Goal: Task Accomplishment & Management: Manage account settings

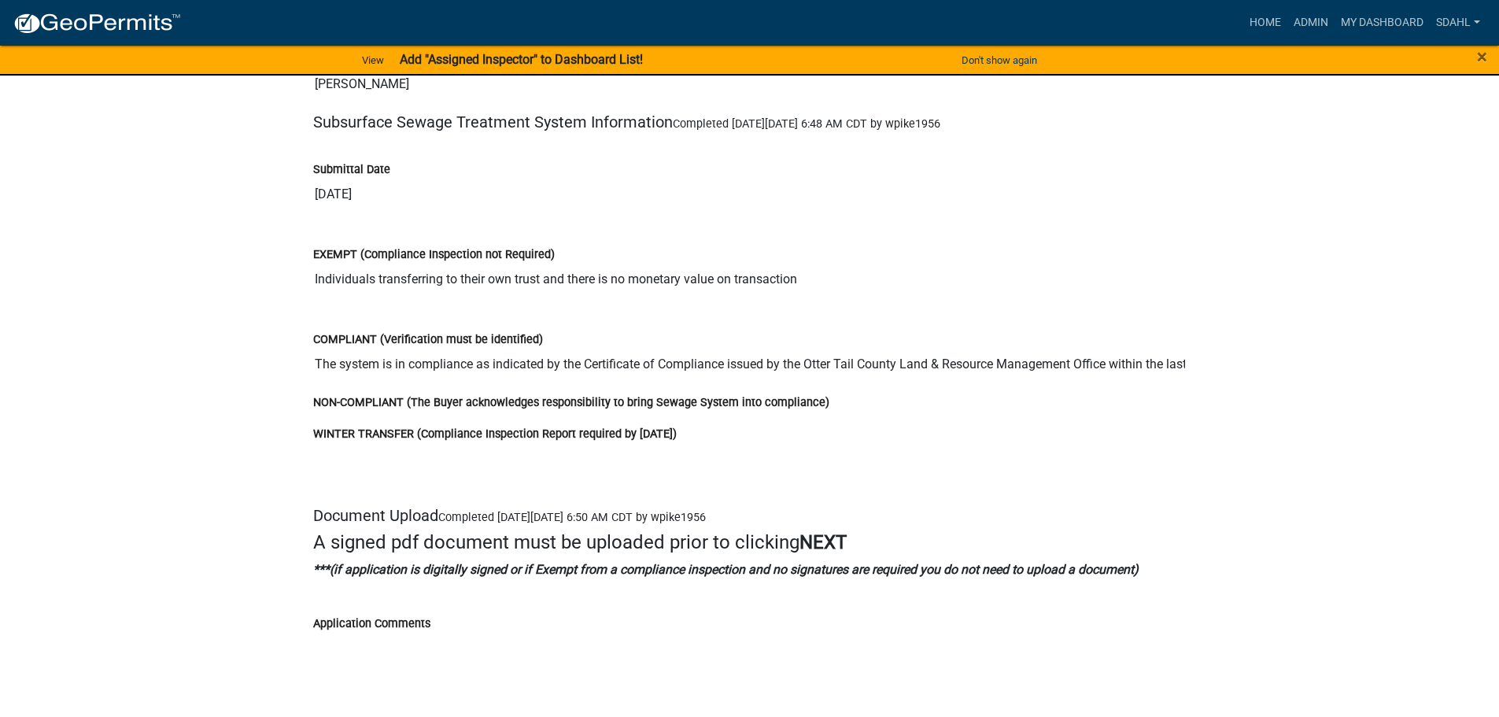
scroll to position [2518, 0]
click at [889, 370] on input "The system is in compliance as indicated by the Certificate of Compliance issue…" at bounding box center [749, 364] width 873 height 31
click at [545, 369] on input "The system is in compliance as indicated by the Certificate of Compliance issue…" at bounding box center [749, 364] width 873 height 31
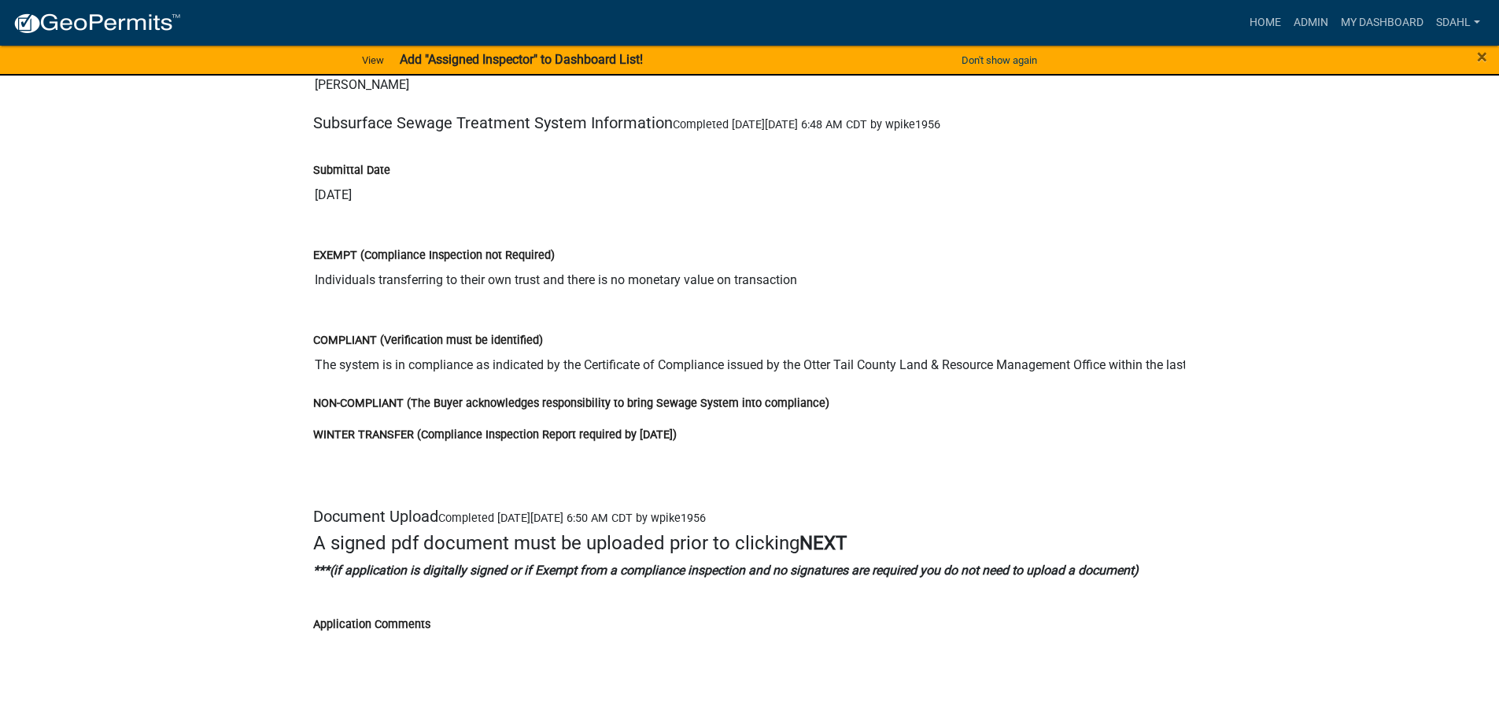
click at [1141, 366] on input "The system is in compliance as indicated by the Certificate of Compliance issue…" at bounding box center [749, 364] width 873 height 31
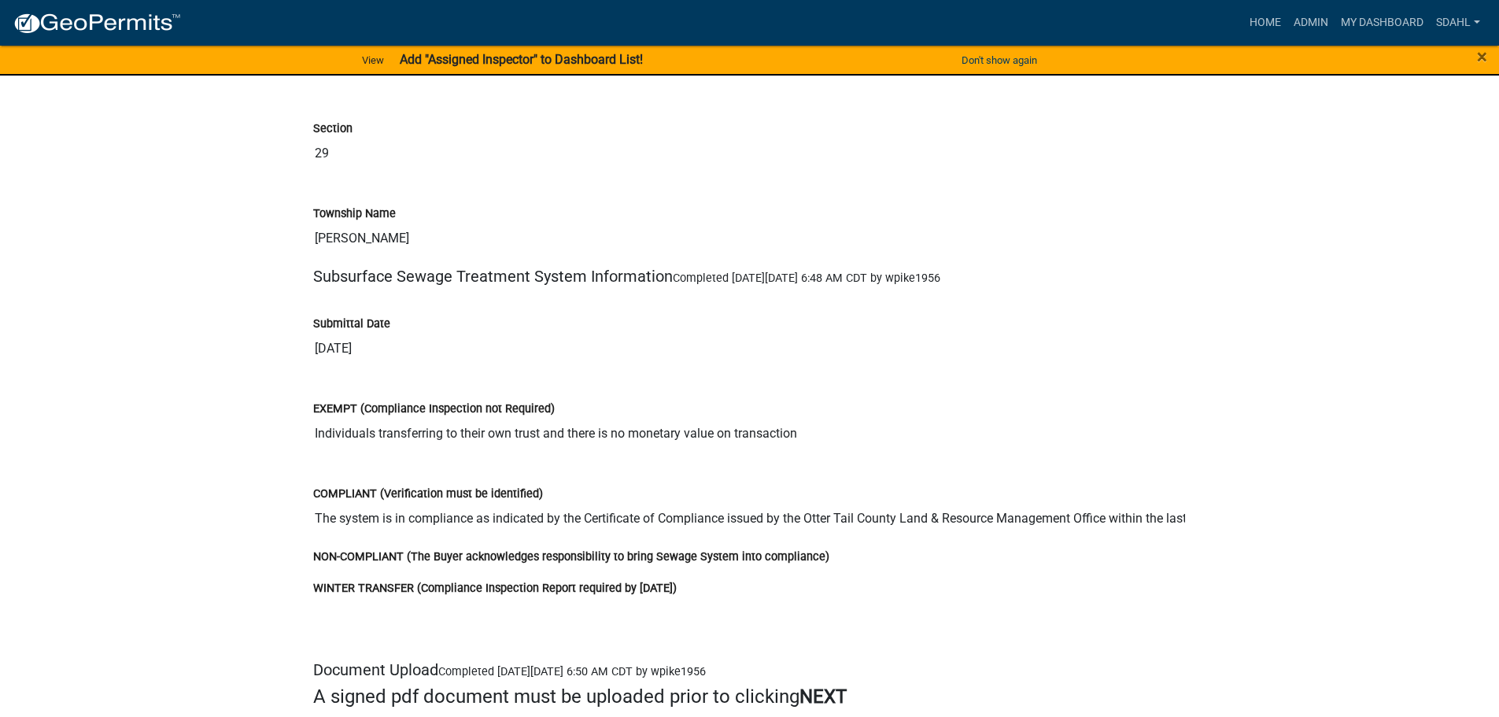
scroll to position [2361, 0]
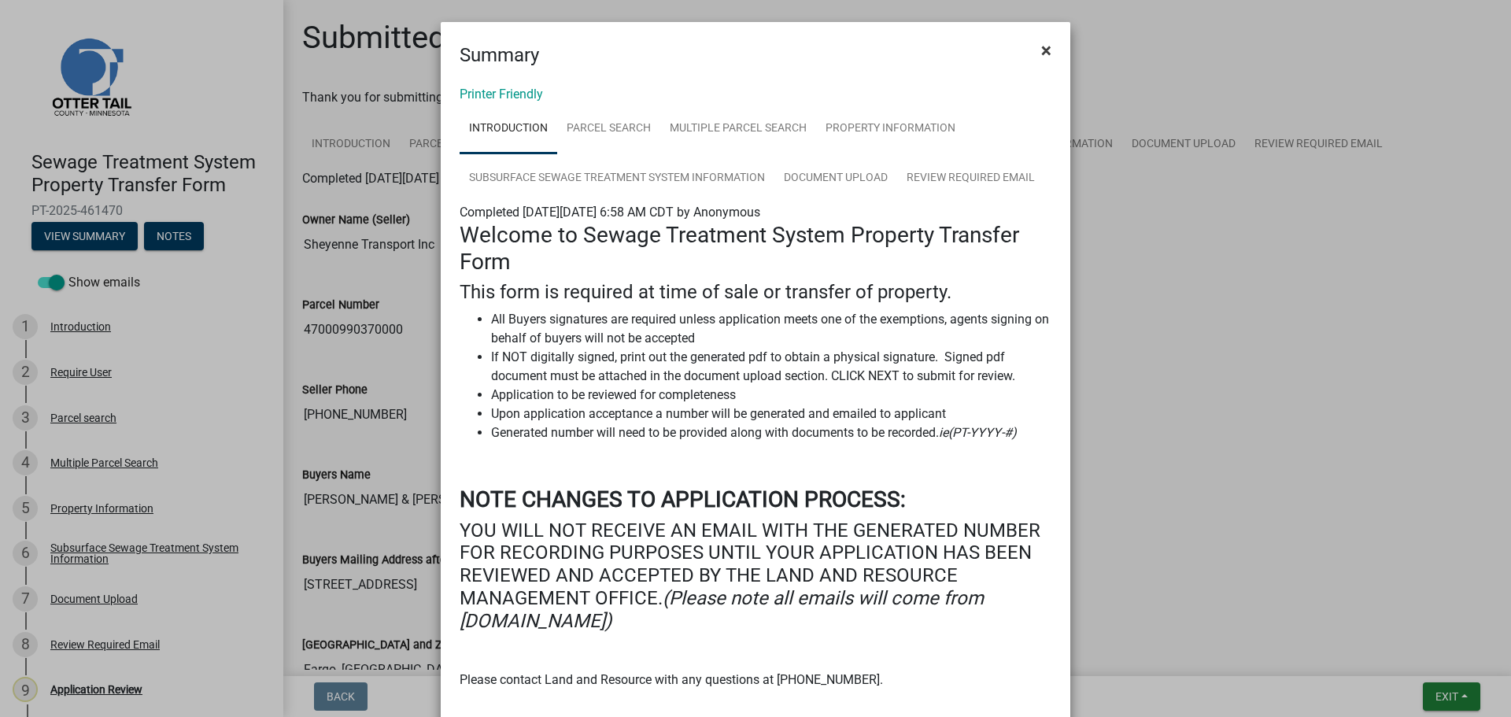
click at [1041, 52] on span "×" at bounding box center [1046, 50] width 10 height 22
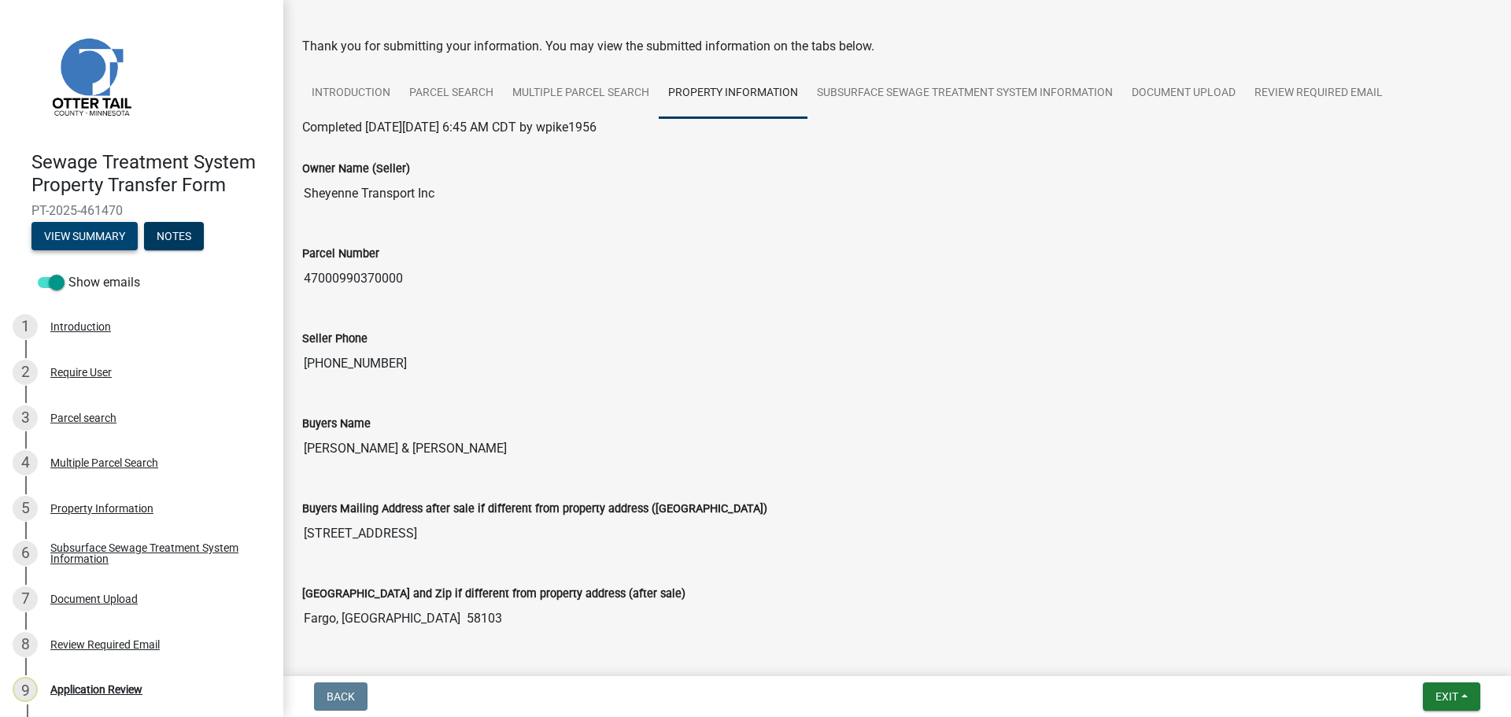
scroll to position [79, 0]
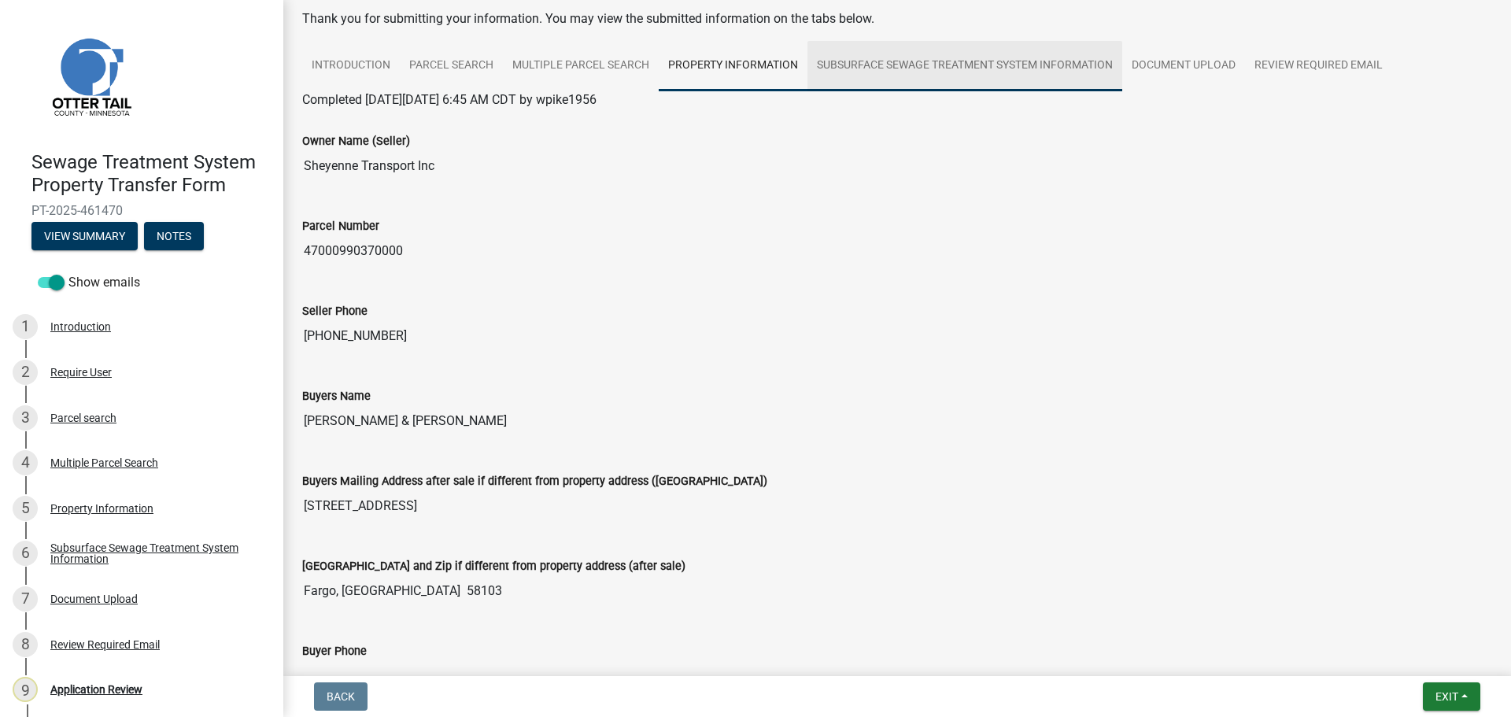
click at [1019, 70] on link "Subsurface Sewage Treatment System Information" at bounding box center [964, 66] width 315 height 50
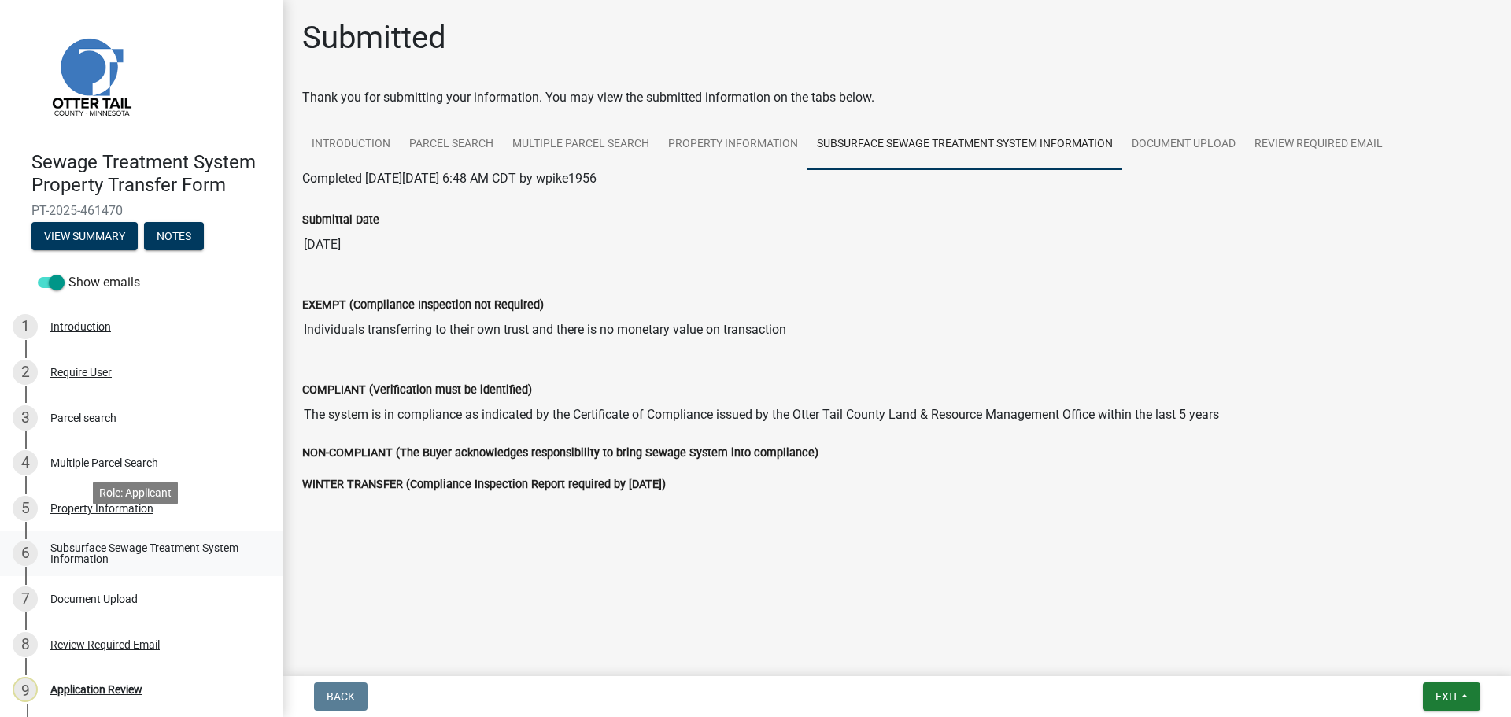
scroll to position [47, 0]
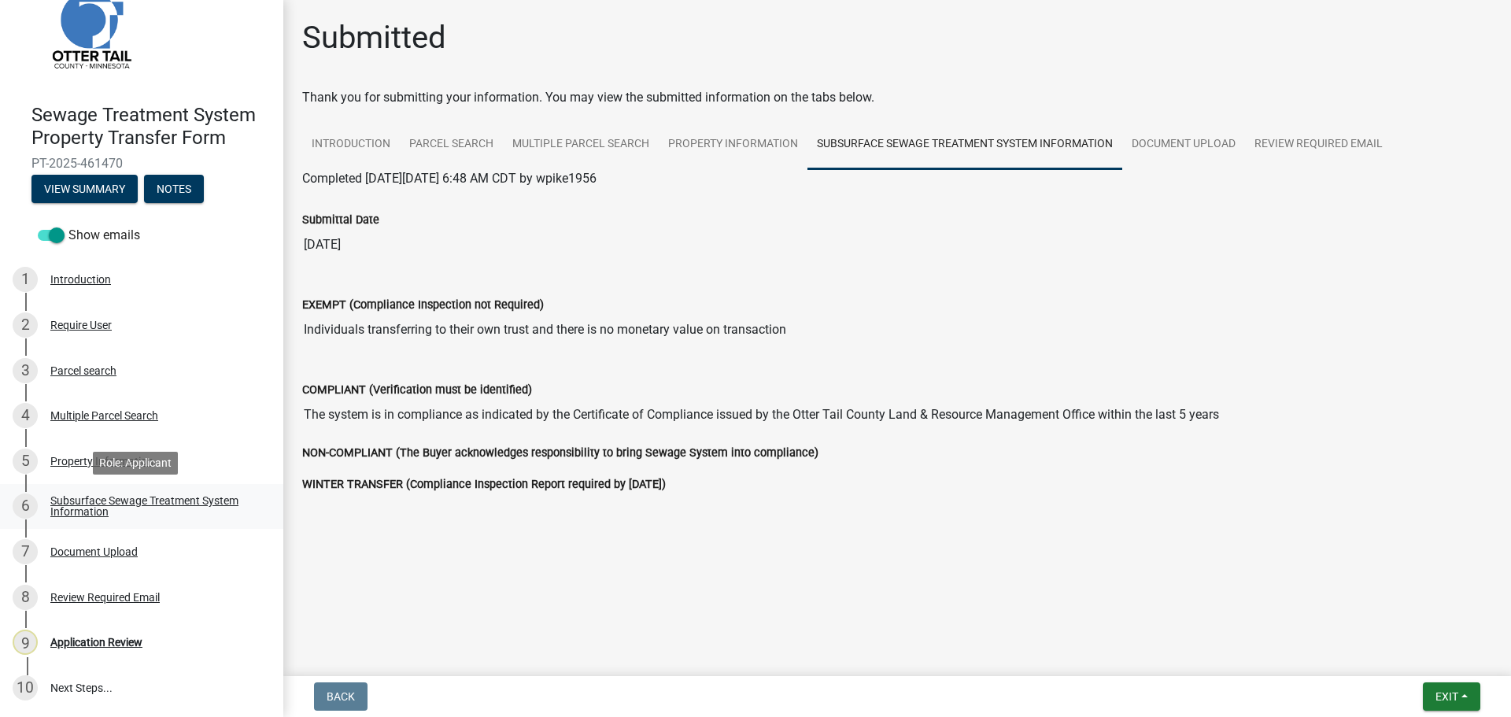
click at [104, 509] on div "Subsurface Sewage Treatment System Information" at bounding box center [154, 506] width 208 height 22
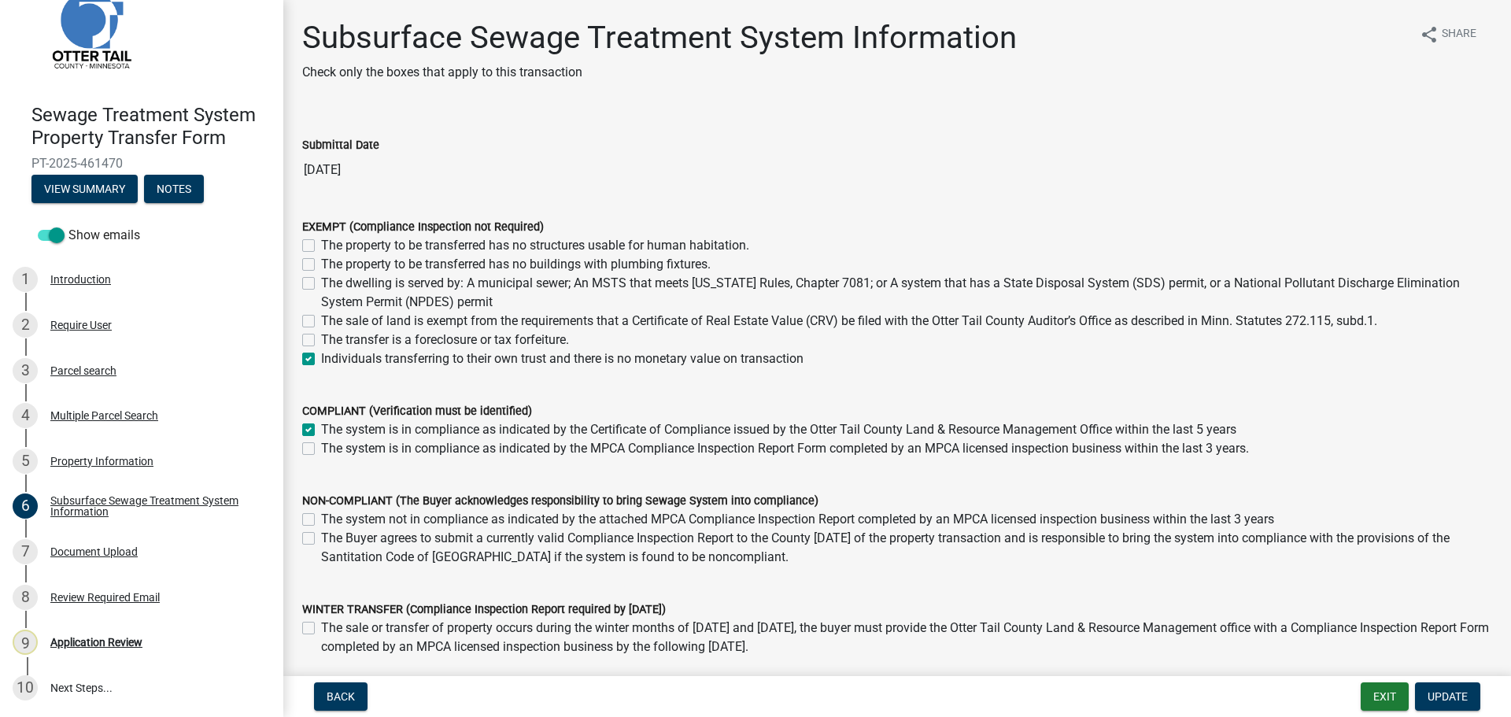
click at [321, 357] on label "Individuals transferring to their own trust and there is no monetary value on t…" at bounding box center [562, 358] width 482 height 19
click at [321, 357] on input "Individuals transferring to their own trust and there is no monetary value on t…" at bounding box center [326, 354] width 10 height 10
checkbox input "false"
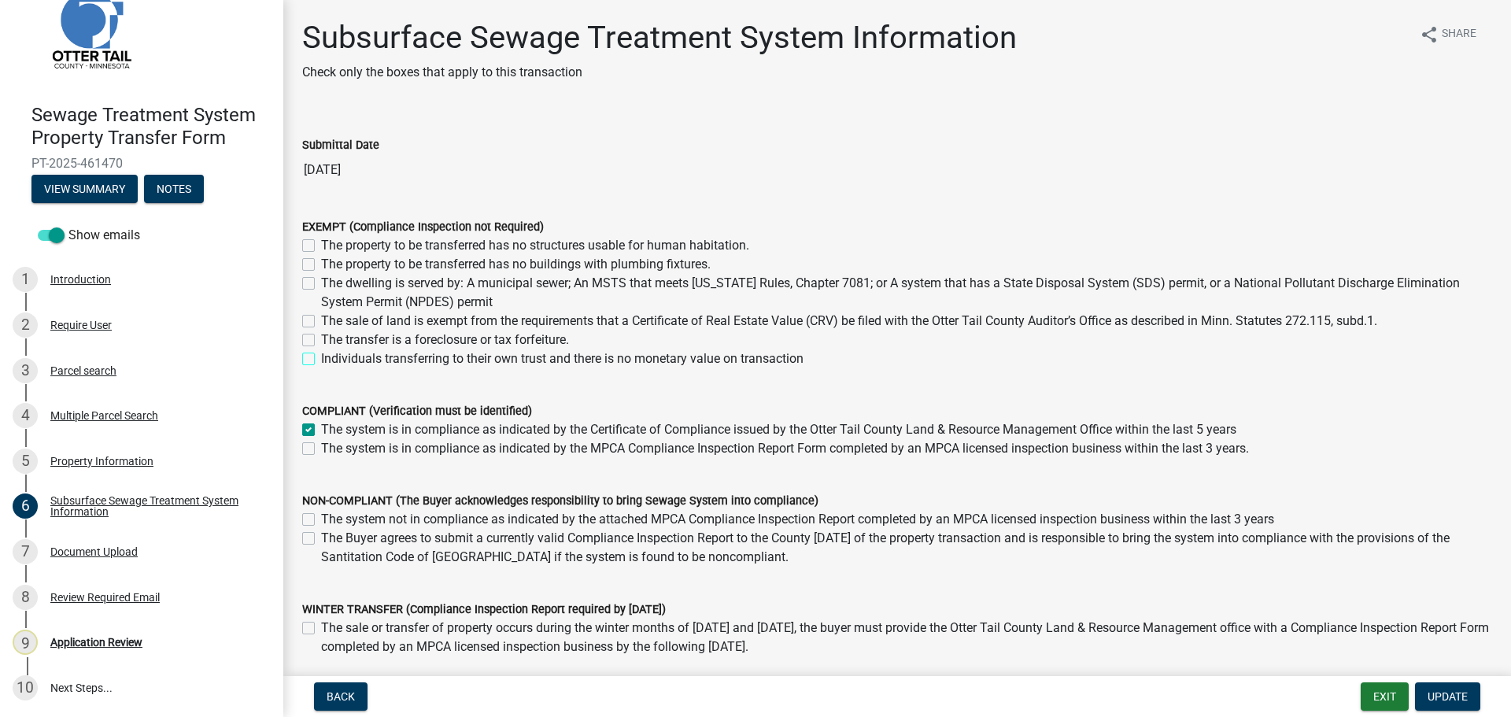
checkbox input "false"
click at [321, 430] on label "The system is in compliance as indicated by the Certificate of Compliance issue…" at bounding box center [778, 429] width 915 height 19
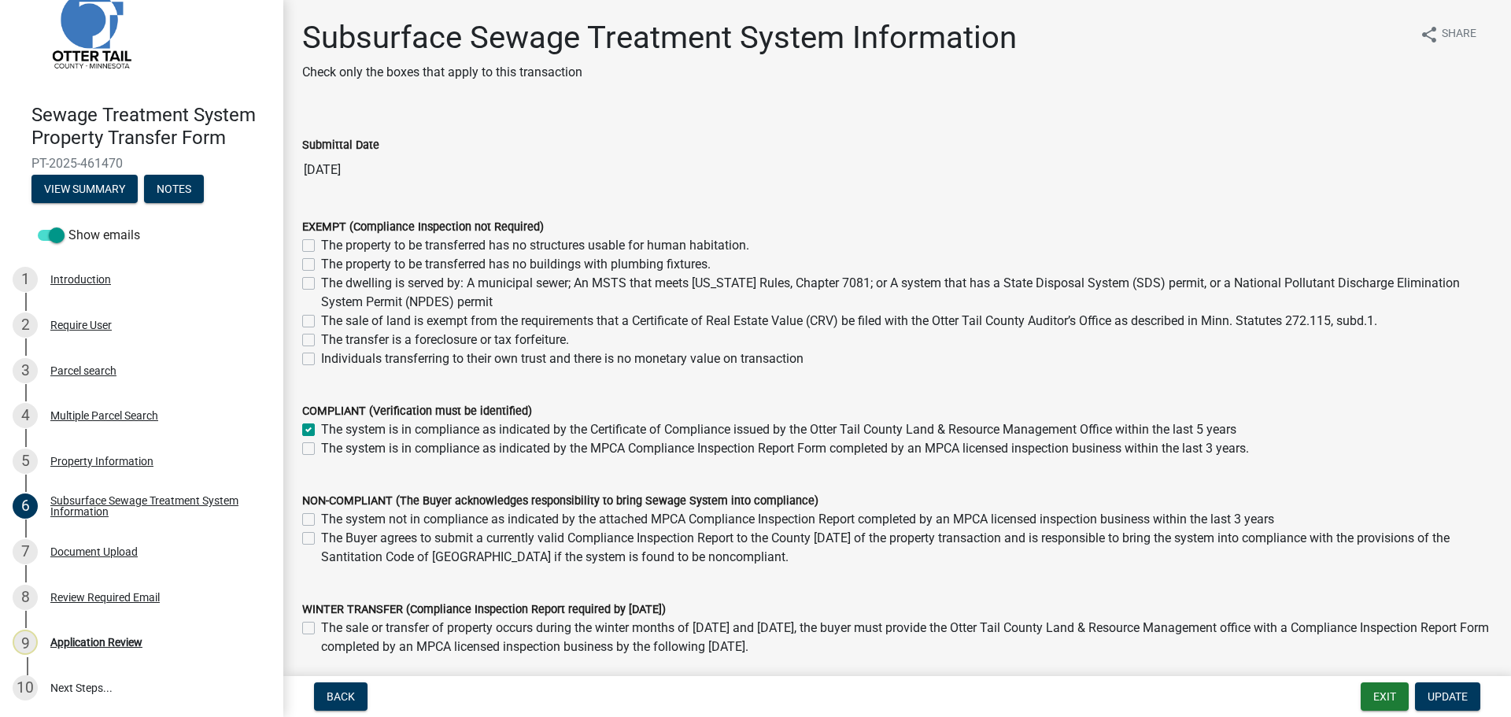
click at [321, 430] on input "The system is in compliance as indicated by the Certificate of Compliance issue…" at bounding box center [326, 425] width 10 height 10
checkbox input "false"
click at [321, 322] on label "The sale of land is exempt from the requirements that a Certificate of Real Est…" at bounding box center [849, 321] width 1056 height 19
click at [321, 322] on input "The sale of land is exempt from the requirements that a Certificate of Real Est…" at bounding box center [326, 317] width 10 height 10
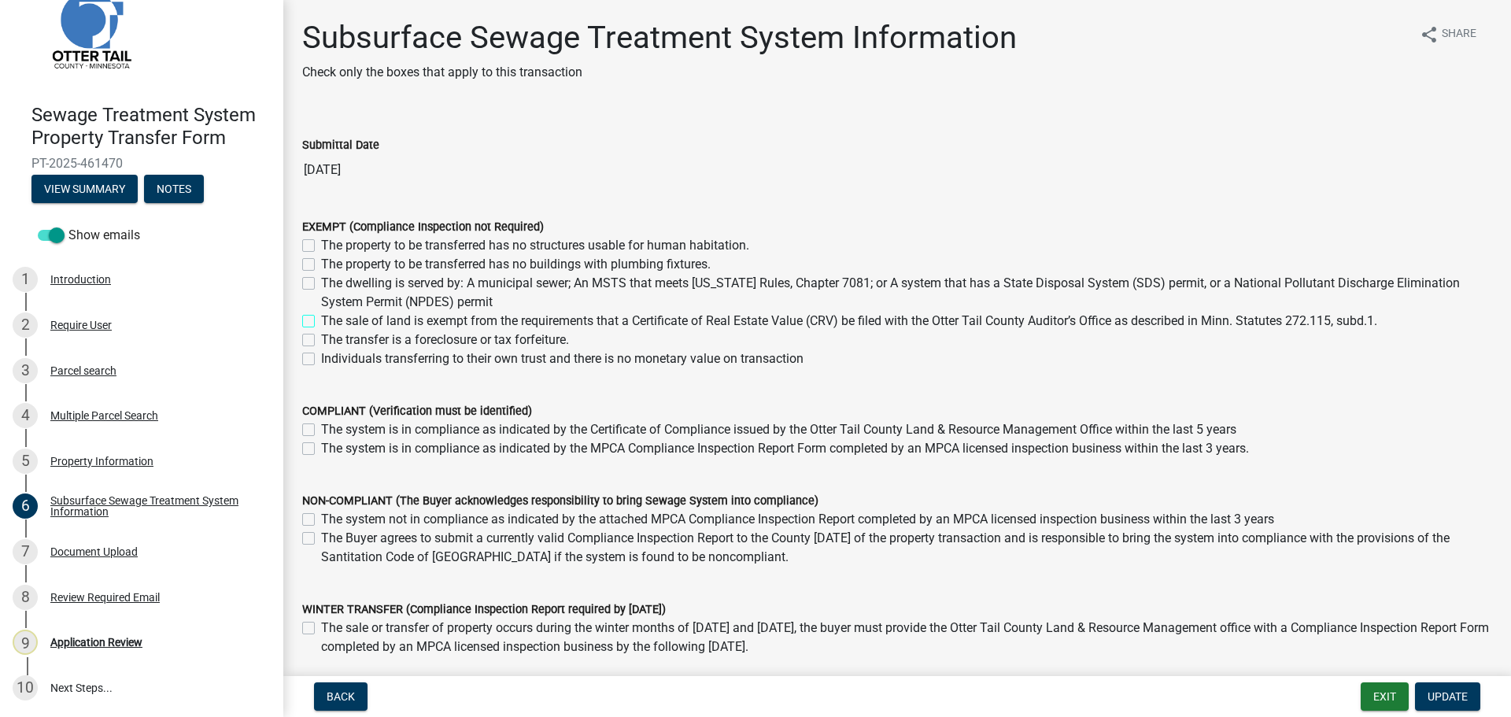
checkbox input "true"
checkbox input "false"
checkbox input "true"
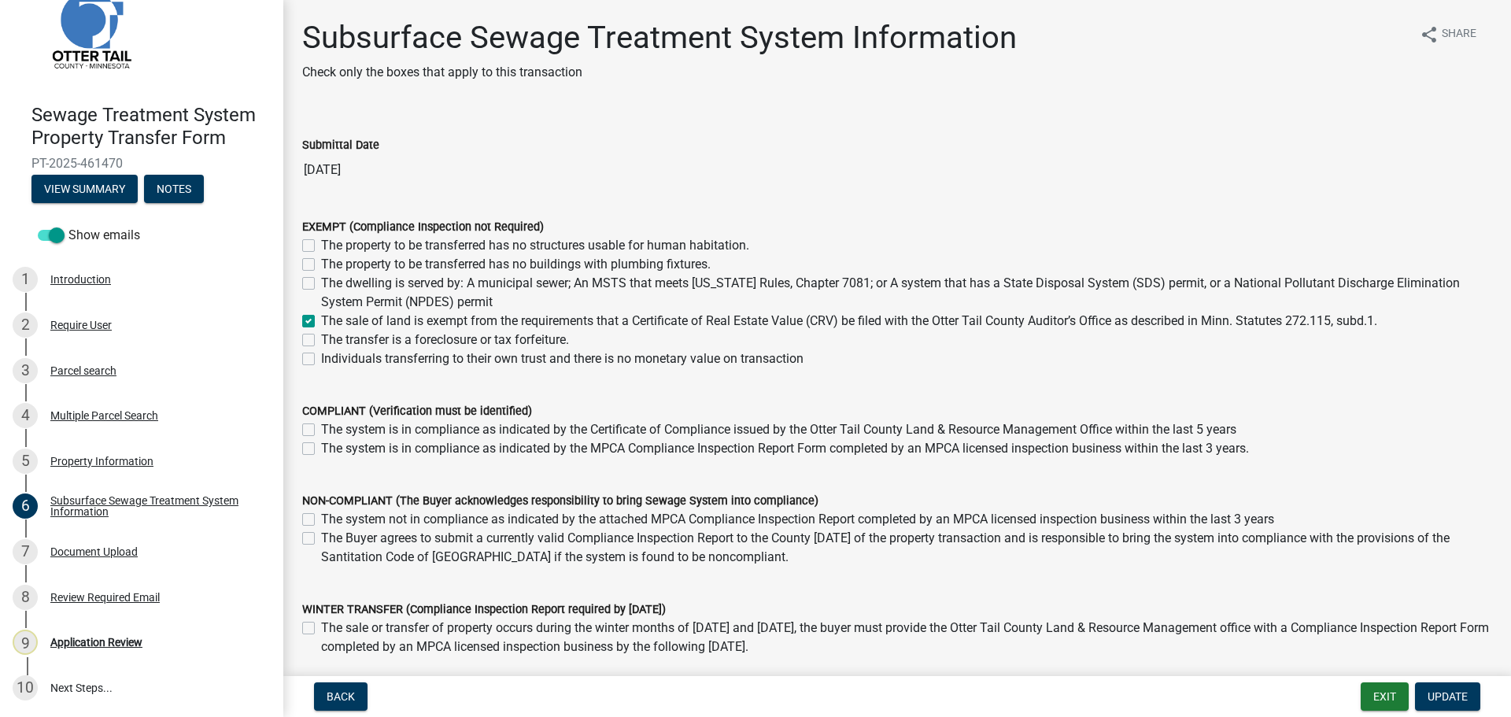
checkbox input "false"
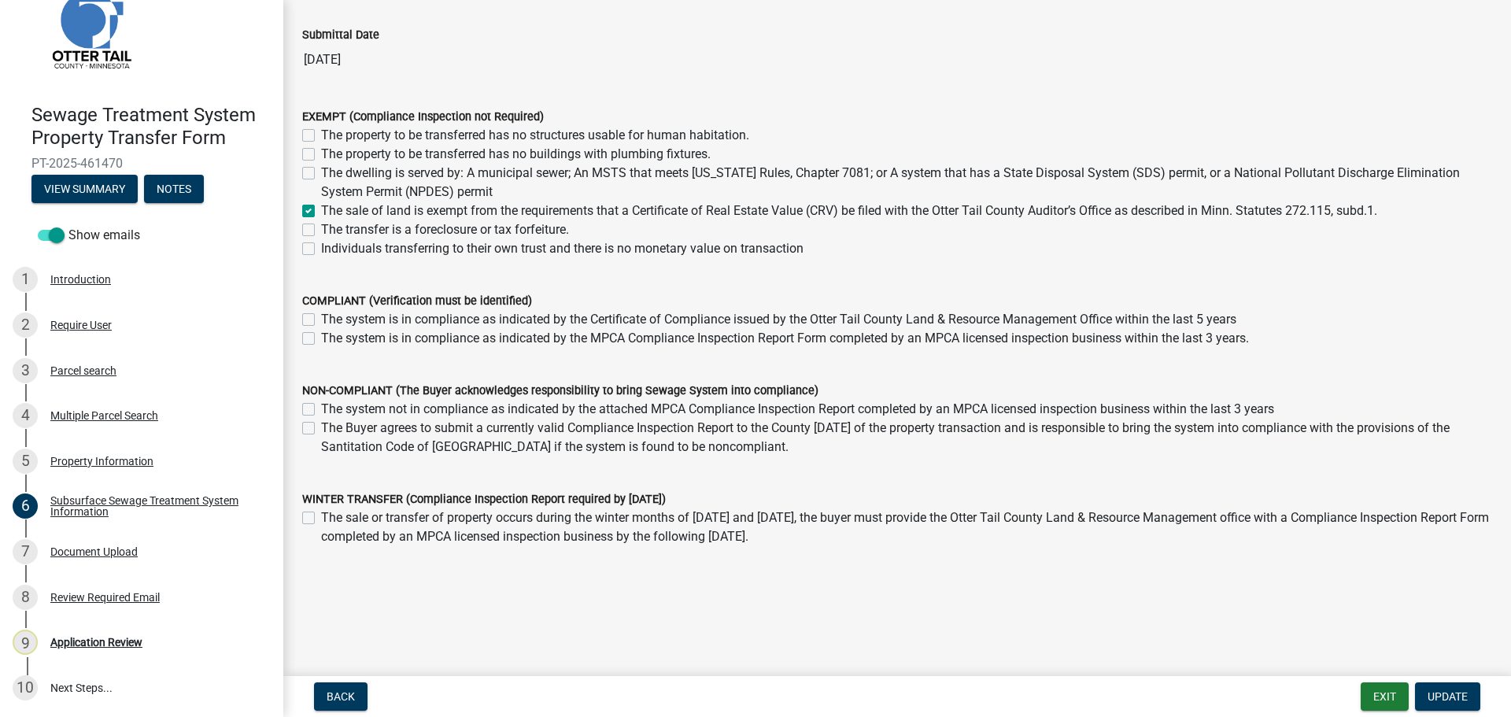
scroll to position [113, 0]
click at [1440, 692] on span "Update" at bounding box center [1447, 696] width 40 height 13
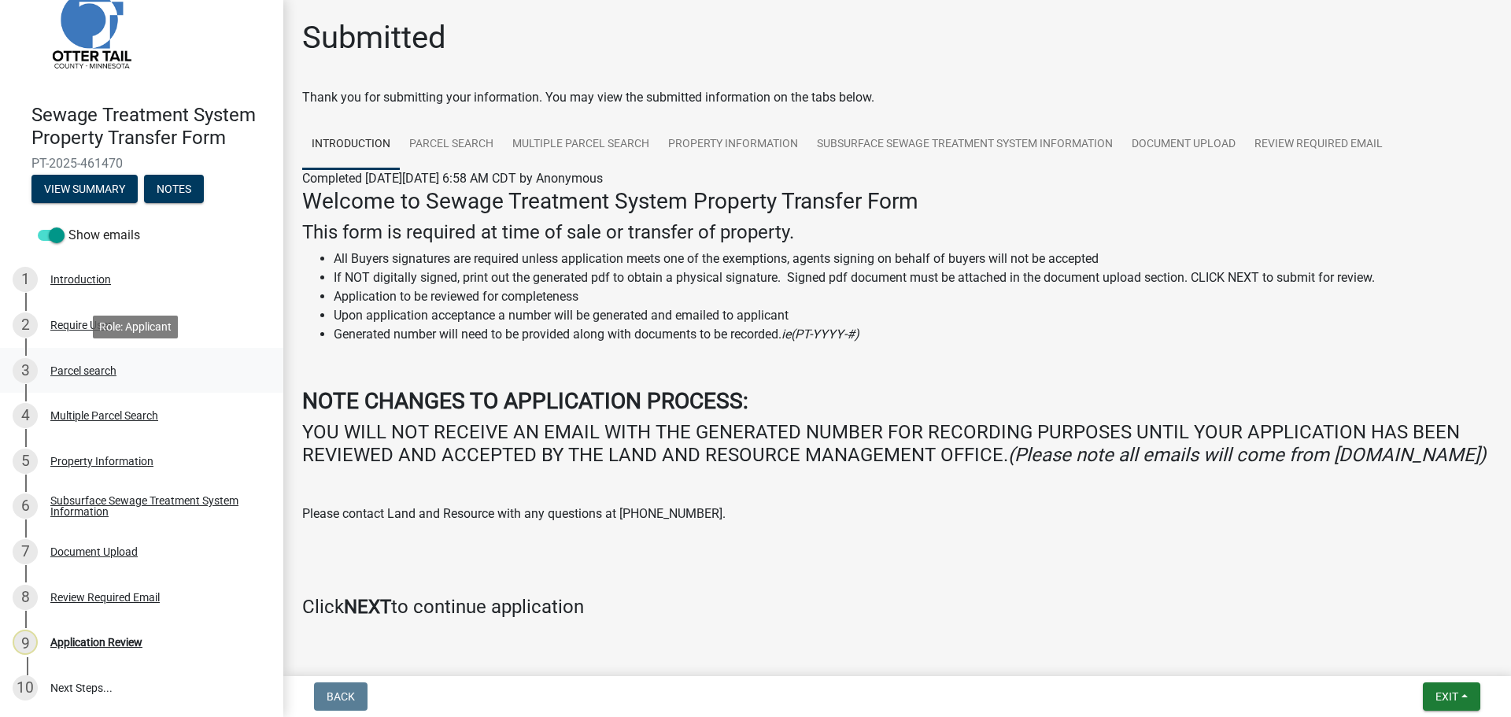
click at [107, 370] on div "Parcel search" at bounding box center [83, 370] width 66 height 11
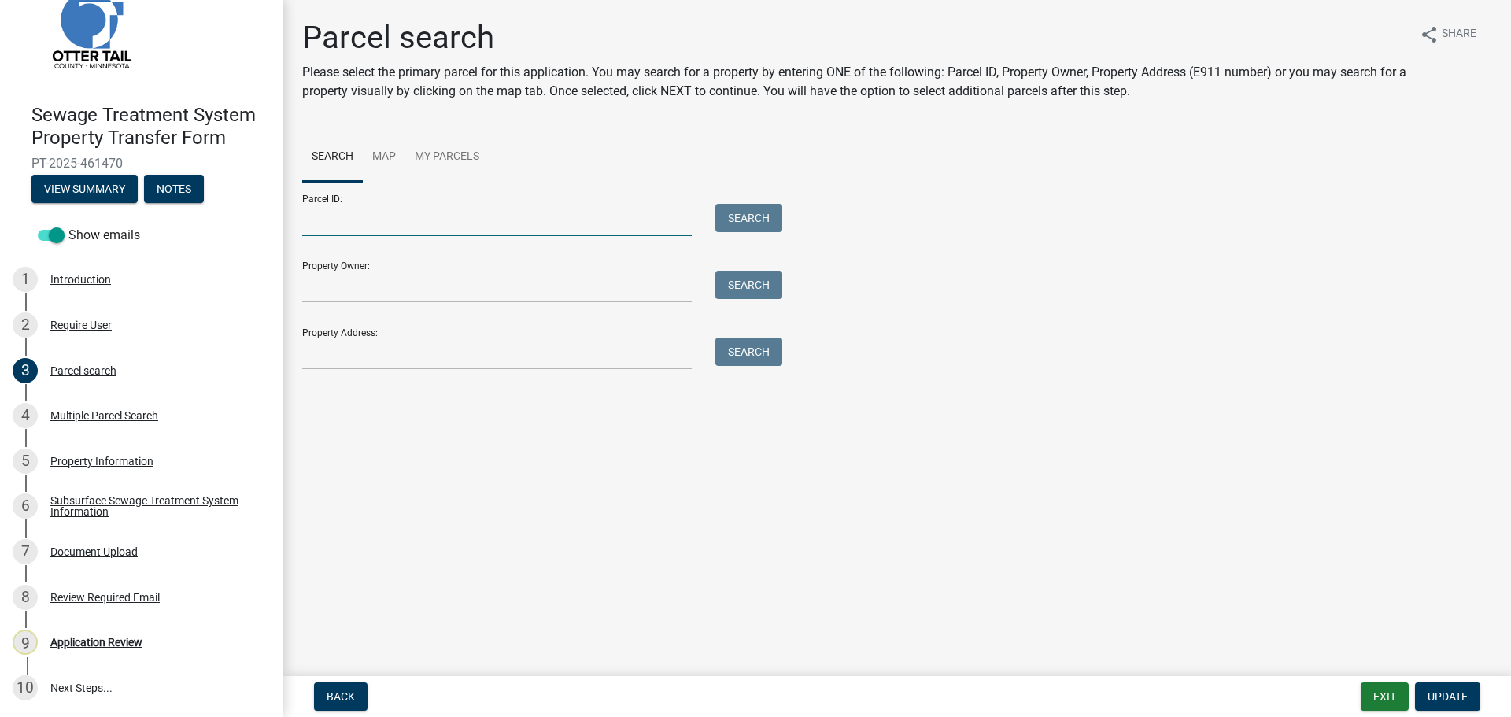
click at [500, 212] on input "Parcel ID:" at bounding box center [496, 220] width 389 height 32
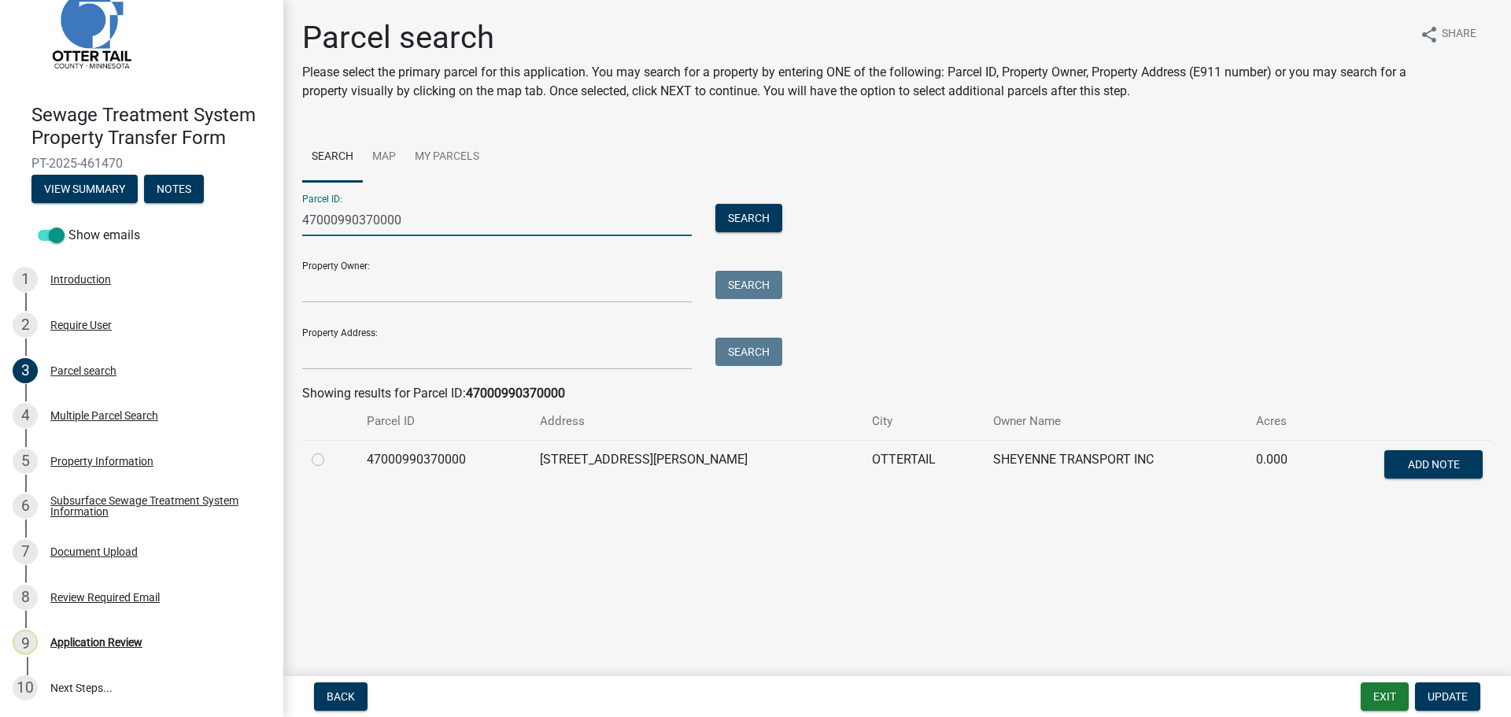
type input "47000990370000"
click at [330, 450] on label at bounding box center [330, 450] width 0 height 0
click at [330, 460] on input "radio" at bounding box center [335, 455] width 10 height 10
radio input "true"
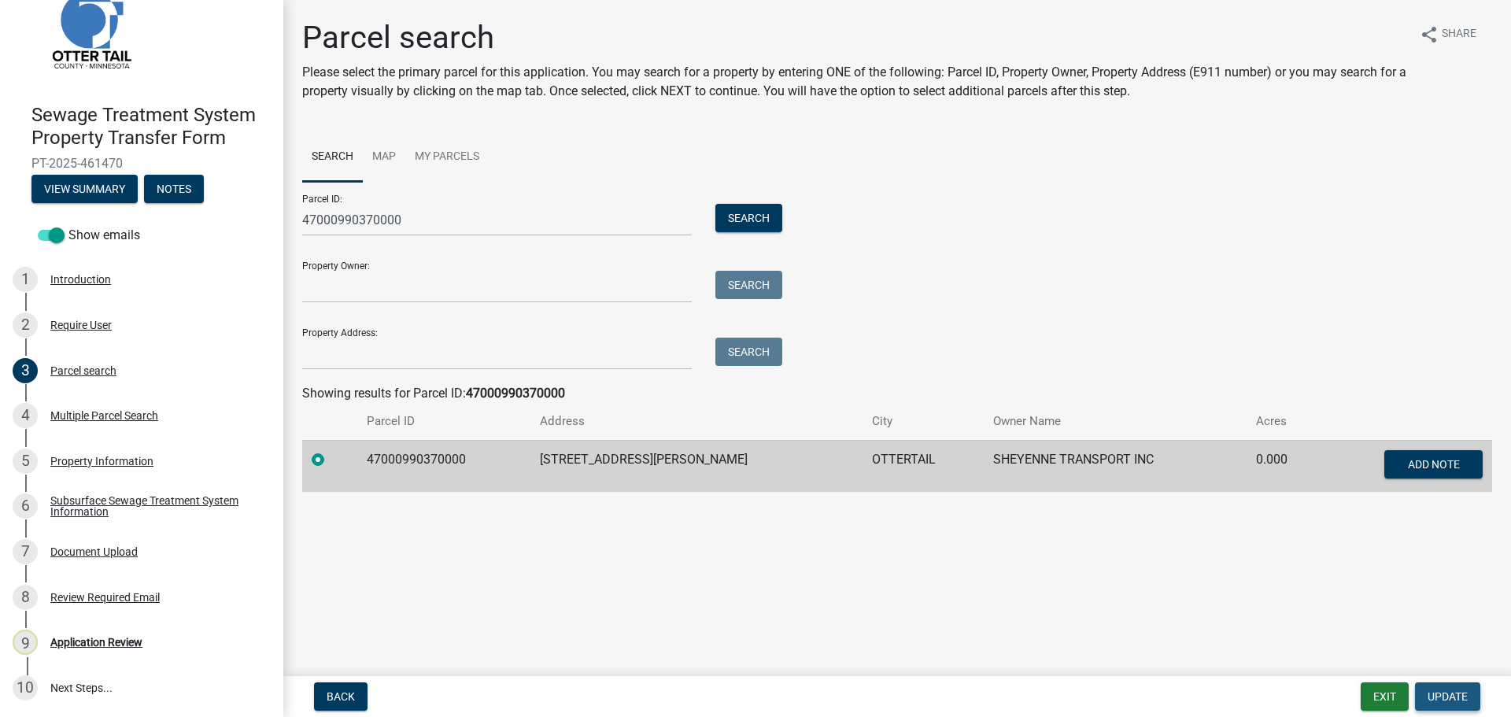
click at [1451, 692] on span "Update" at bounding box center [1447, 696] width 40 height 13
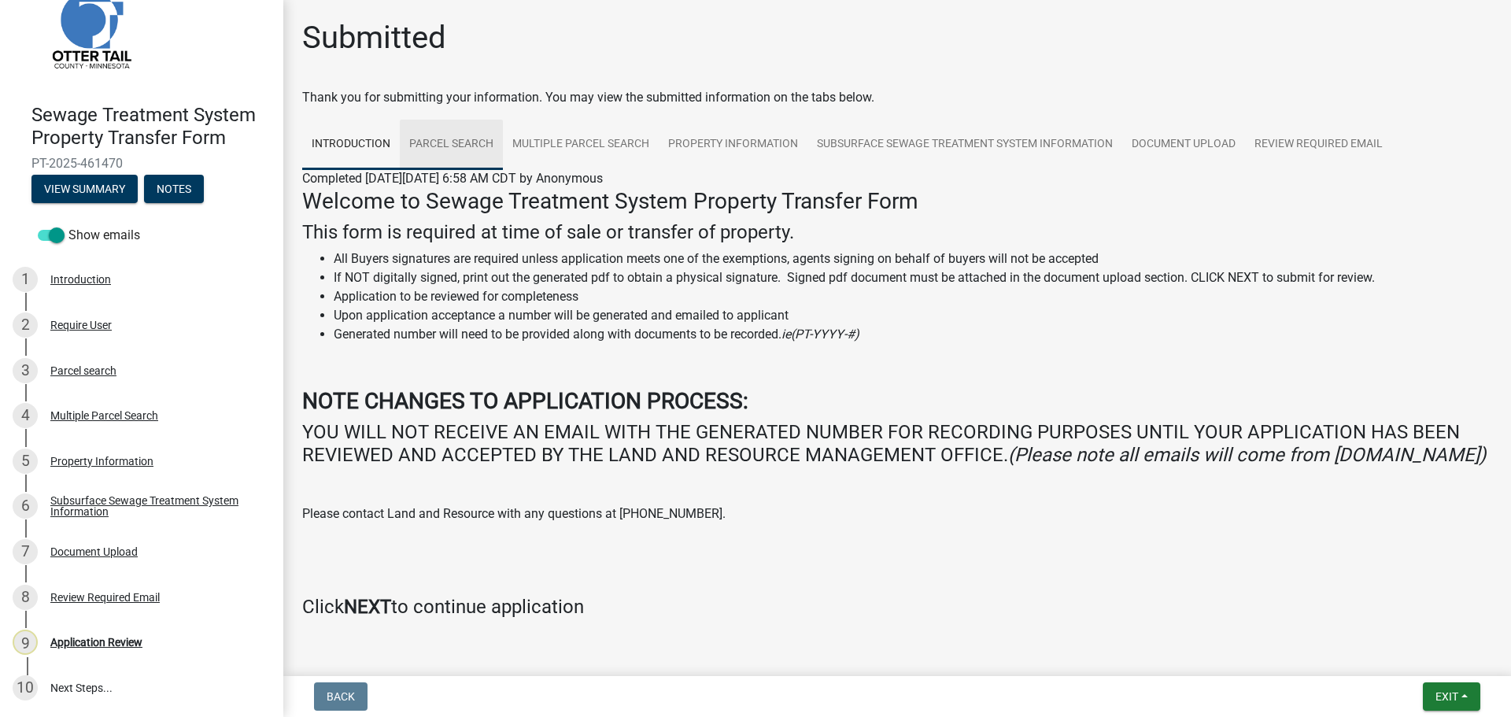
click at [462, 144] on link "Parcel search" at bounding box center [451, 145] width 103 height 50
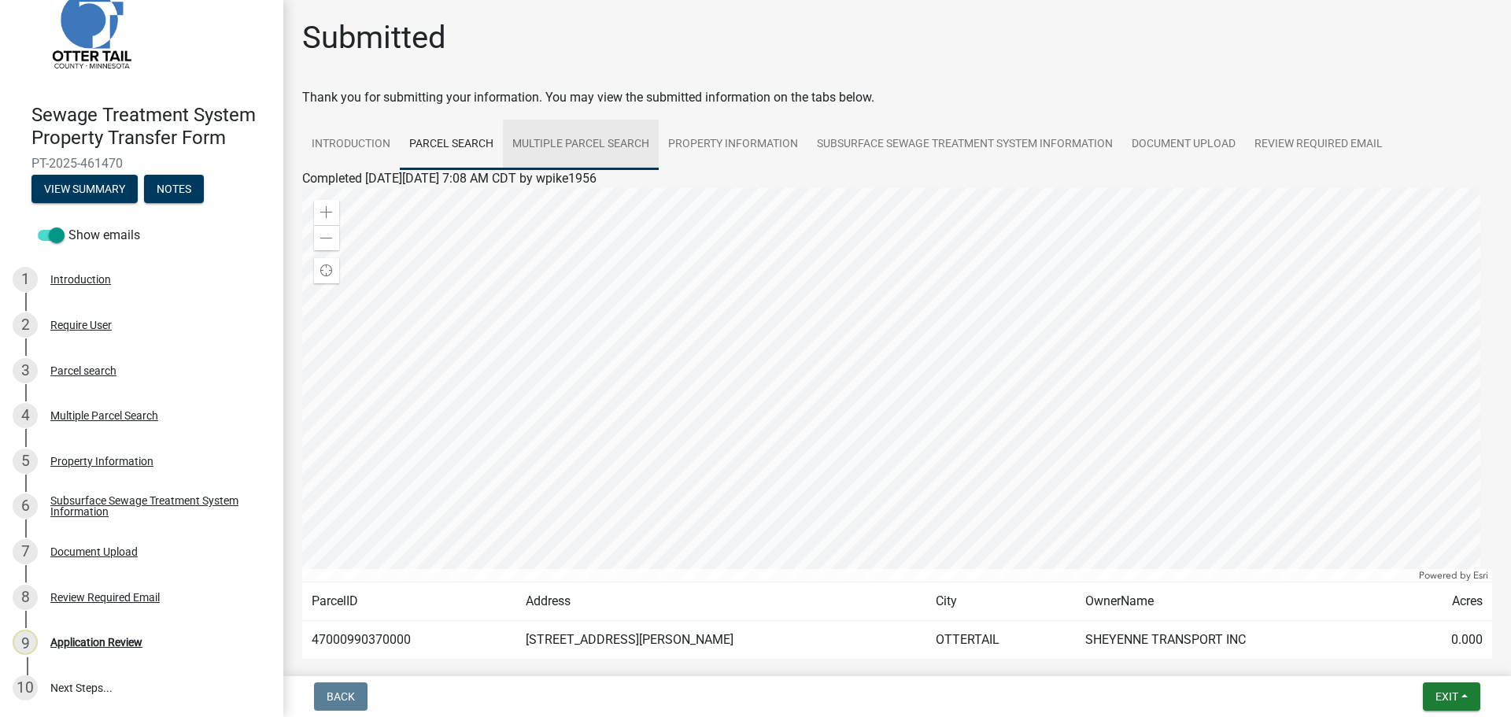
click at [618, 157] on link "Multiple Parcel Search" at bounding box center [581, 145] width 156 height 50
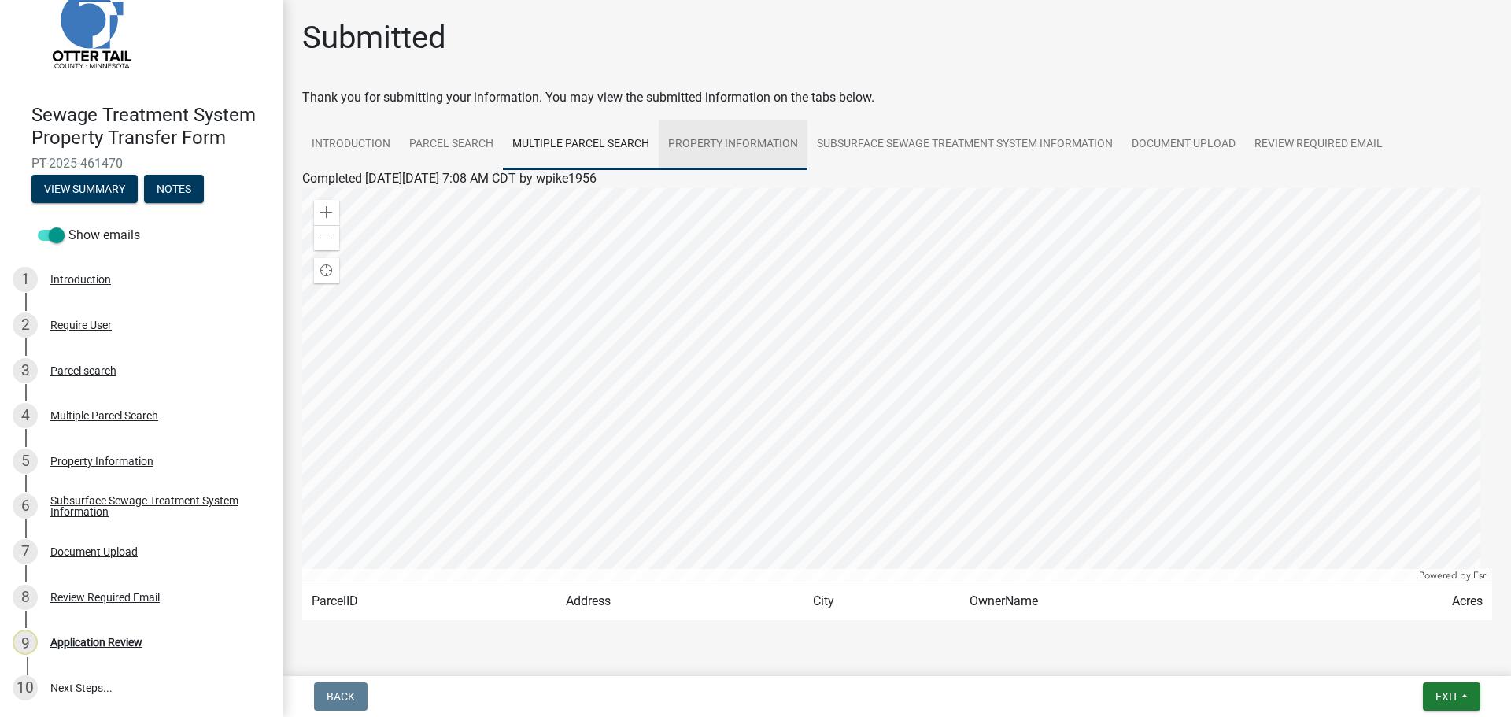
click at [748, 139] on link "Property Information" at bounding box center [733, 145] width 149 height 50
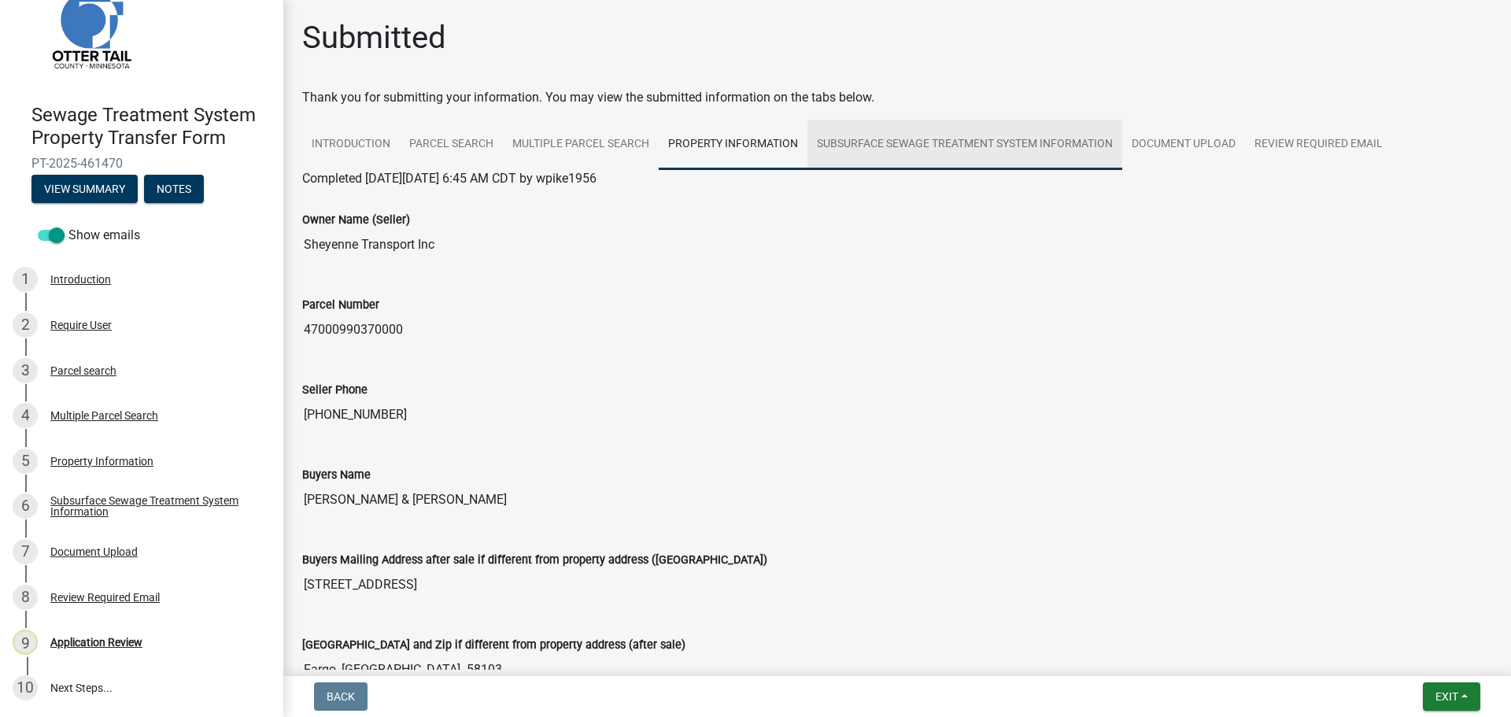
click at [985, 138] on link "Subsurface Sewage Treatment System Information" at bounding box center [964, 145] width 315 height 50
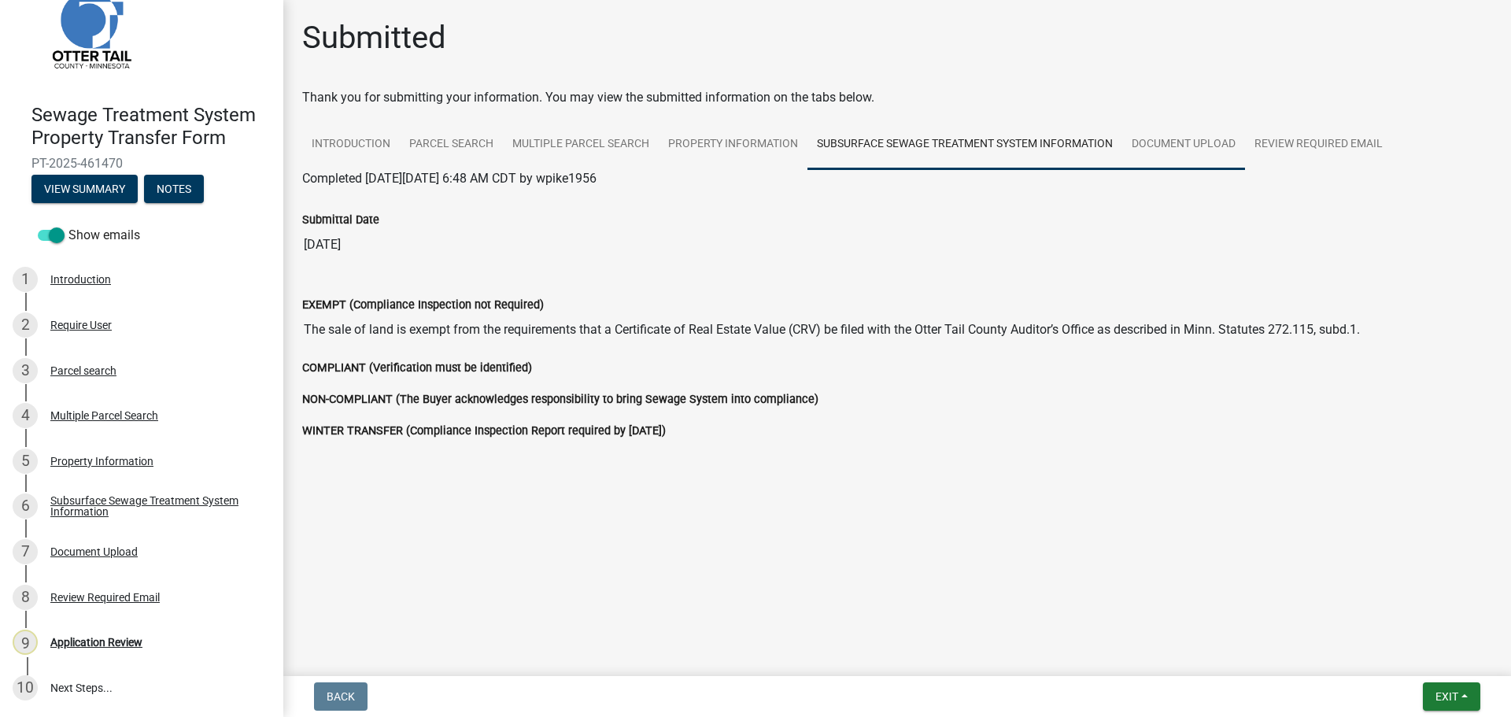
click at [1180, 147] on link "Document Upload" at bounding box center [1183, 145] width 123 height 50
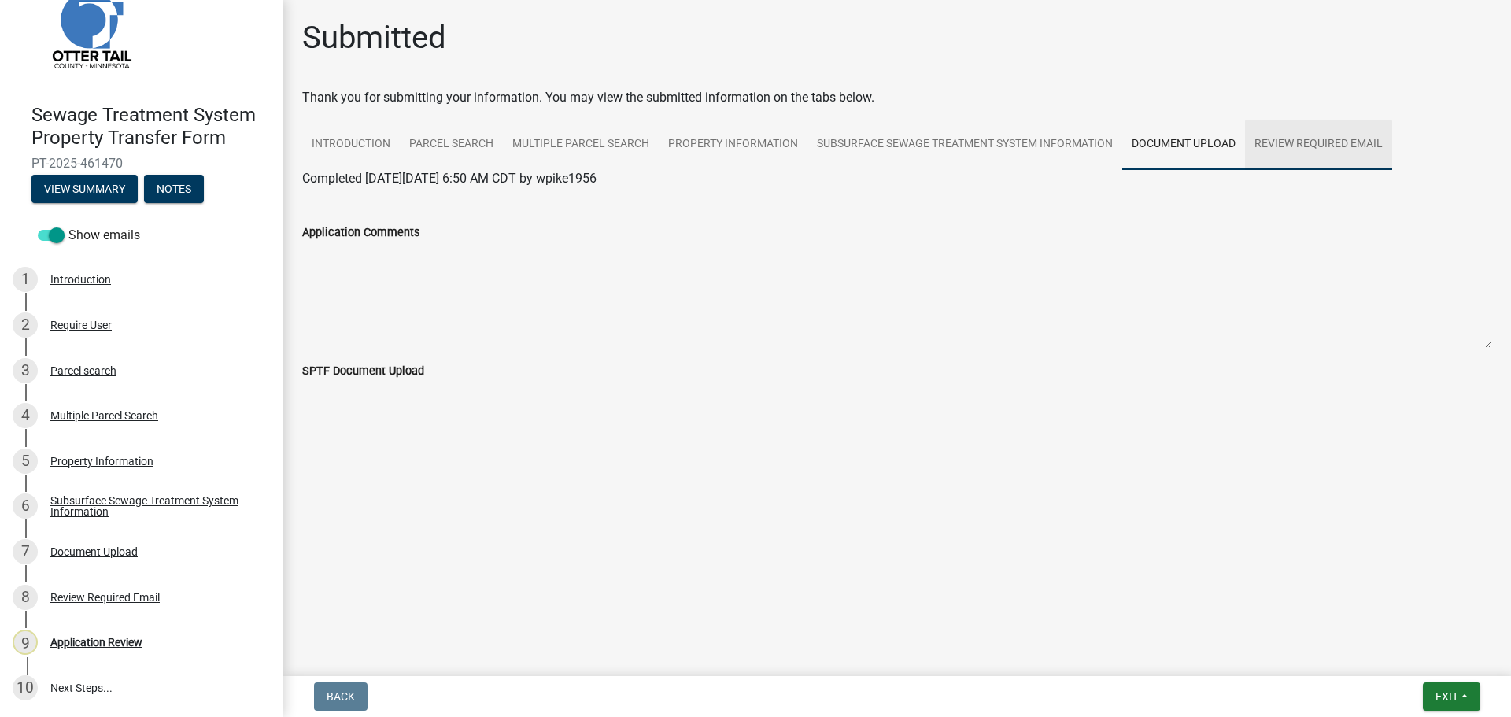
click at [1302, 145] on link "Review Required Email" at bounding box center [1318, 145] width 147 height 50
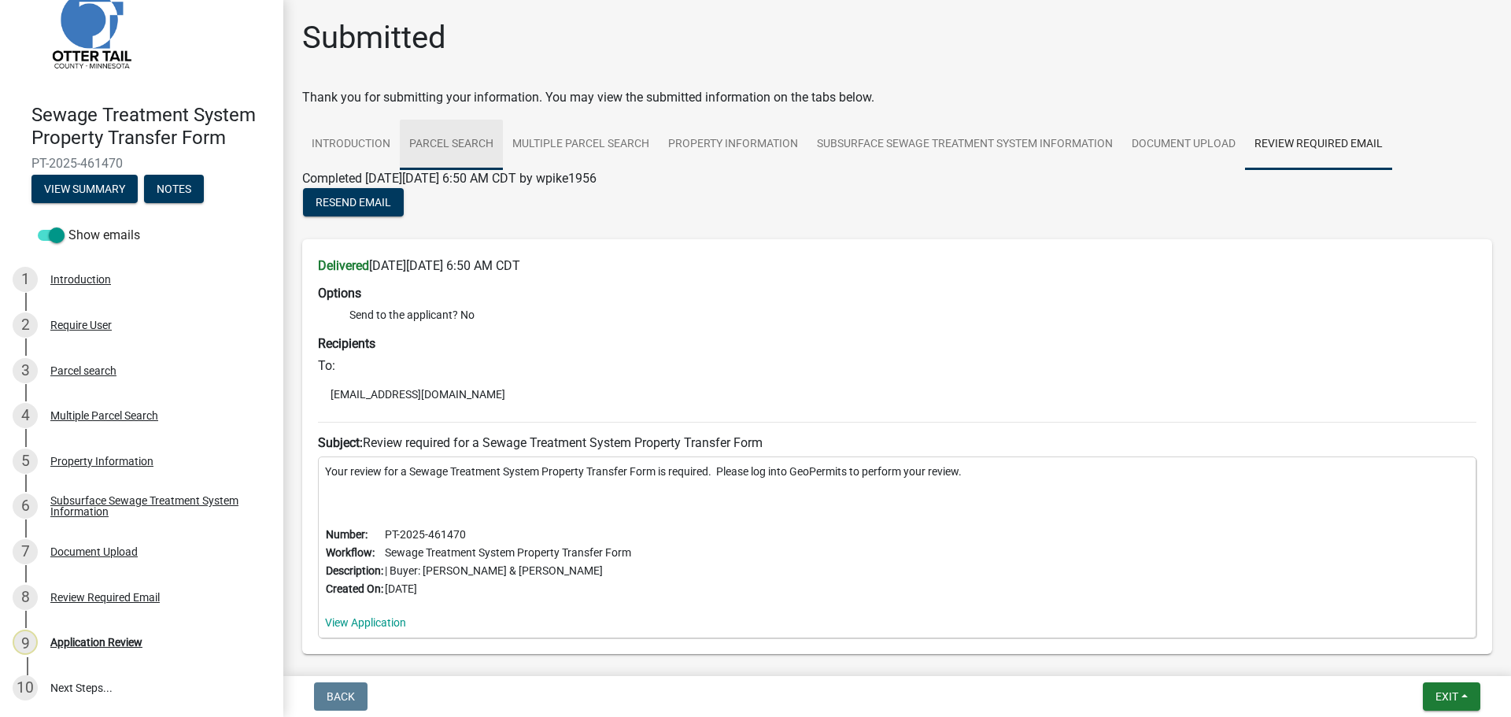
click at [442, 138] on link "Parcel search" at bounding box center [451, 145] width 103 height 50
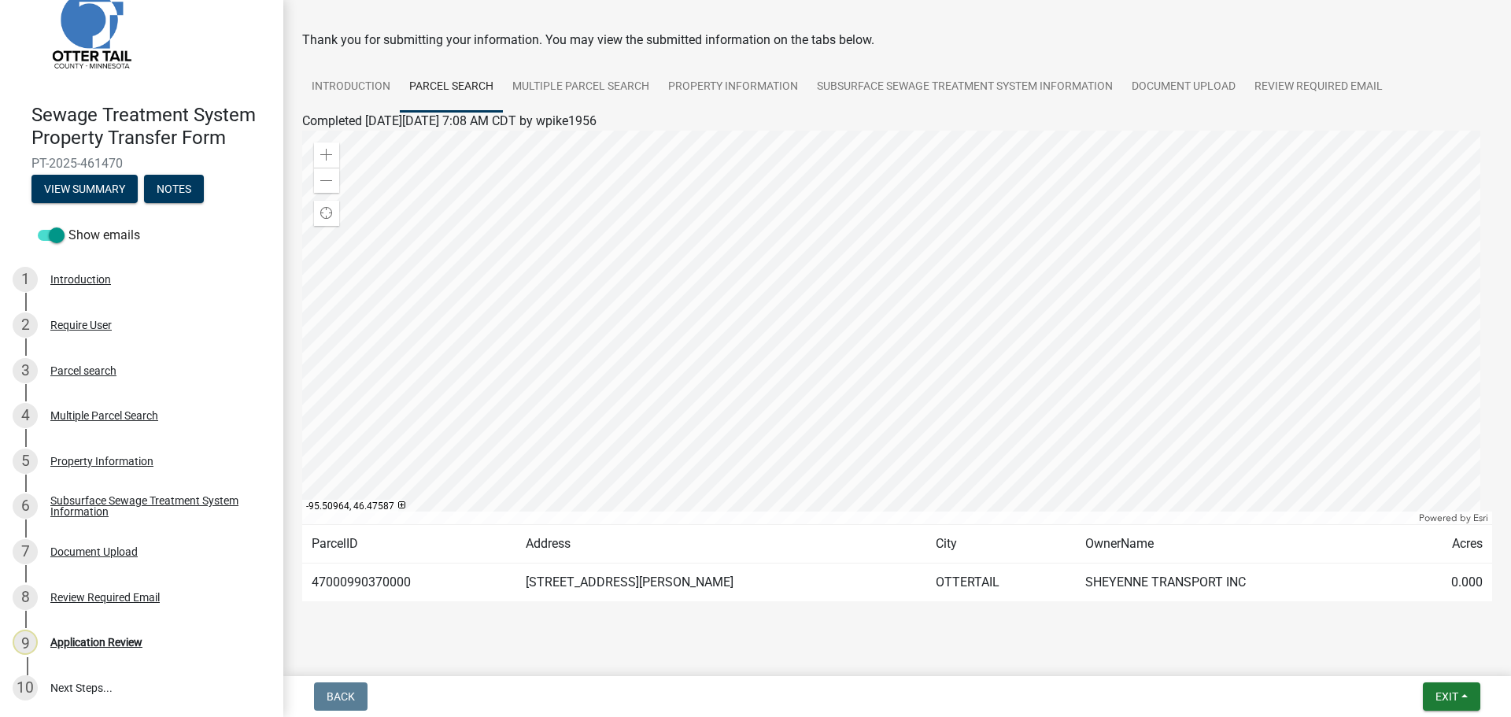
scroll to position [79, 0]
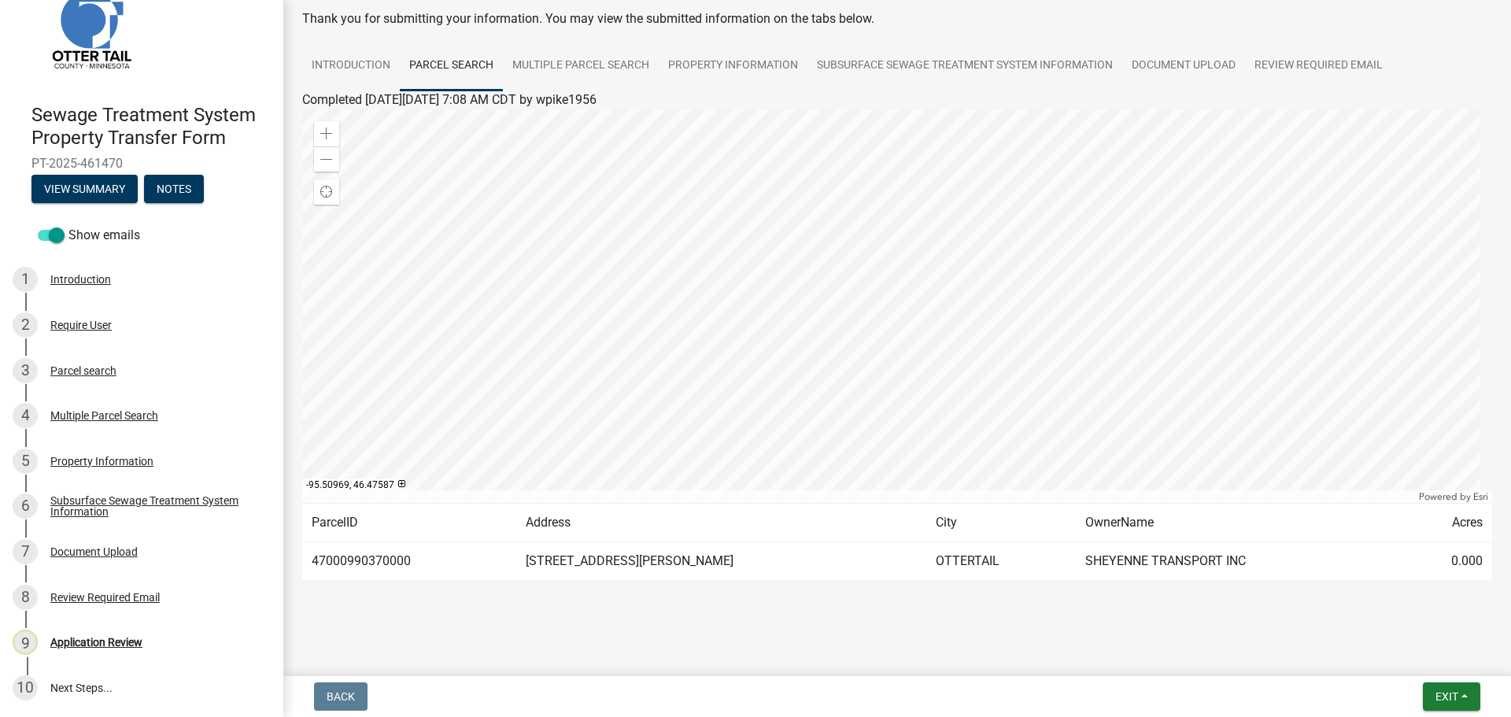
click at [922, 341] on div at bounding box center [897, 305] width 1190 height 393
click at [110, 637] on div "Application Review" at bounding box center [96, 642] width 92 height 11
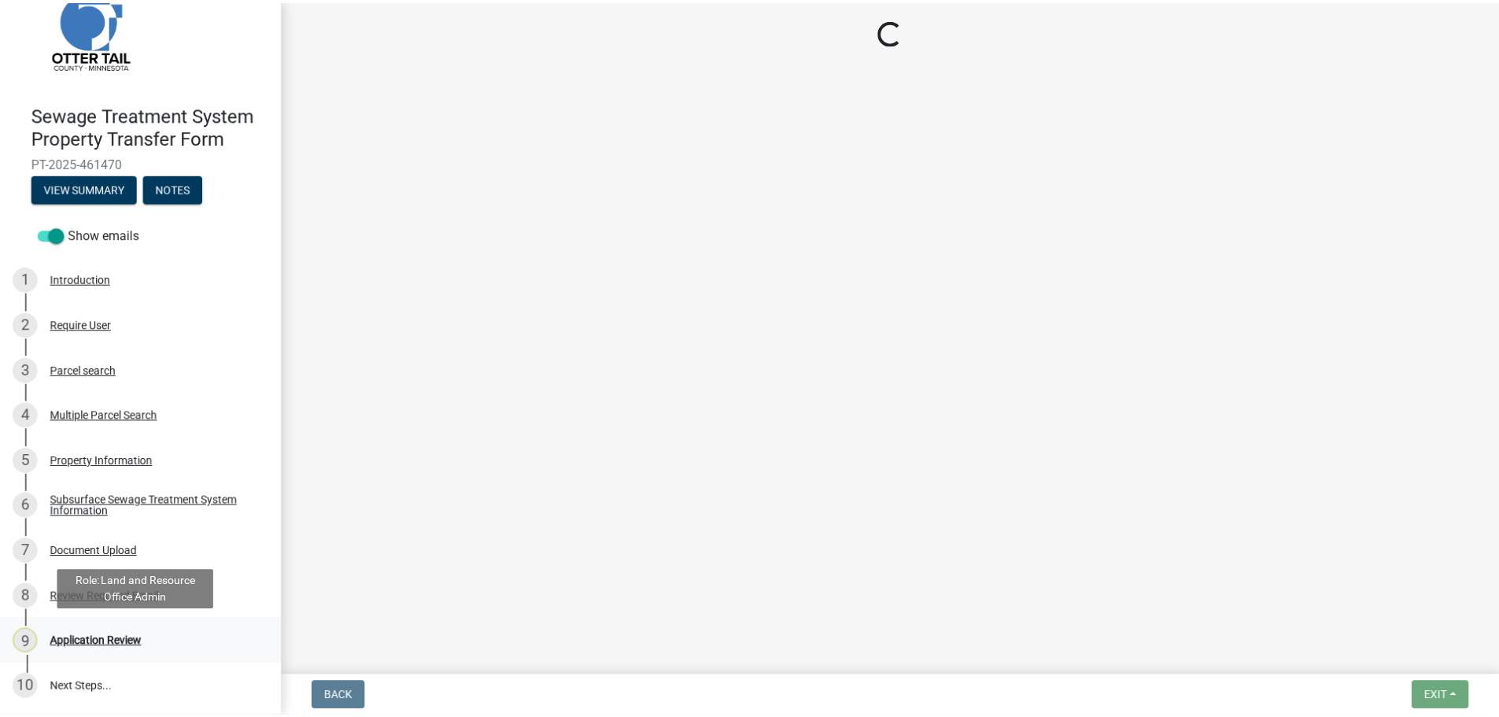
scroll to position [0, 0]
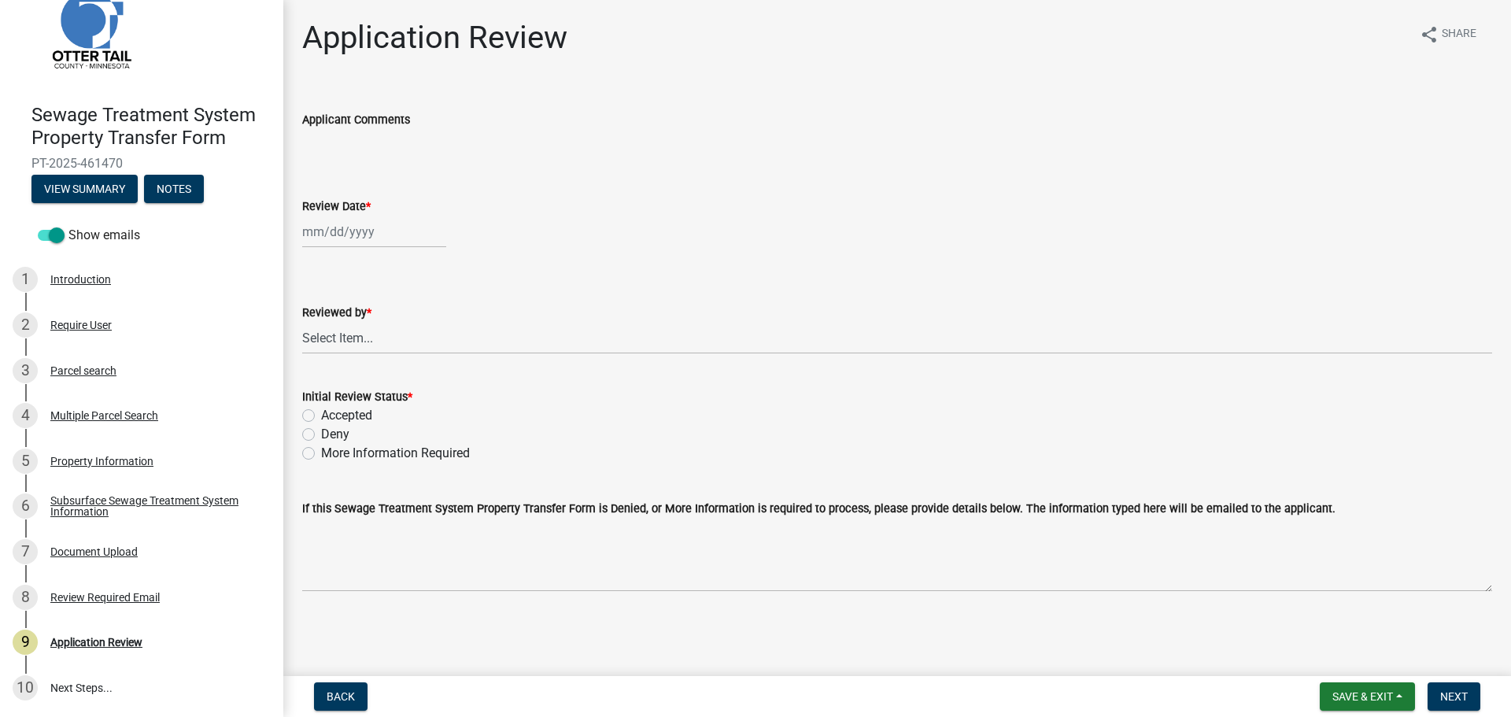
select select "8"
select select "2025"
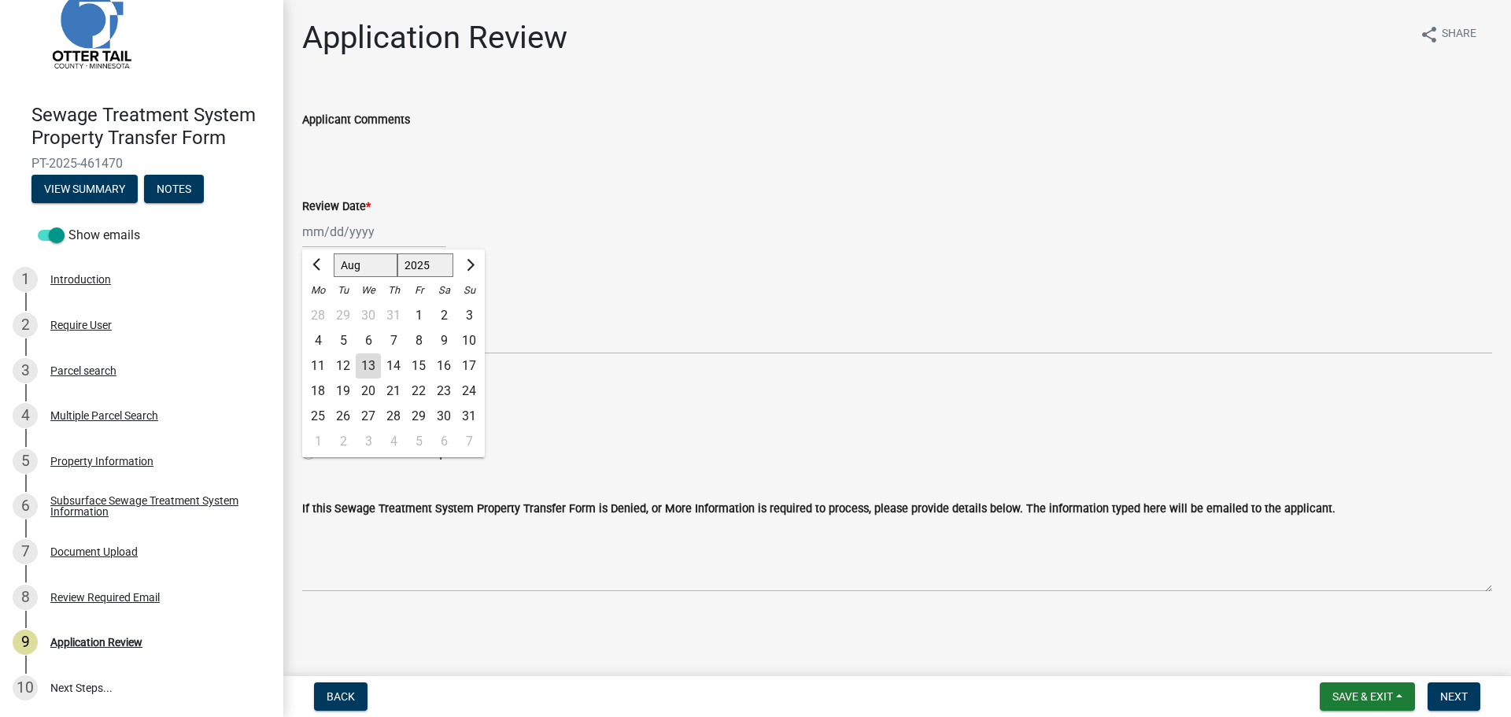
click at [352, 228] on div "Jan Feb Mar Apr May Jun Jul Aug Sep Oct Nov Dec 1525 1526 1527 1528 1529 1530 1…" at bounding box center [374, 232] width 144 height 32
click at [371, 364] on div "13" at bounding box center [368, 365] width 25 height 25
type input "08/13/2025"
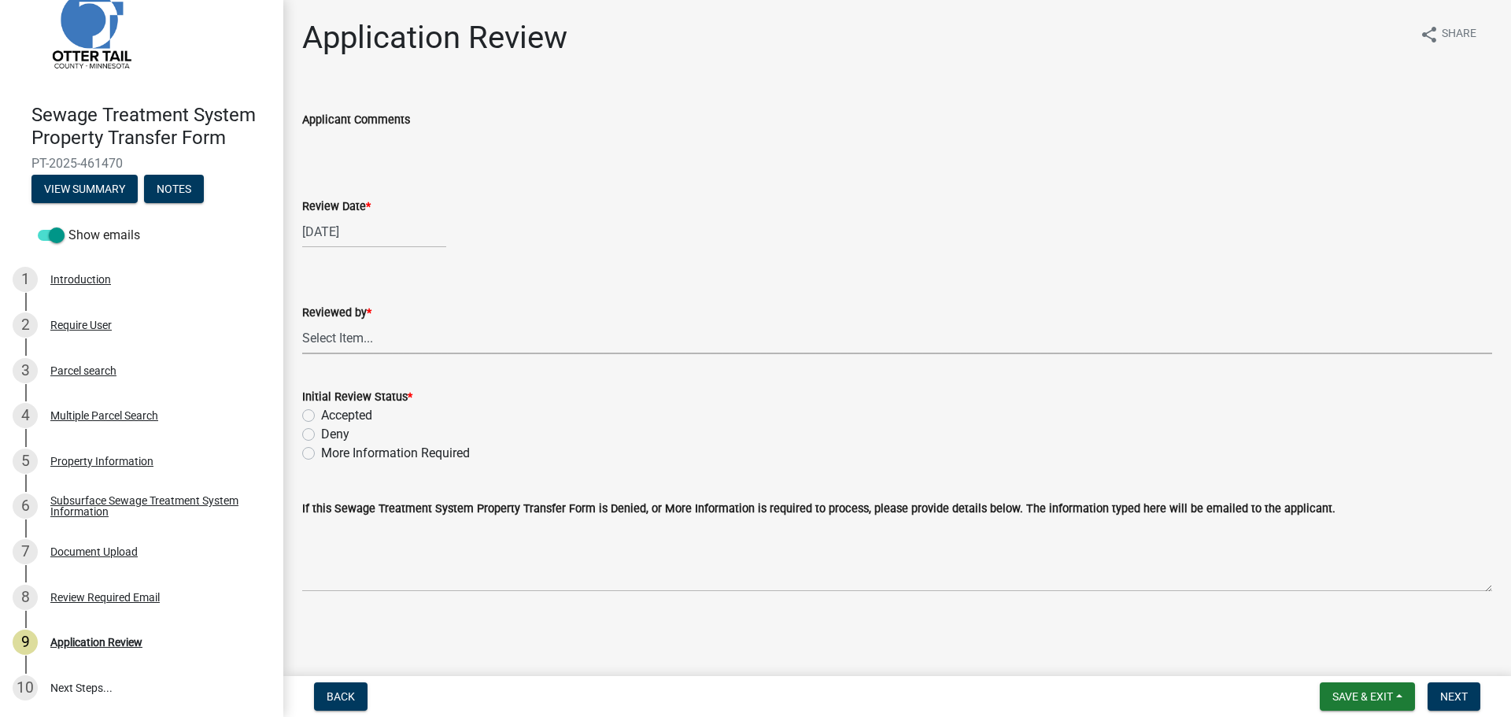
click at [370, 340] on select "Select Item... Alexis Newark Amy Busko Andrea Perales Brittany Tollefson Christ…" at bounding box center [897, 338] width 1190 height 32
click at [302, 322] on select "Select Item... Alexis Newark Amy Busko Andrea Perales Brittany Tollefson Christ…" at bounding box center [897, 338] width 1190 height 32
select select "67745ee8-7159-4960-80f9-a638286b467c"
click at [355, 419] on label "Accepted" at bounding box center [346, 415] width 51 height 19
click at [331, 416] on input "Accepted" at bounding box center [326, 411] width 10 height 10
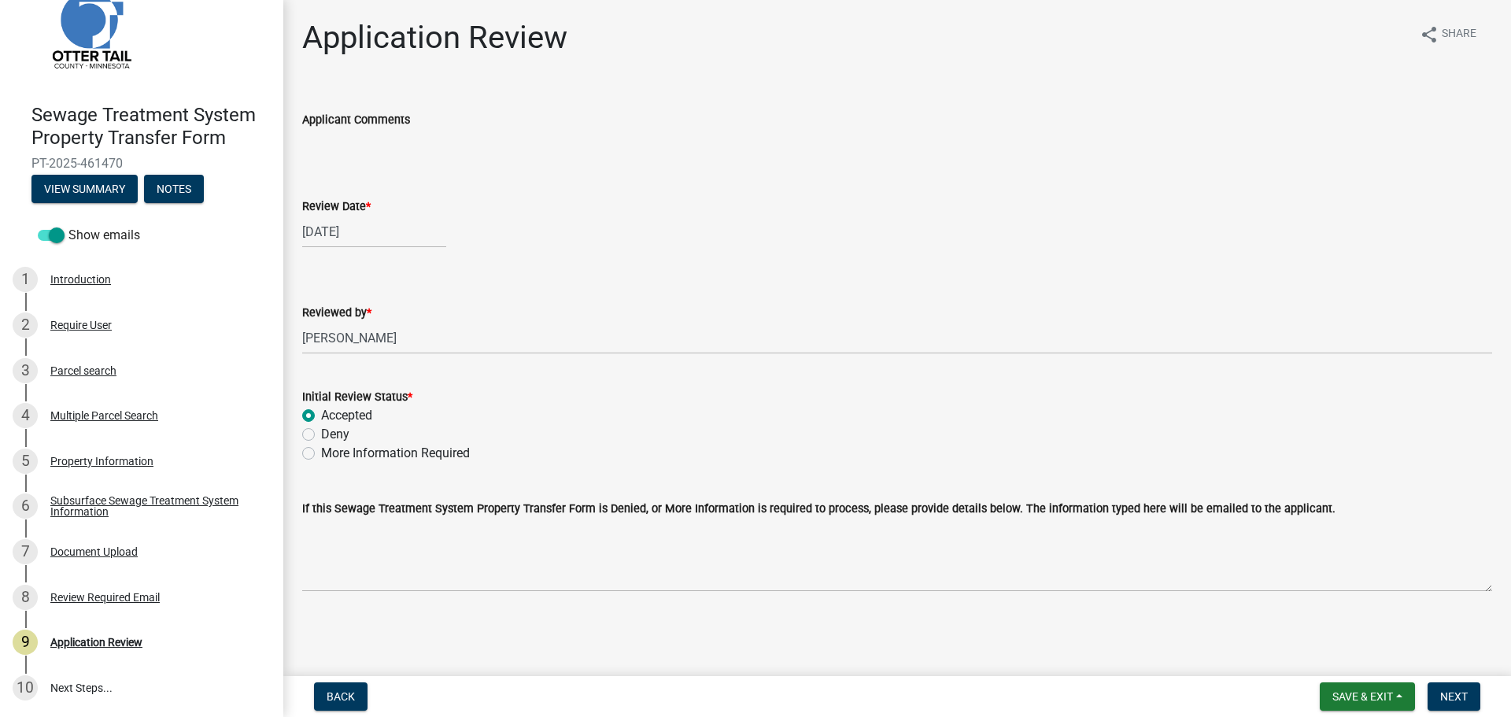
radio input "true"
click at [1464, 695] on span "Next" at bounding box center [1454, 696] width 28 height 13
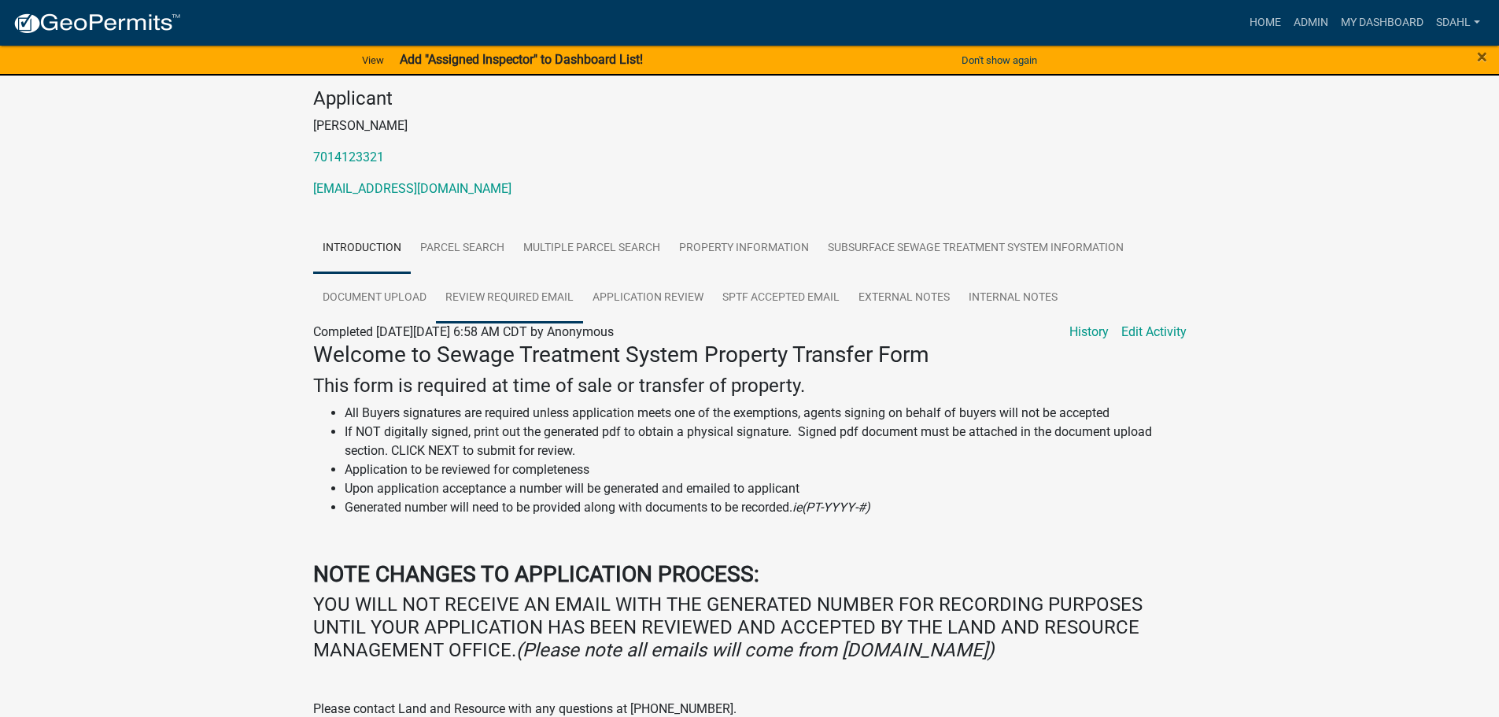
scroll to position [157, 0]
click at [482, 254] on link "Parcel search" at bounding box center [462, 248] width 103 height 50
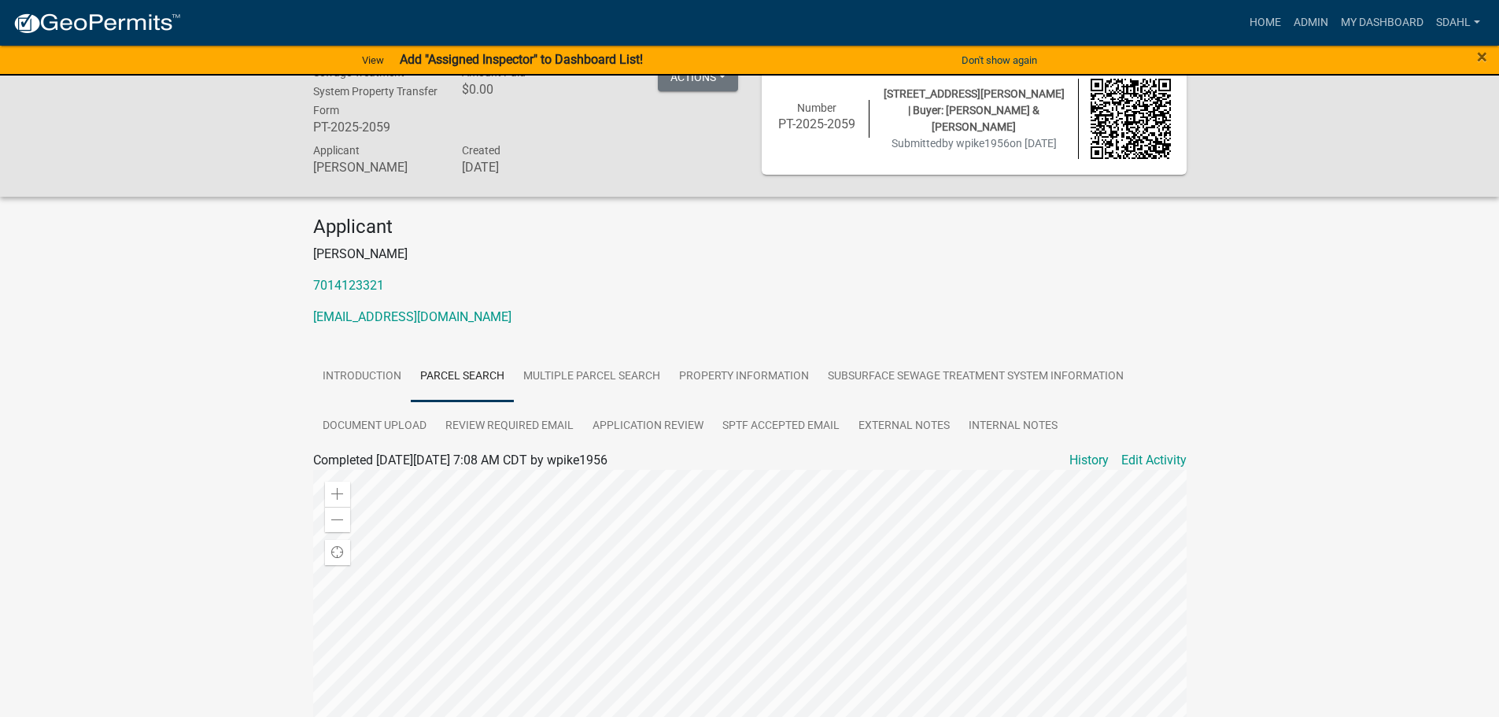
scroll to position [0, 0]
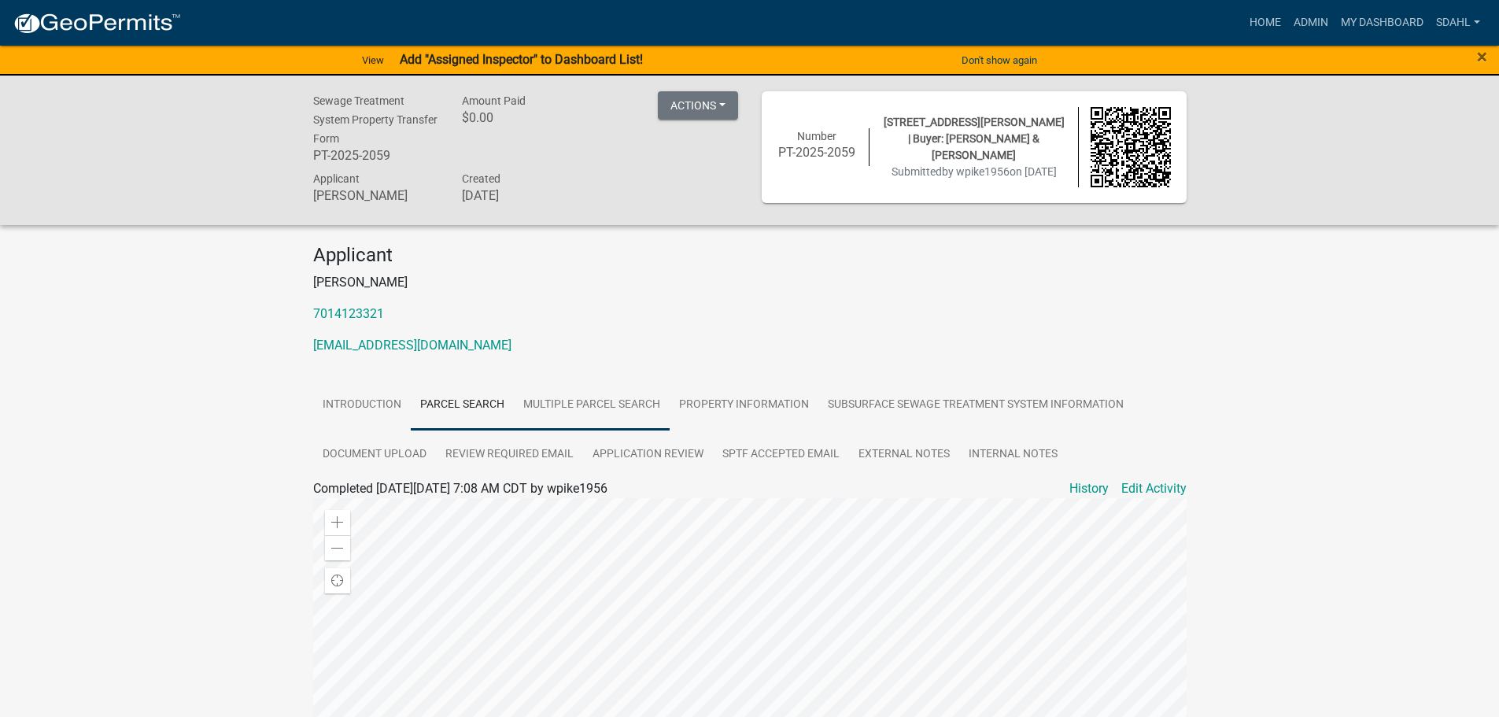
click at [611, 403] on link "Multiple Parcel Search" at bounding box center [592, 405] width 156 height 50
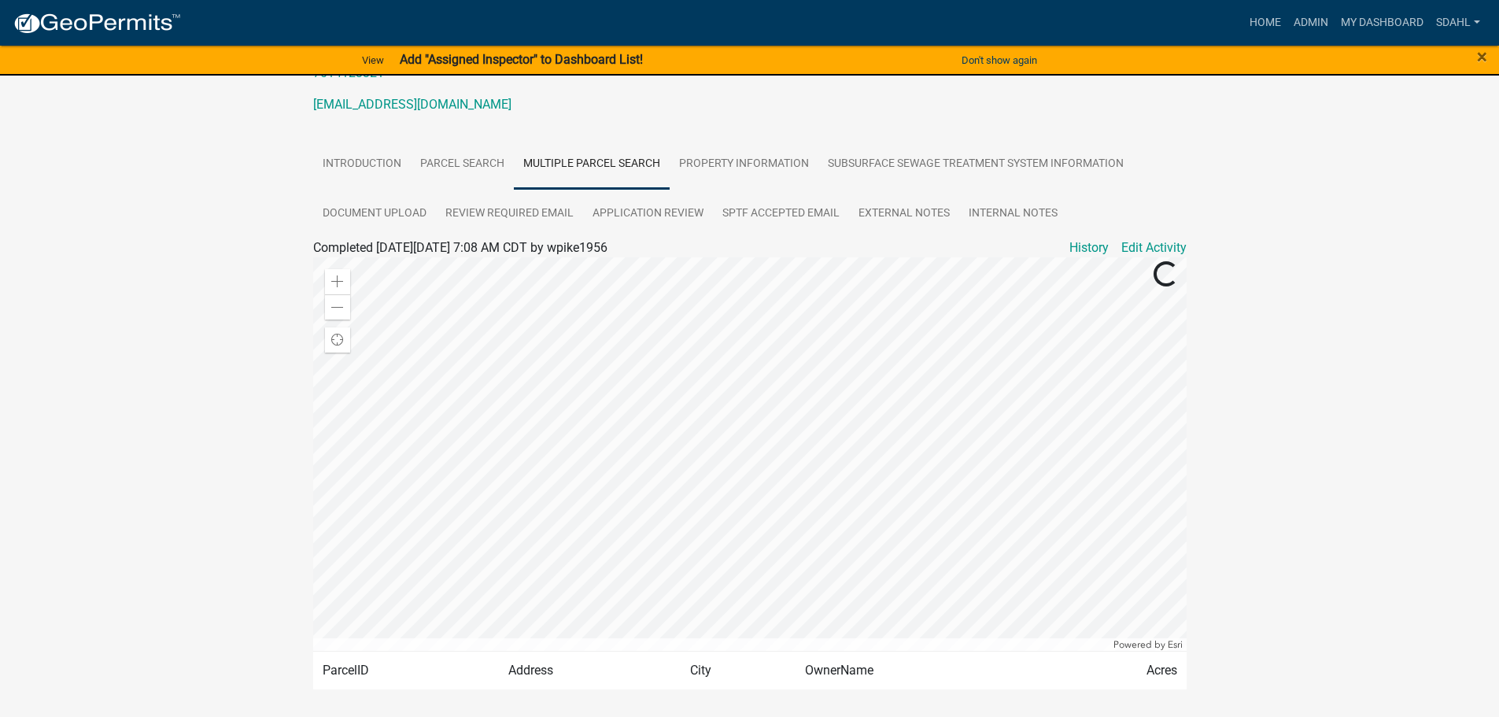
scroll to position [135, 0]
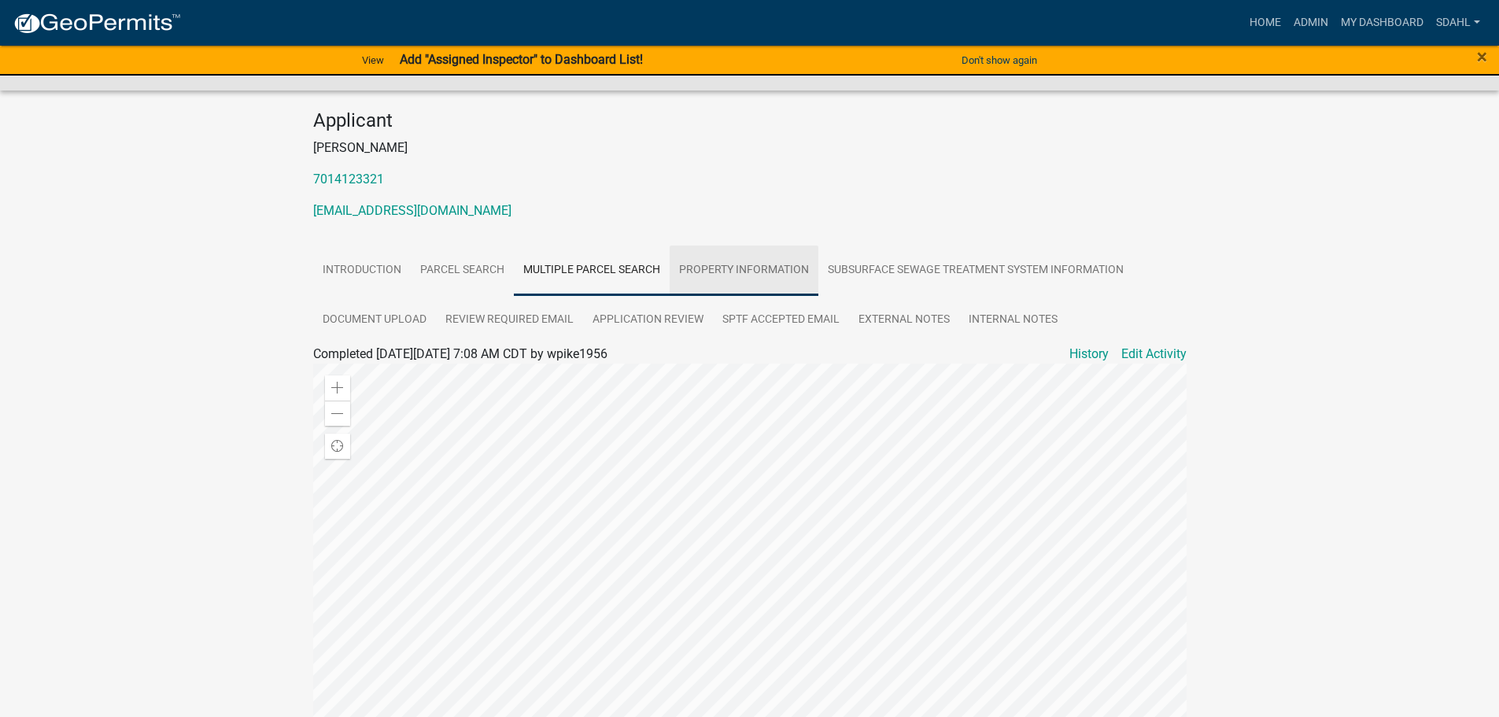
click at [761, 264] on link "Property Information" at bounding box center [744, 270] width 149 height 50
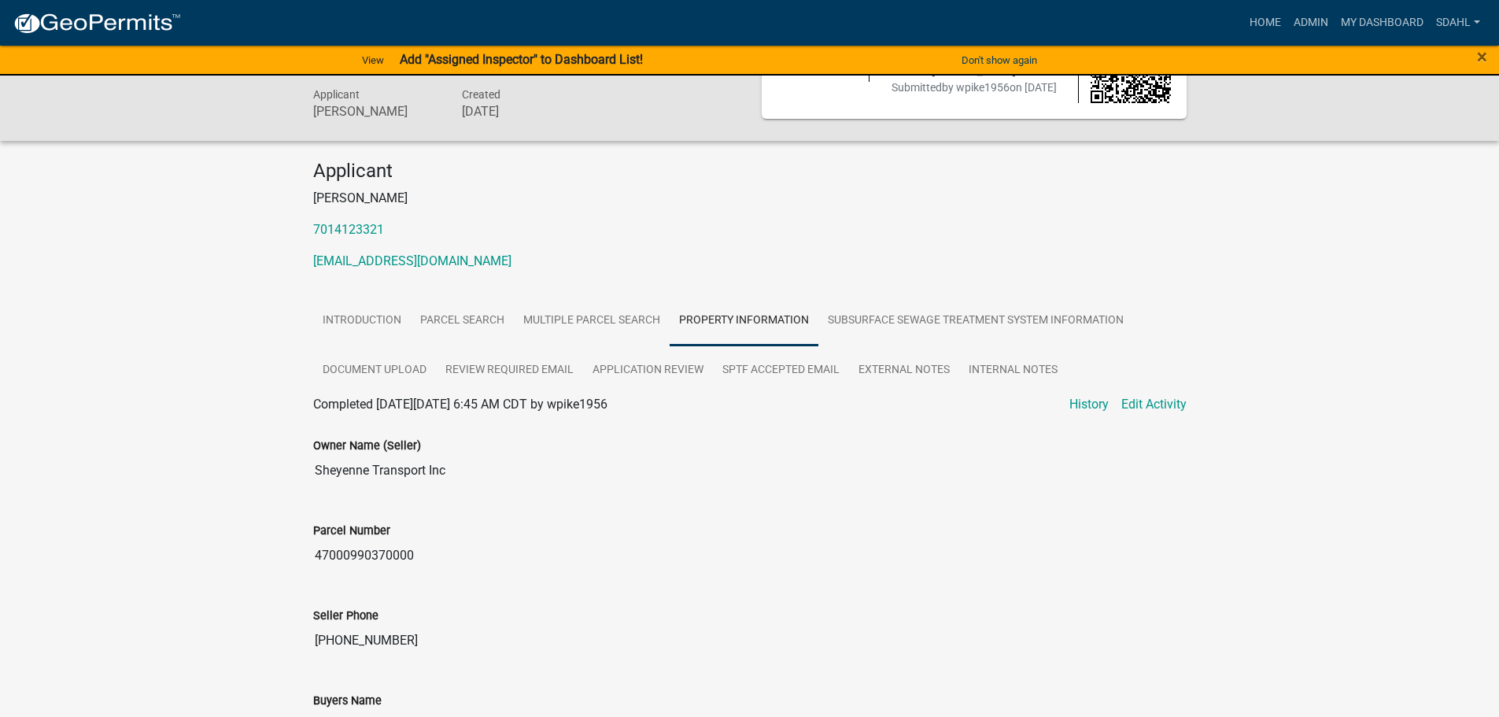
scroll to position [0, 0]
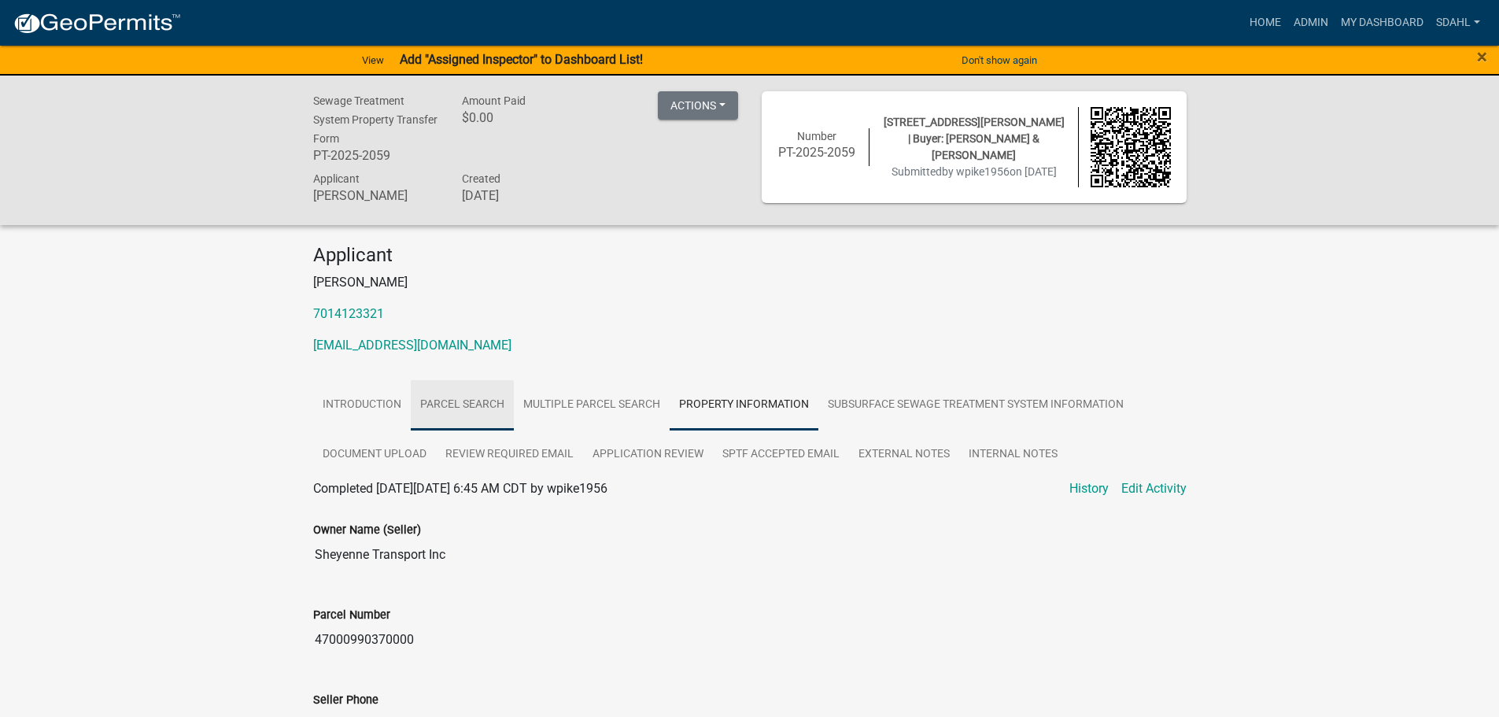
click at [479, 404] on link "Parcel search" at bounding box center [462, 405] width 103 height 50
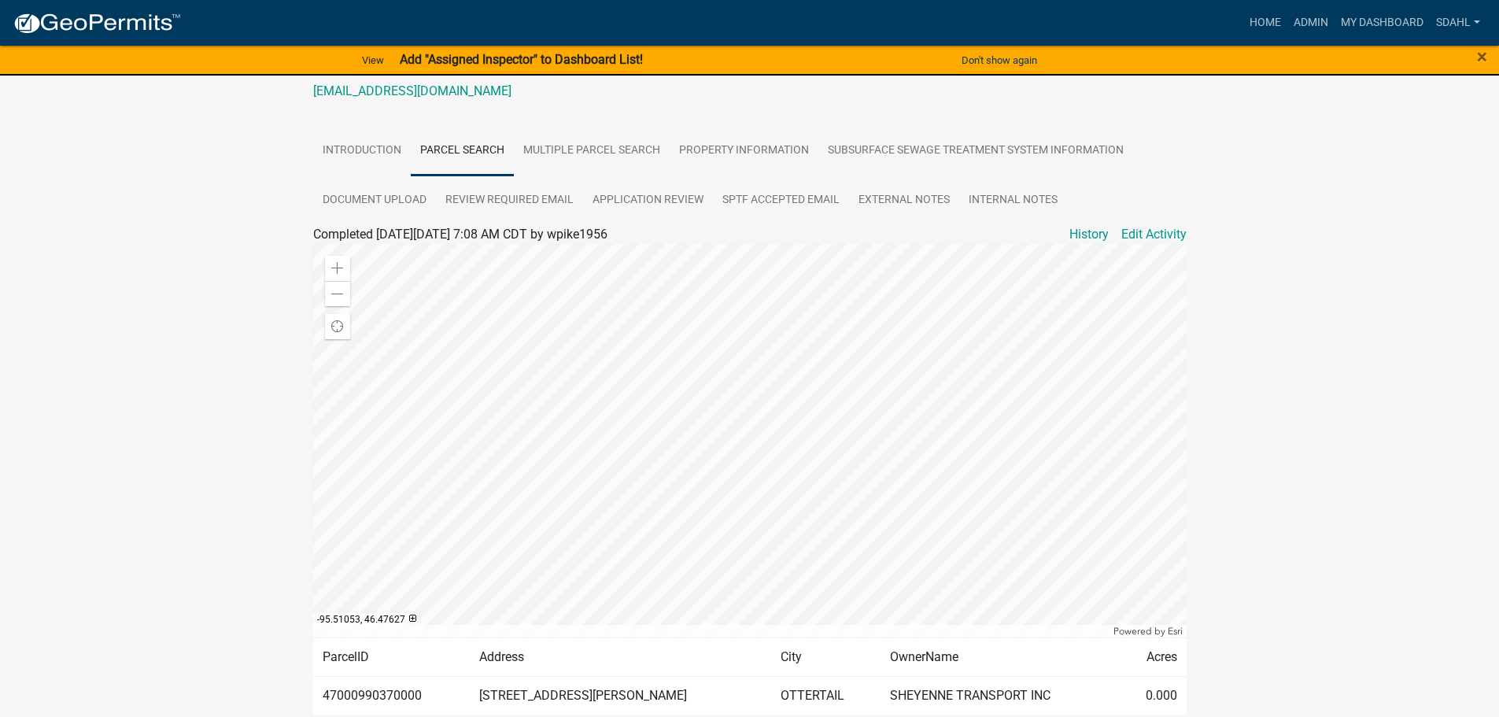
scroll to position [330, 0]
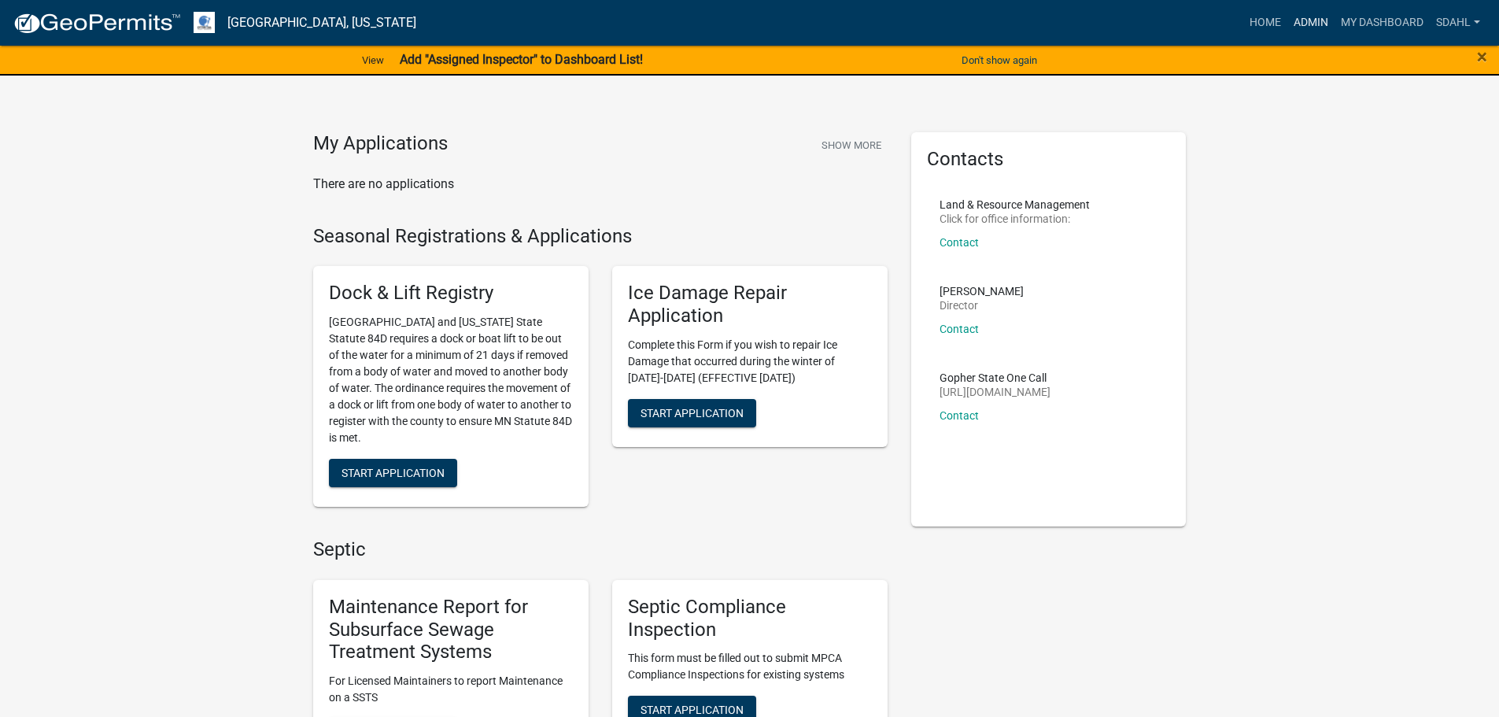
click at [1302, 18] on link "Admin" at bounding box center [1310, 23] width 47 height 30
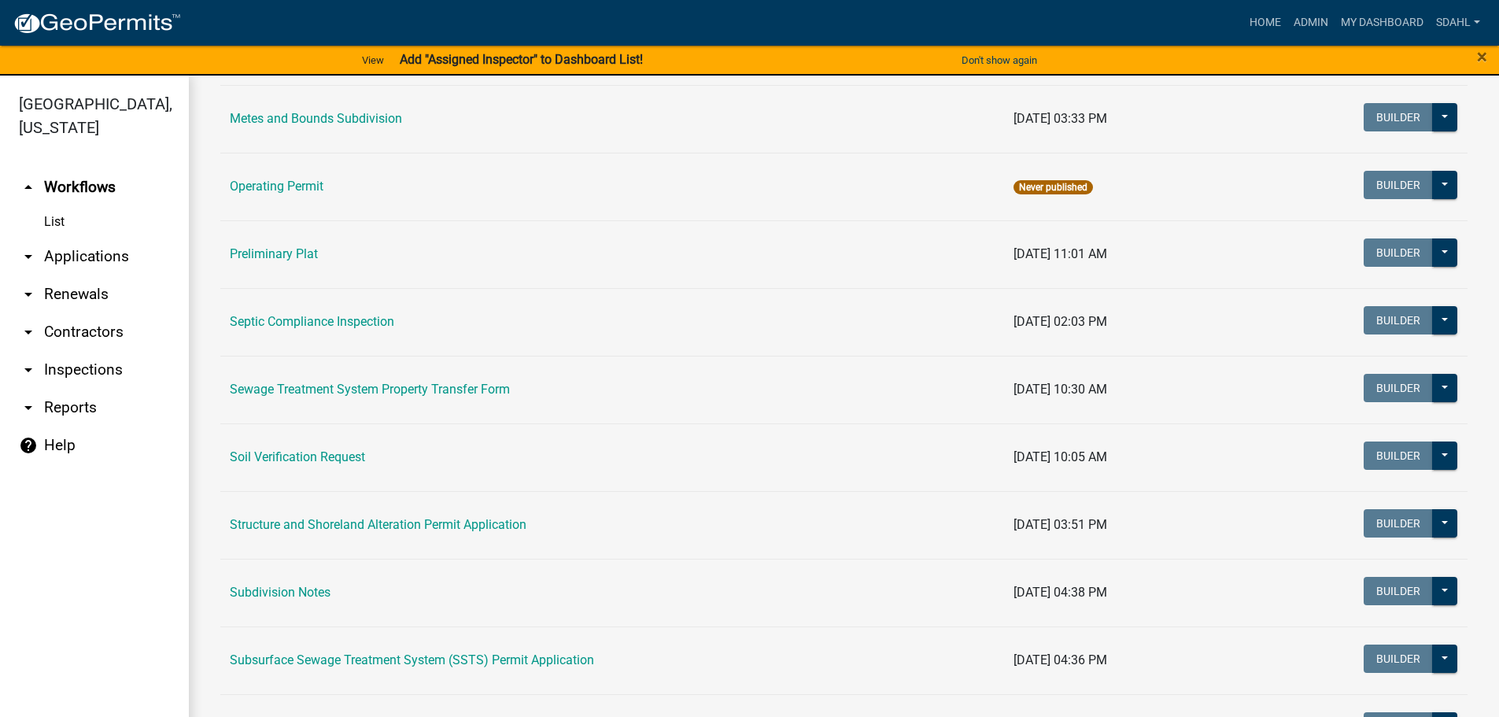
scroll to position [708, 0]
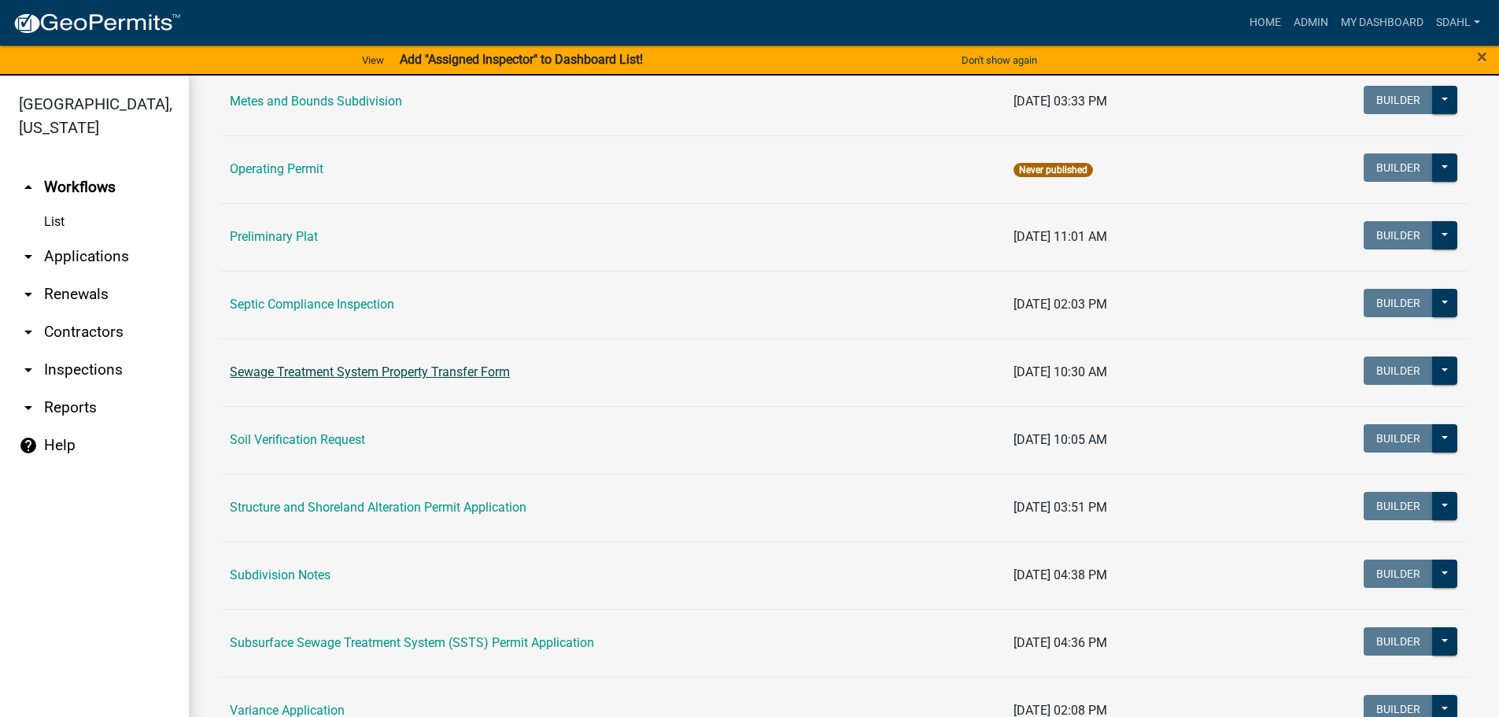
click at [396, 371] on link "Sewage Treatment System Property Transfer Form" at bounding box center [370, 371] width 280 height 15
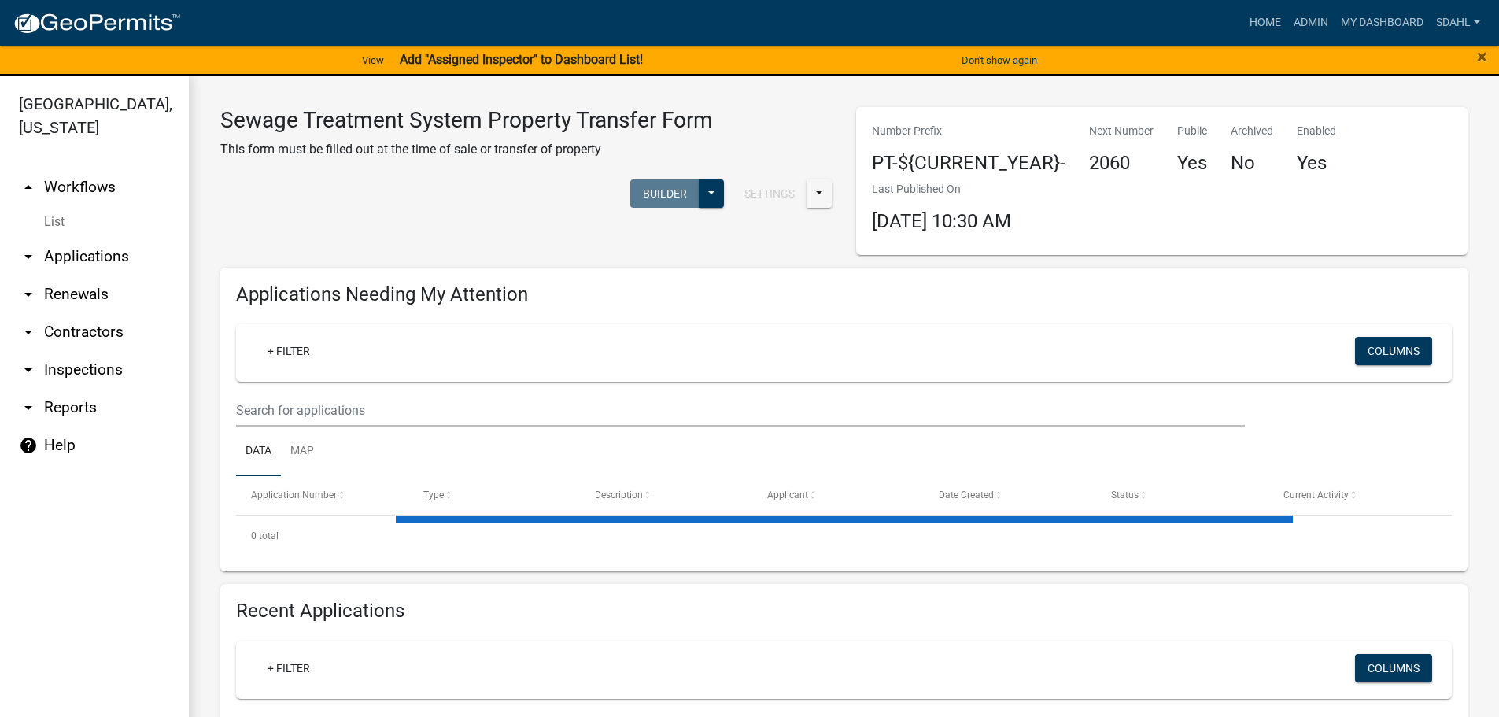
select select "3: 100"
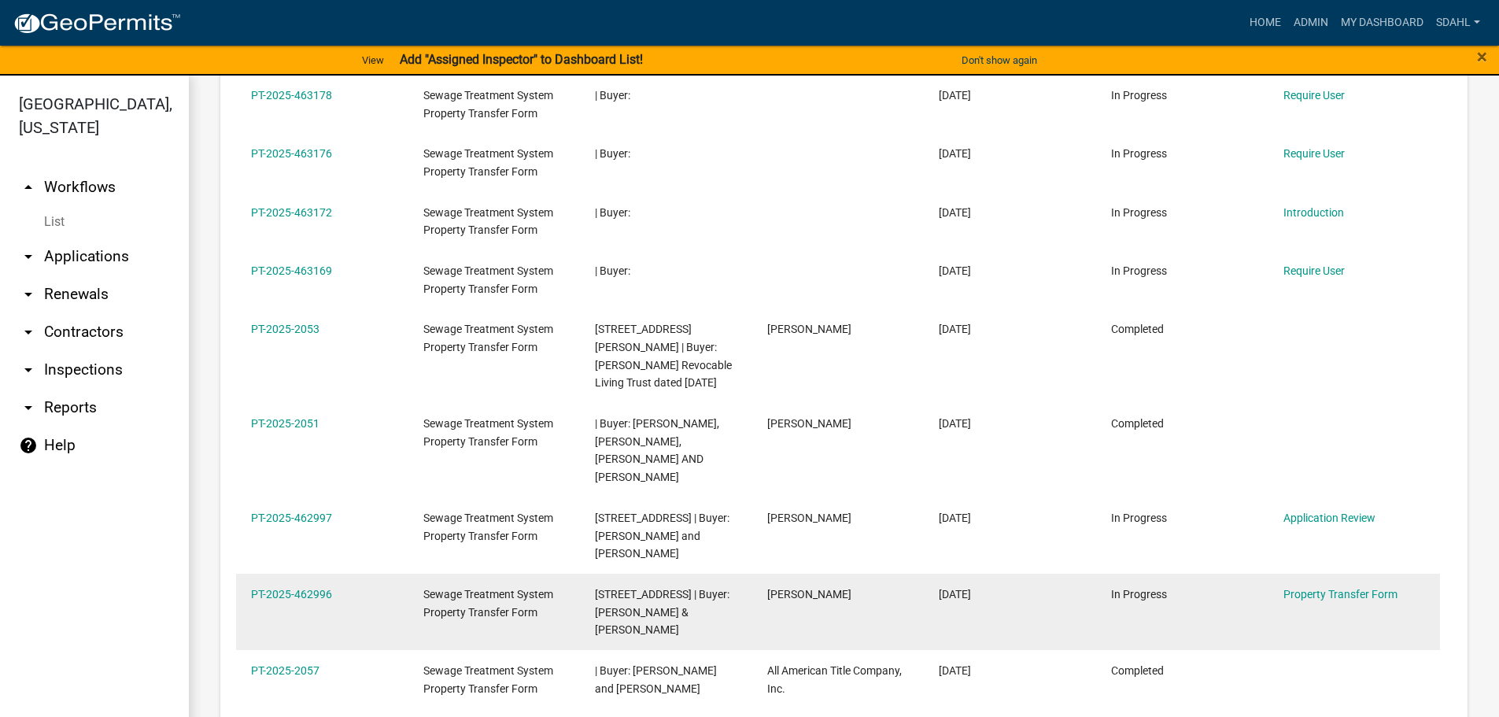
scroll to position [1102, 0]
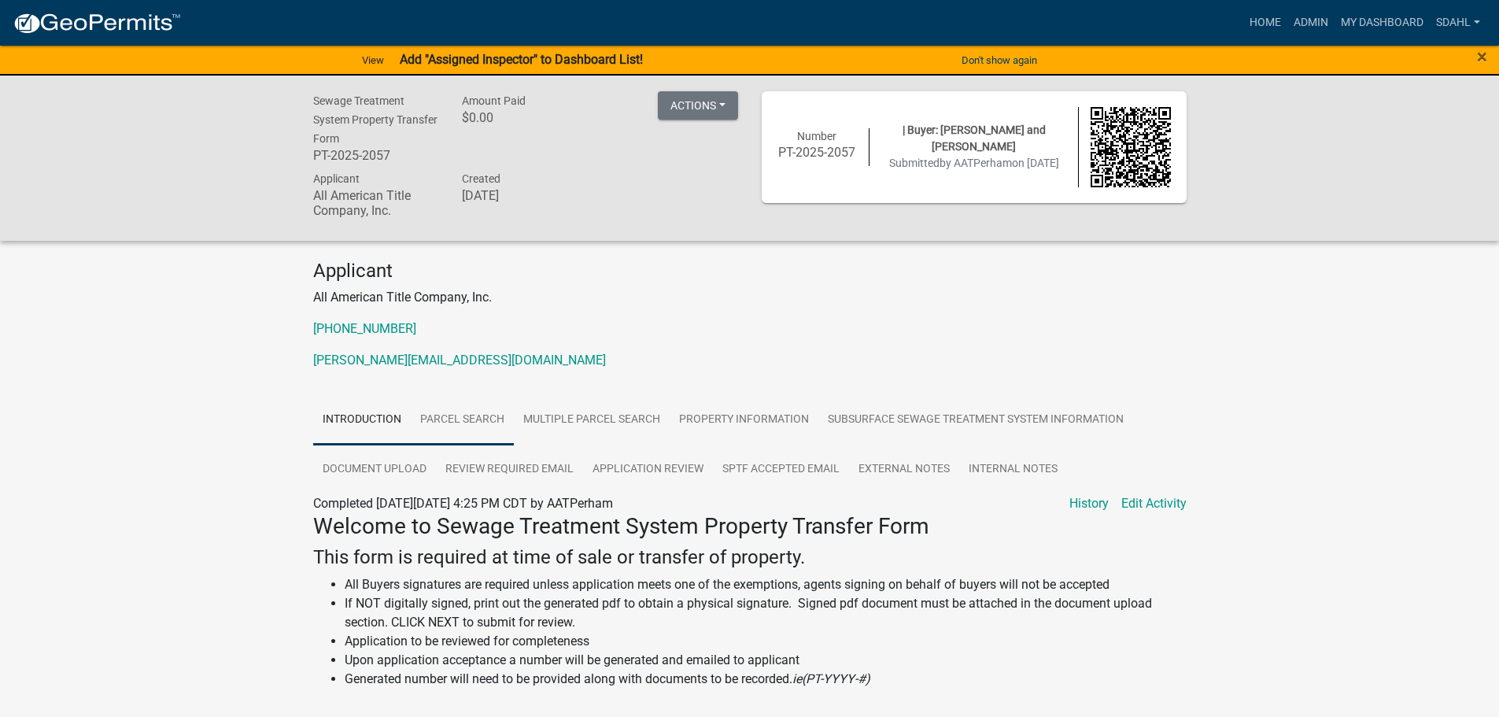
click at [470, 426] on link "Parcel search" at bounding box center [462, 420] width 103 height 50
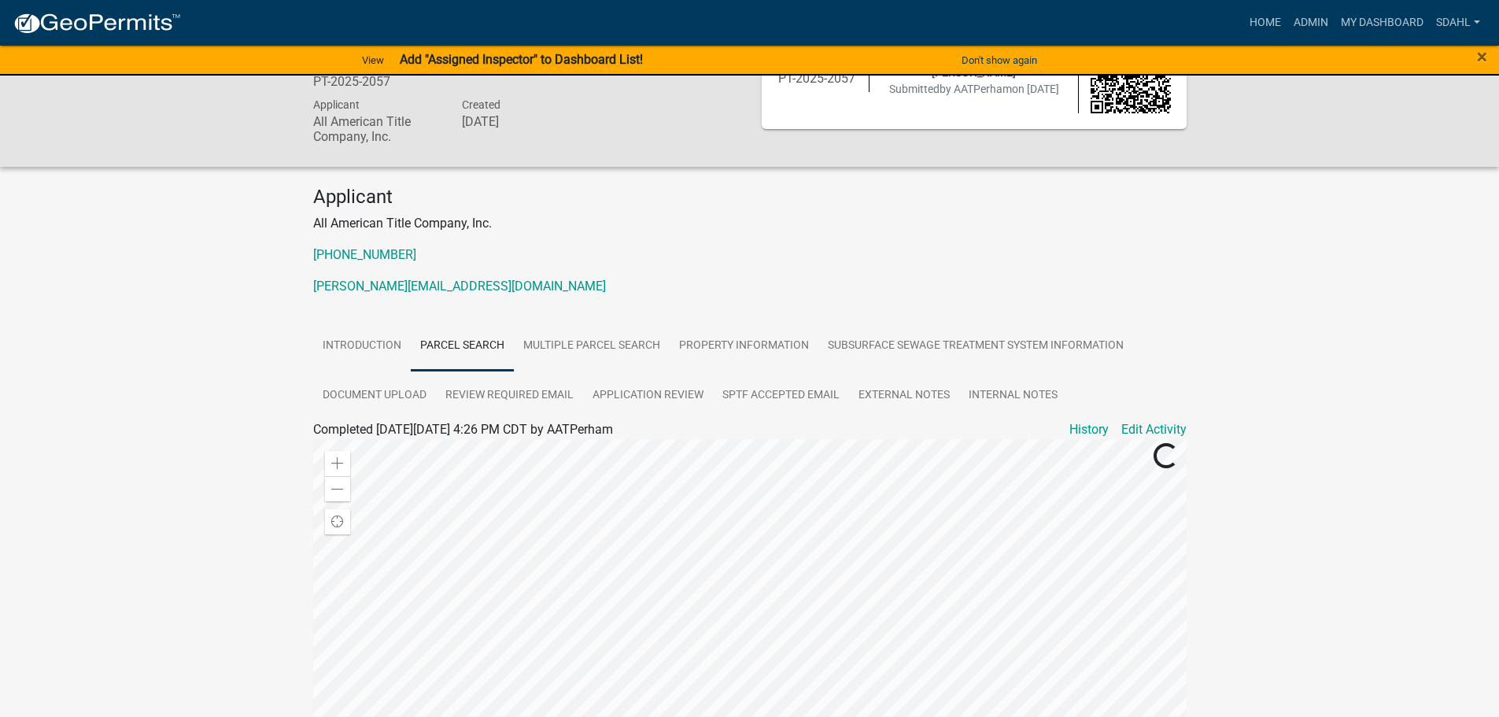
scroll to position [345, 0]
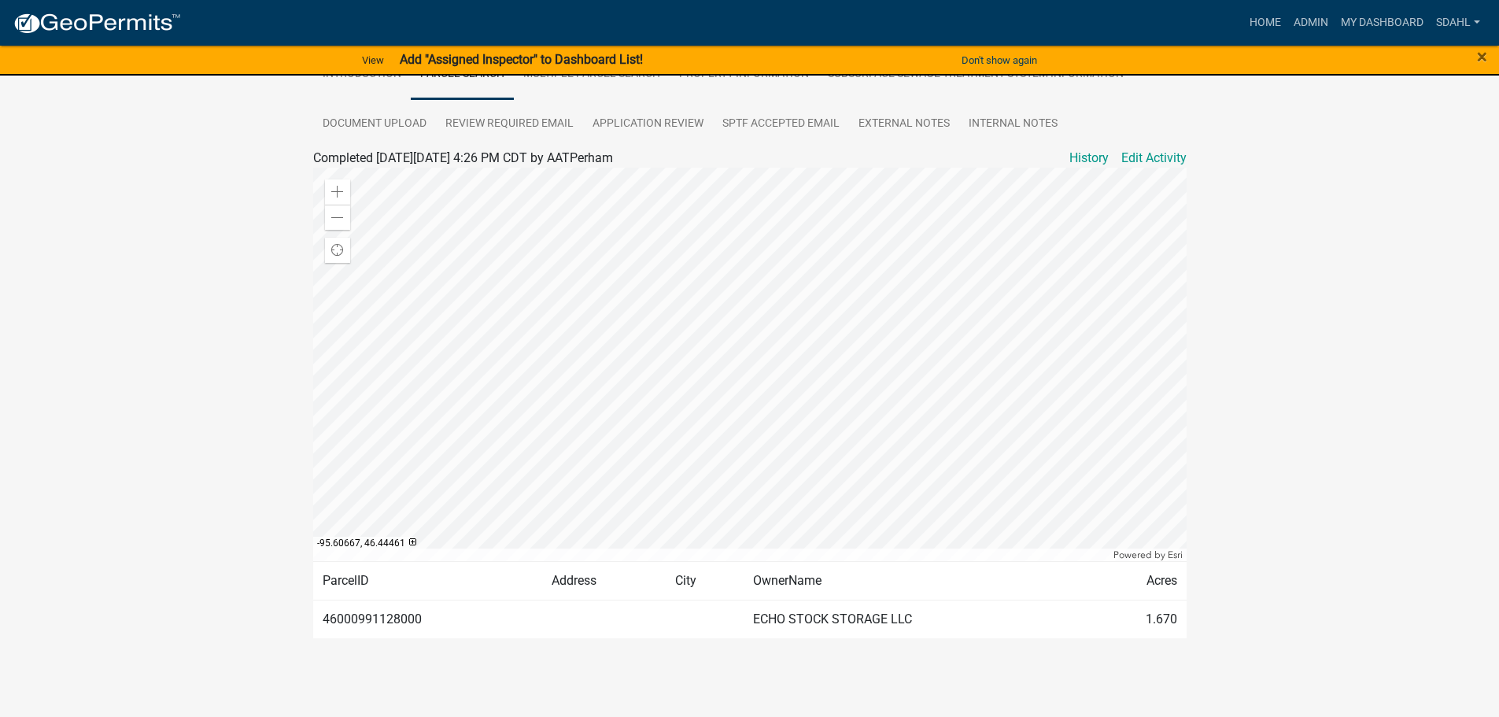
click at [1240, 165] on div "Sewage Treatment System Property Transfer Form PT-2025-2057 Amount Paid $0.00 A…" at bounding box center [749, 214] width 1499 height 968
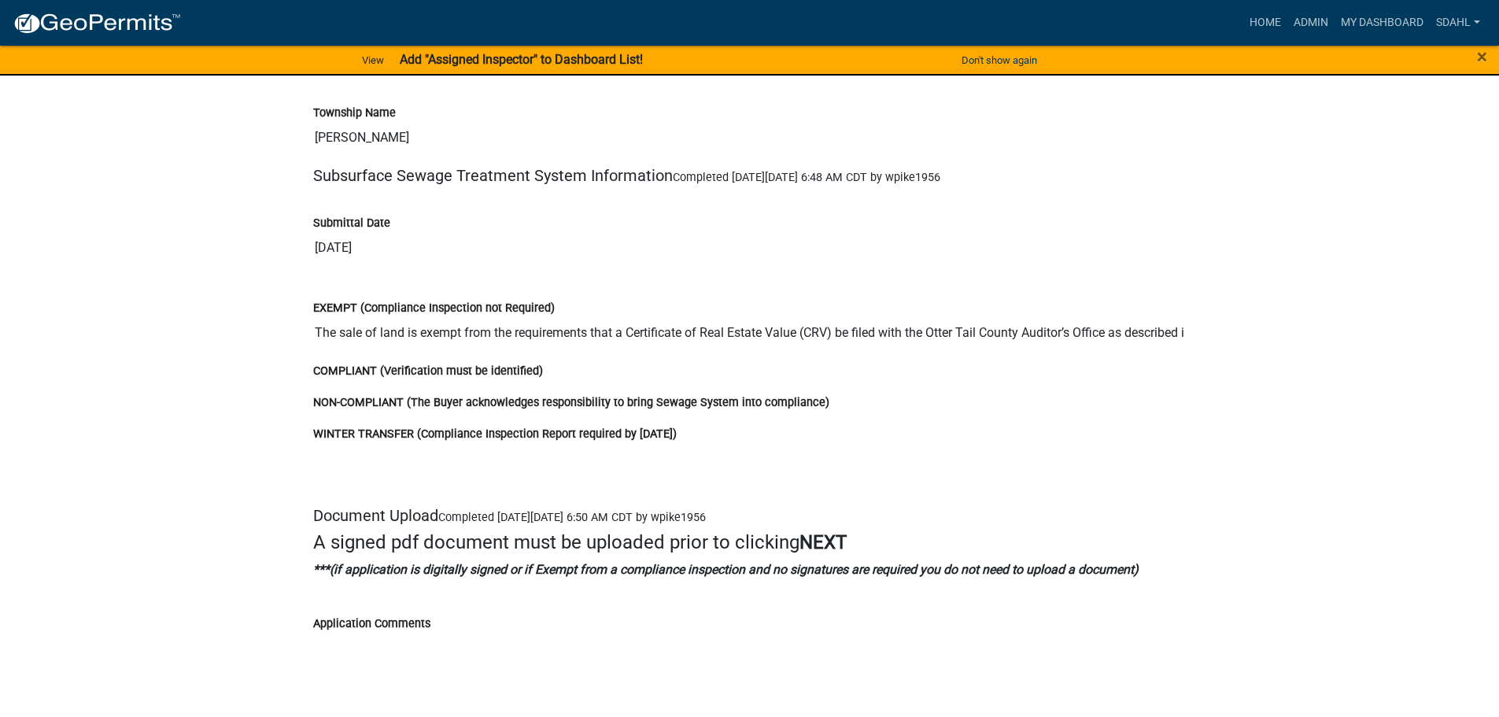
scroll to position [2990, 0]
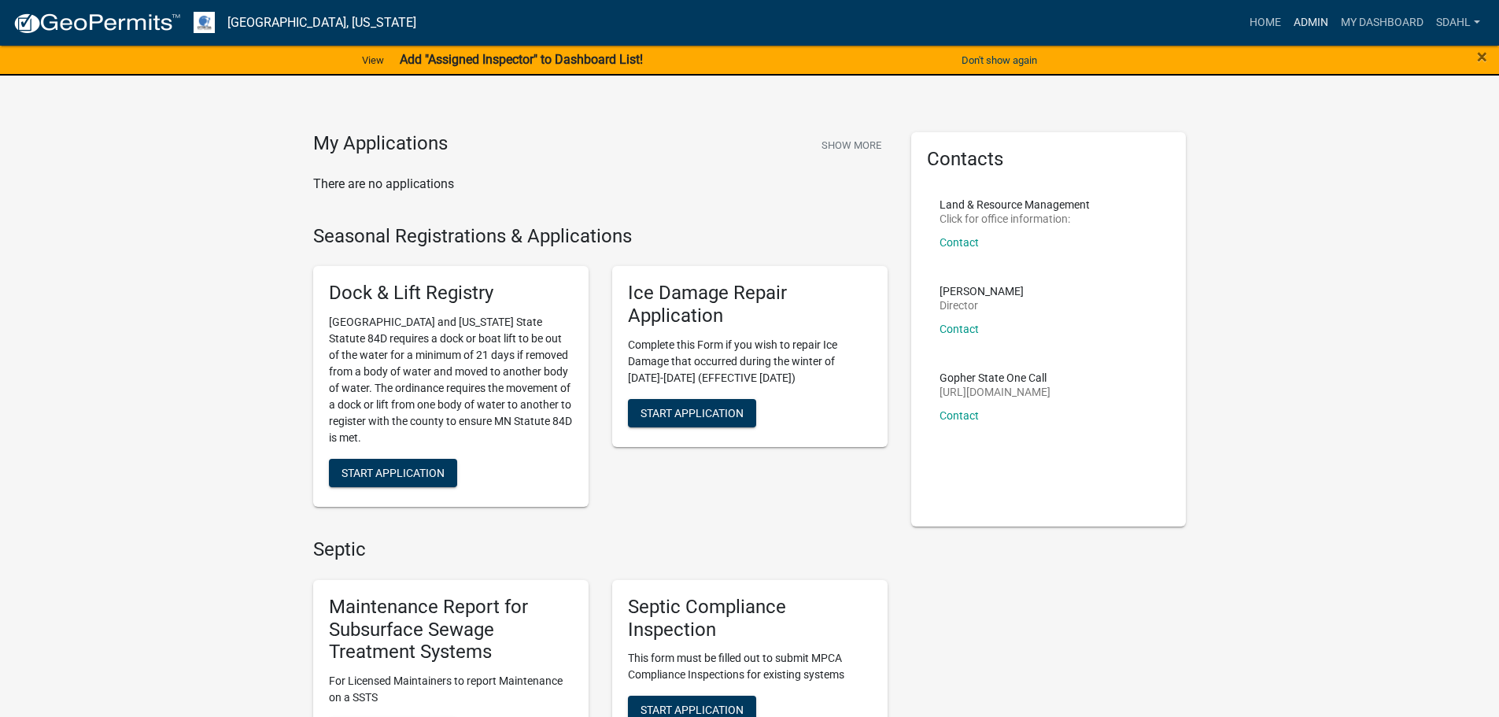
click at [1309, 24] on link "Admin" at bounding box center [1310, 23] width 47 height 30
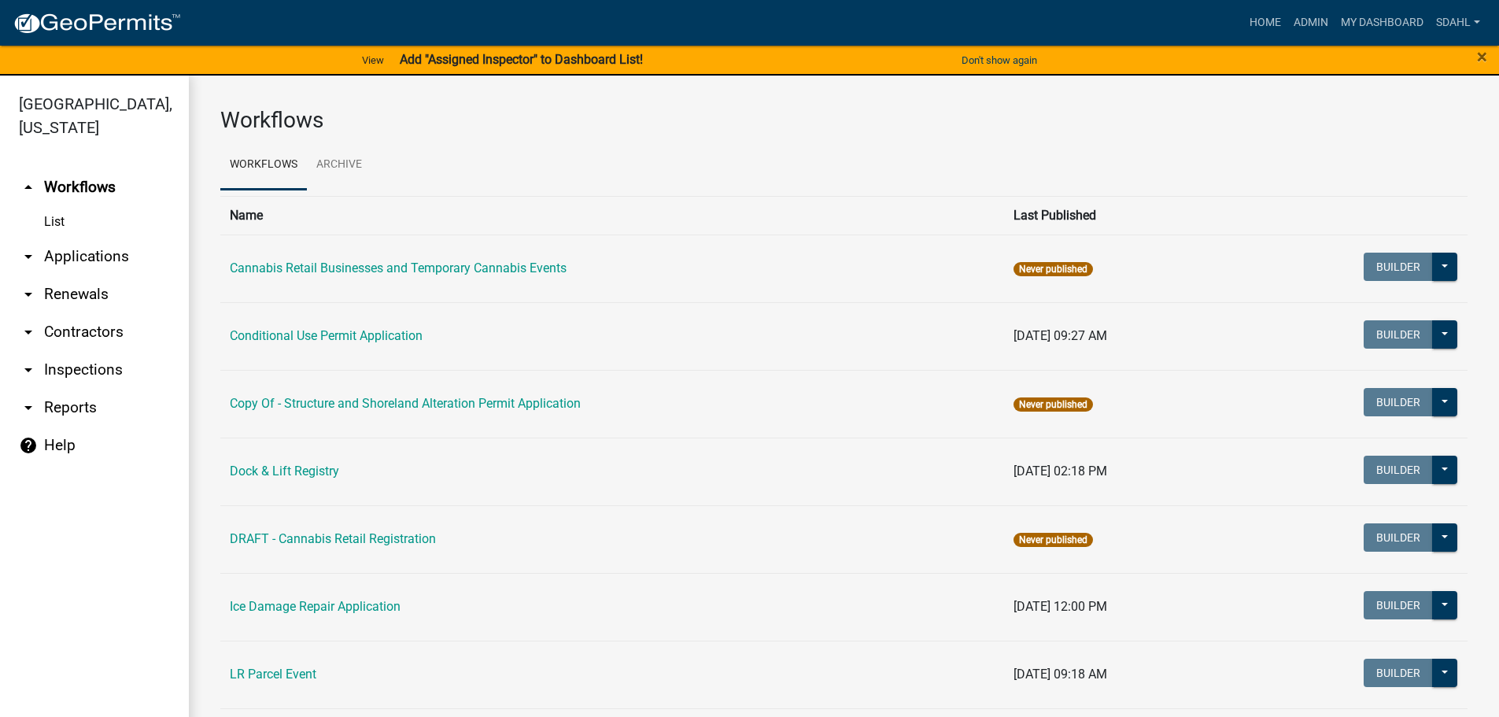
click at [81, 249] on link "arrow_drop_down Applications" at bounding box center [94, 257] width 189 height 38
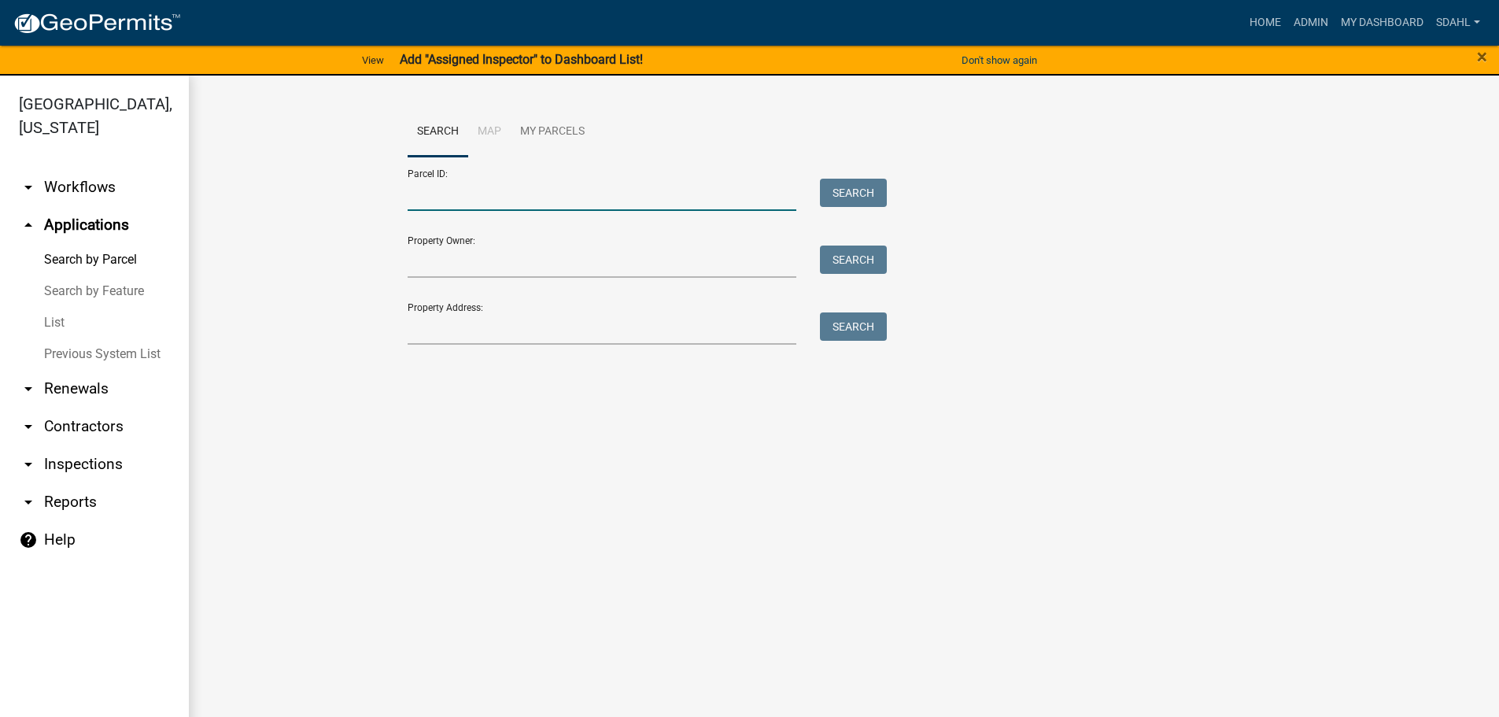
click at [562, 199] on input "Parcel ID:" at bounding box center [602, 195] width 389 height 32
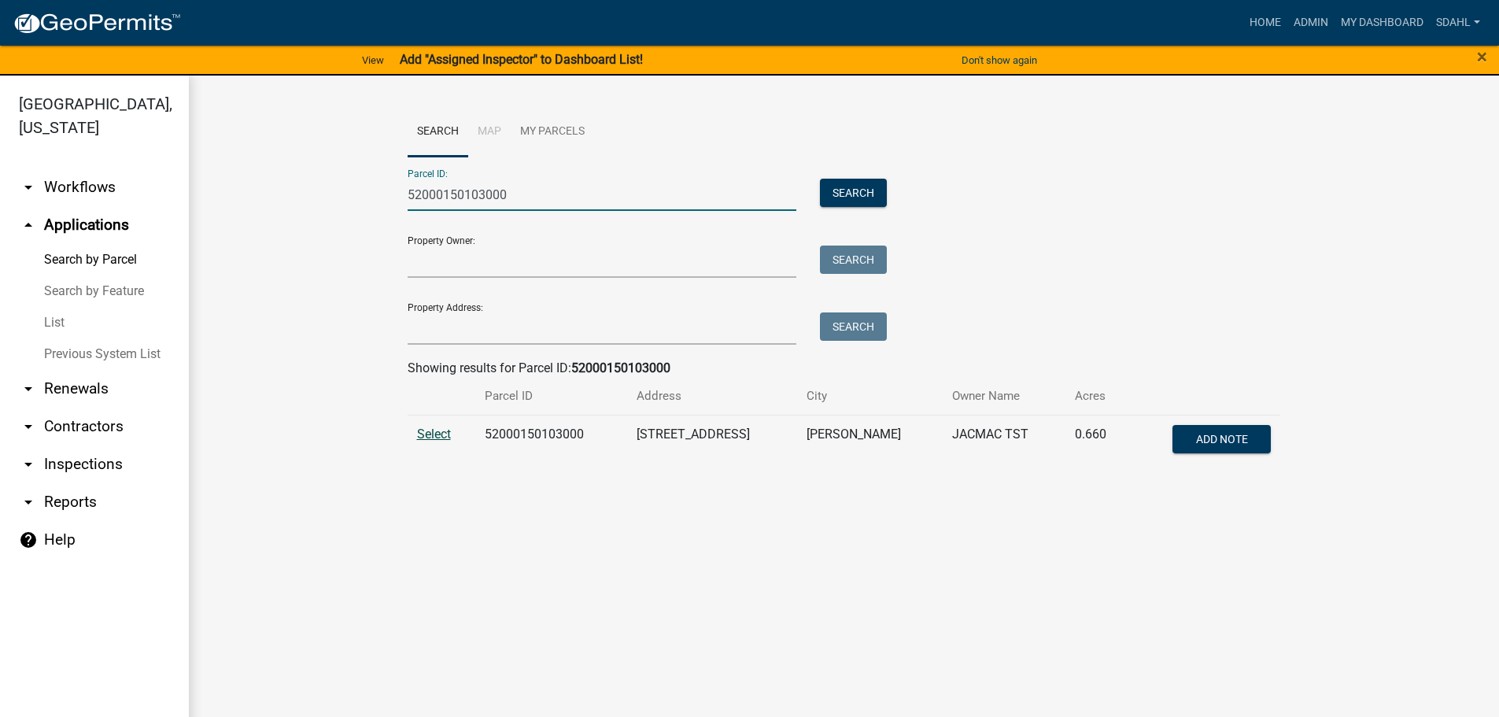
type input "52000150103000"
click at [438, 439] on span "Select" at bounding box center [434, 433] width 34 height 15
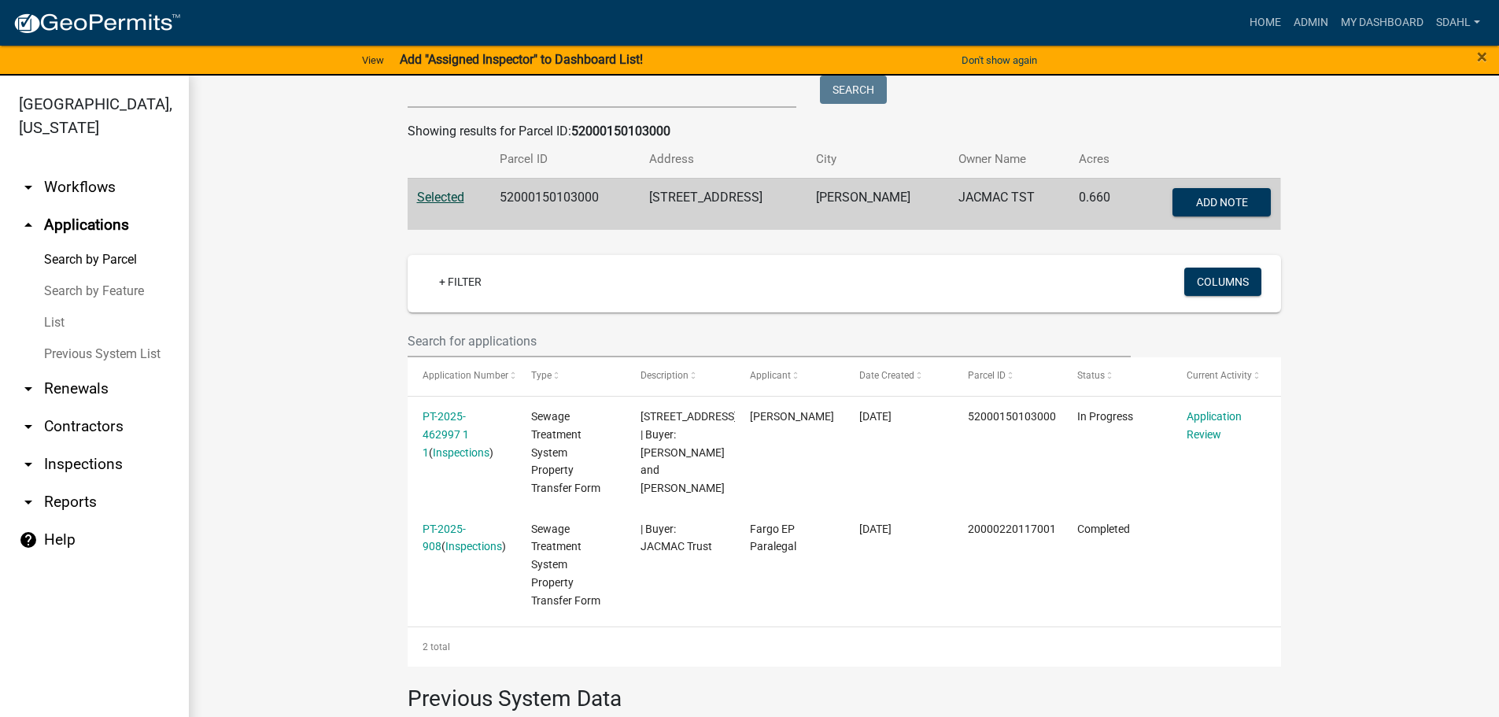
scroll to position [315, 0]
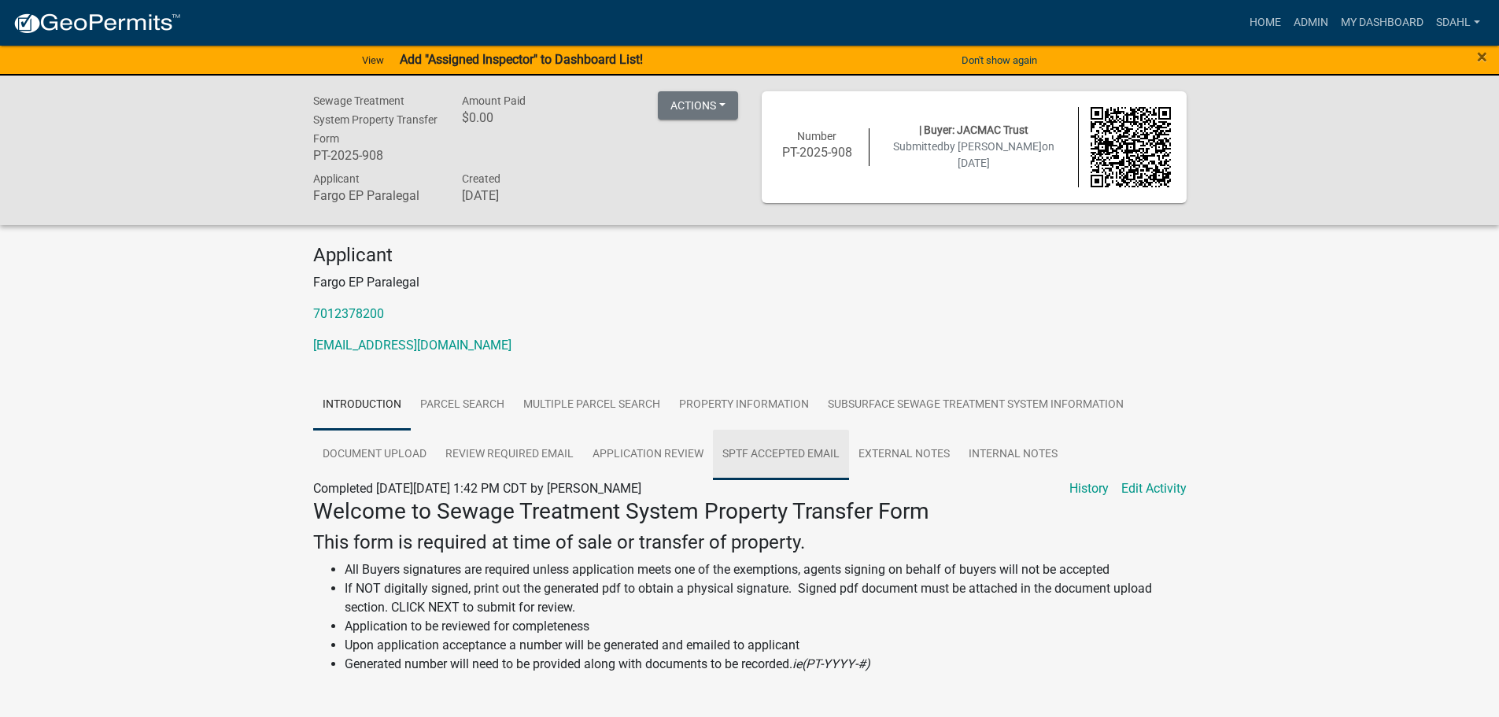
click at [759, 456] on link "SPTF Accepted Email" at bounding box center [781, 455] width 136 height 50
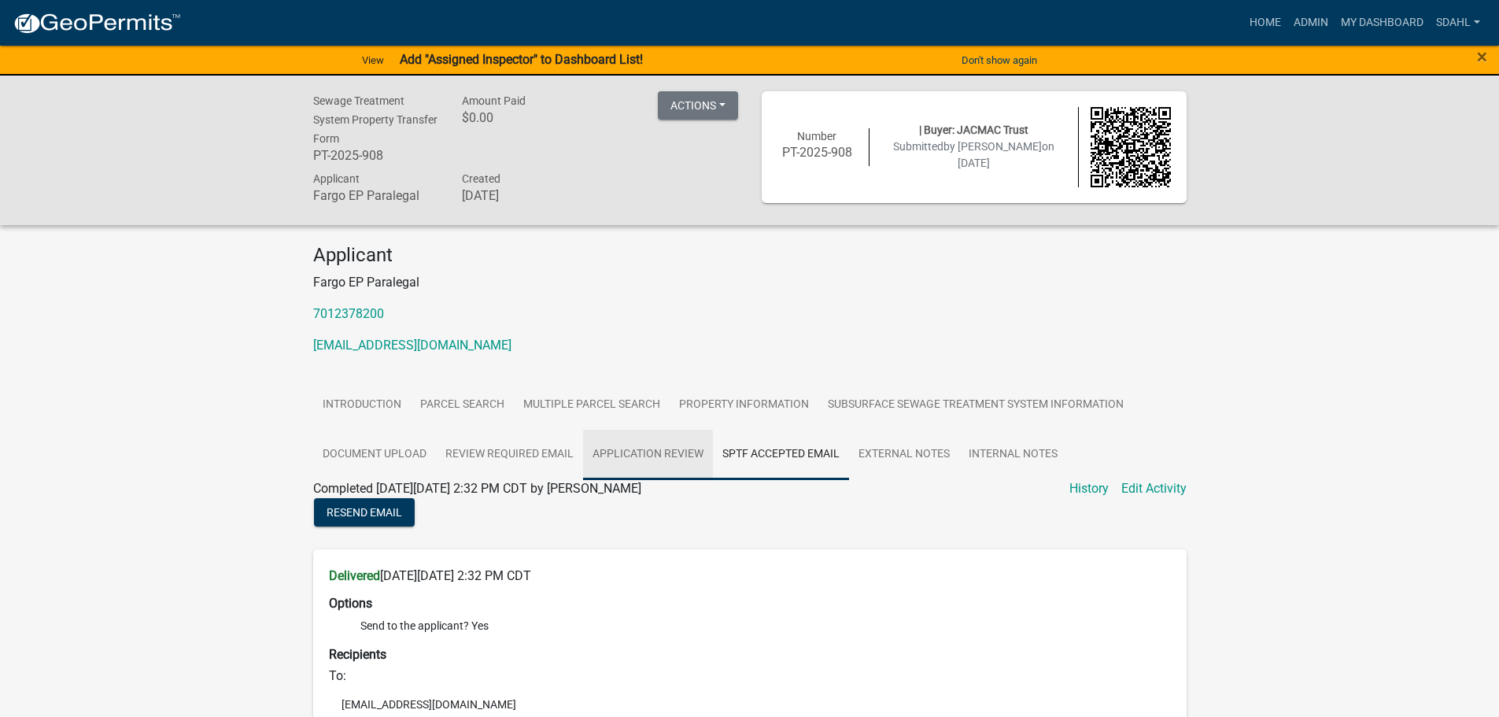
click at [637, 449] on link "Application Review" at bounding box center [648, 455] width 130 height 50
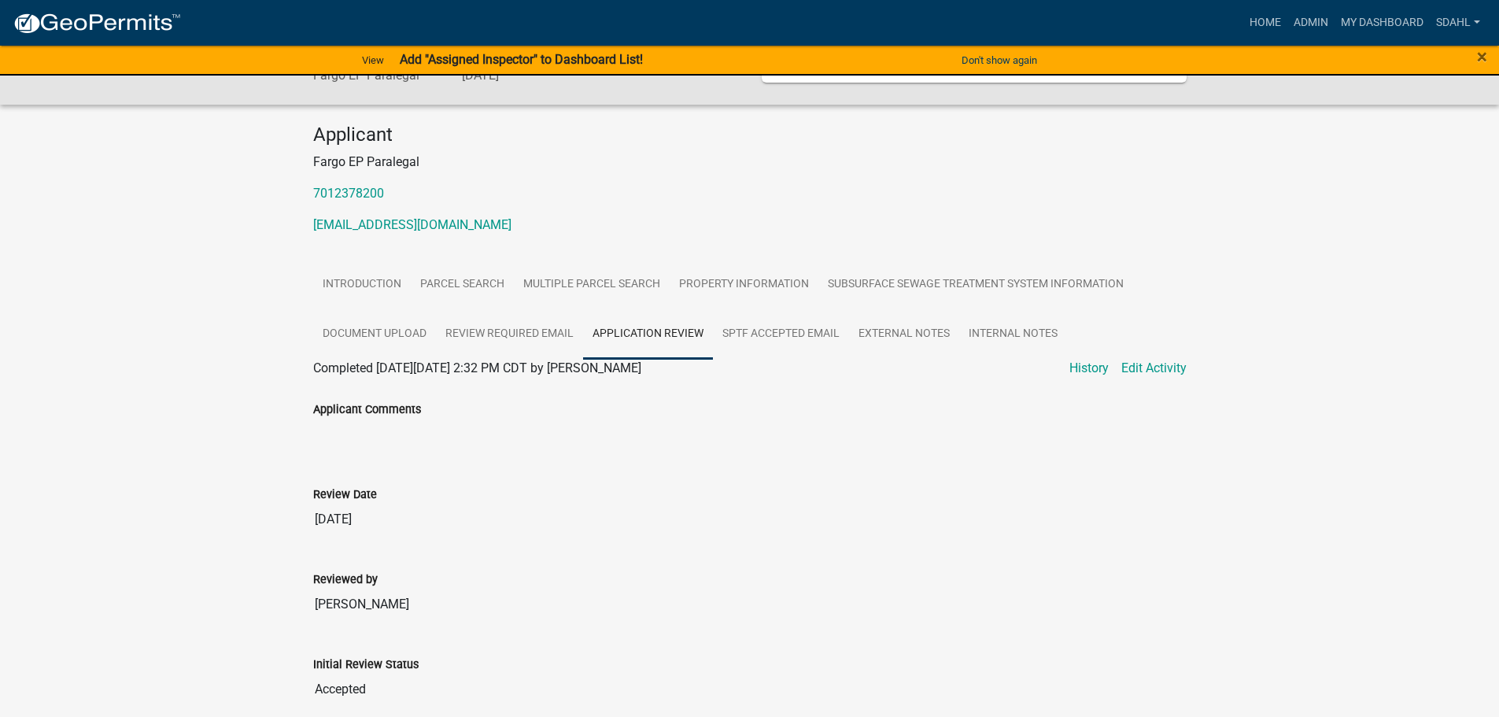
scroll to position [120, 0]
click at [510, 338] on link "Review Required Email" at bounding box center [509, 335] width 147 height 50
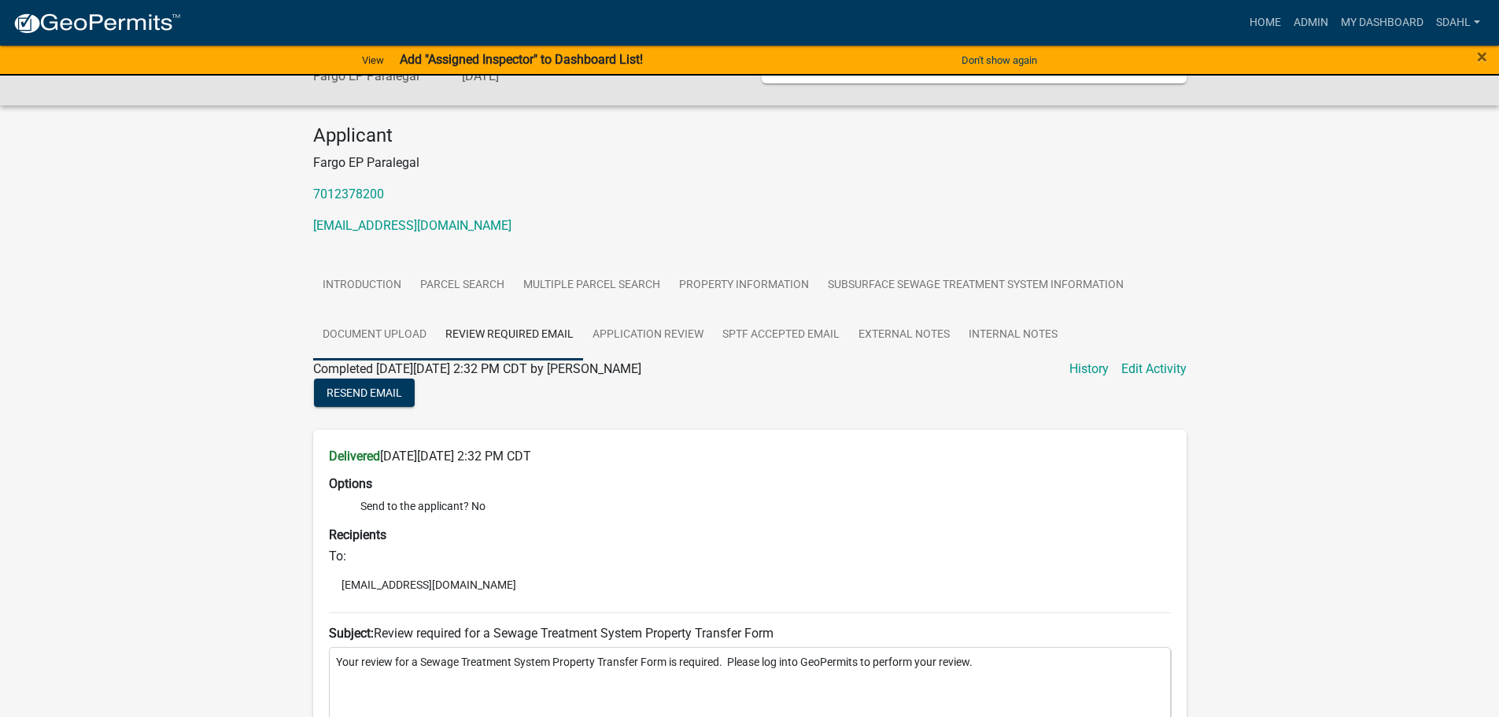
click at [364, 334] on link "Document Upload" at bounding box center [374, 335] width 123 height 50
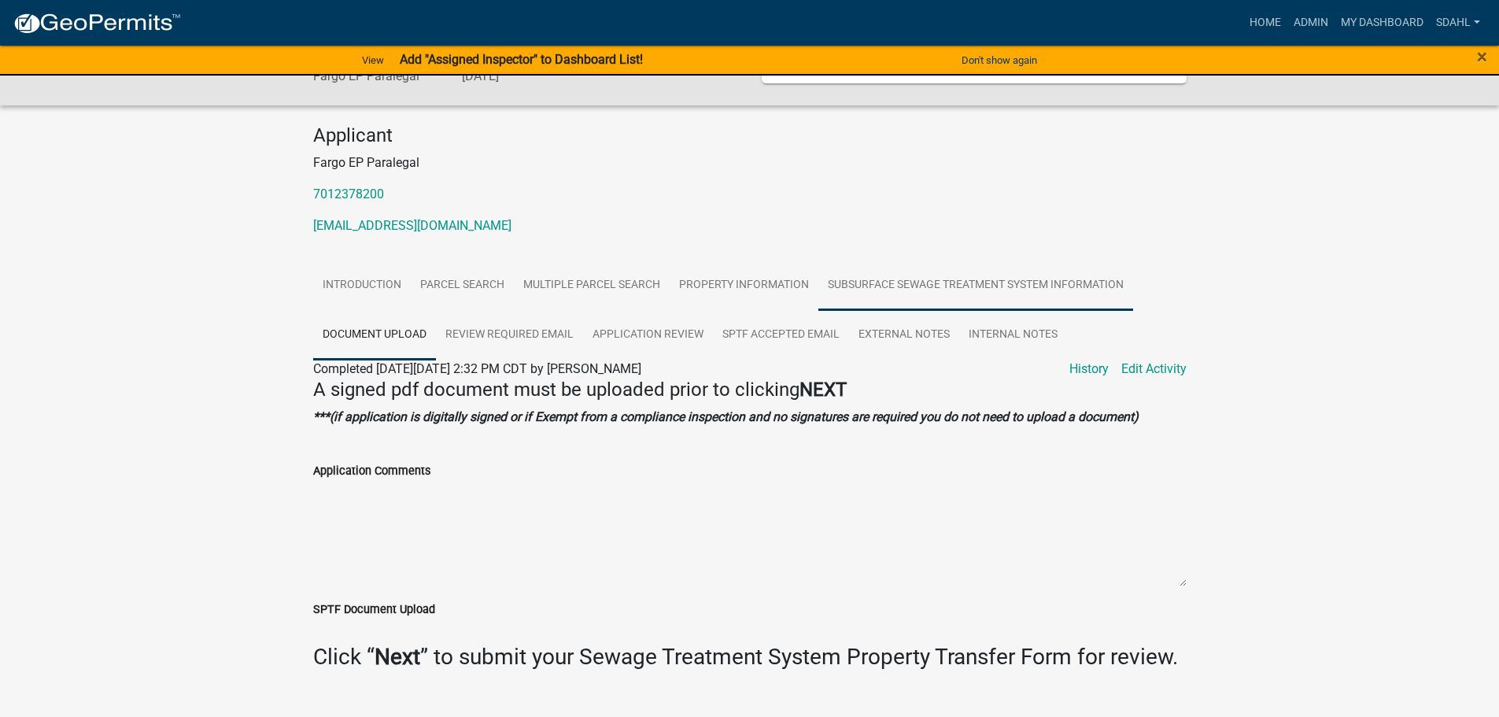
click at [1046, 282] on link "Subsurface Sewage Treatment System Information" at bounding box center [975, 285] width 315 height 50
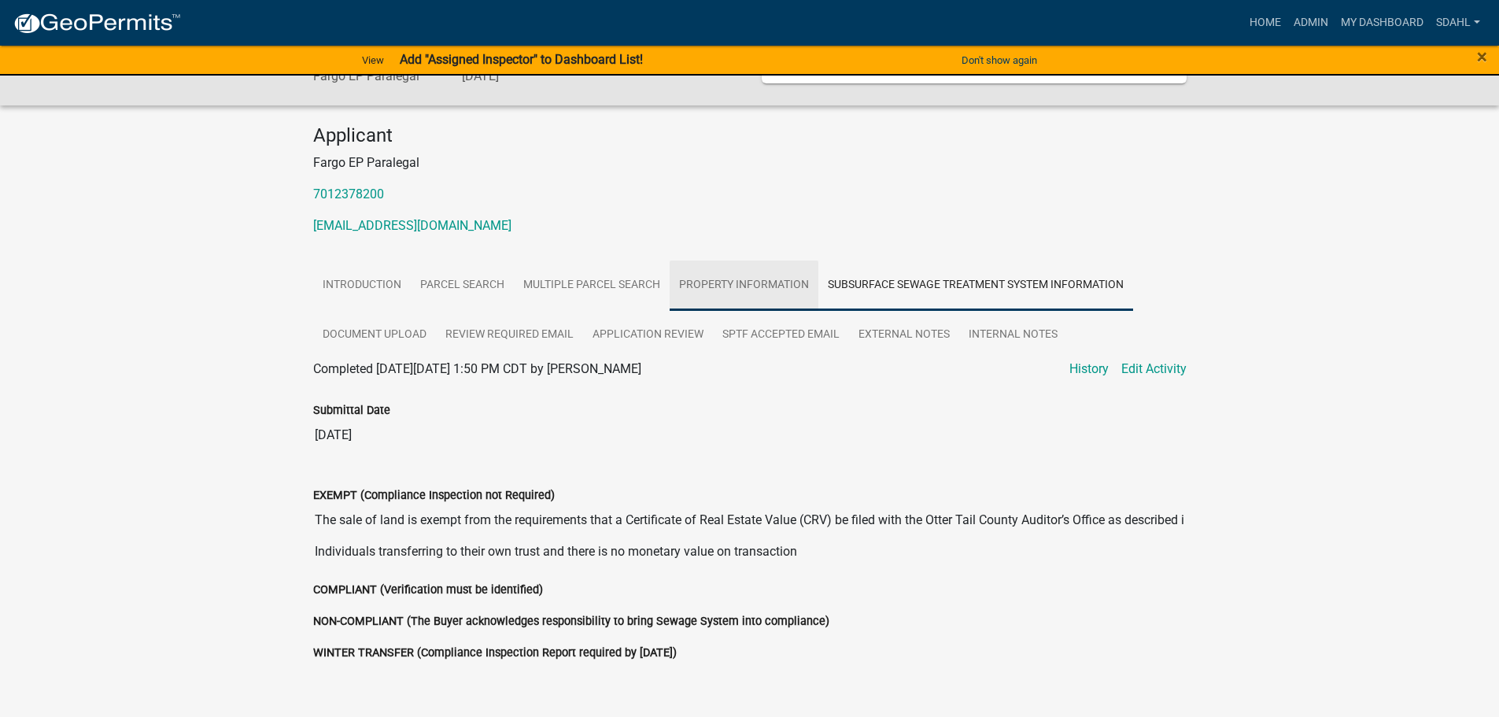
click at [741, 290] on link "Property Information" at bounding box center [744, 285] width 149 height 50
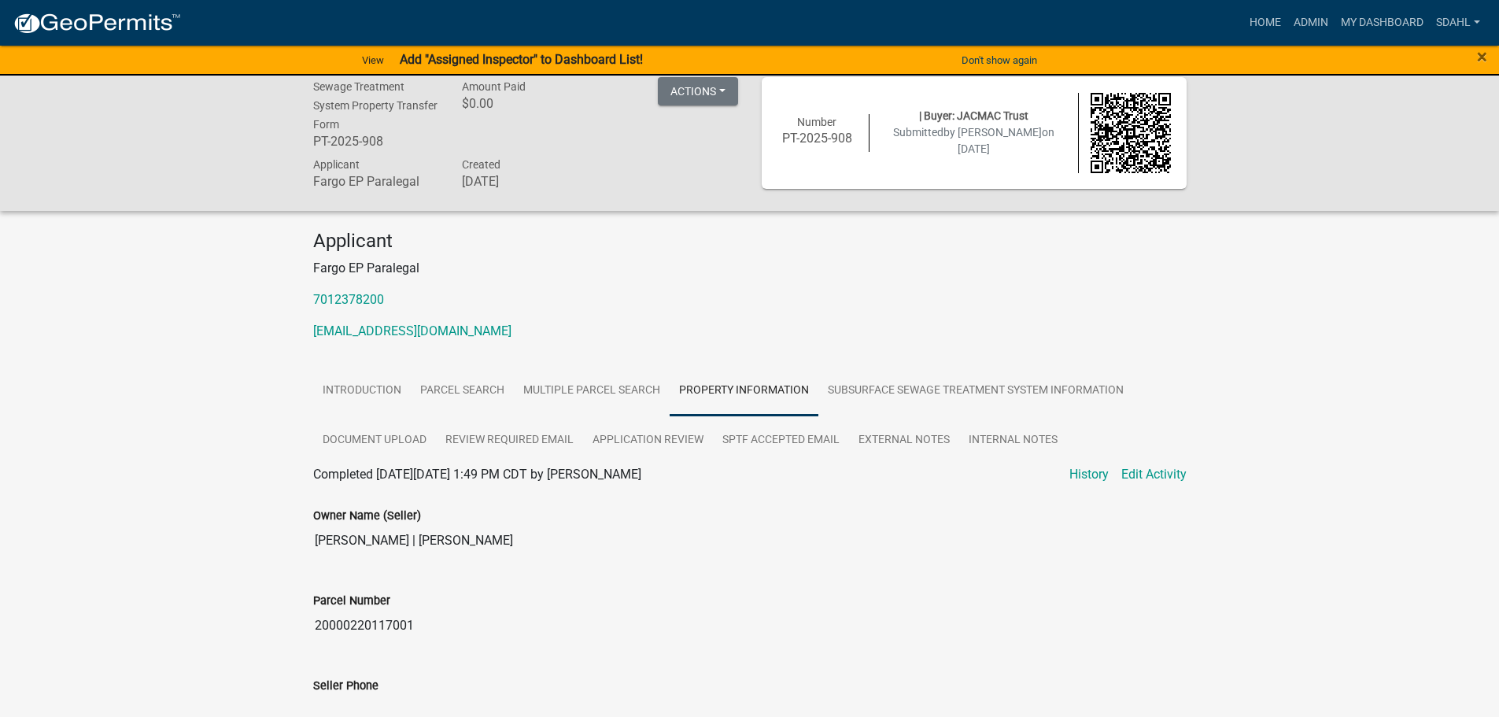
scroll to position [0, 0]
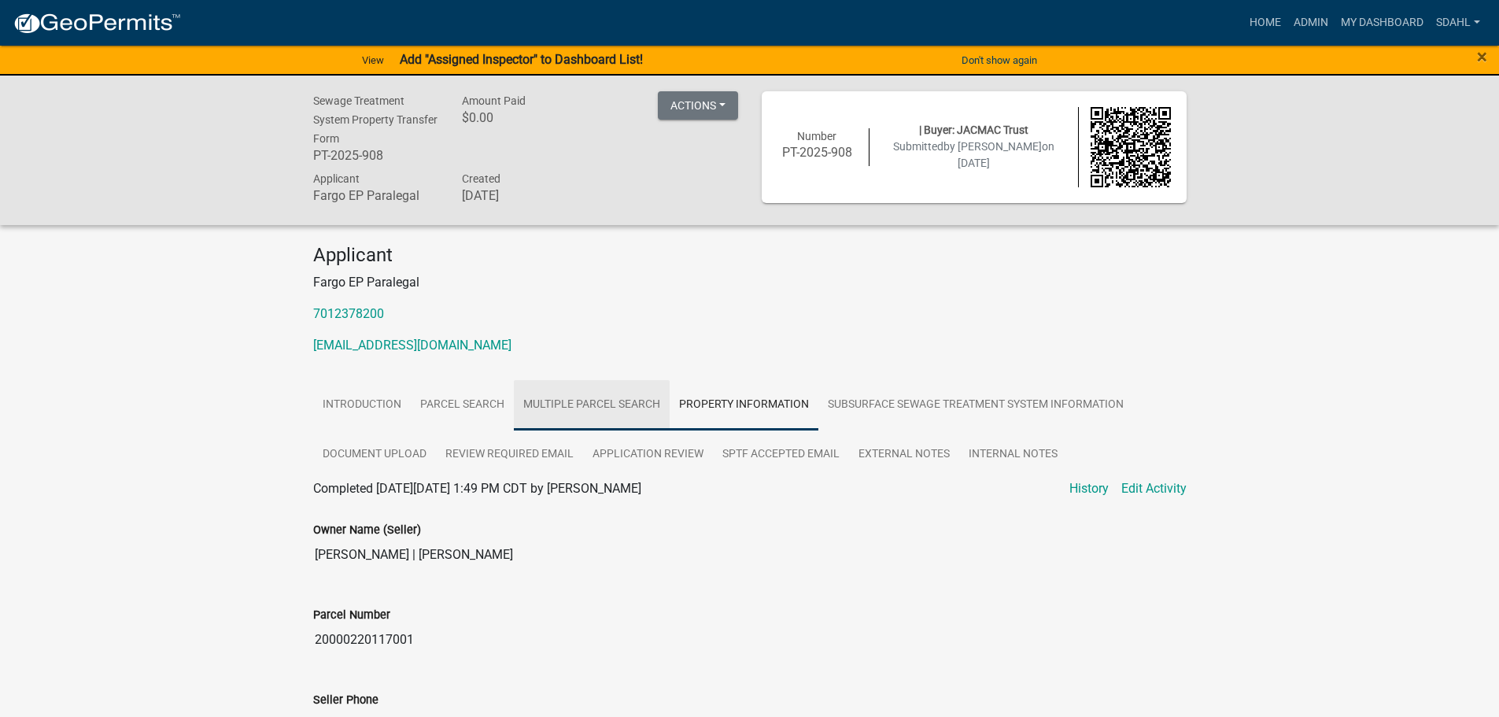
click at [596, 390] on link "Multiple Parcel Search" at bounding box center [592, 405] width 156 height 50
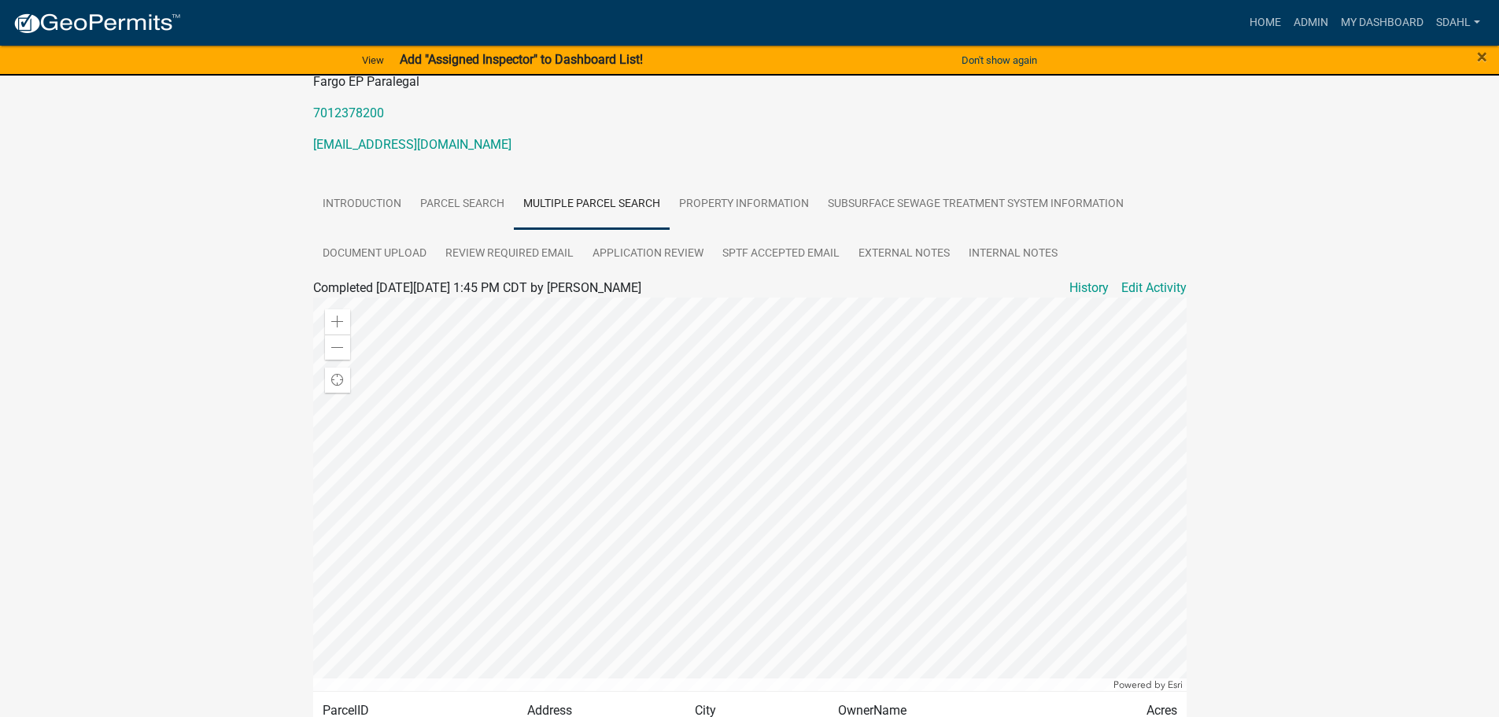
scroll to position [131, 0]
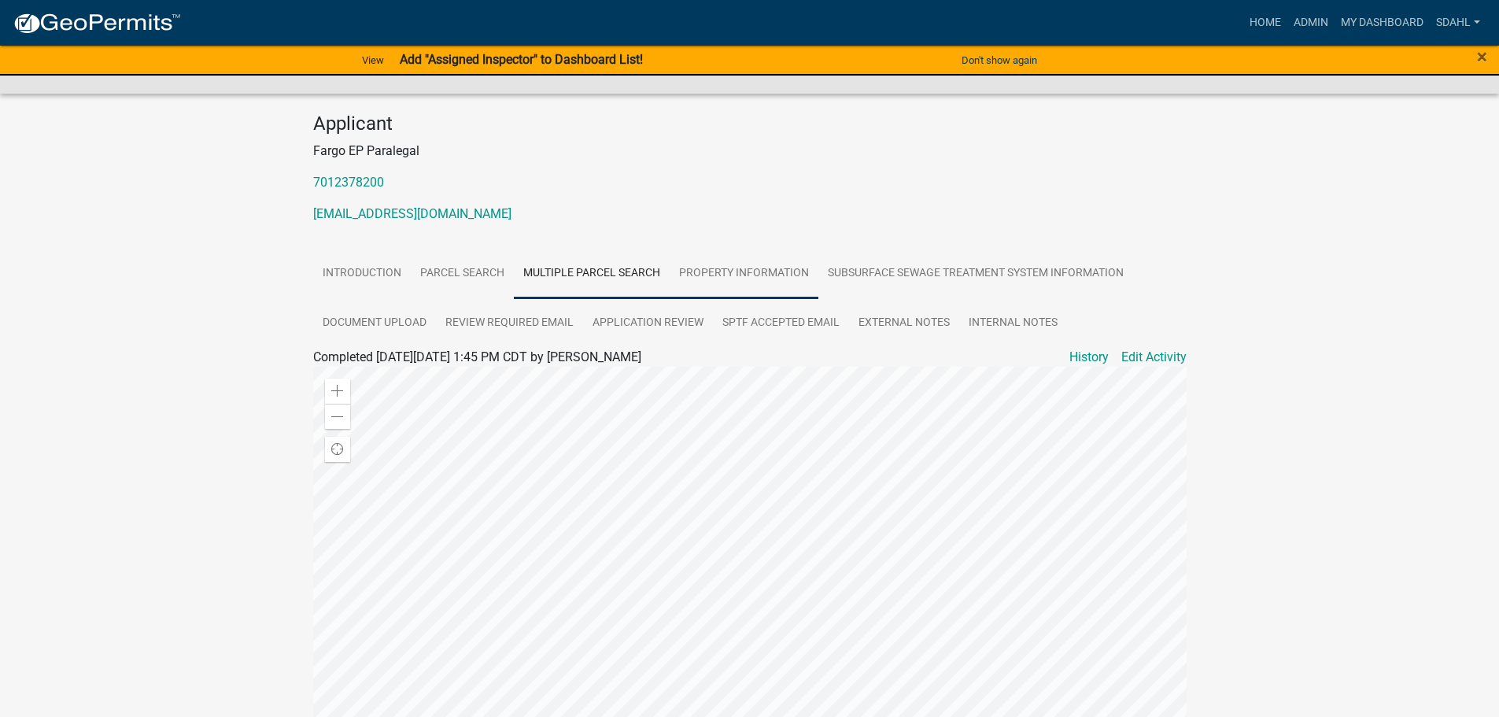
click at [798, 273] on link "Property Information" at bounding box center [744, 274] width 149 height 50
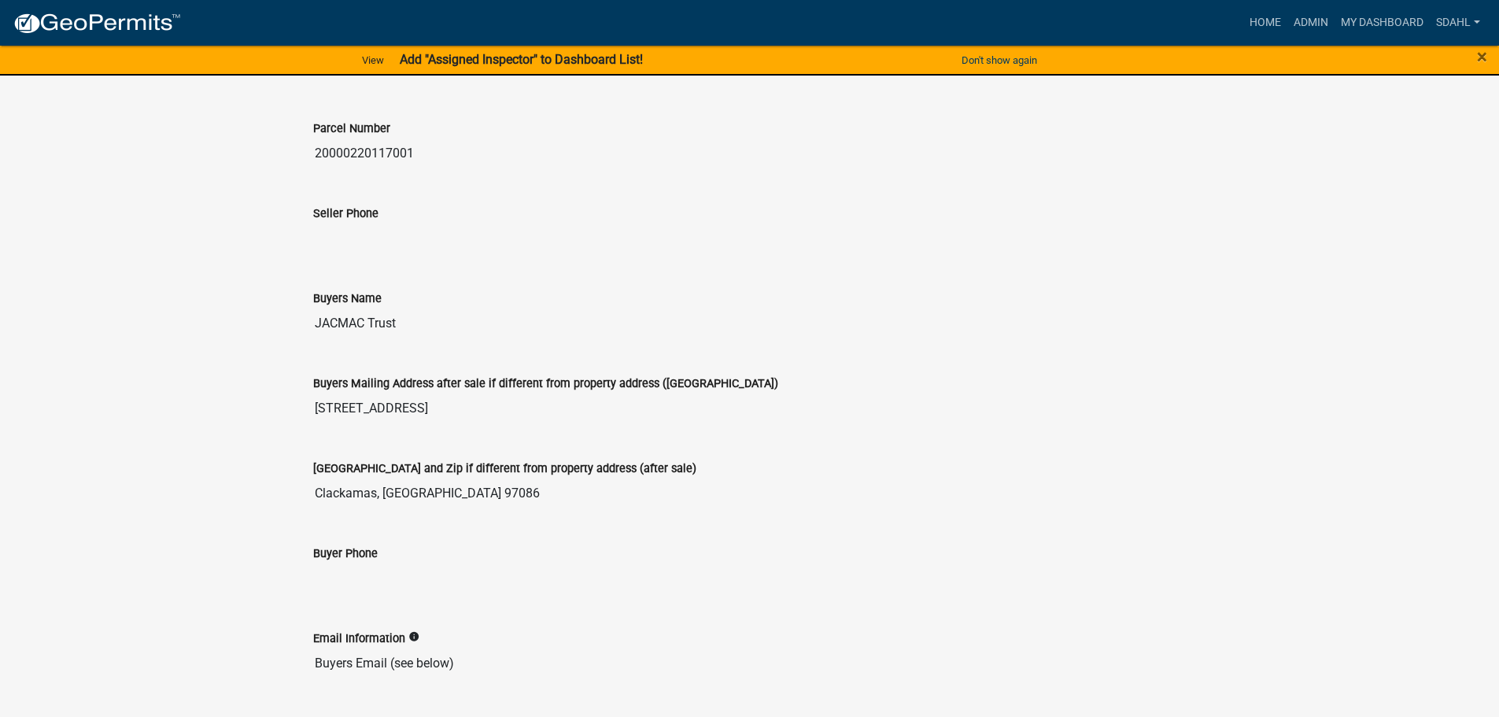
scroll to position [0, 0]
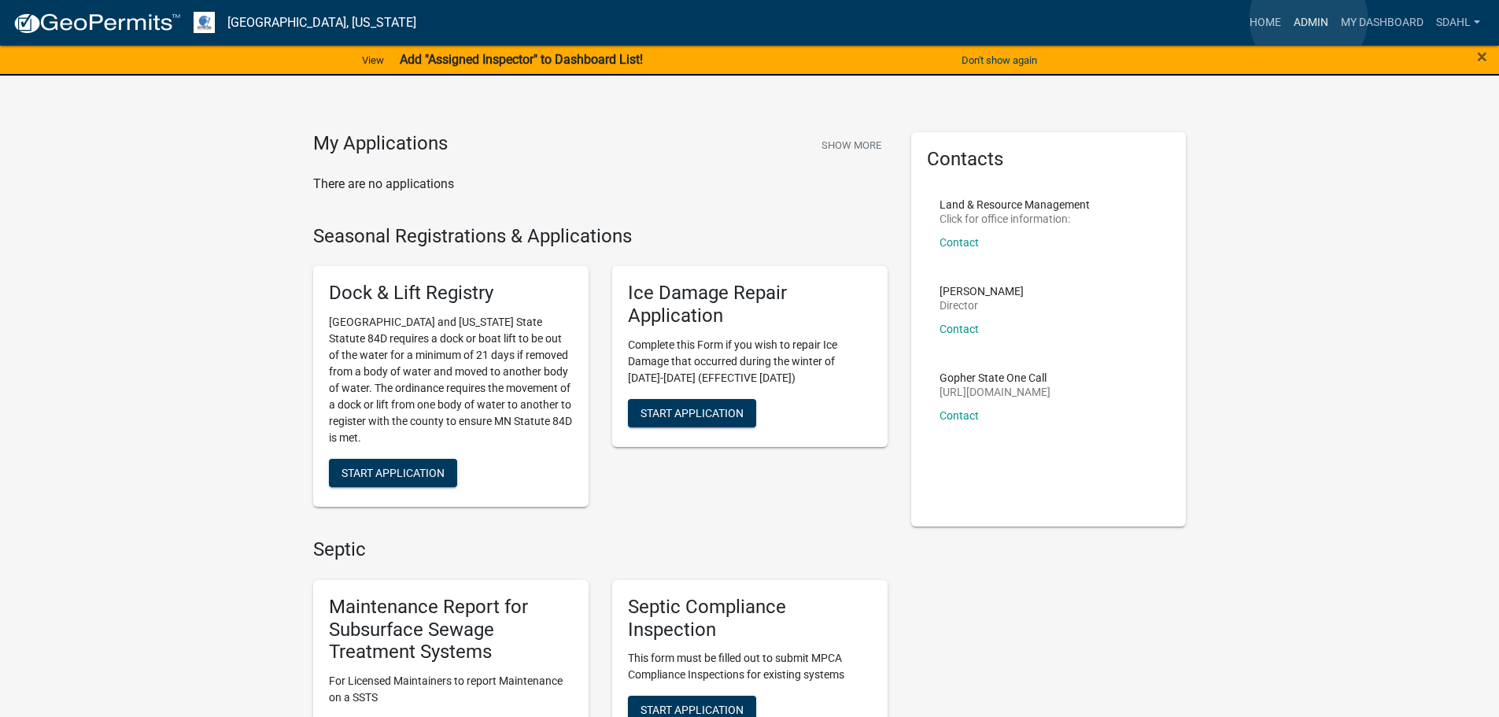
click at [1309, 19] on link "Admin" at bounding box center [1310, 23] width 47 height 30
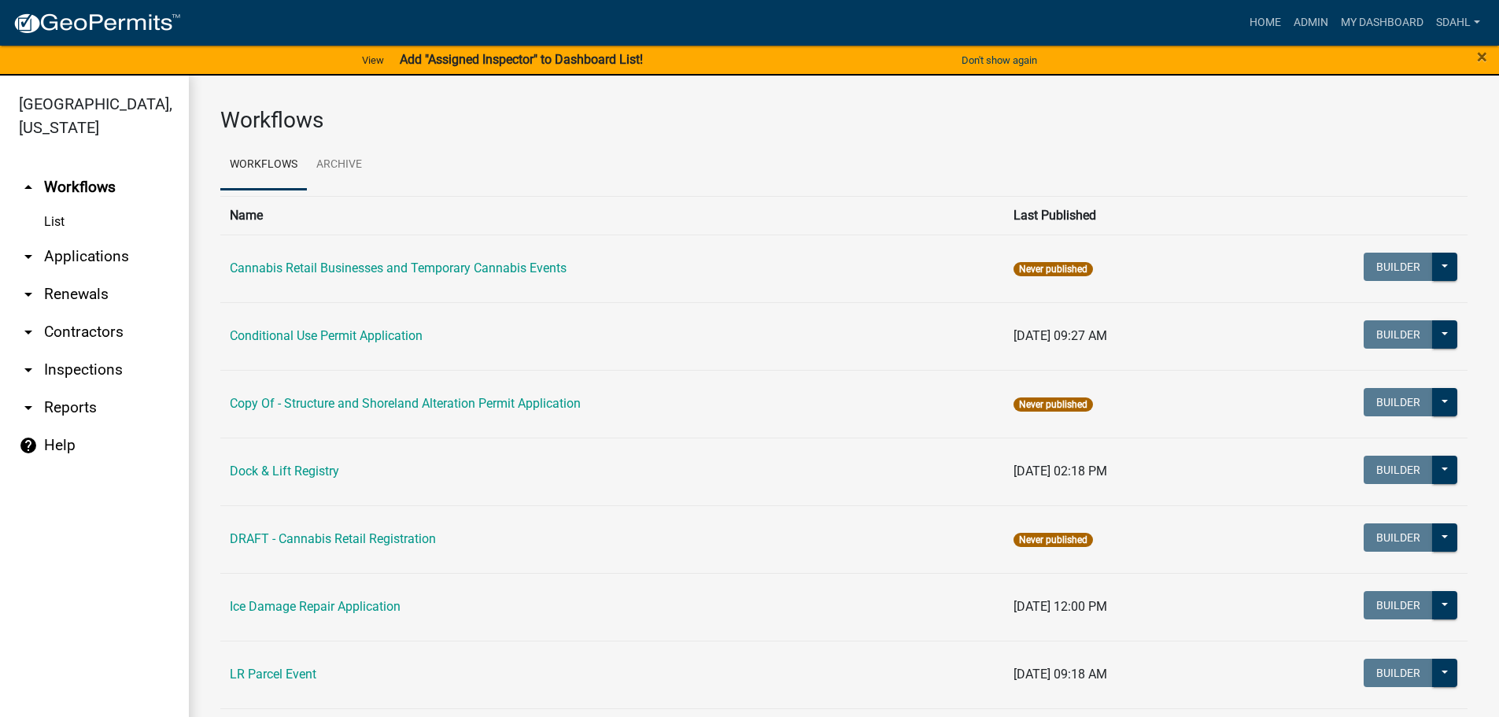
click at [94, 253] on link "arrow_drop_down Applications" at bounding box center [94, 257] width 189 height 38
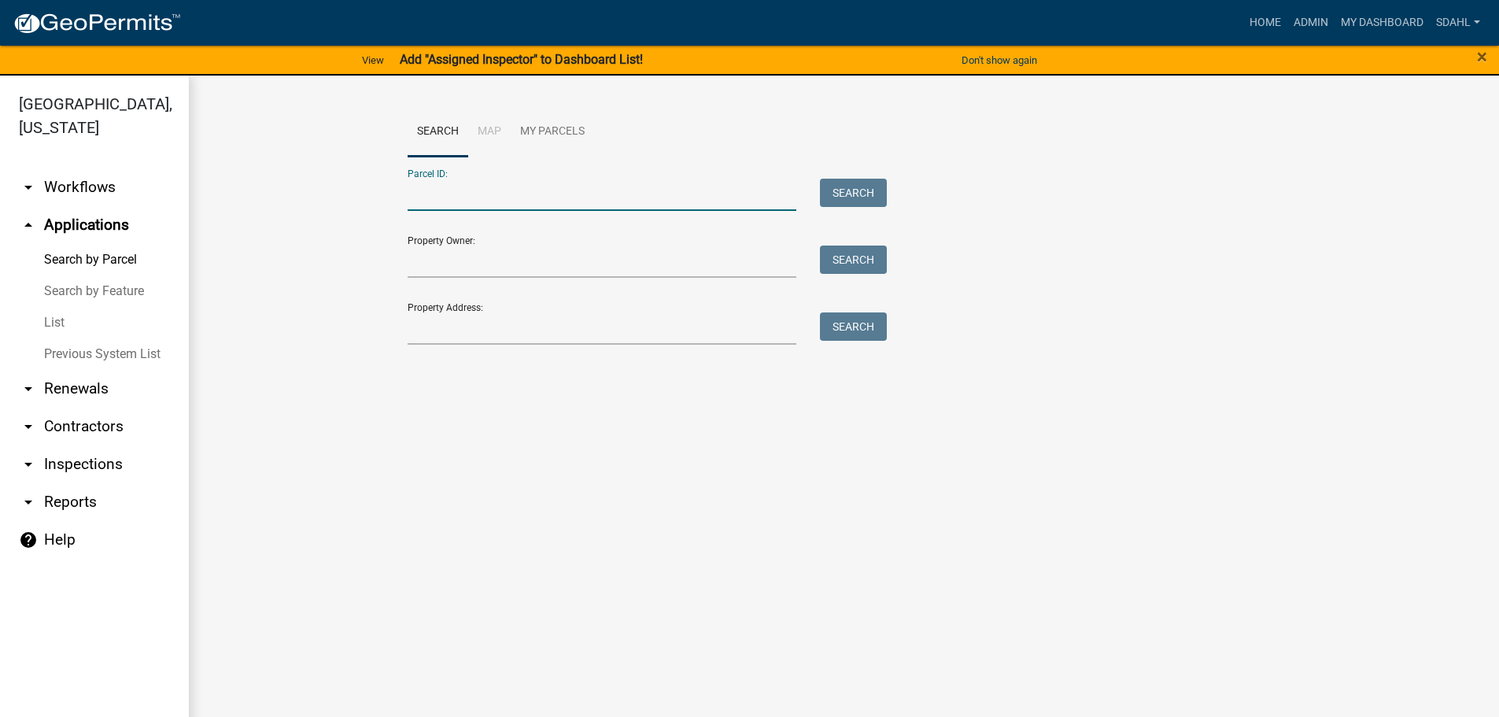
click at [533, 187] on input "Parcel ID:" at bounding box center [602, 195] width 389 height 32
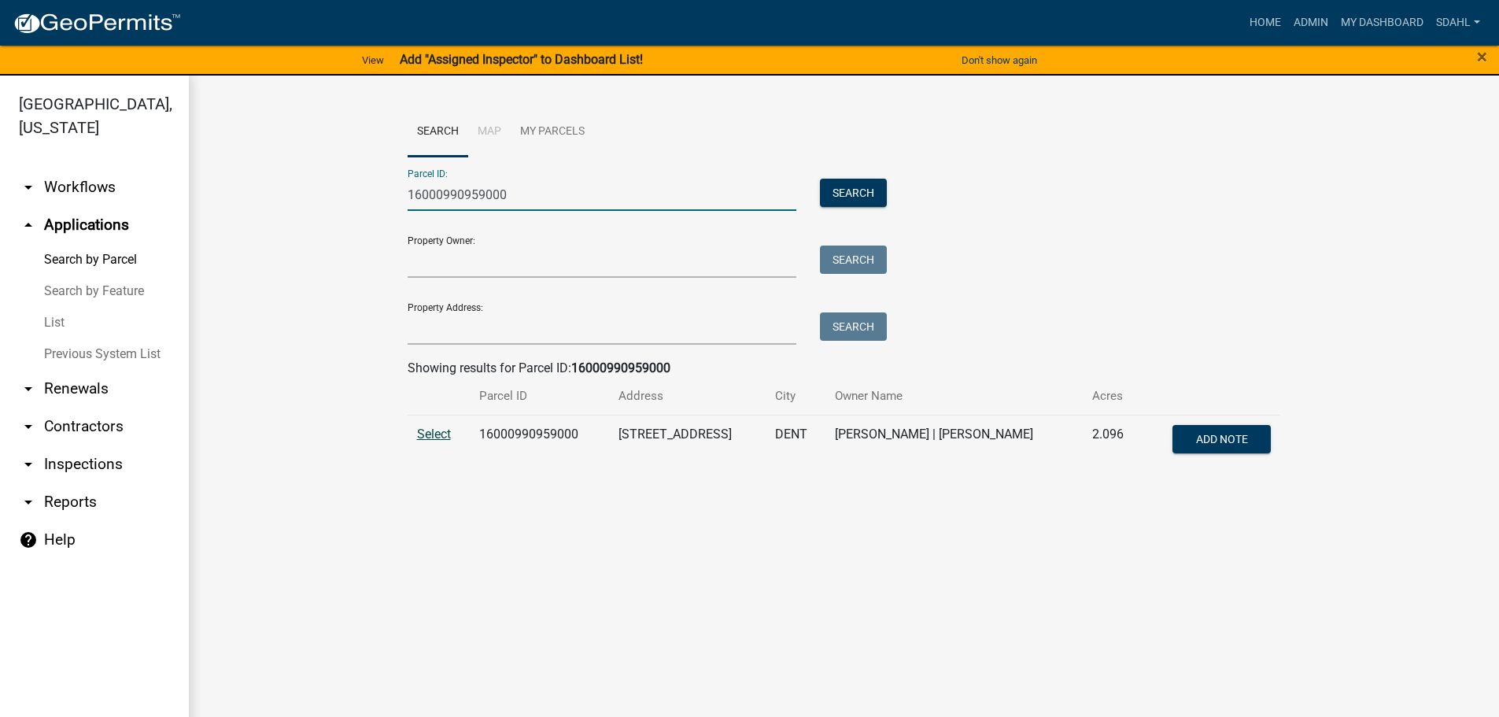
type input "16000990959000"
click at [423, 436] on span "Select" at bounding box center [434, 433] width 34 height 15
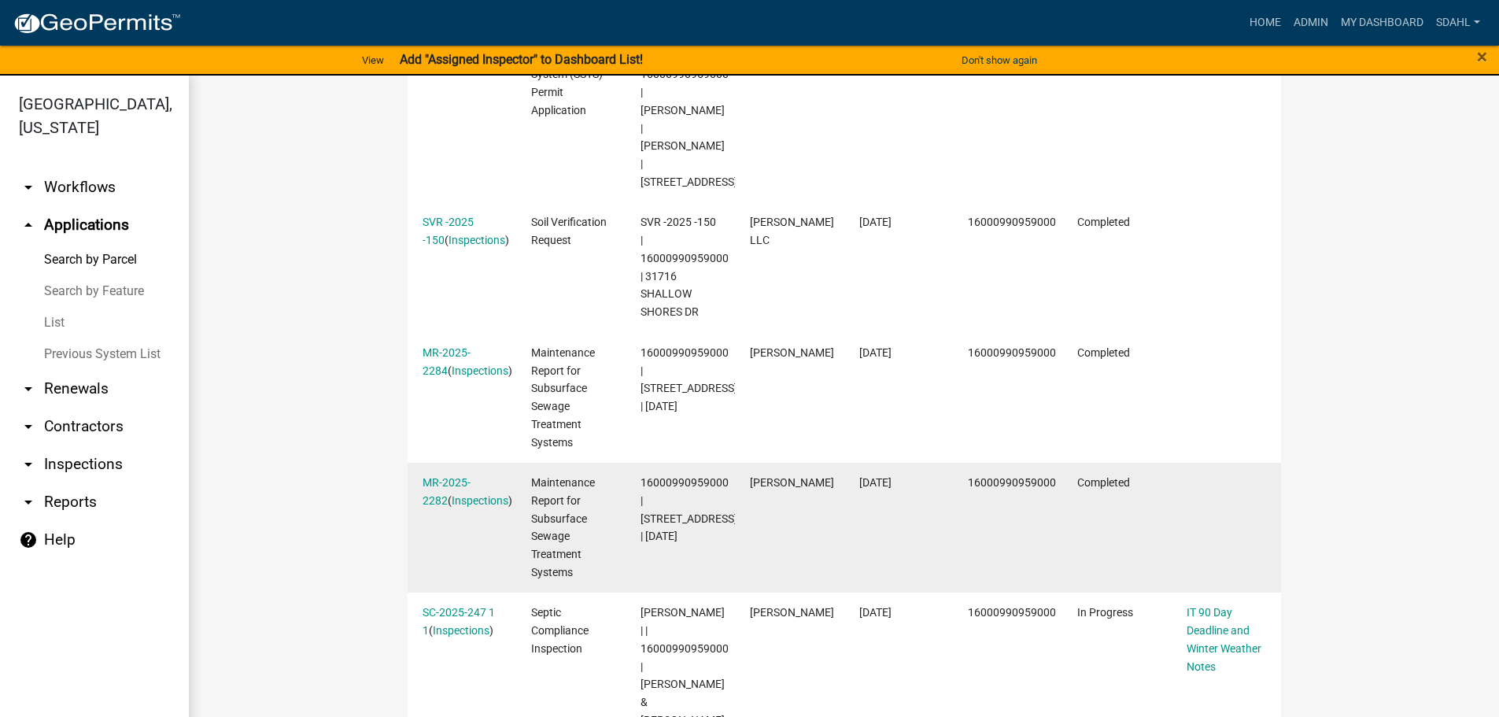
scroll to position [629, 0]
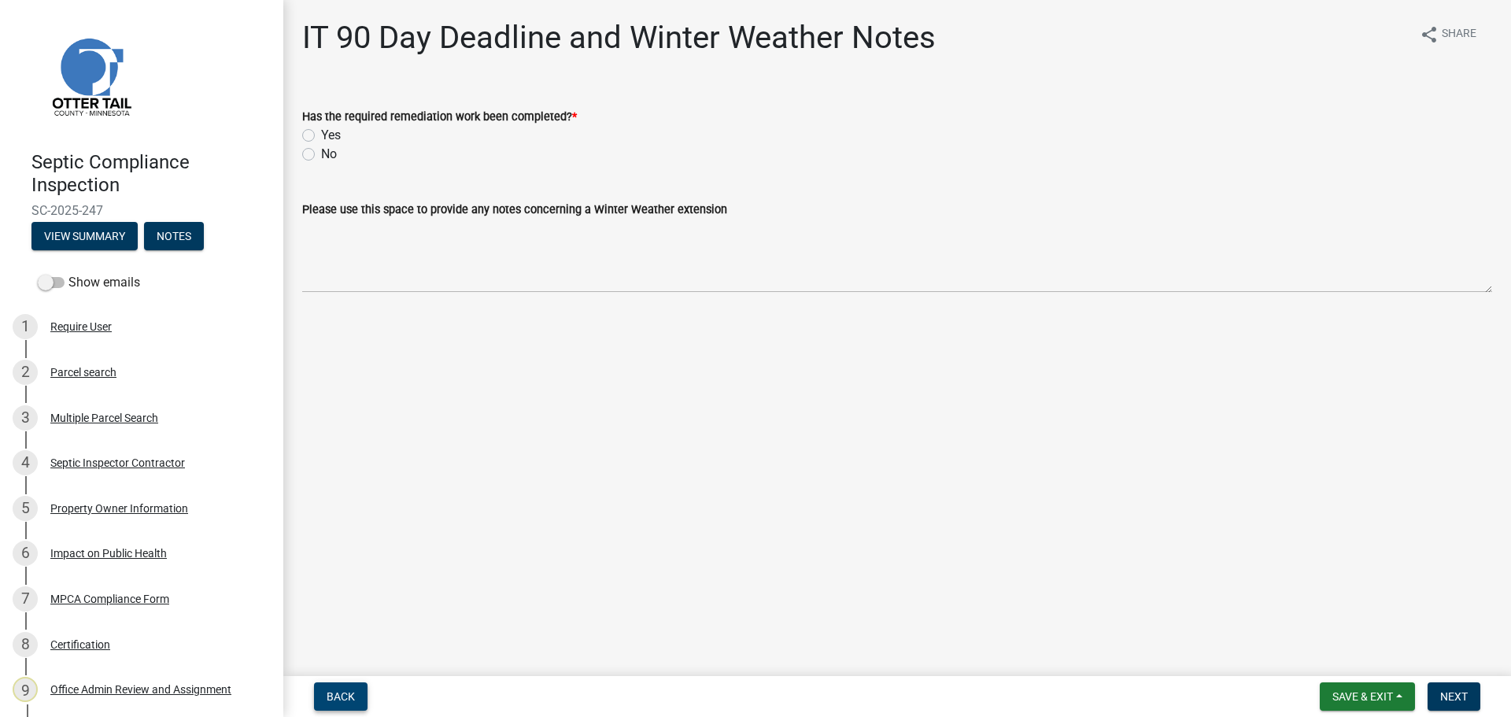
click at [335, 696] on span "Back" at bounding box center [341, 696] width 28 height 13
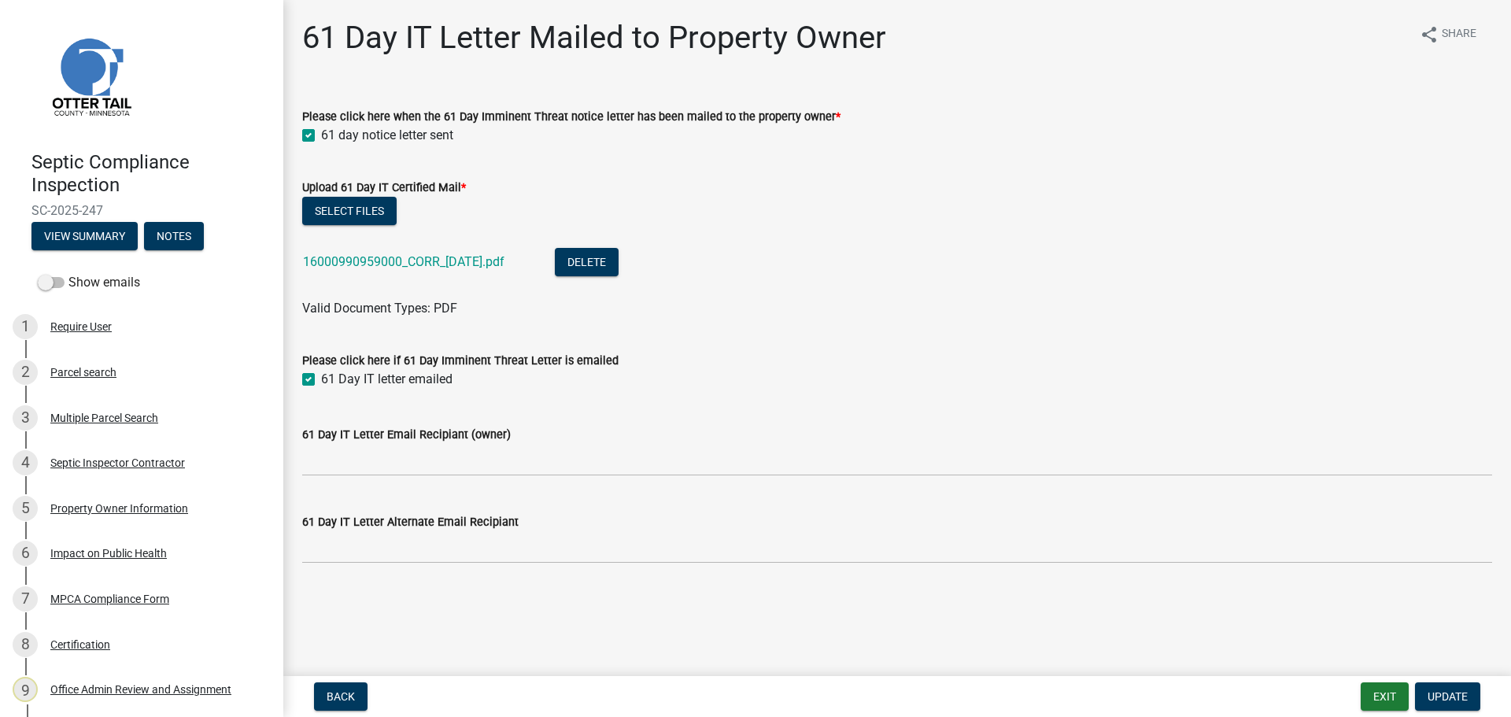
click at [161, 219] on div "Septic Compliance Inspection SC-2025-247 View Summary Notes" at bounding box center [142, 196] width 258 height 116
click at [167, 234] on button "Notes" at bounding box center [174, 236] width 60 height 28
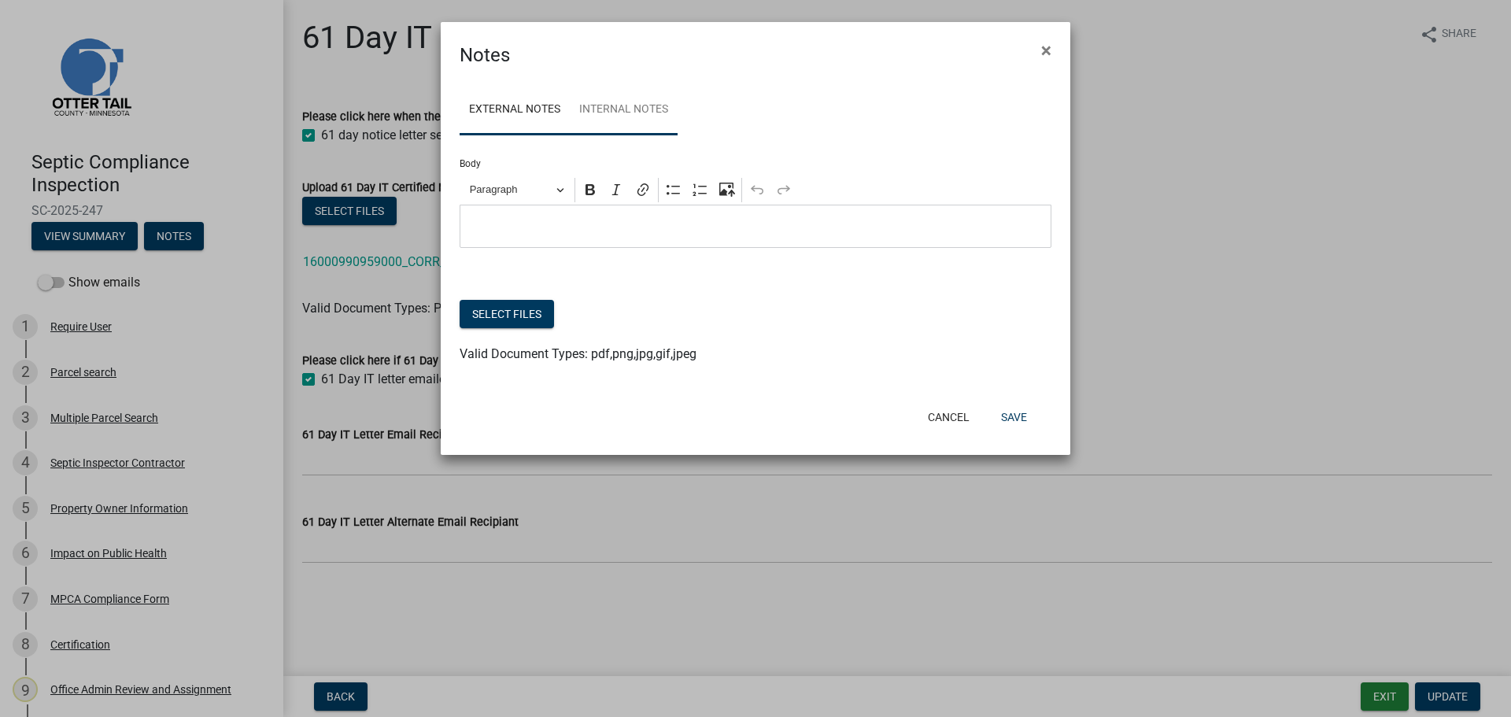
click at [643, 116] on link "Internal Notes" at bounding box center [624, 110] width 108 height 50
click at [604, 220] on p "Editor editing area: main. Press Alt+0 for help." at bounding box center [755, 226] width 575 height 19
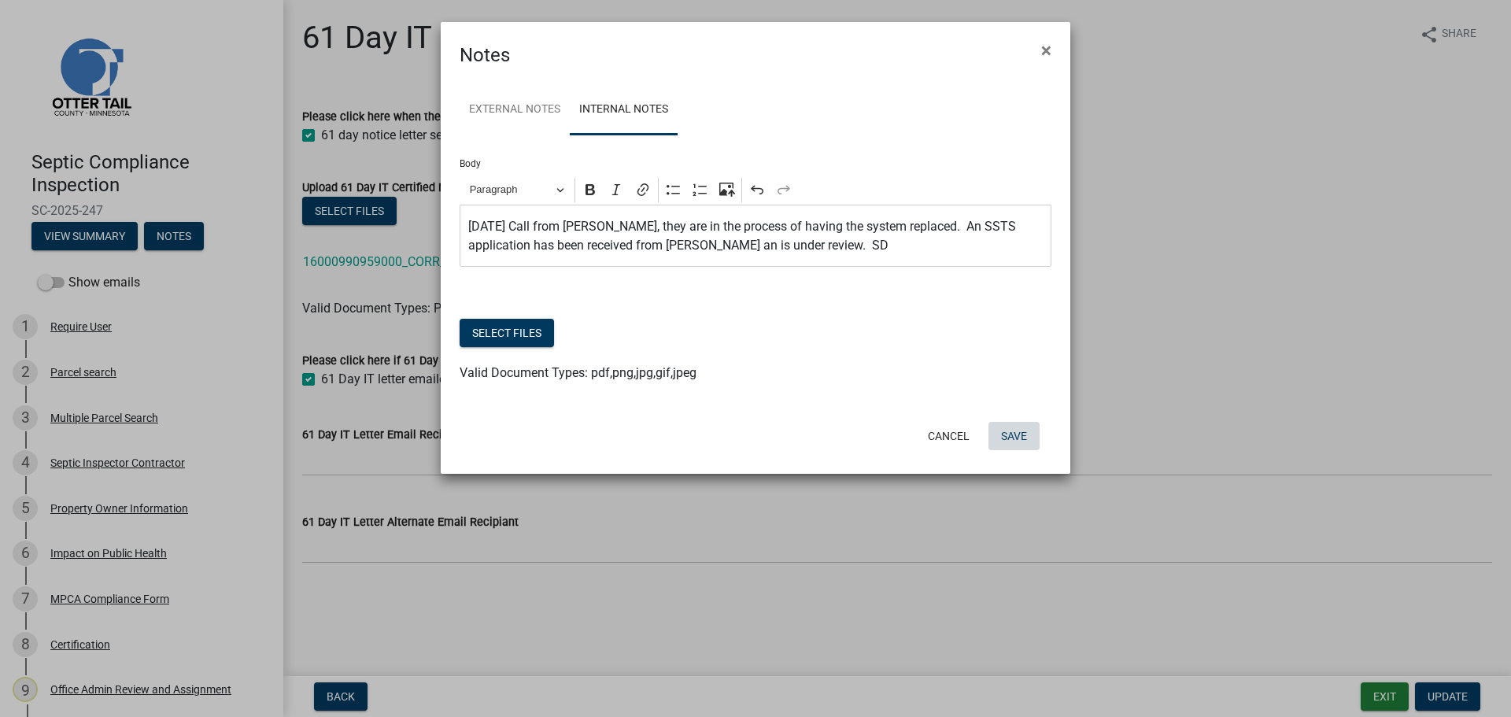
click at [1023, 438] on button "Save" at bounding box center [1013, 436] width 51 height 28
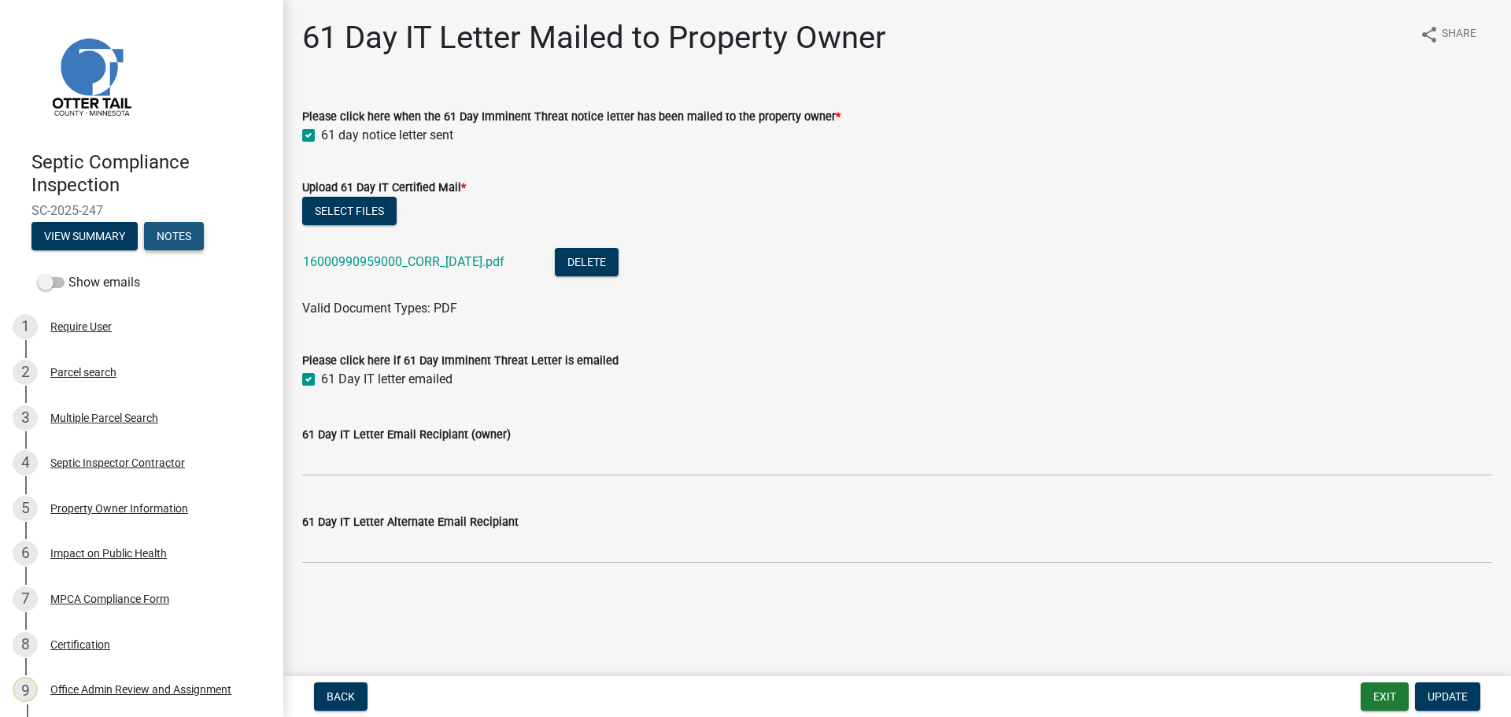
click at [171, 236] on button "Notes" at bounding box center [174, 236] width 60 height 28
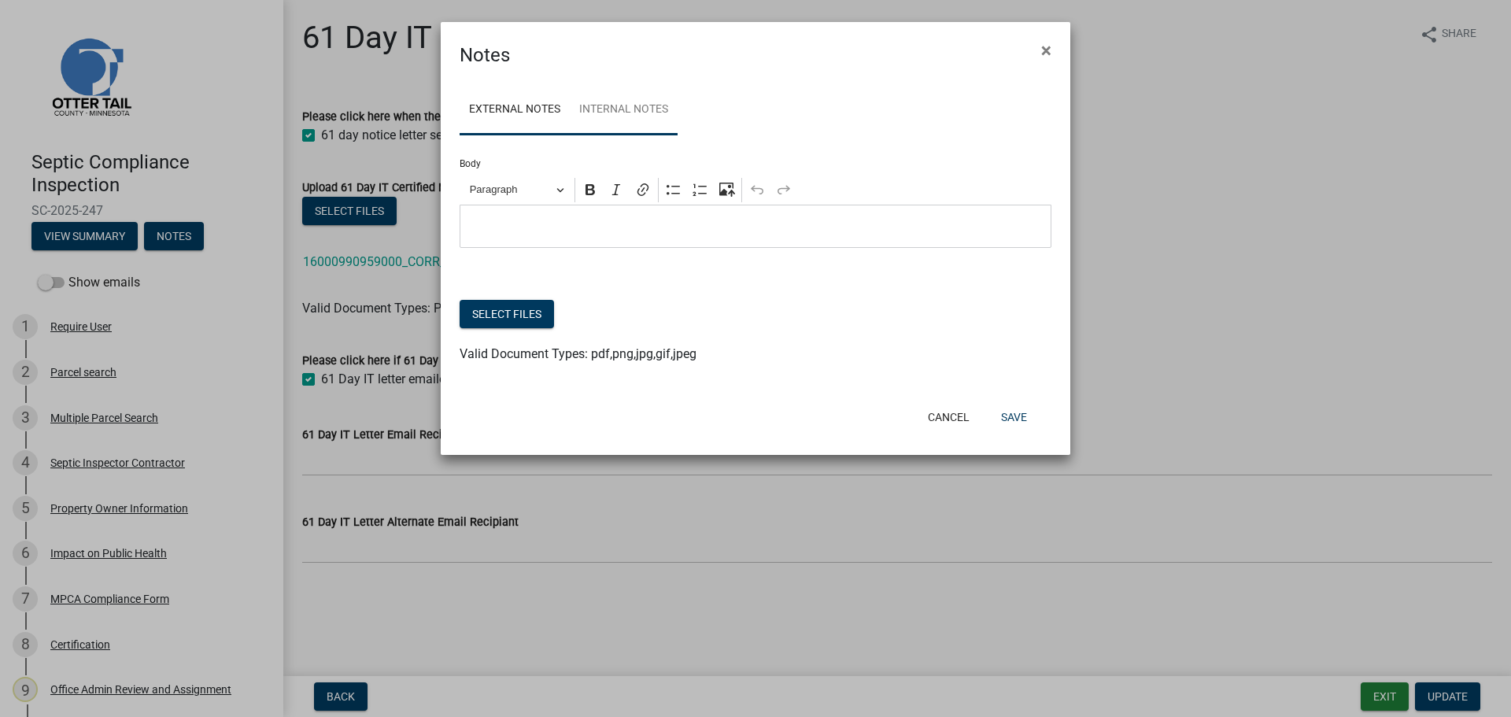
click at [624, 102] on link "Internal Notes" at bounding box center [624, 110] width 108 height 50
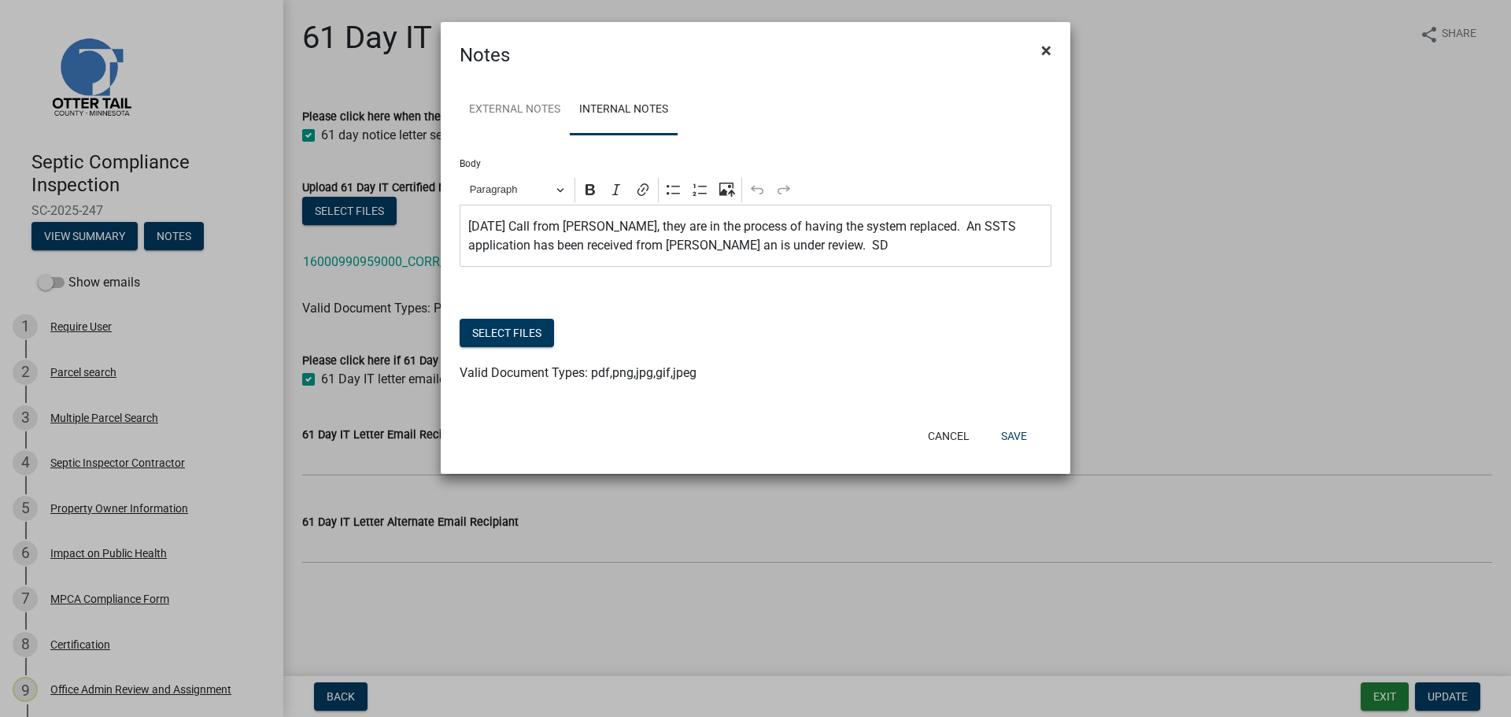
click at [1054, 54] on button "×" at bounding box center [1045, 50] width 35 height 44
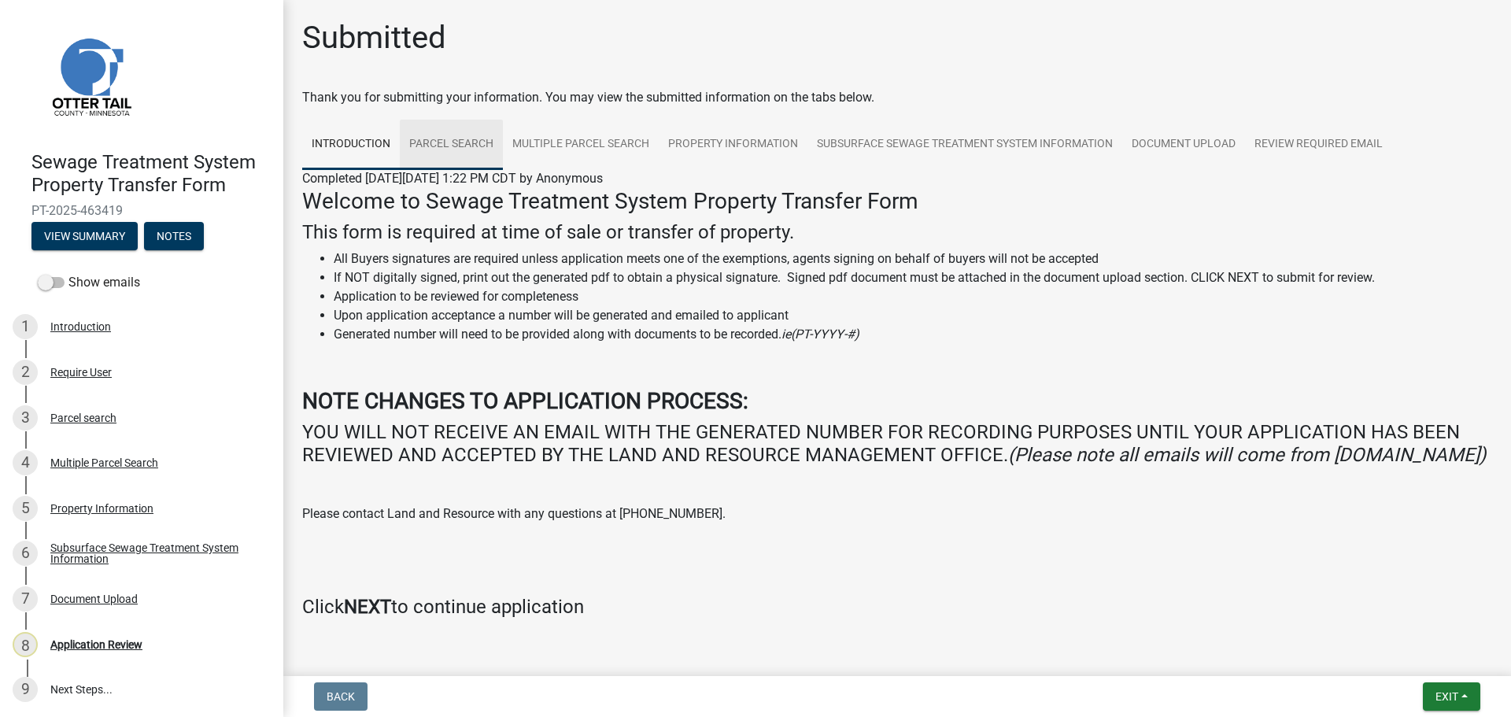
click at [453, 143] on link "Parcel search" at bounding box center [451, 145] width 103 height 50
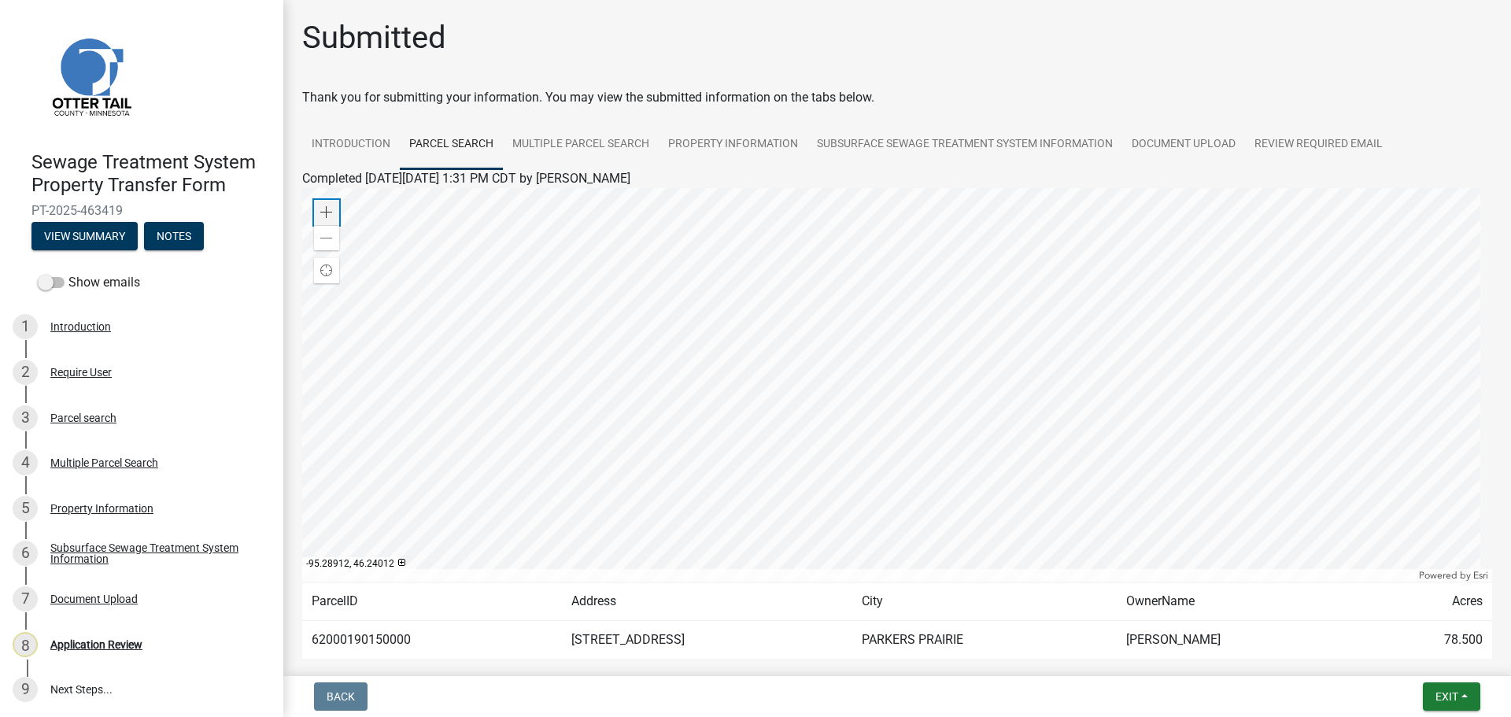
click at [328, 210] on span at bounding box center [326, 212] width 13 height 13
drag, startPoint x: 415, startPoint y: 639, endPoint x: 308, endPoint y: 644, distance: 106.3
click at [308, 644] on td "62000190150000" at bounding box center [432, 640] width 260 height 39
copy td "62000190150000"
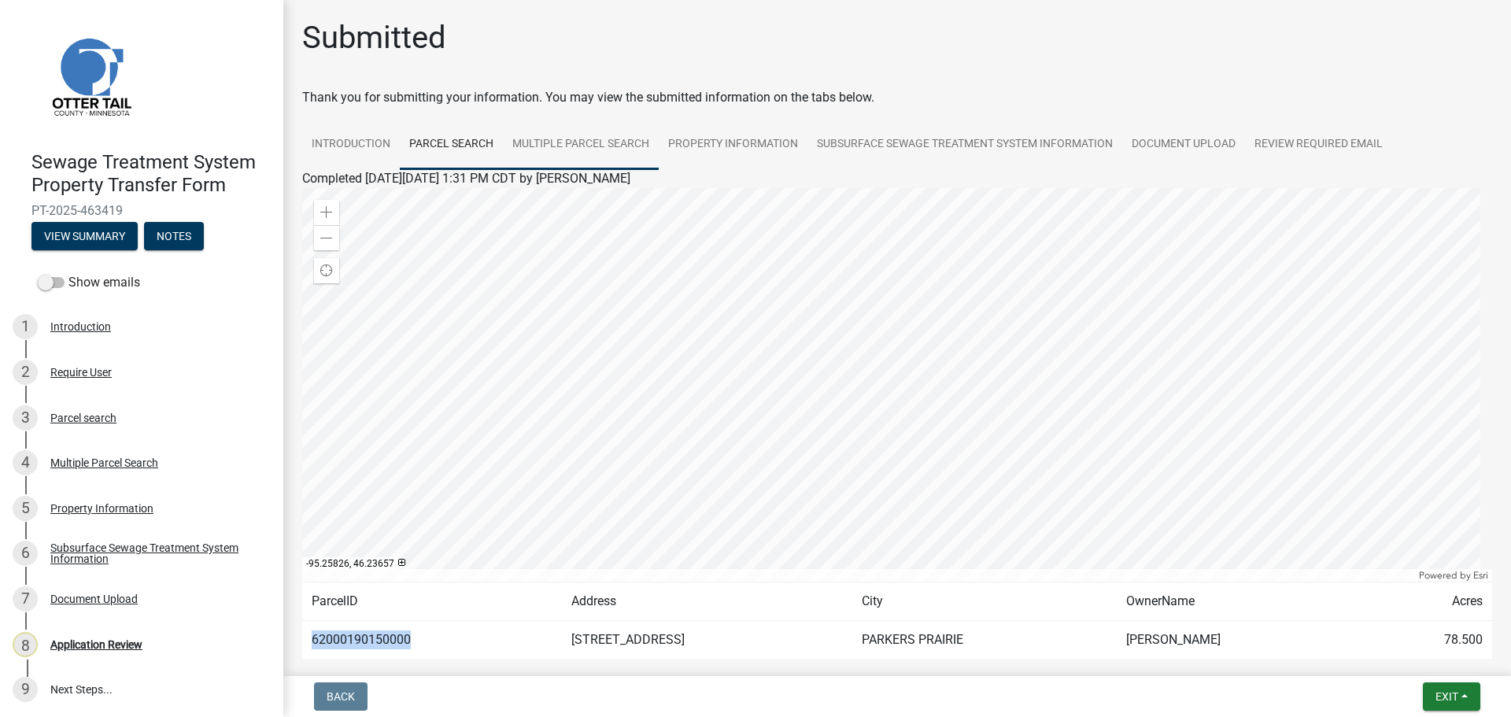
click at [594, 149] on link "Multiple Parcel Search" at bounding box center [581, 145] width 156 height 50
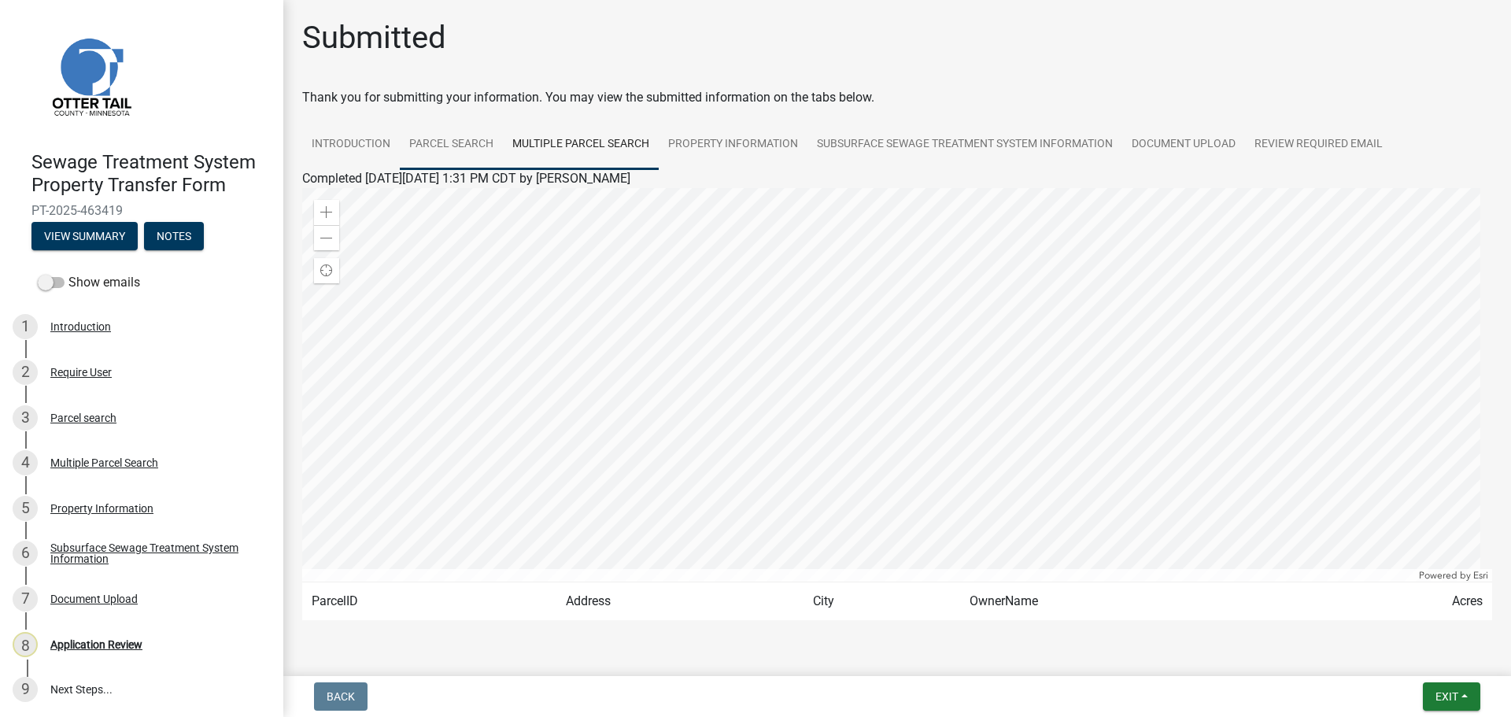
click at [441, 147] on link "Parcel search" at bounding box center [451, 145] width 103 height 50
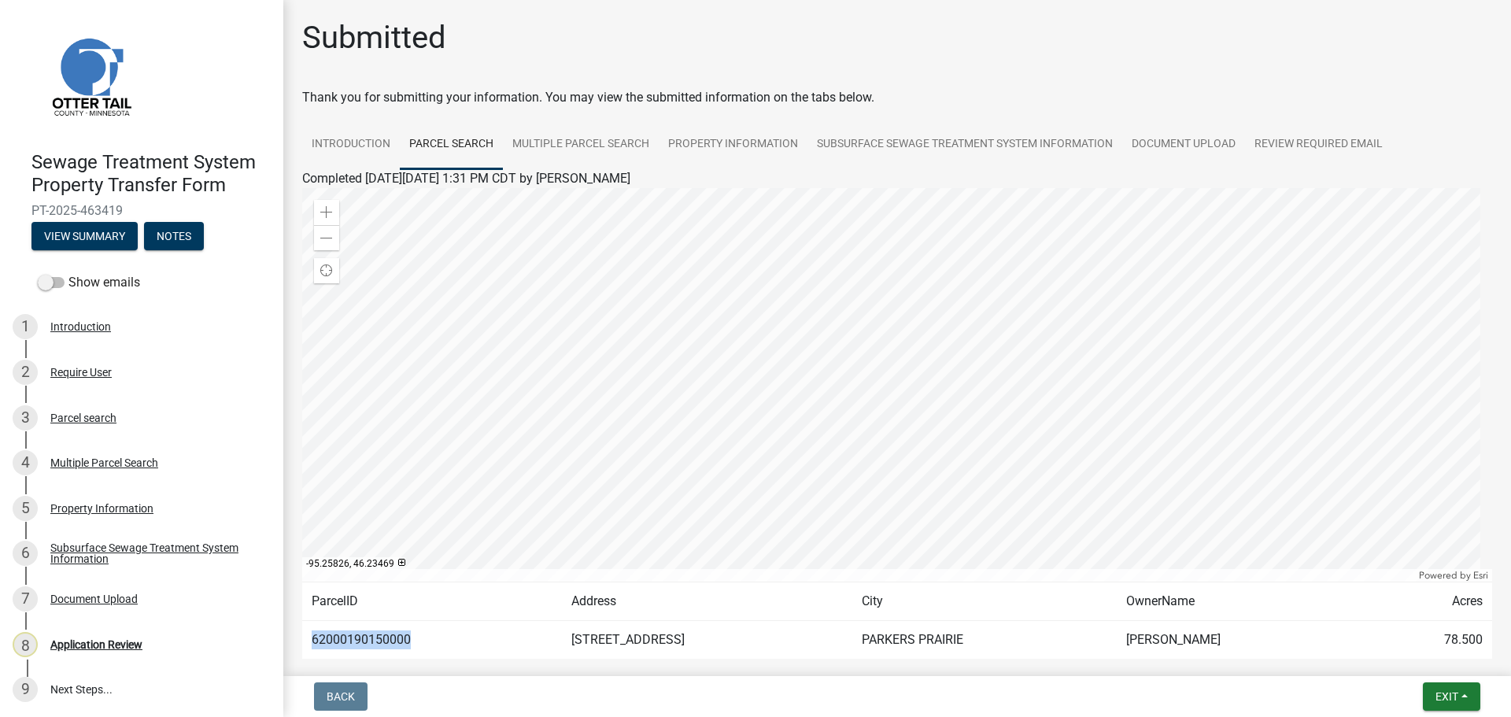
click at [908, 417] on div at bounding box center [897, 384] width 1190 height 393
click at [333, 241] on div "Zoom out" at bounding box center [326, 237] width 25 height 25
click at [750, 154] on link "Property Information" at bounding box center [733, 145] width 149 height 50
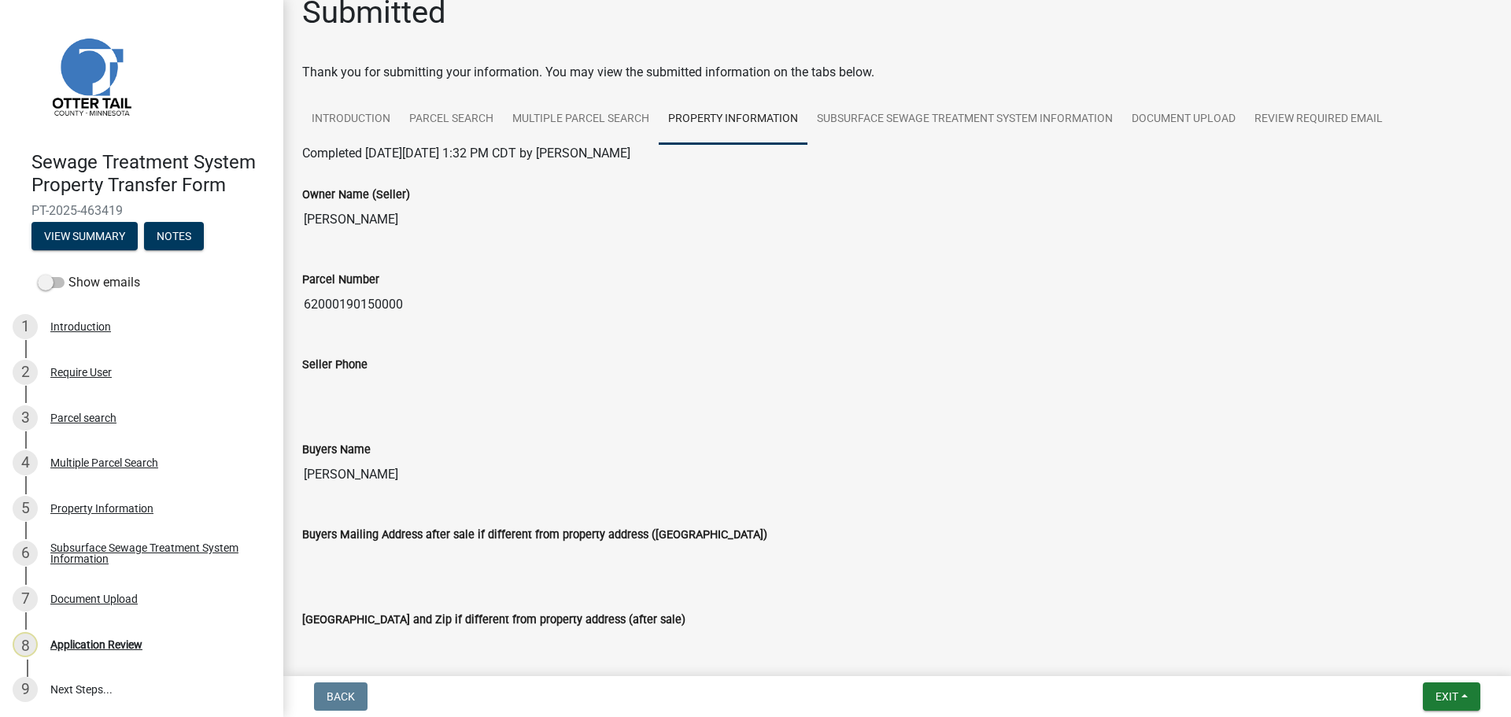
scroll to position [2, 0]
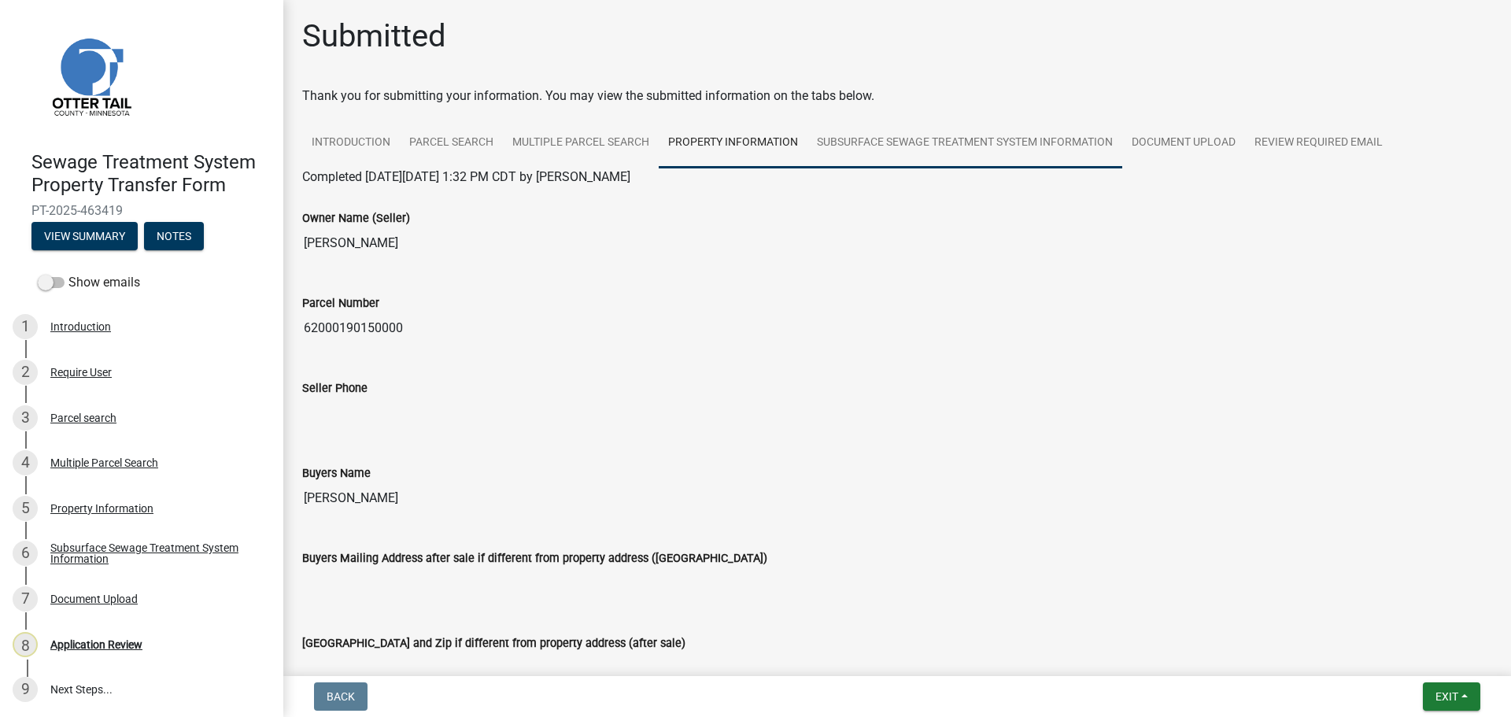
click at [986, 140] on link "Subsurface Sewage Treatment System Information" at bounding box center [964, 143] width 315 height 50
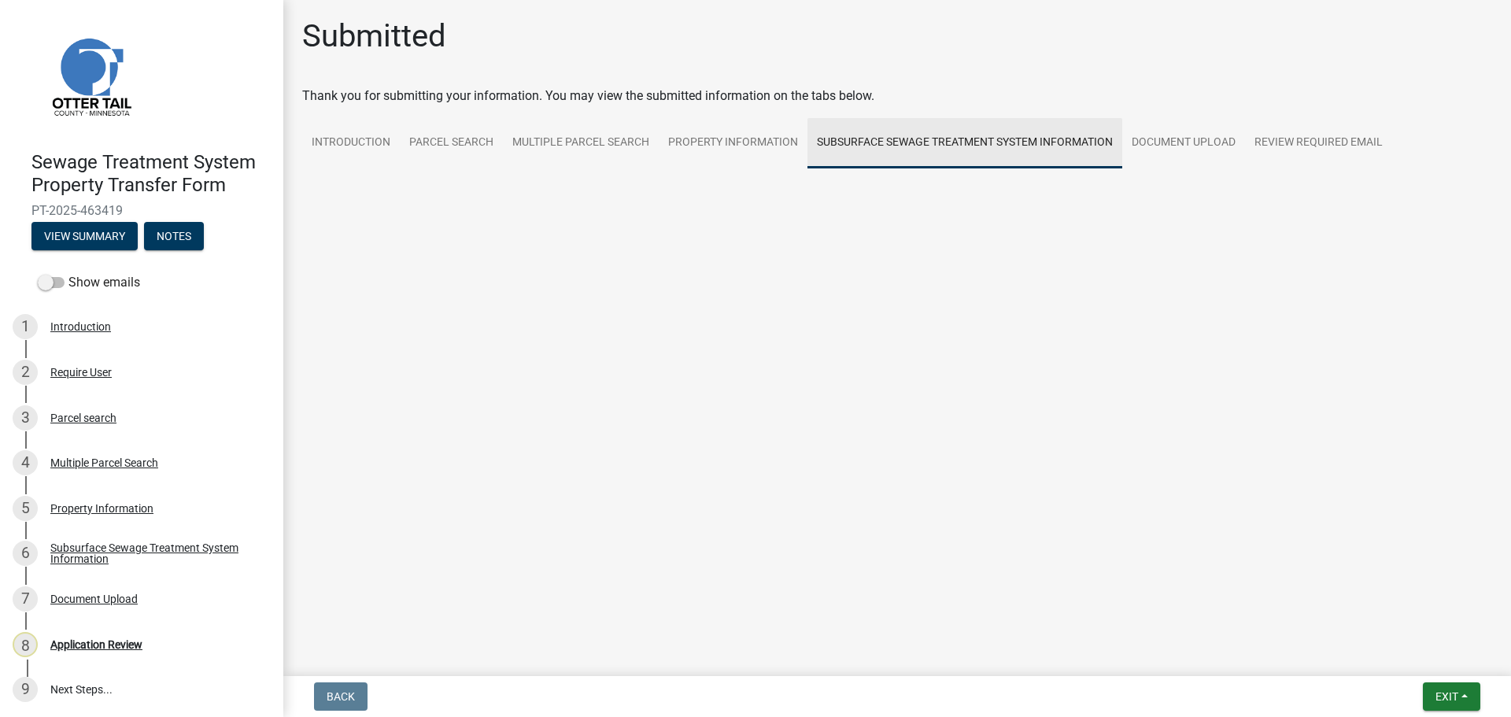
scroll to position [0, 0]
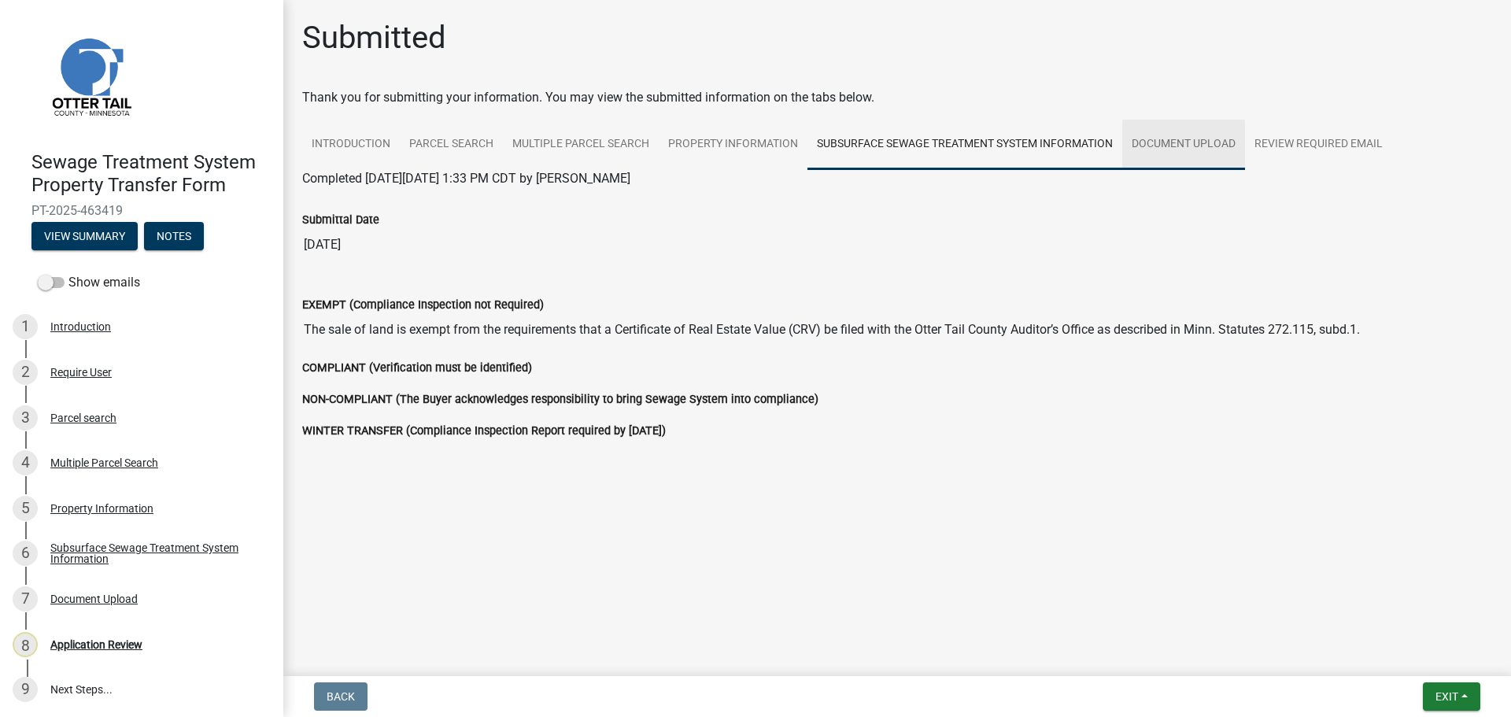
click at [1178, 145] on link "Document Upload" at bounding box center [1183, 145] width 123 height 50
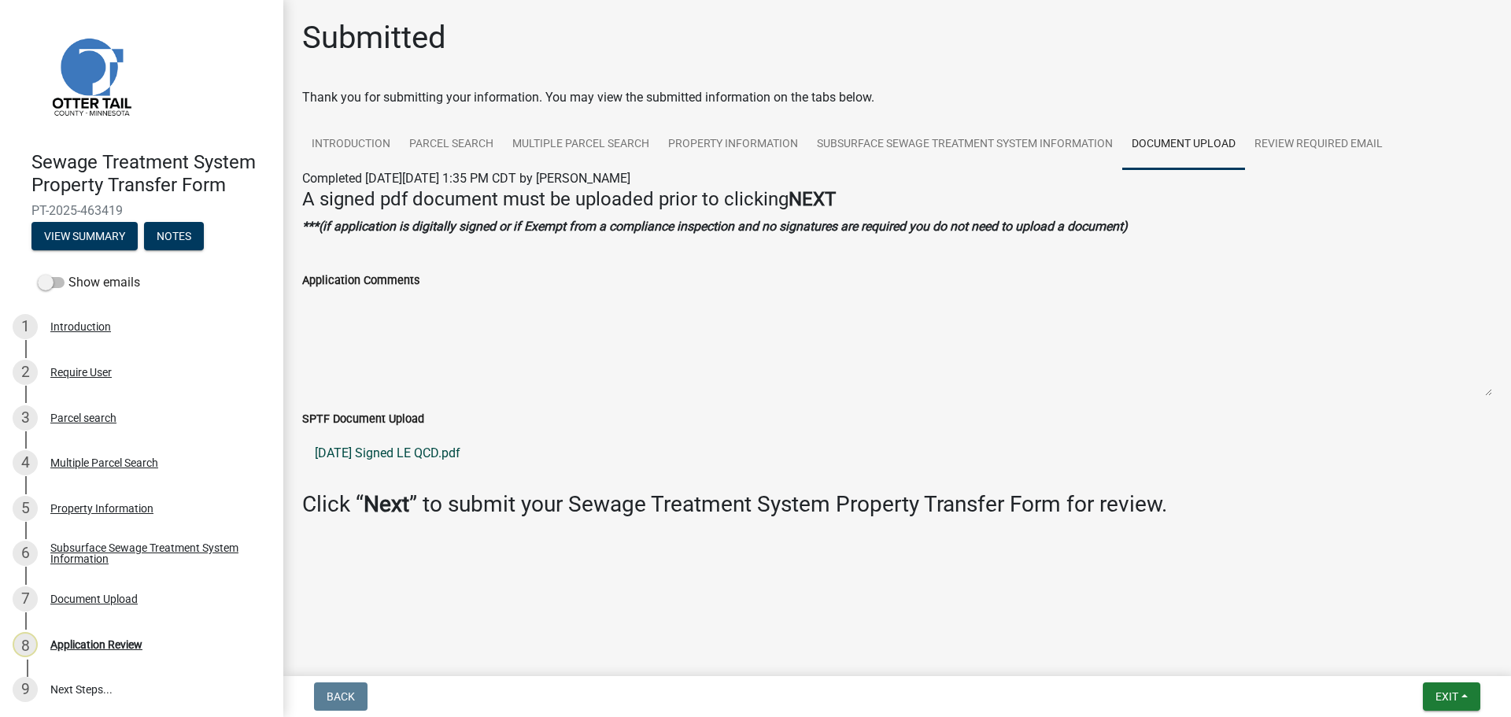
click at [415, 454] on link "2025-08-13 Signed LE QCD.pdf" at bounding box center [897, 453] width 1190 height 38
click at [1305, 143] on link "Review Required Email" at bounding box center [1318, 145] width 147 height 50
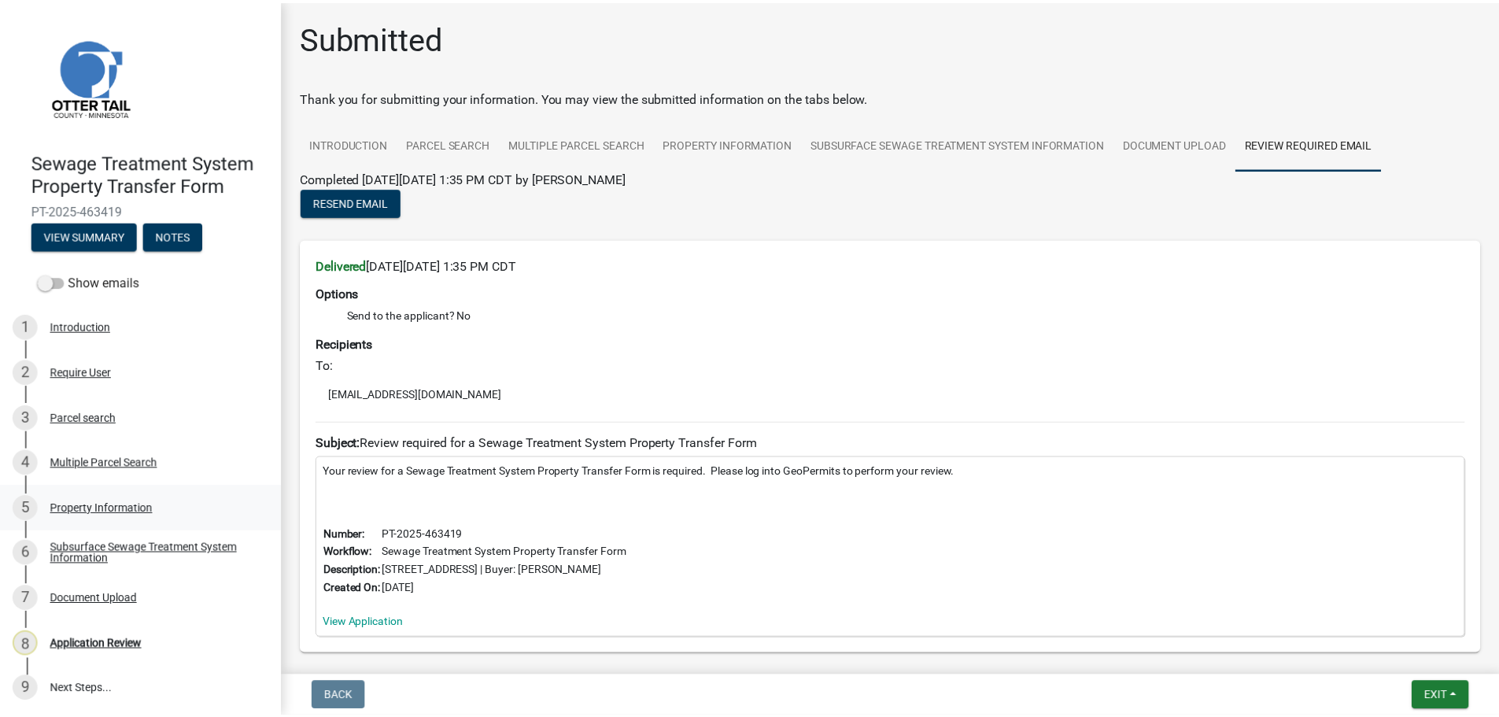
scroll to position [2, 0]
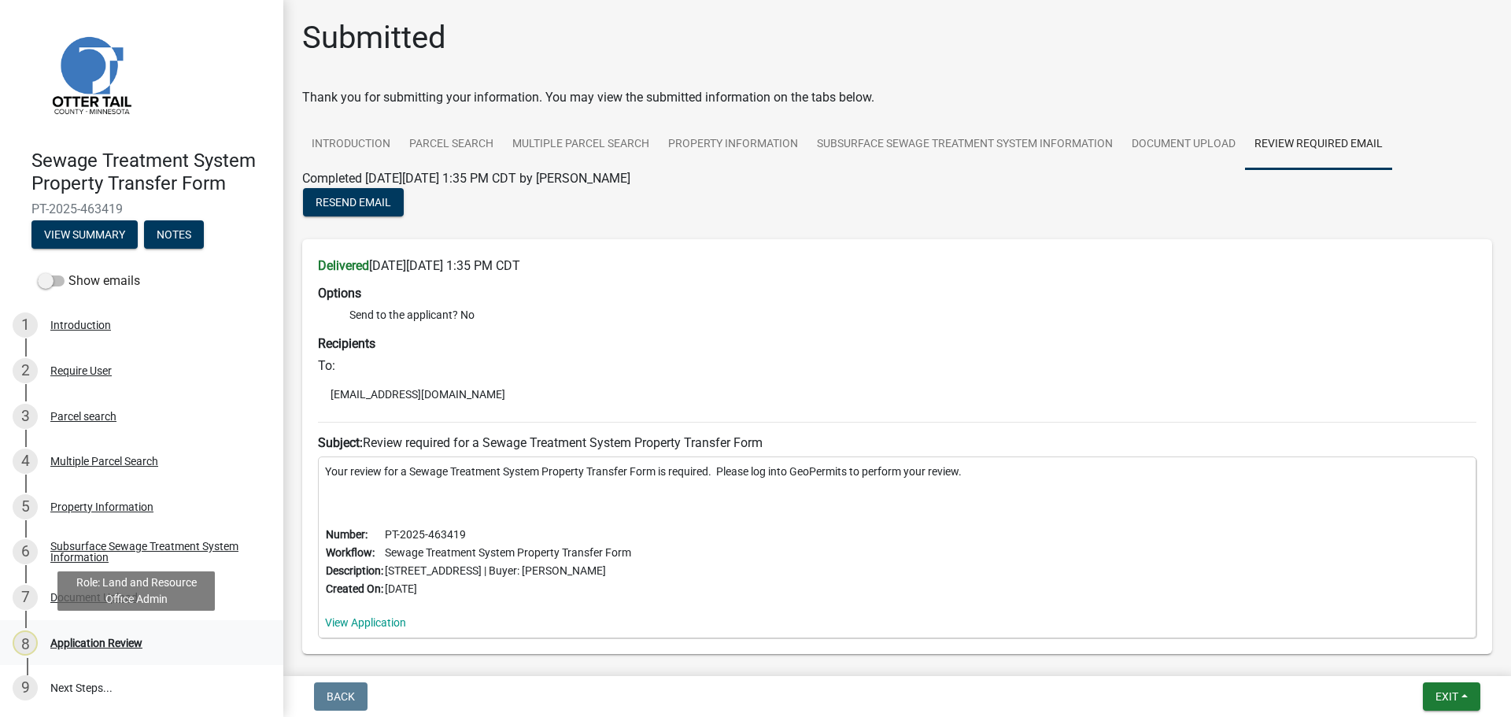
click at [105, 647] on div "Application Review" at bounding box center [96, 642] width 92 height 11
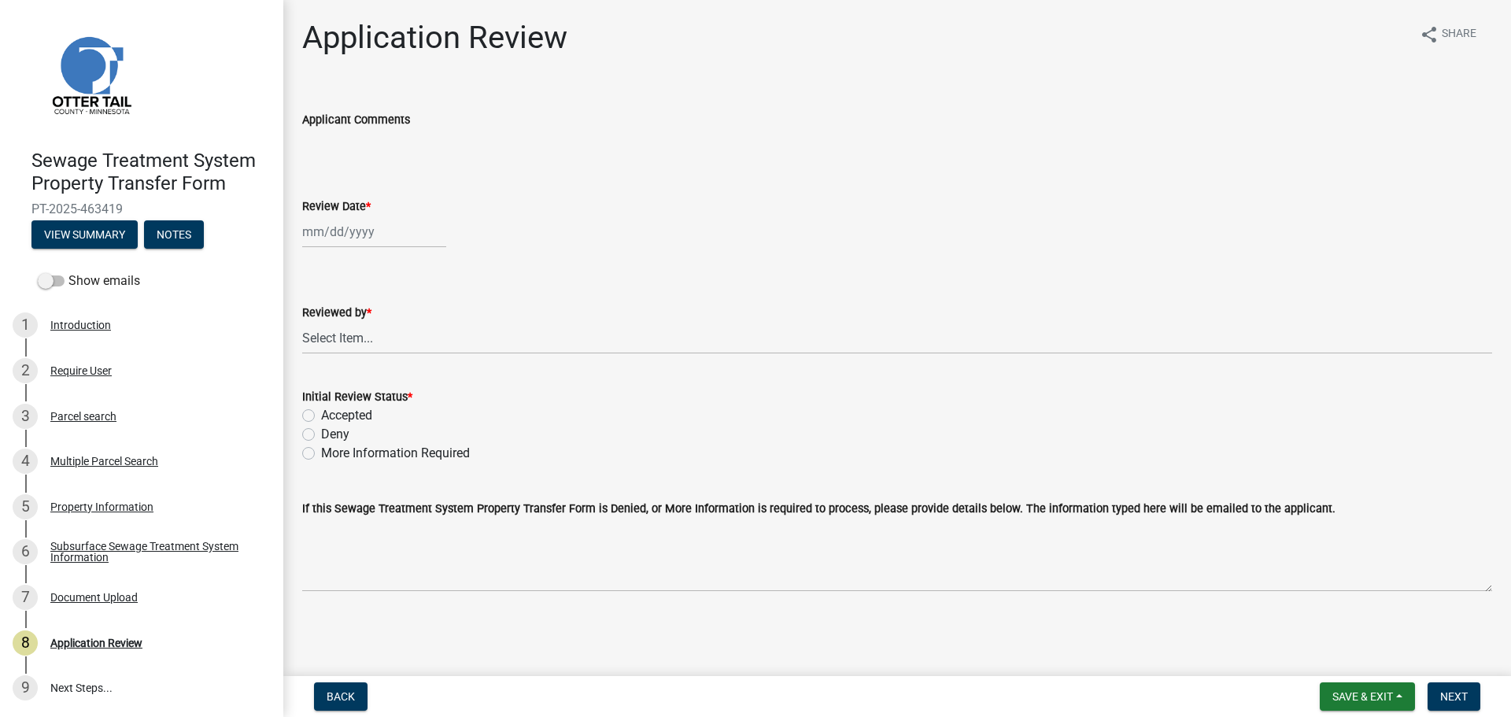
click at [341, 237] on div at bounding box center [374, 232] width 144 height 32
select select "8"
select select "2025"
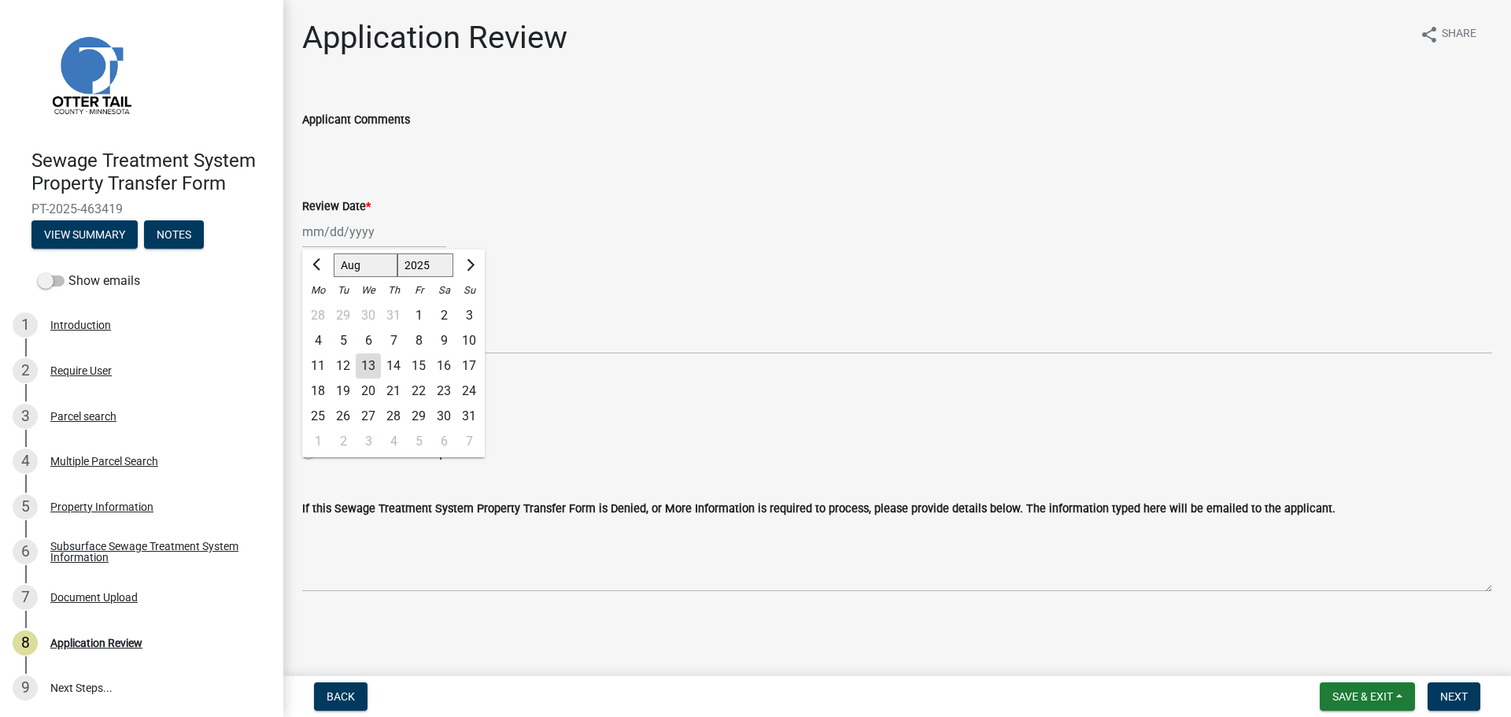
click at [364, 364] on div "13" at bounding box center [368, 365] width 25 height 25
type input "08/13/2025"
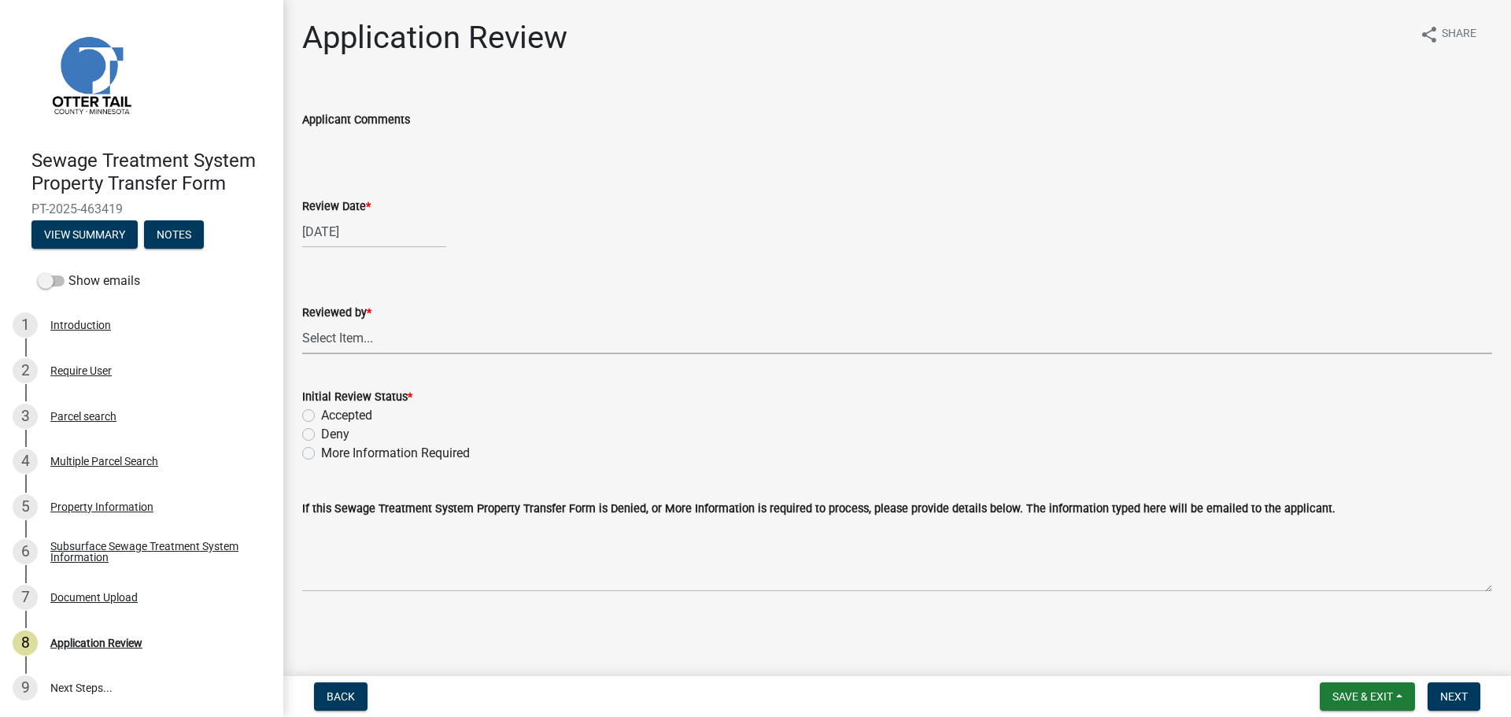
click at [370, 343] on select "Select Item... Alexis Newark Amy Busko Andrea Perales Brittany Tollefson Christ…" at bounding box center [897, 338] width 1190 height 32
click at [302, 322] on select "Select Item... Alexis Newark Amy Busko Andrea Perales Brittany Tollefson Christ…" at bounding box center [897, 338] width 1190 height 32
select select "67745ee8-7159-4960-80f9-a638286b467c"
click at [354, 417] on label "Accepted" at bounding box center [346, 415] width 51 height 19
click at [331, 416] on input "Accepted" at bounding box center [326, 411] width 10 height 10
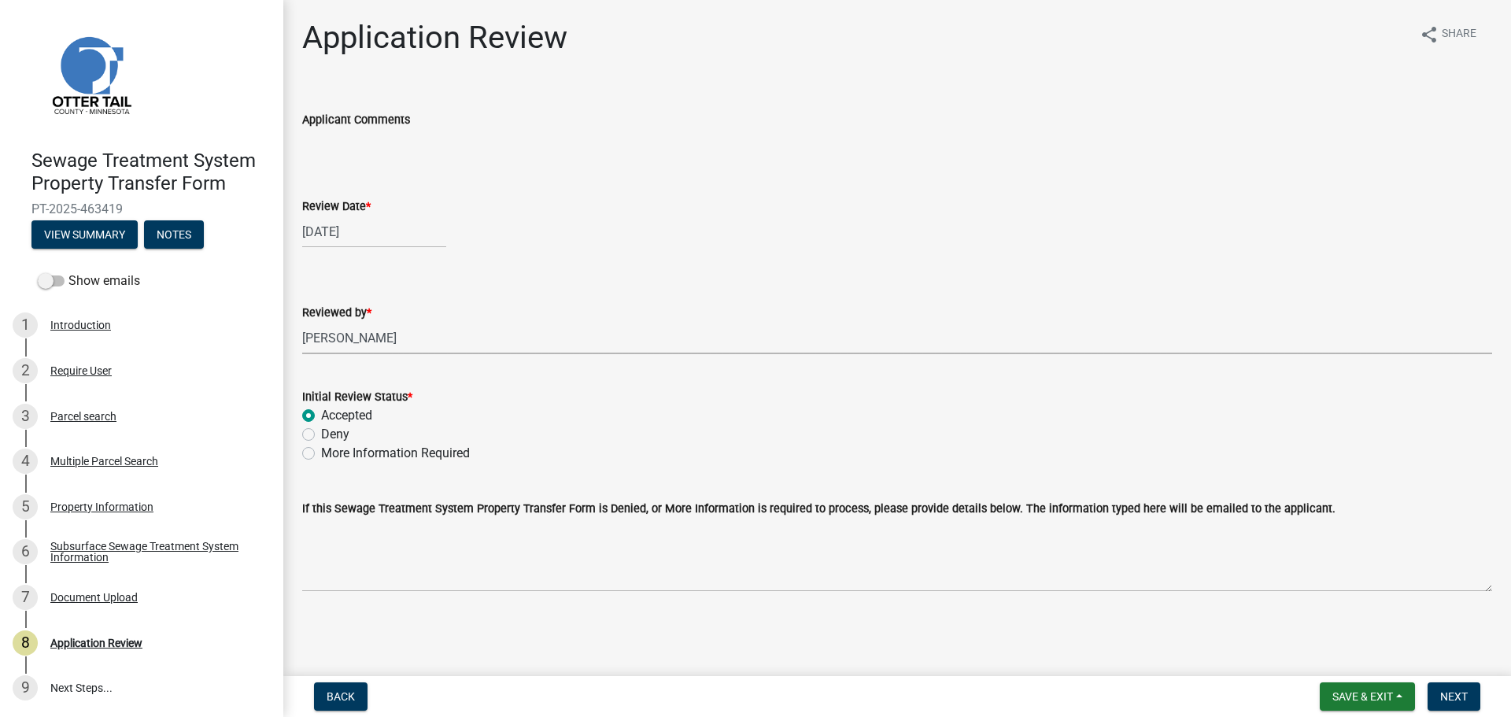
radio input "true"
click at [1456, 696] on span "Next" at bounding box center [1454, 696] width 28 height 13
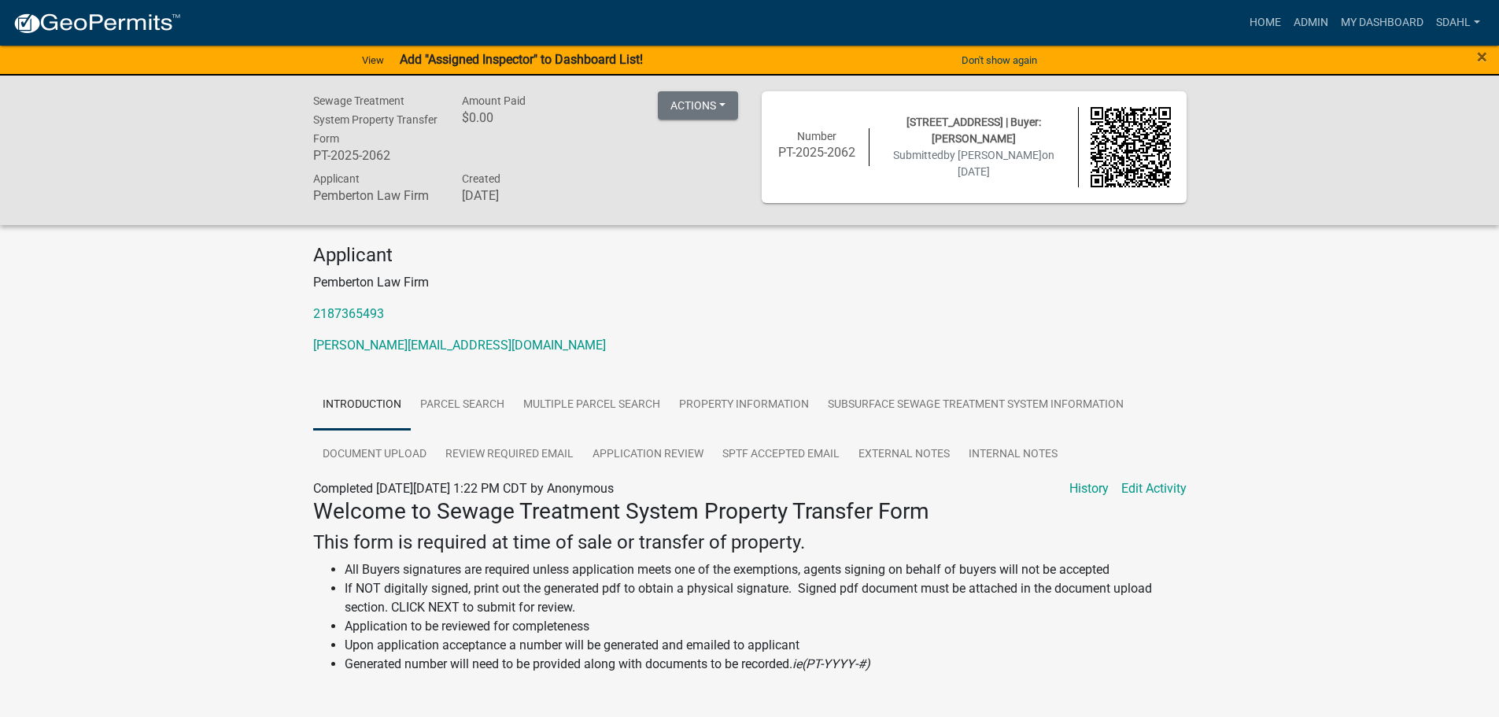
click at [1240, 347] on div "Sewage Treatment System Property Transfer Form PT-2025-2062 Amount Paid $0.00 A…" at bounding box center [749, 553] width 1499 height 954
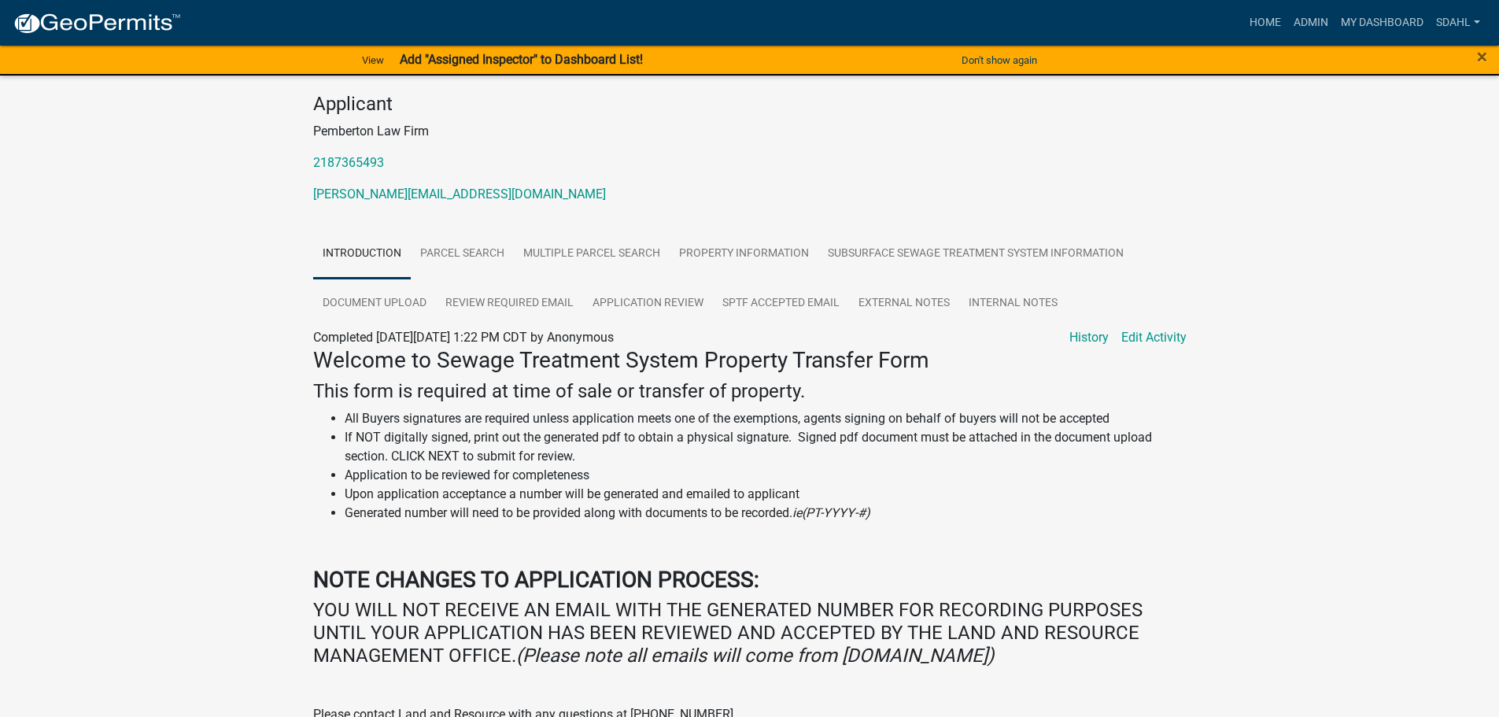
scroll to position [17, 0]
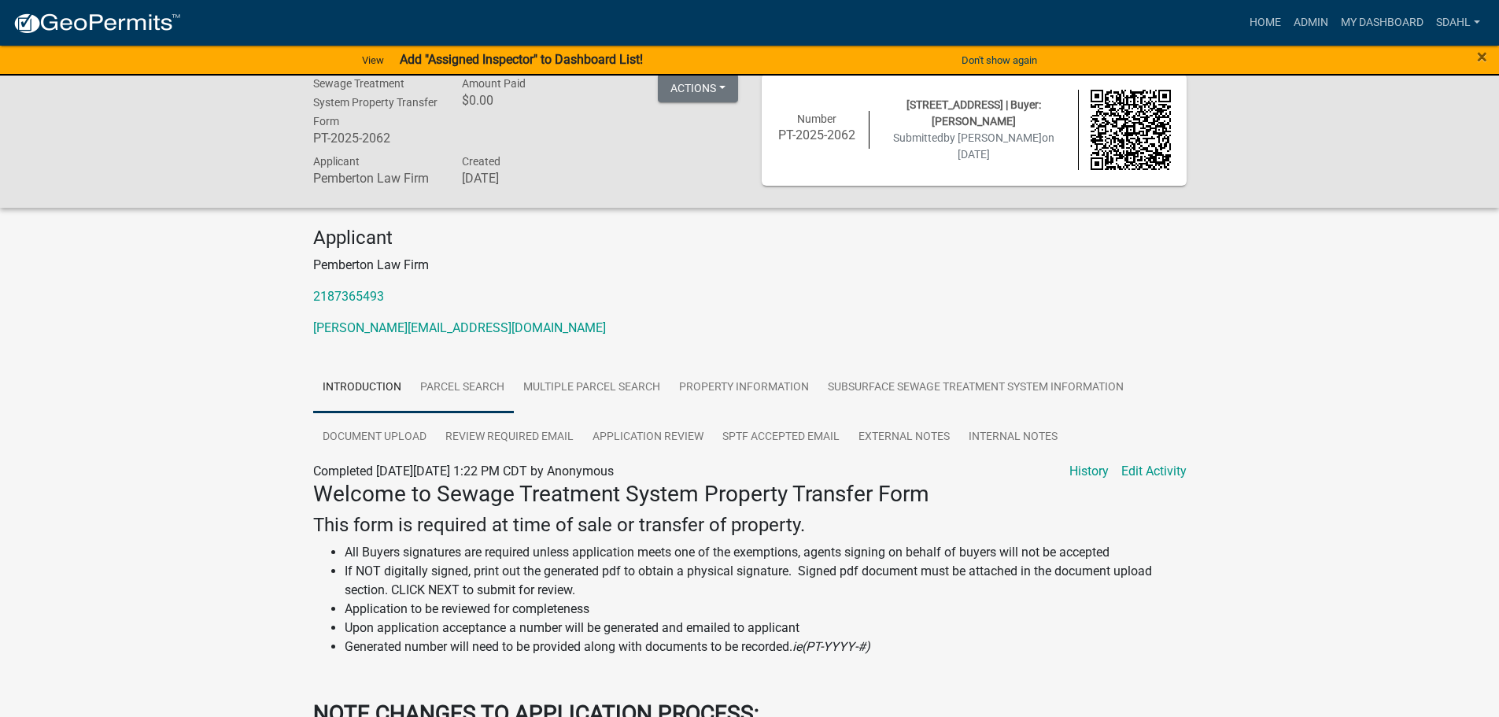
drag, startPoint x: 493, startPoint y: 386, endPoint x: 525, endPoint y: 386, distance: 32.3
click at [492, 386] on link "Parcel search" at bounding box center [462, 388] width 103 height 50
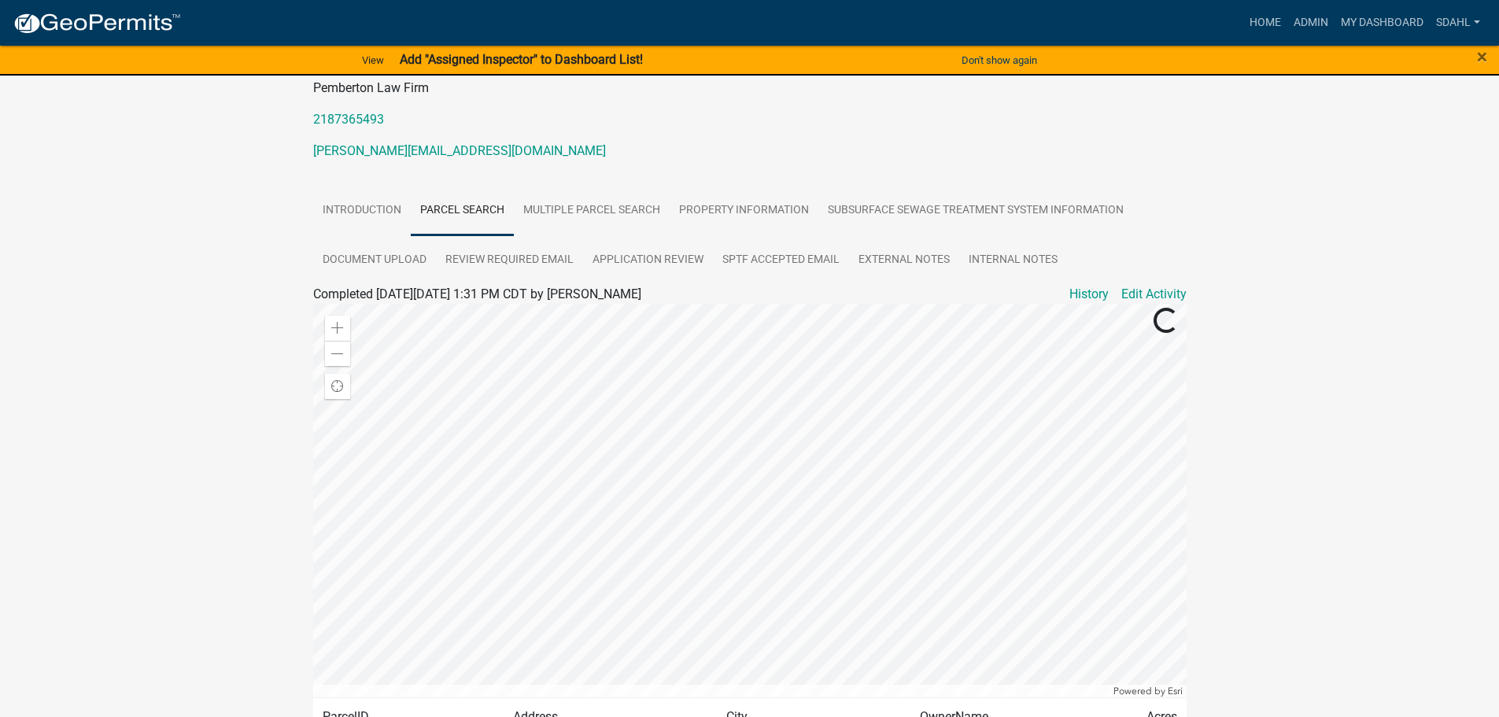
scroll to position [330, 0]
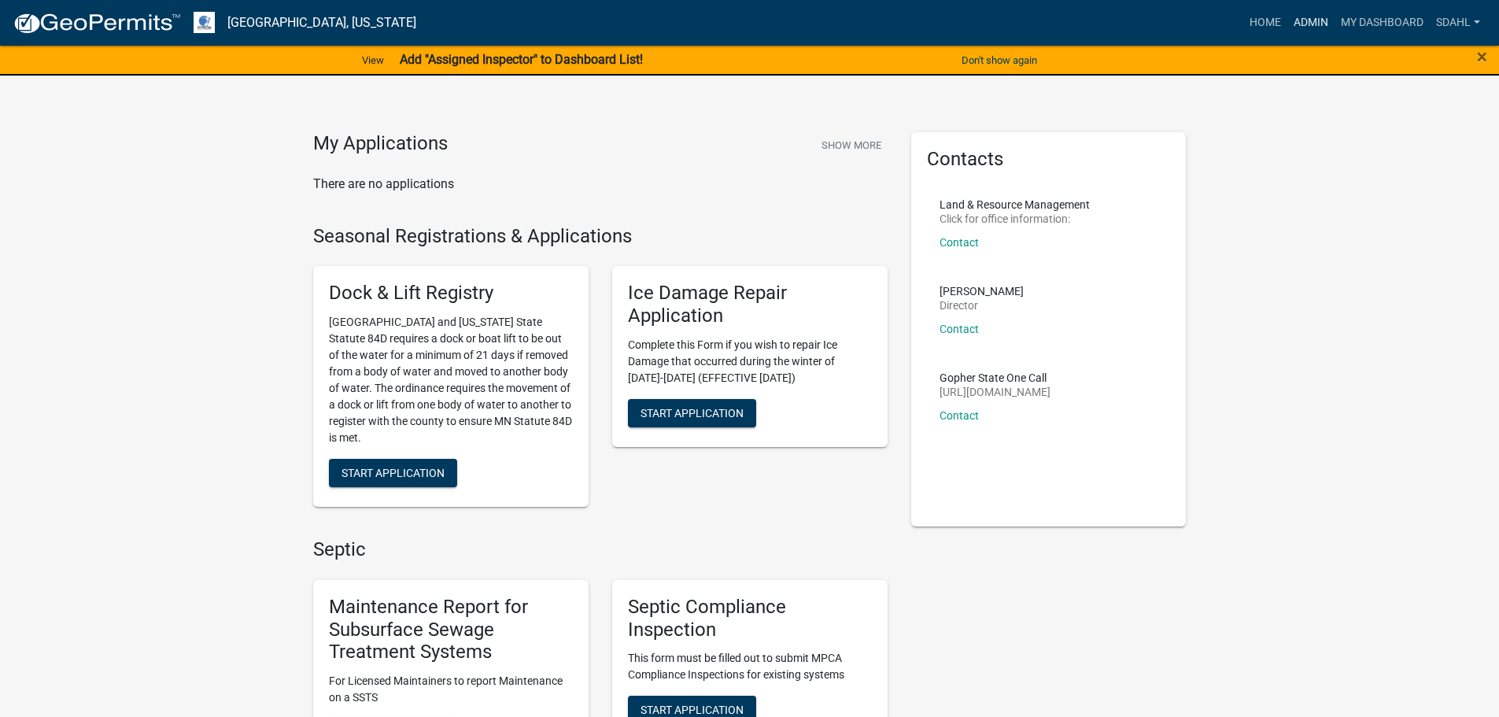
click at [1305, 17] on link "Admin" at bounding box center [1310, 23] width 47 height 30
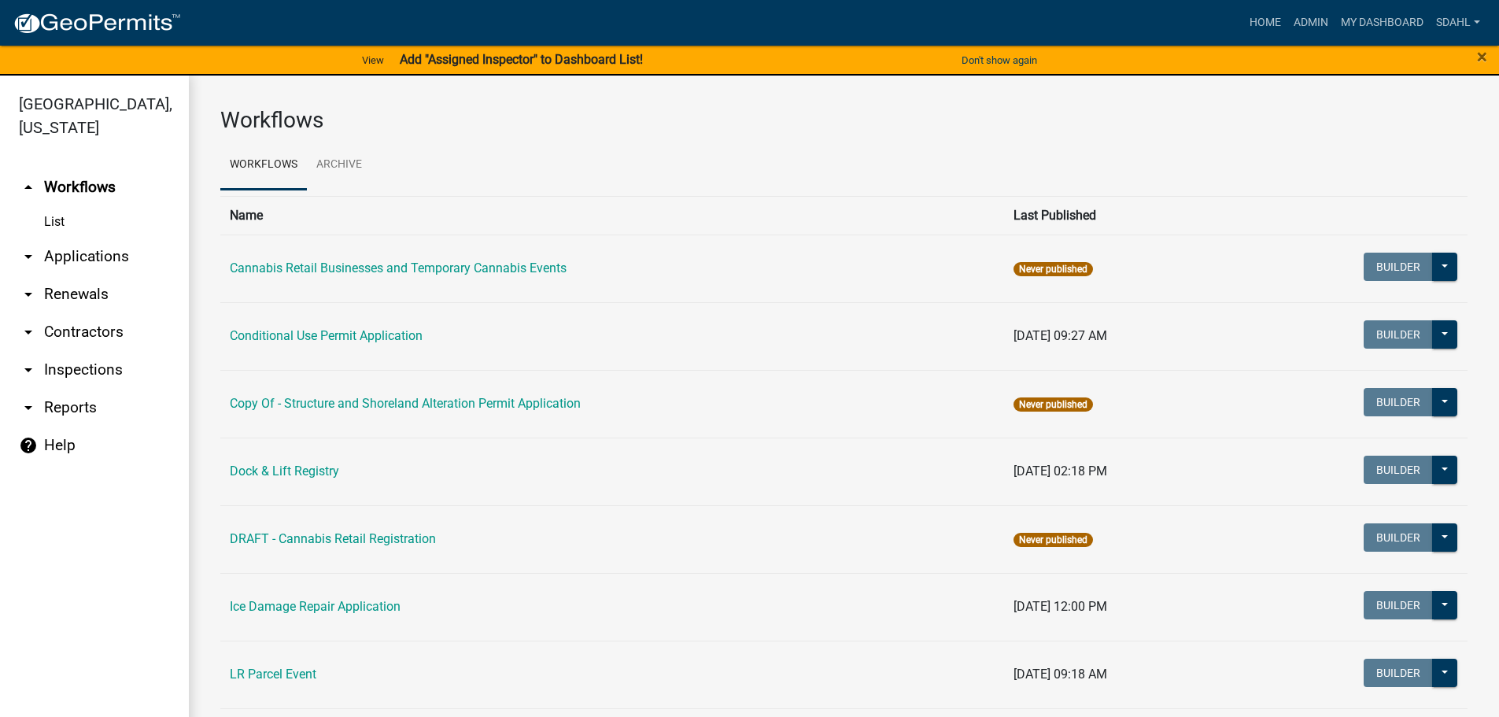
click at [71, 263] on link "arrow_drop_down Applications" at bounding box center [94, 257] width 189 height 38
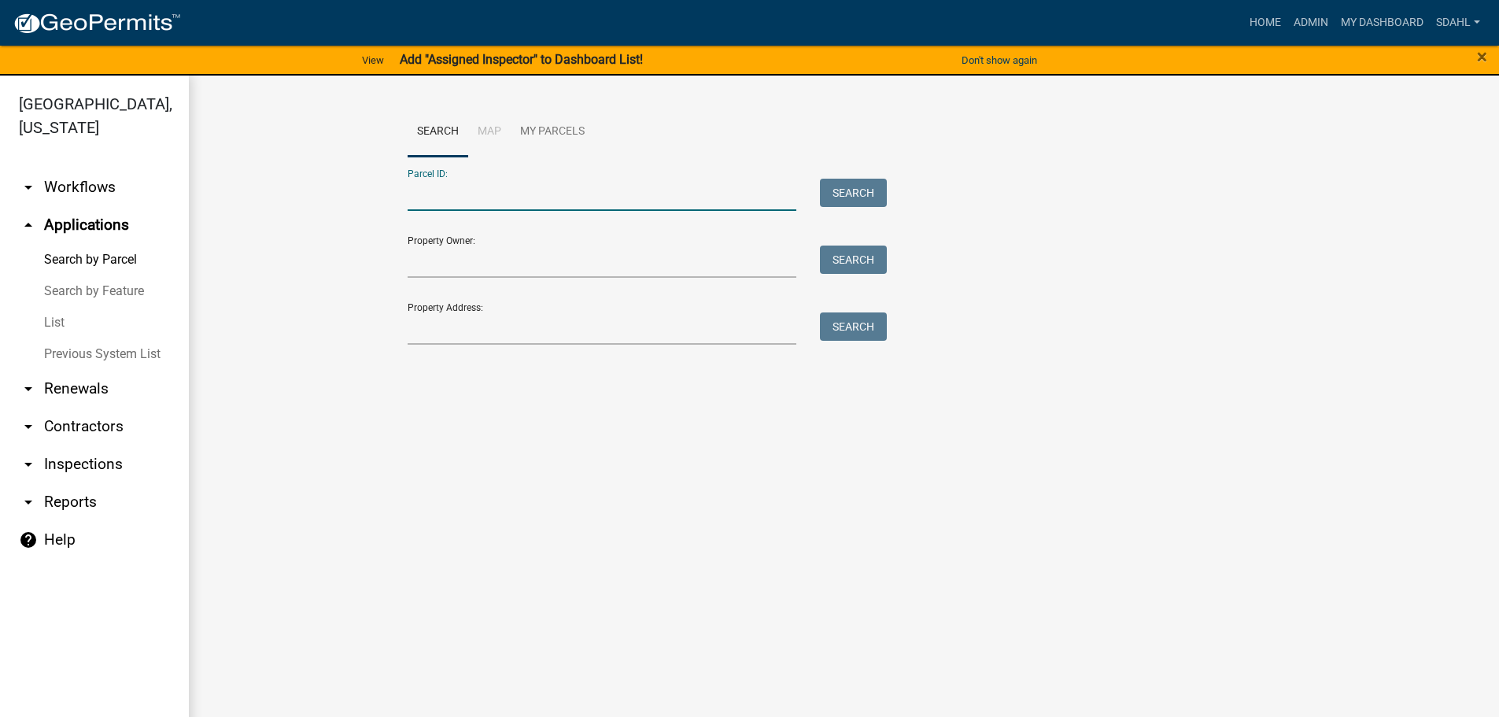
click at [443, 196] on input "Parcel ID:" at bounding box center [602, 195] width 389 height 32
paste input "62000190150000"
type input "62000190150000"
click at [842, 195] on button "Search" at bounding box center [853, 193] width 67 height 28
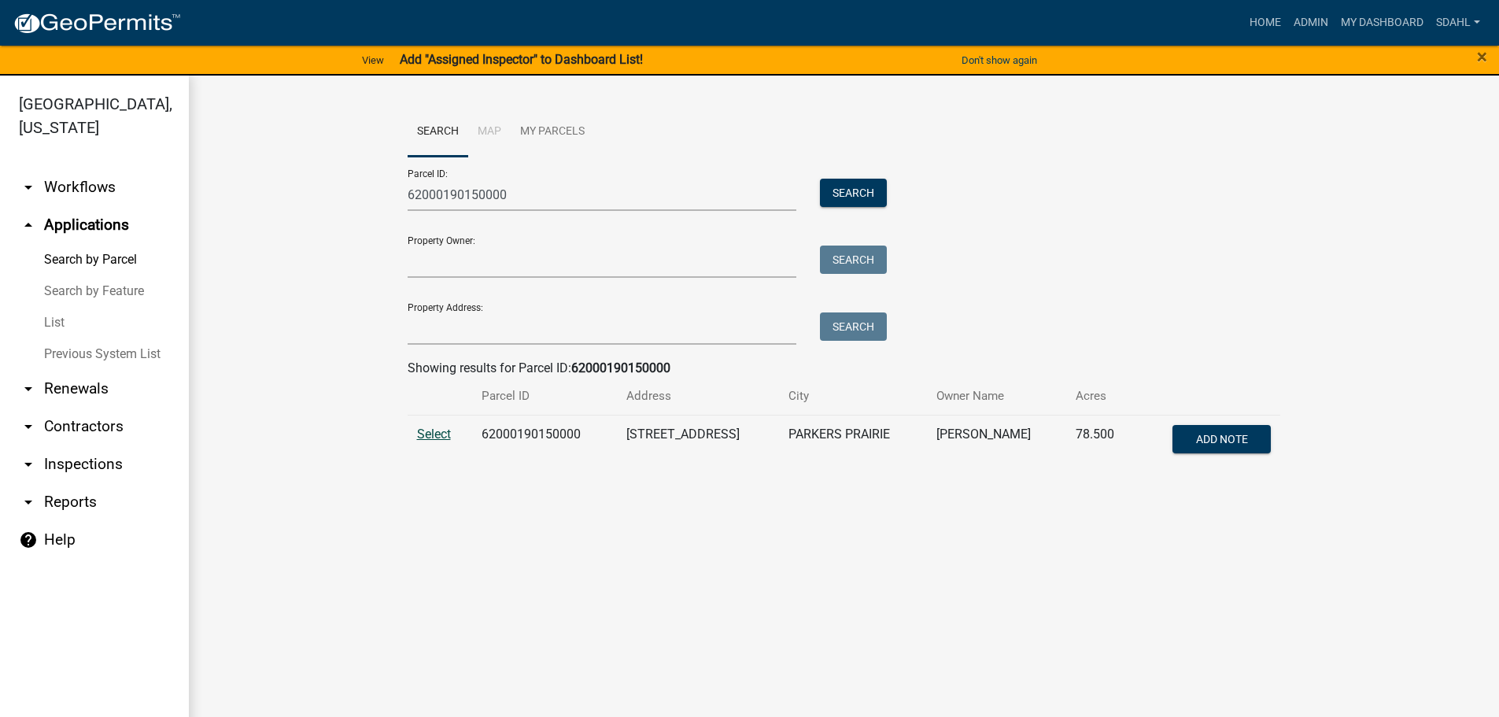
click at [431, 436] on span "Select" at bounding box center [434, 433] width 34 height 15
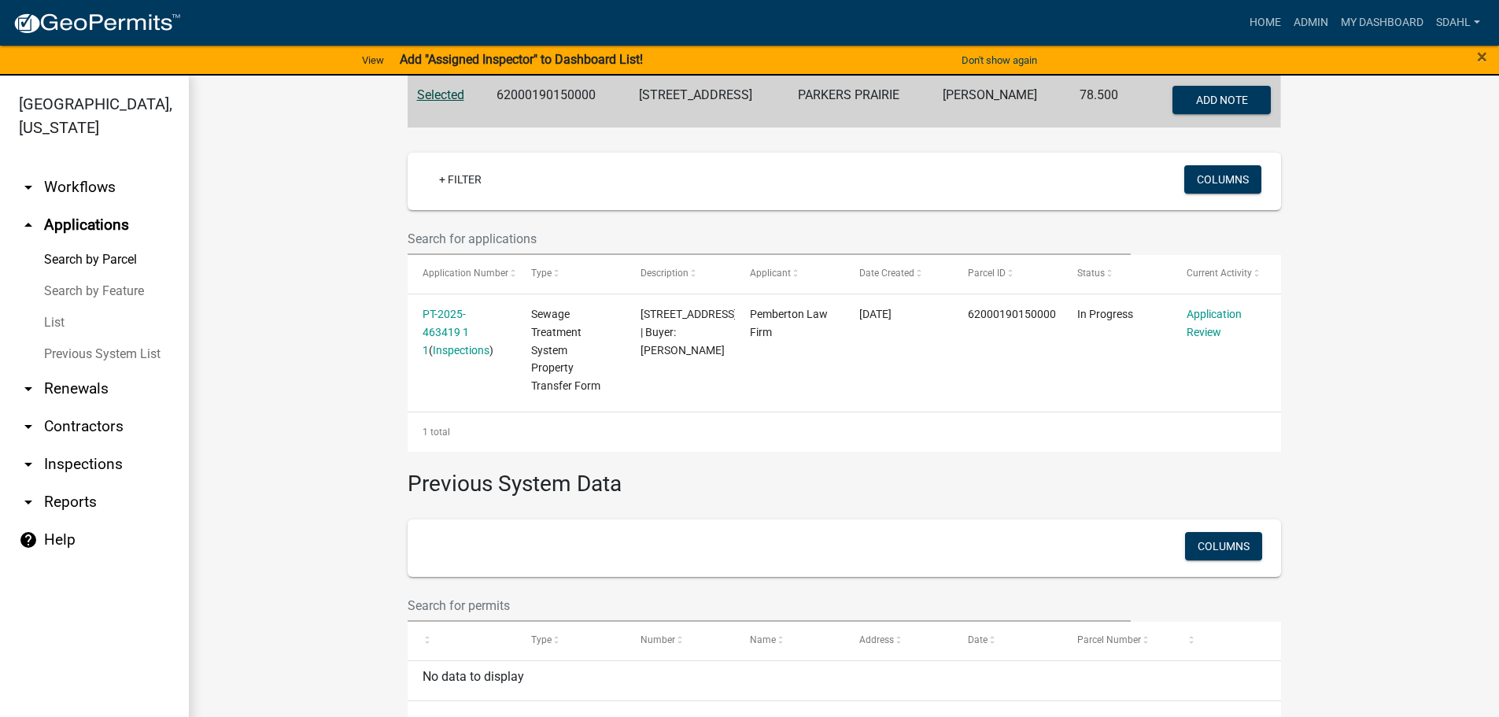
scroll to position [375, 0]
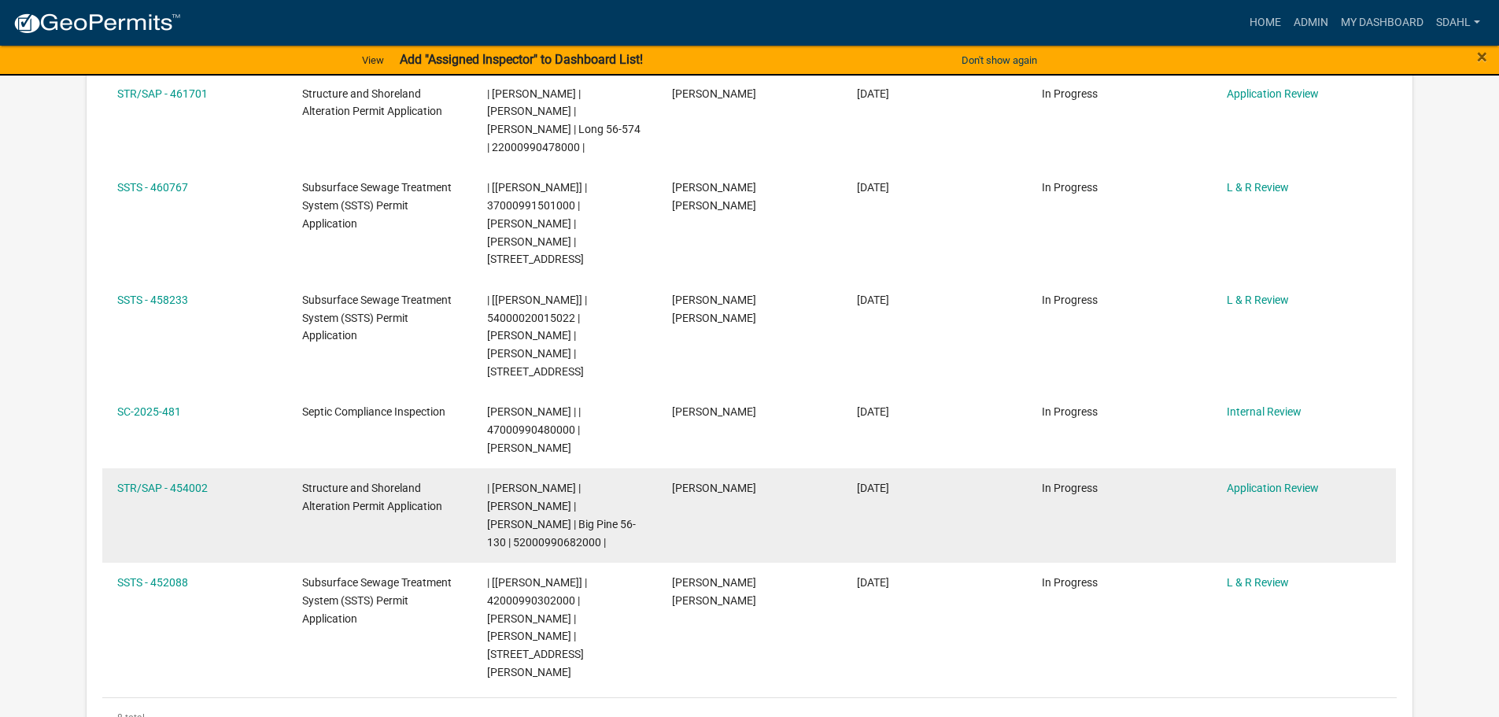
scroll to position [1023, 0]
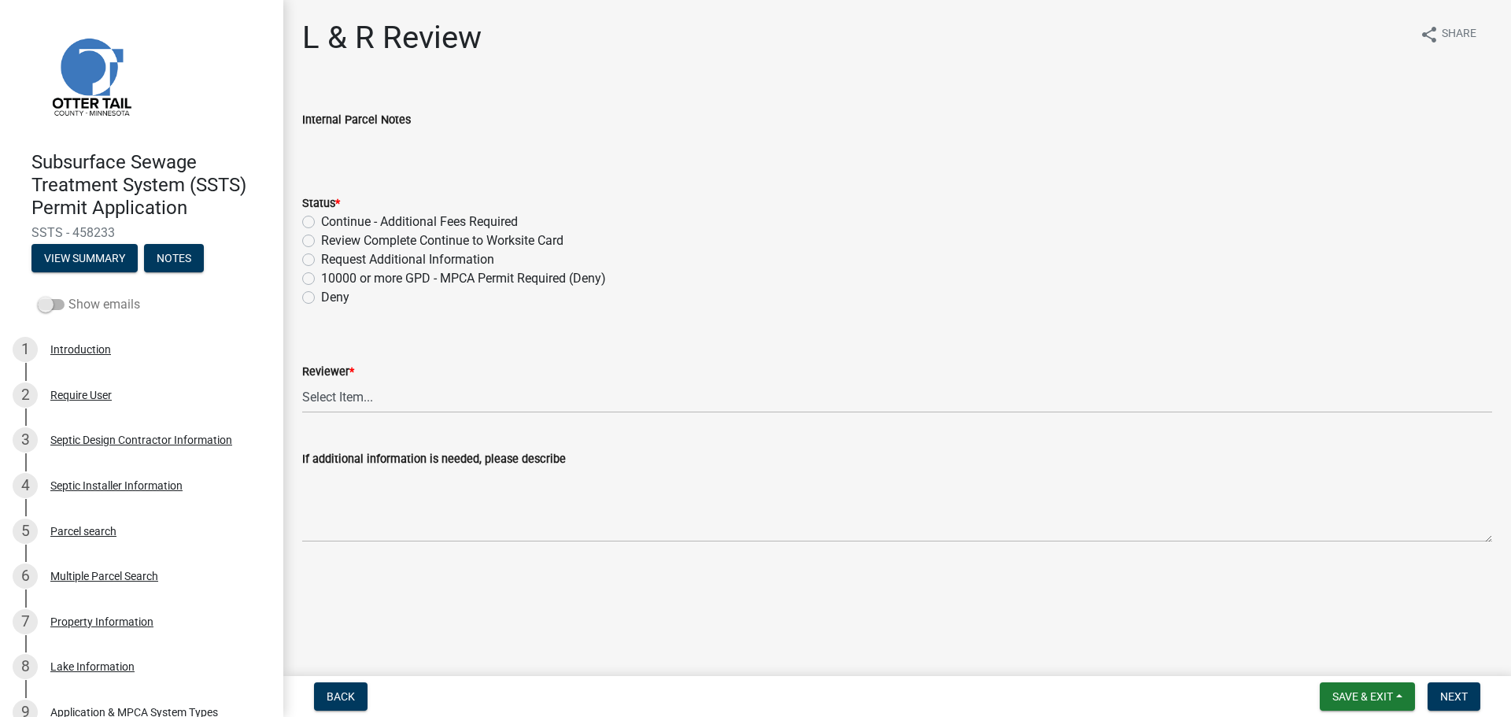
click at [54, 307] on span at bounding box center [51, 304] width 27 height 11
click at [68, 295] on input "Show emails" at bounding box center [68, 295] width 0 height 0
click at [83, 531] on div "Parcel search" at bounding box center [83, 531] width 66 height 11
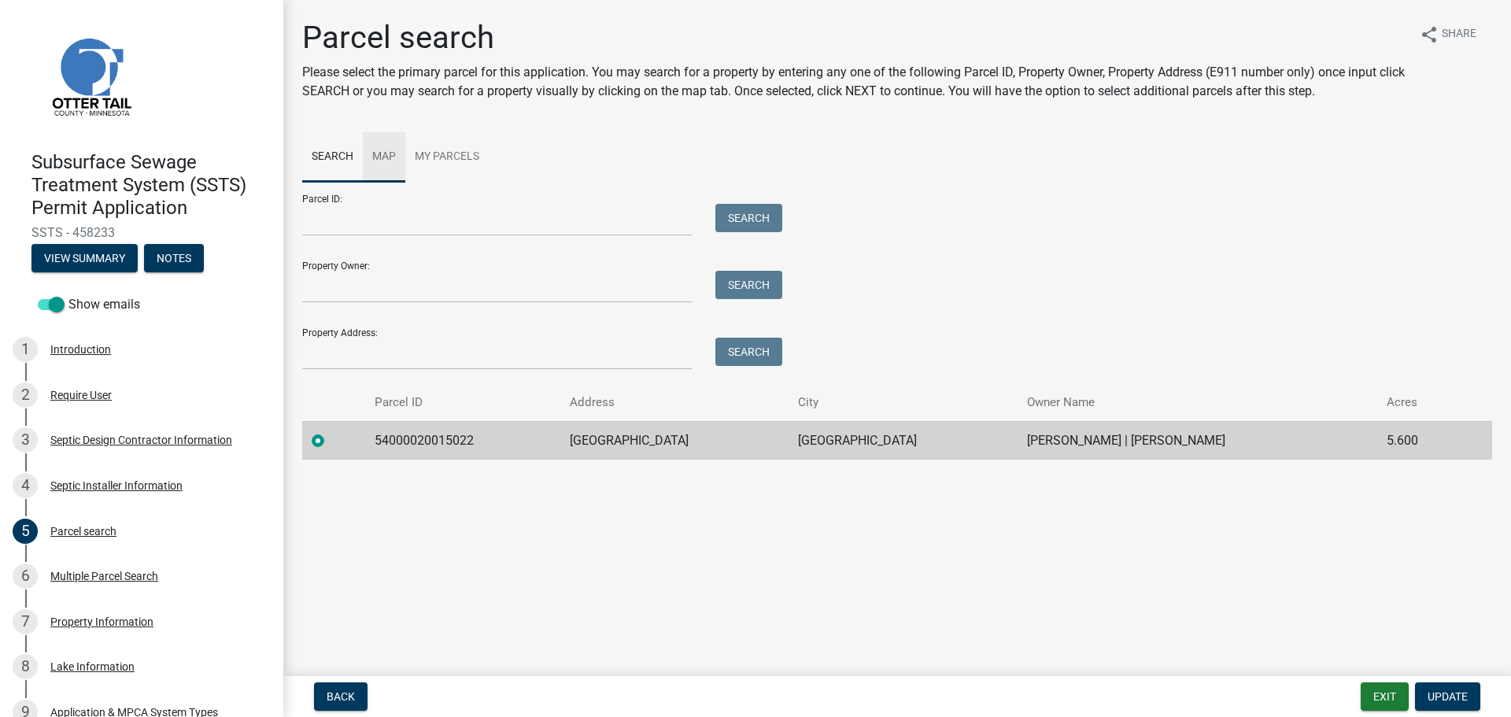
click at [379, 163] on link "Map" at bounding box center [384, 157] width 42 height 50
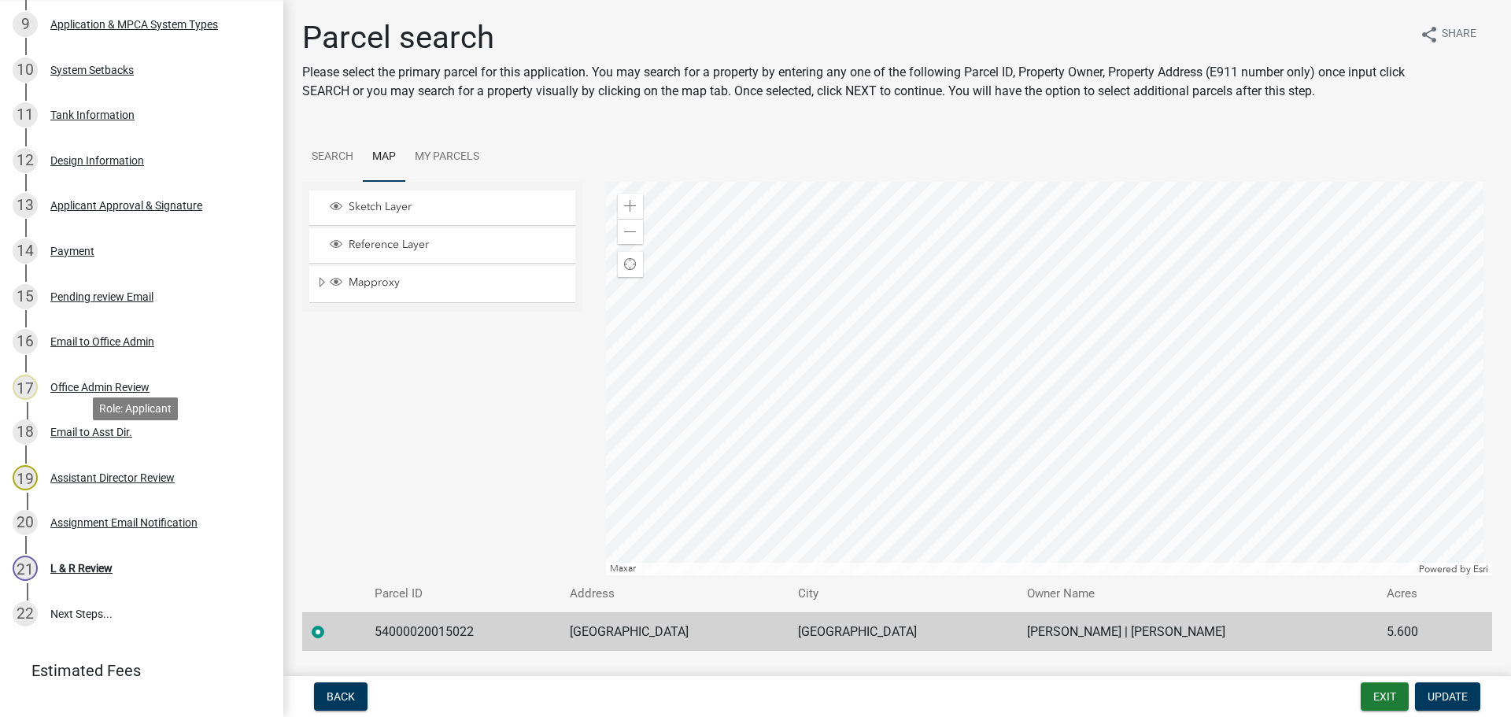
scroll to position [708, 0]
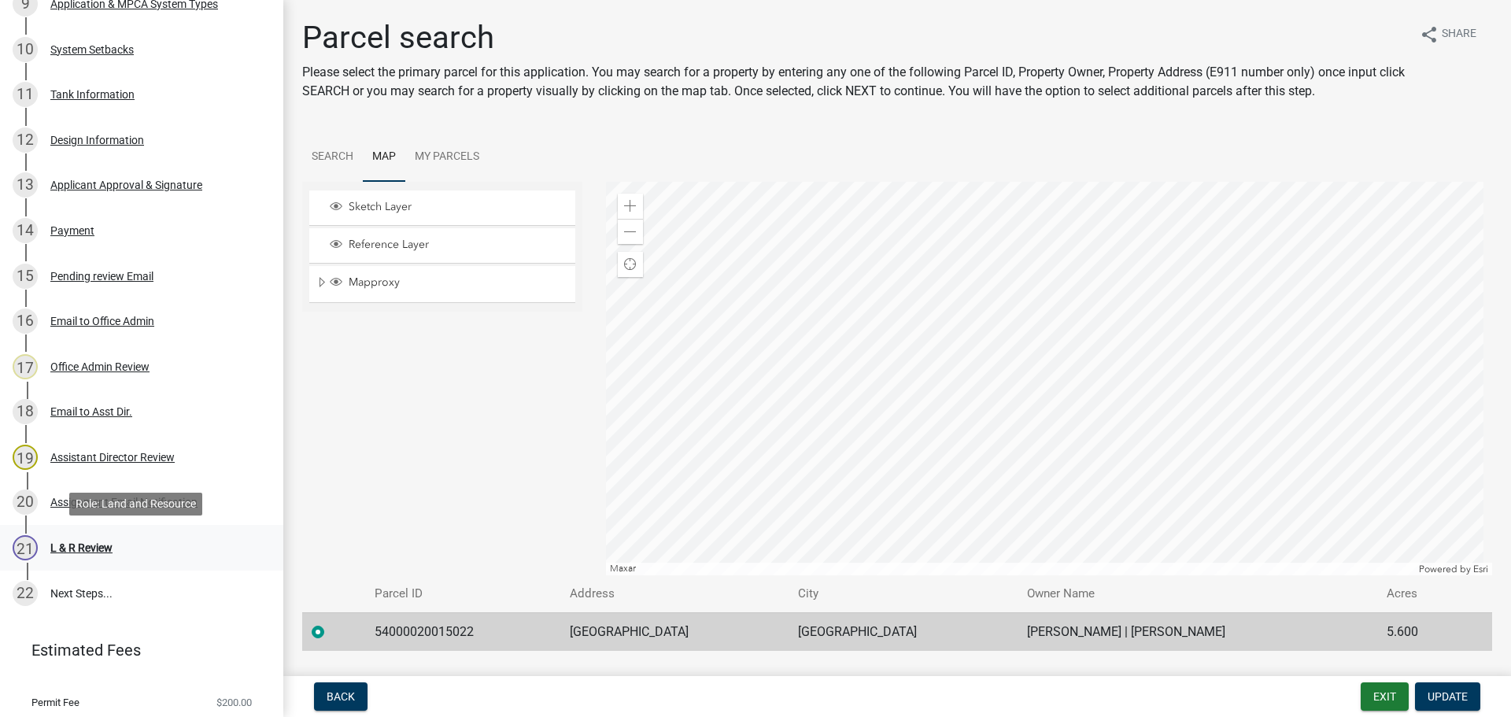
click at [64, 546] on div "L & R Review" at bounding box center [81, 547] width 62 height 11
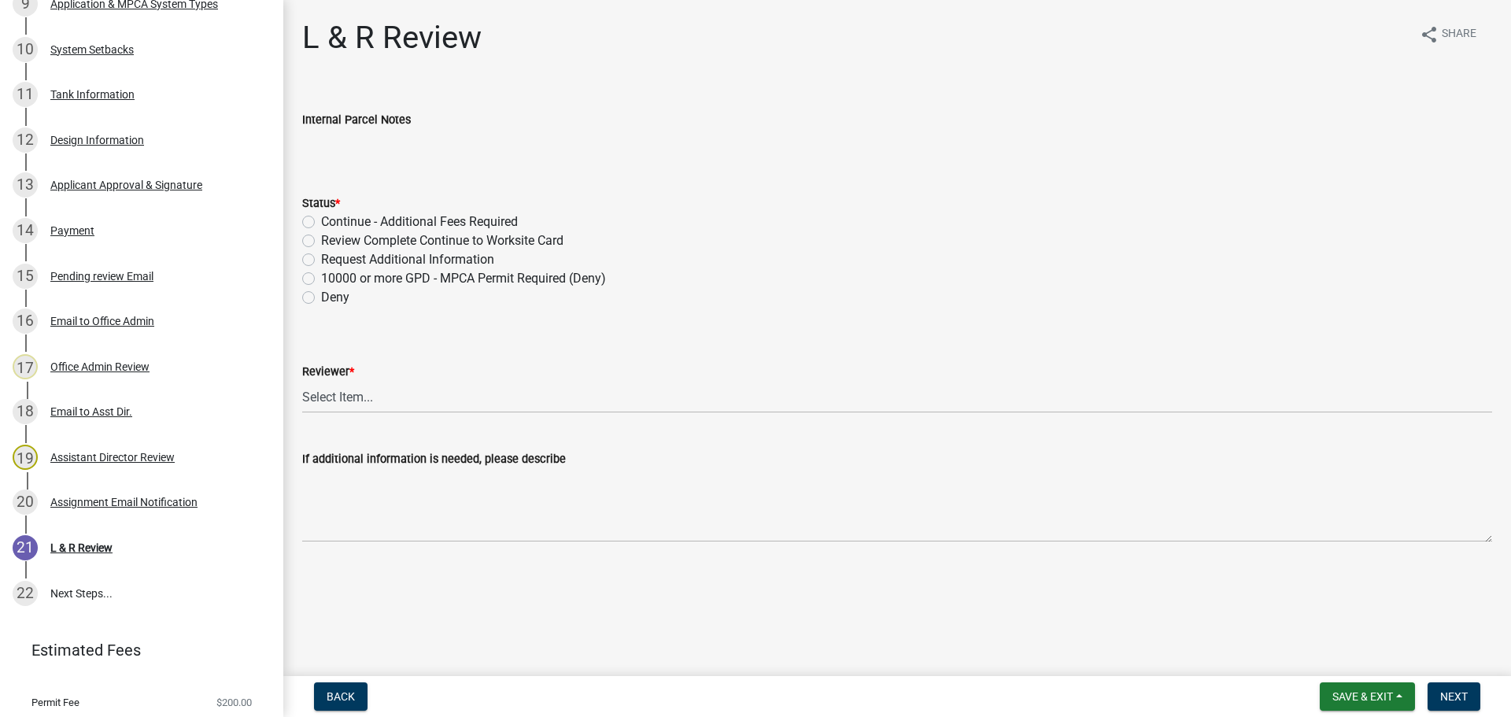
click at [419, 242] on label "Review Complete Continue to Worksite Card" at bounding box center [442, 240] width 242 height 19
click at [331, 242] on input "Review Complete Continue to Worksite Card" at bounding box center [326, 236] width 10 height 10
radio input "true"
click at [475, 390] on select "Select Item... Alexis Newark Andrea Perales Brittany Tollefson Elizabeth Plaste…" at bounding box center [897, 397] width 1190 height 32
click at [302, 381] on select "Select Item... Alexis Newark Andrea Perales Brittany Tollefson Elizabeth Plaste…" at bounding box center [897, 397] width 1190 height 32
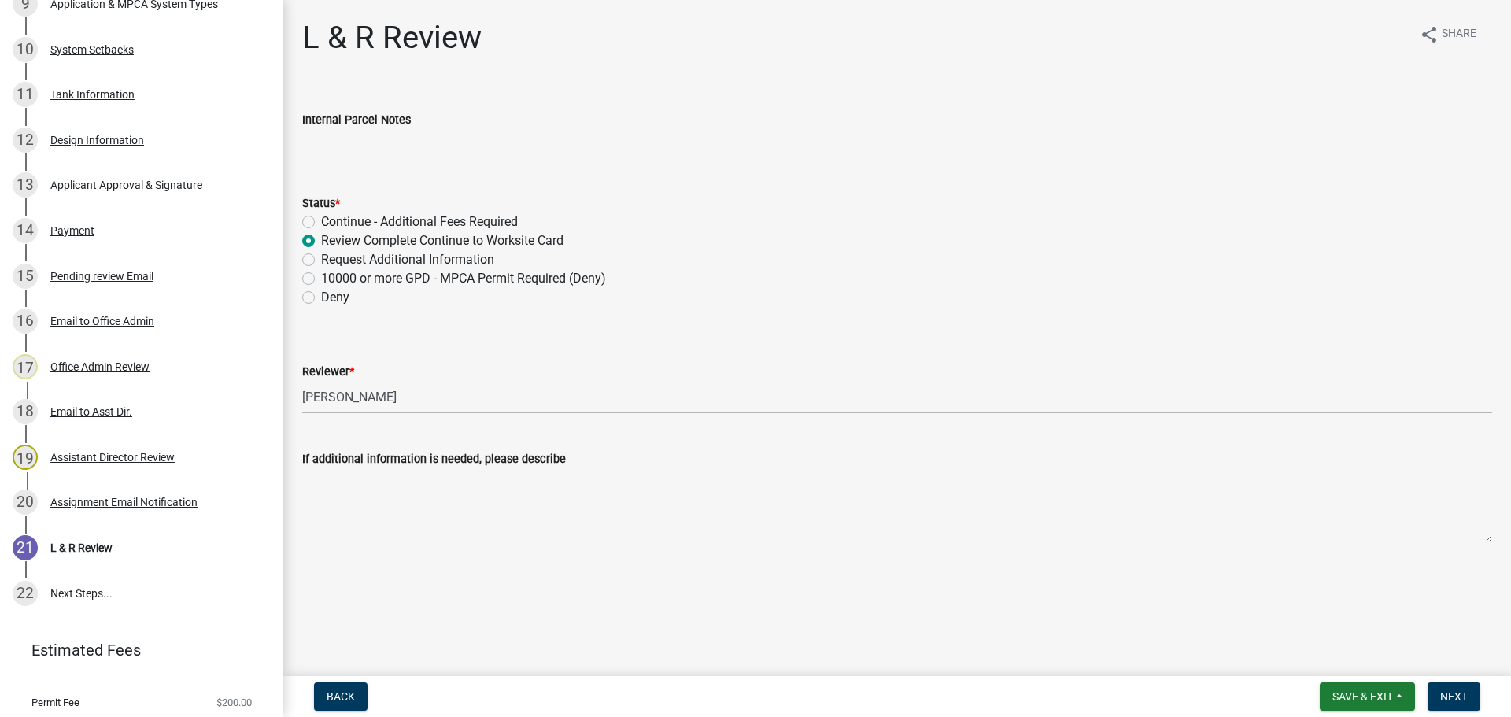
select select "c924b0b6-8bab-4fad-8e2d-179555df0fda"
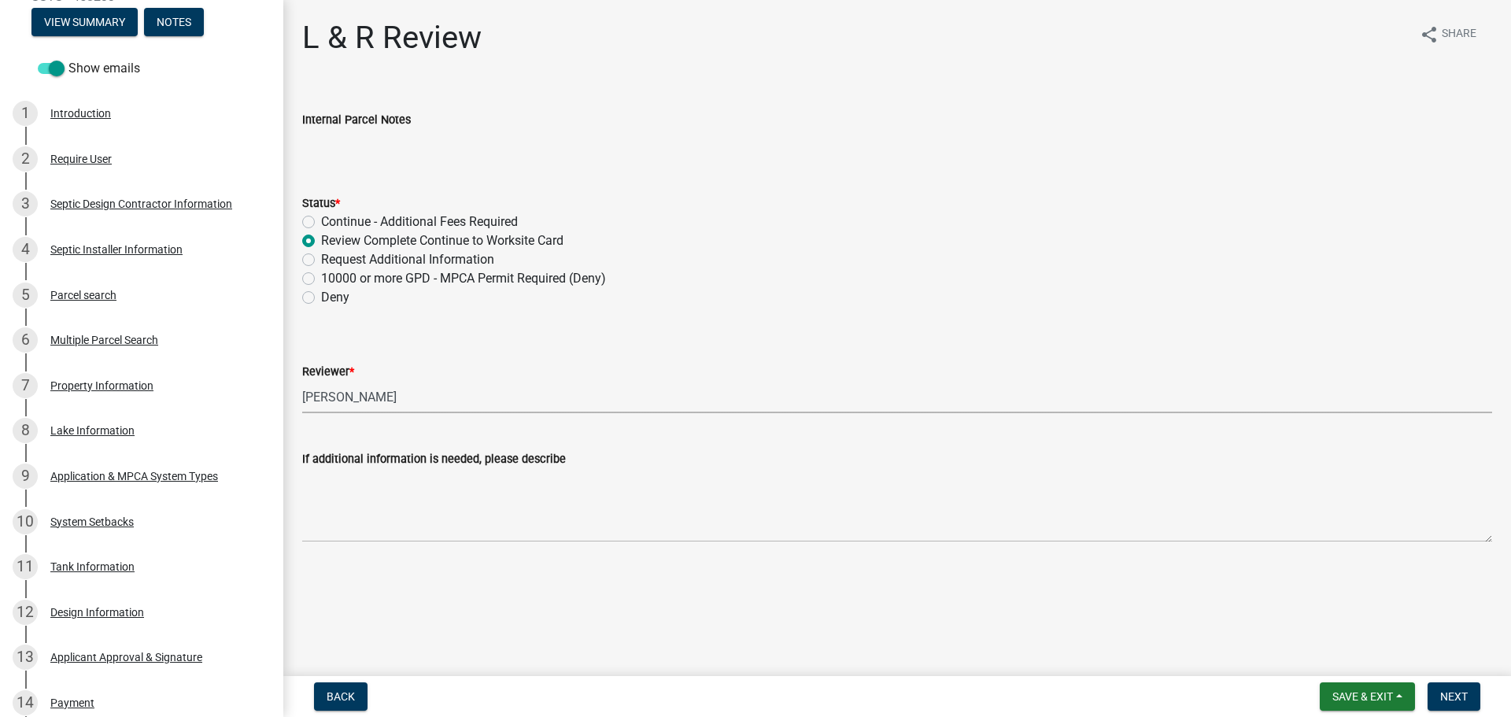
scroll to position [0, 0]
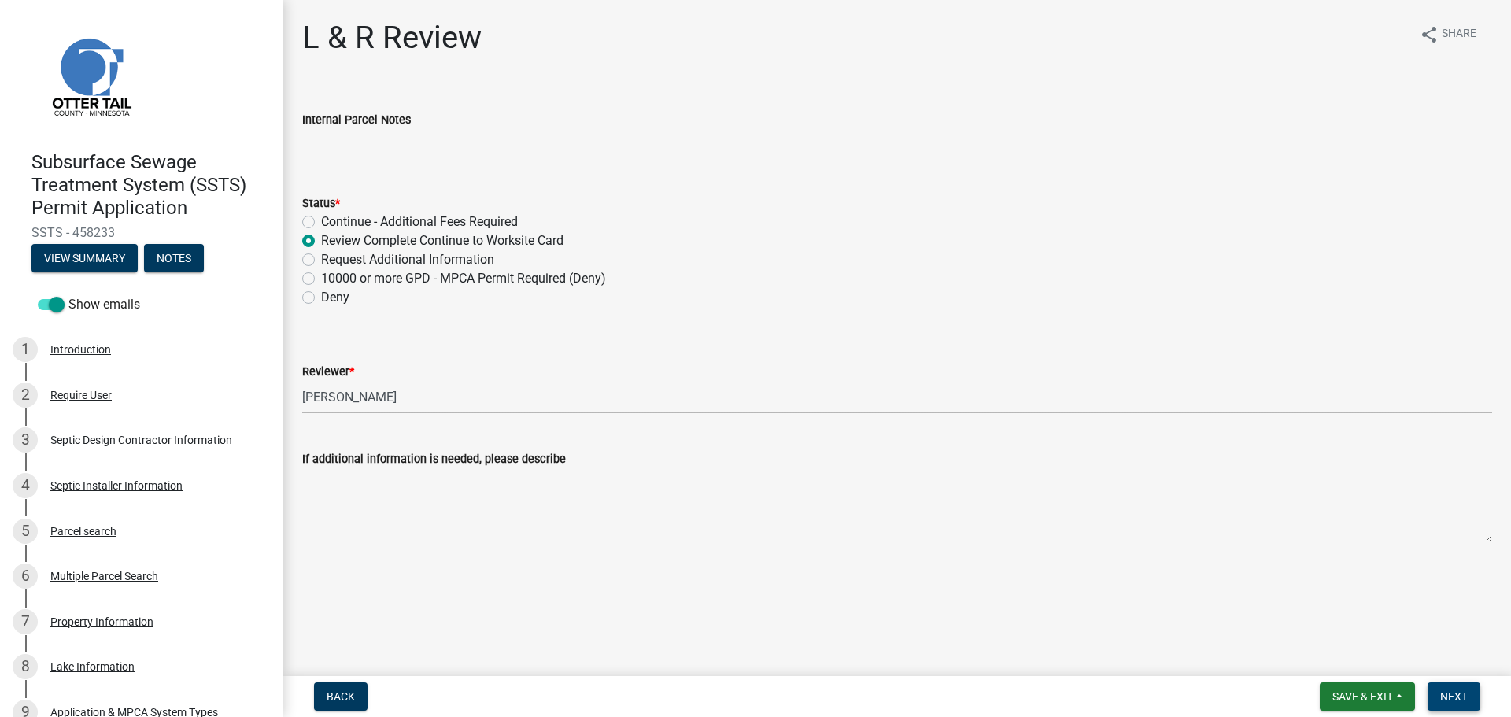
click at [1458, 698] on span "Next" at bounding box center [1454, 696] width 28 height 13
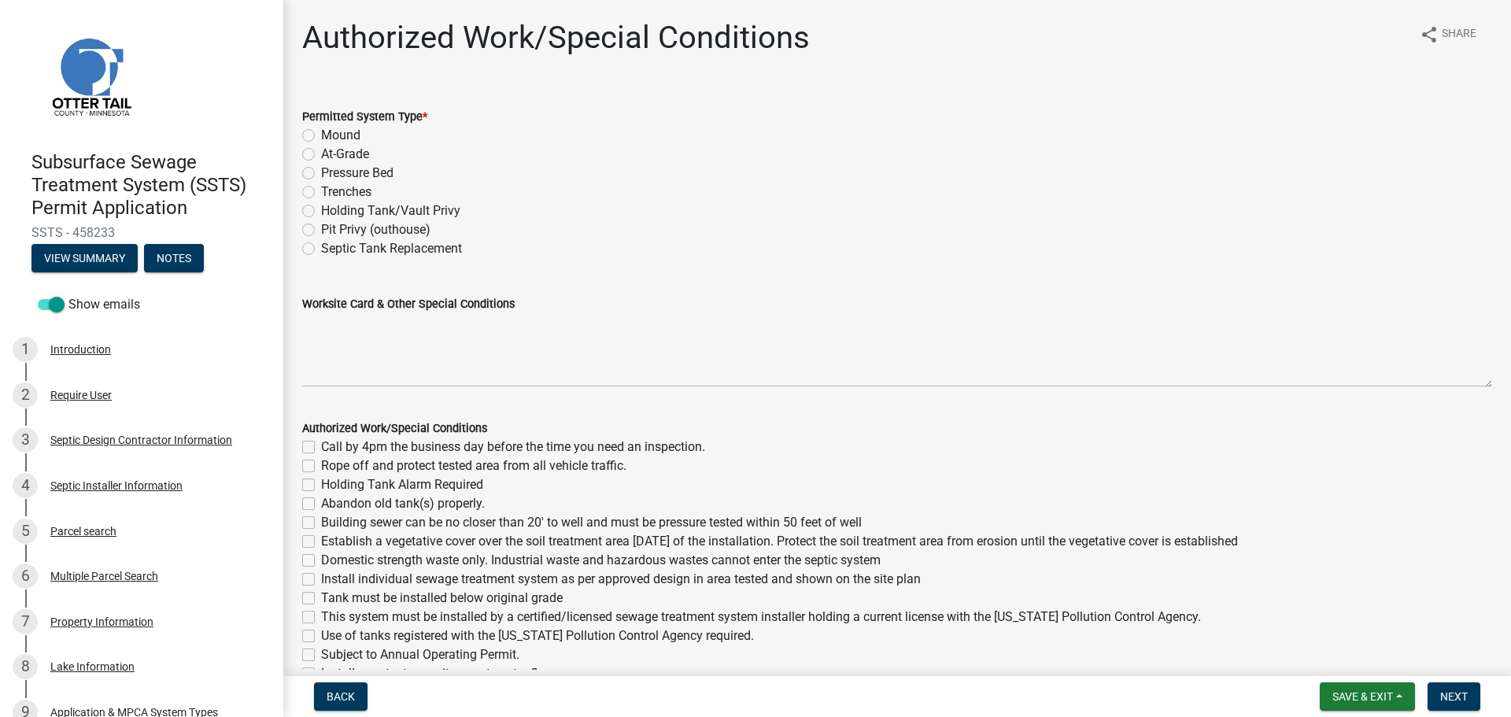
click at [391, 206] on label "Holding Tank/Vault Privy" at bounding box center [390, 210] width 139 height 19
click at [331, 206] on input "Holding Tank/Vault Privy" at bounding box center [326, 206] width 10 height 10
radio input "true"
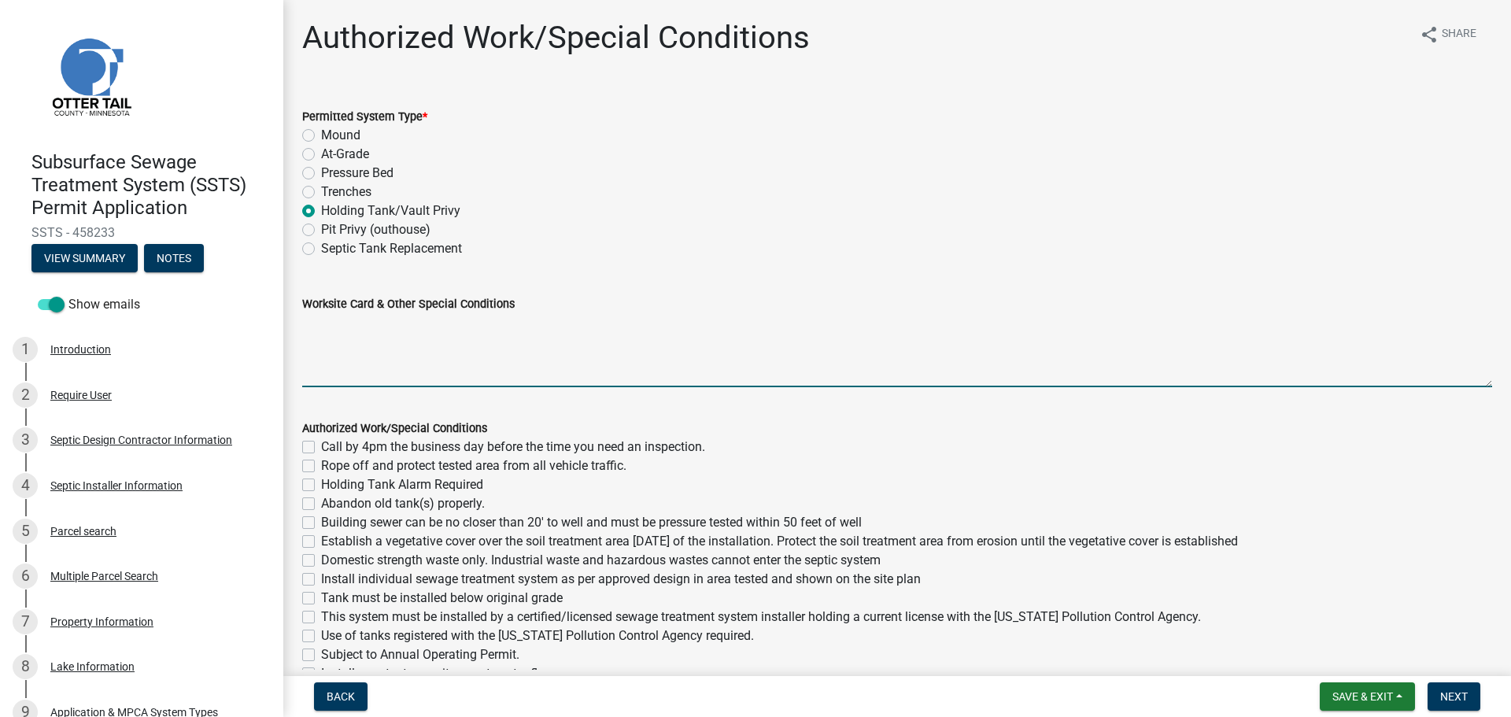
click at [354, 331] on textarea "Worksite Card & Other Special Conditions" at bounding box center [897, 350] width 1190 height 74
paste textarea "4 Bedroom - Type II Holding Tank Converting existing 1000 Gallon Septic Tank to…"
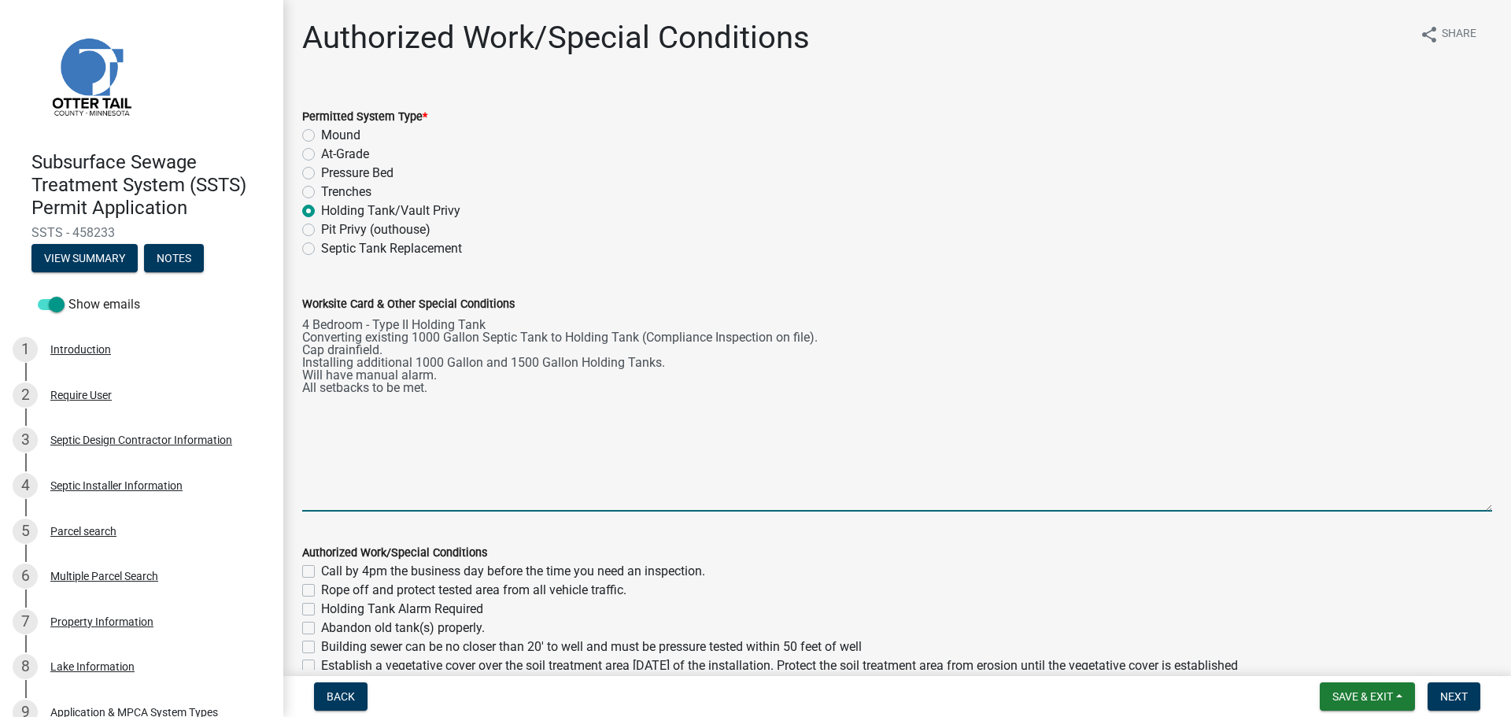
drag, startPoint x: 1479, startPoint y: 385, endPoint x: 1445, endPoint y: 509, distance: 128.8
click at [1445, 509] on textarea "4 Bedroom - Type II Holding Tank Converting existing 1000 Gallon Septic Tank to…" at bounding box center [897, 412] width 1190 height 198
click at [314, 317] on textarea "4 Bedroom - Type II Holding Tank Converting existing 1000 Gallon Septic Tank to…" at bounding box center [897, 412] width 1190 height 198
click at [437, 379] on textarea "3 Bedroom - Type II Holding Tank Converting existing 1000 Gallon Septic Tank to…" at bounding box center [897, 412] width 1190 height 198
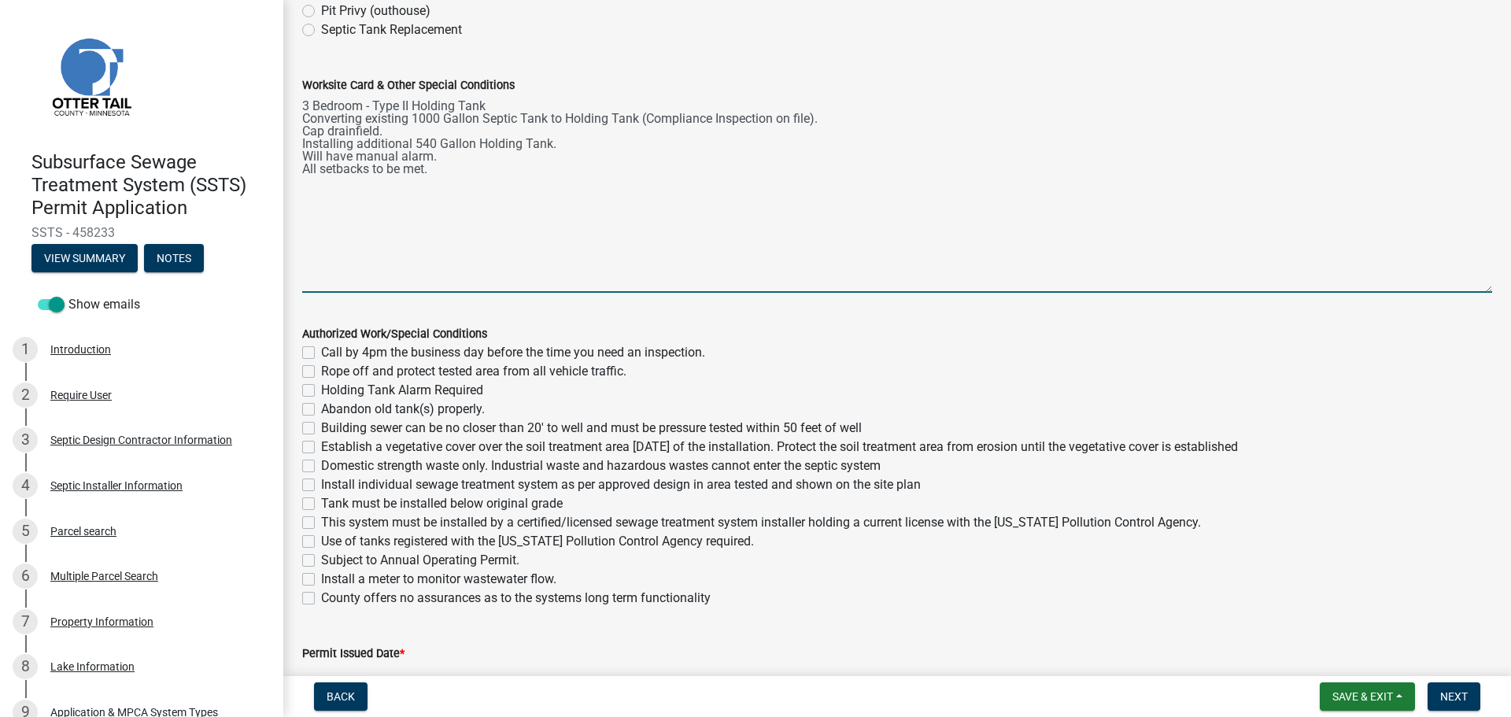
scroll to position [236, 0]
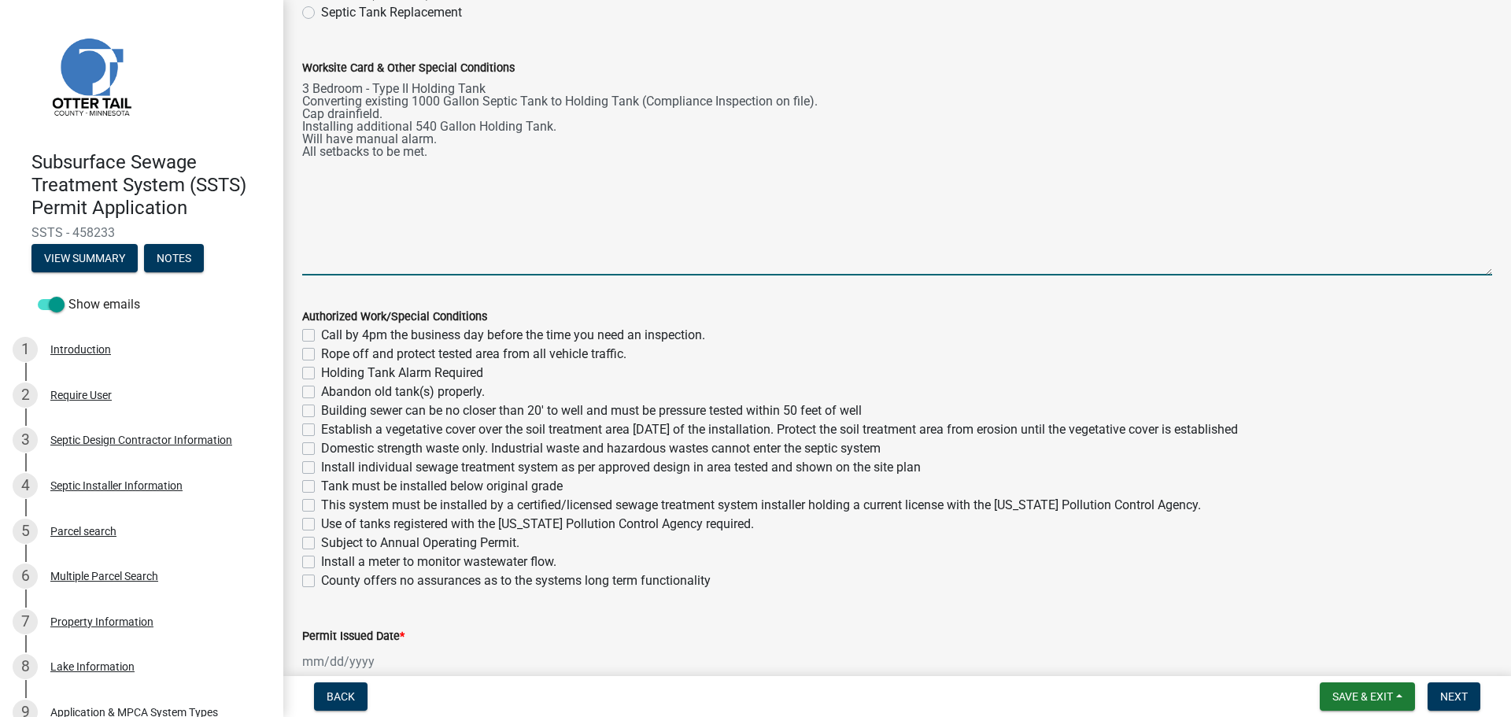
type textarea "3 Bedroom - Type II Holding Tank Converting existing 1000 Gallon Septic Tank to…"
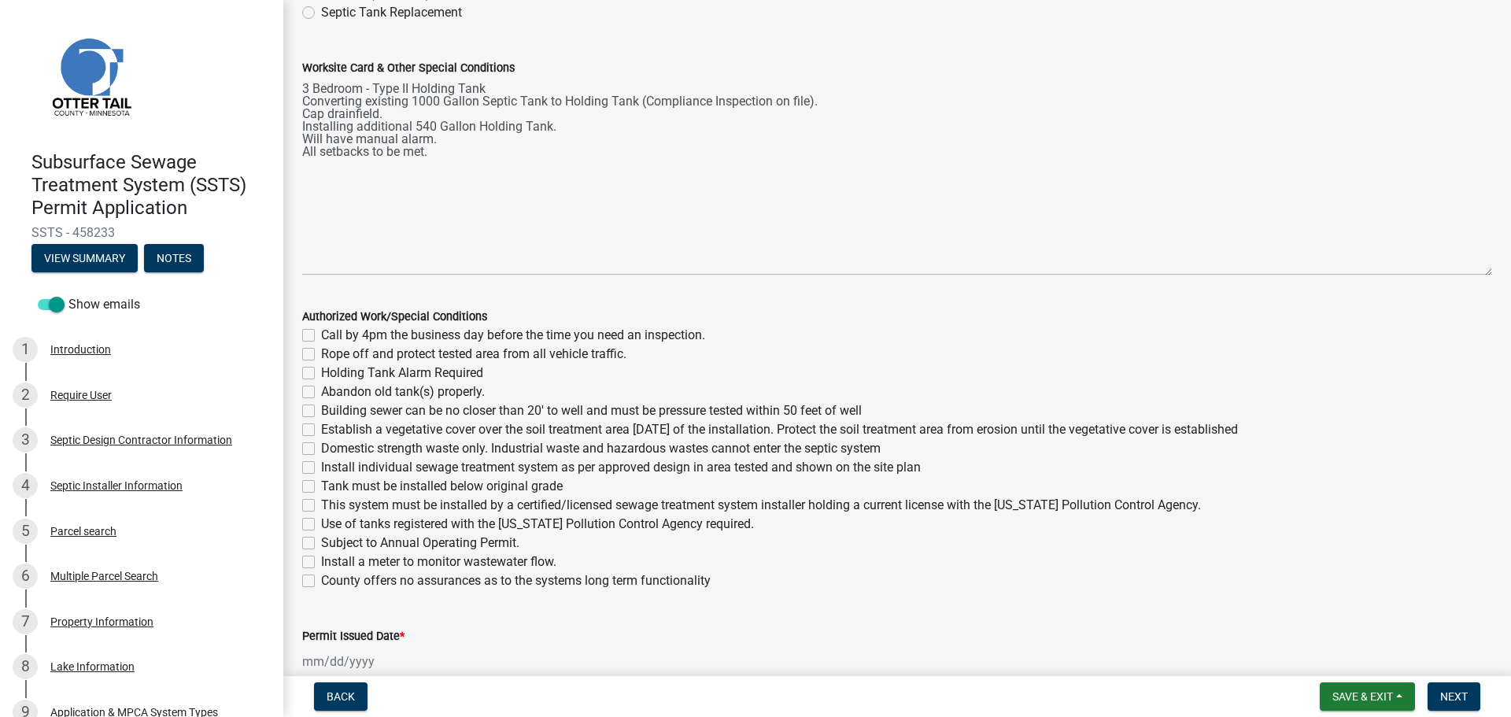
click at [321, 337] on label "Call by 4pm the business day before the time you need an inspection." at bounding box center [513, 335] width 384 height 19
click at [321, 336] on input "Call by 4pm the business day before the time you need an inspection." at bounding box center [326, 331] width 10 height 10
checkbox input "true"
checkbox input "false"
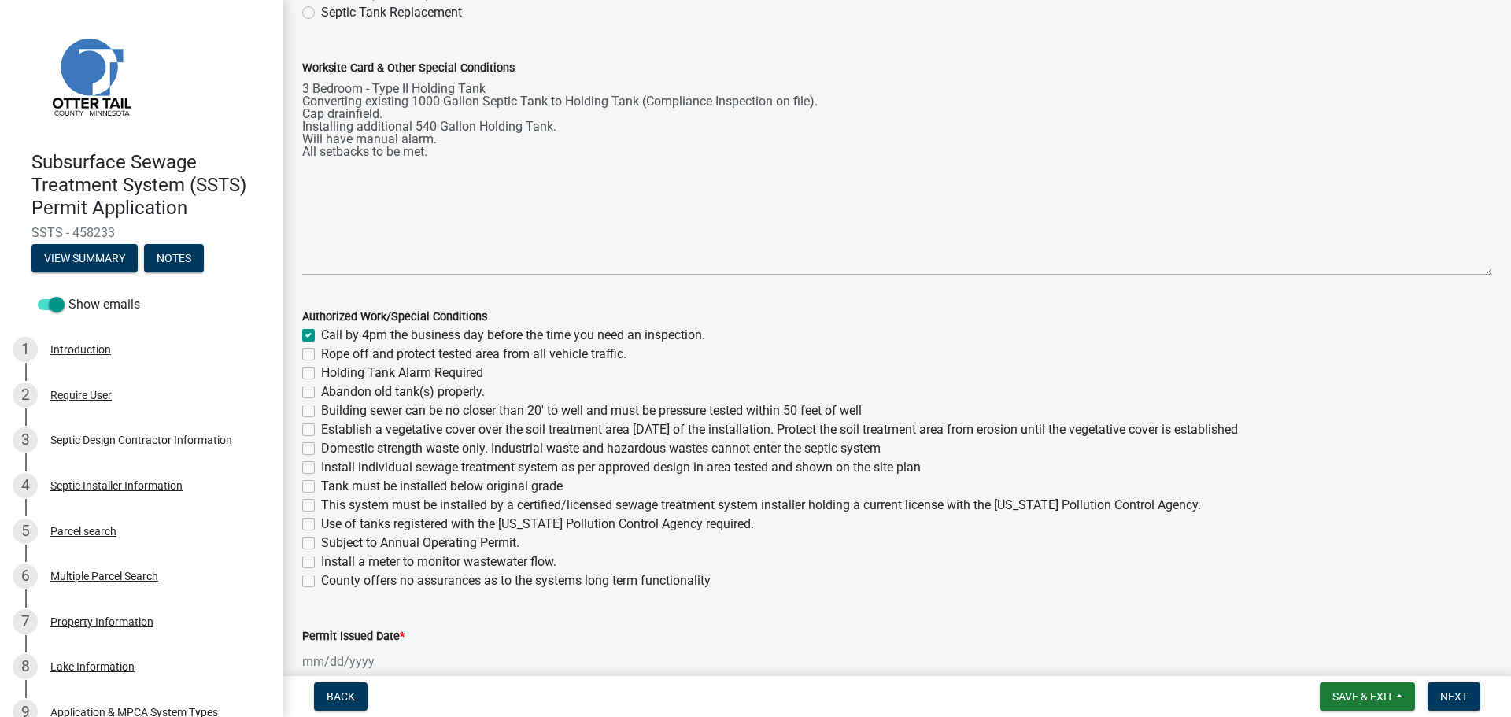
checkbox input "false"
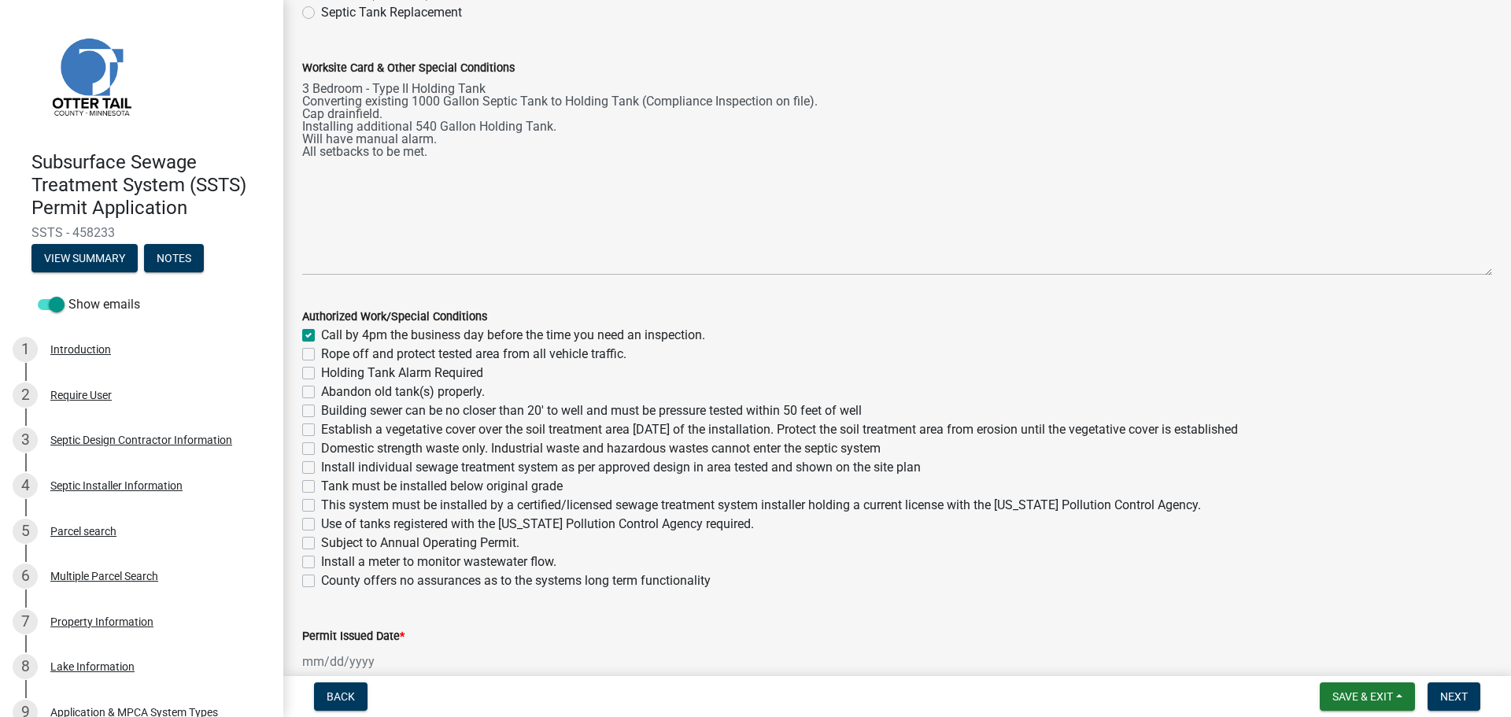
checkbox input "false"
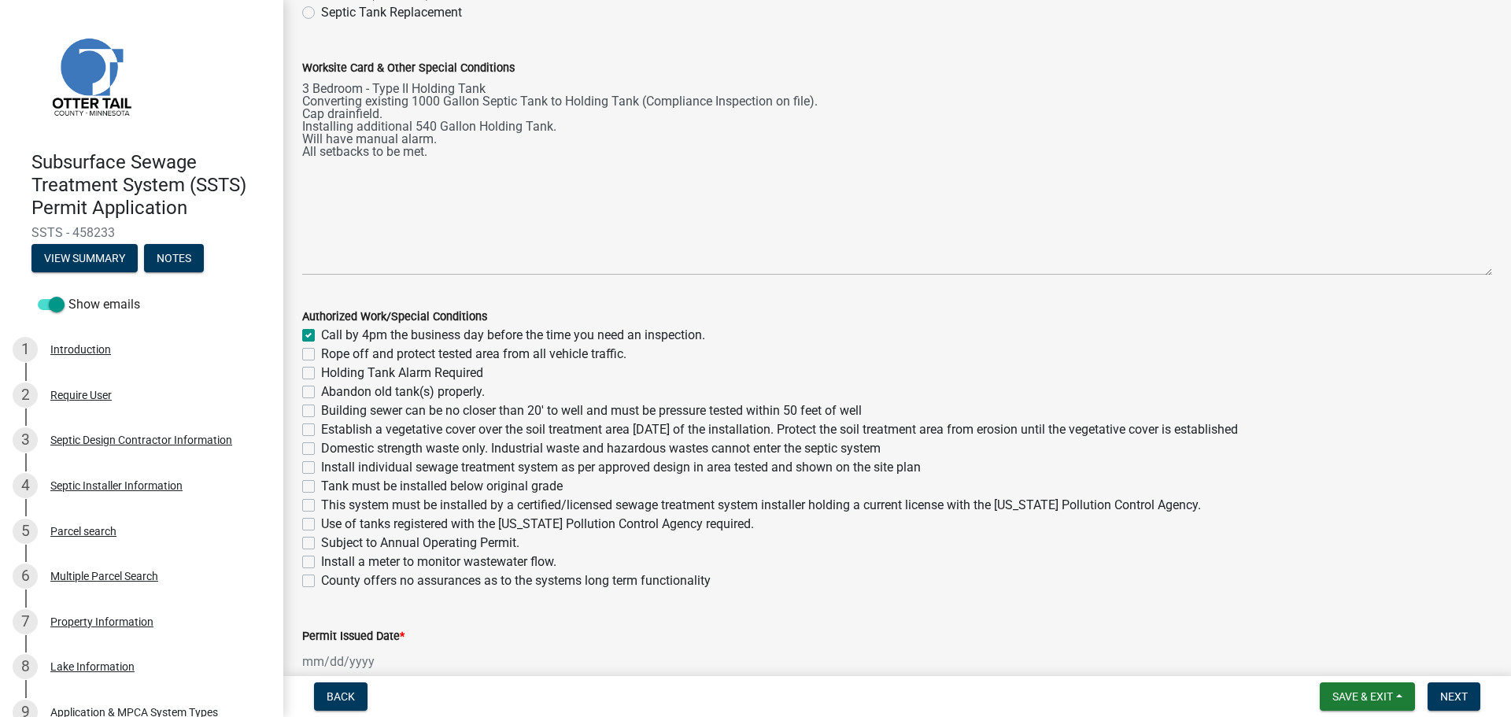
checkbox input "false"
click at [321, 371] on label "Holding Tank Alarm Required" at bounding box center [402, 373] width 162 height 19
click at [321, 371] on input "Holding Tank Alarm Required" at bounding box center [326, 369] width 10 height 10
checkbox input "true"
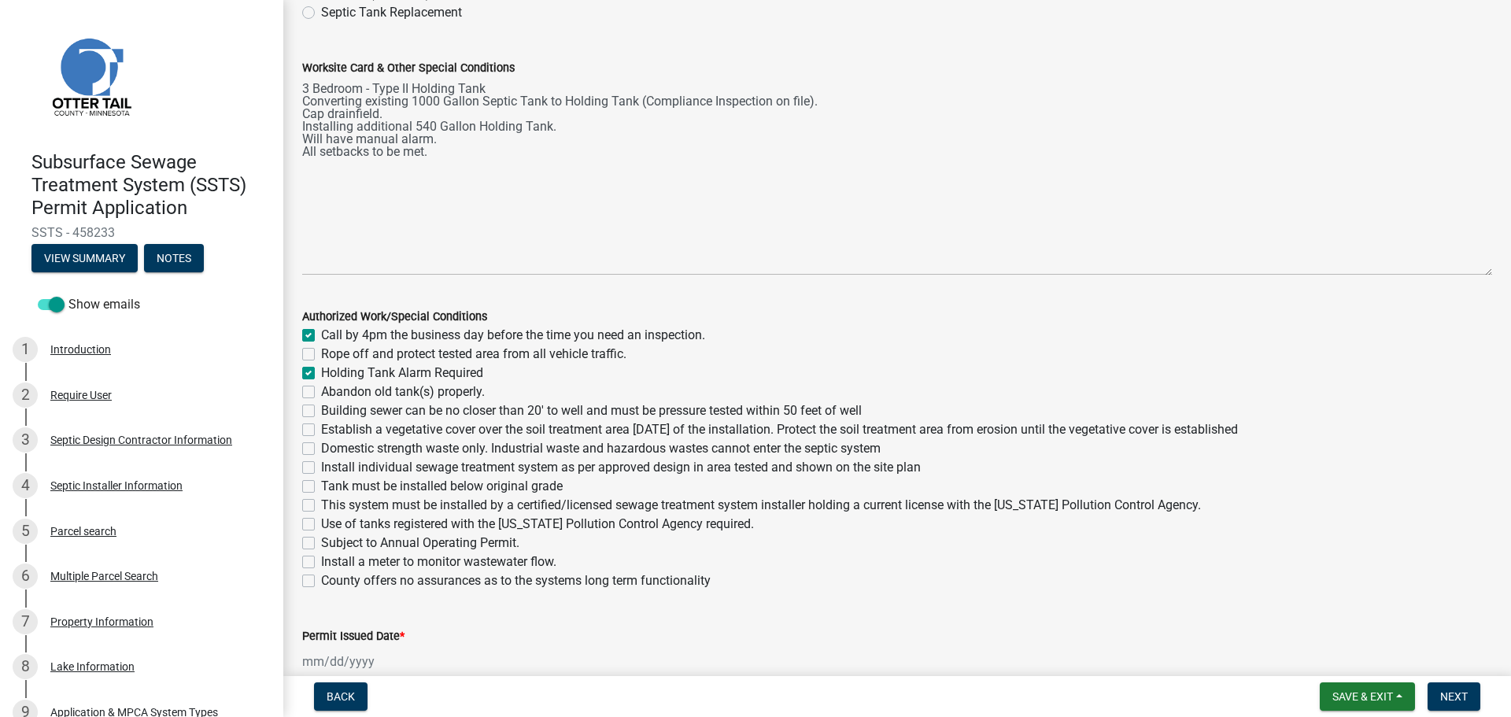
checkbox input "false"
checkbox input "true"
checkbox input "false"
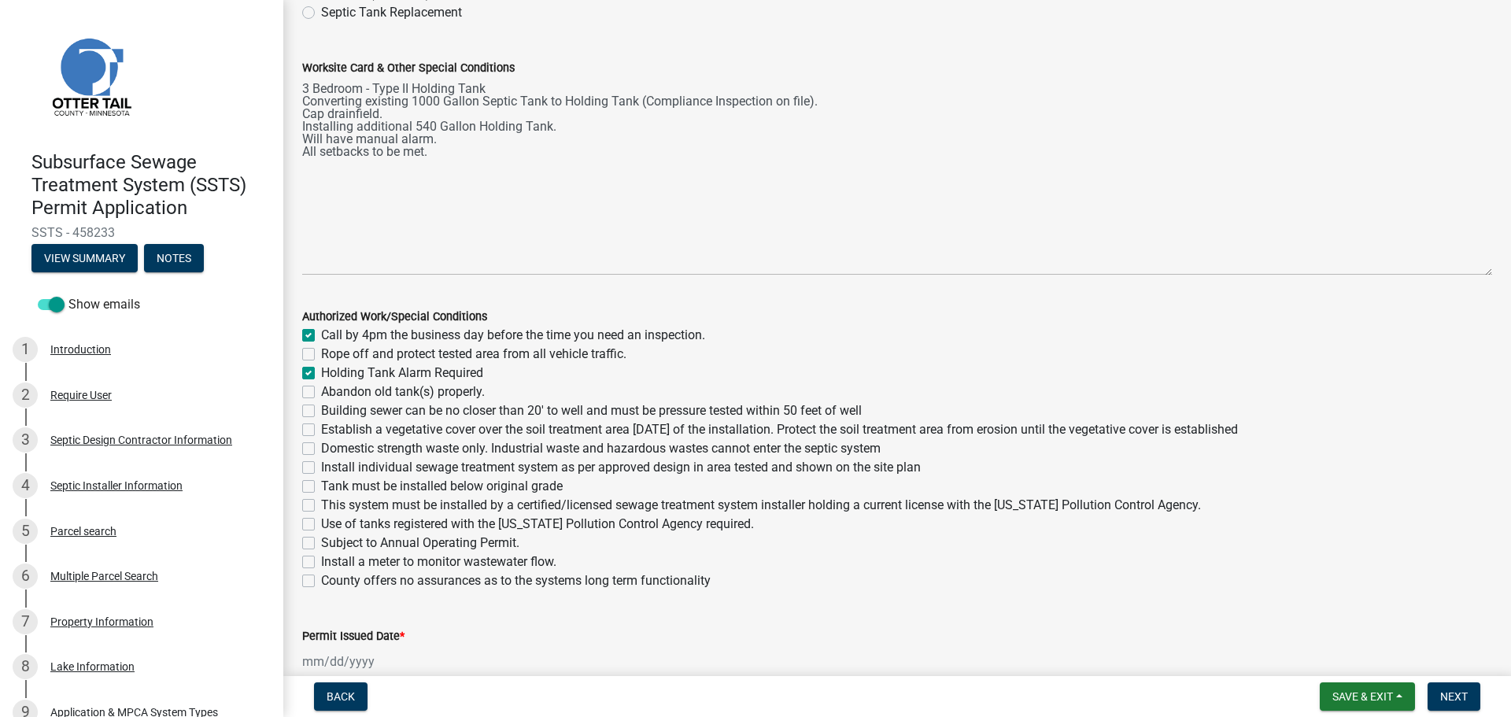
checkbox input "false"
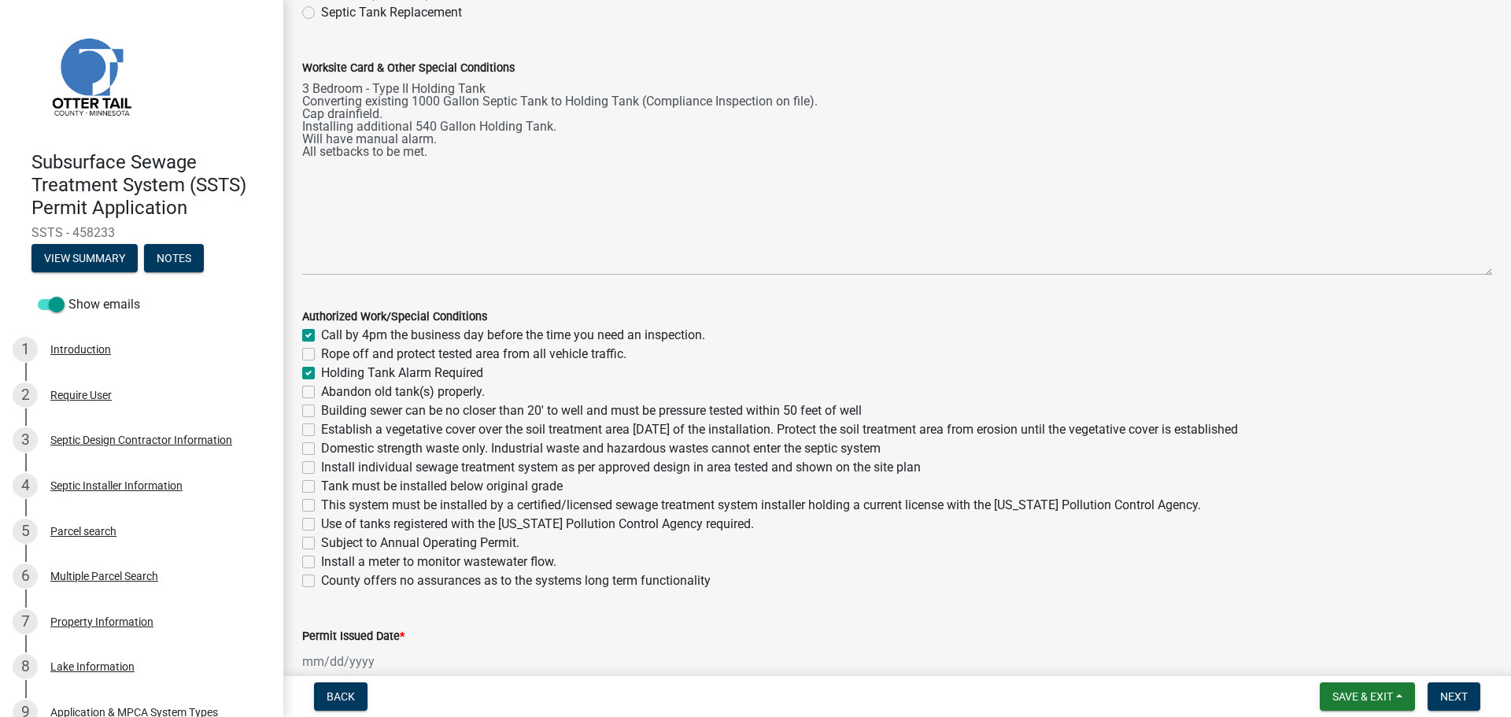
checkbox input "false"
click at [321, 484] on label "Tank must be installed below original grade" at bounding box center [442, 486] width 242 height 19
click at [321, 484] on input "Tank must be installed below original grade" at bounding box center [326, 482] width 10 height 10
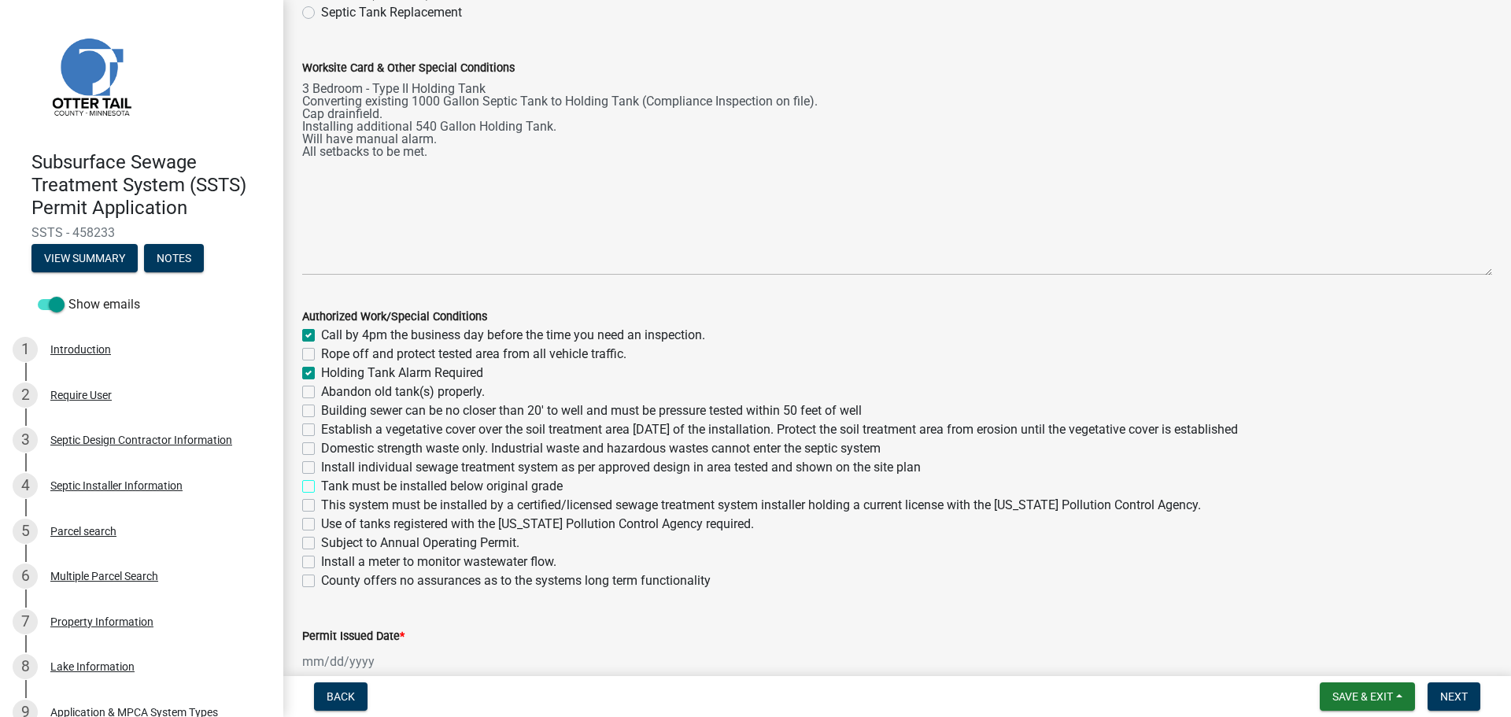
checkbox input "true"
checkbox input "false"
checkbox input "true"
checkbox input "false"
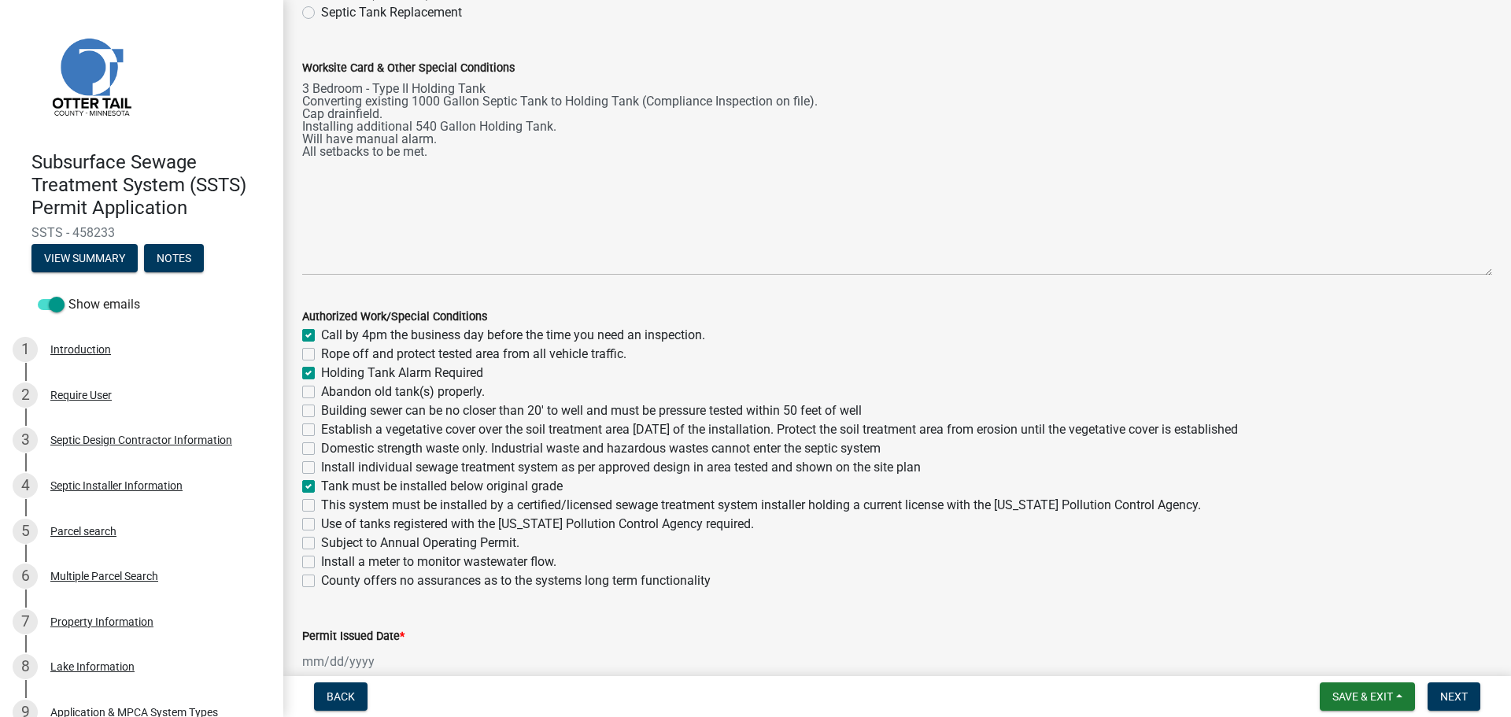
checkbox input "false"
checkbox input "true"
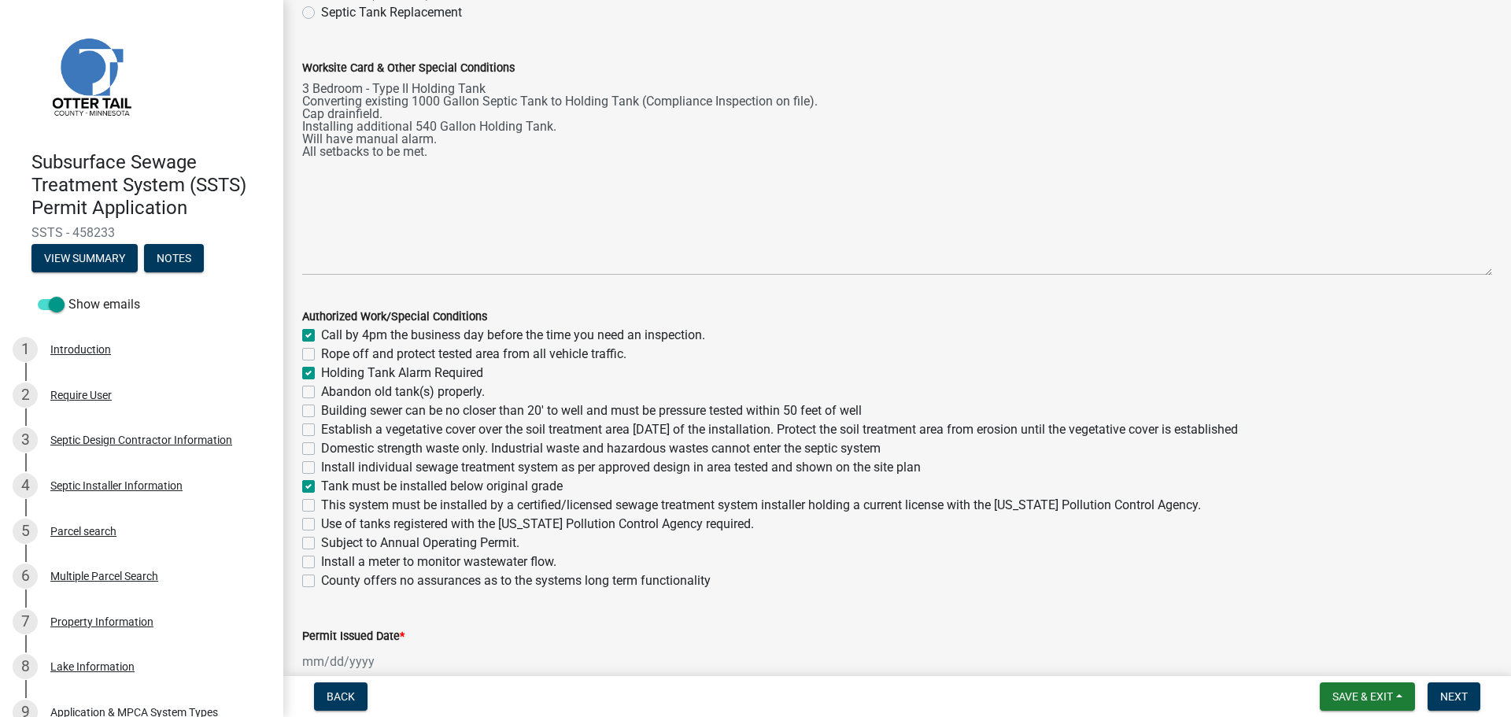
checkbox input "false"
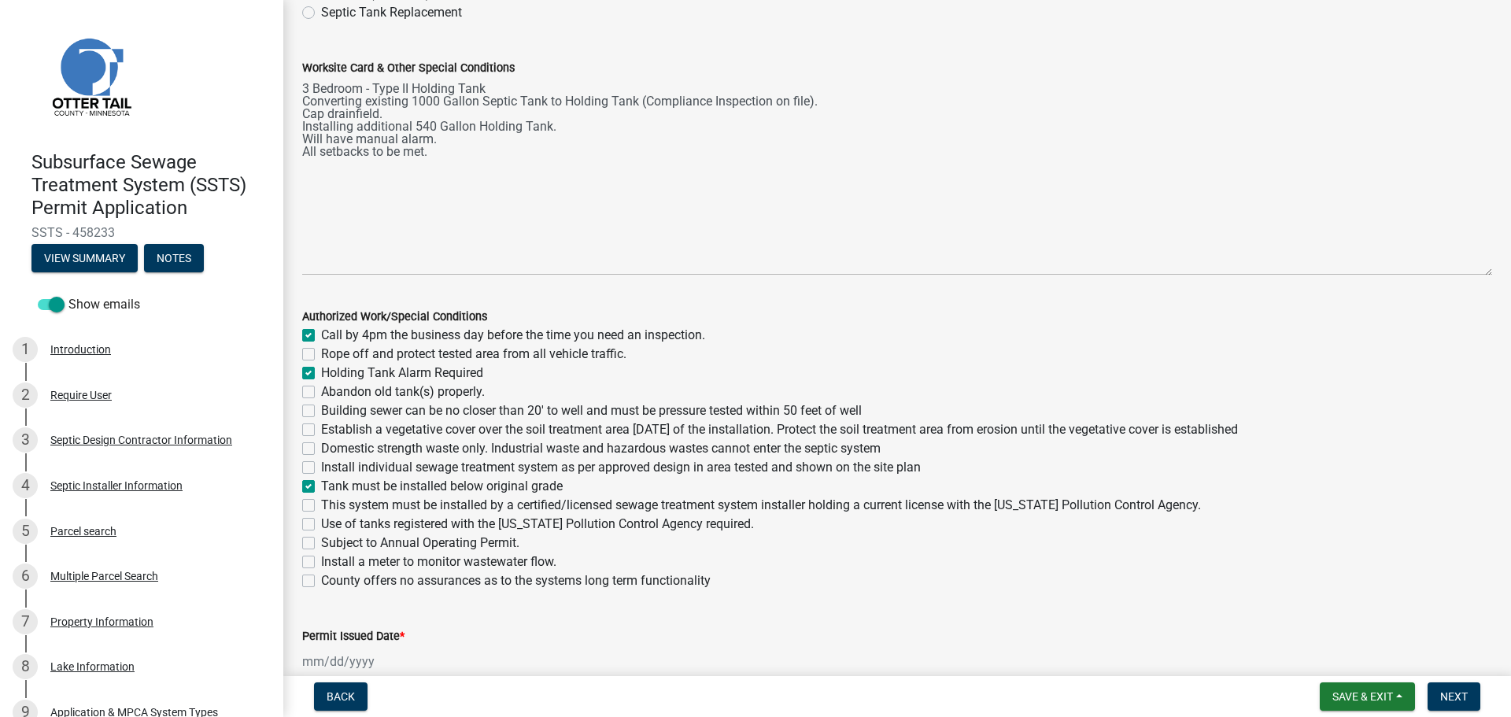
click at [321, 508] on label "This system must be installed by a certified/licensed sewage treatment system i…" at bounding box center [761, 505] width 880 height 19
click at [321, 506] on input "This system must be installed by a certified/licensed sewage treatment system i…" at bounding box center [326, 501] width 10 height 10
checkbox input "true"
checkbox input "false"
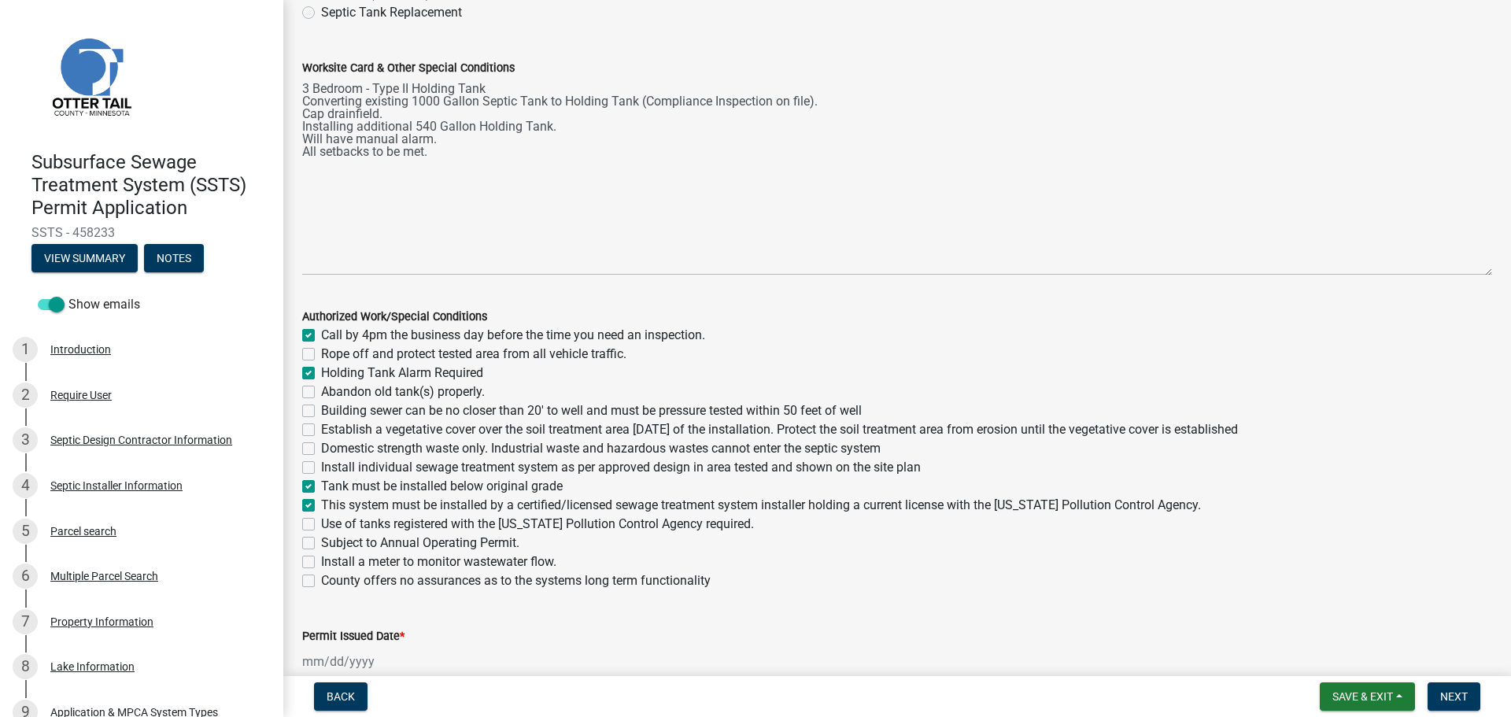
checkbox input "true"
checkbox input "false"
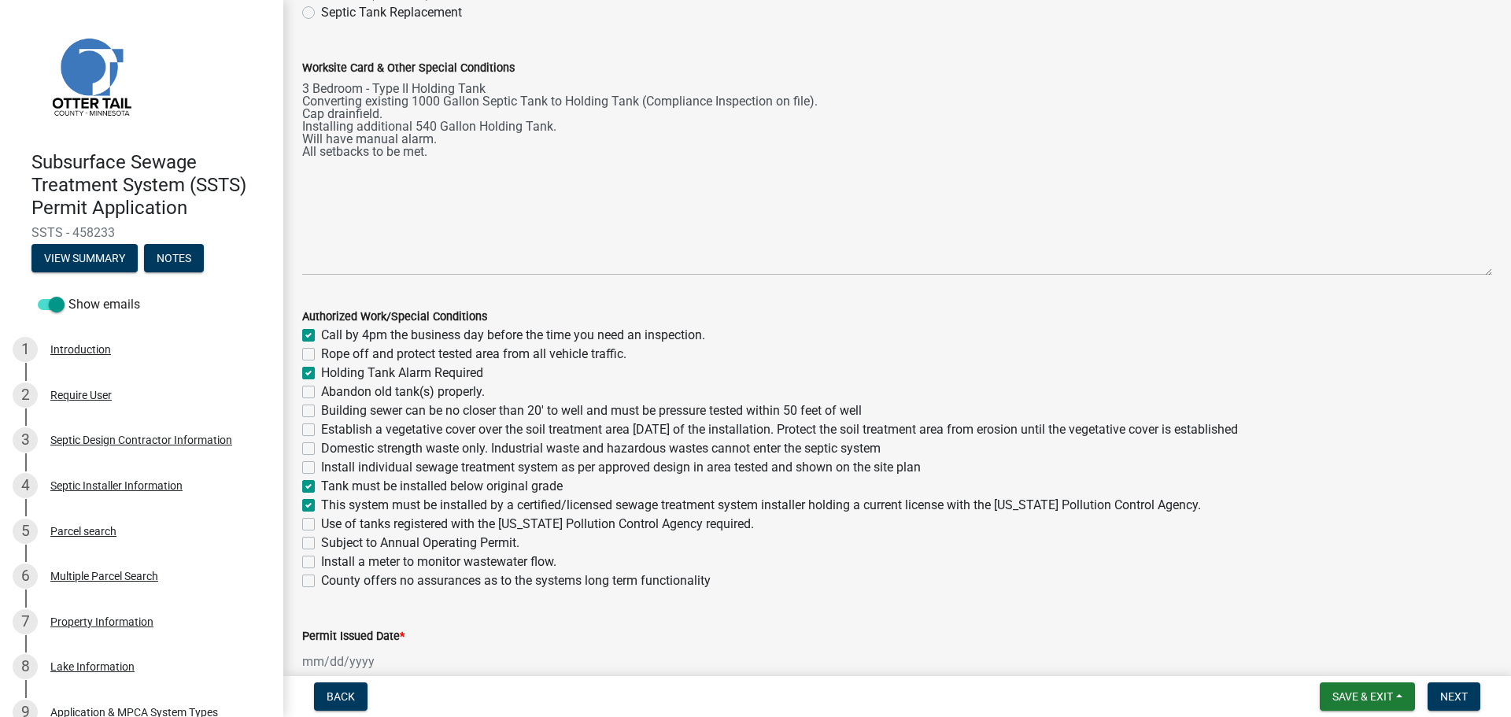
checkbox input "false"
checkbox input "true"
checkbox input "false"
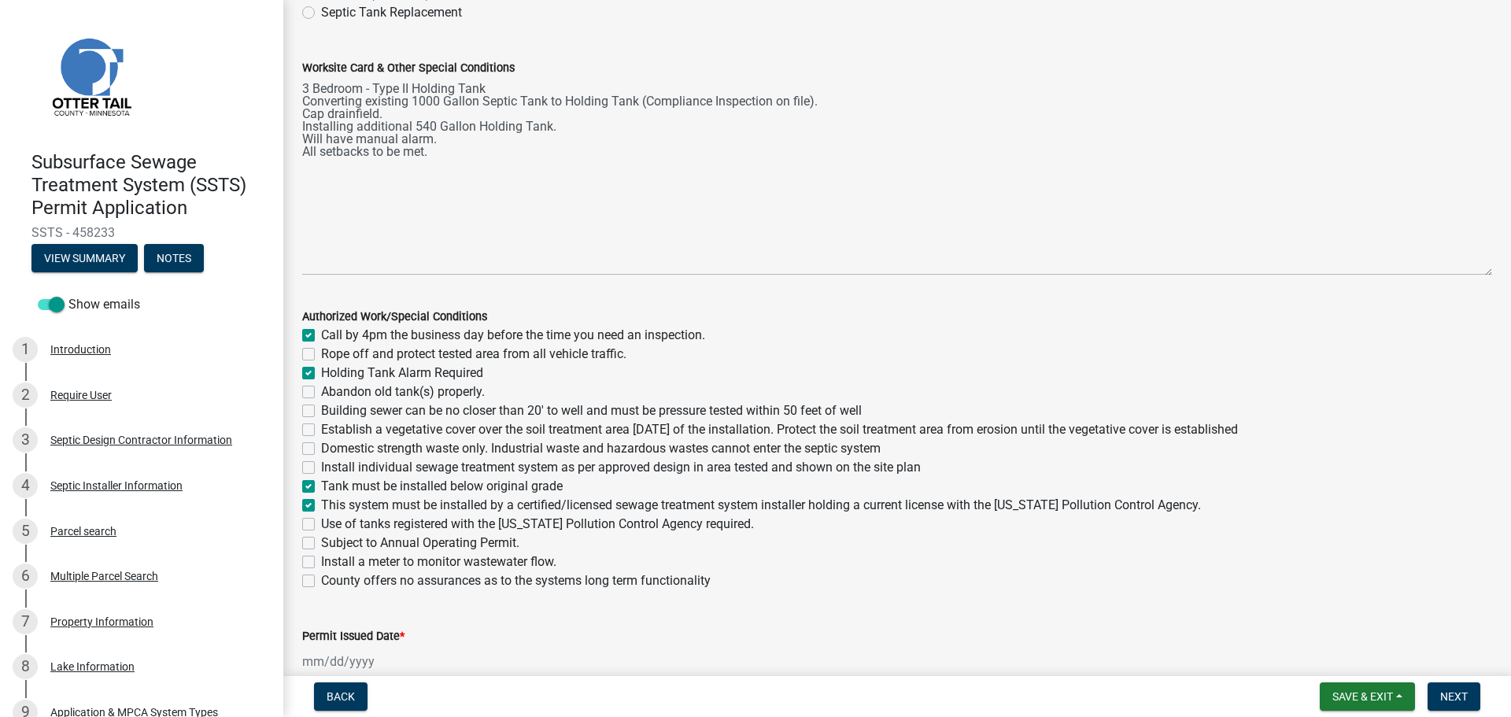
checkbox input "false"
click at [321, 522] on label "Use of tanks registered with the Minnesota Pollution Control Agency required." at bounding box center [537, 524] width 433 height 19
click at [321, 522] on input "Use of tanks registered with the Minnesota Pollution Control Agency required." at bounding box center [326, 520] width 10 height 10
checkbox input "true"
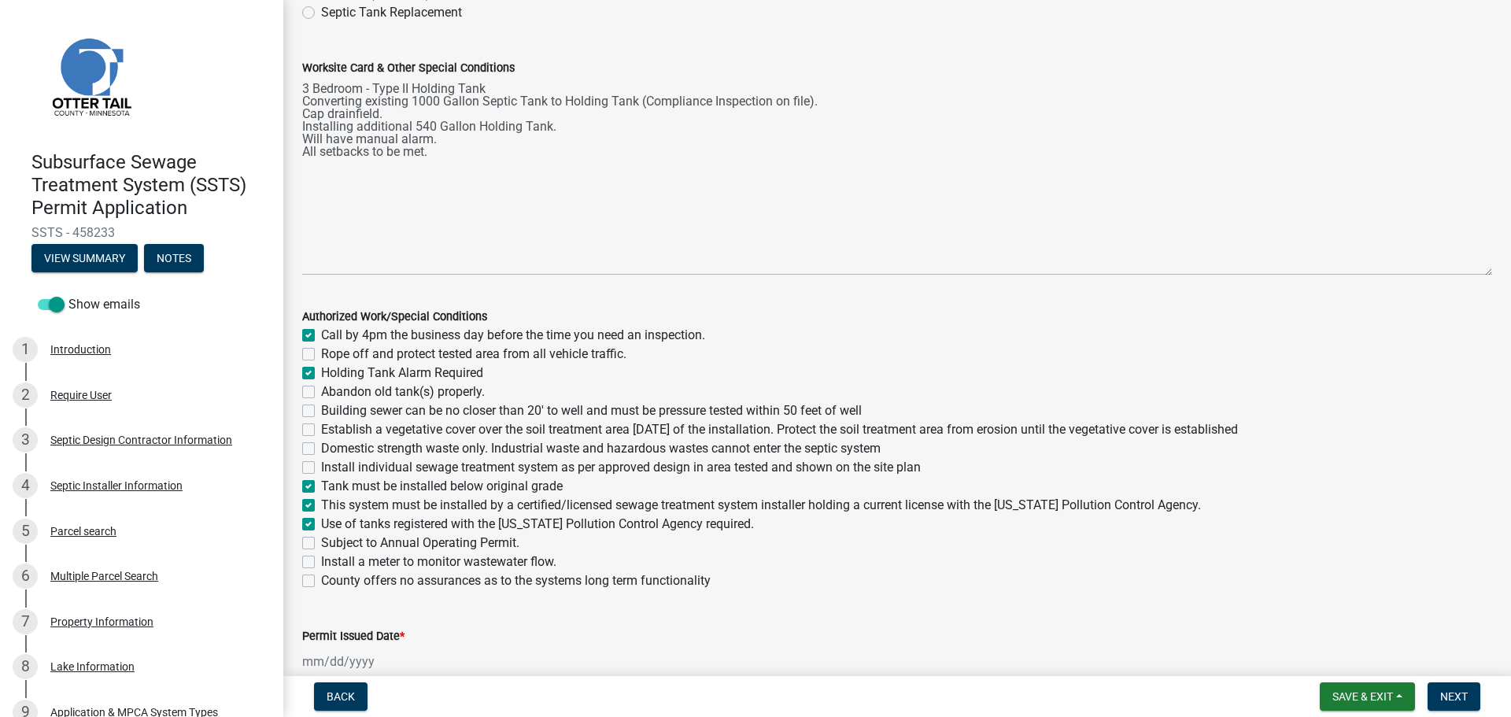
checkbox input "true"
checkbox input "false"
checkbox input "true"
checkbox input "false"
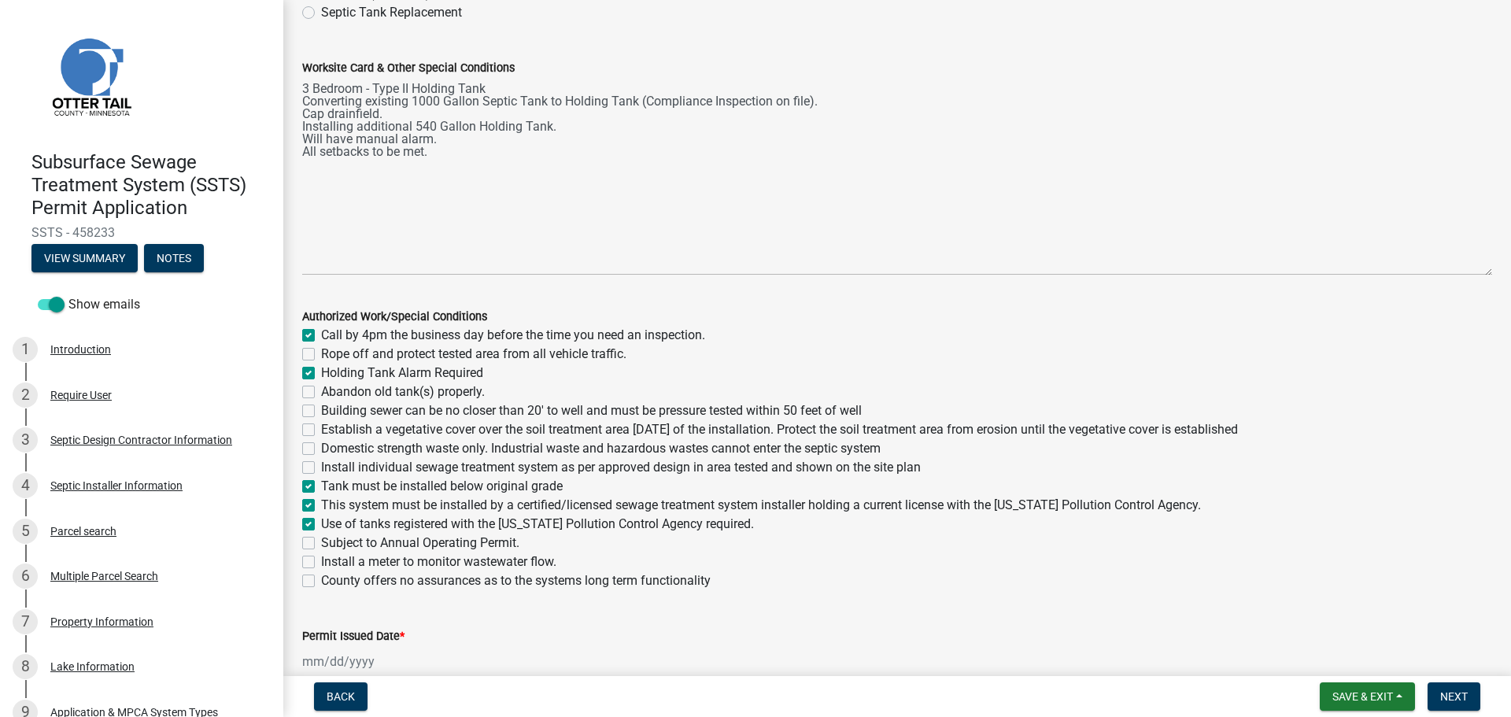
checkbox input "false"
checkbox input "true"
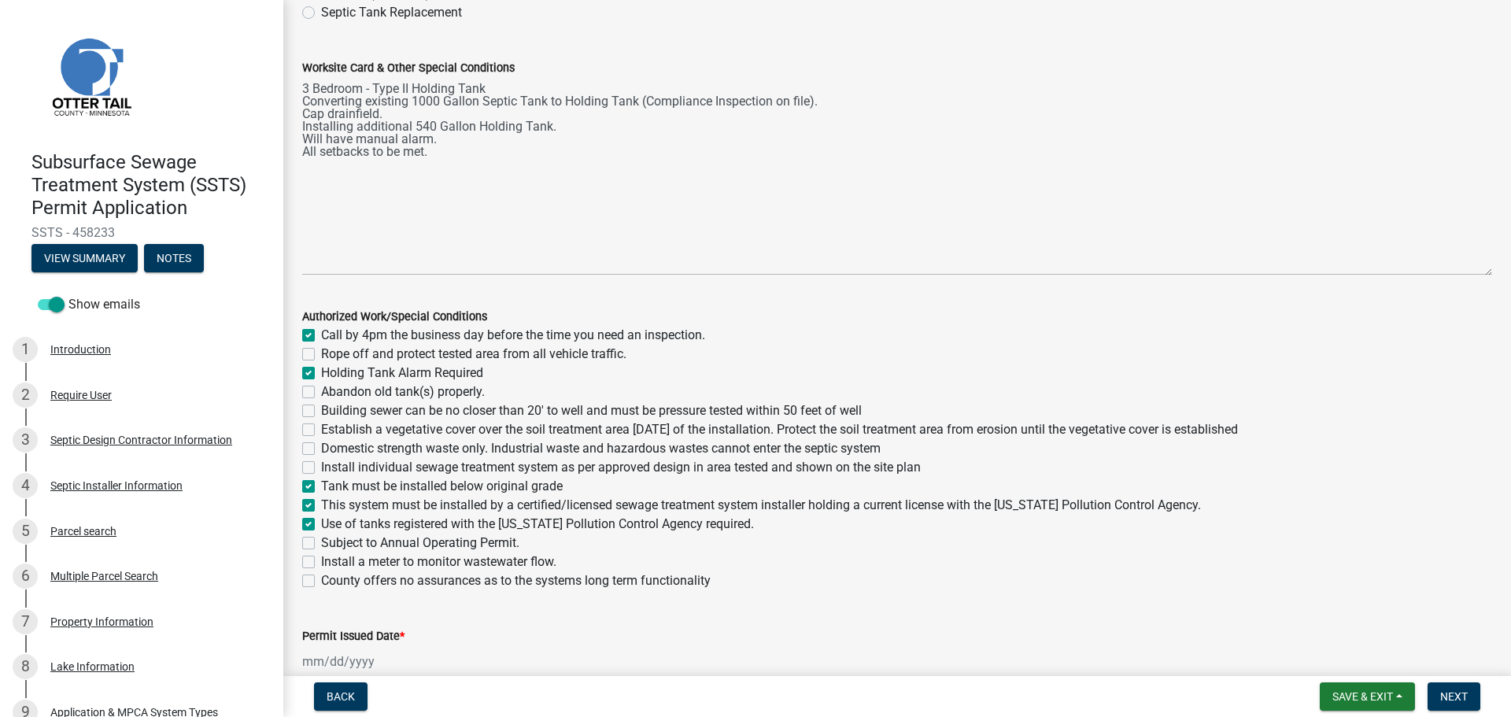
checkbox input "true"
checkbox input "false"
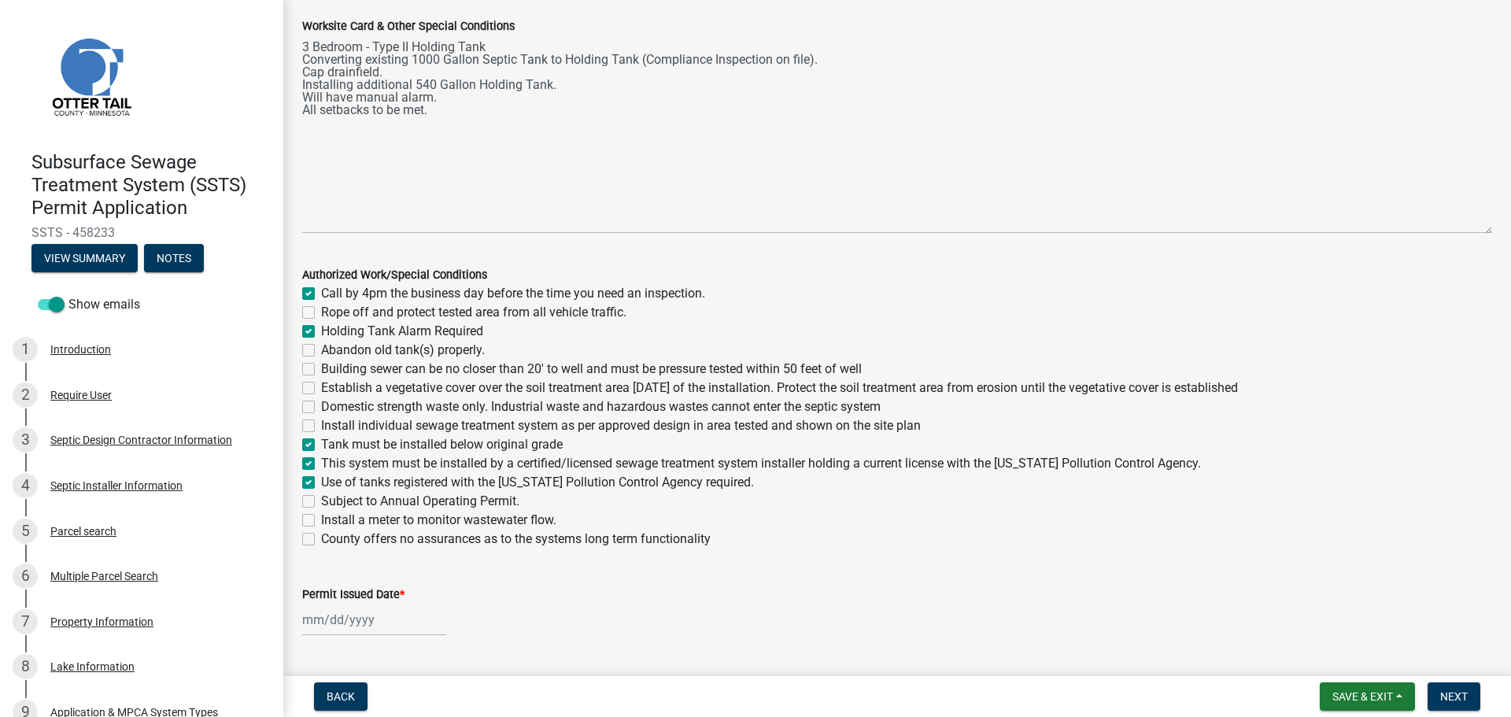
scroll to position [319, 0]
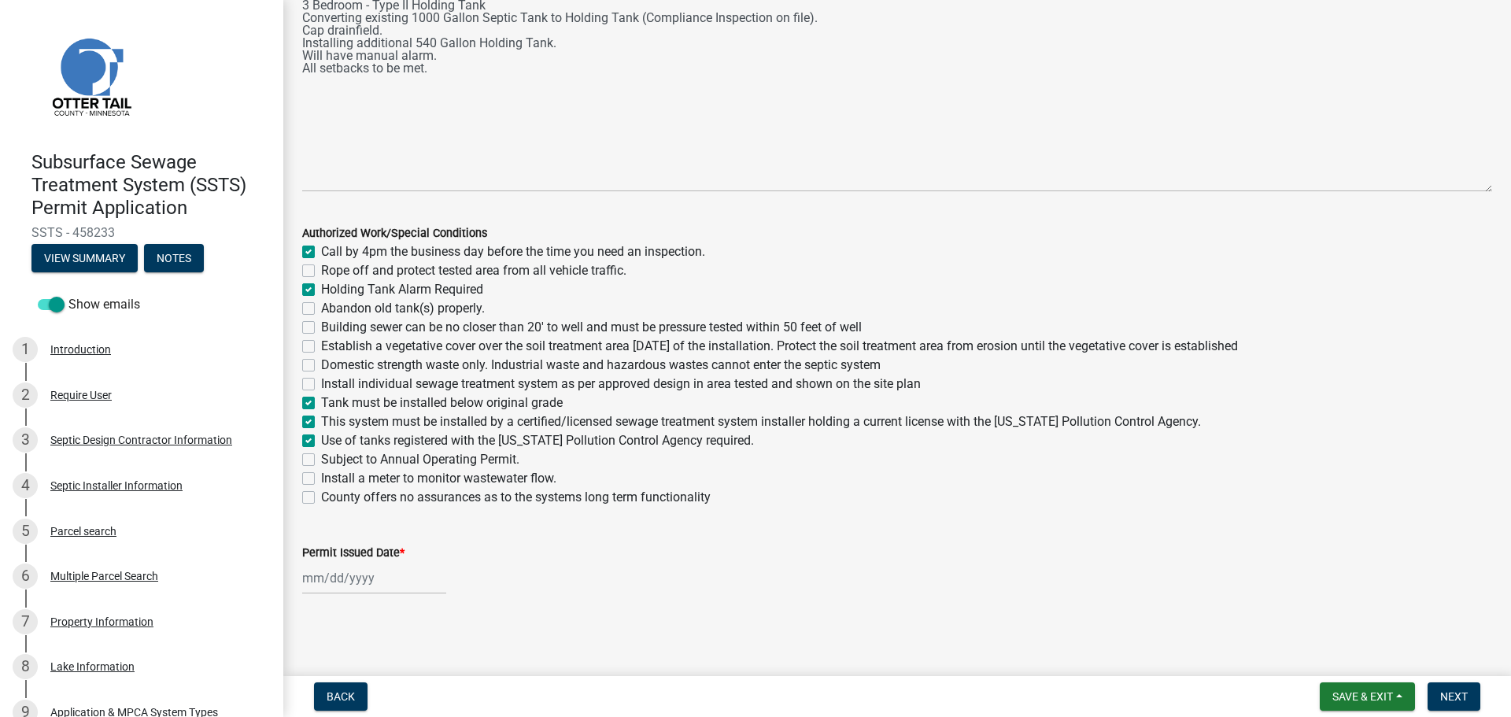
click at [355, 584] on div at bounding box center [374, 578] width 144 height 32
select select "8"
select select "2025"
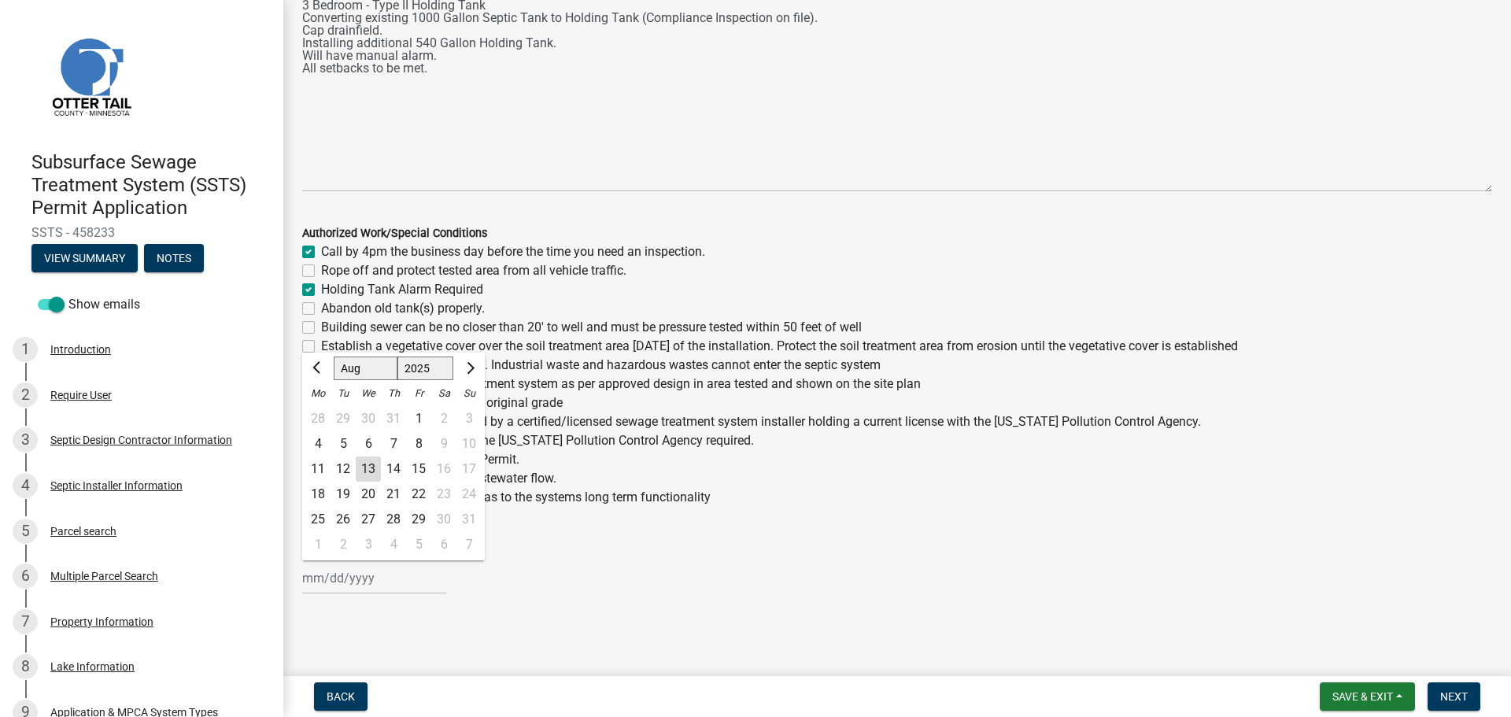
click at [365, 471] on div "13" at bounding box center [368, 468] width 25 height 25
type input "08/13/2025"
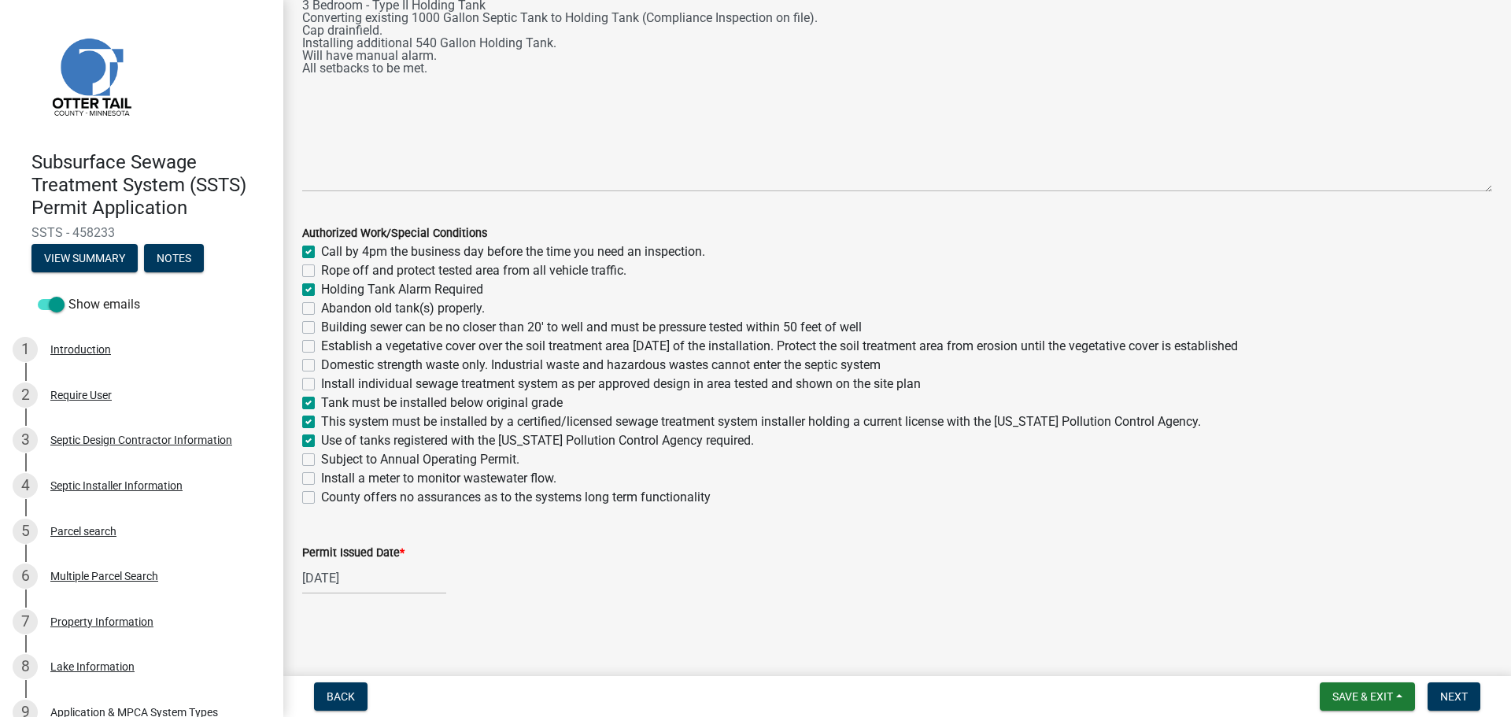
click at [493, 533] on div "Permit Issued Date * 08/13/2025" at bounding box center [897, 557] width 1190 height 73
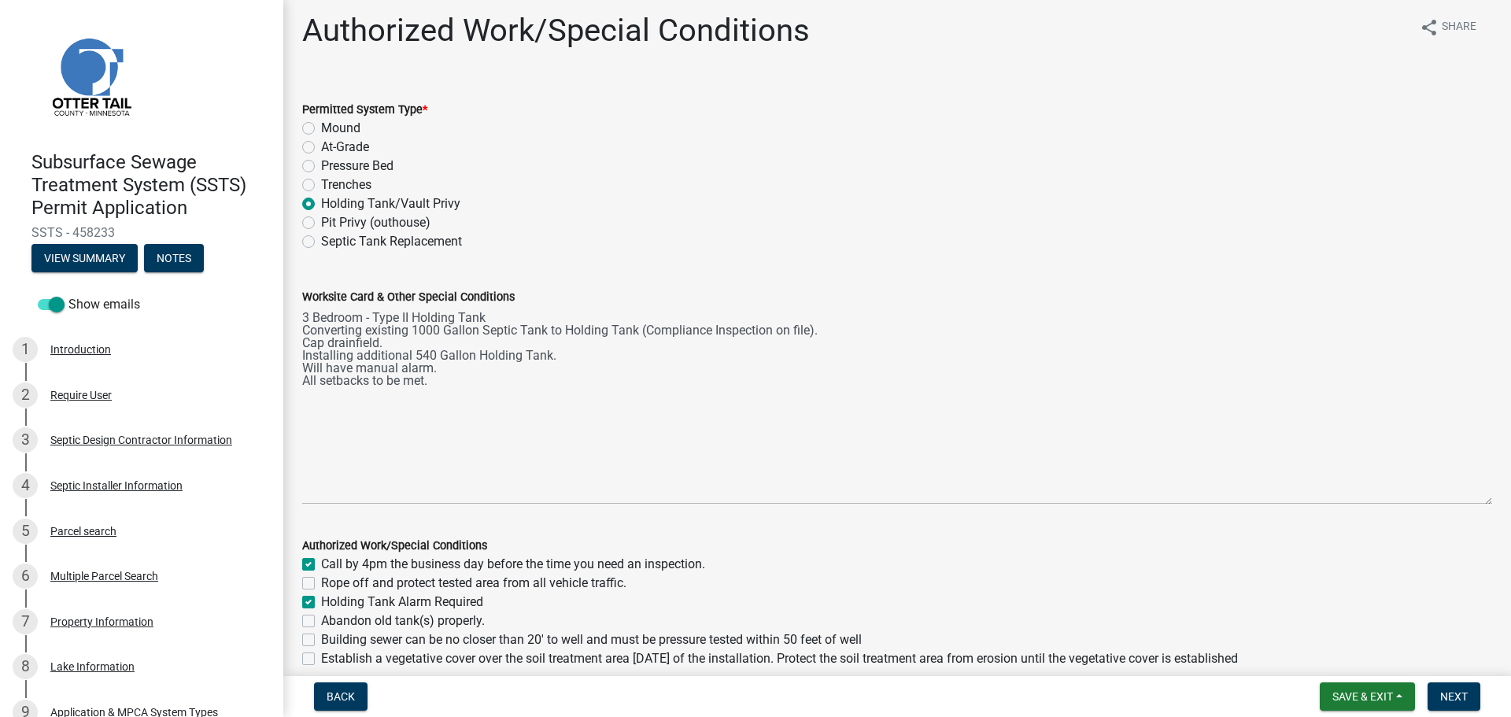
scroll to position [5, 0]
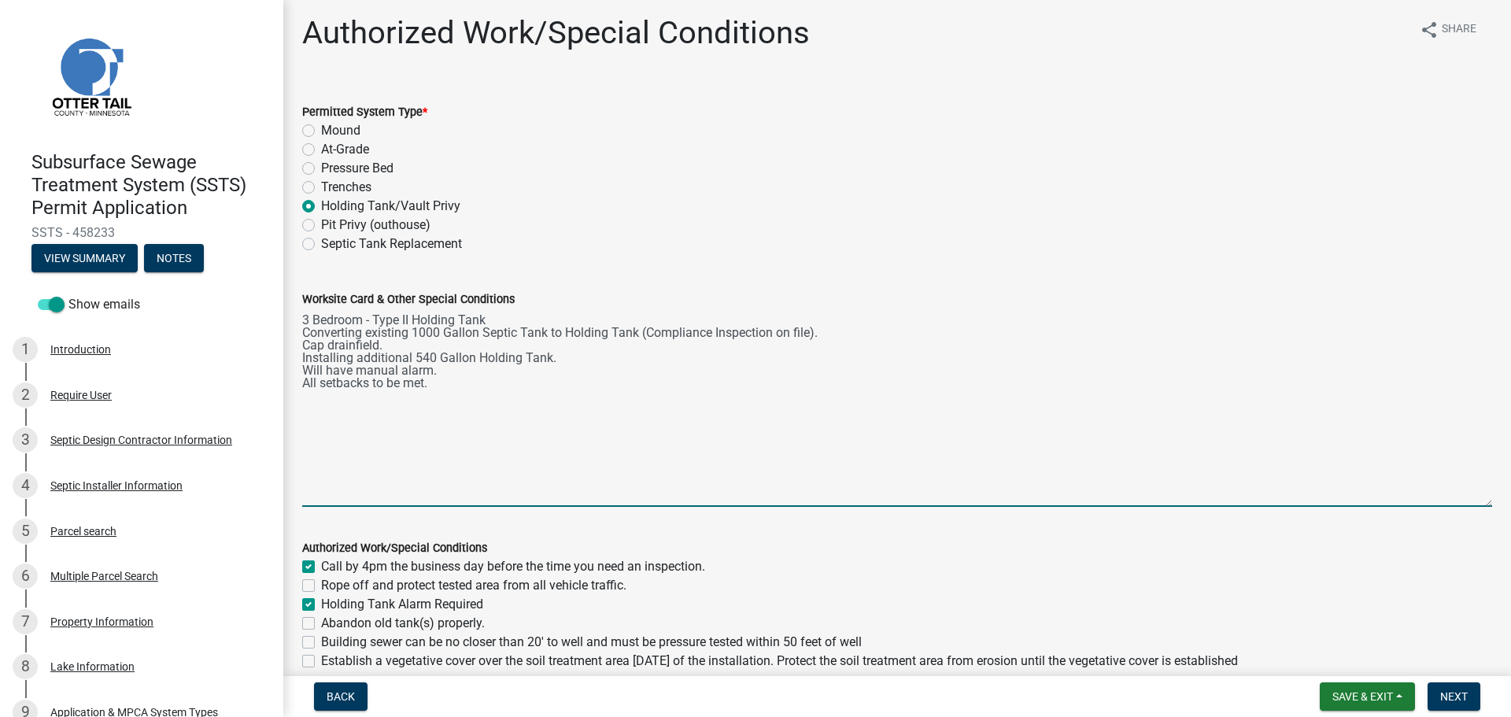
click at [1015, 441] on textarea "3 Bedroom - Type II Holding Tank Converting existing 1000 Gallon Septic Tank to…" at bounding box center [897, 407] width 1190 height 198
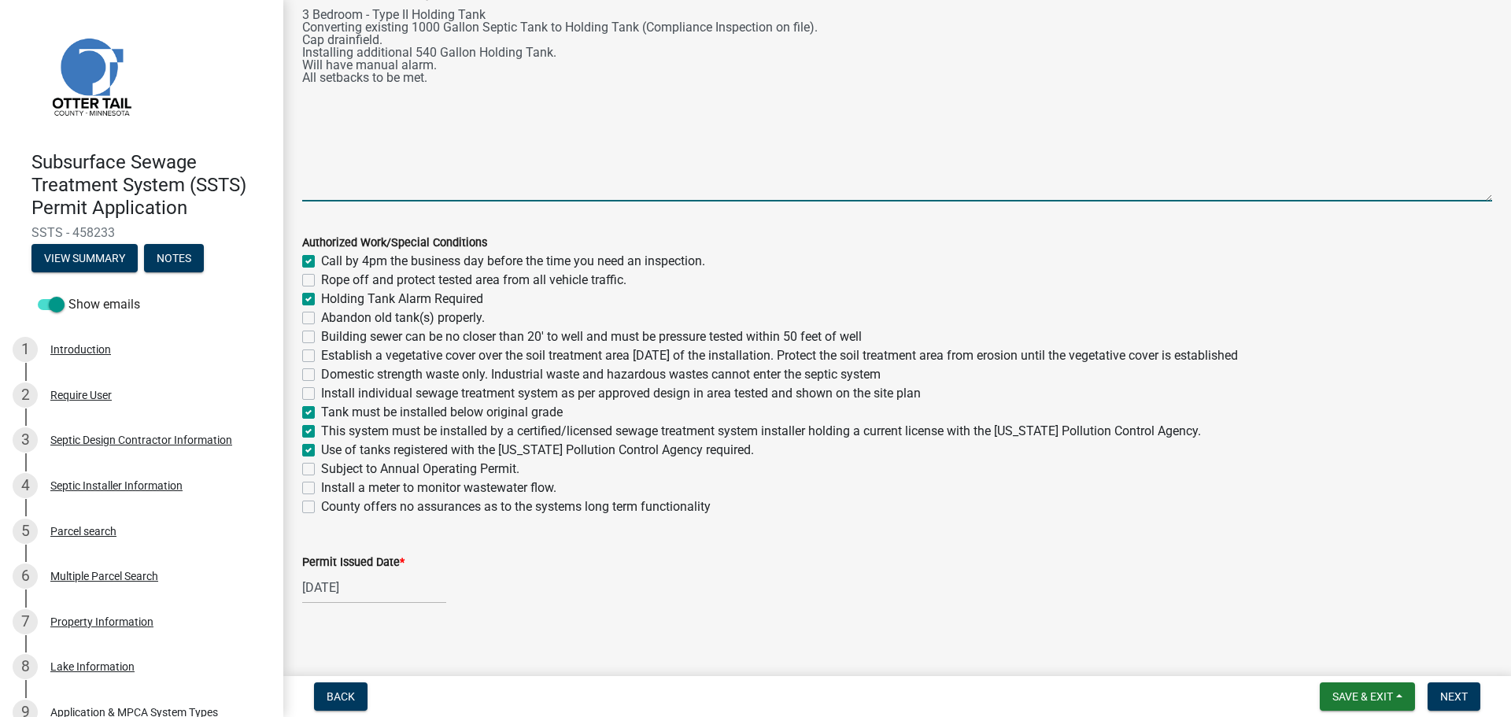
scroll to position [319, 0]
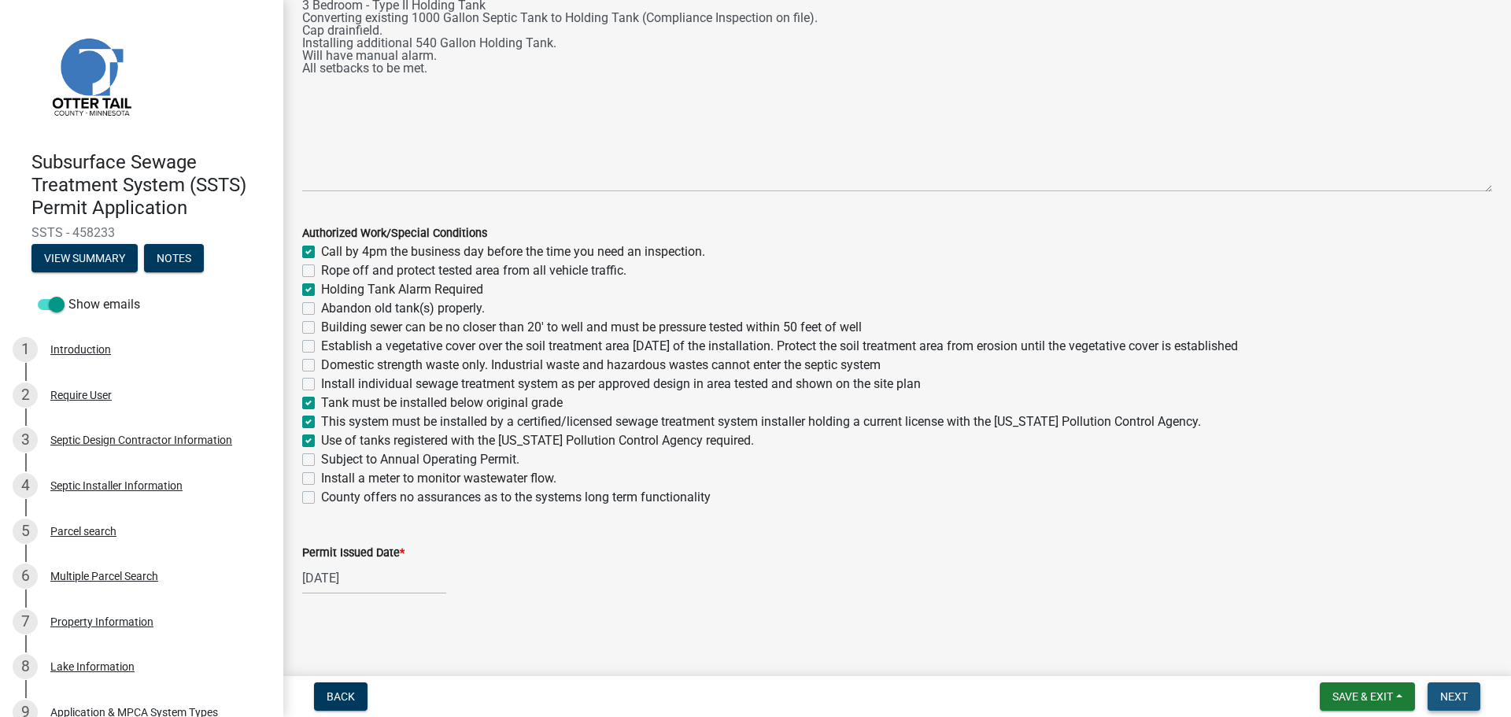
click at [1441, 692] on span "Next" at bounding box center [1454, 696] width 28 height 13
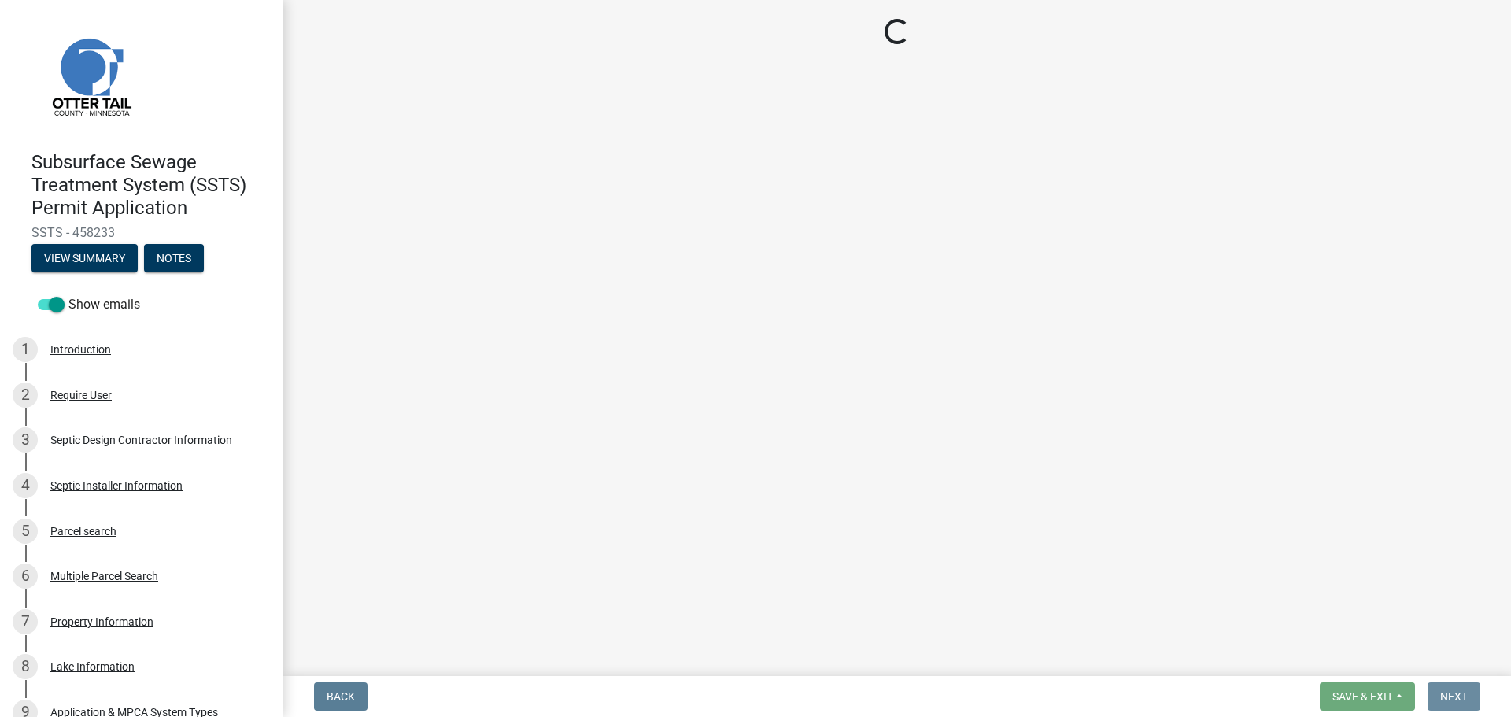
scroll to position [0, 0]
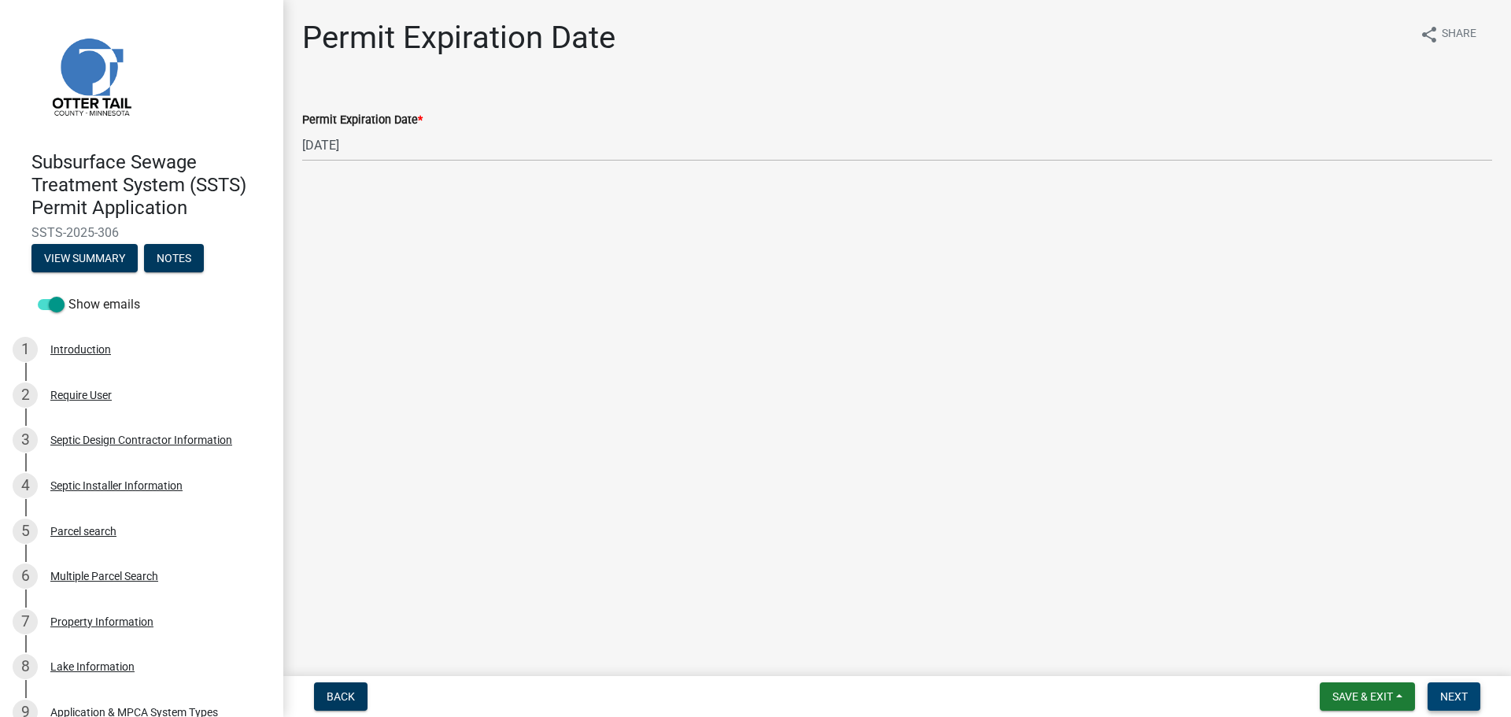
click at [1464, 698] on span "Next" at bounding box center [1454, 696] width 28 height 13
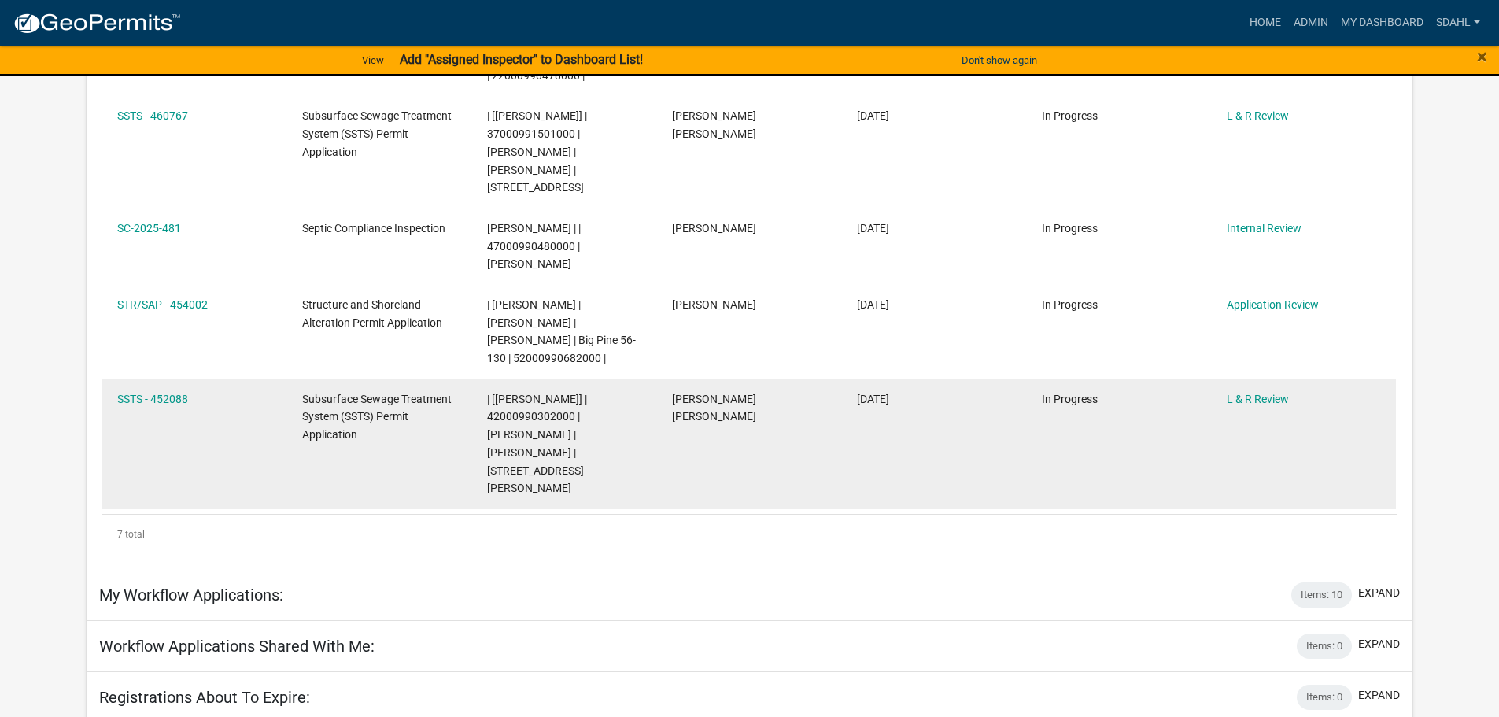
scroll to position [1102, 0]
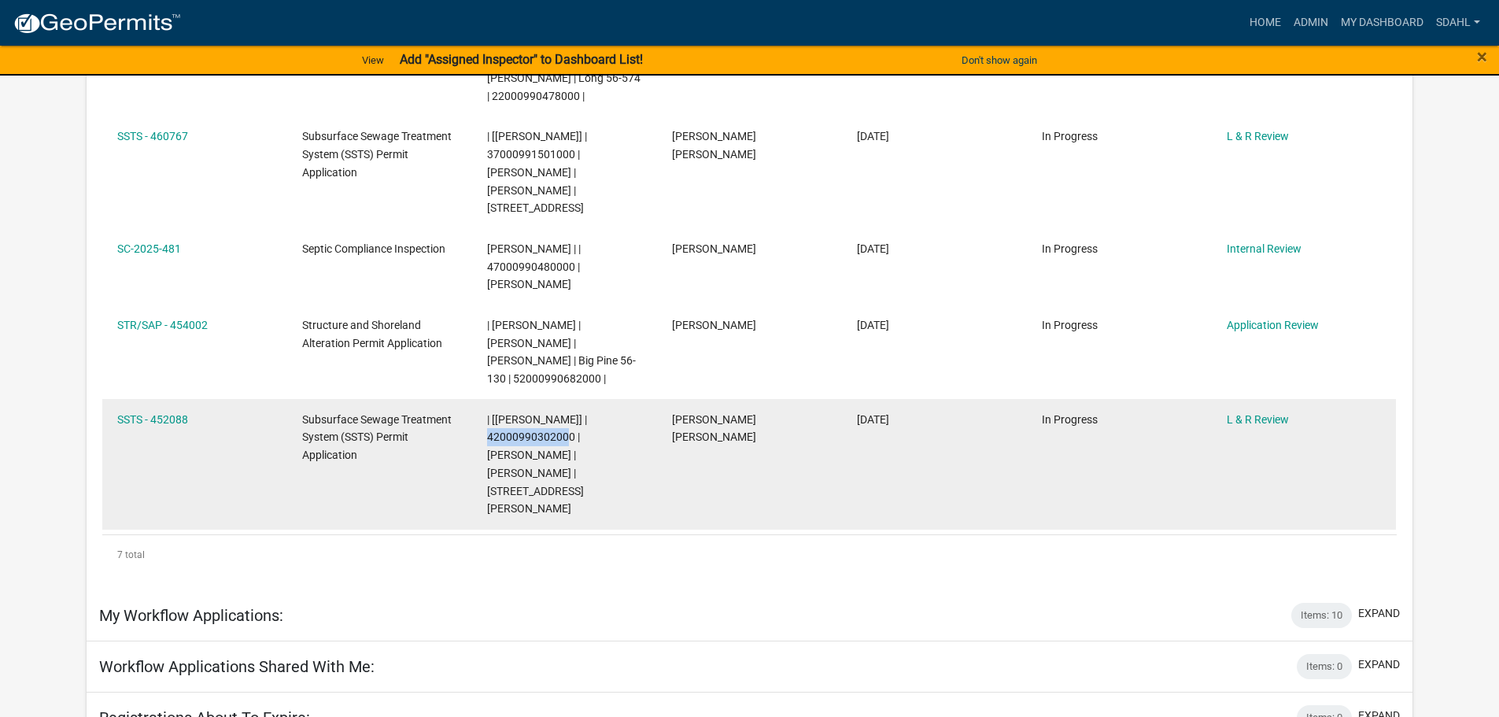
drag, startPoint x: 574, startPoint y: 367, endPoint x: 490, endPoint y: 374, distance: 84.5
click at [490, 411] on div "| [Sheila Dahl] | 42000990302000 | GENE ZSEDENY | LINDA M ZSEDENY | 13036 JACOB…" at bounding box center [564, 465] width 154 height 108
copy span "42000990302000"
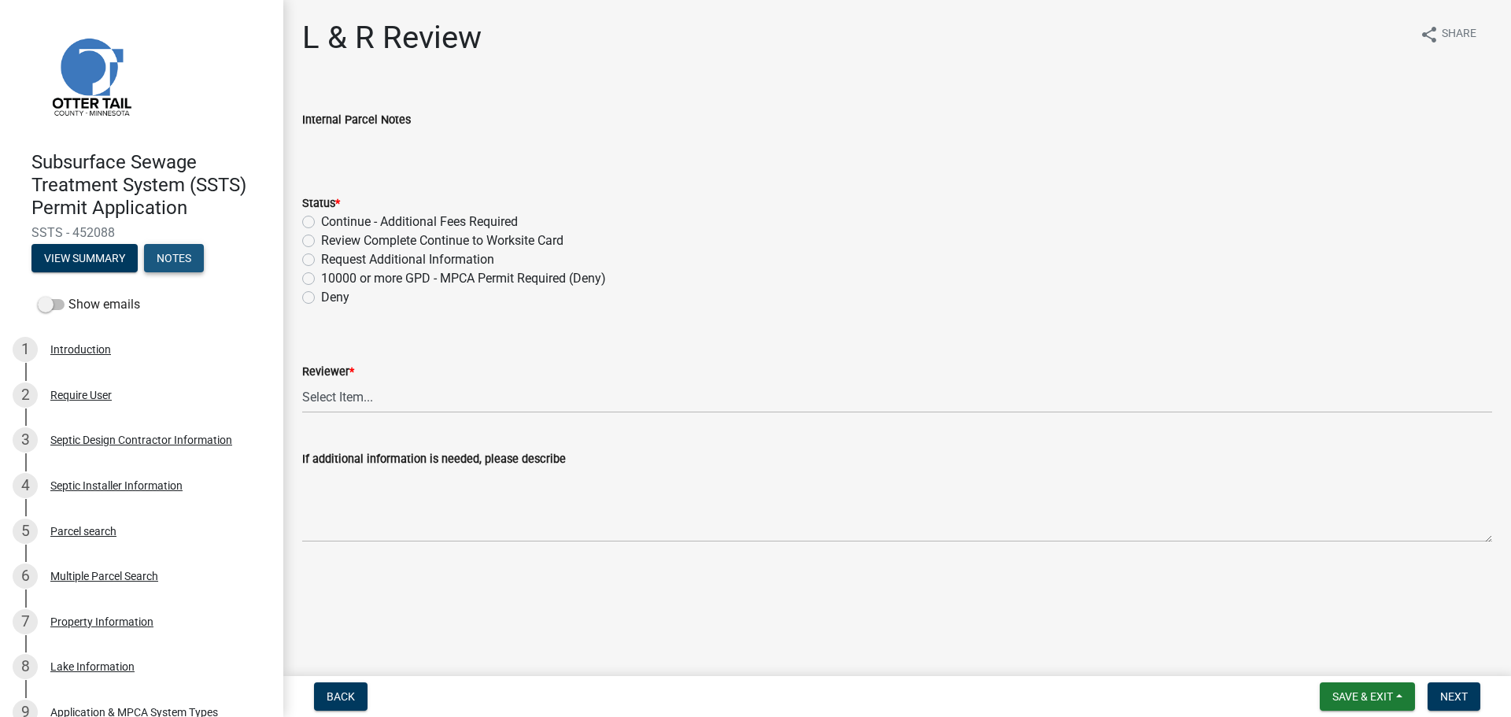
click at [172, 247] on button "Notes" at bounding box center [174, 258] width 60 height 28
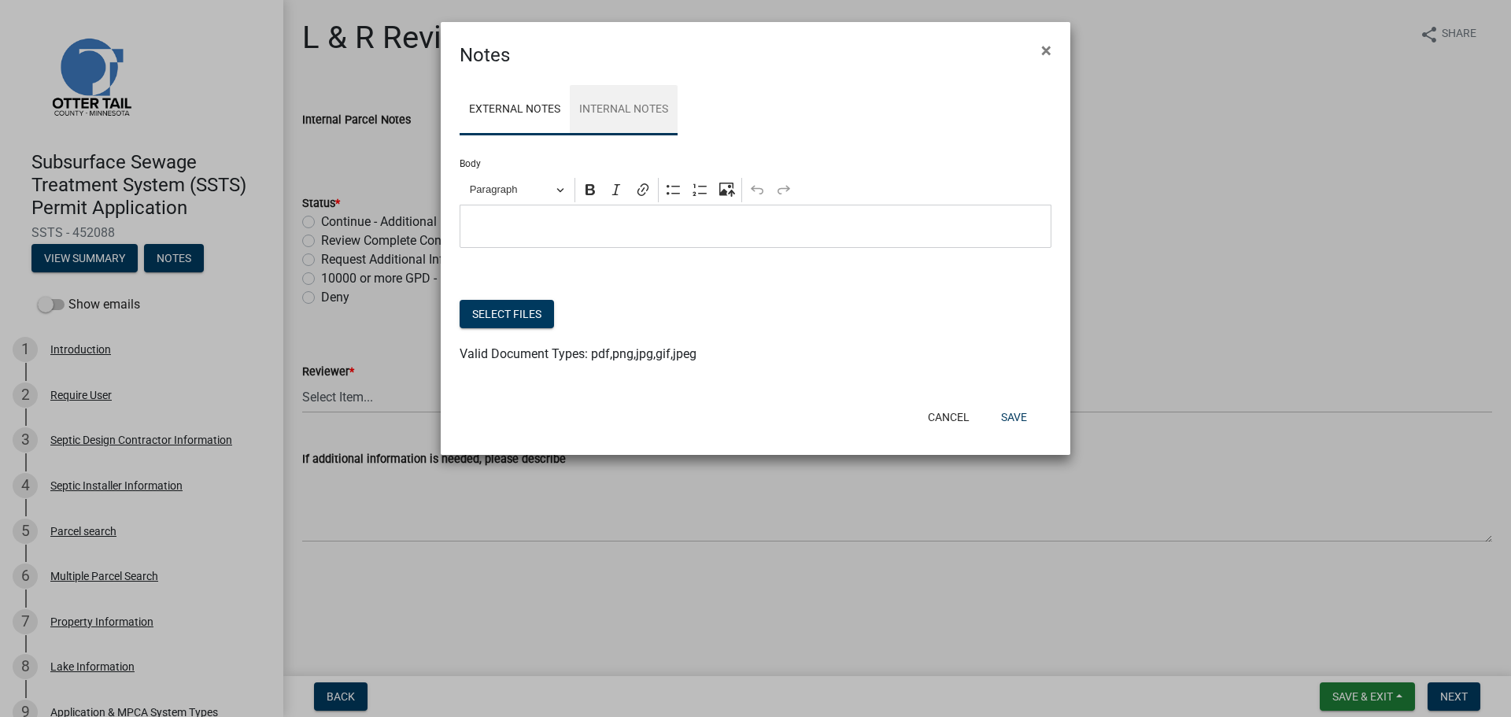
click at [637, 116] on link "Internal Notes" at bounding box center [624, 110] width 108 height 50
click at [596, 220] on p "Editor editing area: main. Press Alt+0 for help." at bounding box center [755, 226] width 575 height 19
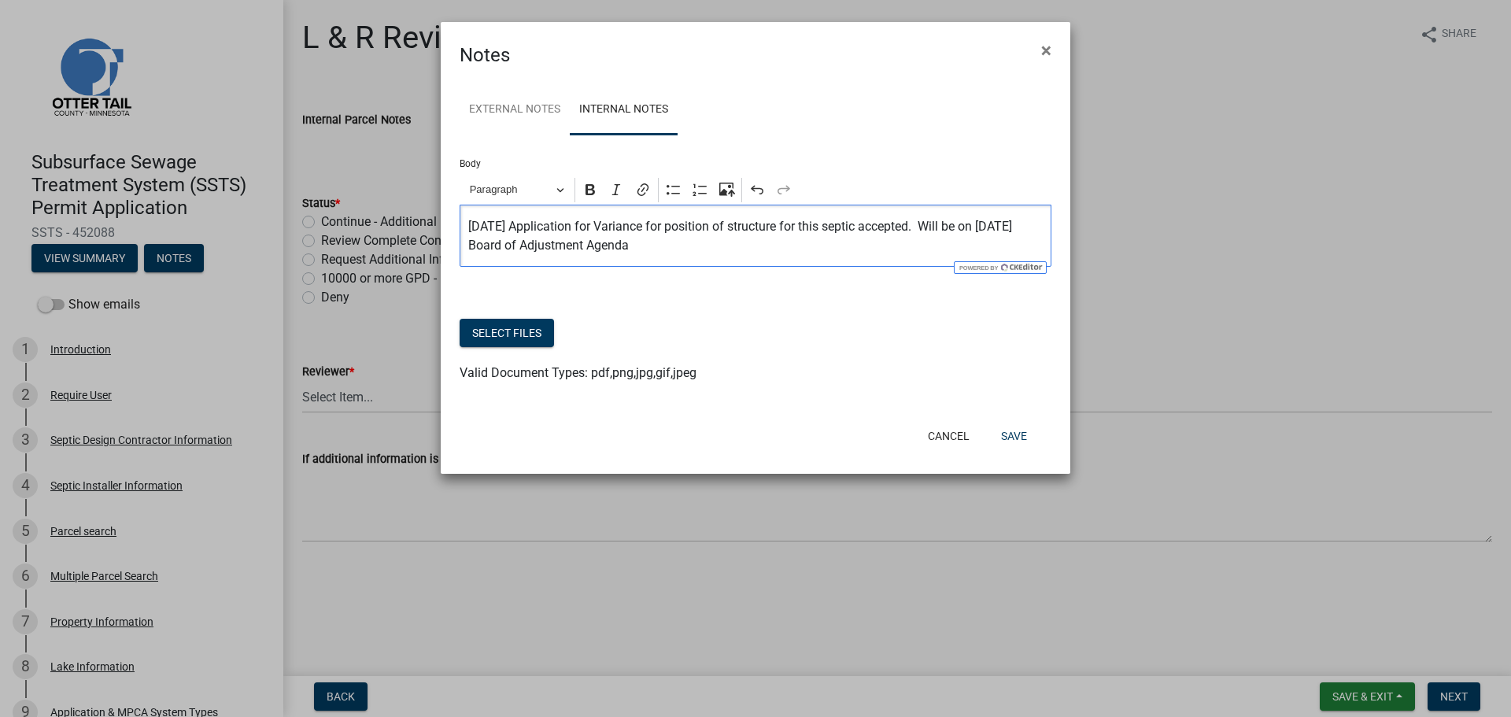
click at [953, 225] on p "[DATE] Application for Variance for position of structure for this septic accep…" at bounding box center [755, 236] width 575 height 38
click at [1017, 439] on button "Save" at bounding box center [1013, 436] width 51 height 28
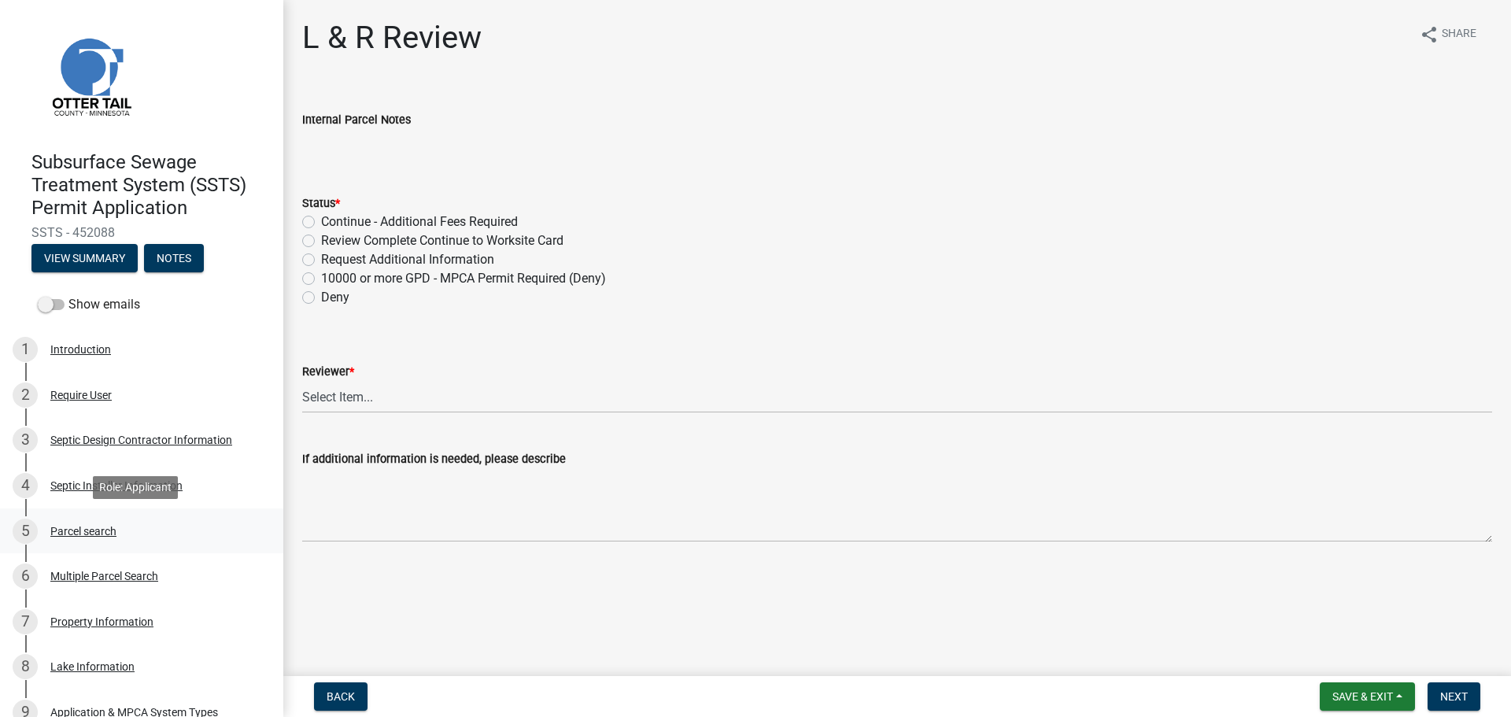
click at [82, 523] on div "5 Parcel search" at bounding box center [135, 531] width 245 height 25
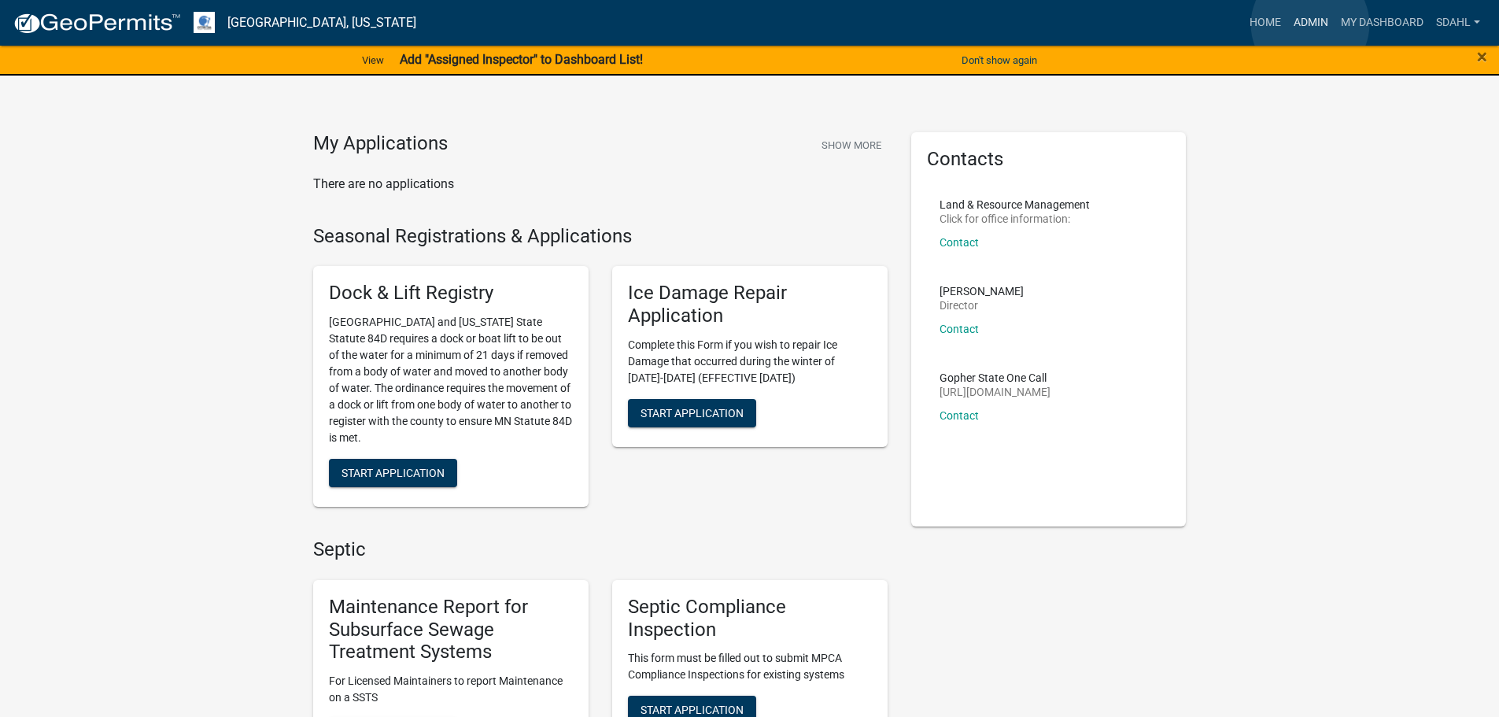
click at [1310, 24] on link "Admin" at bounding box center [1310, 23] width 47 height 30
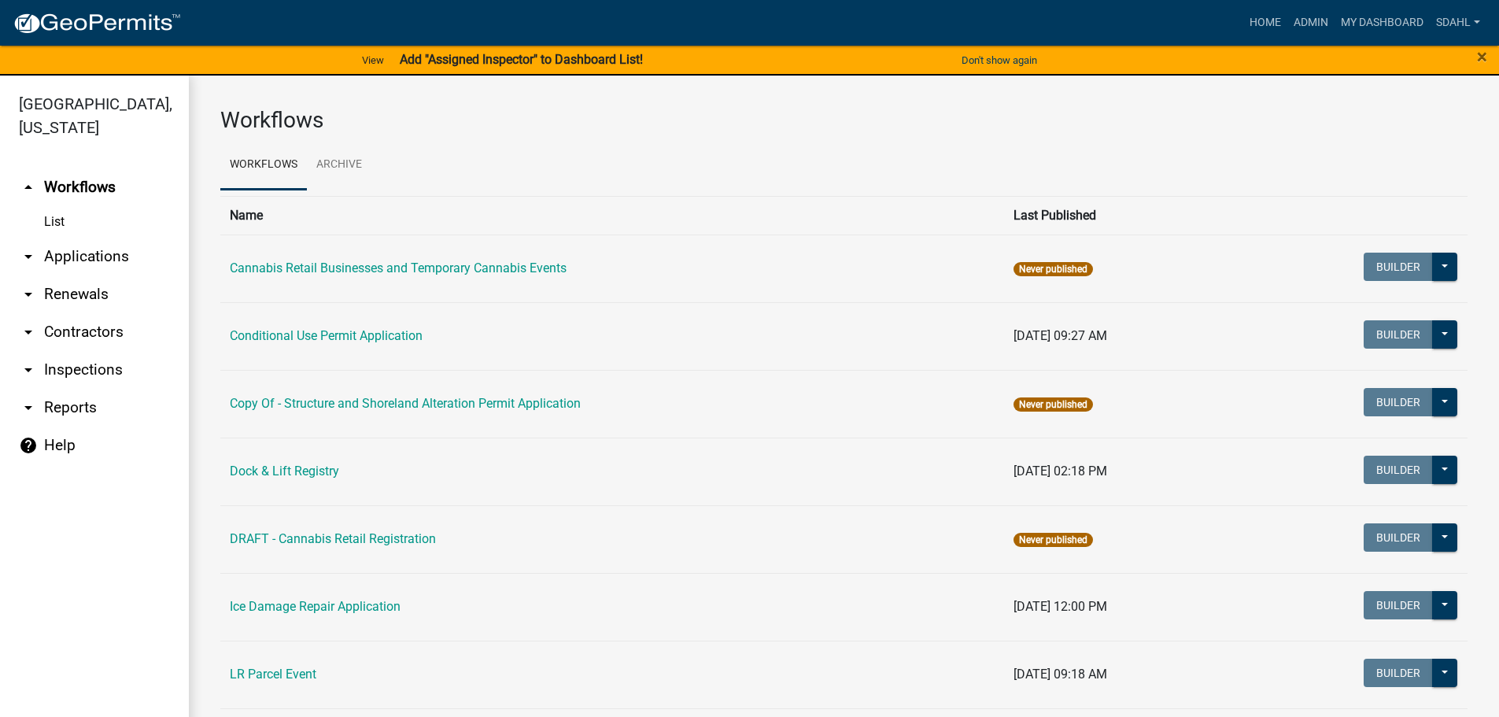
click at [92, 251] on link "arrow_drop_down Applications" at bounding box center [94, 257] width 189 height 38
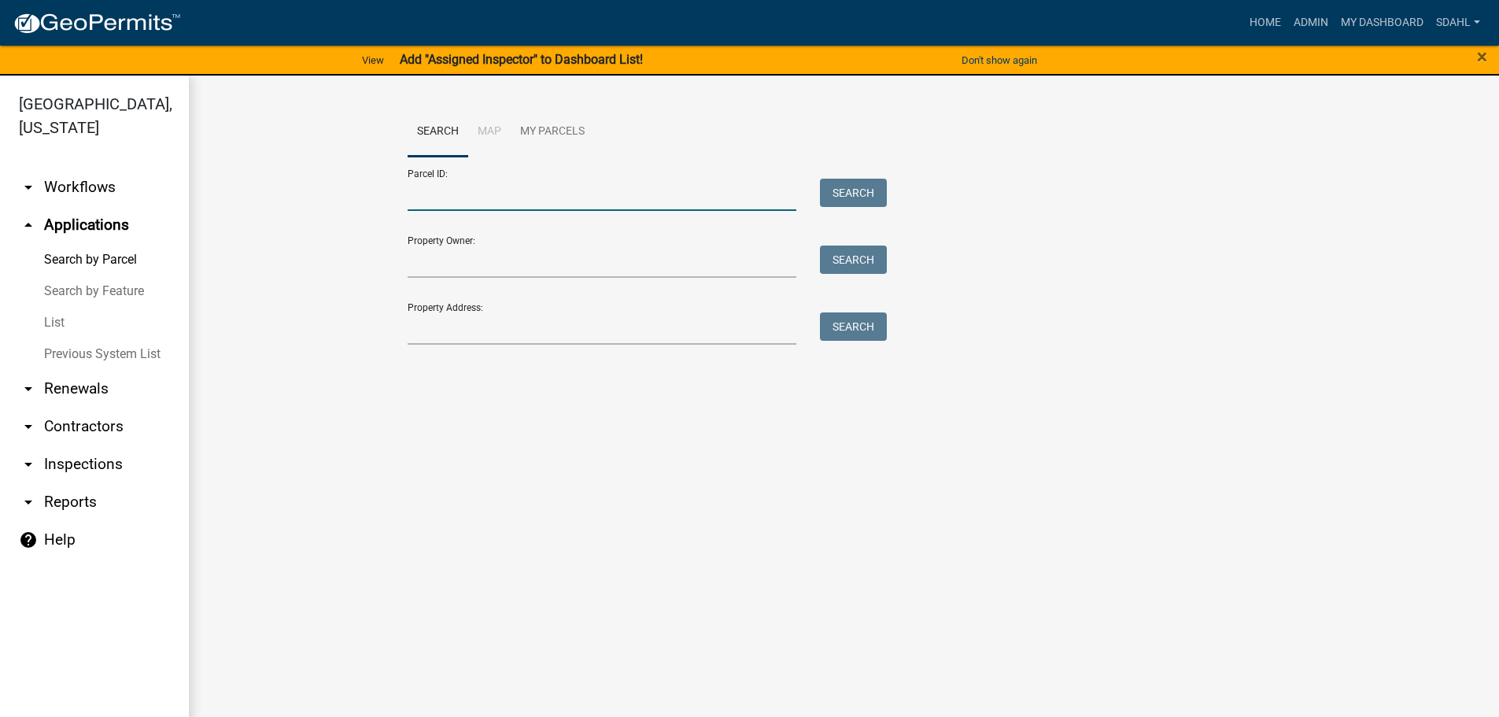
click at [480, 190] on input "Parcel ID:" at bounding box center [602, 195] width 389 height 32
paste input "42000990302000"
type input "42000990302000"
click at [858, 183] on button "Search" at bounding box center [853, 193] width 67 height 28
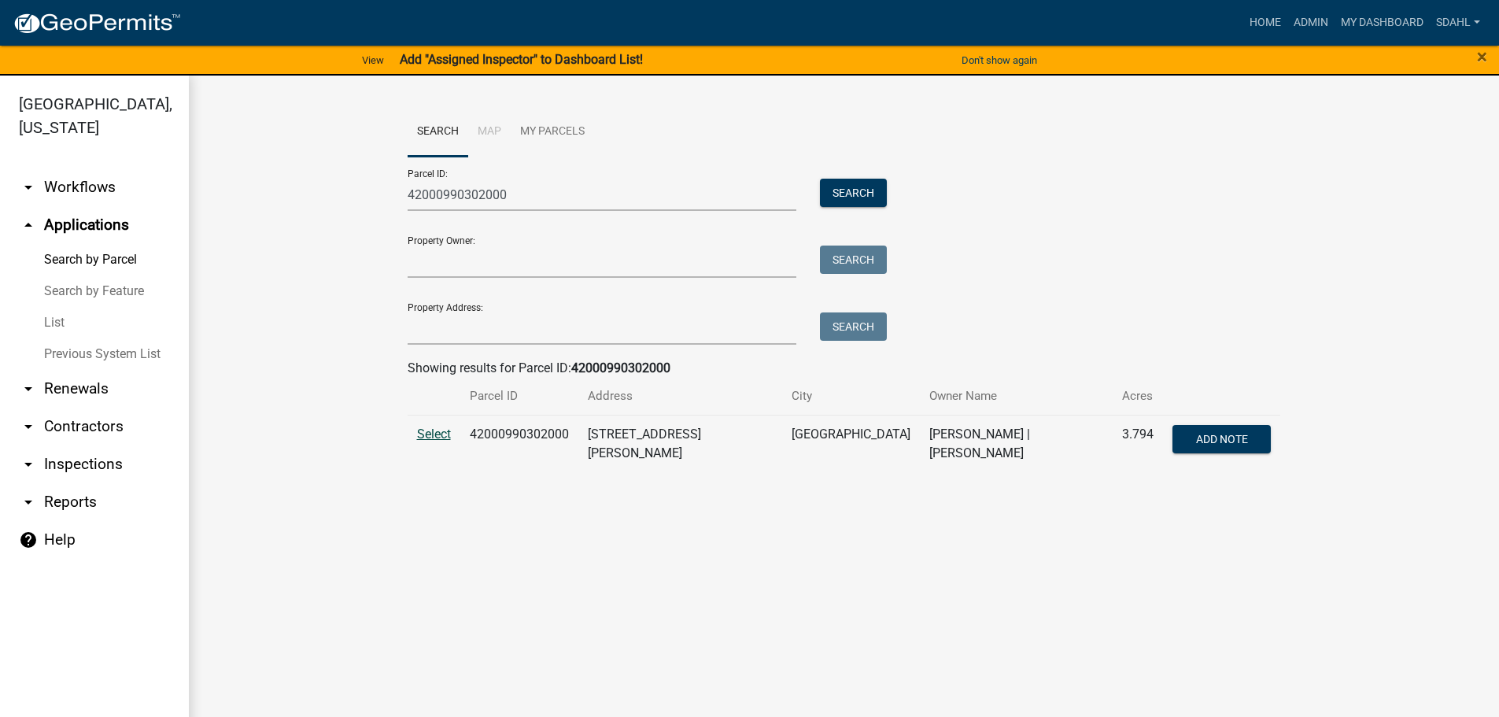
click at [431, 438] on span "Select" at bounding box center [434, 433] width 34 height 15
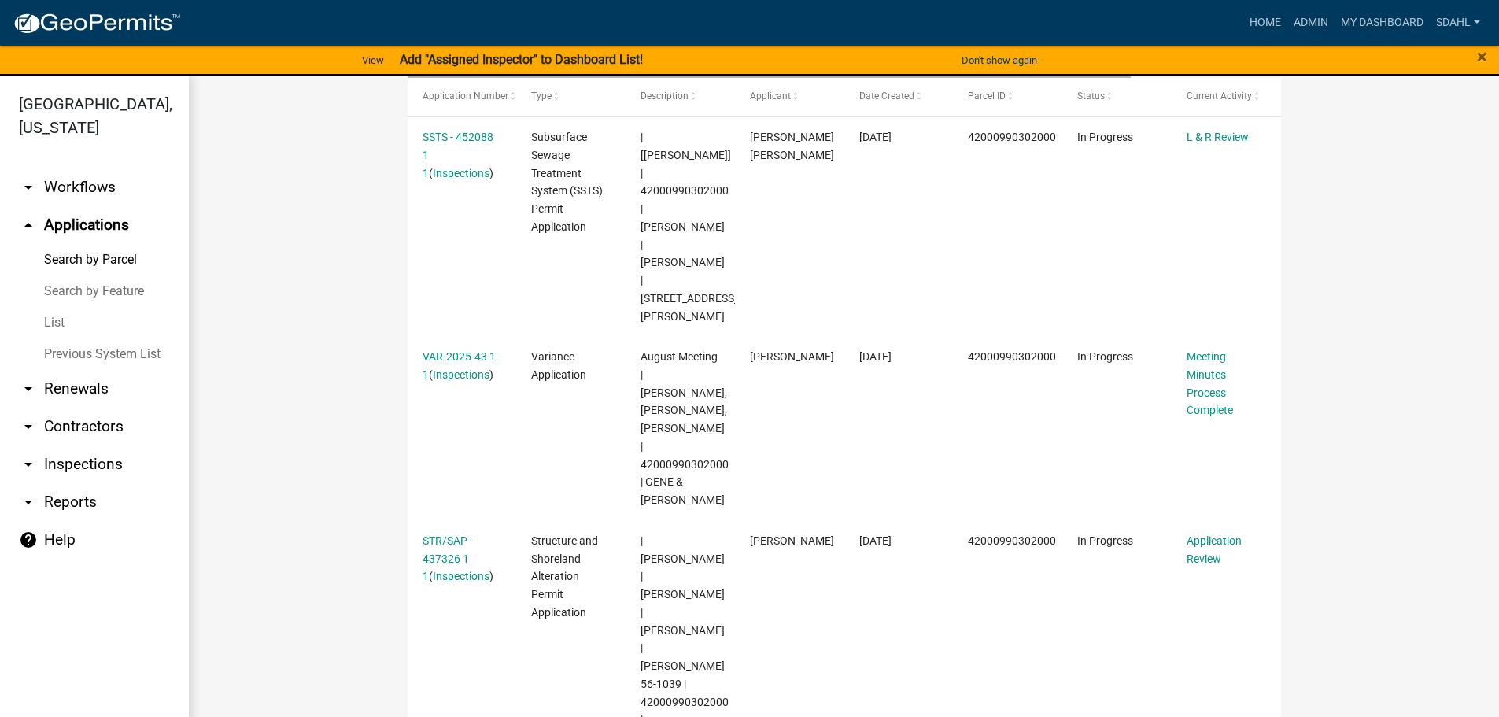
scroll to position [472, 0]
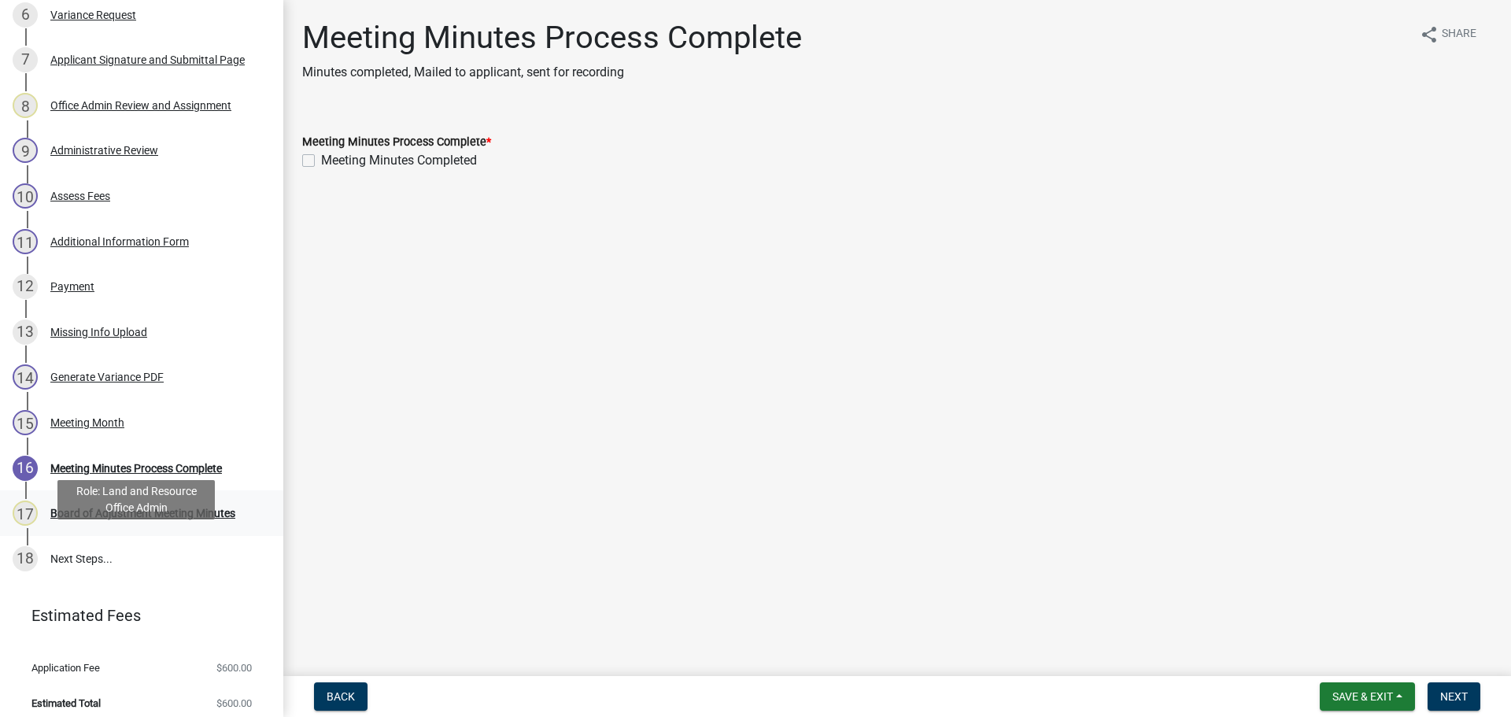
scroll to position [526, 0]
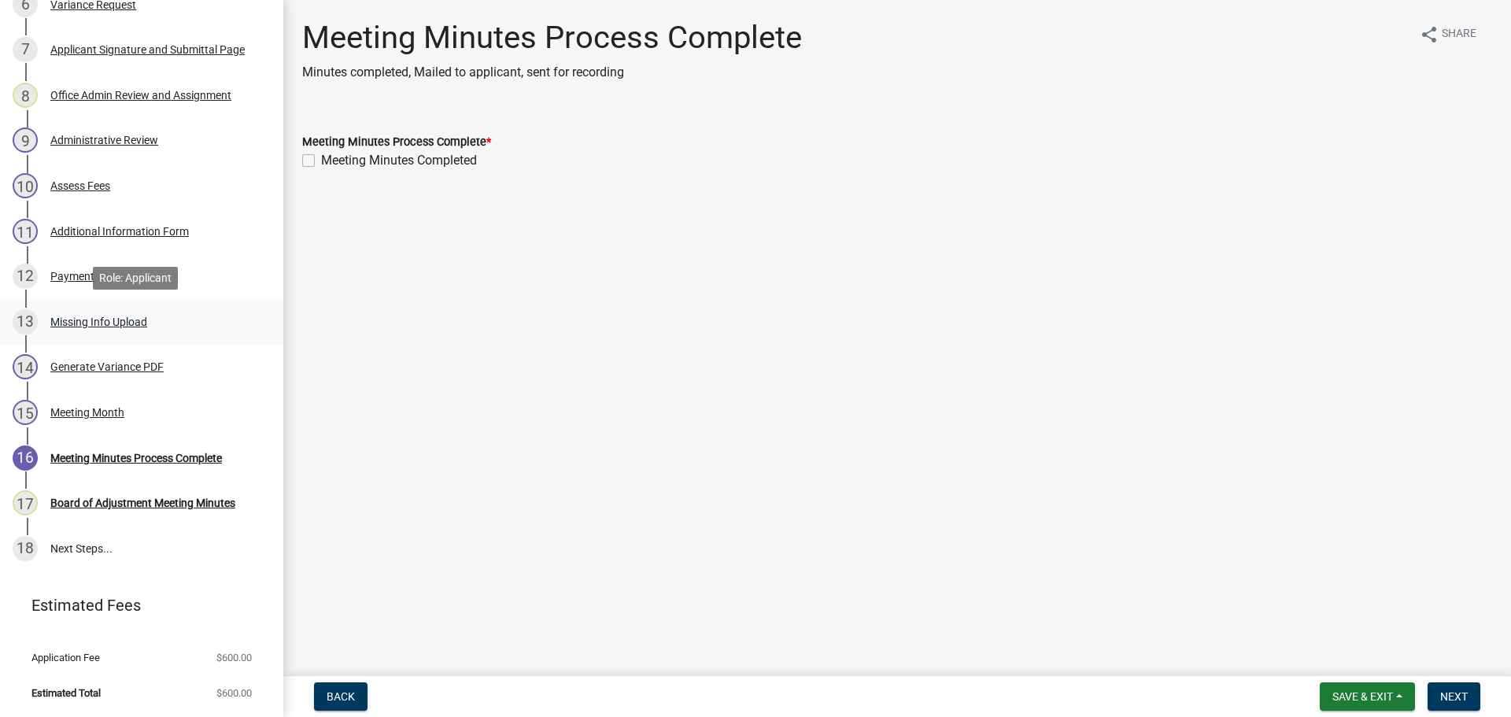
click at [122, 318] on div "Missing Info Upload" at bounding box center [98, 321] width 97 height 11
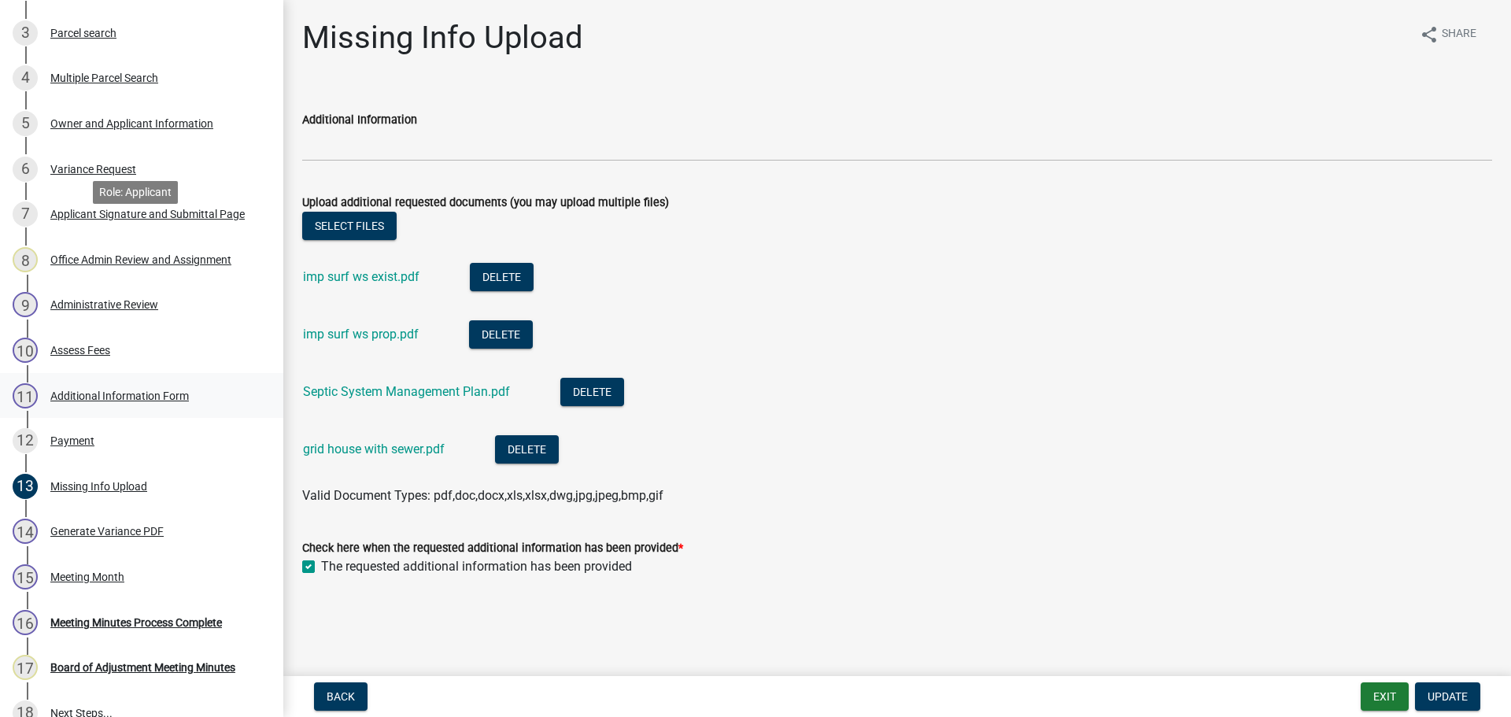
scroll to position [54, 0]
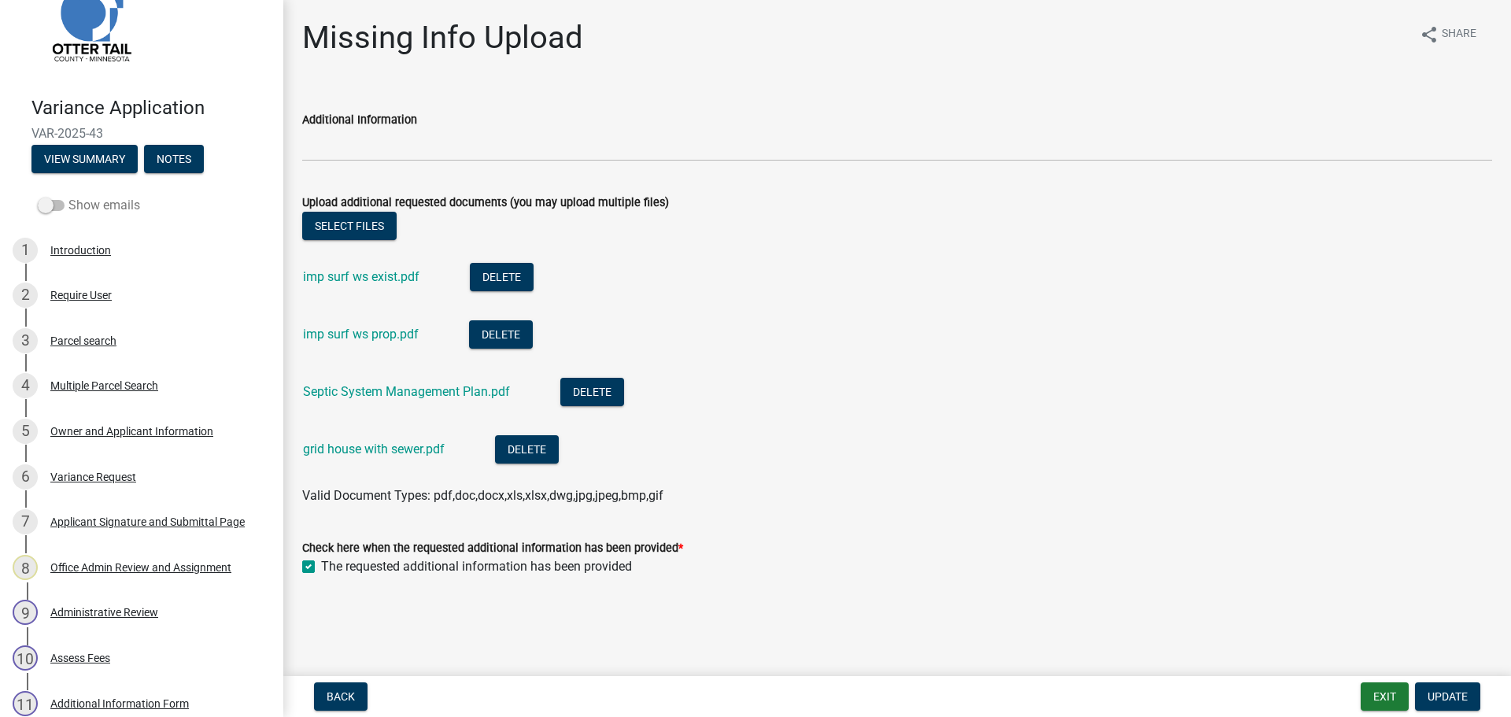
click at [67, 205] on label "Show emails" at bounding box center [89, 205] width 102 height 19
click at [68, 196] on input "Show emails" at bounding box center [68, 196] width 0 height 0
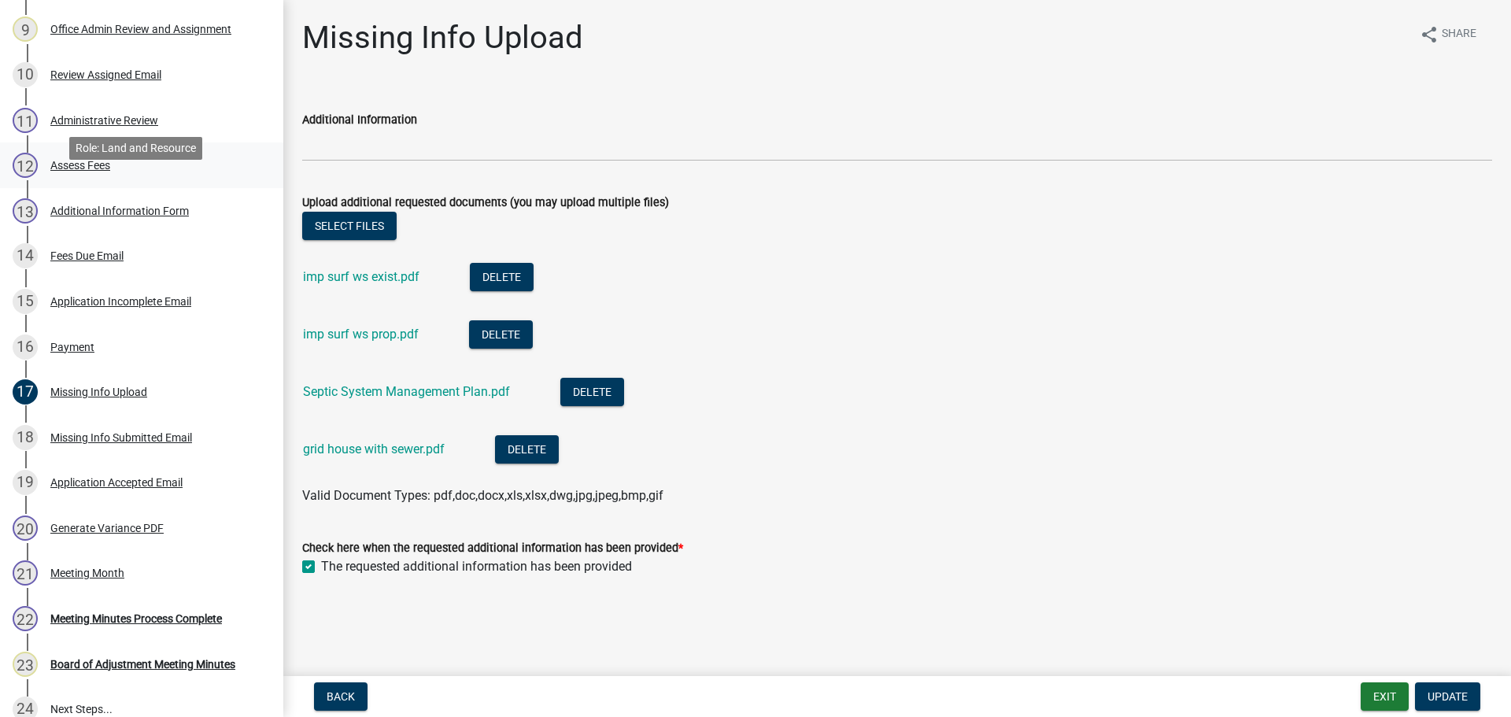
scroll to position [684, 0]
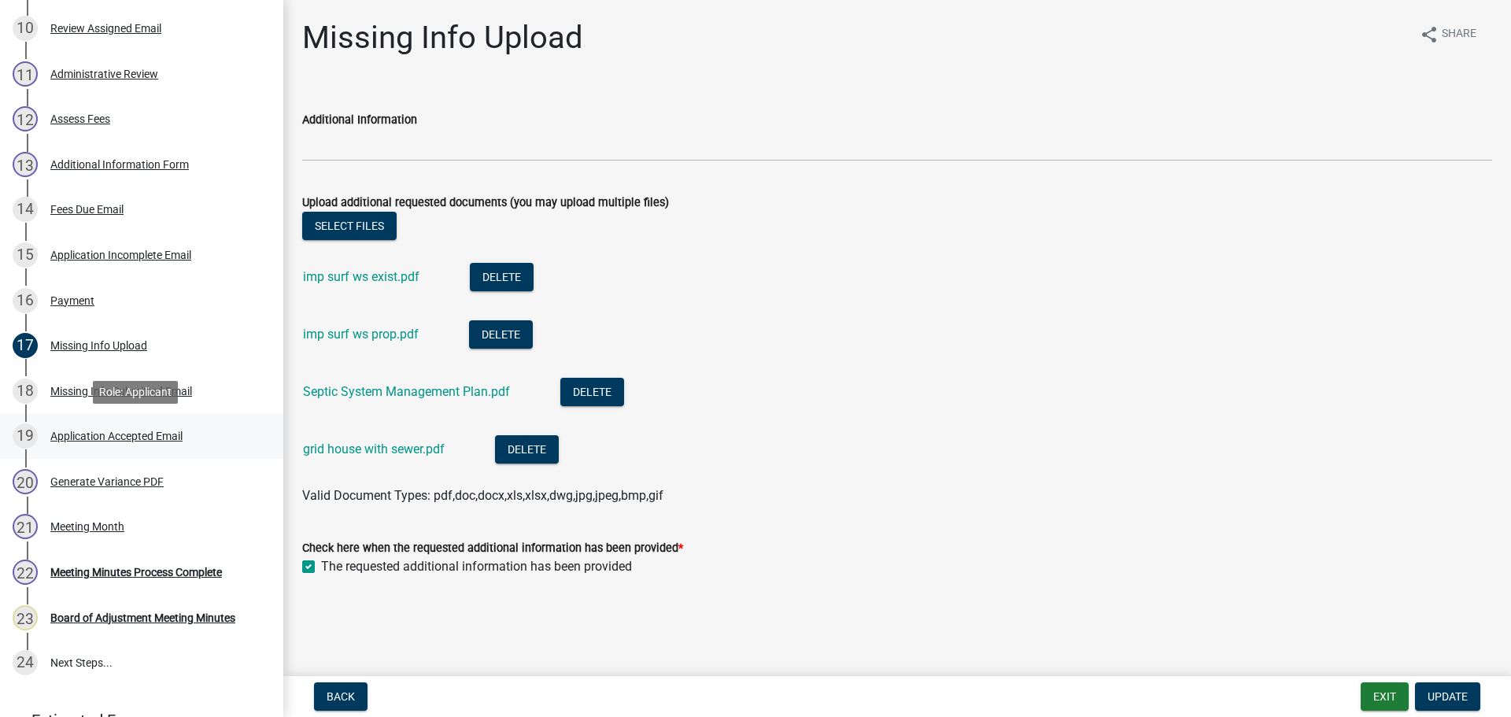
click at [98, 434] on div "Application Accepted Email" at bounding box center [116, 435] width 132 height 11
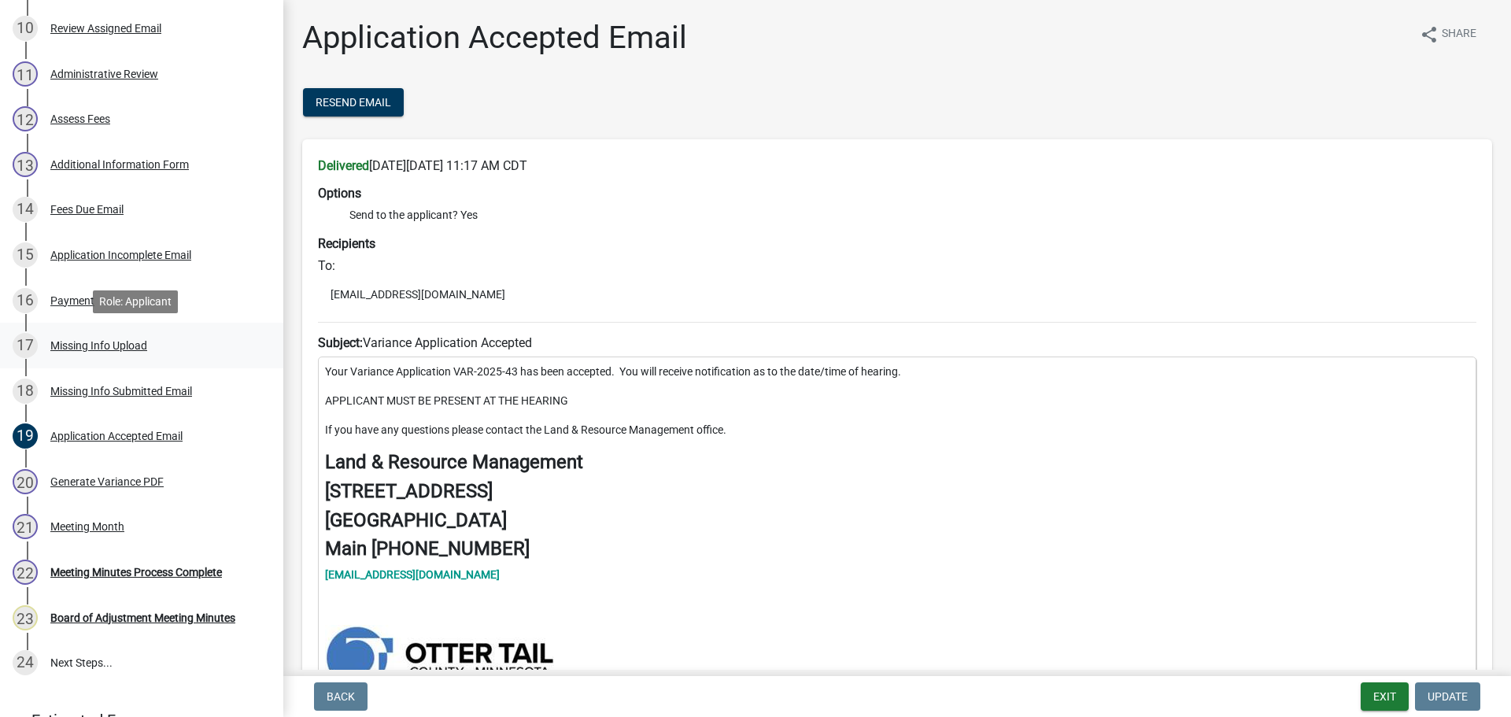
click at [122, 341] on div "Missing Info Upload" at bounding box center [98, 345] width 97 height 11
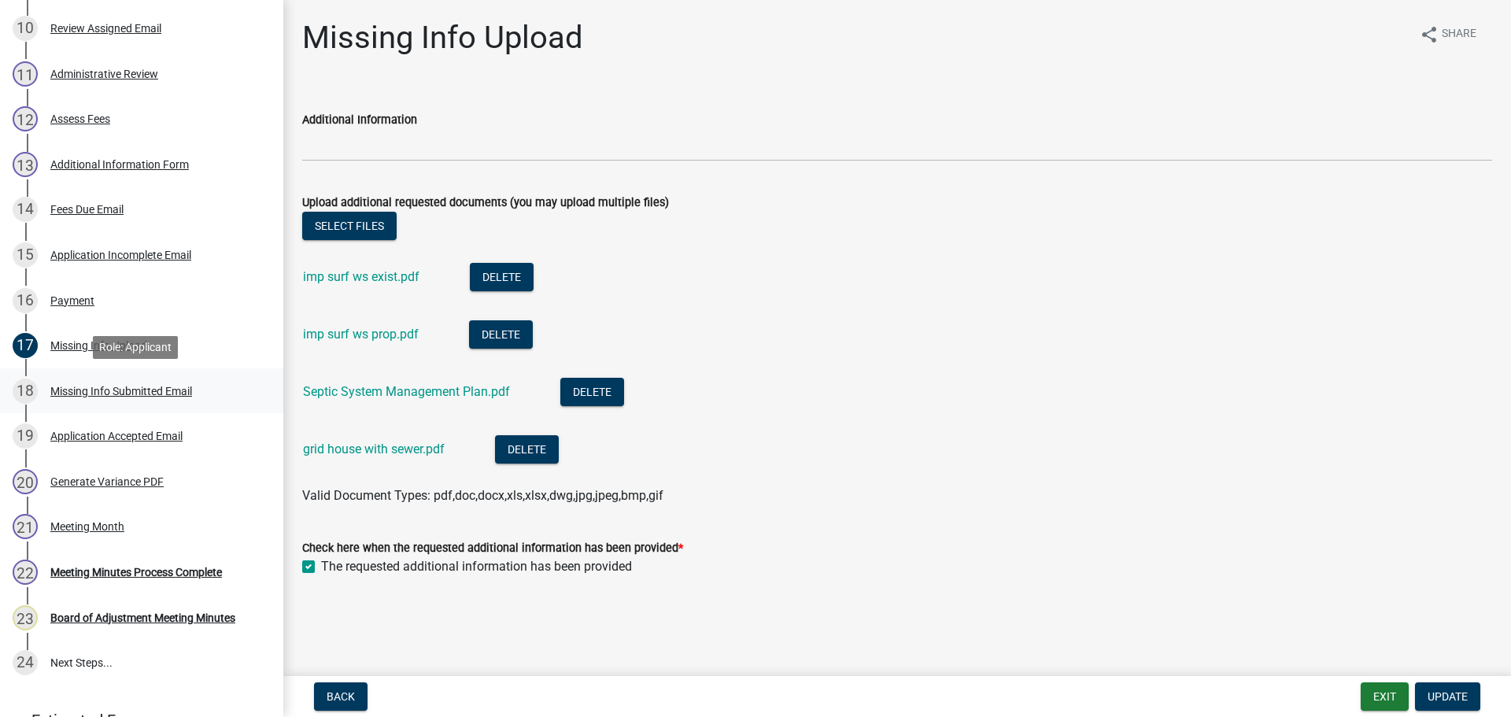
click at [120, 393] on div "Missing Info Submitted Email" at bounding box center [121, 391] width 142 height 11
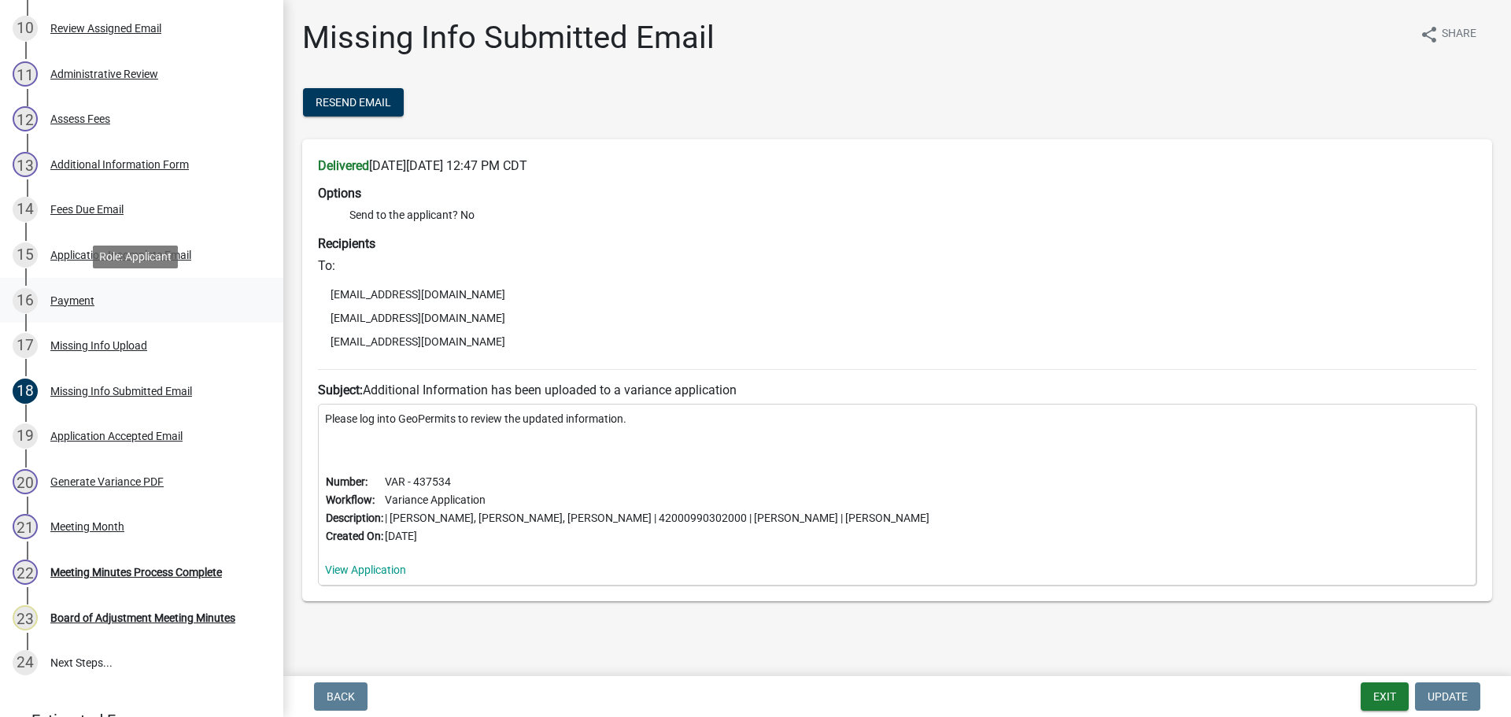
click at [76, 297] on div "Payment" at bounding box center [72, 300] width 44 height 11
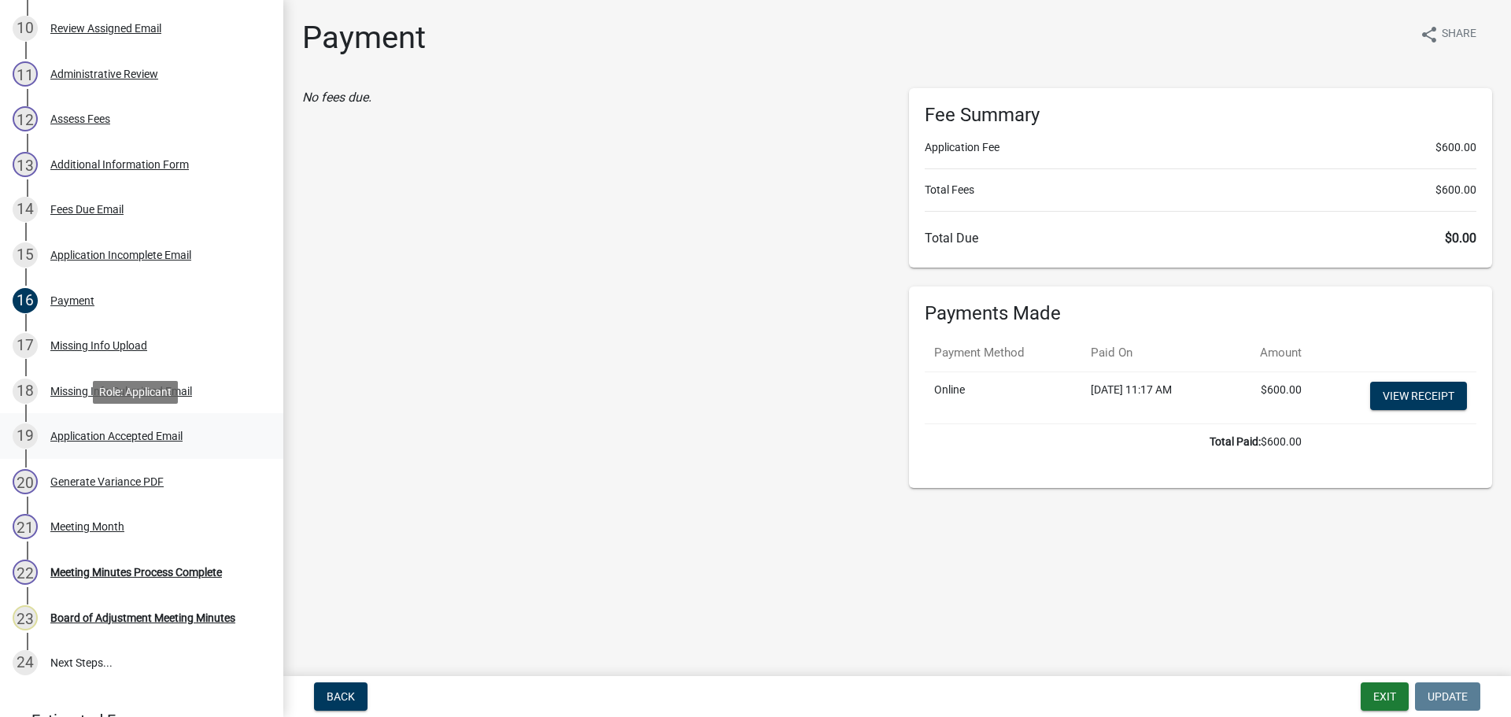
click at [127, 437] on div "Application Accepted Email" at bounding box center [116, 435] width 132 height 11
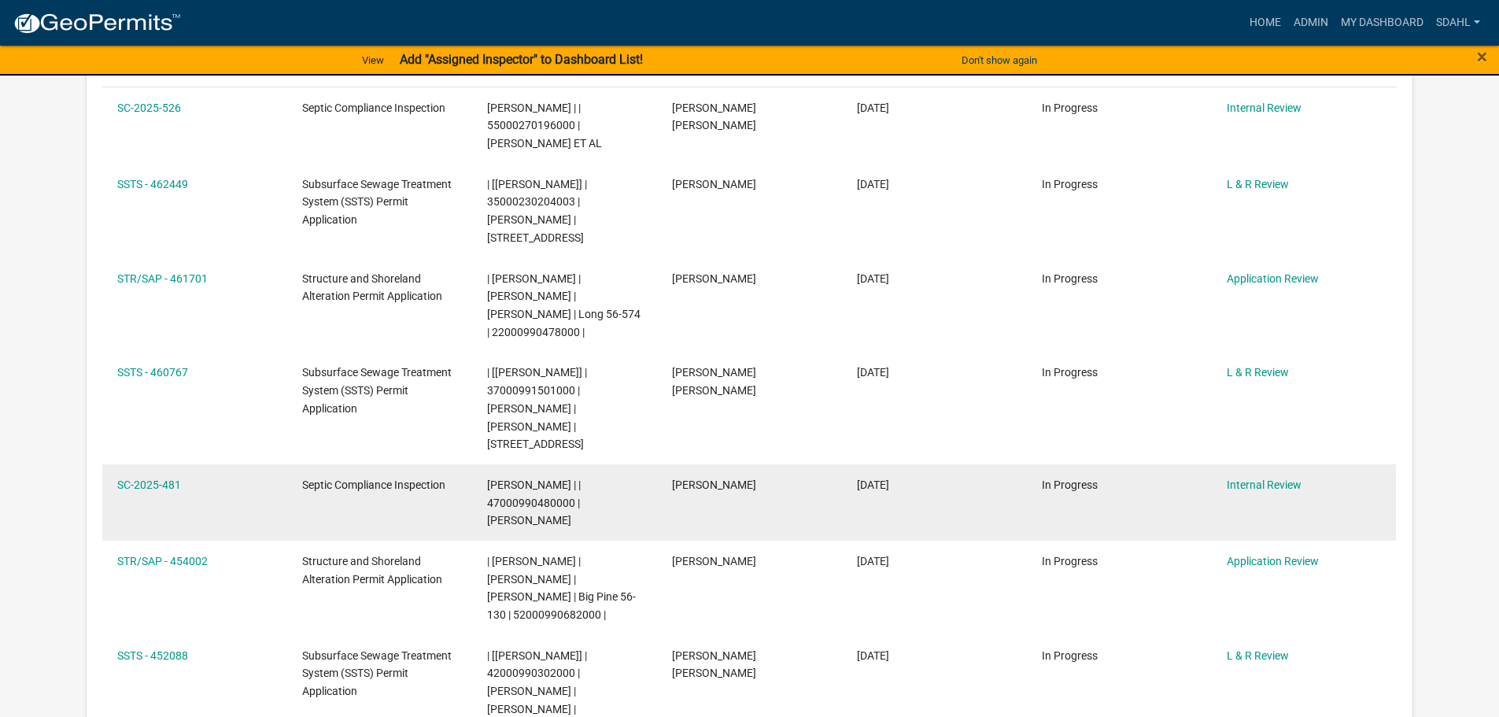
scroll to position [944, 0]
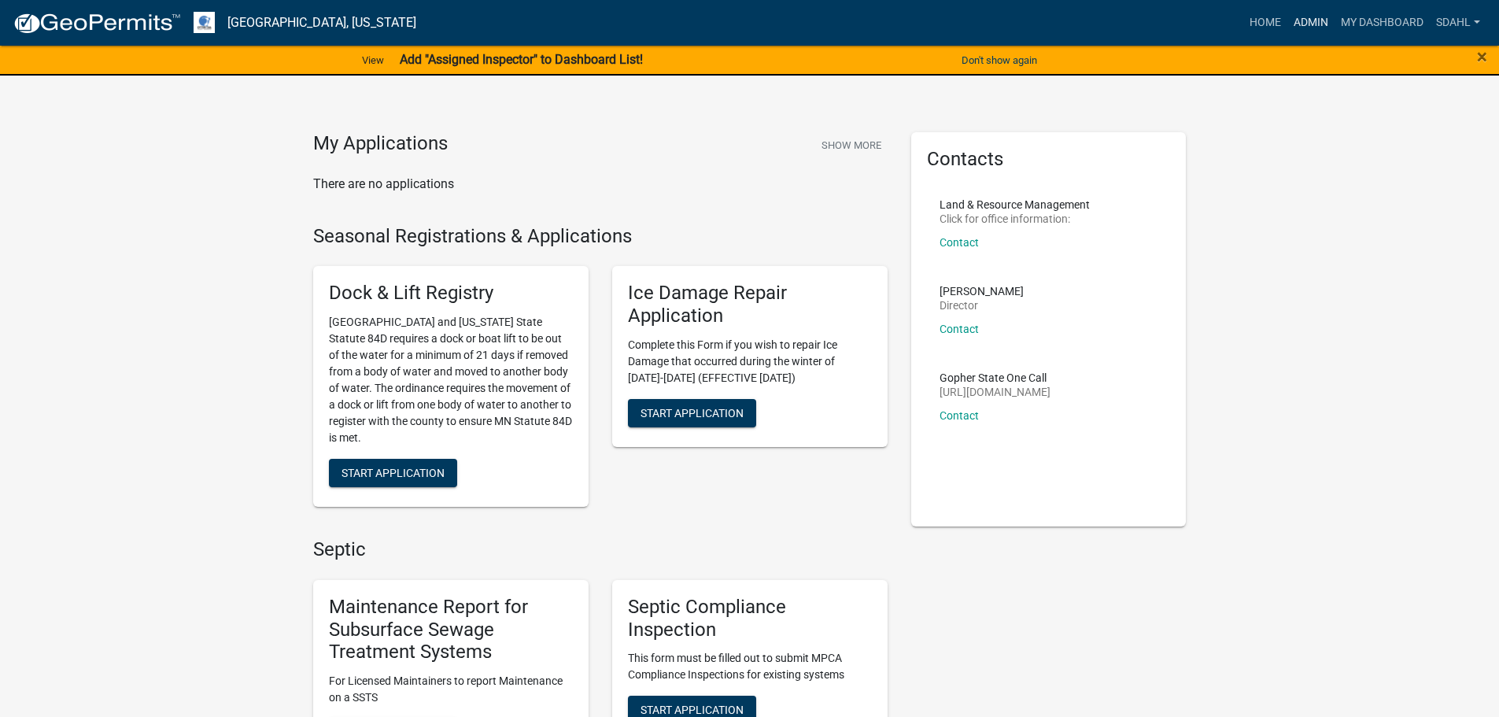
click at [1308, 23] on link "Admin" at bounding box center [1310, 23] width 47 height 30
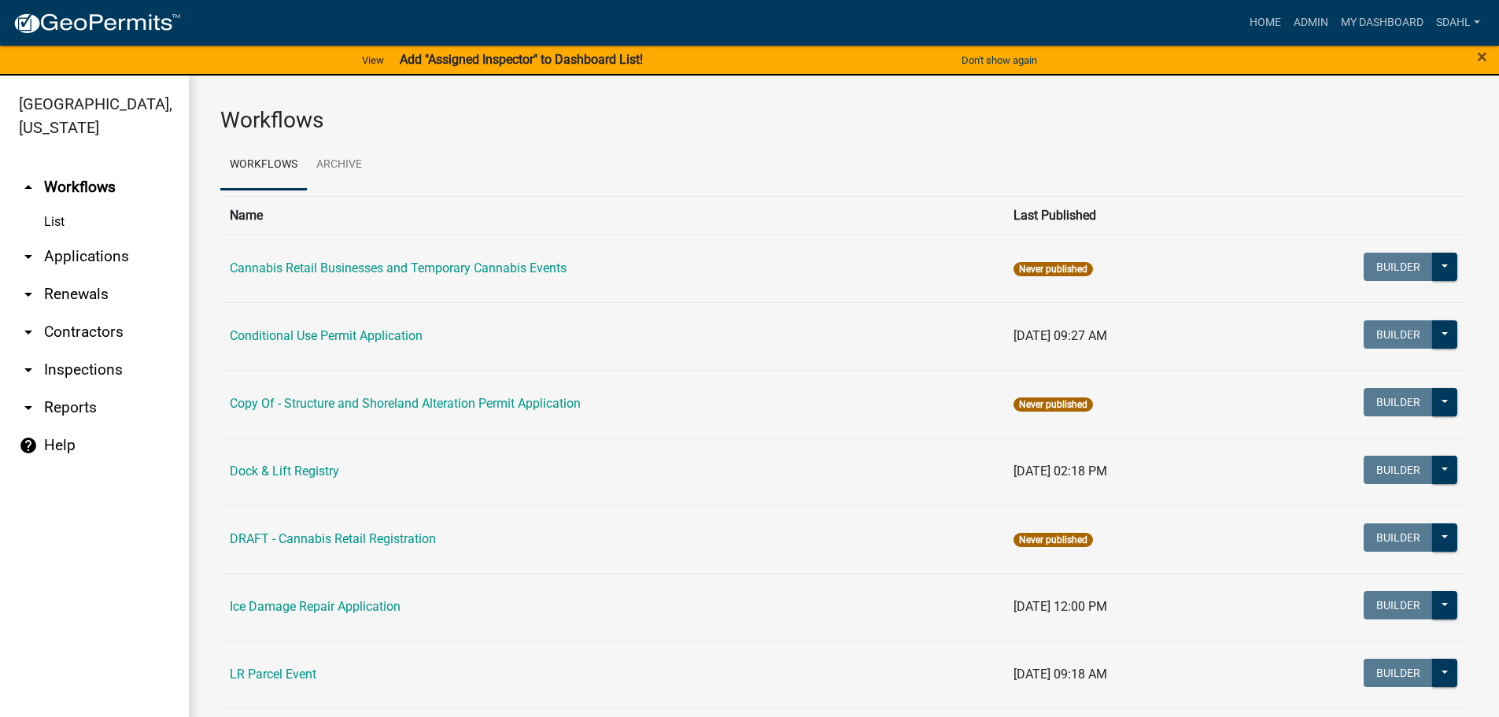
click at [124, 265] on link "arrow_drop_down Applications" at bounding box center [94, 257] width 189 height 38
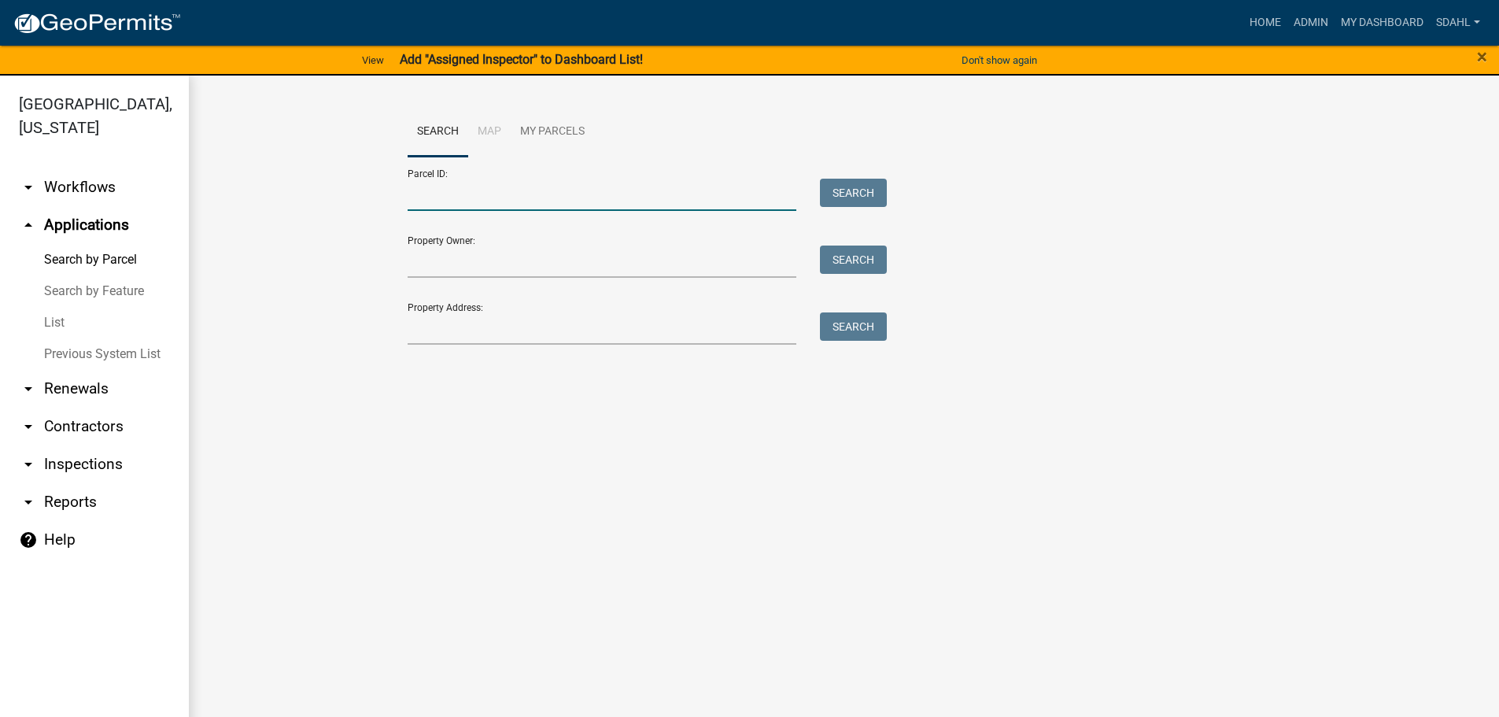
click at [447, 201] on input "Parcel ID:" at bounding box center [602, 195] width 389 height 32
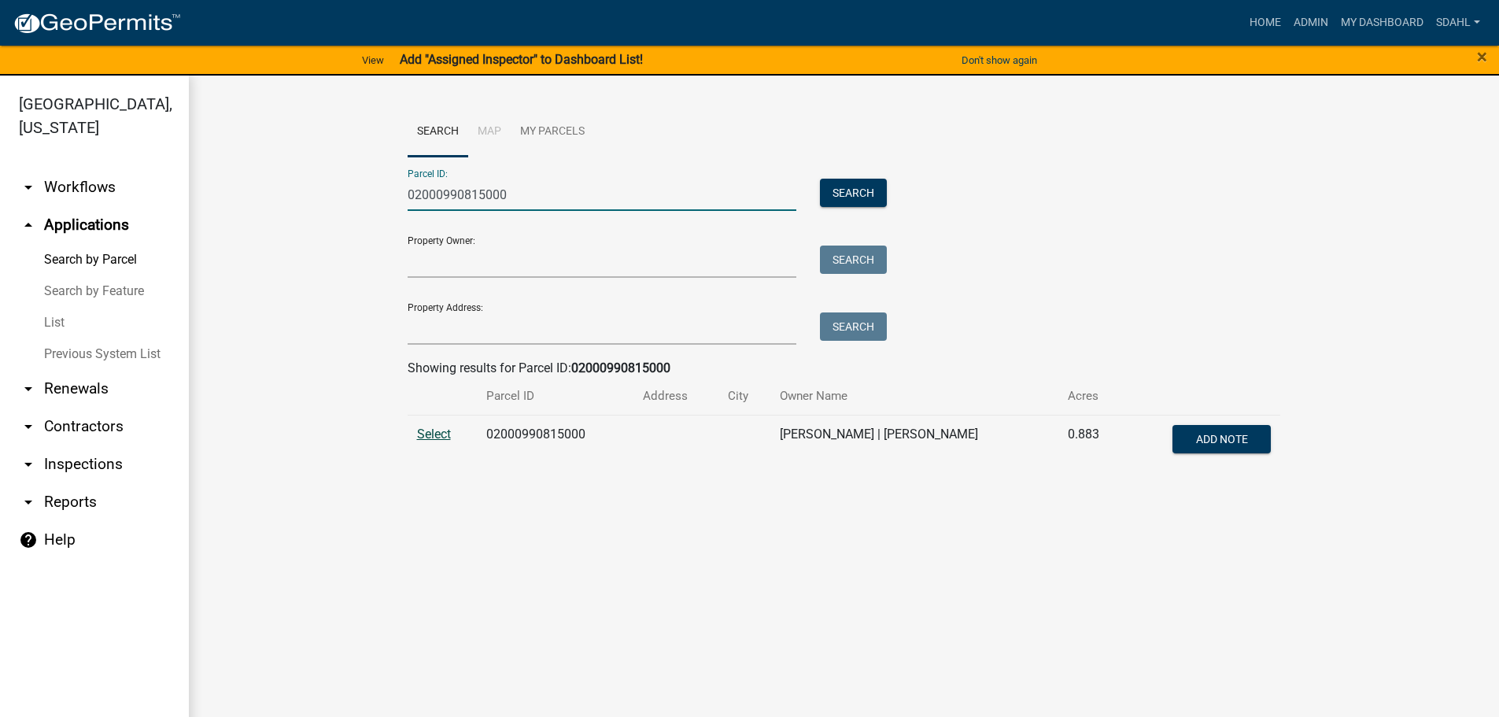
type input "02000990815000"
click at [427, 430] on span "Select" at bounding box center [434, 433] width 34 height 15
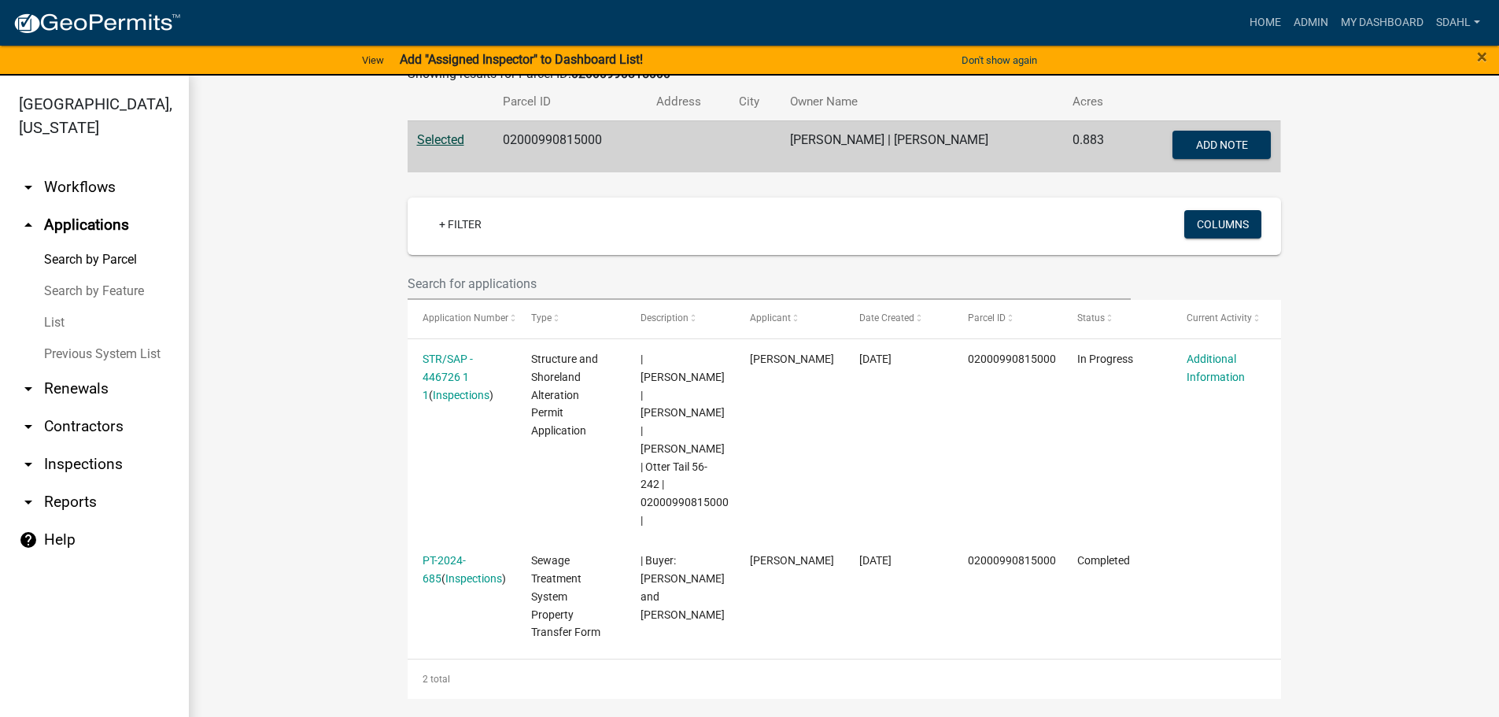
scroll to position [393, 0]
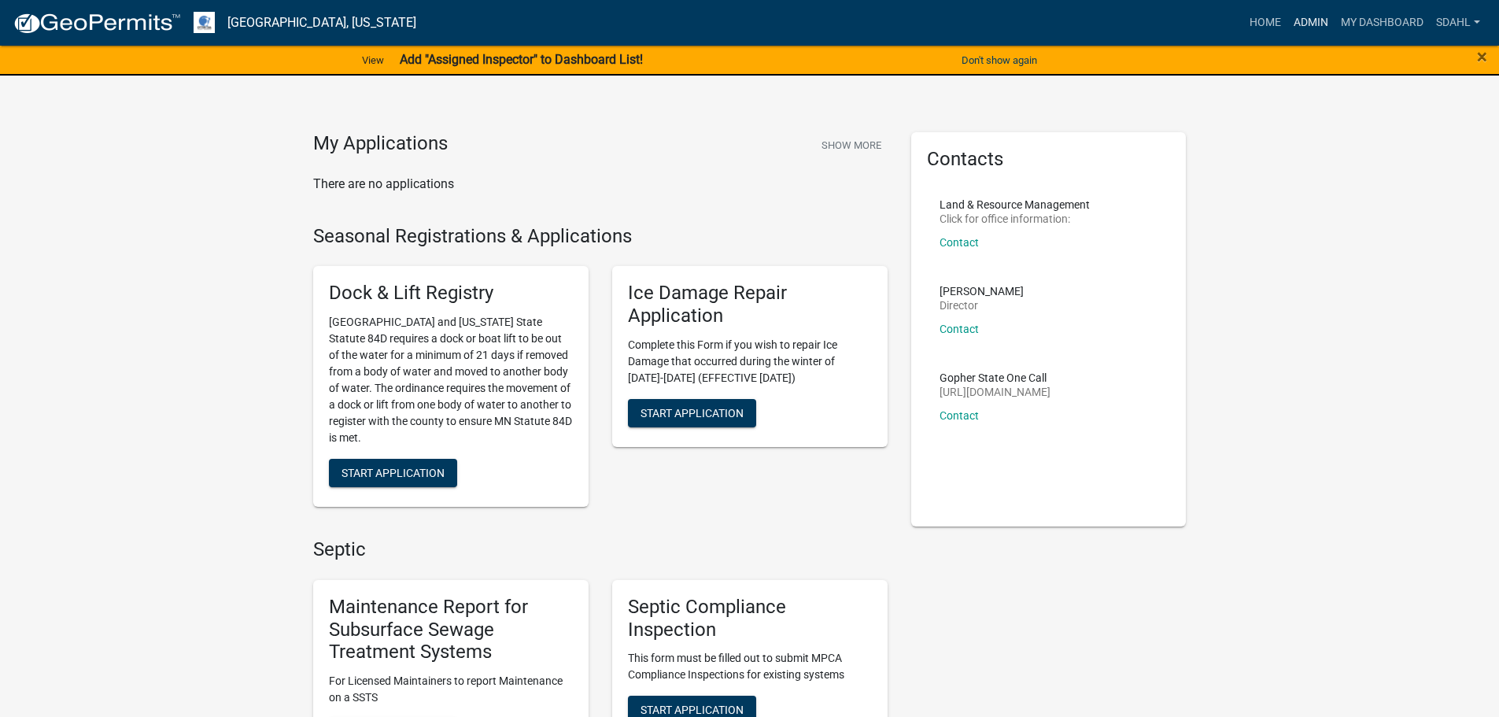
click at [1311, 20] on link "Admin" at bounding box center [1310, 23] width 47 height 30
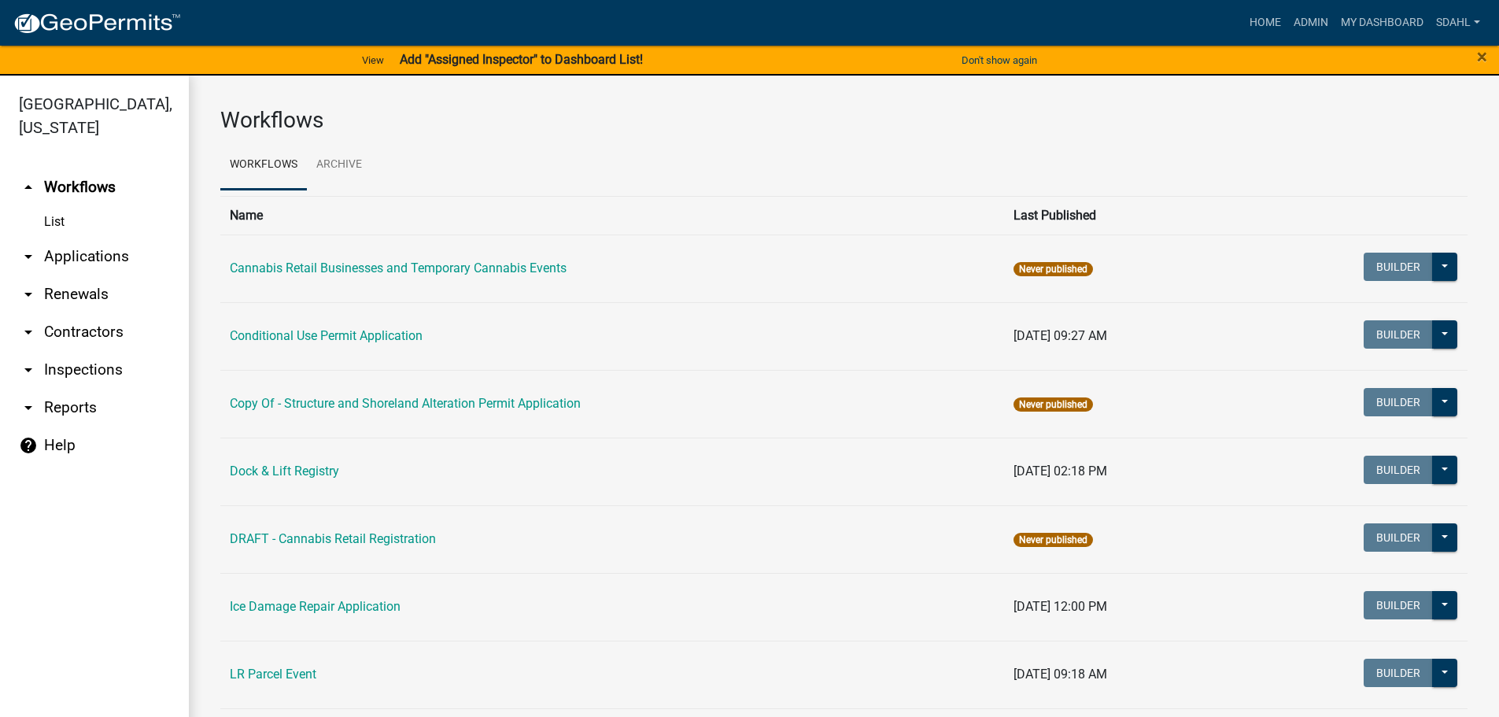
click at [115, 261] on link "arrow_drop_down Applications" at bounding box center [94, 257] width 189 height 38
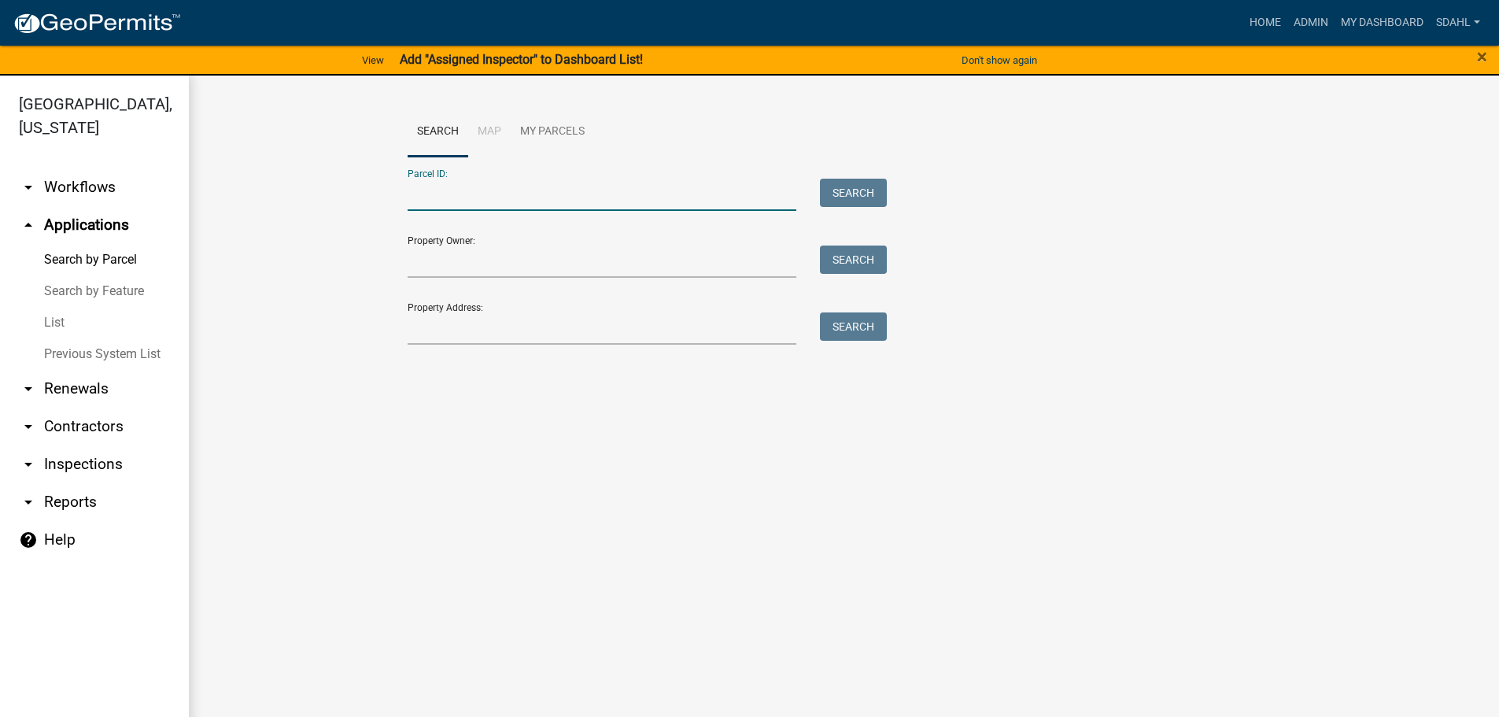
click at [500, 192] on input "Parcel ID:" at bounding box center [602, 195] width 389 height 32
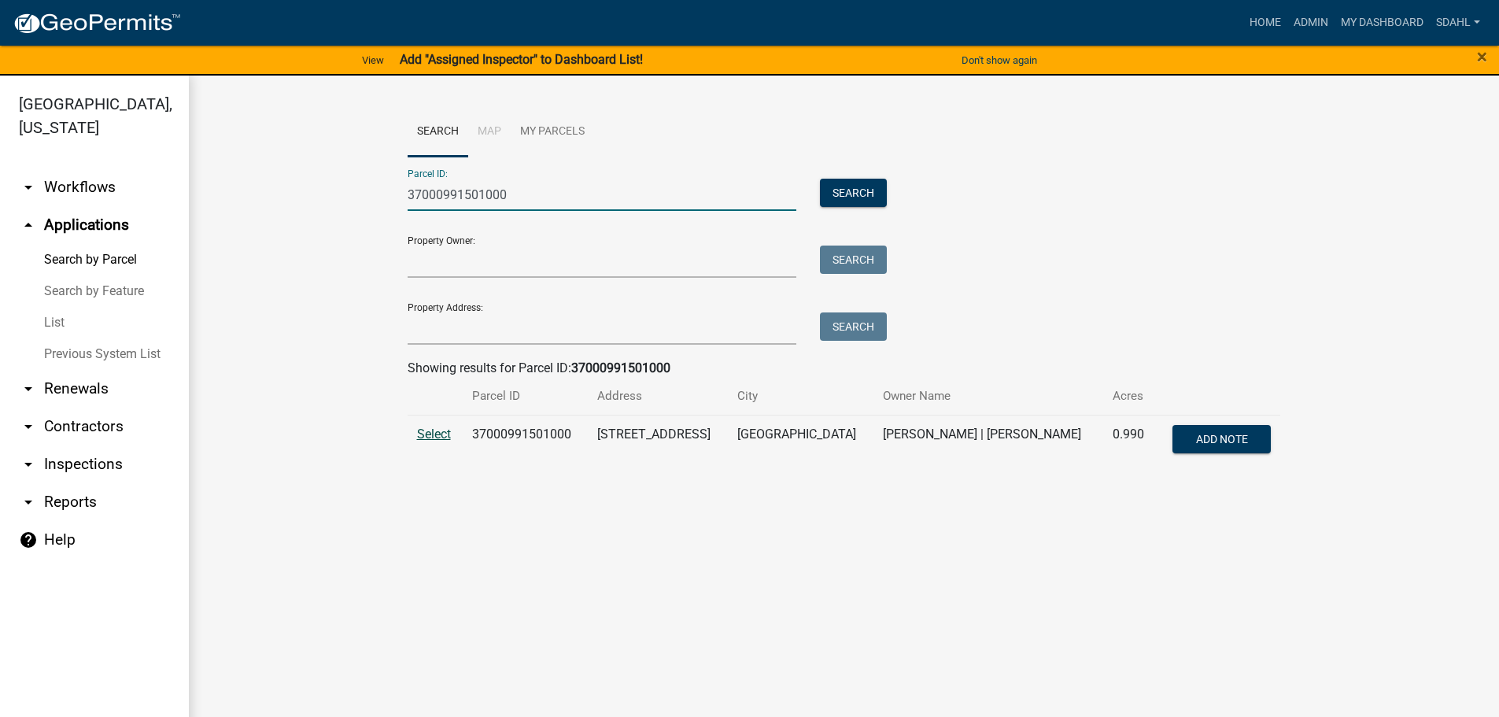
type input "37000991501000"
click at [434, 437] on span "Select" at bounding box center [434, 433] width 34 height 15
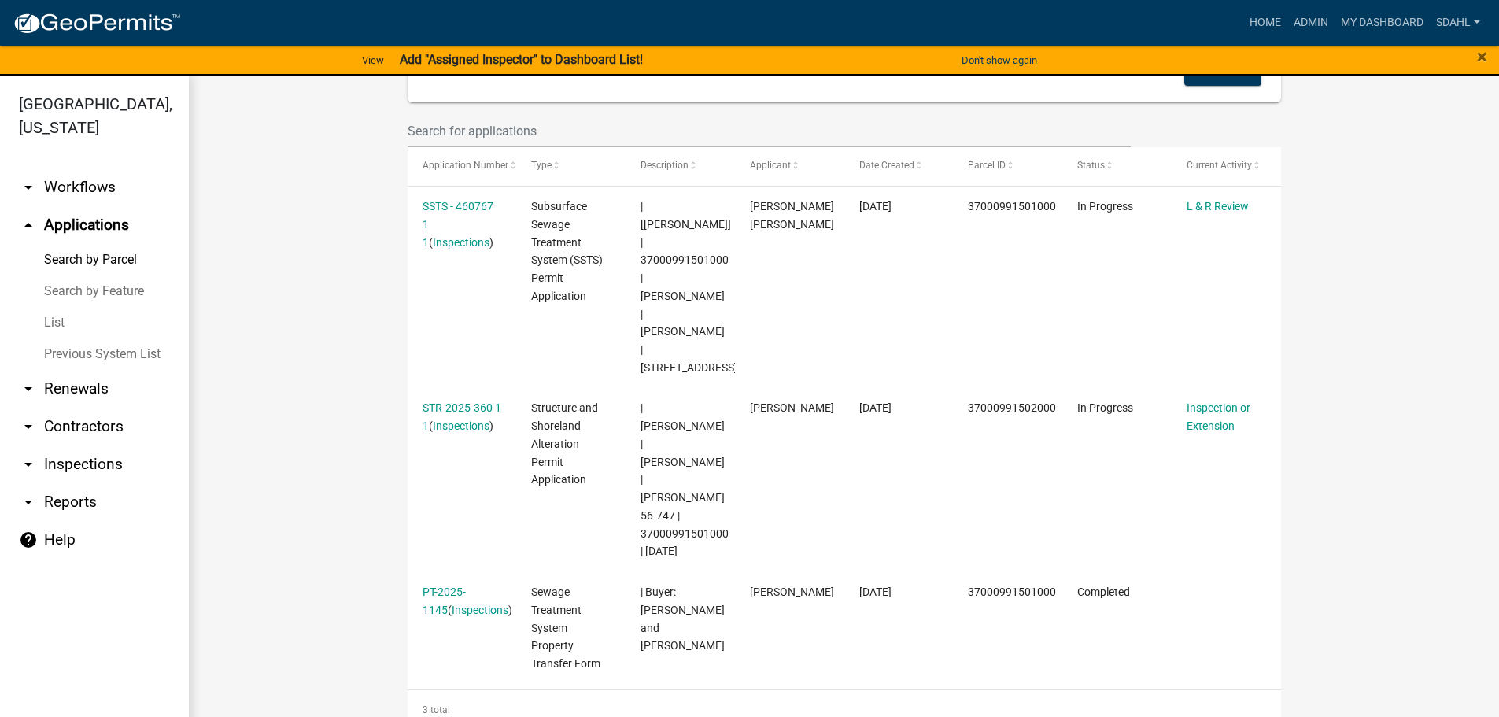
scroll to position [472, 0]
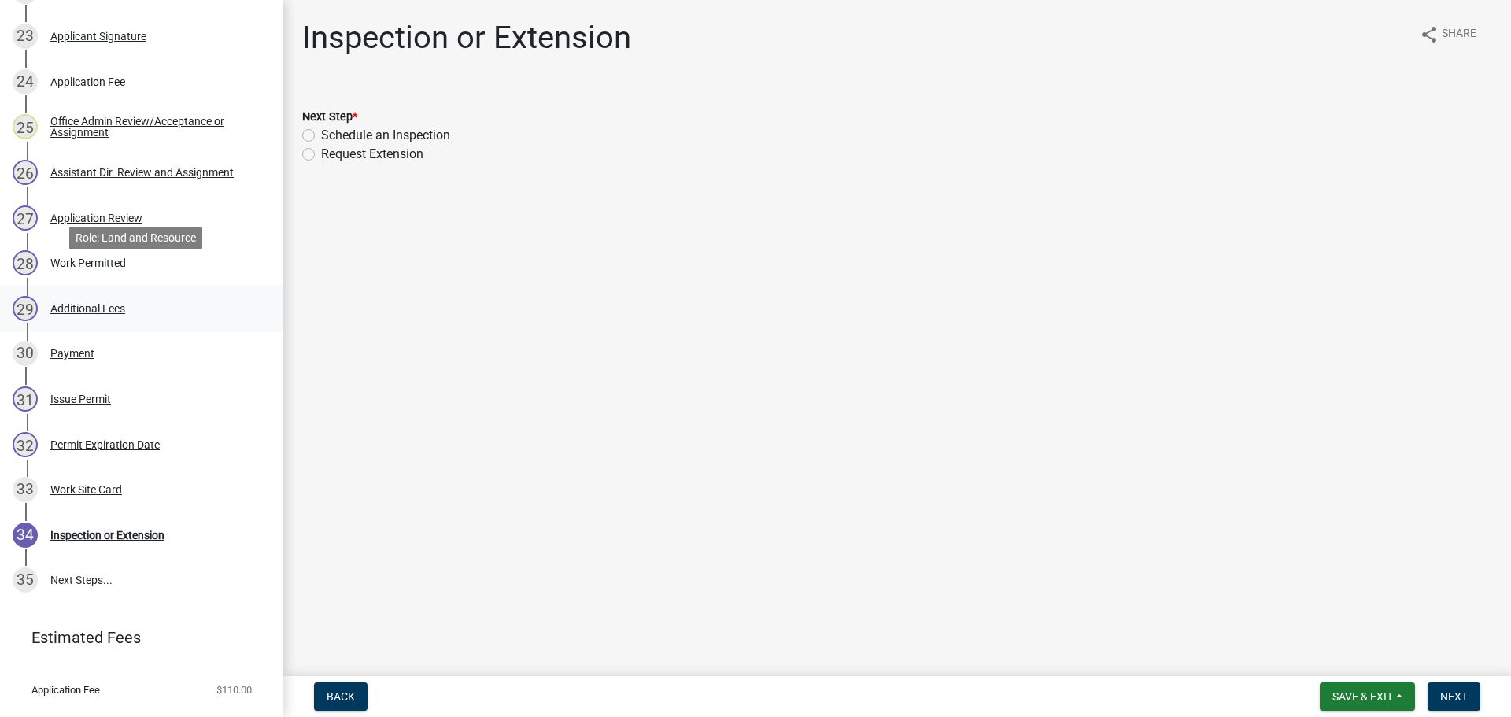
scroll to position [1338, 0]
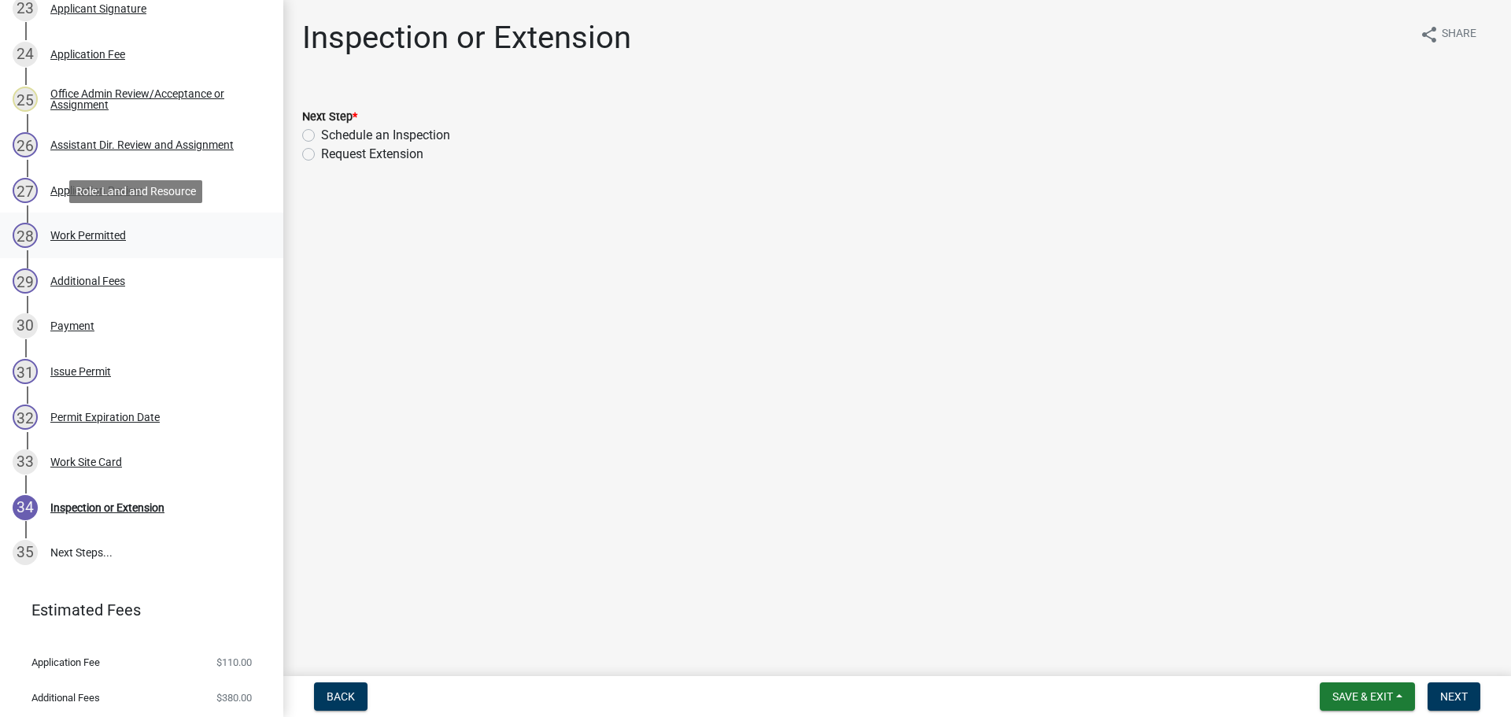
click at [94, 226] on div "28 Work Permitted" at bounding box center [135, 235] width 245 height 25
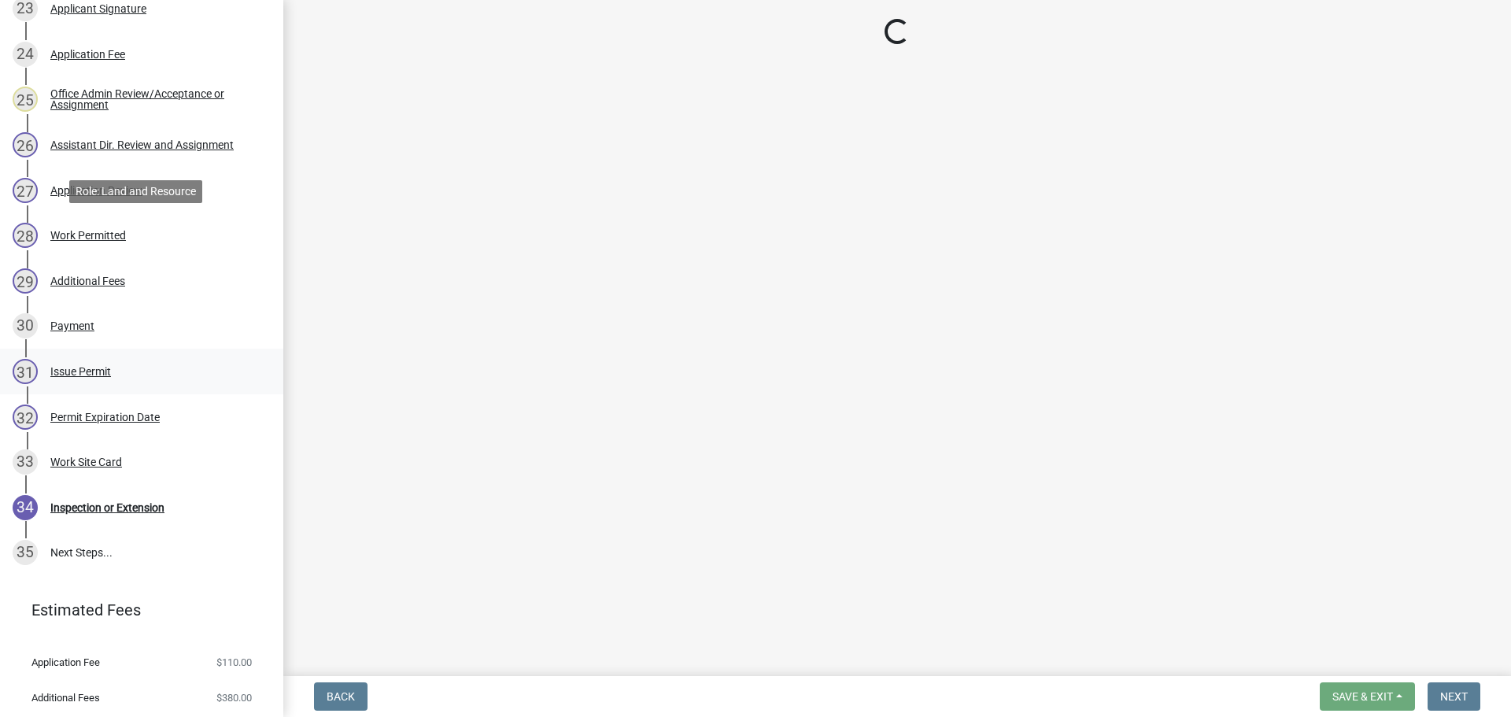
select select "b1ab52ec-9759-48a2-a5bb-a8b7da6cd639"
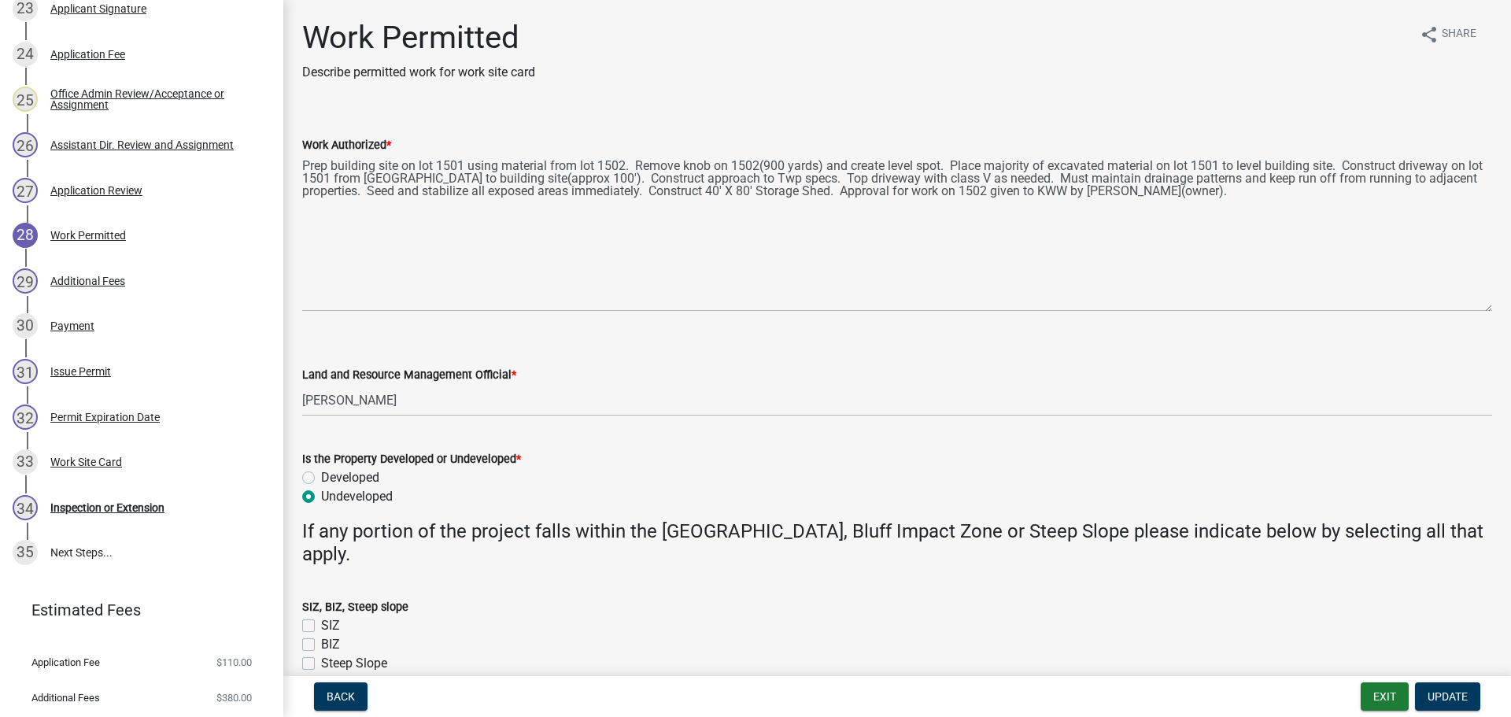
drag, startPoint x: 1490, startPoint y: 227, endPoint x: 1493, endPoint y: 312, distance: 85.0
click at [1493, 312] on div "Work Permitted Describe permitted work for work site card share Share Work Auth…" at bounding box center [896, 360] width 1227 height 682
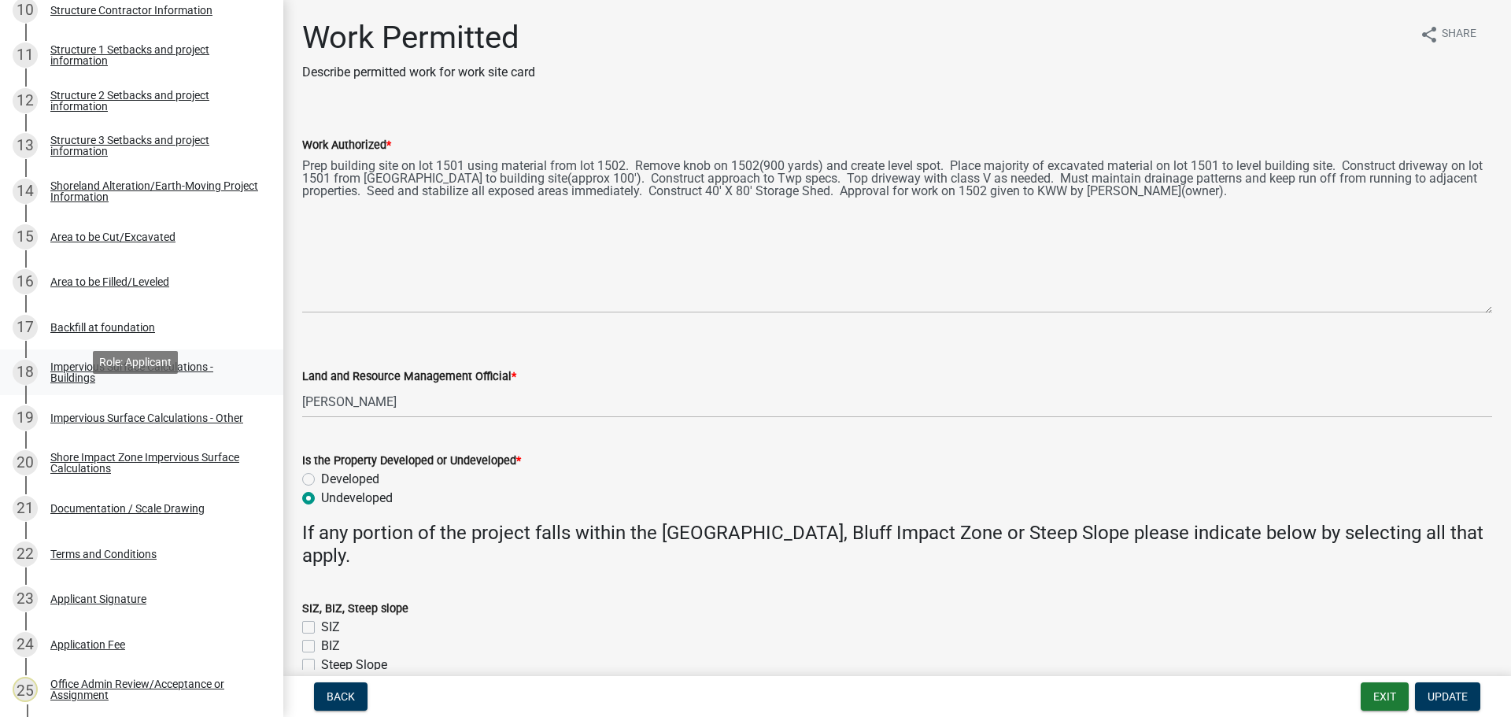
scroll to position [708, 0]
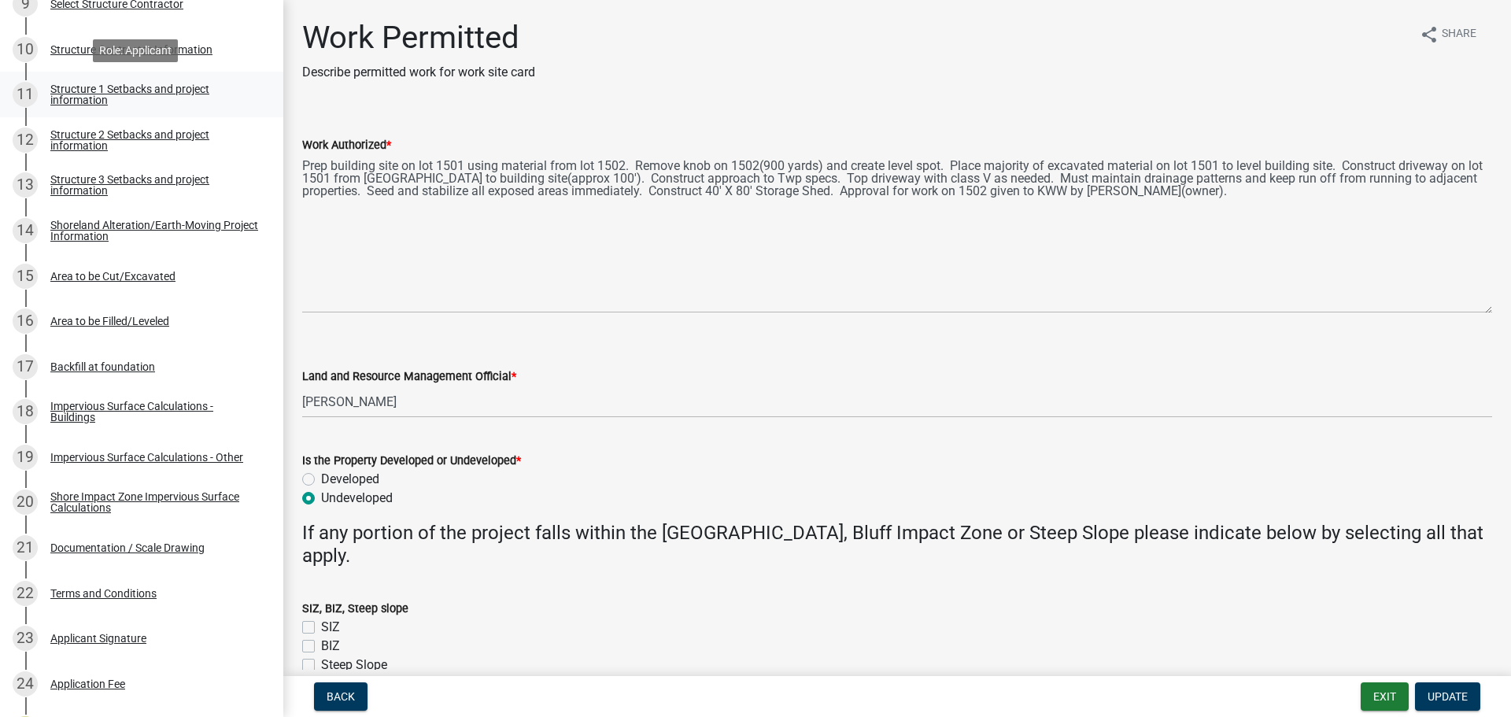
click at [171, 89] on div "Structure 1 Setbacks and project information" at bounding box center [154, 94] width 208 height 22
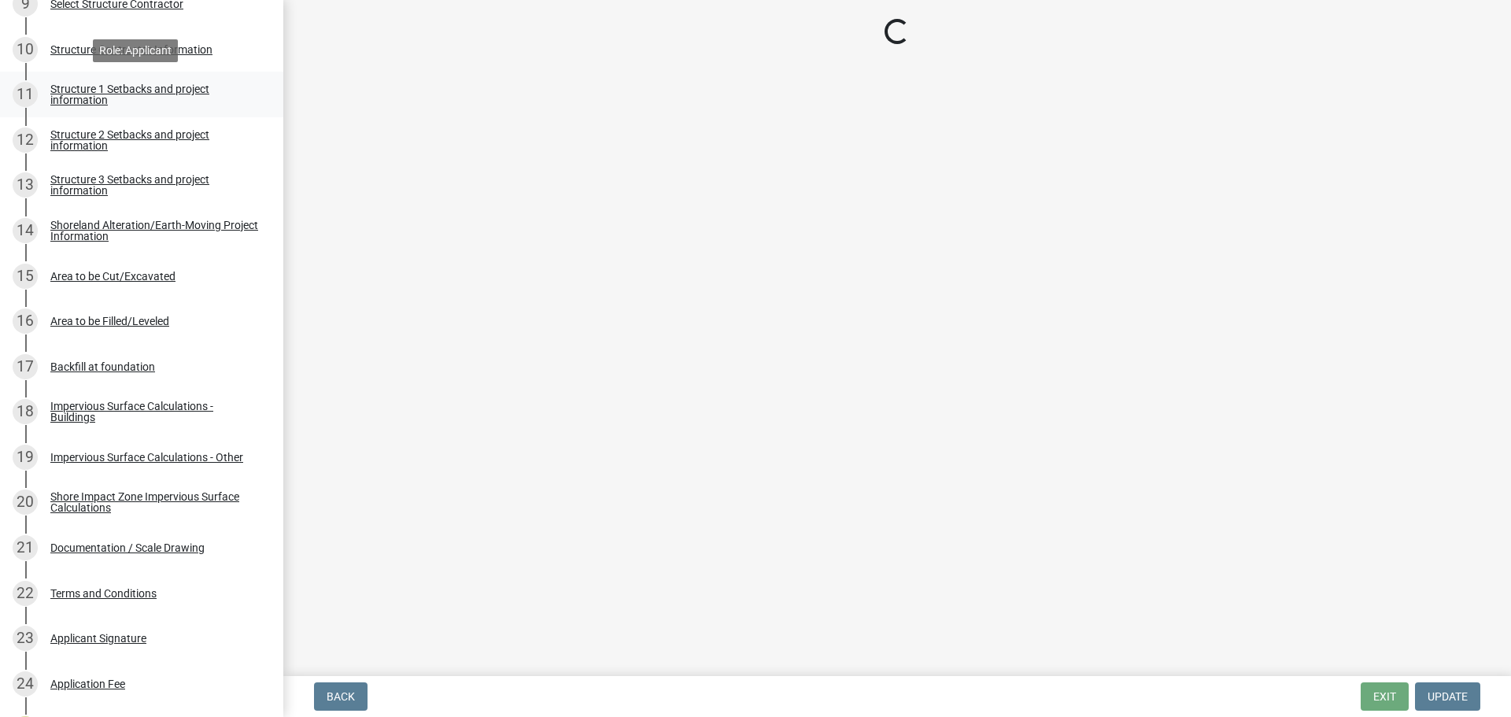
select select "c185e313-3403-4239-bd61-bb563c58a77a"
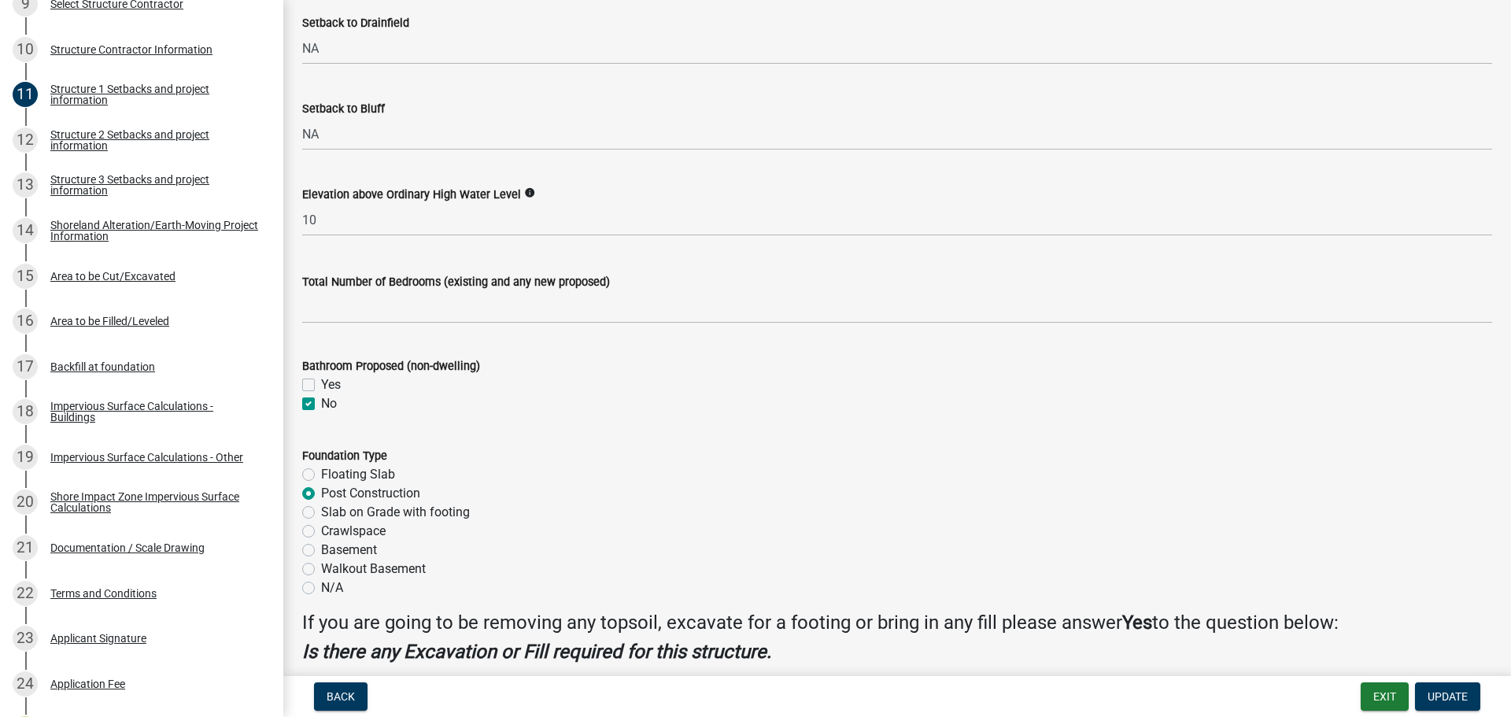
scroll to position [1246, 0]
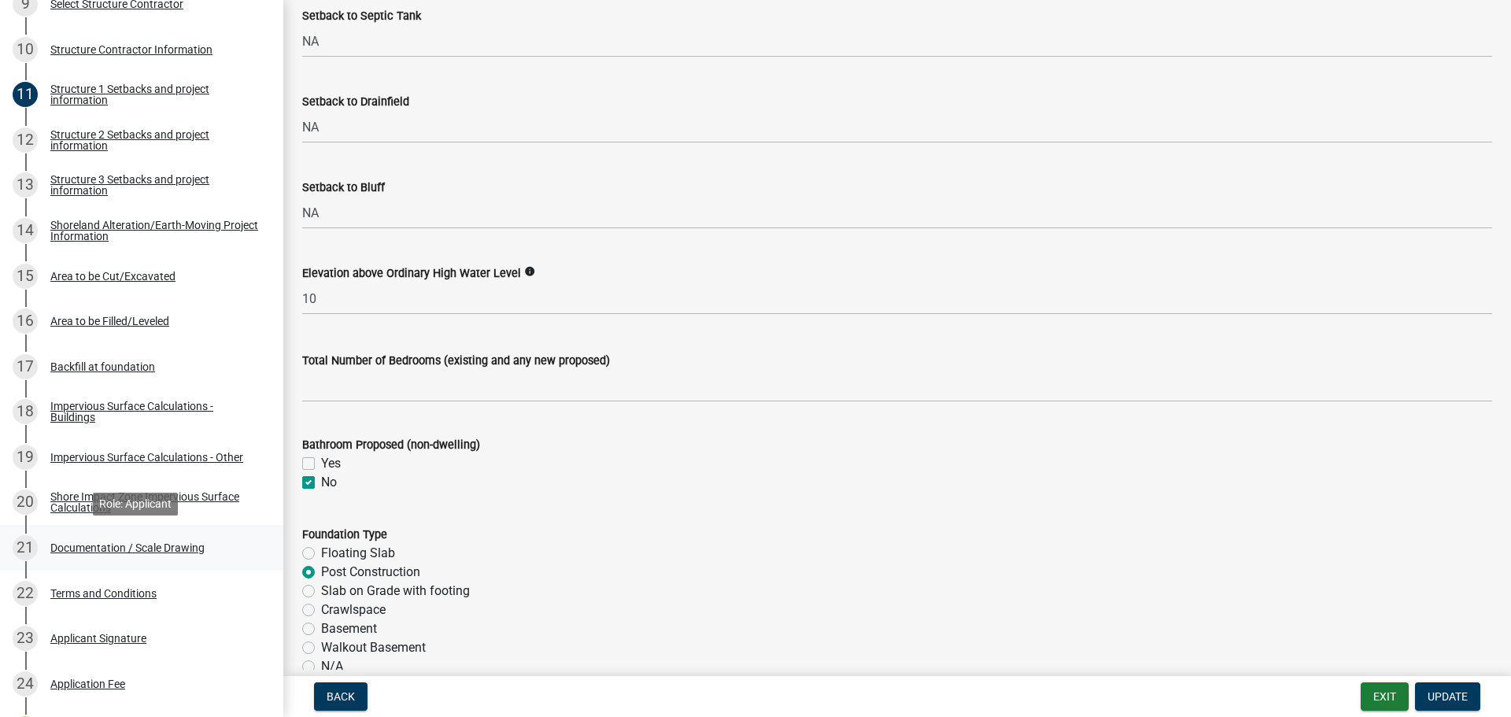
click at [159, 551] on div "Documentation / Scale Drawing" at bounding box center [127, 547] width 154 height 11
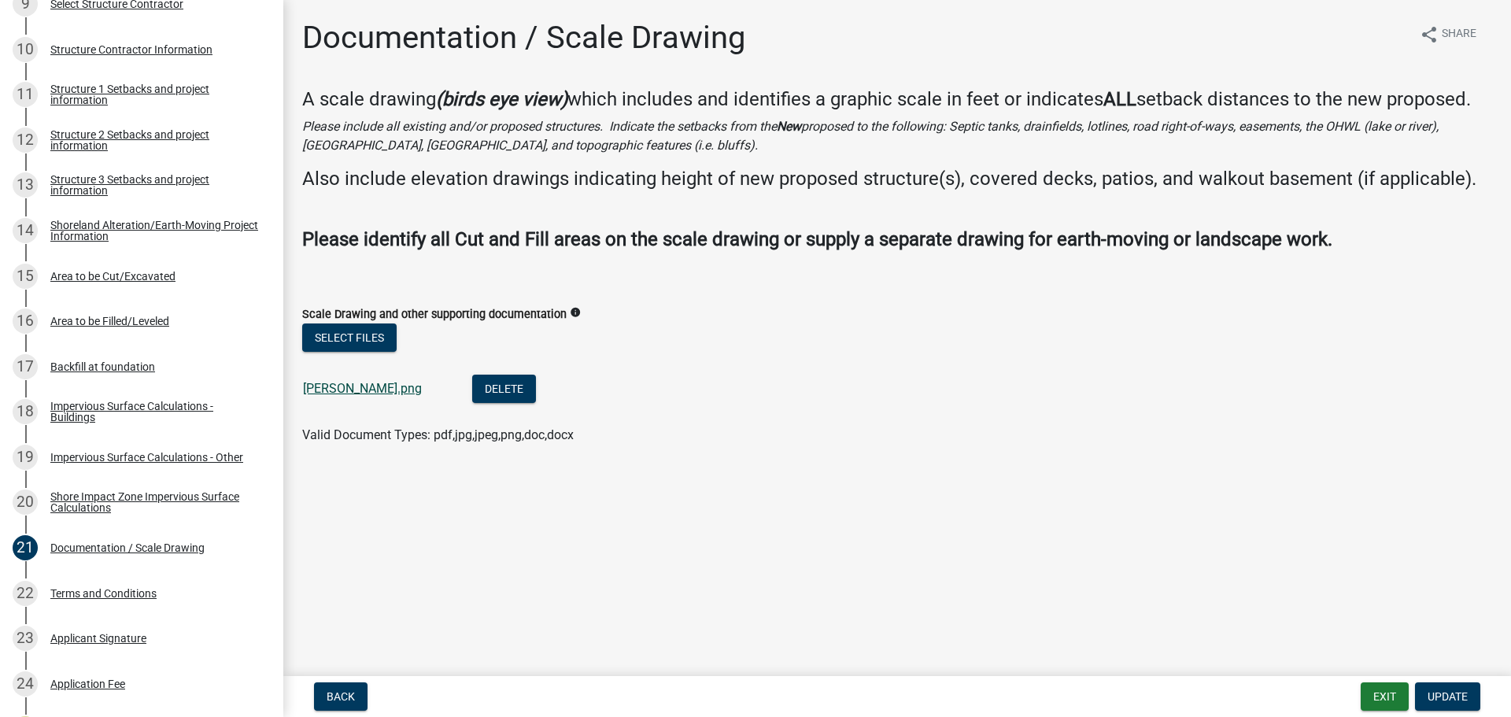
click at [373, 395] on link "[PERSON_NAME].png" at bounding box center [362, 388] width 119 height 15
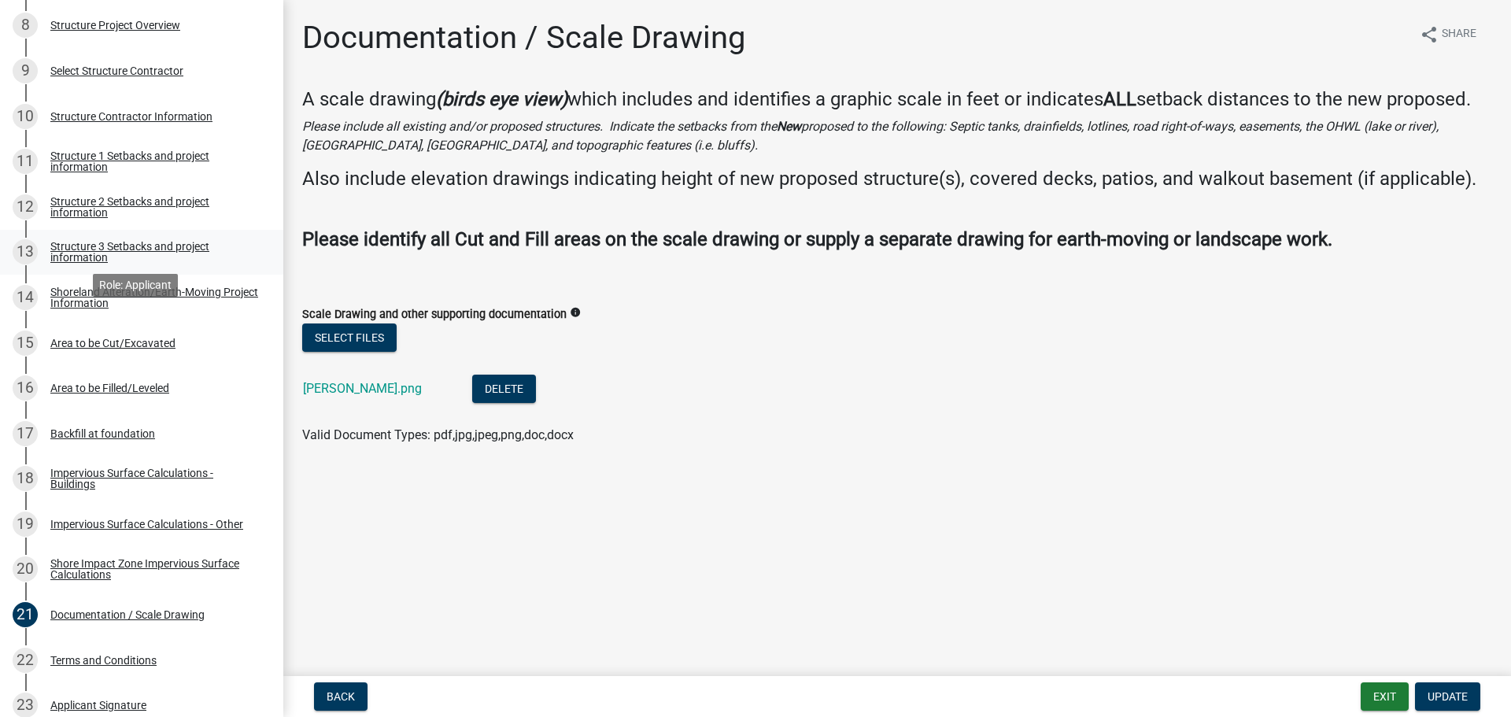
scroll to position [629, 0]
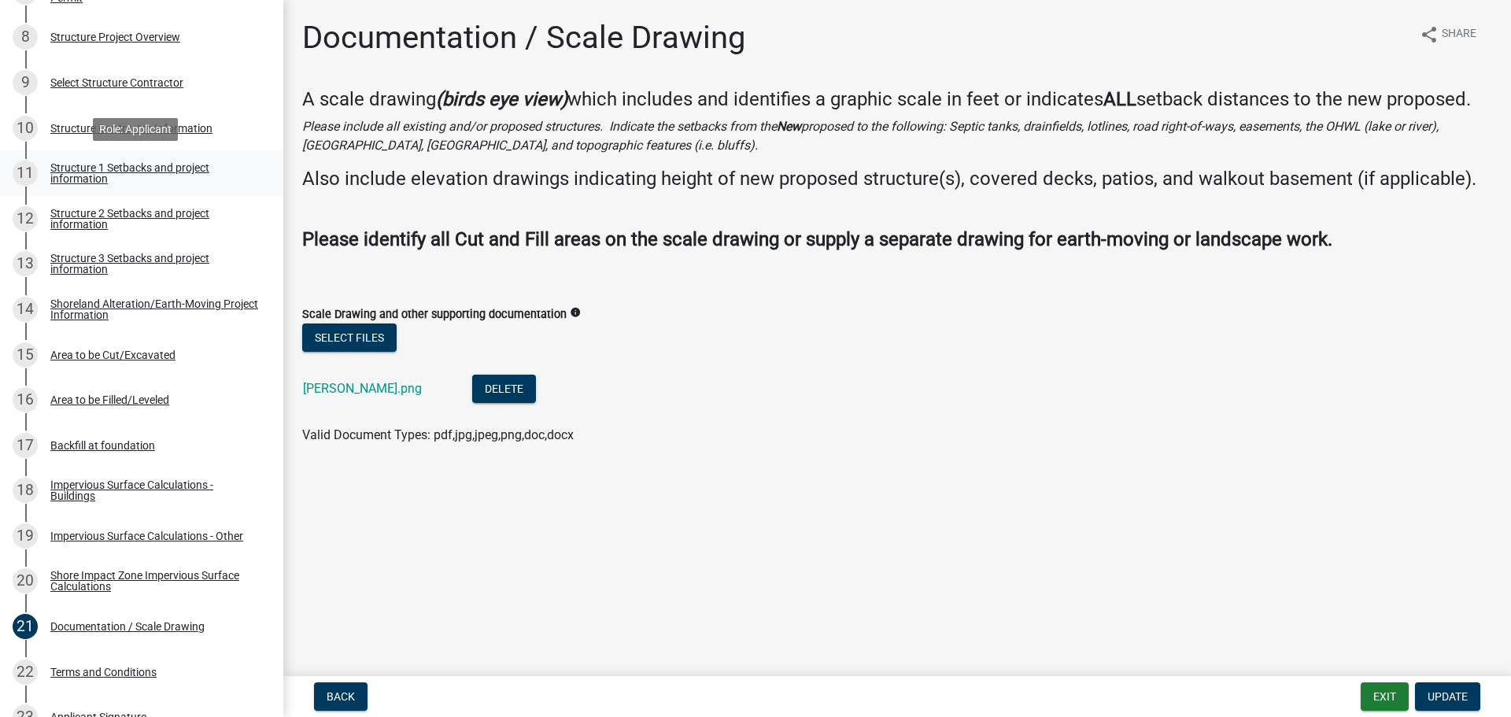
click at [170, 163] on div "Structure 1 Setbacks and project information" at bounding box center [154, 173] width 208 height 22
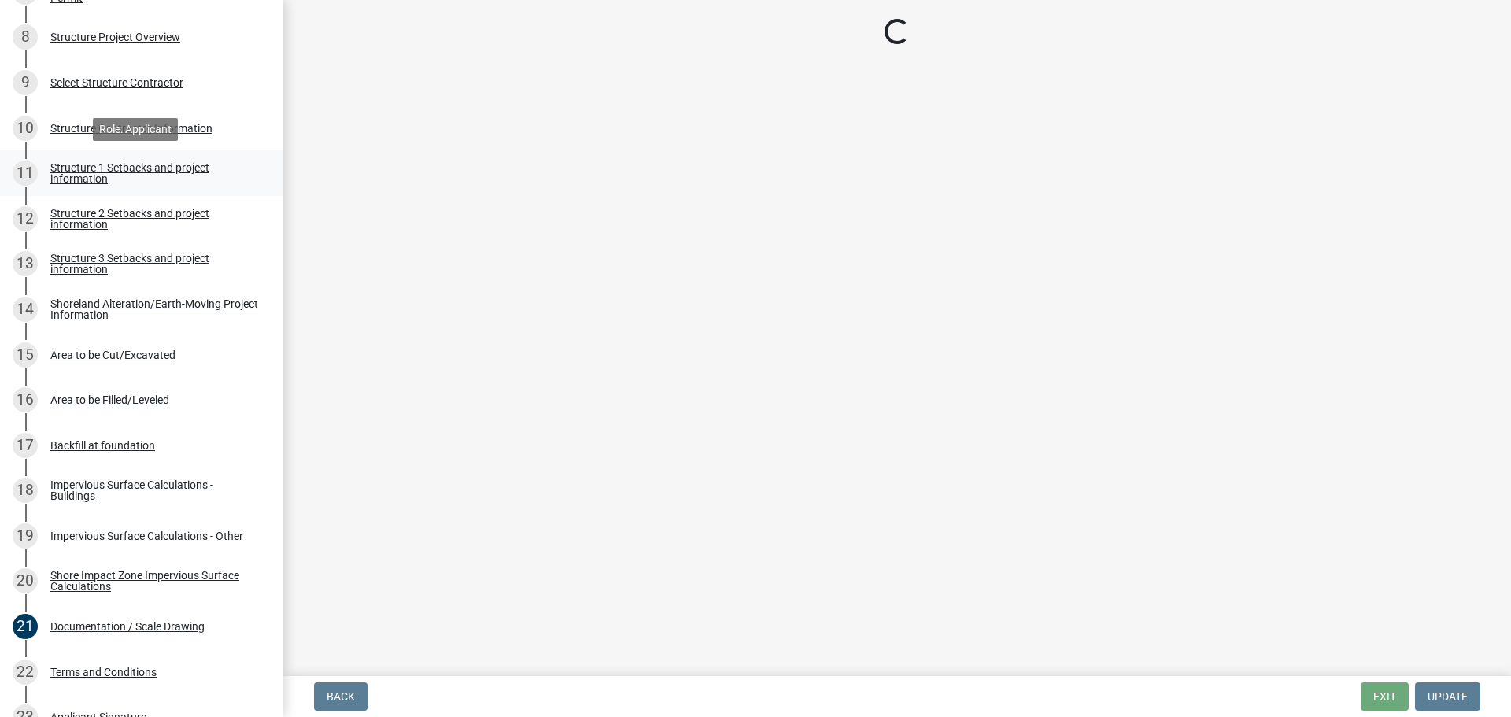
select select "c185e313-3403-4239-bd61-bb563c58a77a"
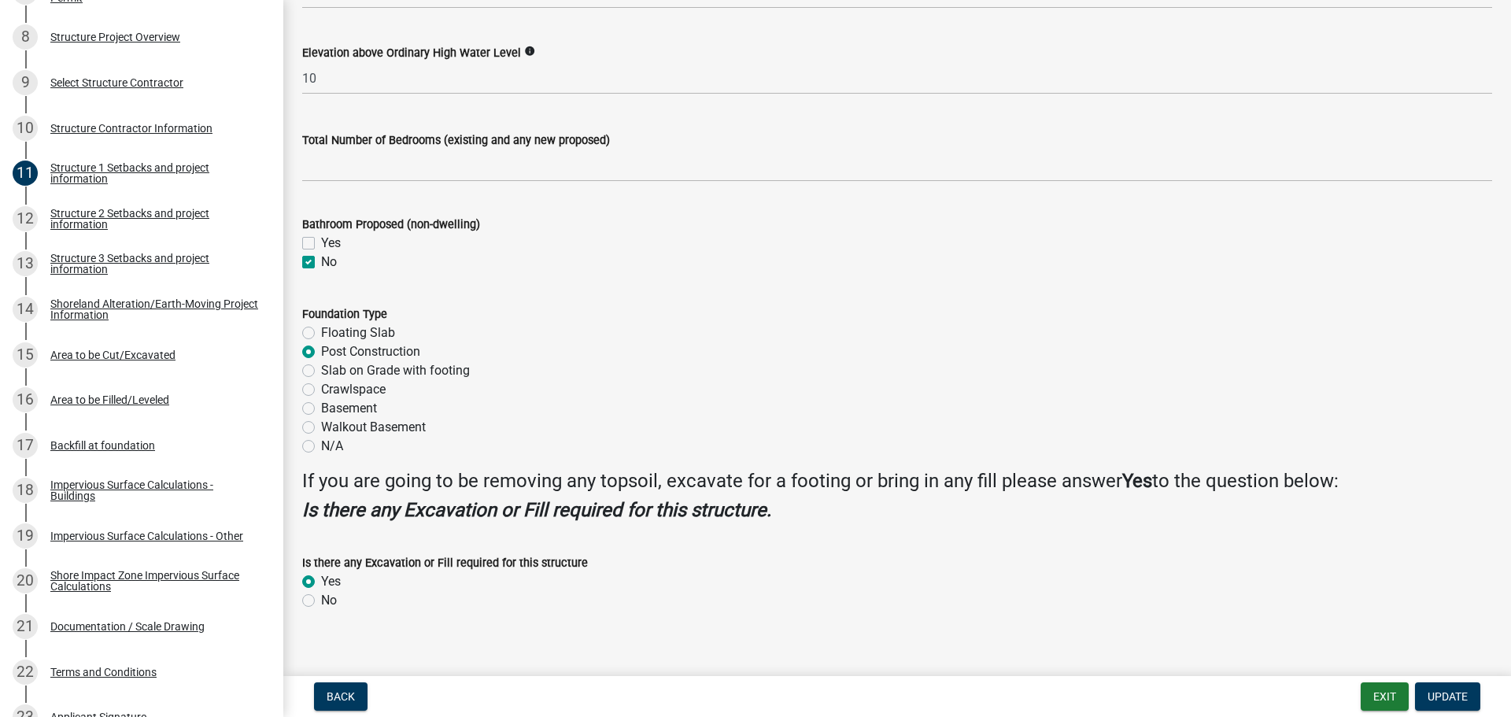
scroll to position [1482, 0]
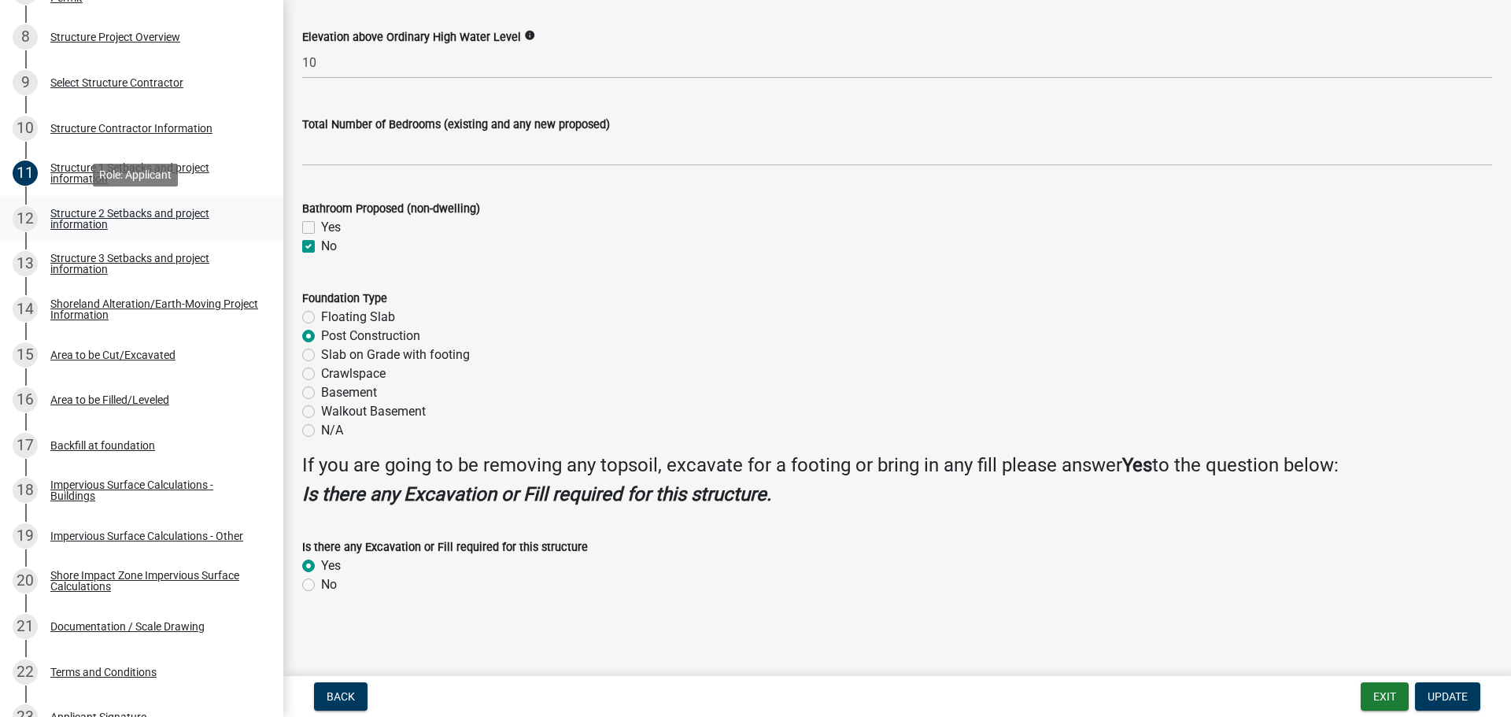
click at [116, 212] on div "Structure 2 Setbacks and project information" at bounding box center [154, 219] width 208 height 22
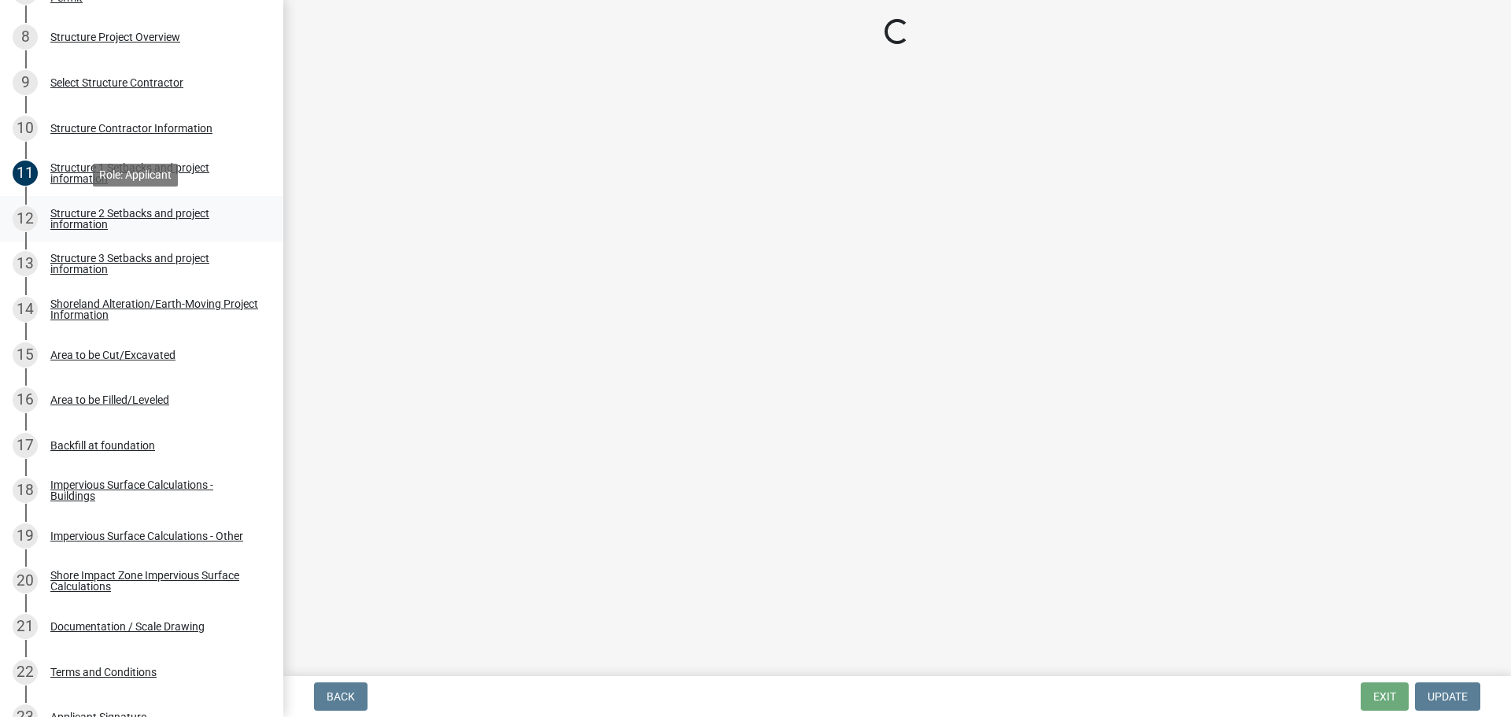
scroll to position [0, 0]
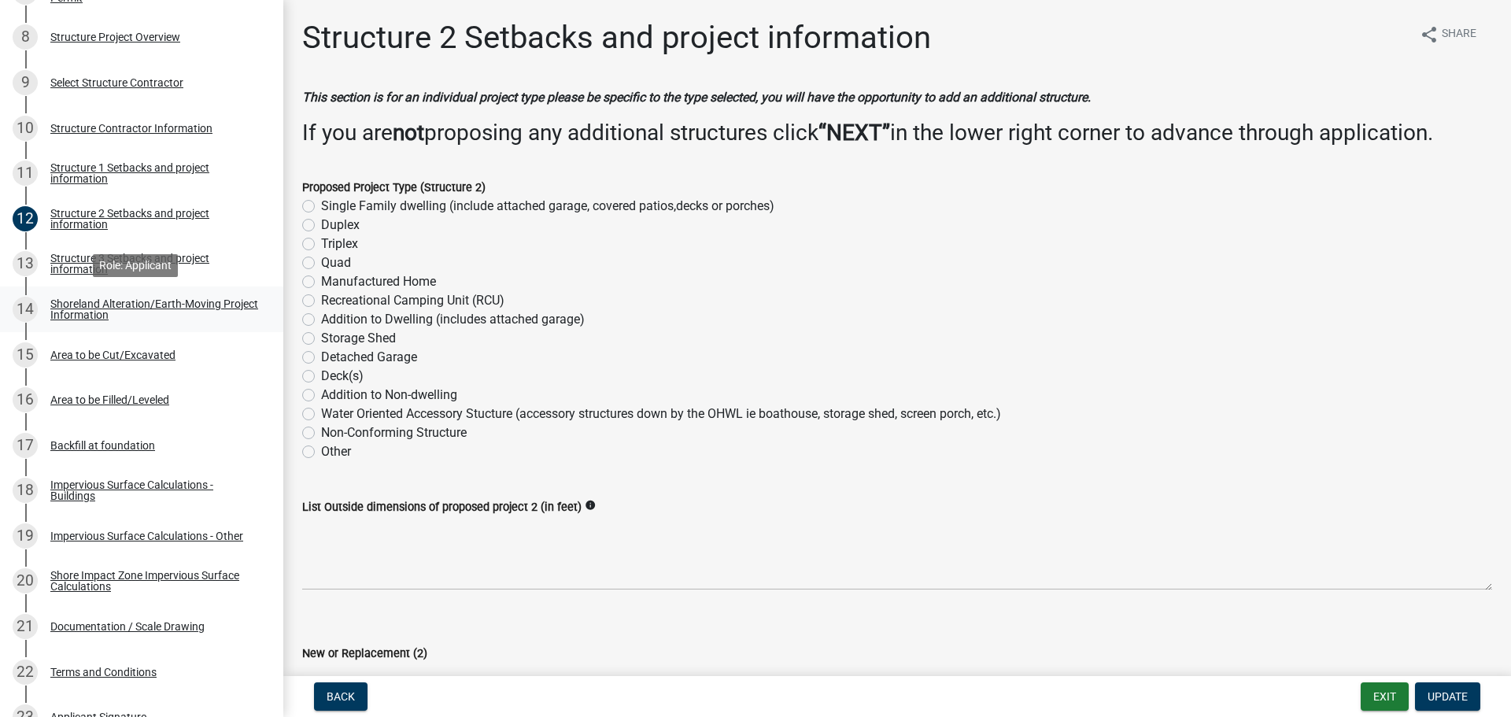
click at [121, 303] on div "Shoreland Alteration/Earth-Moving Project Information" at bounding box center [154, 309] width 208 height 22
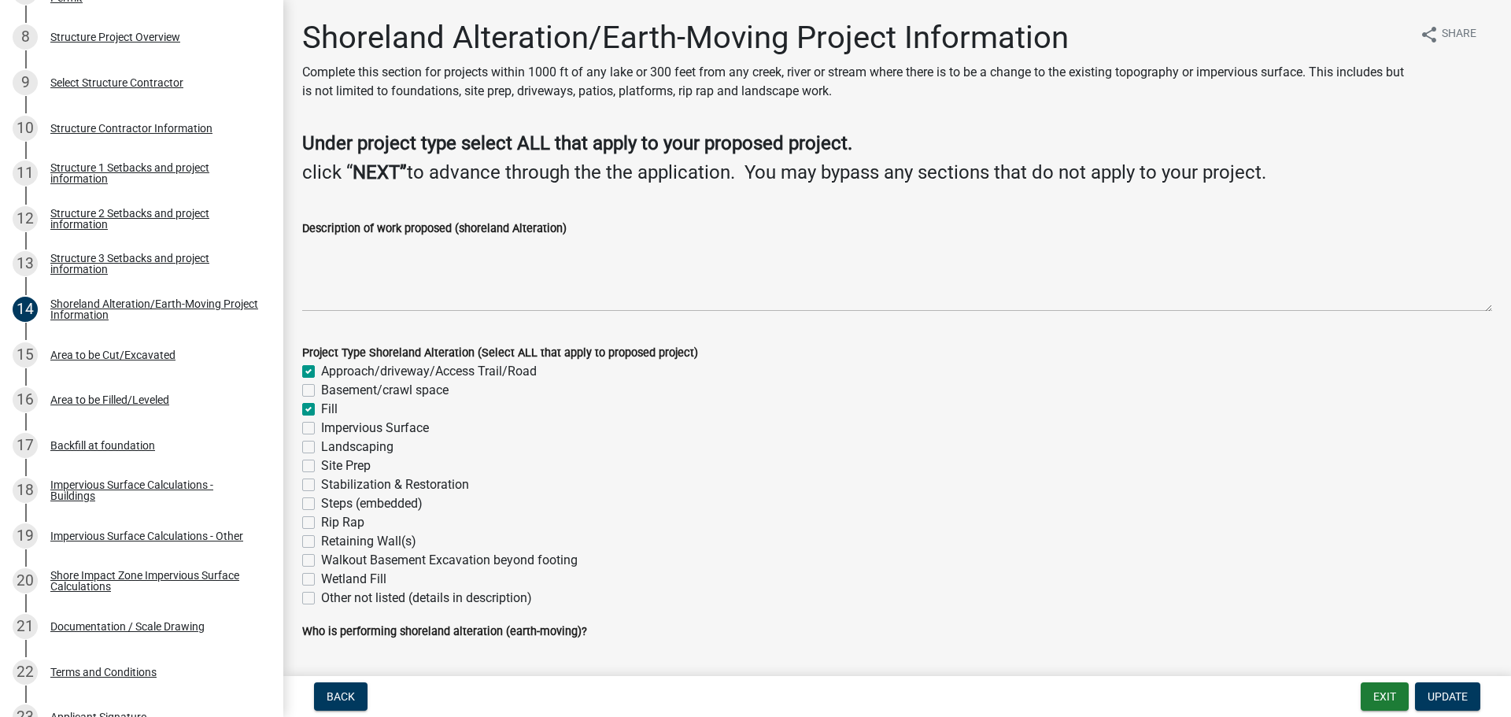
scroll to position [45, 0]
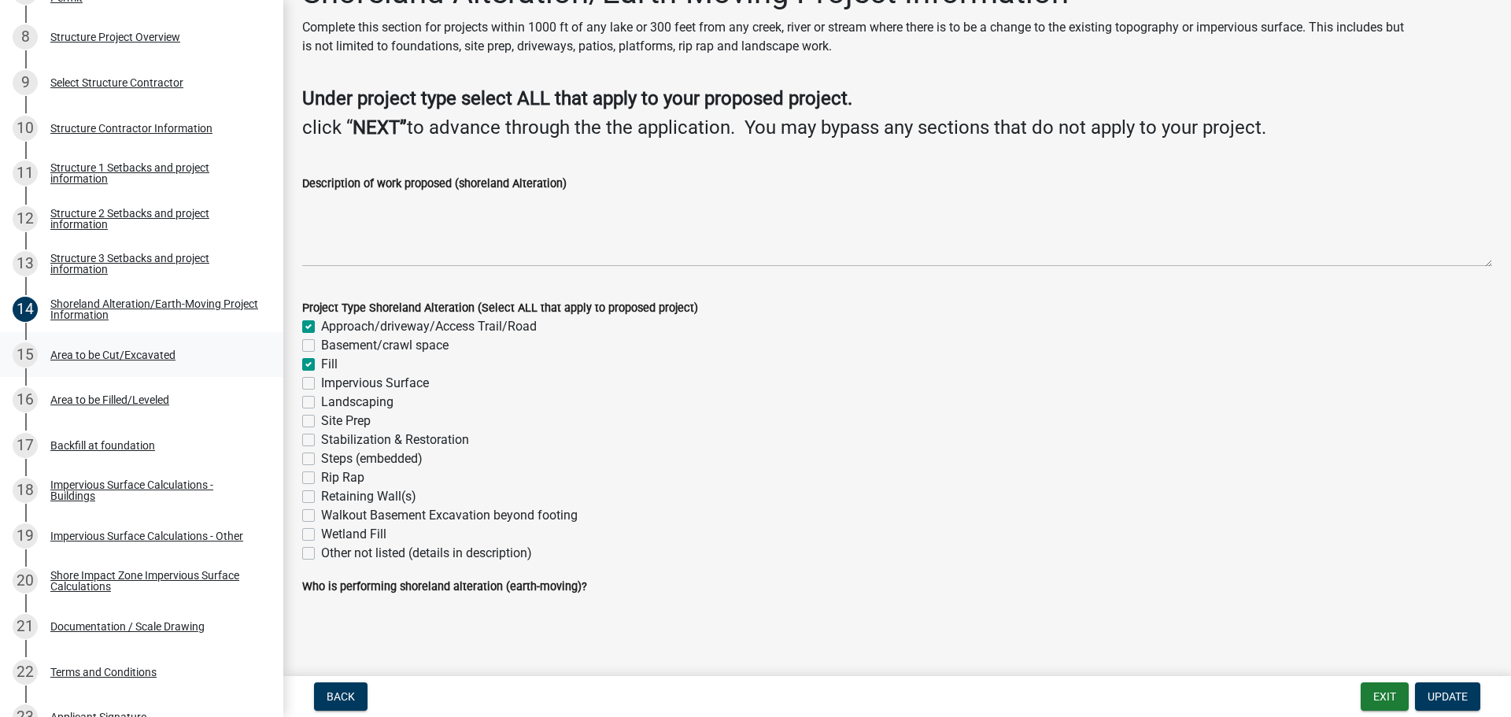
click at [108, 353] on div "Area to be Cut/Excavated" at bounding box center [112, 354] width 125 height 11
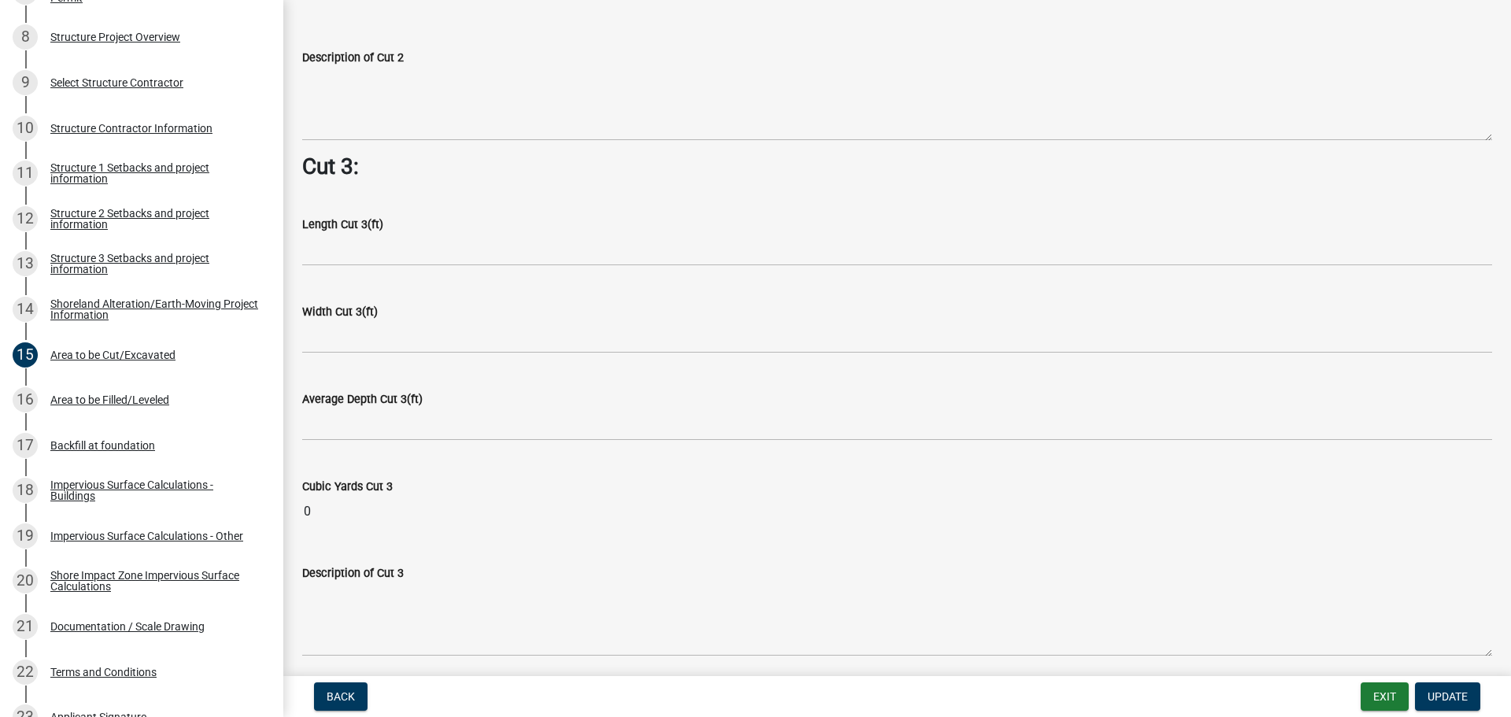
scroll to position [1888, 0]
click at [126, 400] on div "Area to be Filled/Leveled" at bounding box center [109, 399] width 119 height 11
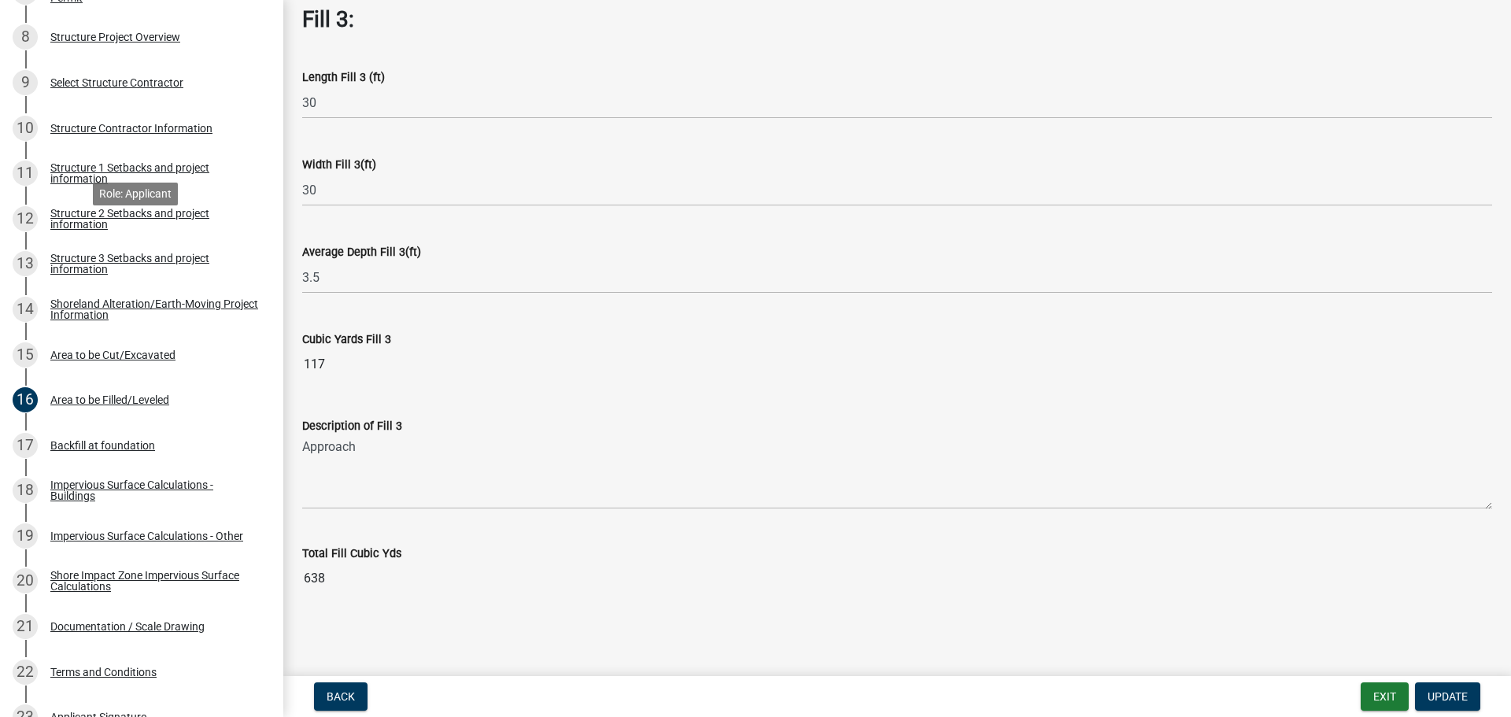
scroll to position [551, 0]
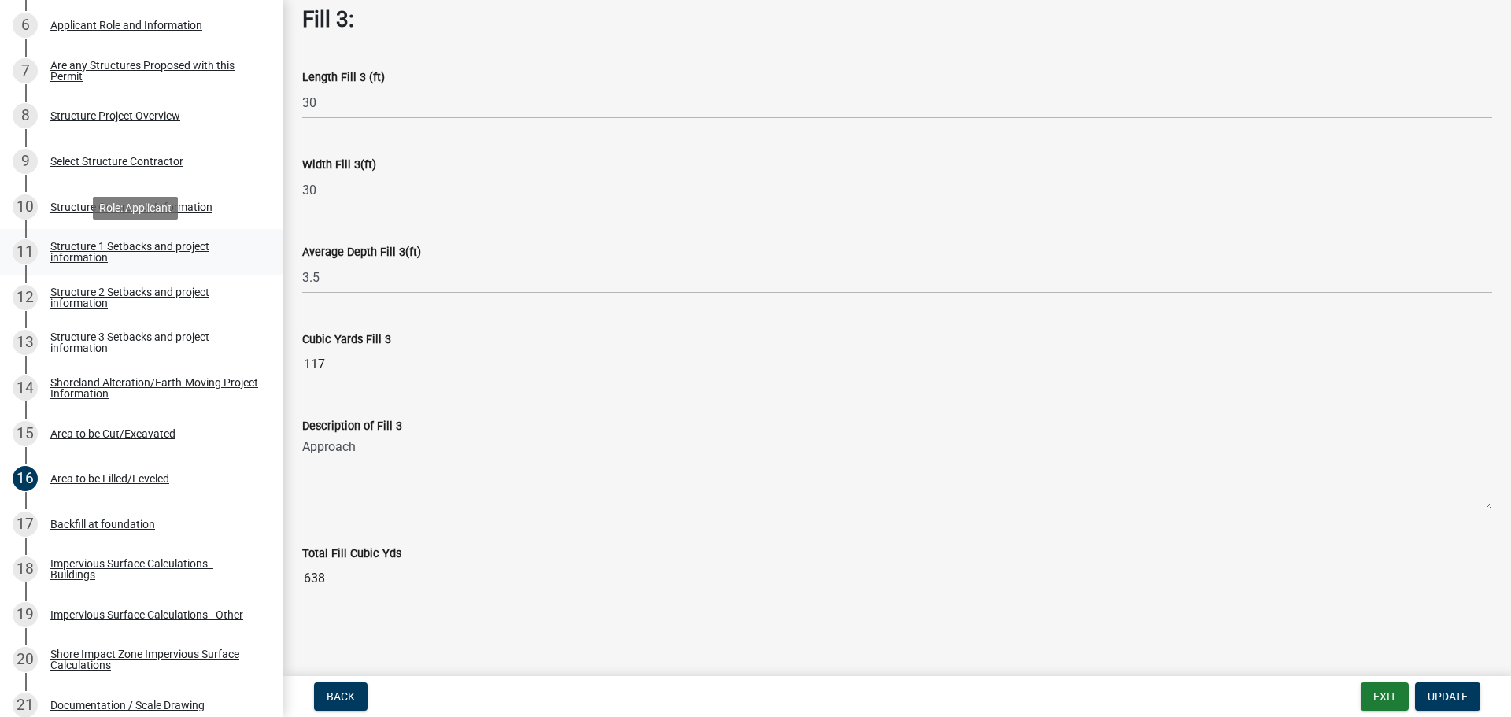
click at [144, 249] on div "Structure 1 Setbacks and project information" at bounding box center [154, 252] width 208 height 22
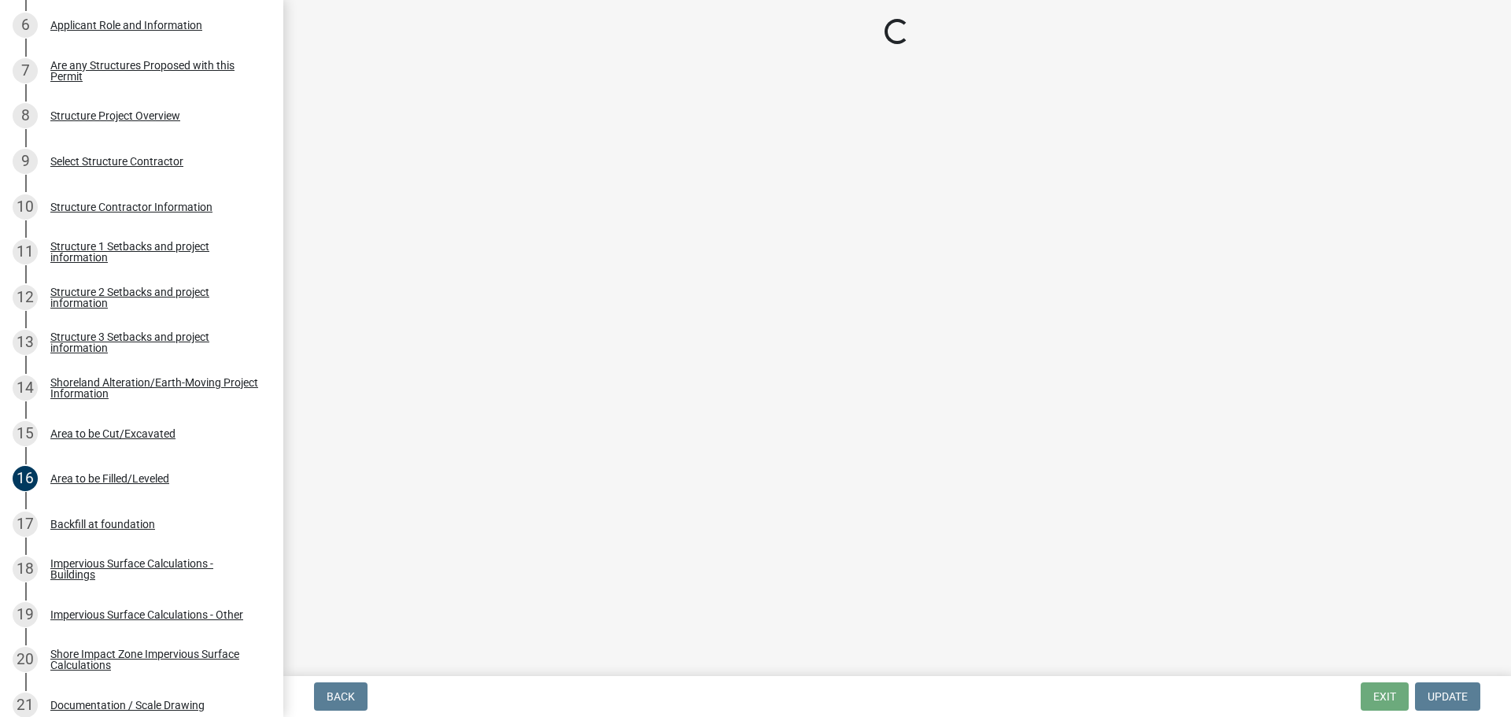
select select "c185e313-3403-4239-bd61-bb563c58a77a"
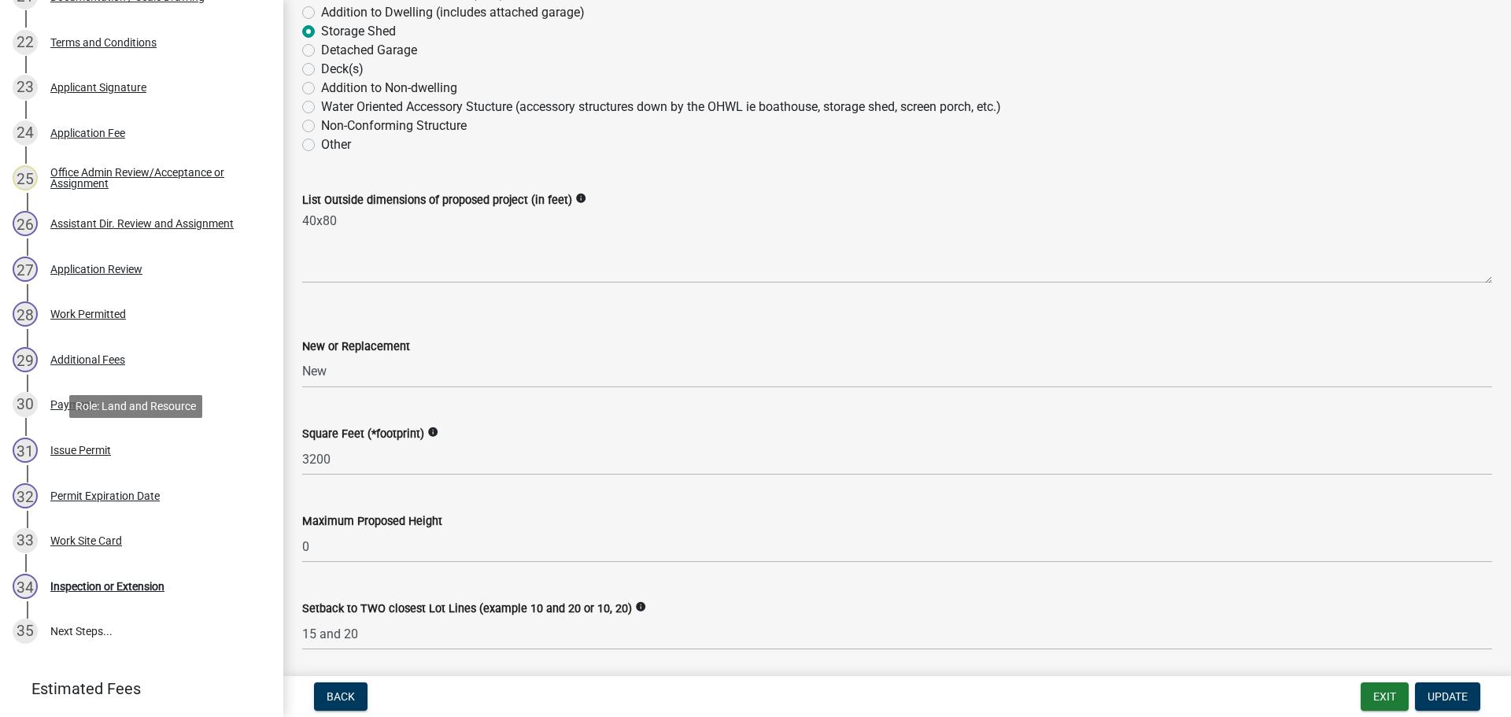
scroll to position [1378, 0]
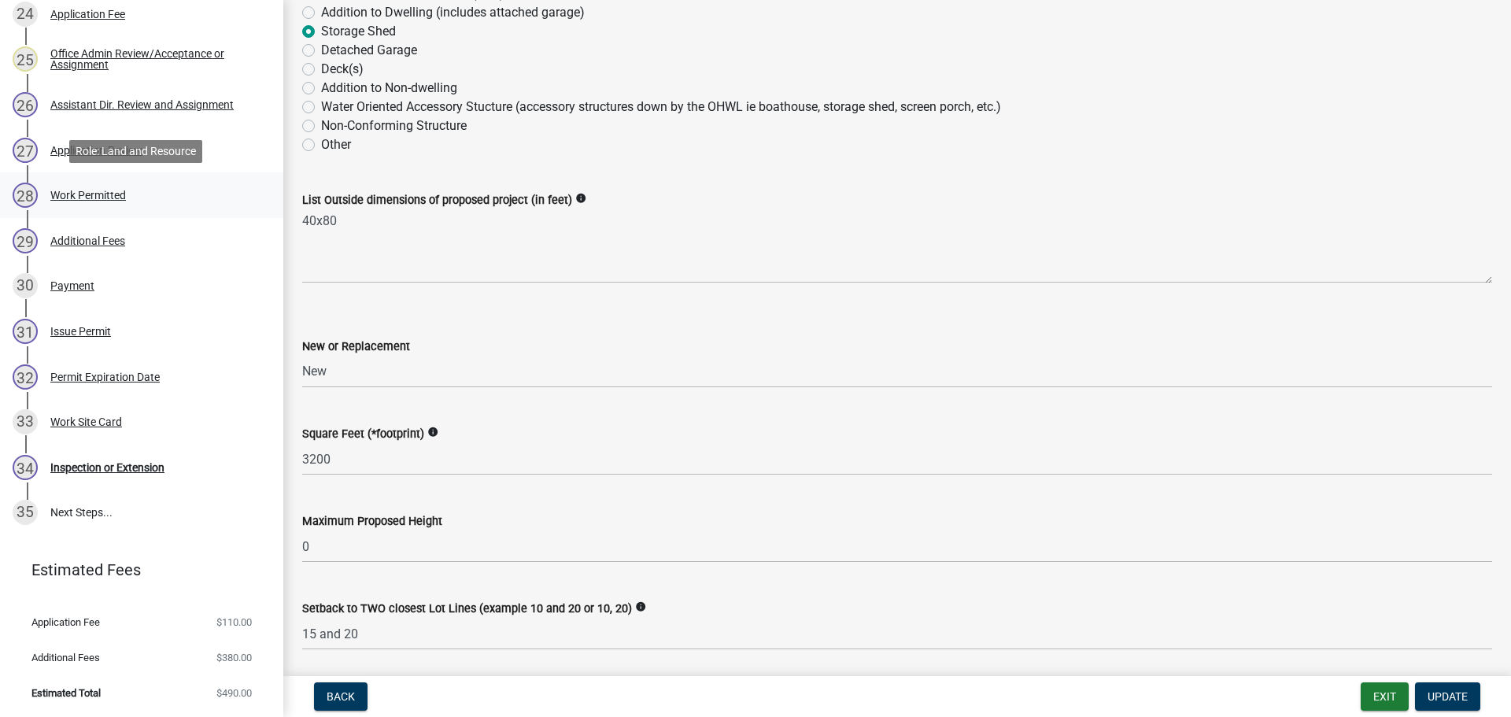
click at [89, 192] on div "Work Permitted" at bounding box center [88, 195] width 76 height 11
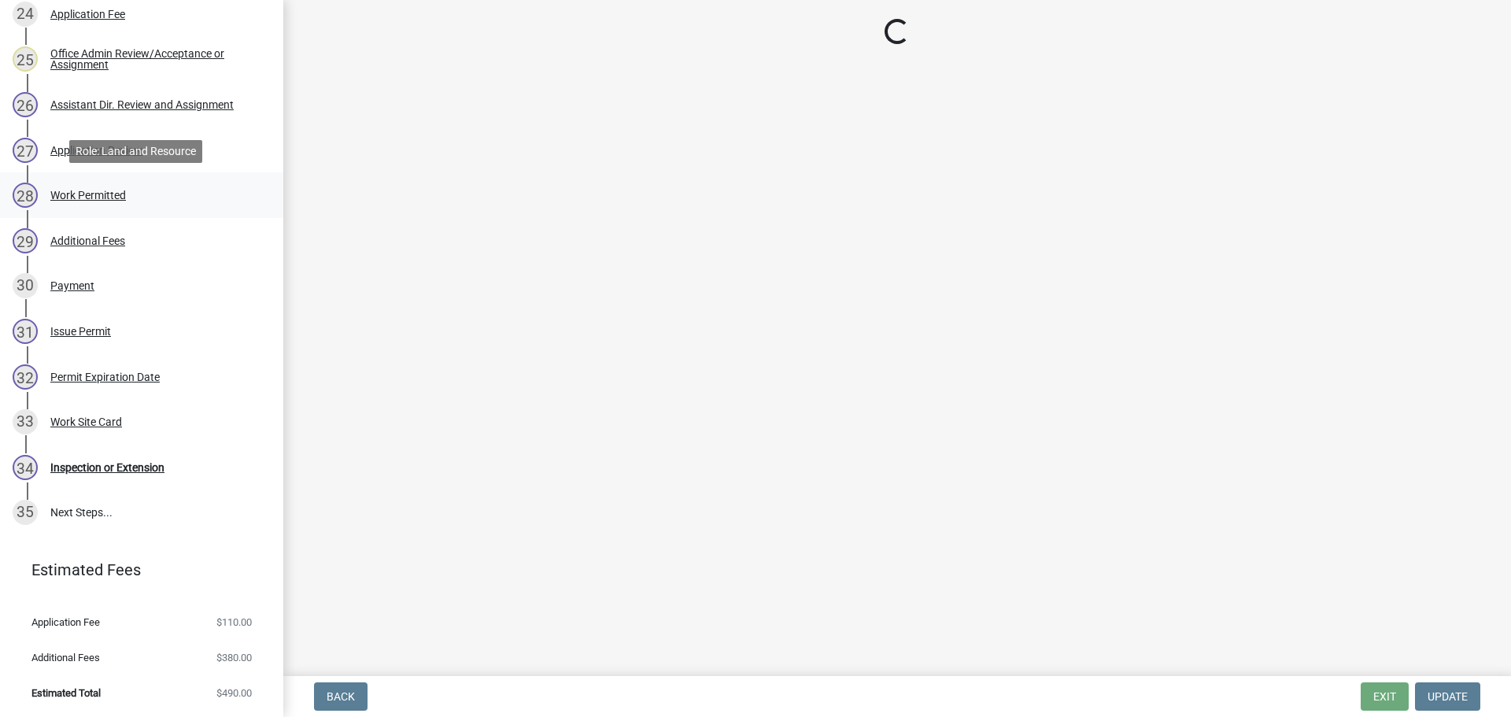
scroll to position [0, 0]
select select "b1ab52ec-9759-48a2-a5bb-a8b7da6cd639"
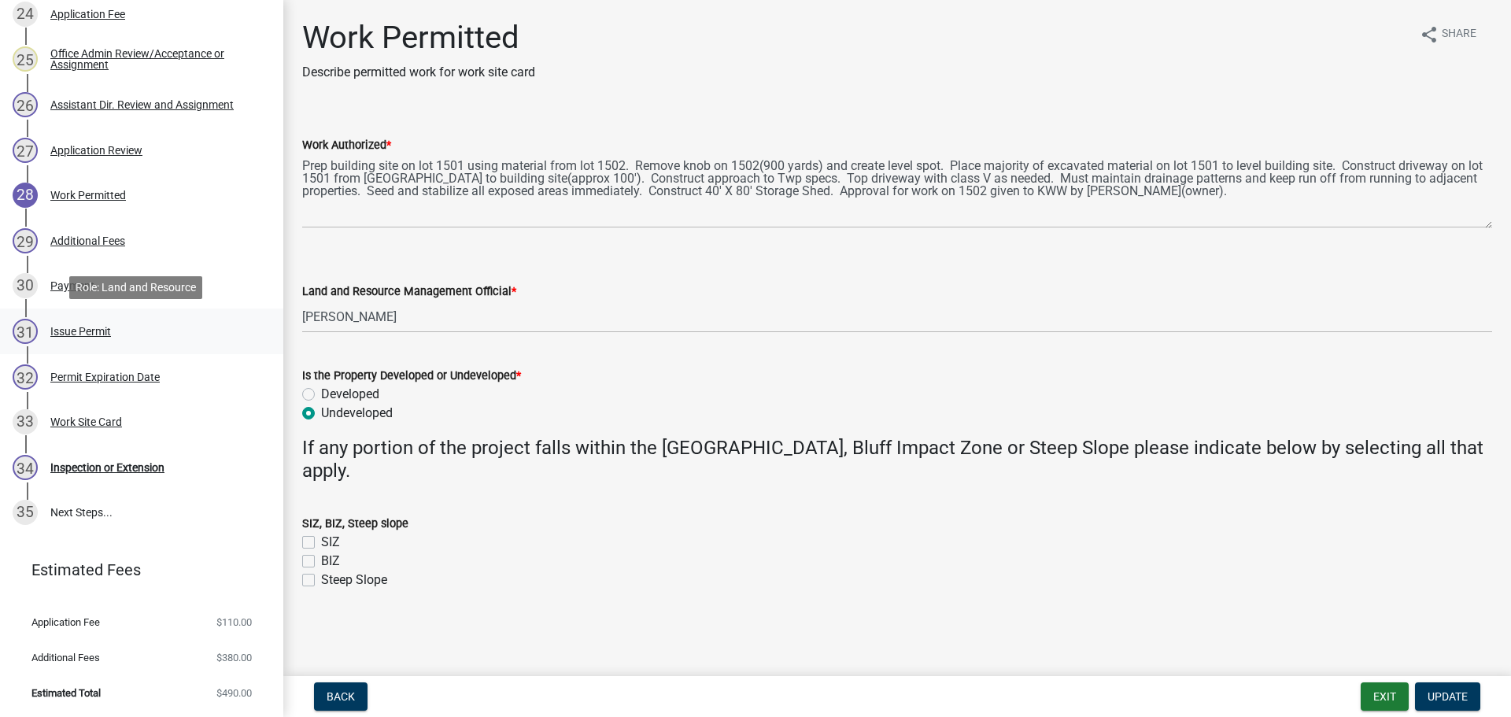
click at [75, 337] on div "31 Issue Permit" at bounding box center [135, 331] width 245 height 25
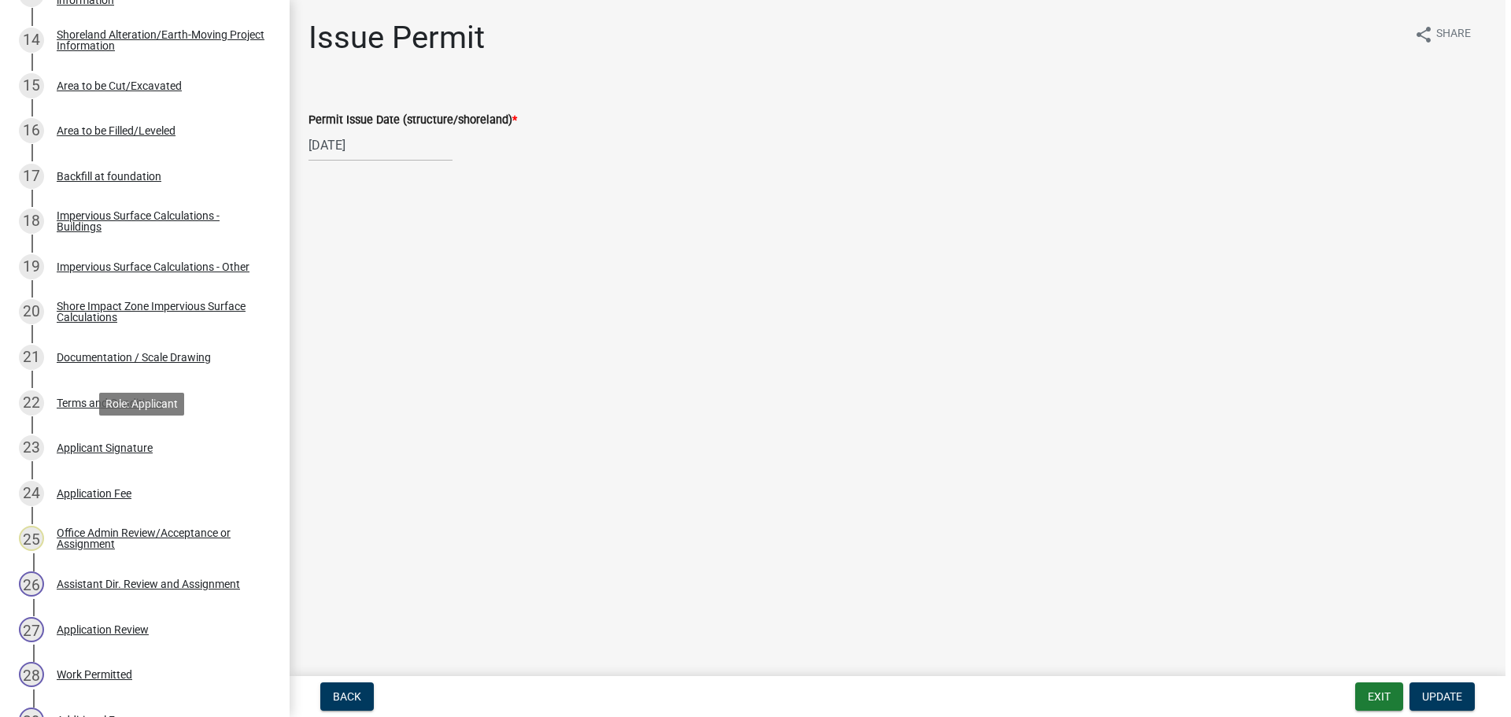
scroll to position [827, 0]
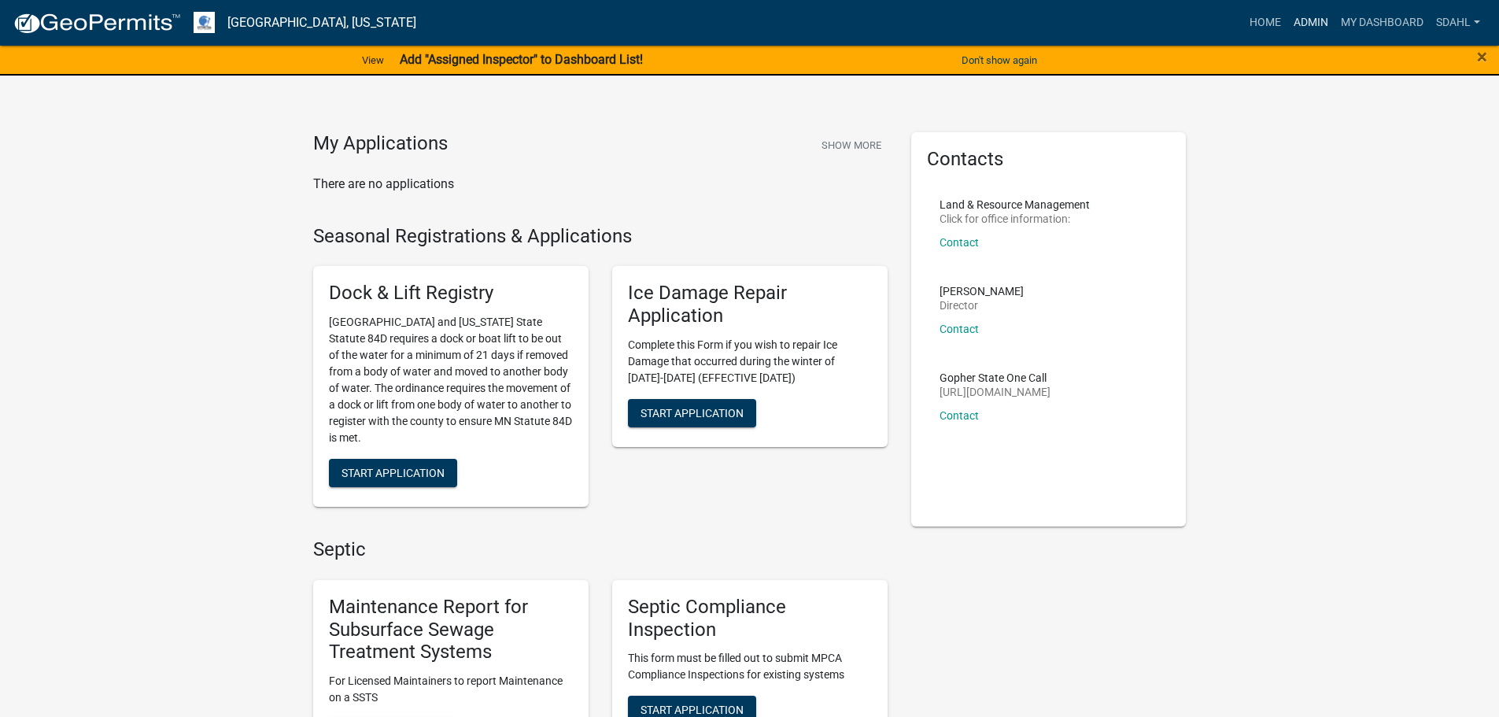
click at [1318, 15] on link "Admin" at bounding box center [1310, 23] width 47 height 30
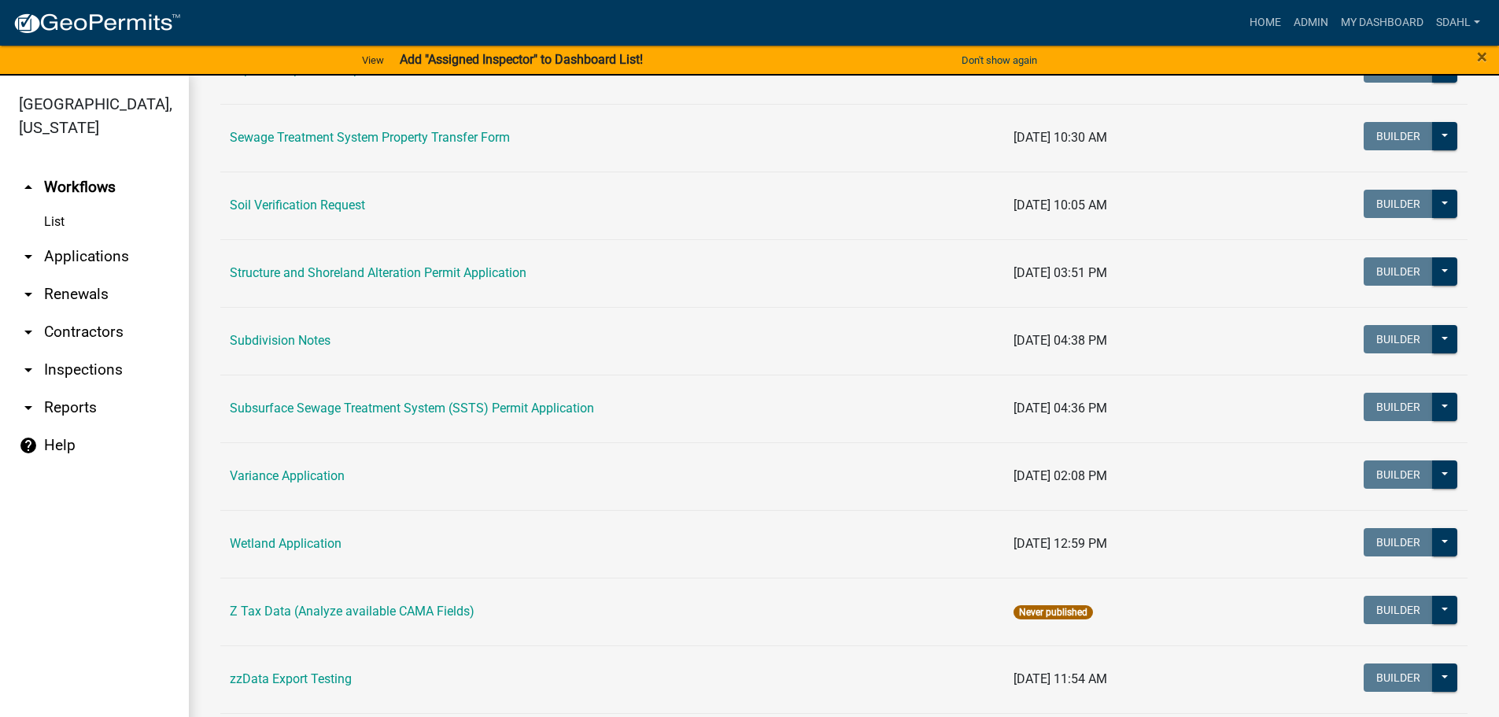
scroll to position [944, 0]
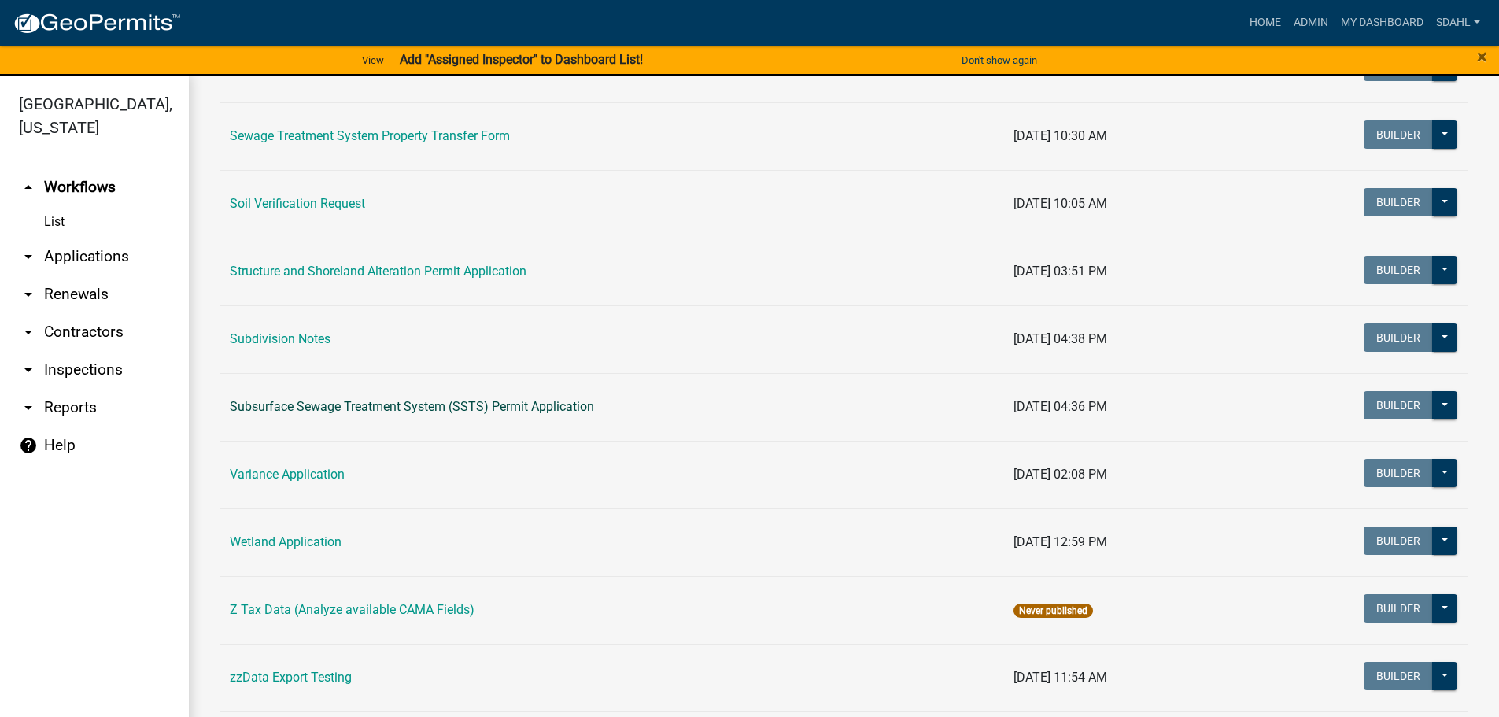
click at [515, 412] on link "Subsurface Sewage Treatment System (SSTS) Permit Application" at bounding box center [412, 406] width 364 height 15
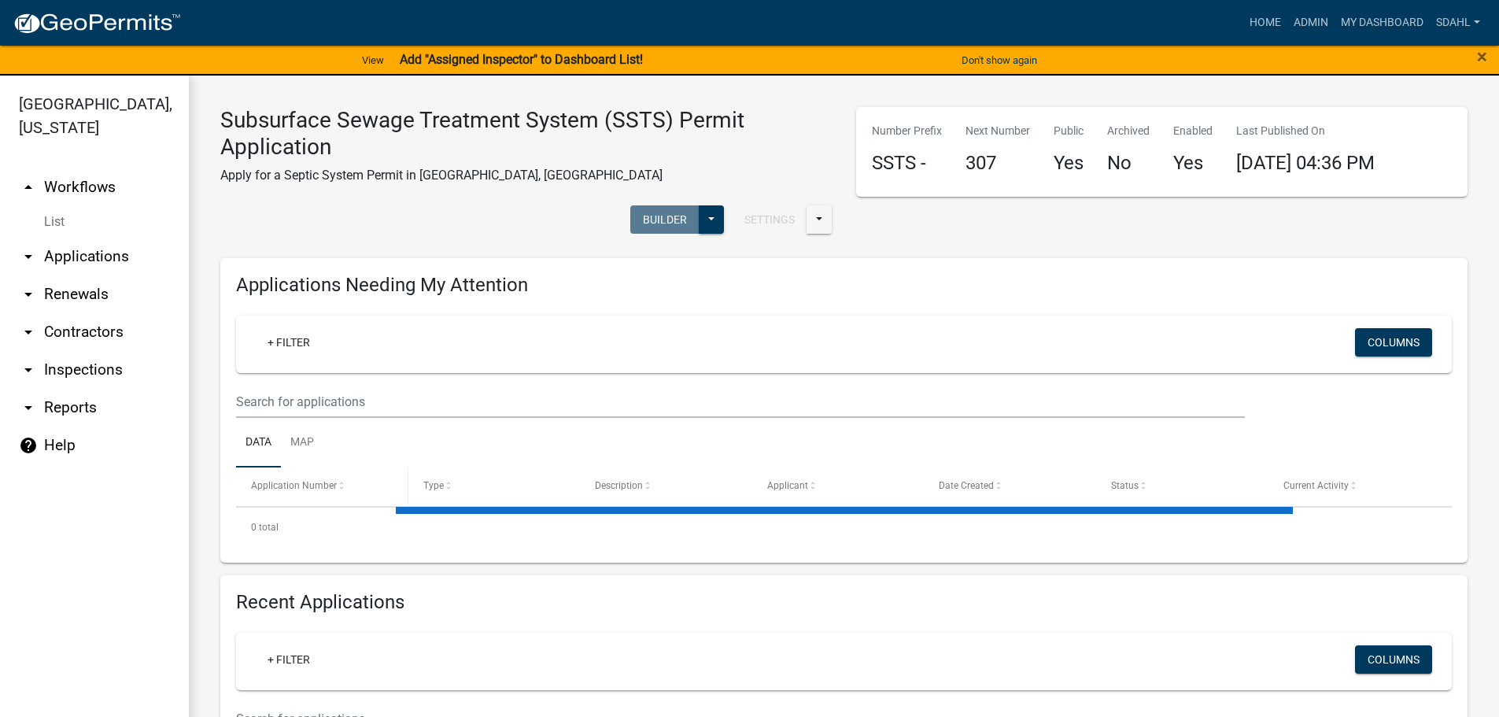
select select "1: 25"
select select "3: 100"
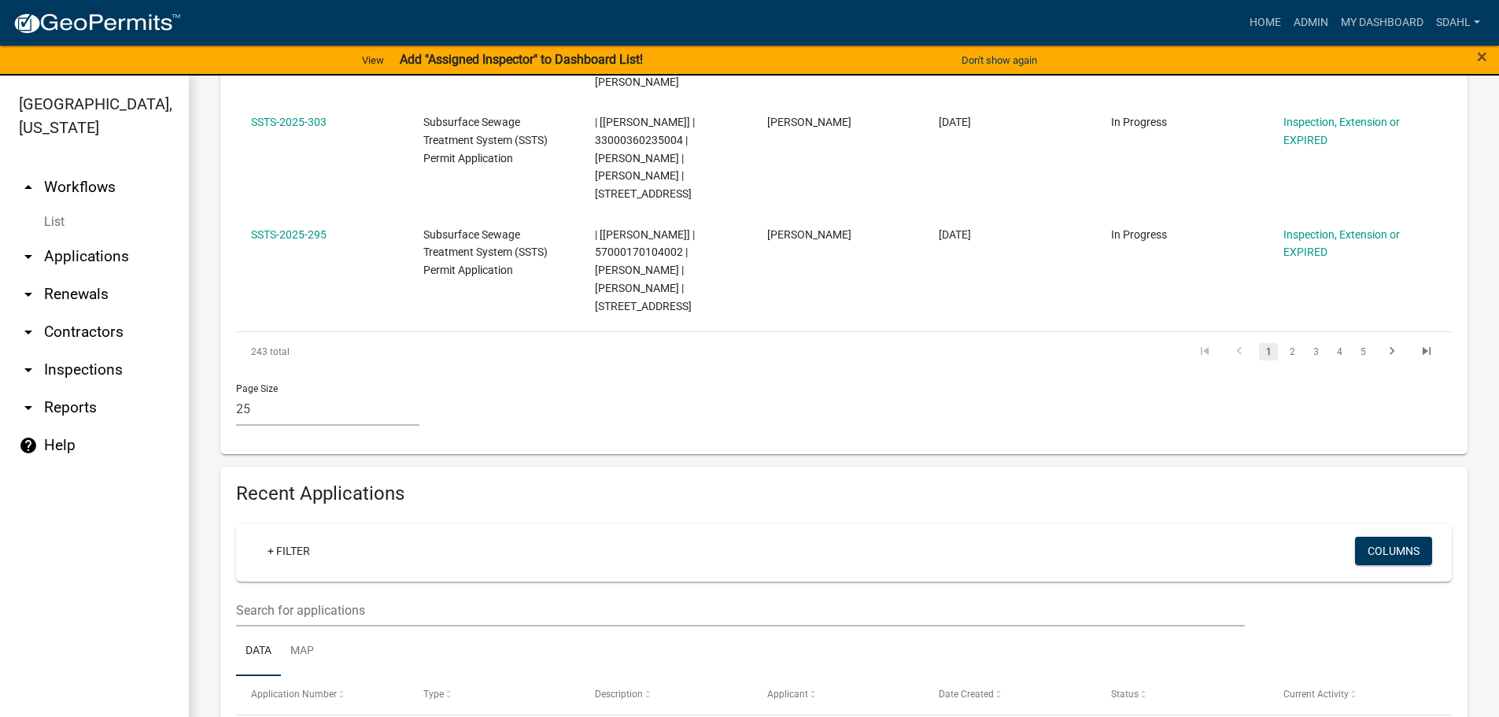
scroll to position [2911, 0]
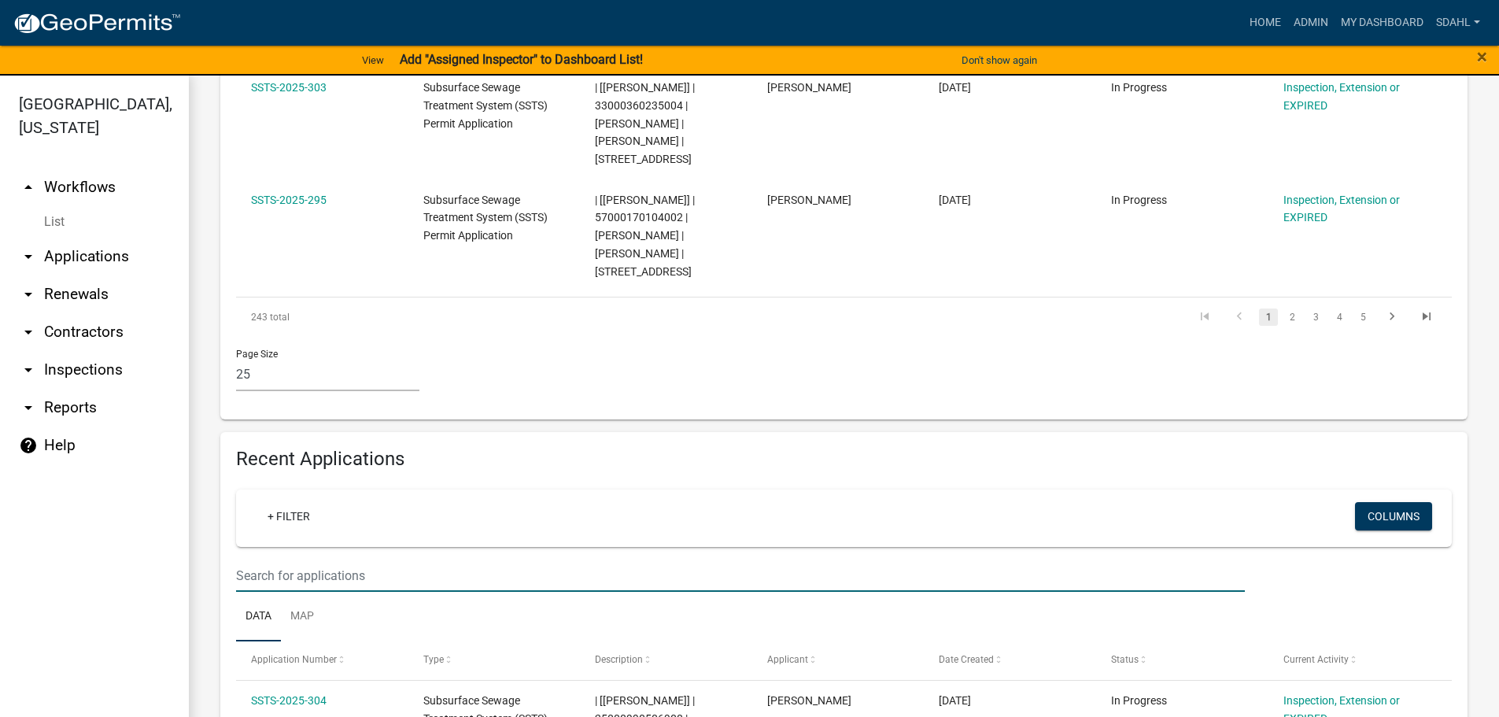
click at [334, 559] on input "text" at bounding box center [740, 575] width 1009 height 32
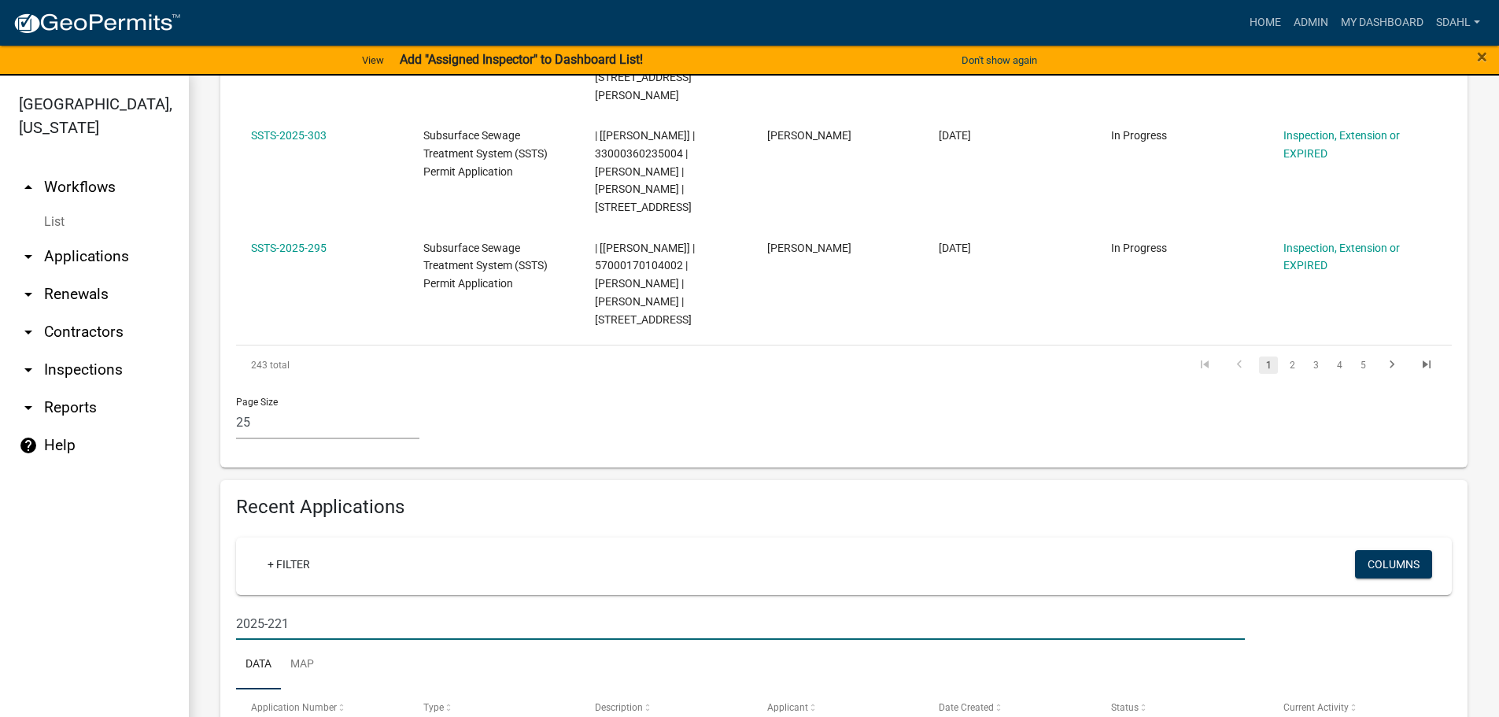
type input "2025-221"
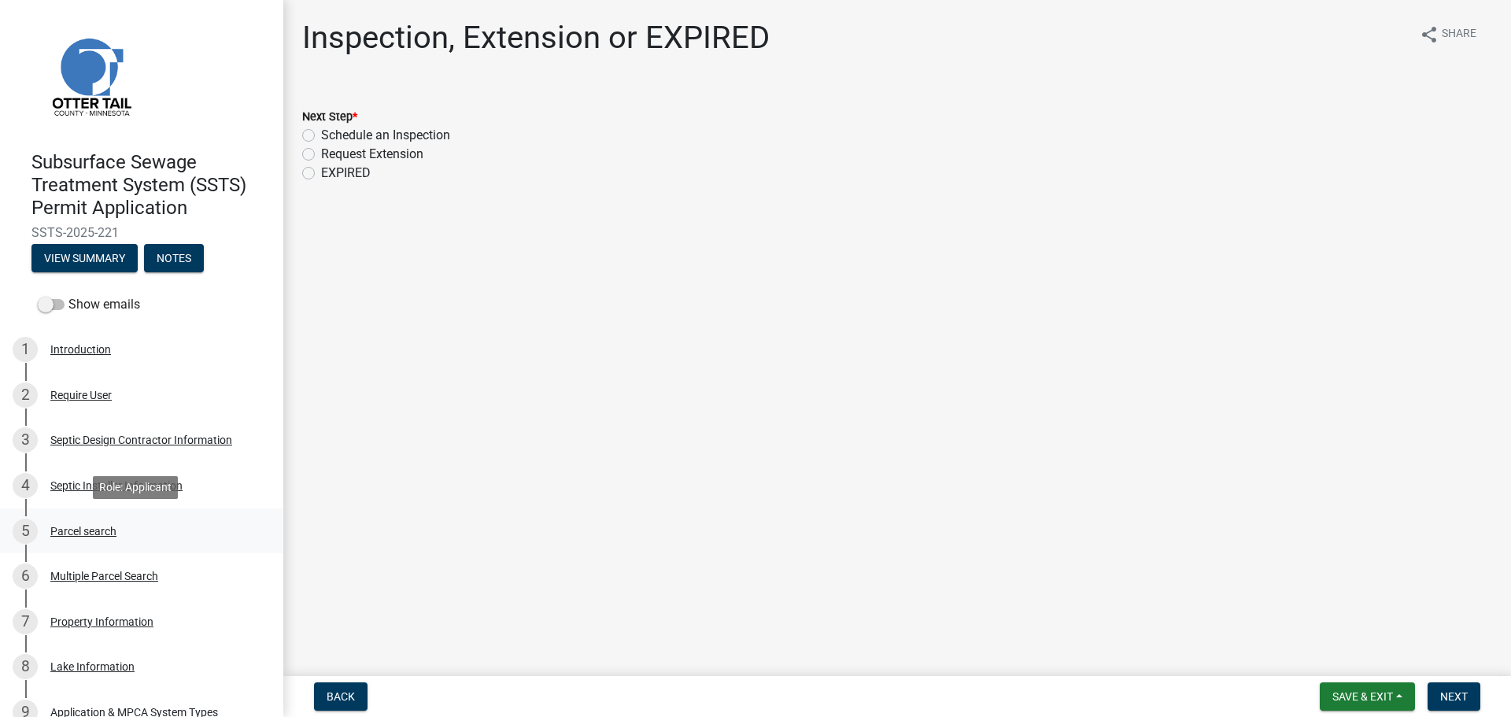
click at [87, 529] on div "Parcel search" at bounding box center [83, 531] width 66 height 11
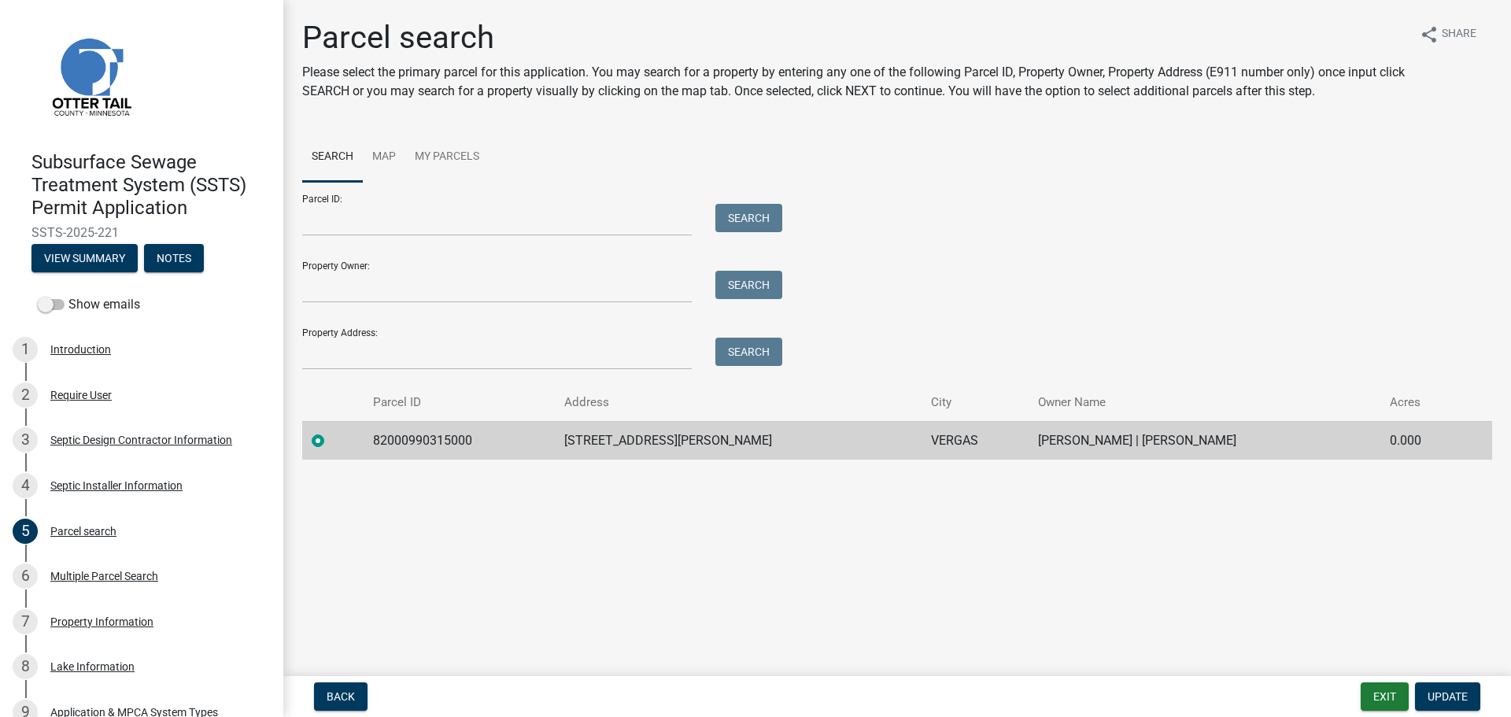
click at [64, 233] on span "SSTS-2025-221" at bounding box center [141, 232] width 220 height 15
click at [114, 228] on span "SSTS-2025-221" at bounding box center [141, 232] width 220 height 15
drag, startPoint x: 119, startPoint y: 231, endPoint x: 28, endPoint y: 237, distance: 91.4
click at [28, 237] on div "Subsurface Sewage Treatment System (SSTS) Permit Application SSTS-2025-221 View…" at bounding box center [142, 207] width 258 height 138
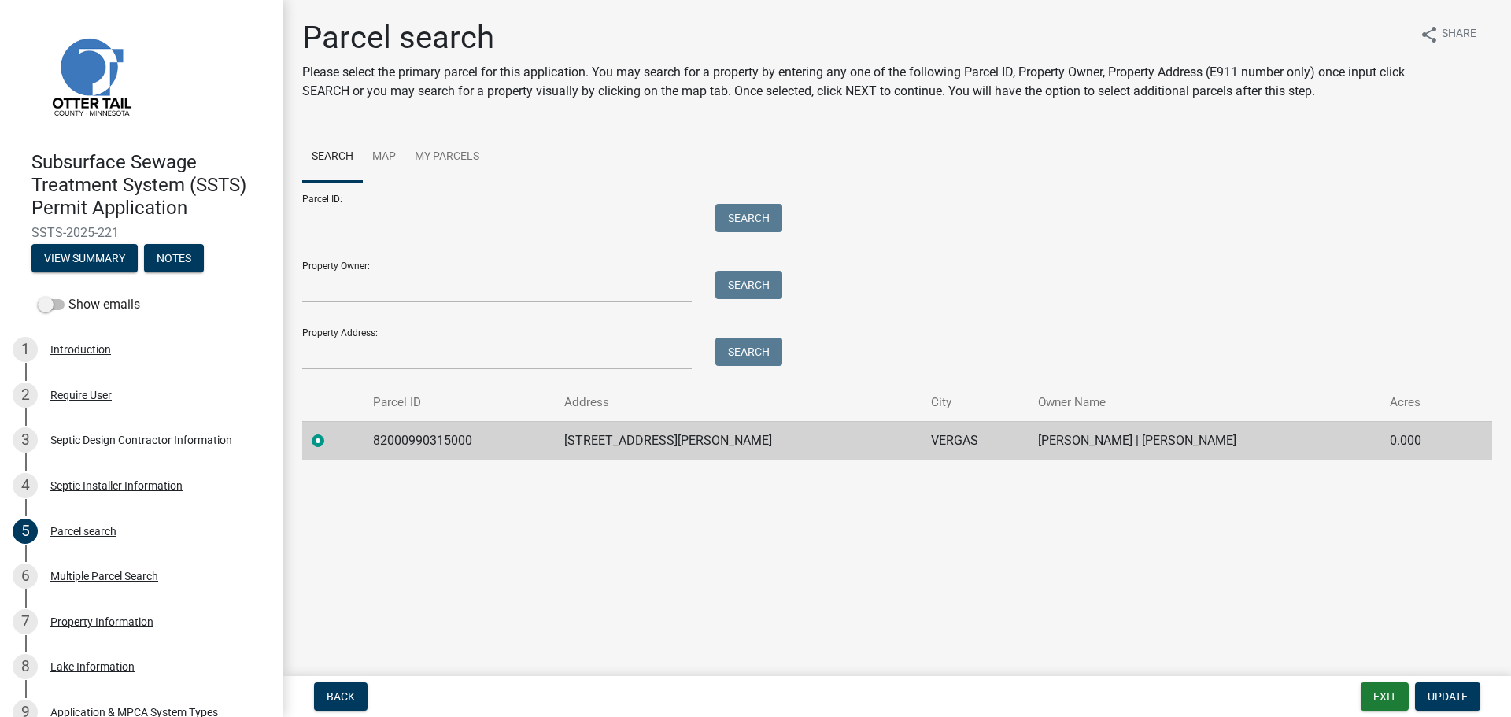
copy span "SSTS-2025-221"
drag, startPoint x: 378, startPoint y: 437, endPoint x: 1152, endPoint y: 454, distance: 773.7
click at [1152, 454] on tr "82000990315000 470 W GLENN ST VERGAS ERIK M MOLTZAN | ELLIE S MOLTZAN 0.000" at bounding box center [897, 440] width 1190 height 39
copy tr "82000990315000 470 W GLENN ST VERGAS ERIK M MOLTZAN | ELLIE S MOLTZAN"
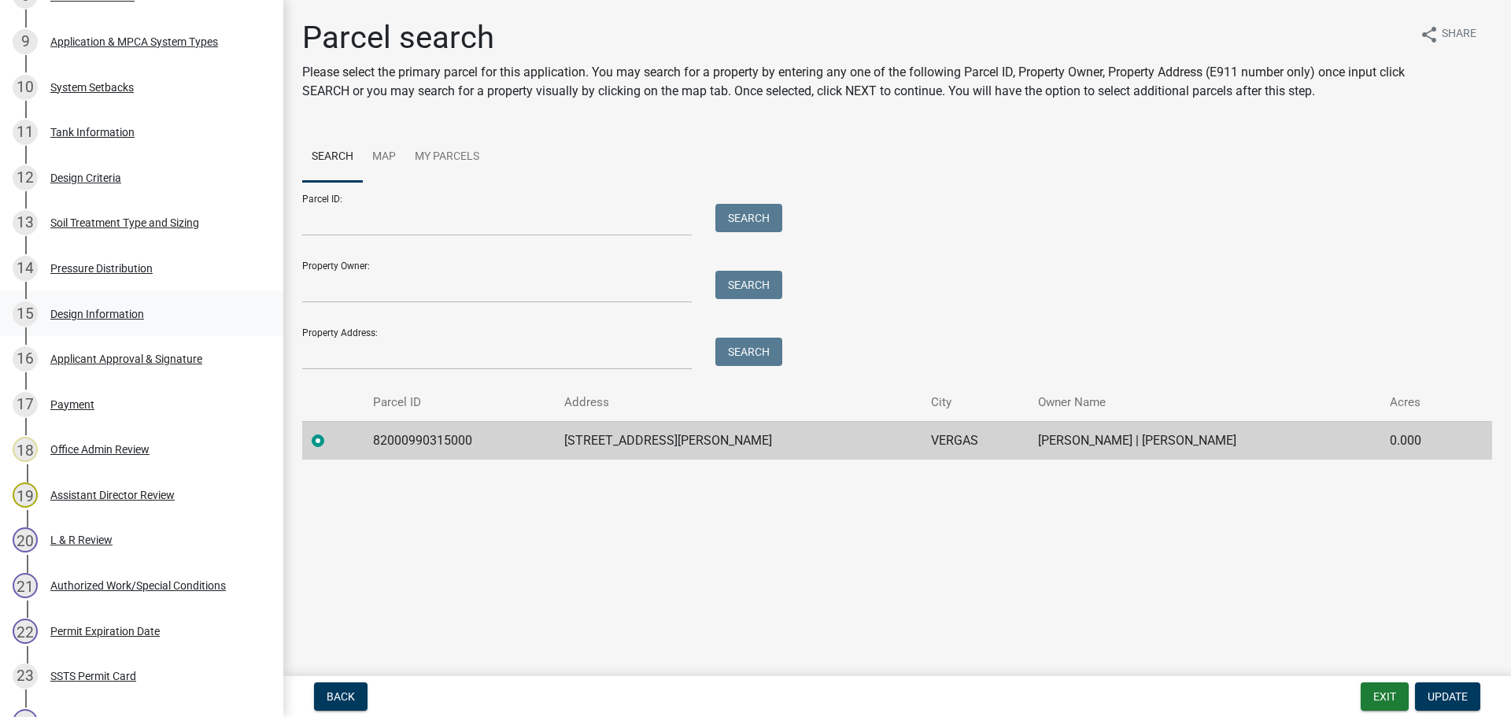
scroll to position [866, 0]
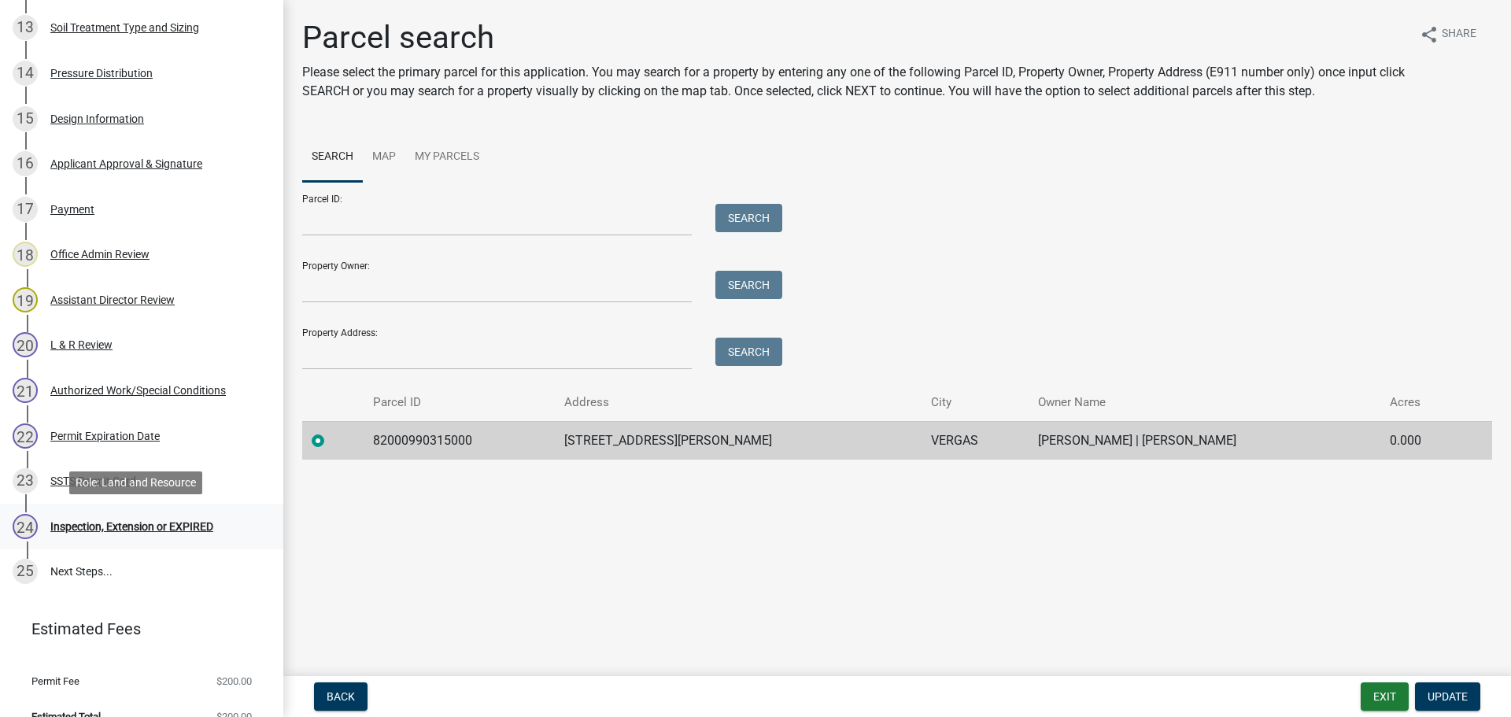
click at [109, 528] on div "Inspection, Extension or EXPIRED" at bounding box center [131, 526] width 163 height 11
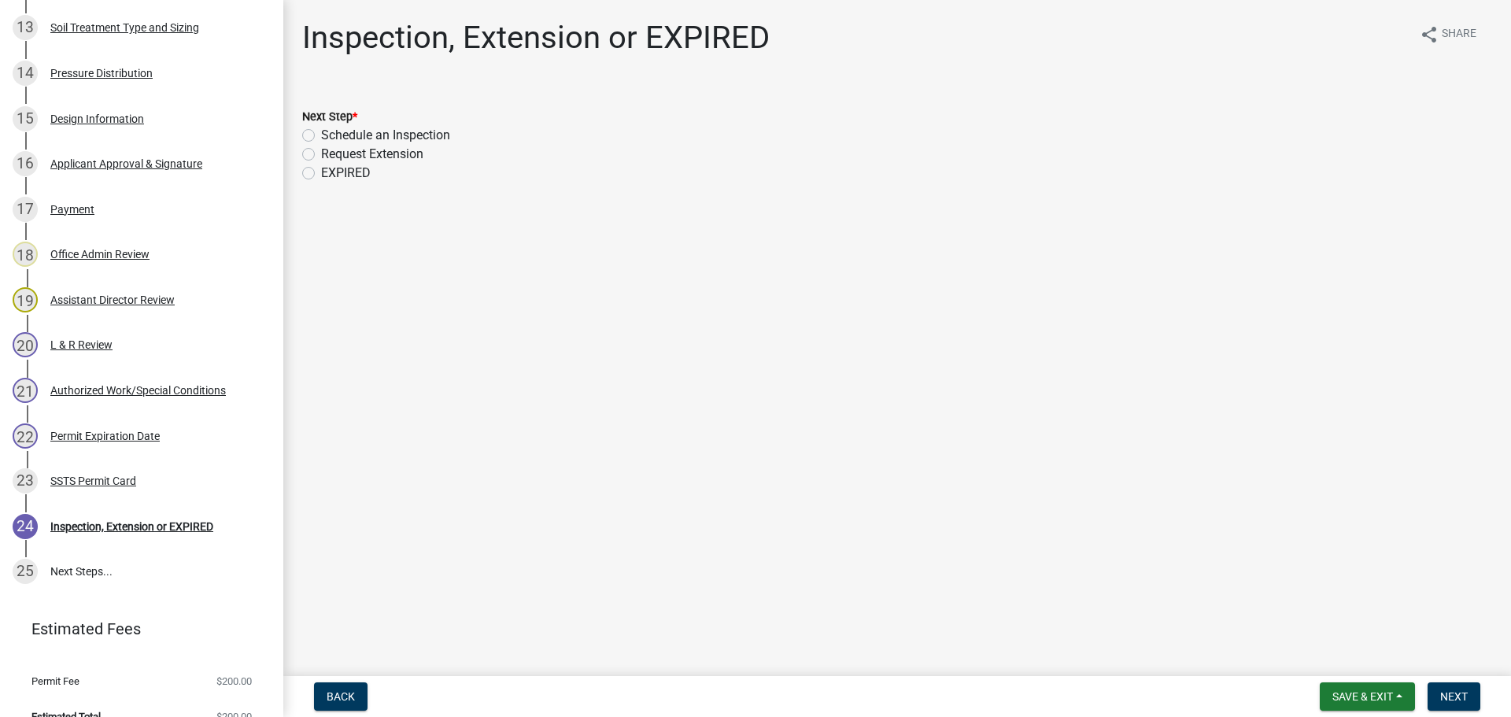
click at [402, 135] on label "Schedule an Inspection" at bounding box center [385, 135] width 129 height 19
click at [331, 135] on input "Schedule an Inspection" at bounding box center [326, 131] width 10 height 10
radio input "true"
click at [1455, 690] on span "Next" at bounding box center [1454, 696] width 28 height 13
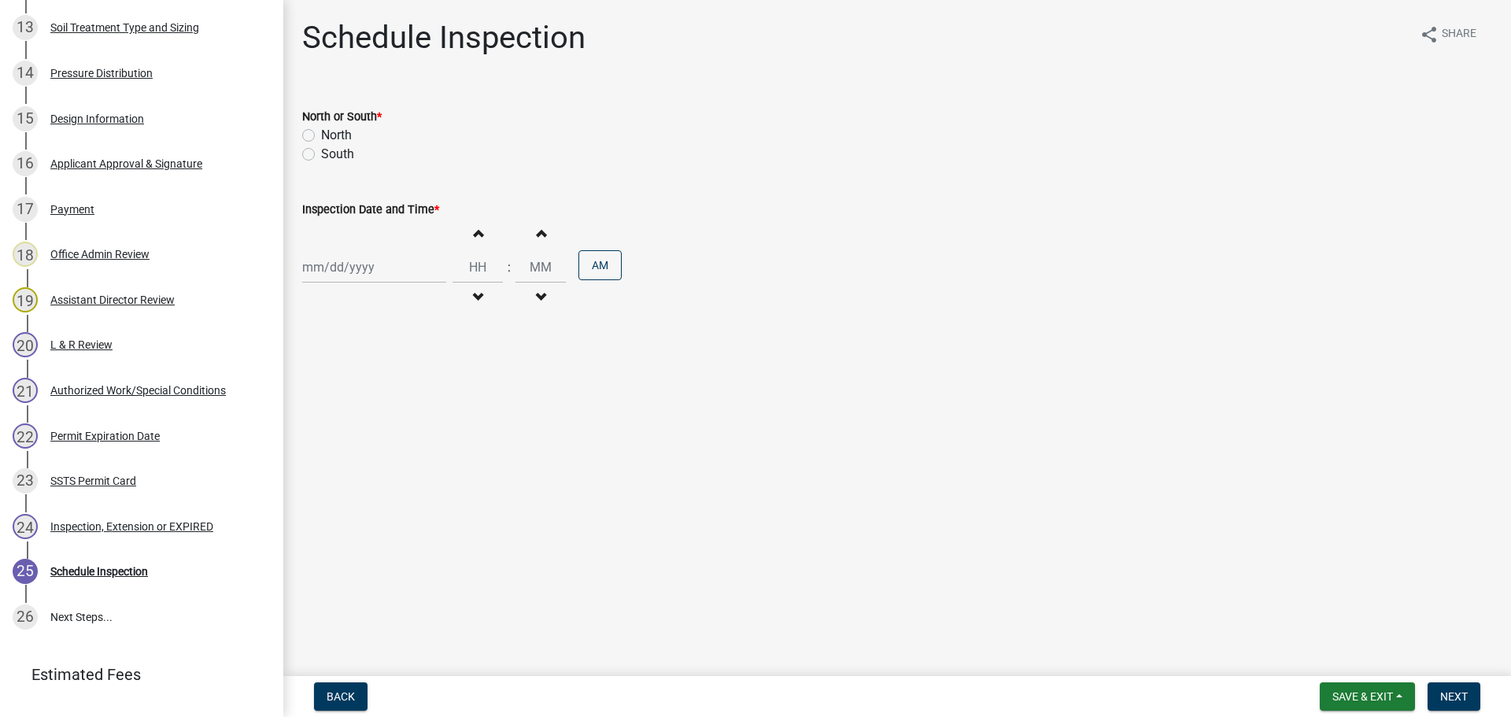
scroll to position [910, 0]
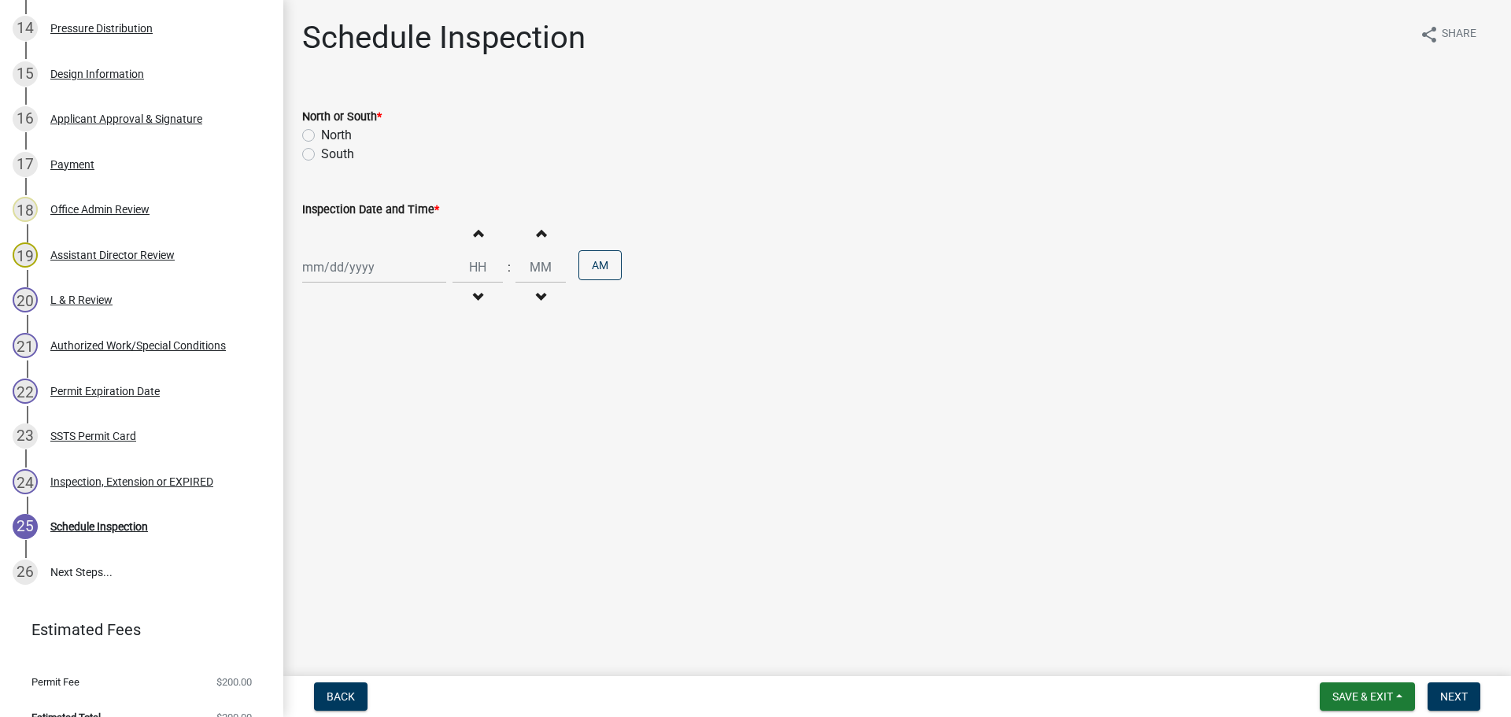
click at [334, 134] on label "North" at bounding box center [336, 135] width 31 height 19
click at [331, 134] on input "North" at bounding box center [326, 131] width 10 height 10
radio input "true"
click at [377, 265] on div at bounding box center [374, 267] width 144 height 32
select select "8"
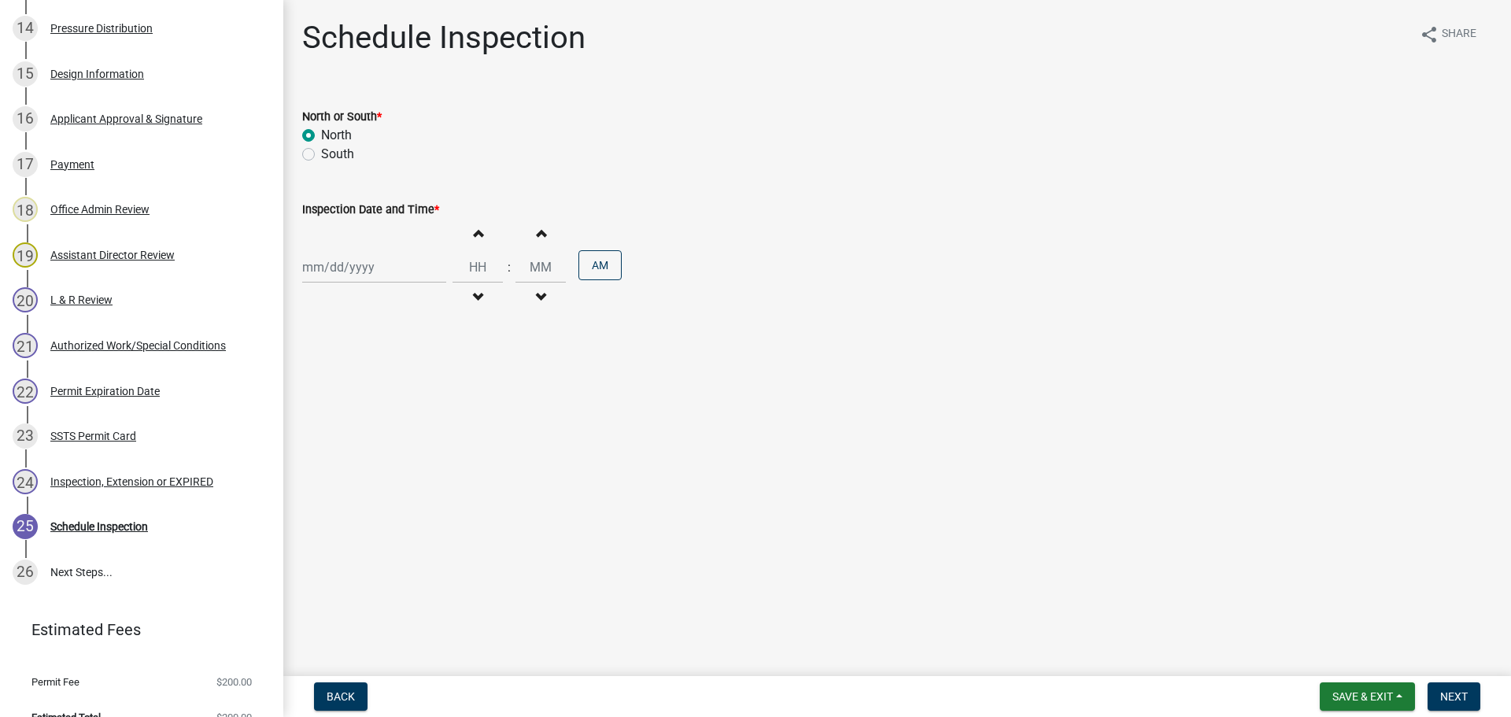
select select "2025"
click at [368, 396] on div "13" at bounding box center [368, 401] width 25 height 25
type input "08/13/2025"
click at [474, 239] on span "button" at bounding box center [478, 233] width 8 height 13
type input "01"
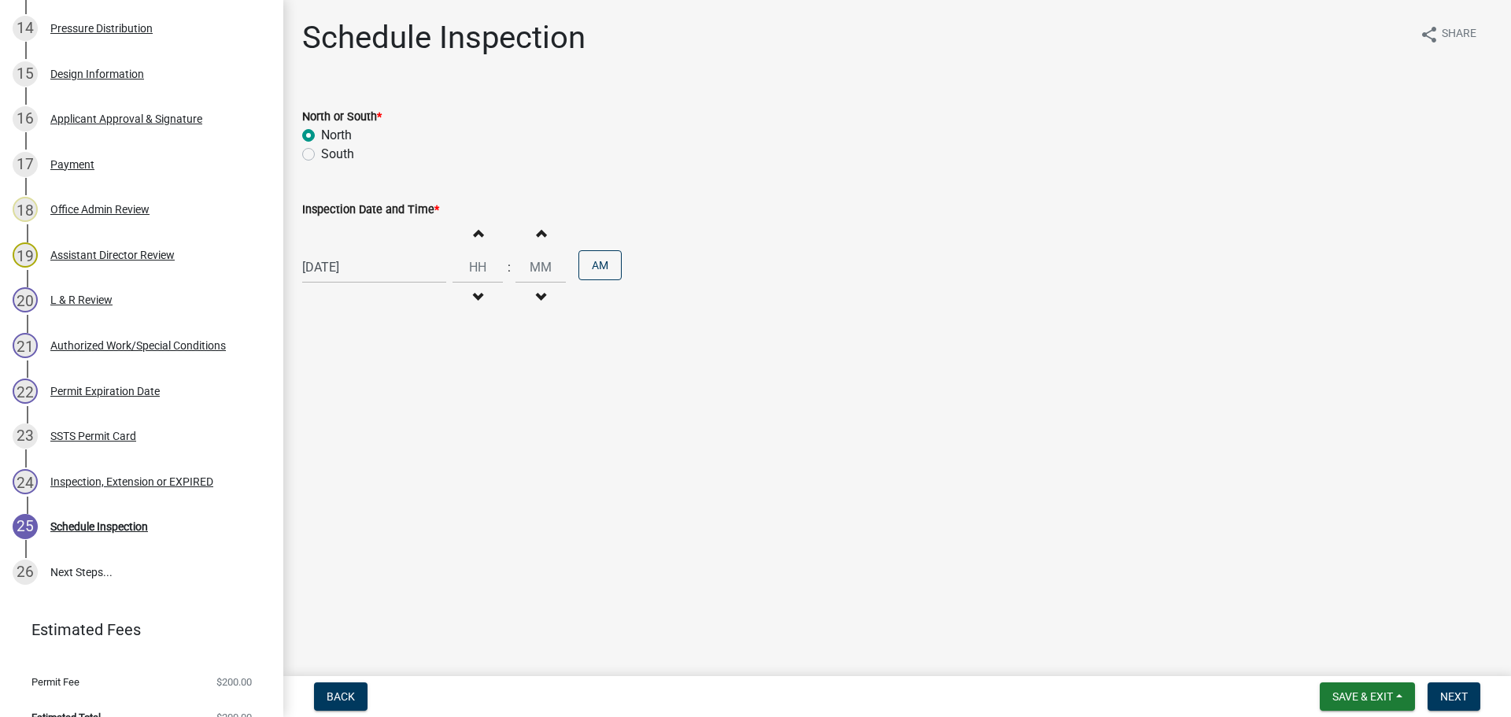
type input "00"
click at [475, 296] on span "button" at bounding box center [478, 297] width 8 height 13
type input "10"
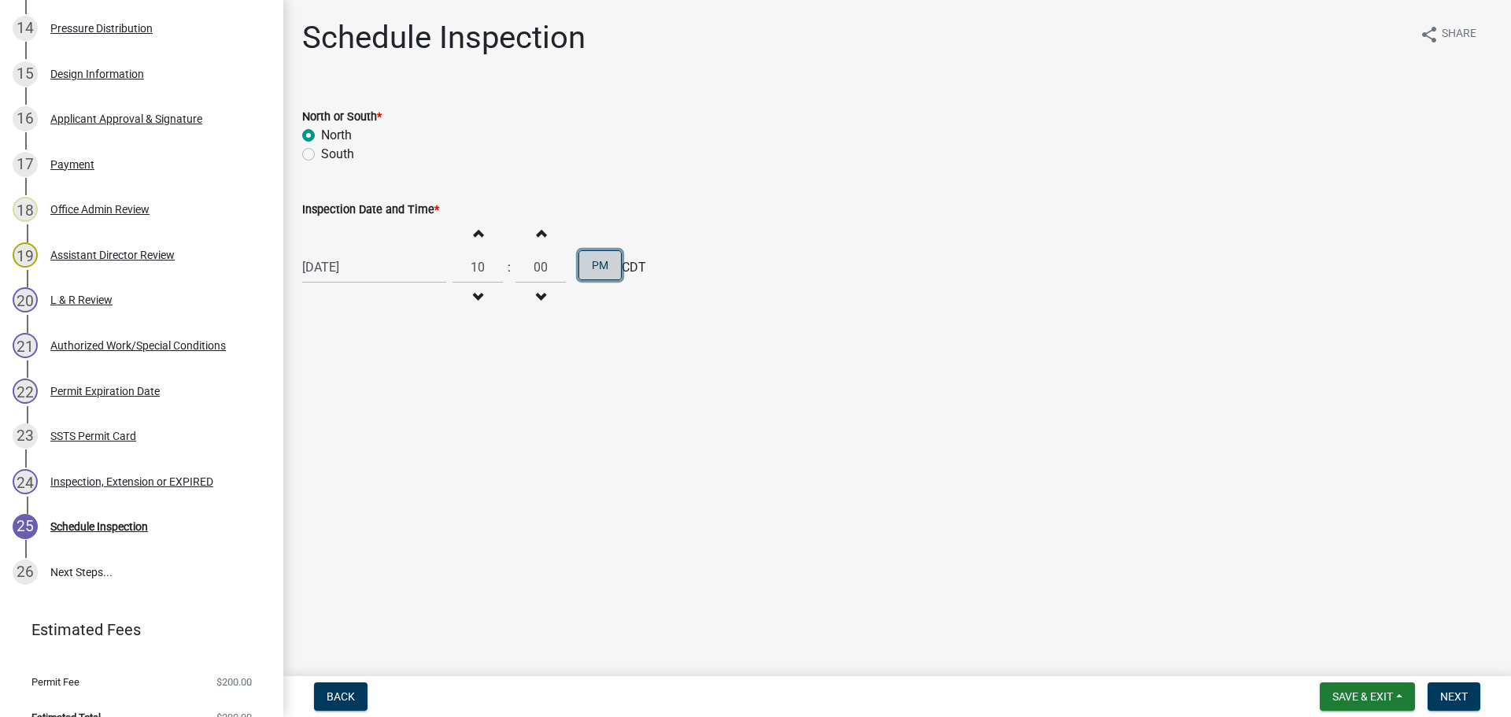
click at [592, 257] on button "PM" at bounding box center [599, 265] width 43 height 30
click at [353, 266] on div "08/13/2025" at bounding box center [374, 267] width 144 height 32
select select "8"
select select "2025"
click at [396, 401] on div "14" at bounding box center [393, 401] width 25 height 25
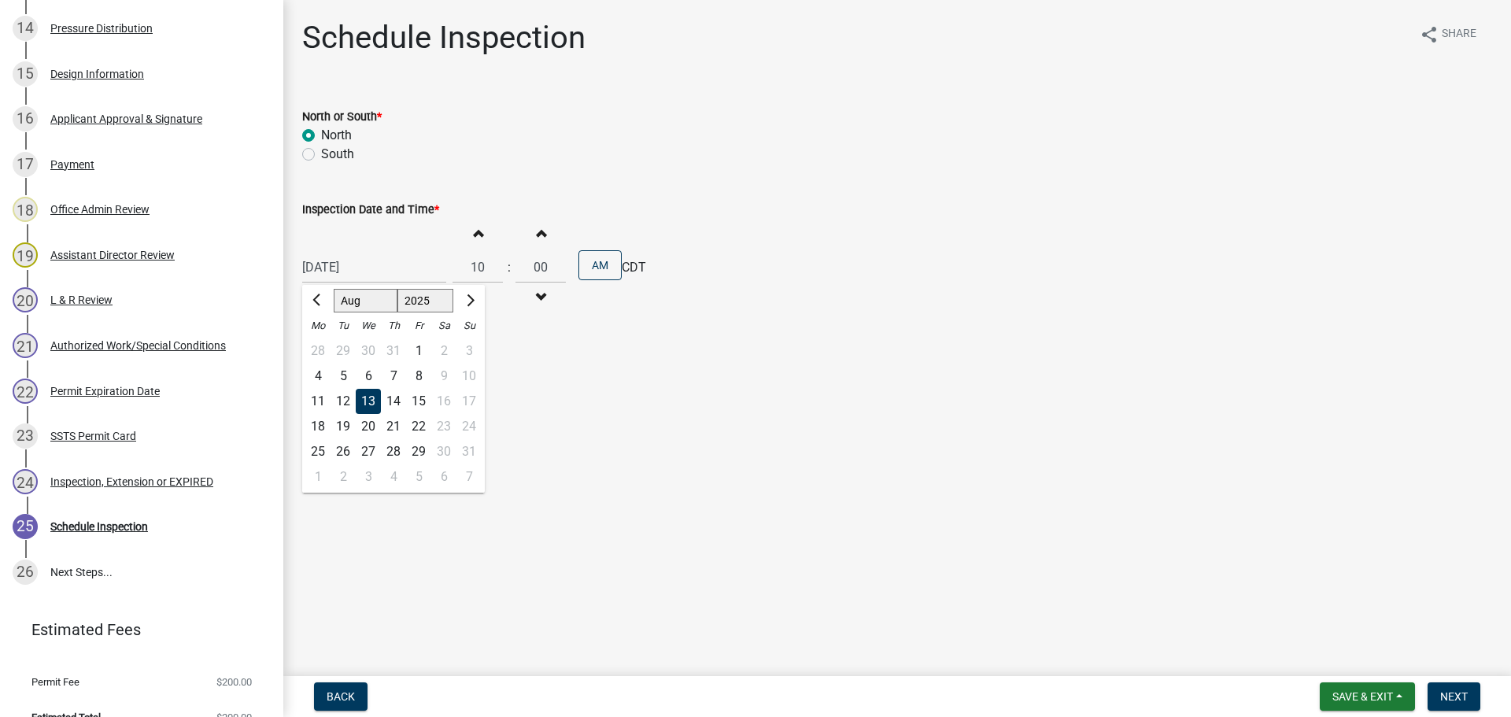
type input "08/14/2025"
click at [1449, 692] on span "Next" at bounding box center [1454, 696] width 28 height 13
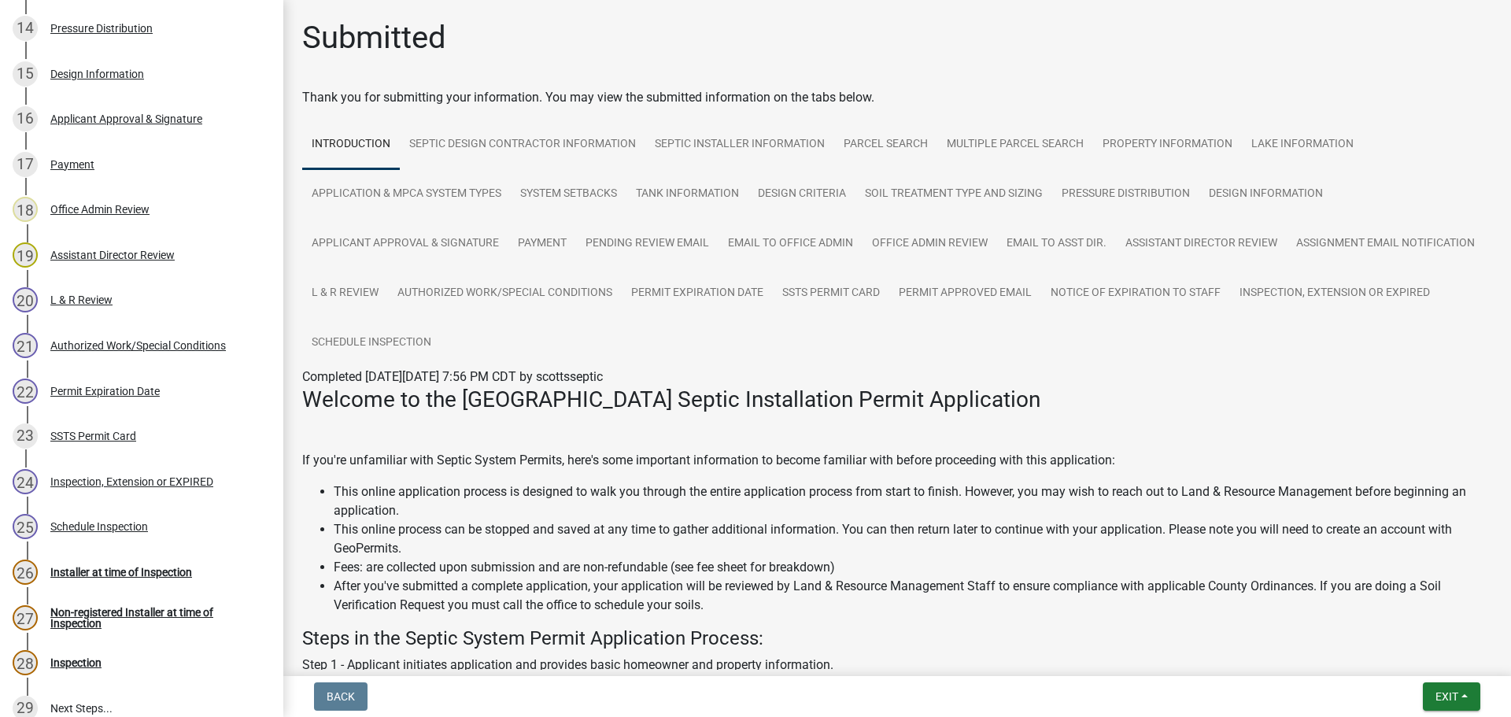
scroll to position [1047, 0]
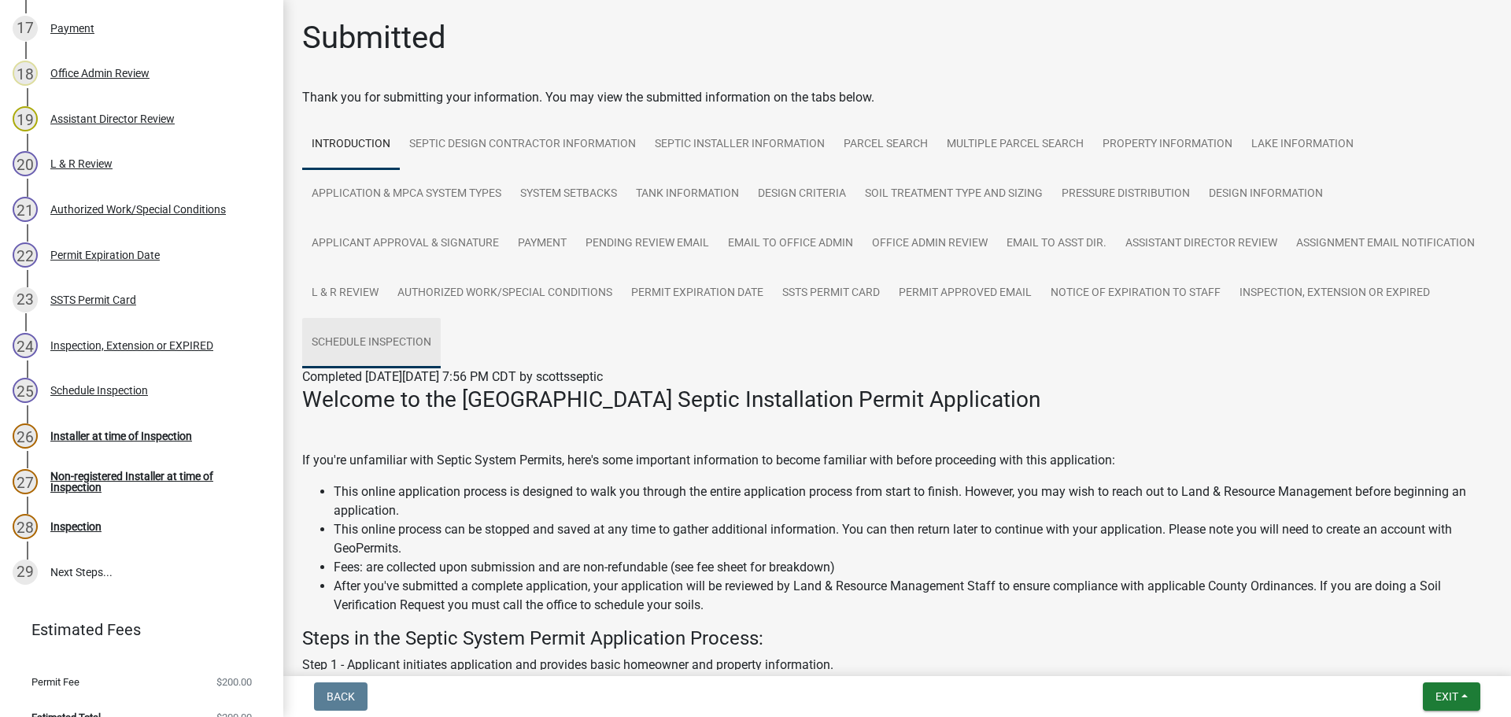
click at [441, 338] on link "Schedule Inspection" at bounding box center [371, 343] width 138 height 50
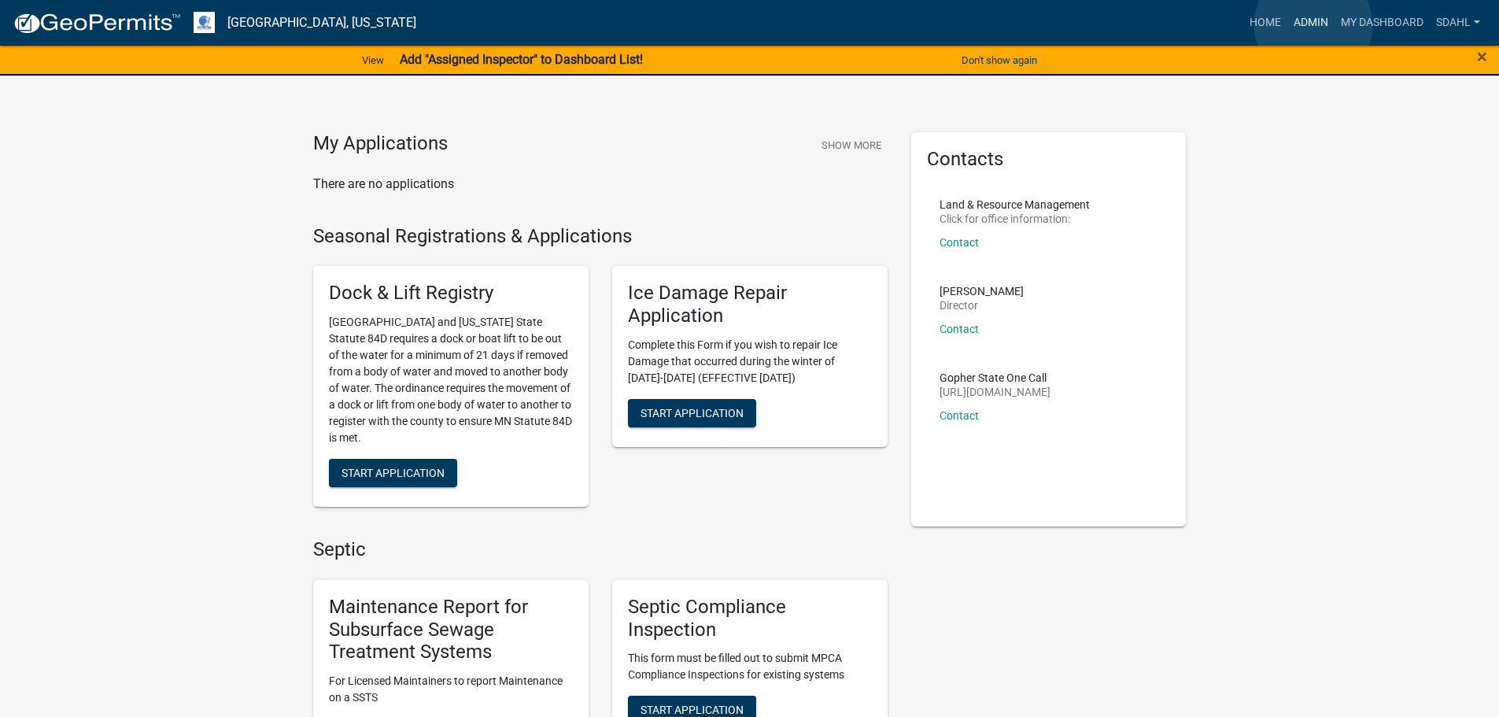
click at [1313, 25] on link "Admin" at bounding box center [1310, 23] width 47 height 30
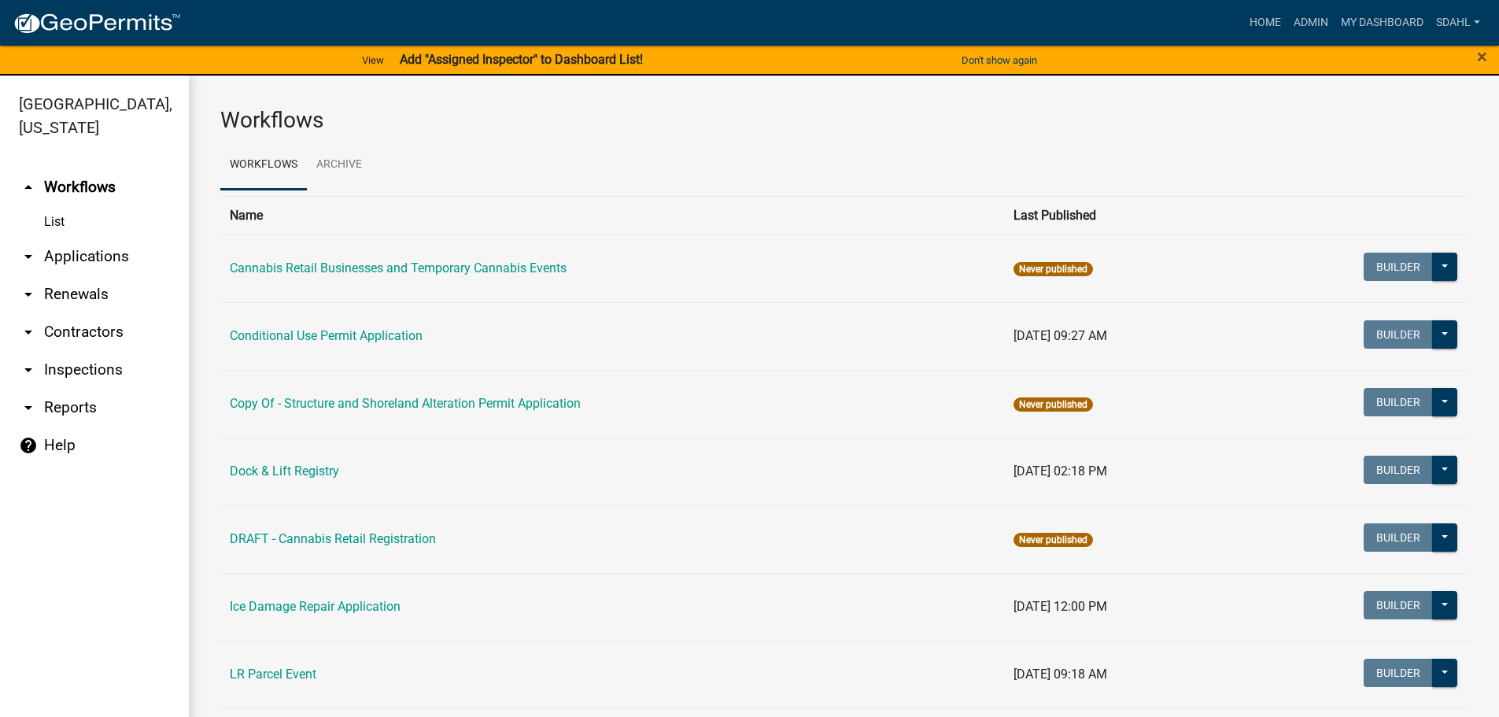
click at [96, 256] on link "arrow_drop_down Applications" at bounding box center [94, 257] width 189 height 38
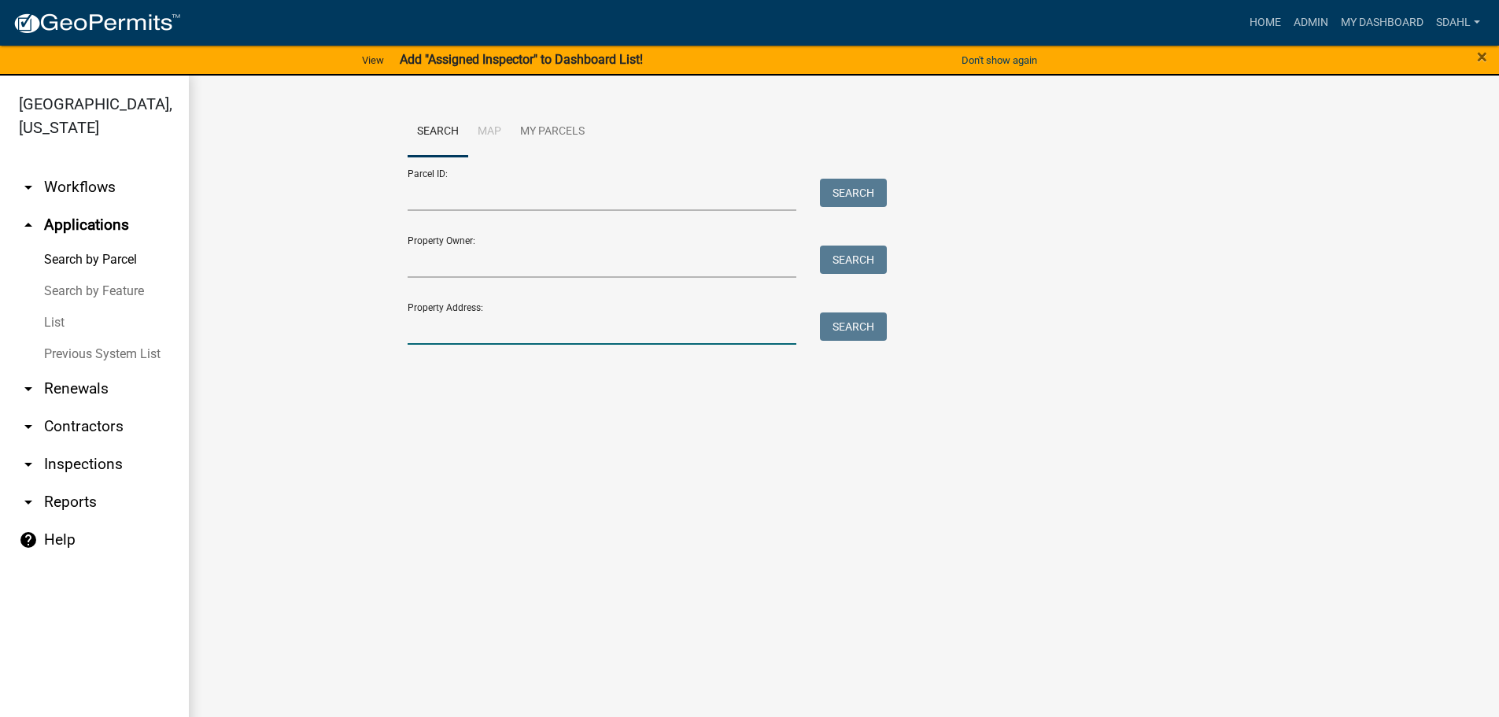
click at [441, 324] on input "Property Address:" at bounding box center [602, 328] width 389 height 32
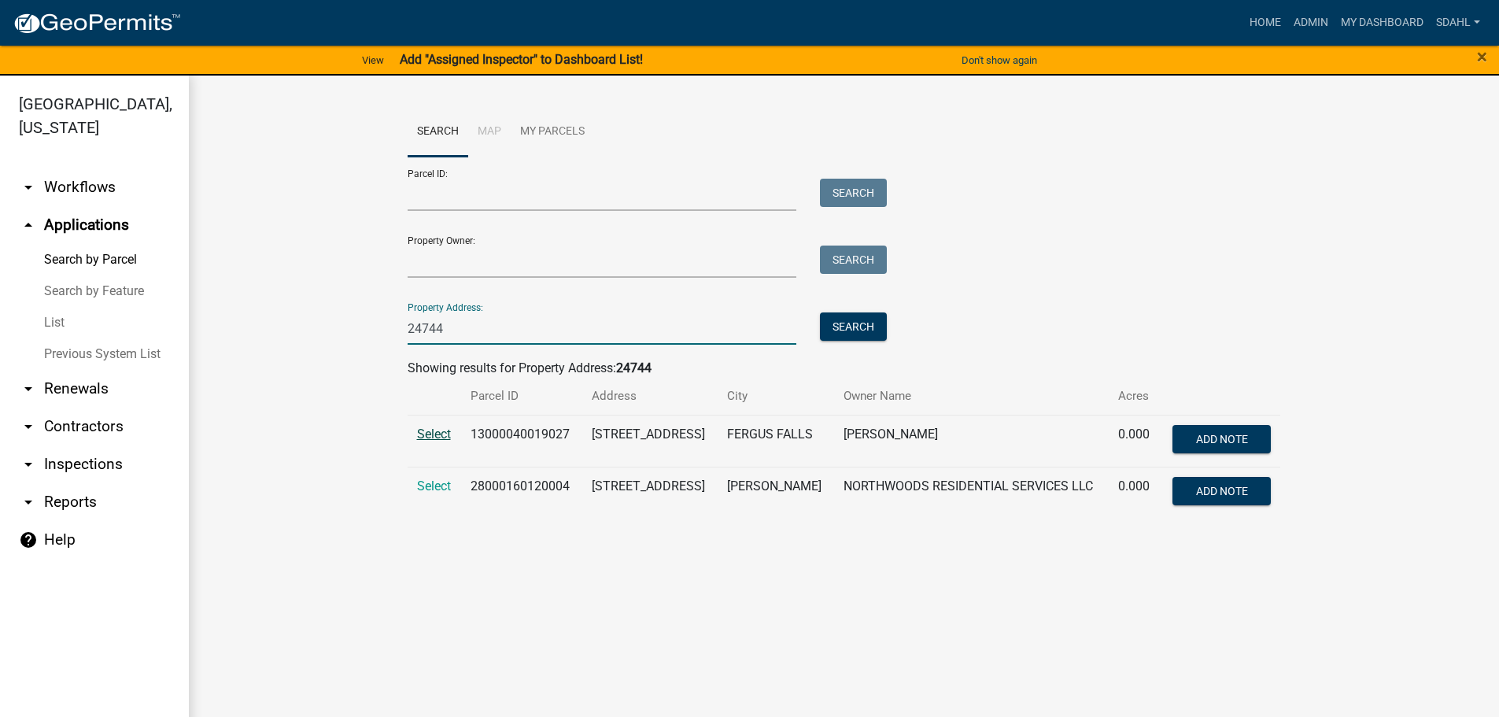
type input "24744"
click at [437, 434] on span "Select" at bounding box center [434, 433] width 34 height 15
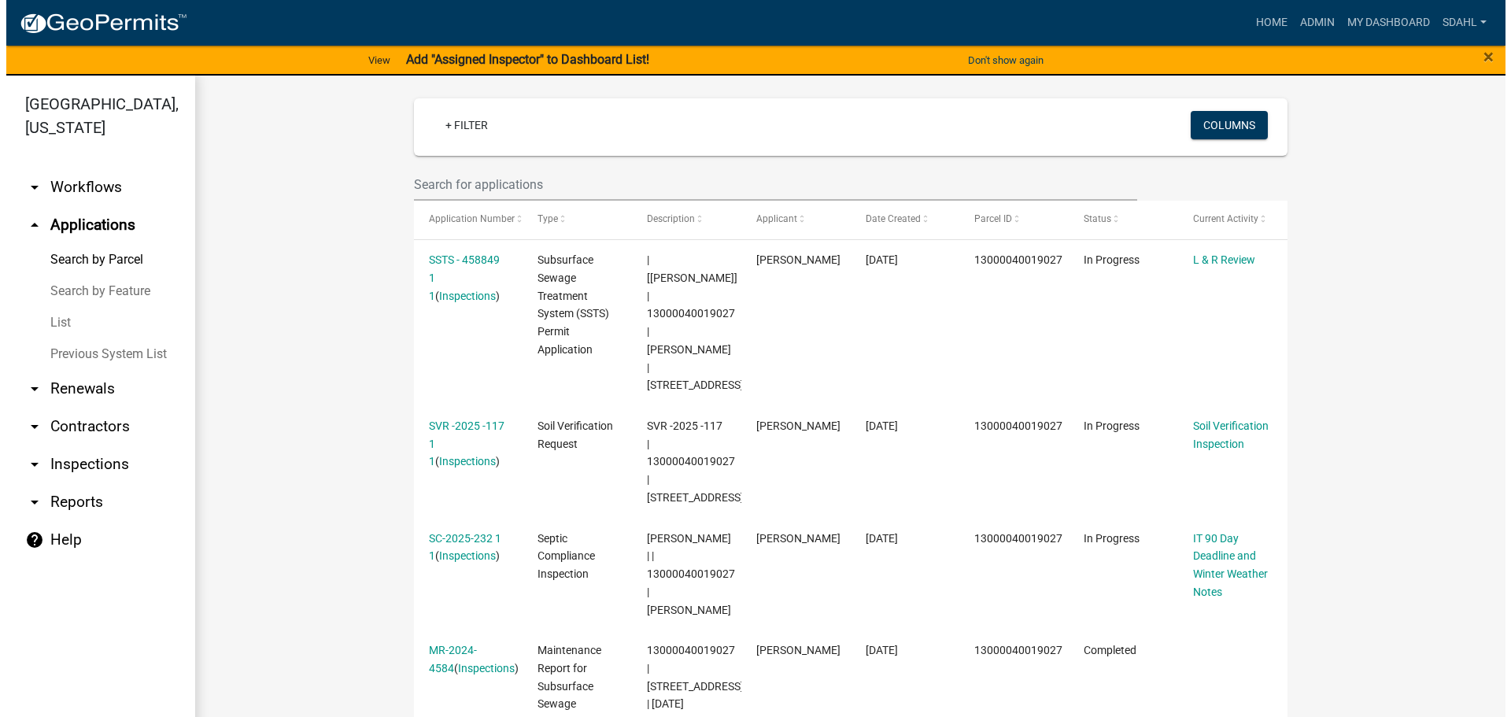
scroll to position [472, 0]
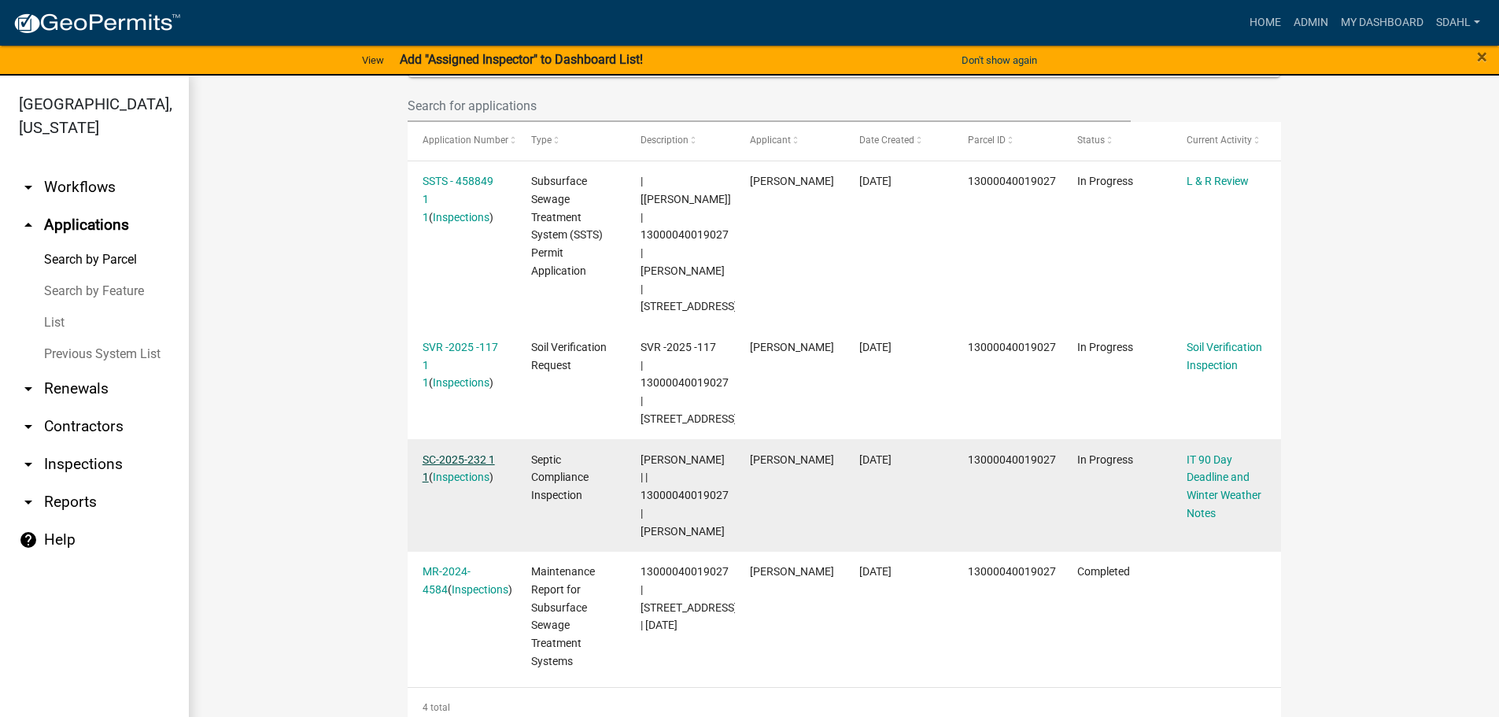
click at [467, 453] on link "SC-2025-232 1 1" at bounding box center [459, 468] width 72 height 31
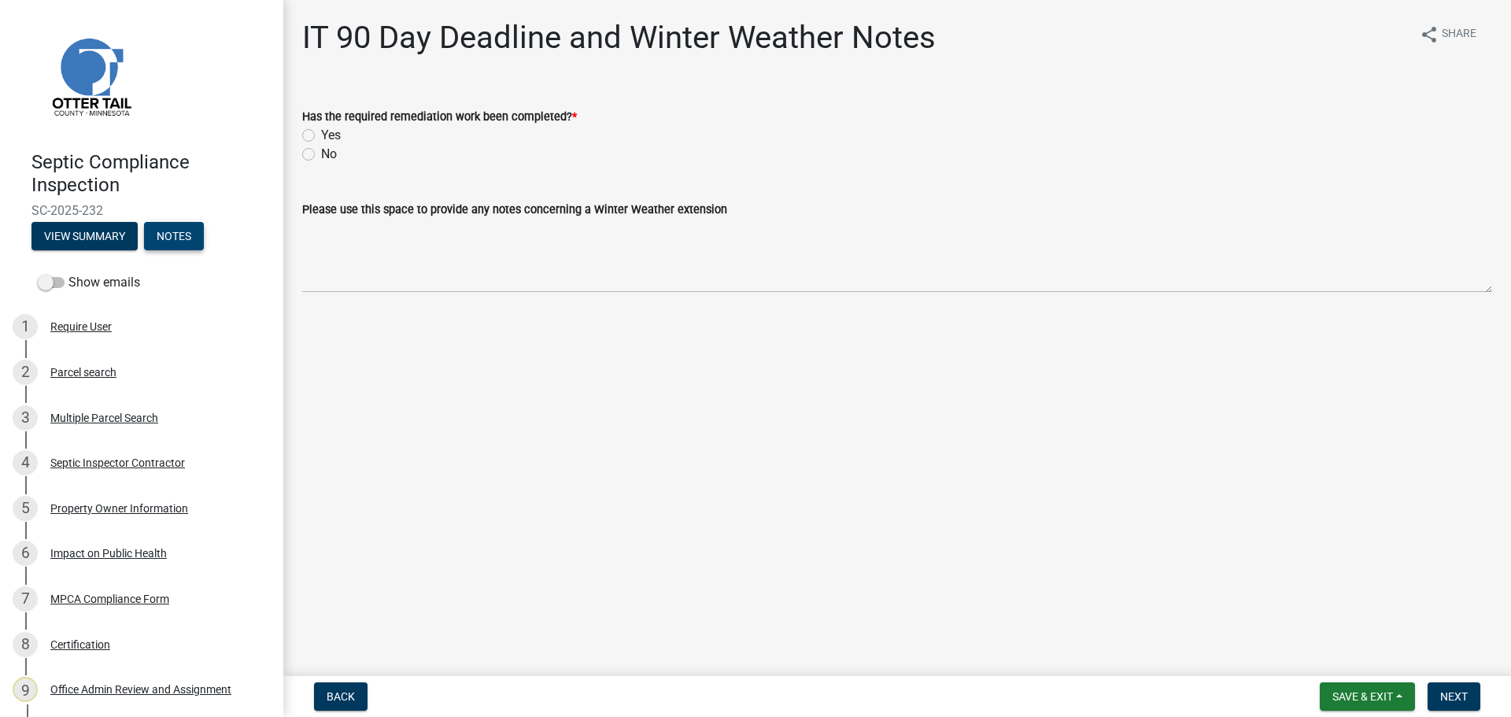
click at [165, 241] on button "Notes" at bounding box center [174, 236] width 60 height 28
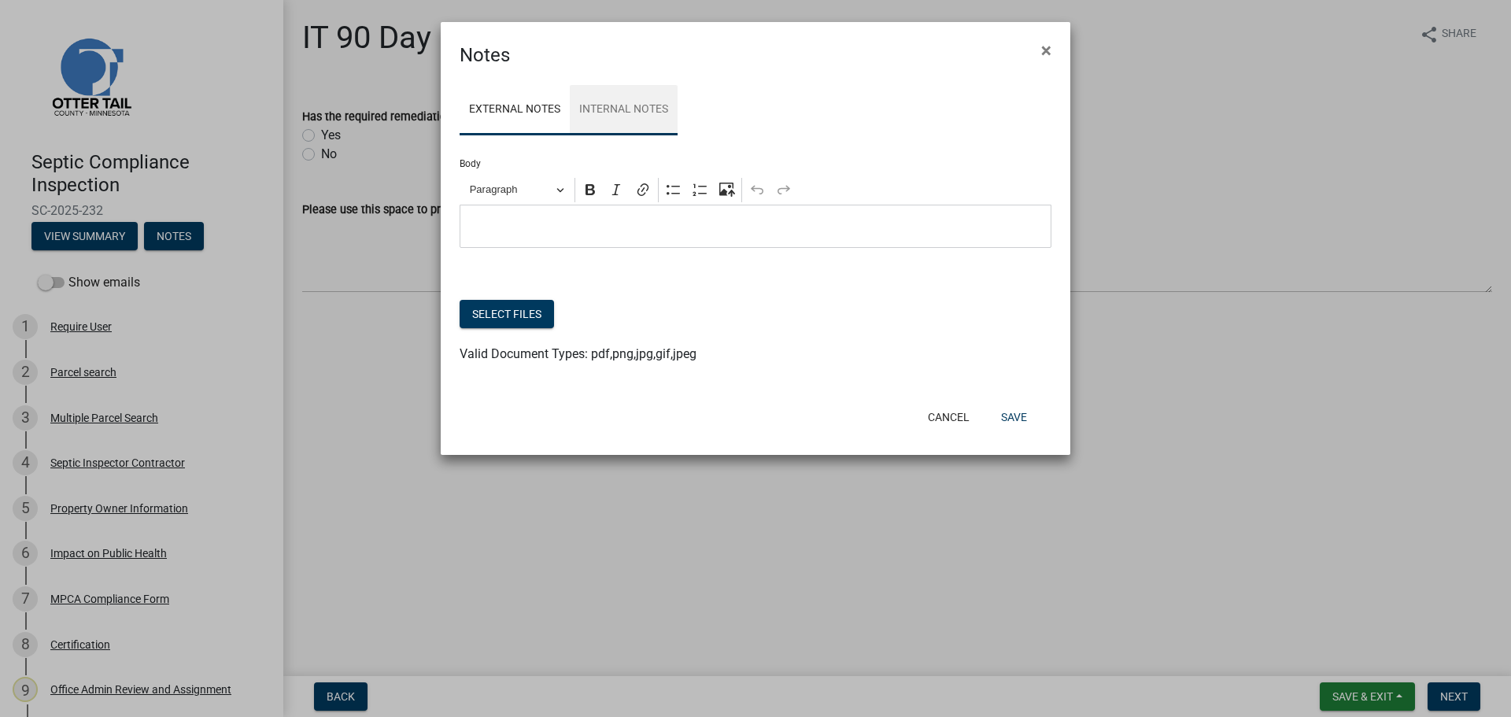
click at [633, 109] on link "Internal Notes" at bounding box center [624, 110] width 108 height 50
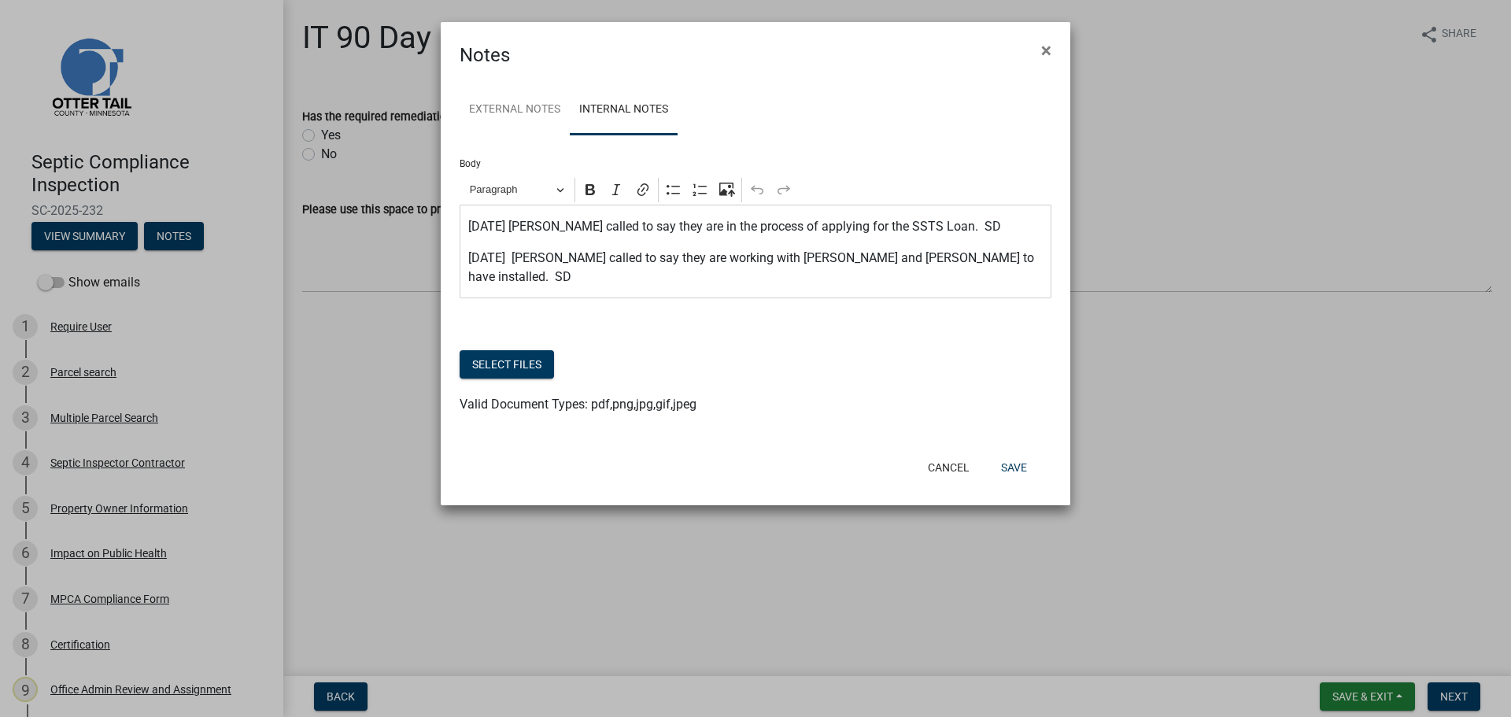
click at [1024, 257] on p "[DATE] [PERSON_NAME] called to say they are working with [PERSON_NAME] and [PER…" at bounding box center [755, 268] width 575 height 38
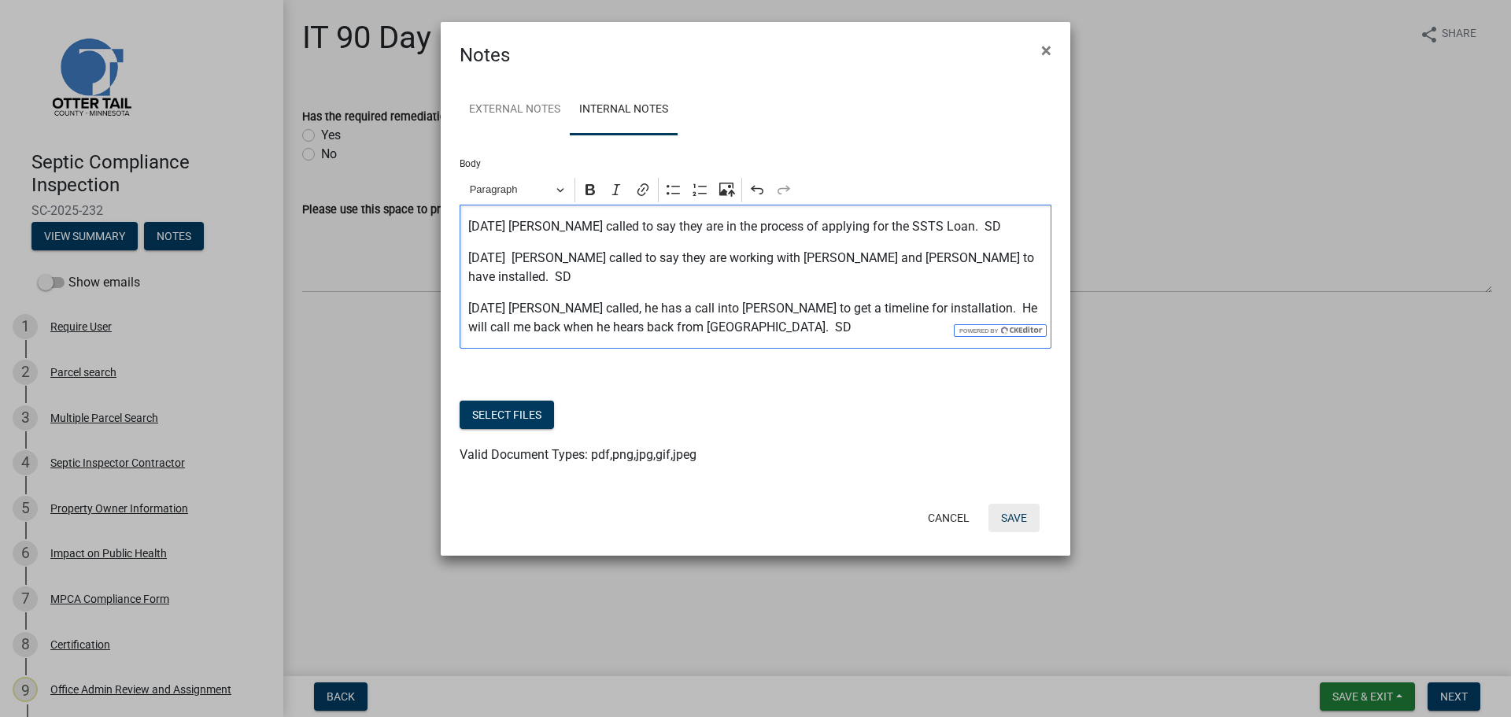
click at [1000, 504] on button "Save" at bounding box center [1013, 518] width 51 height 28
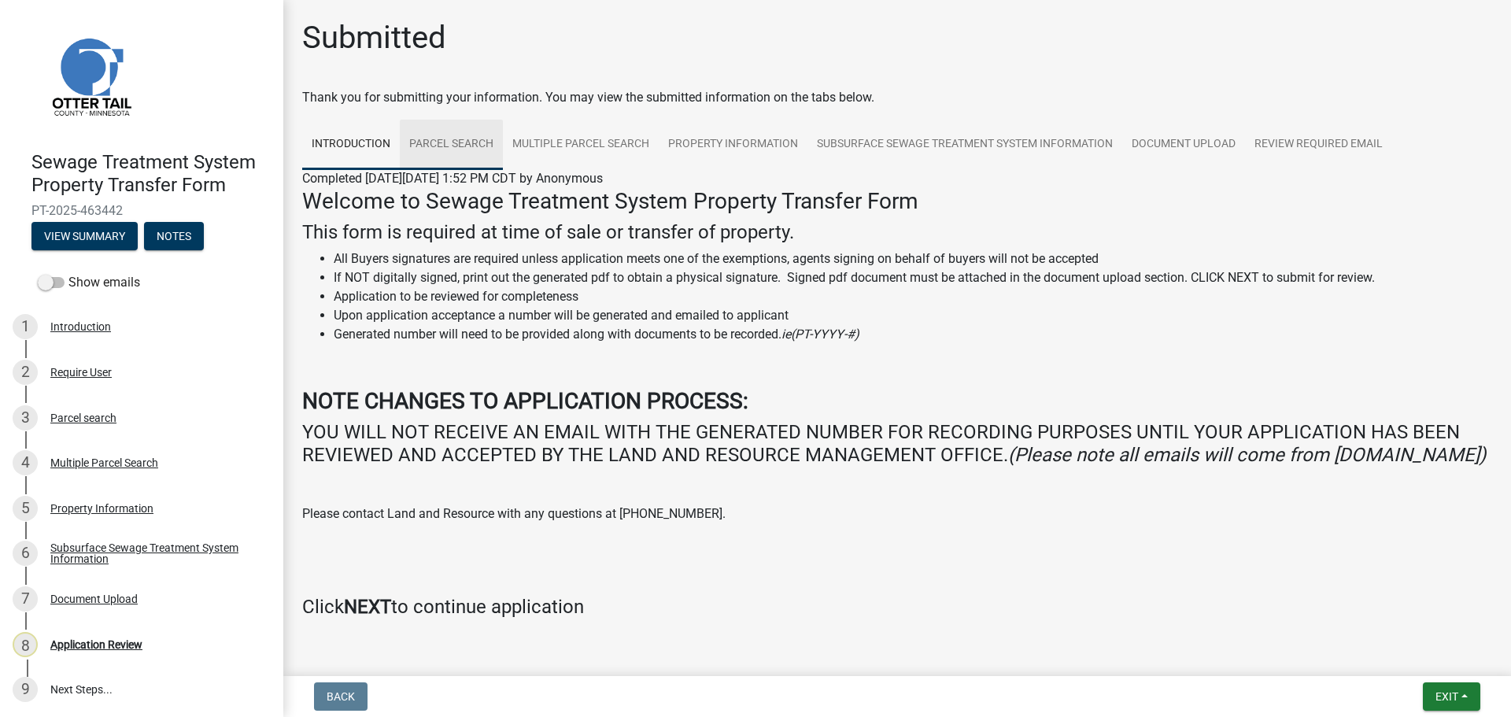
click at [449, 147] on link "Parcel search" at bounding box center [451, 145] width 103 height 50
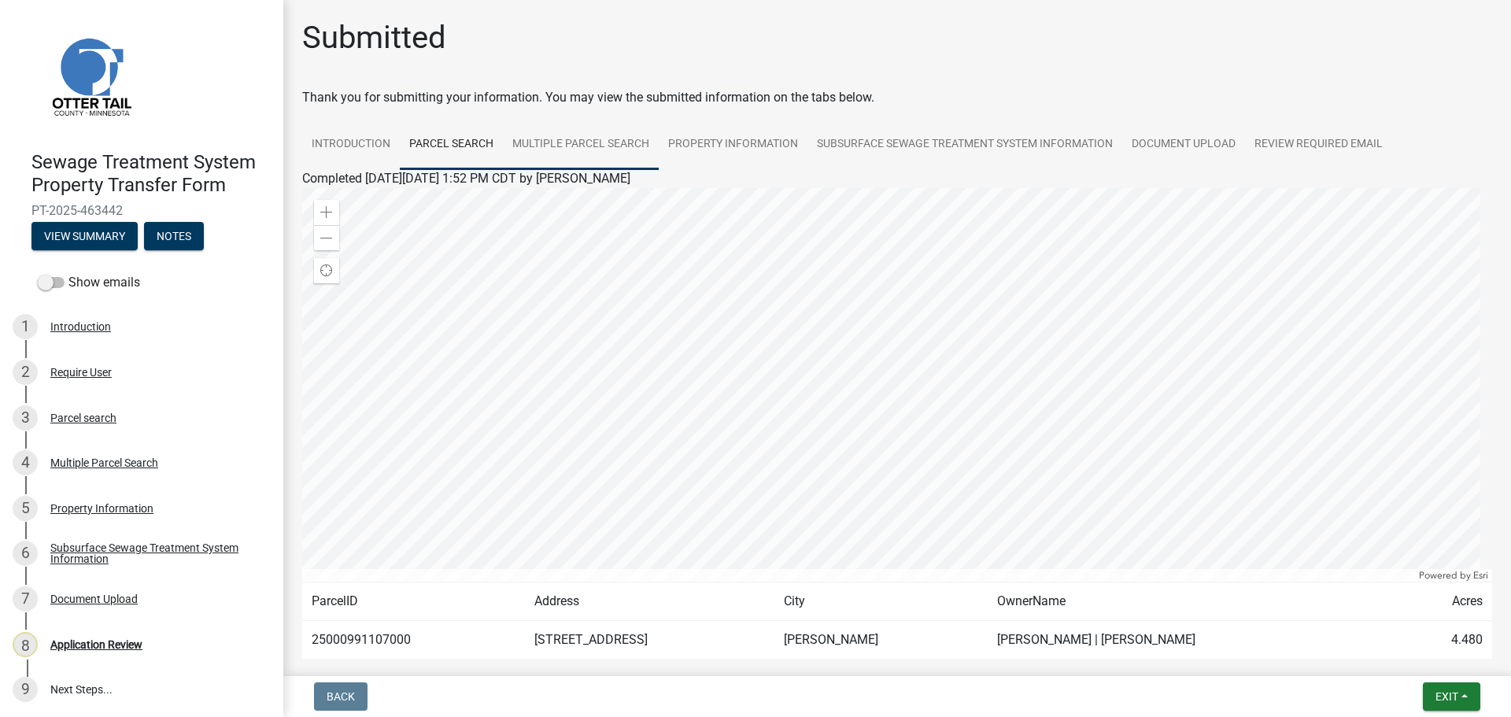
click at [598, 139] on link "Multiple Parcel Search" at bounding box center [581, 145] width 156 height 50
click at [725, 142] on link "Property Information" at bounding box center [733, 145] width 149 height 50
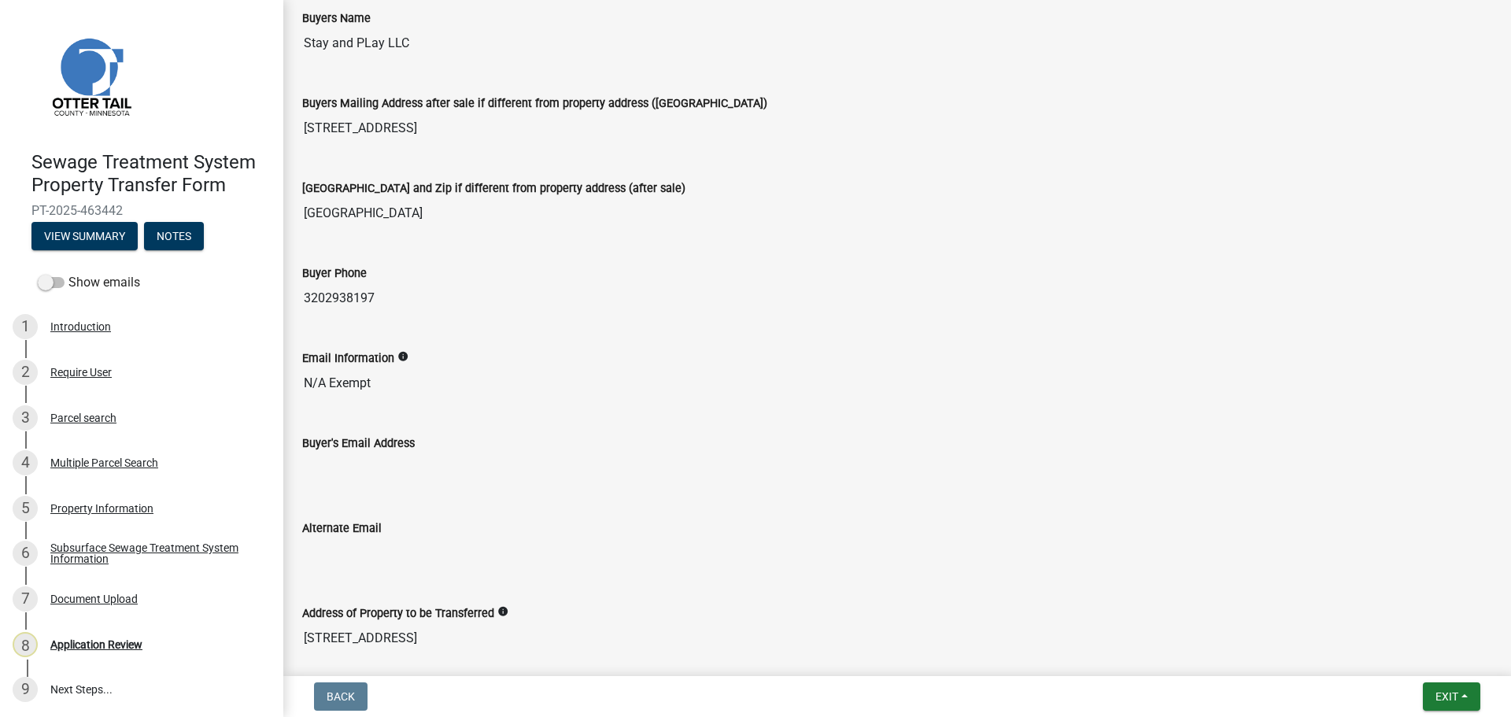
scroll to position [2, 0]
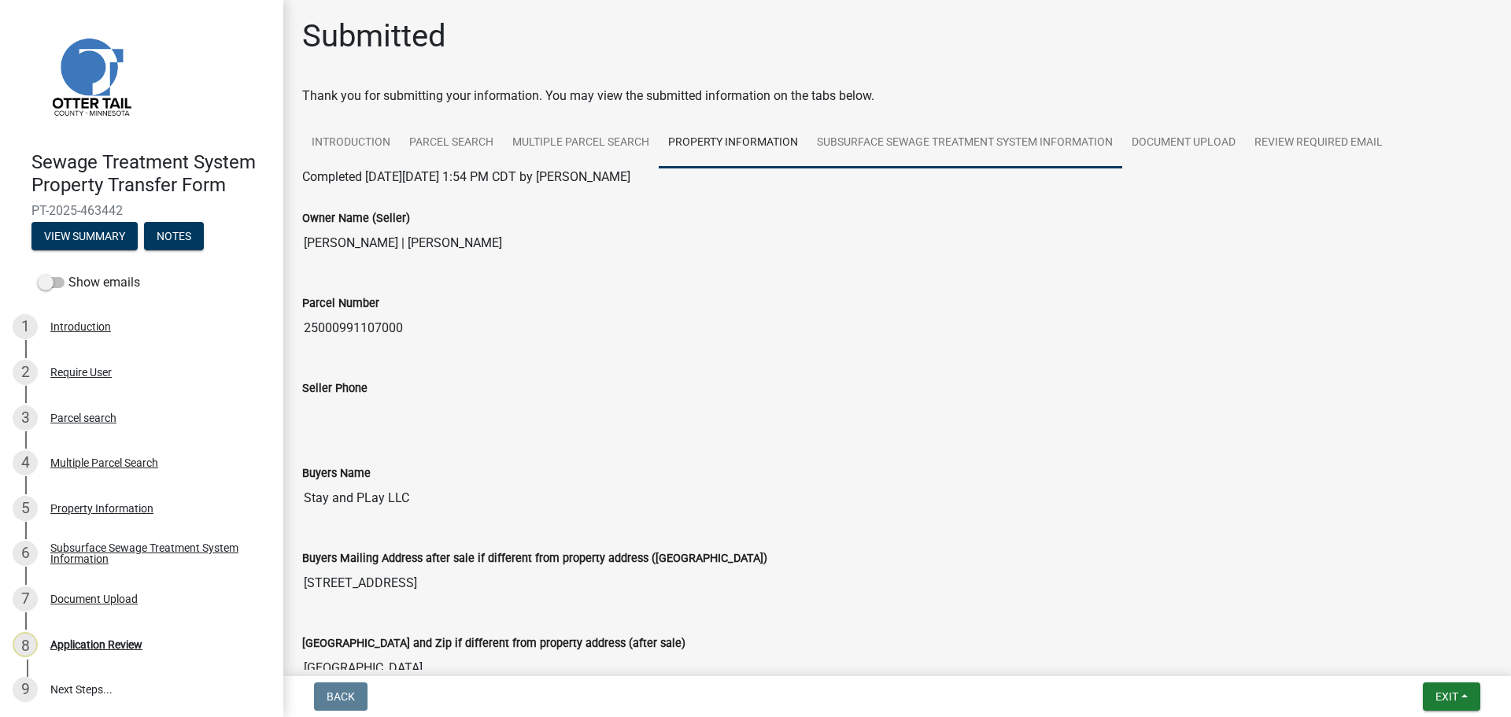
click at [943, 153] on link "Subsurface Sewage Treatment System Information" at bounding box center [964, 143] width 315 height 50
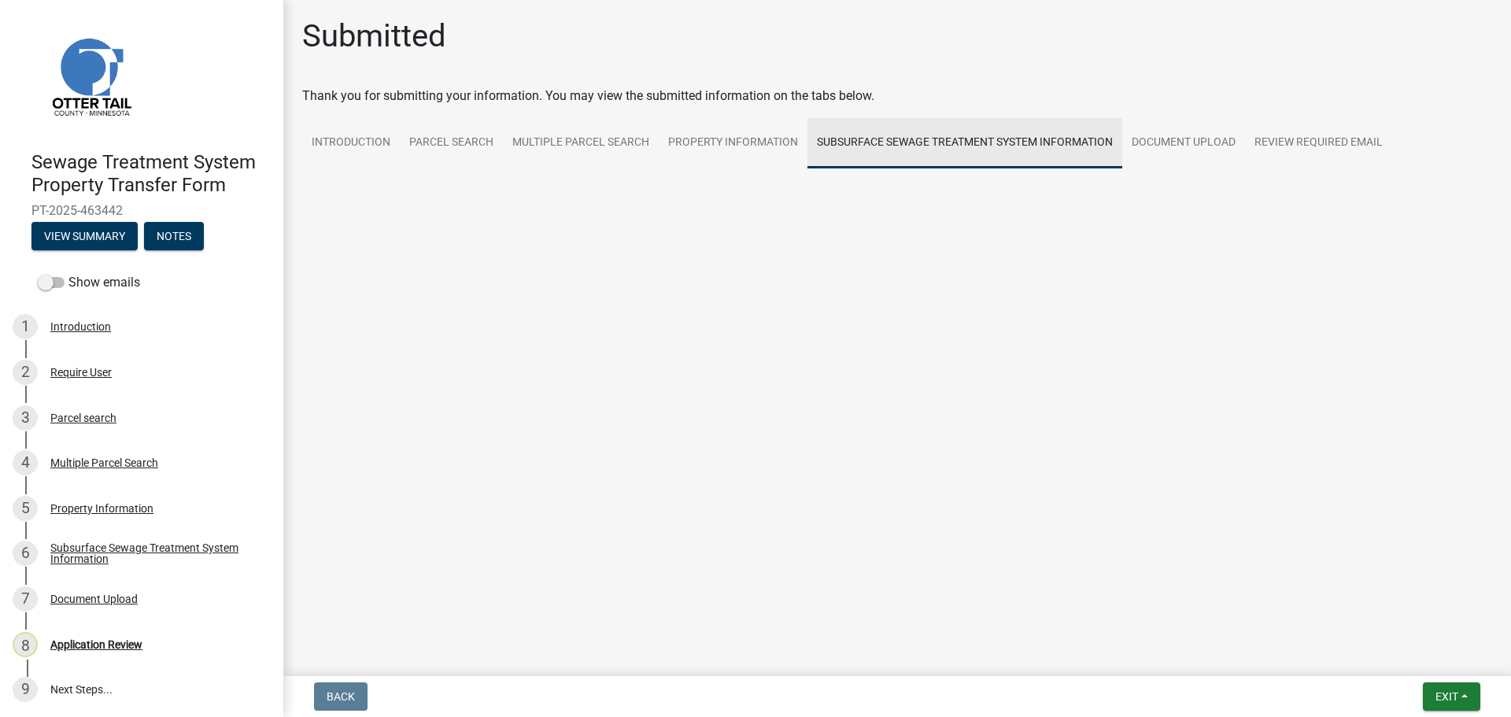
scroll to position [0, 0]
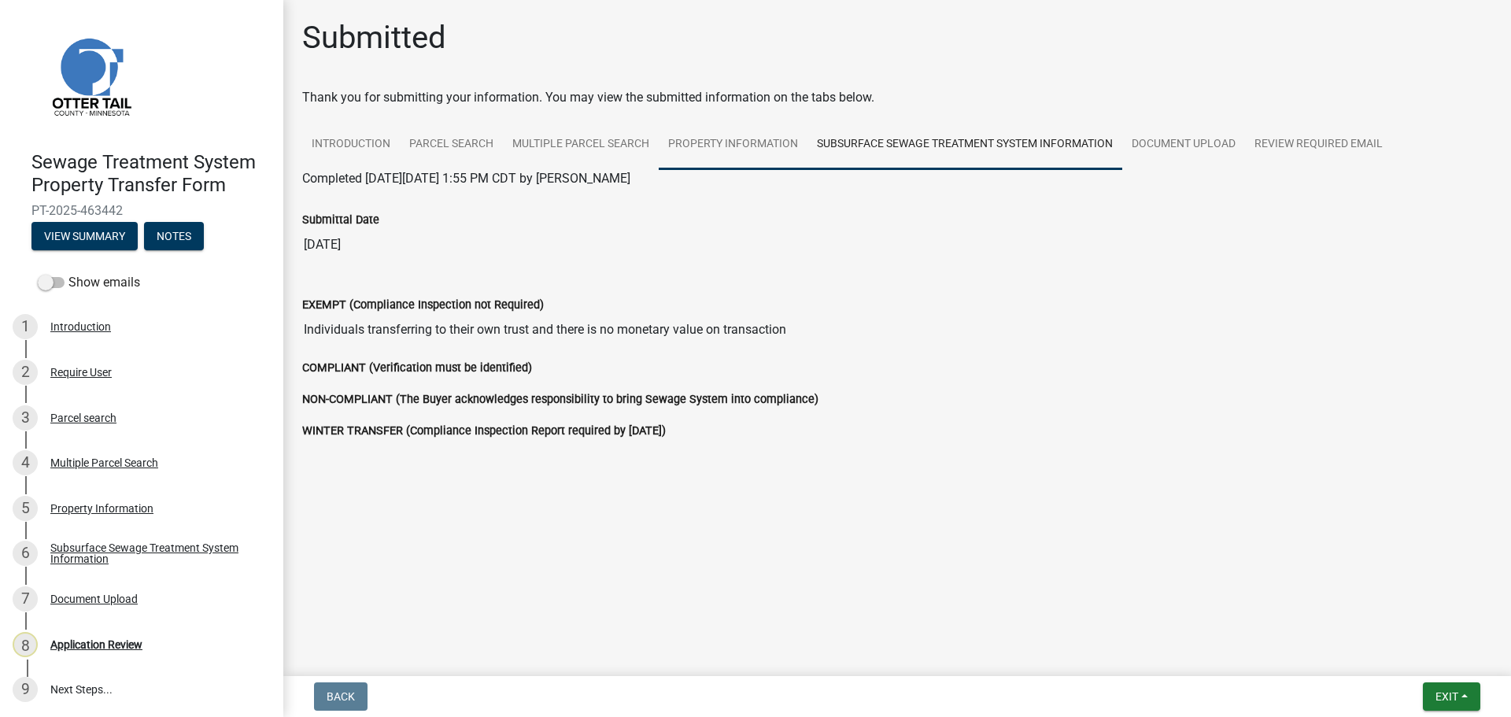
click at [695, 146] on link "Property Information" at bounding box center [733, 145] width 149 height 50
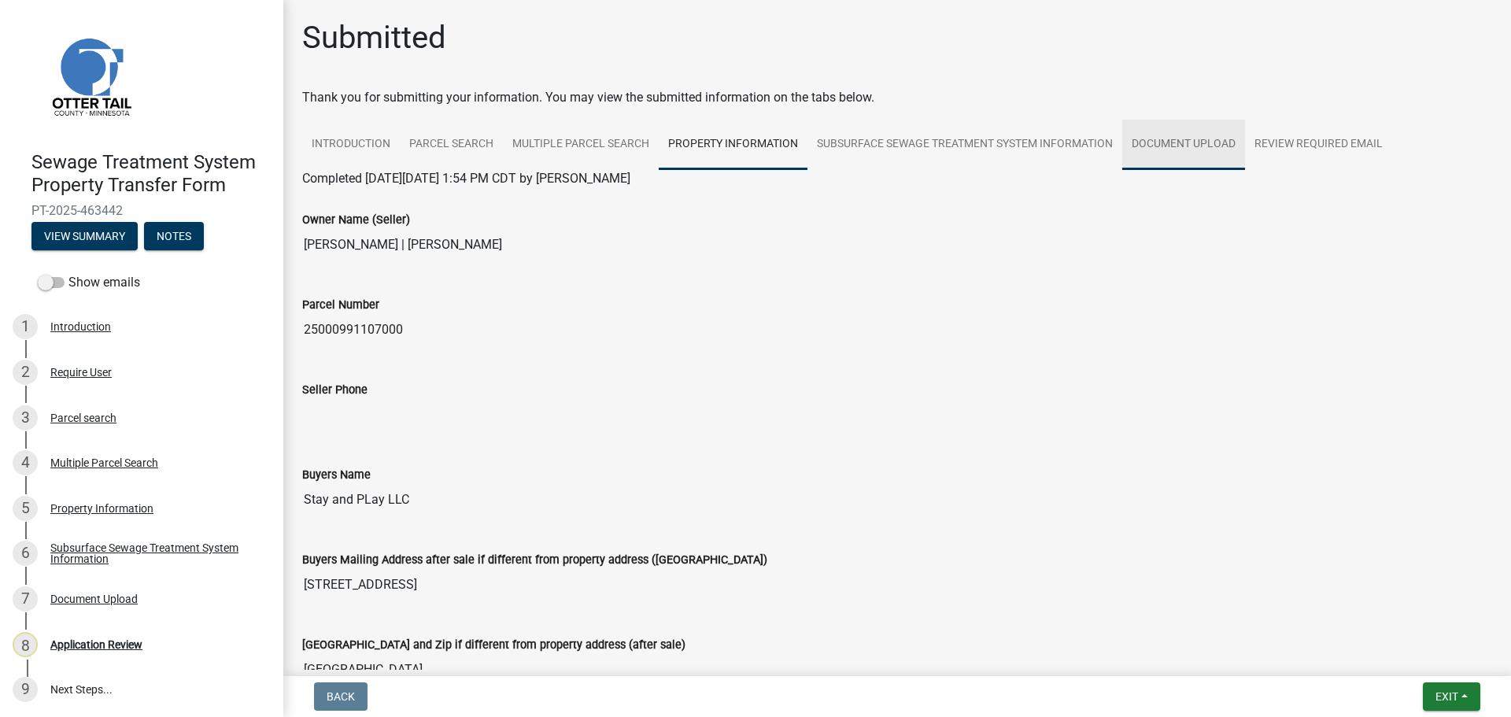
click at [1167, 156] on link "Document Upload" at bounding box center [1183, 145] width 123 height 50
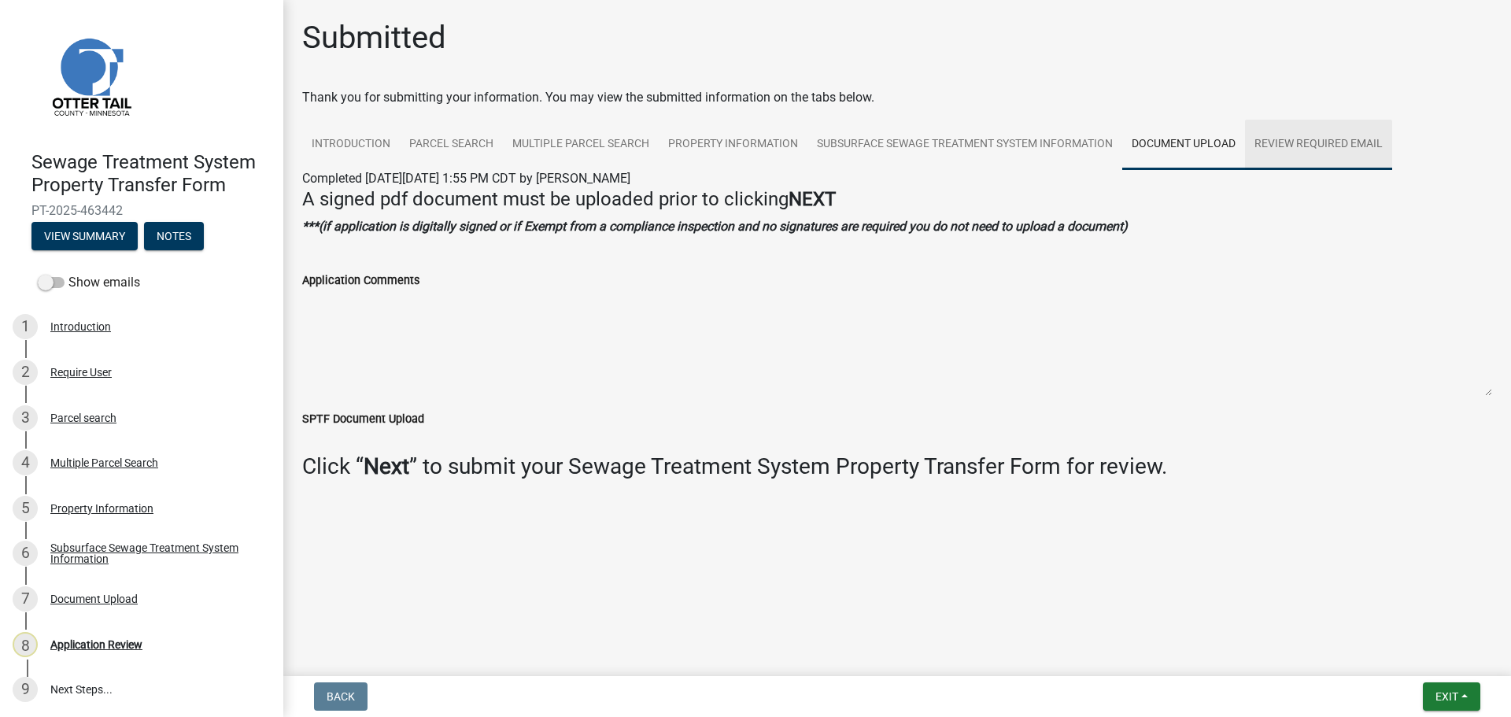
click at [1292, 143] on link "Review Required Email" at bounding box center [1318, 145] width 147 height 50
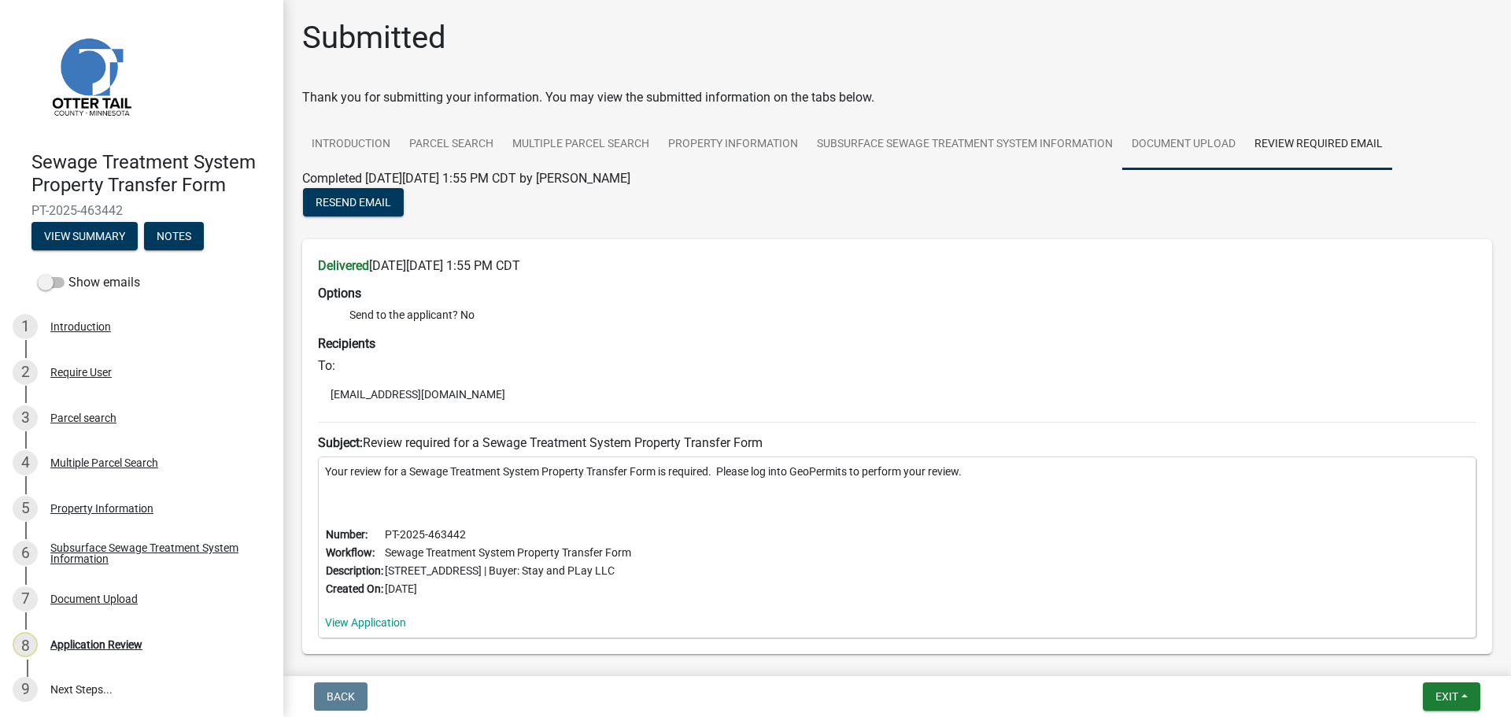
click at [1152, 150] on link "Document Upload" at bounding box center [1183, 145] width 123 height 50
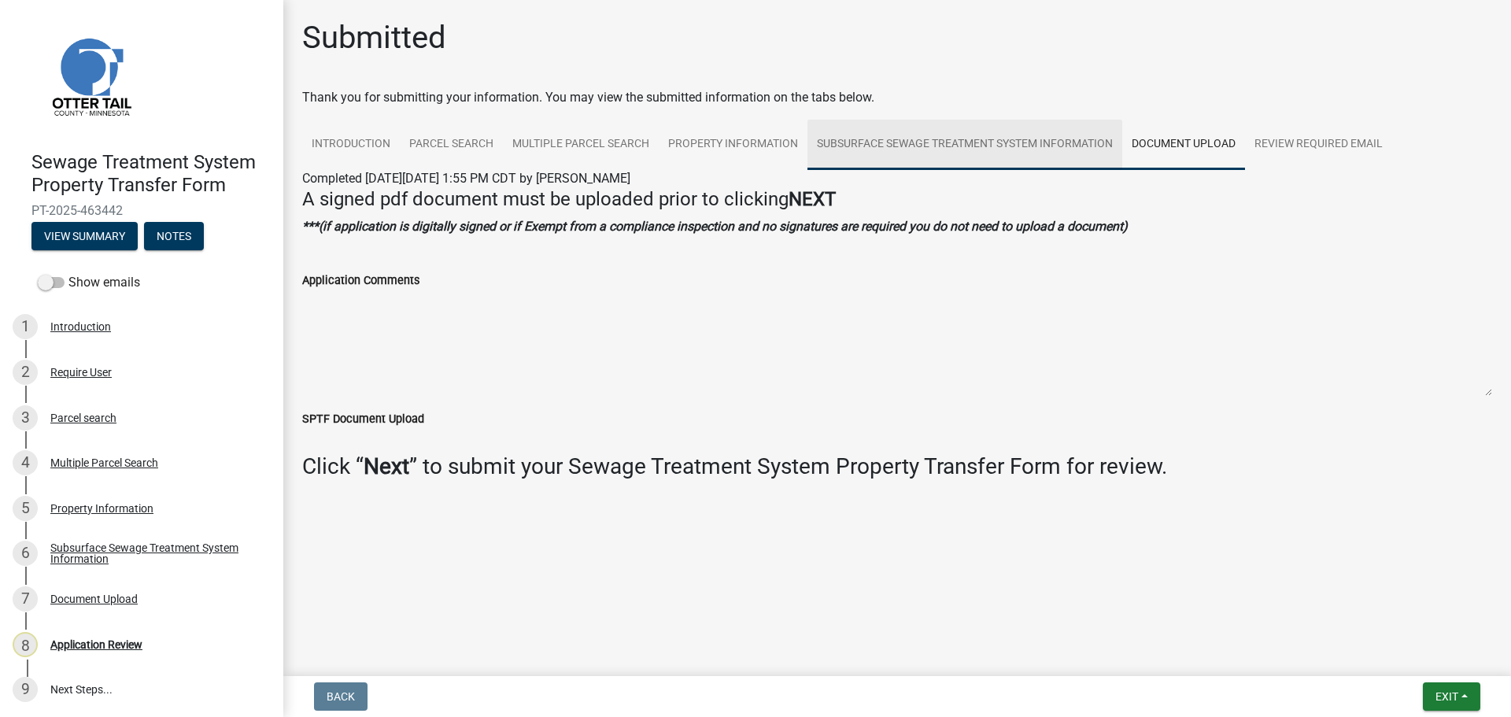
click at [997, 143] on link "Subsurface Sewage Treatment System Information" at bounding box center [964, 145] width 315 height 50
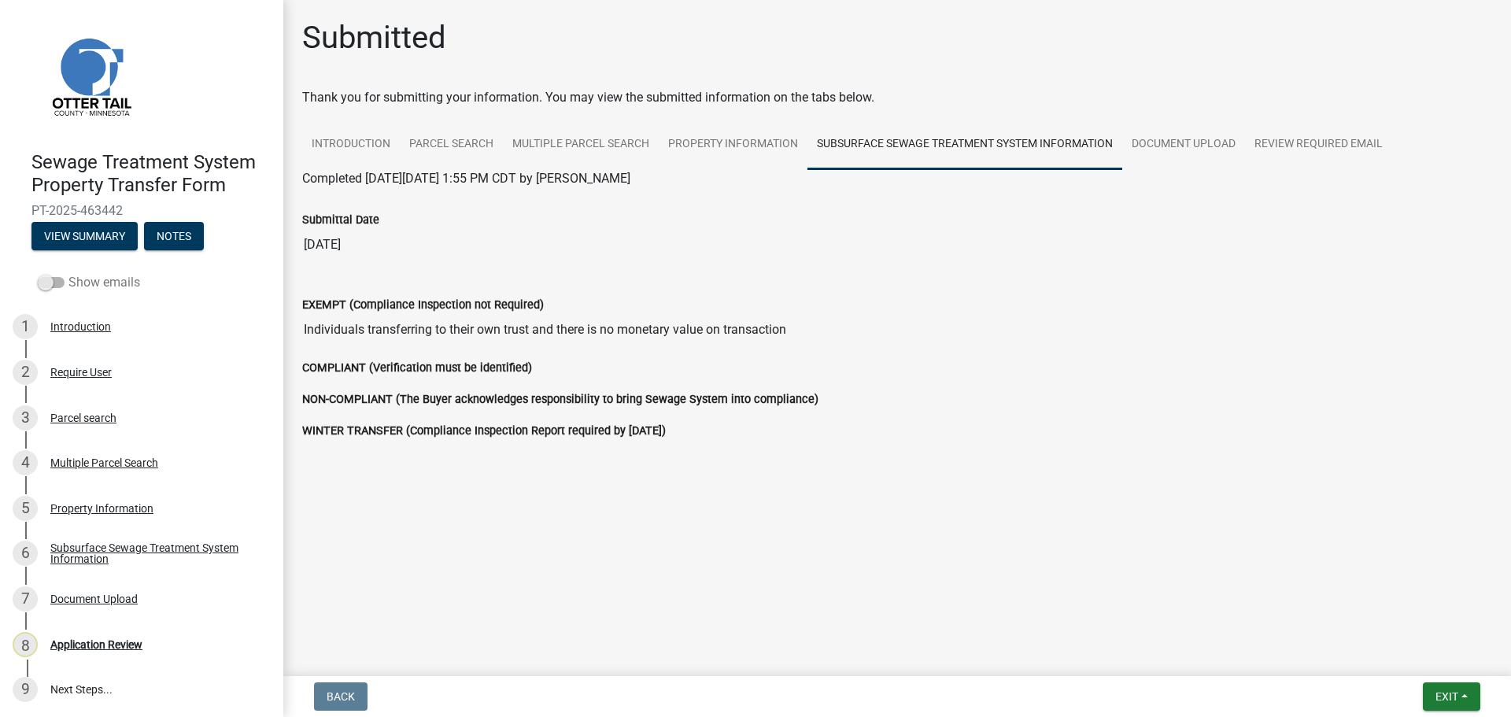
click at [57, 282] on span at bounding box center [51, 282] width 27 height 11
click at [68, 273] on input "Show emails" at bounding box center [68, 273] width 0 height 0
click at [107, 233] on button "View Summary" at bounding box center [84, 236] width 106 height 28
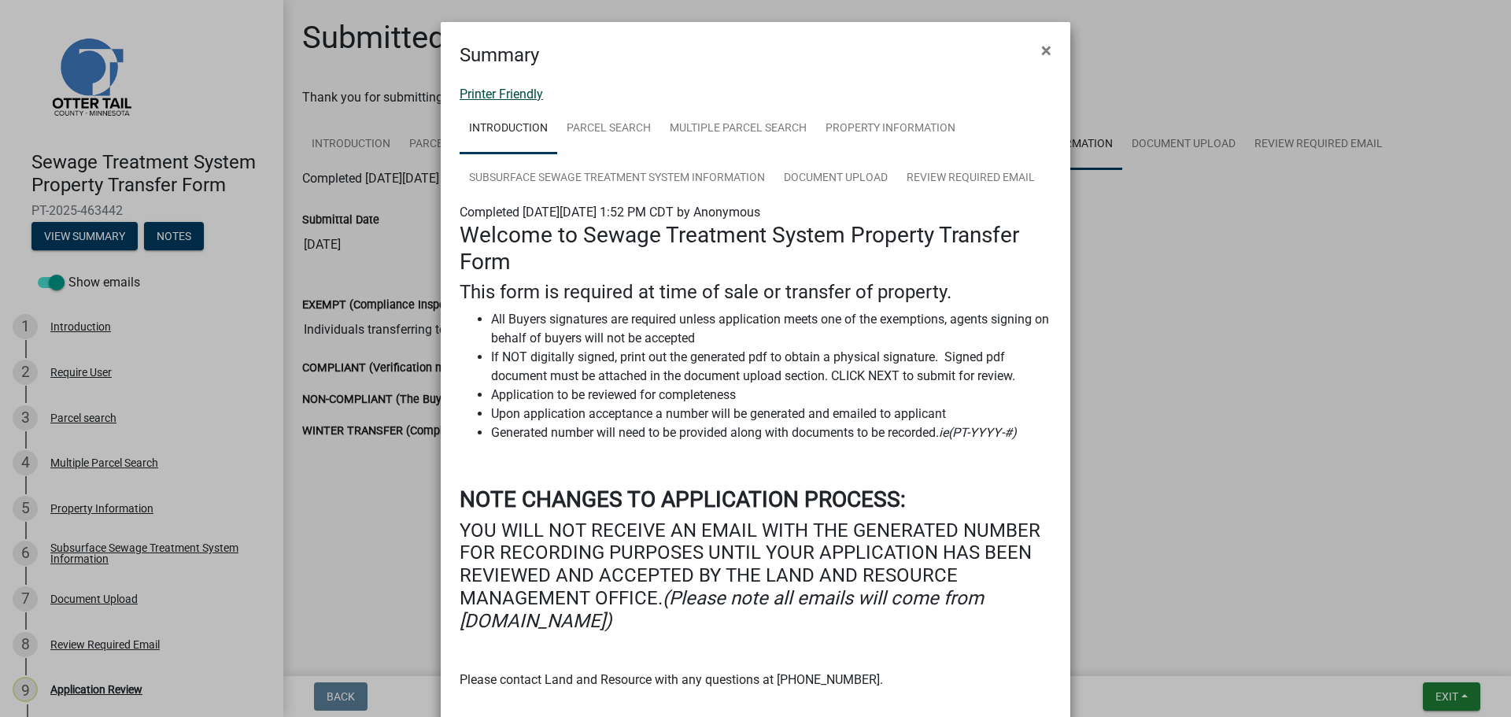
click at [530, 92] on link "Printer Friendly" at bounding box center [501, 94] width 83 height 15
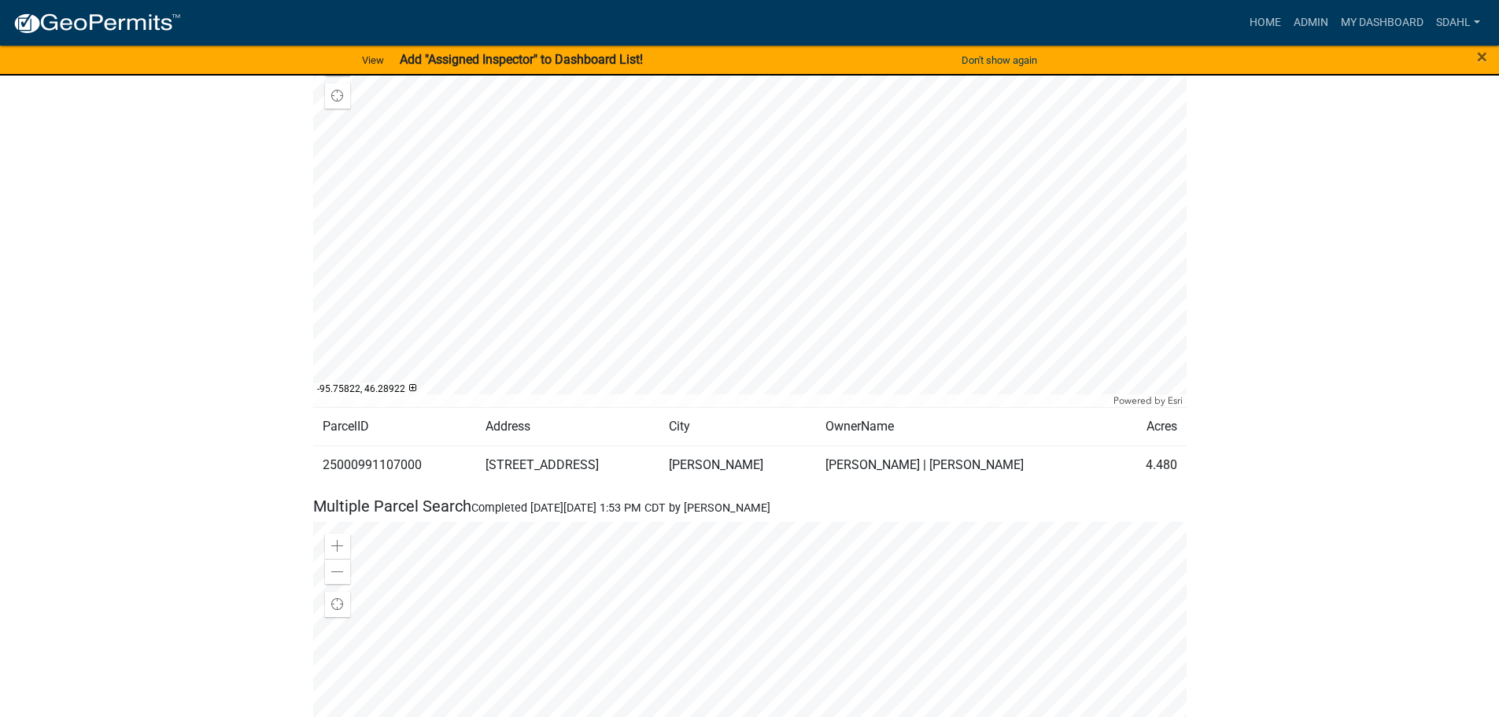
scroll to position [944, 0]
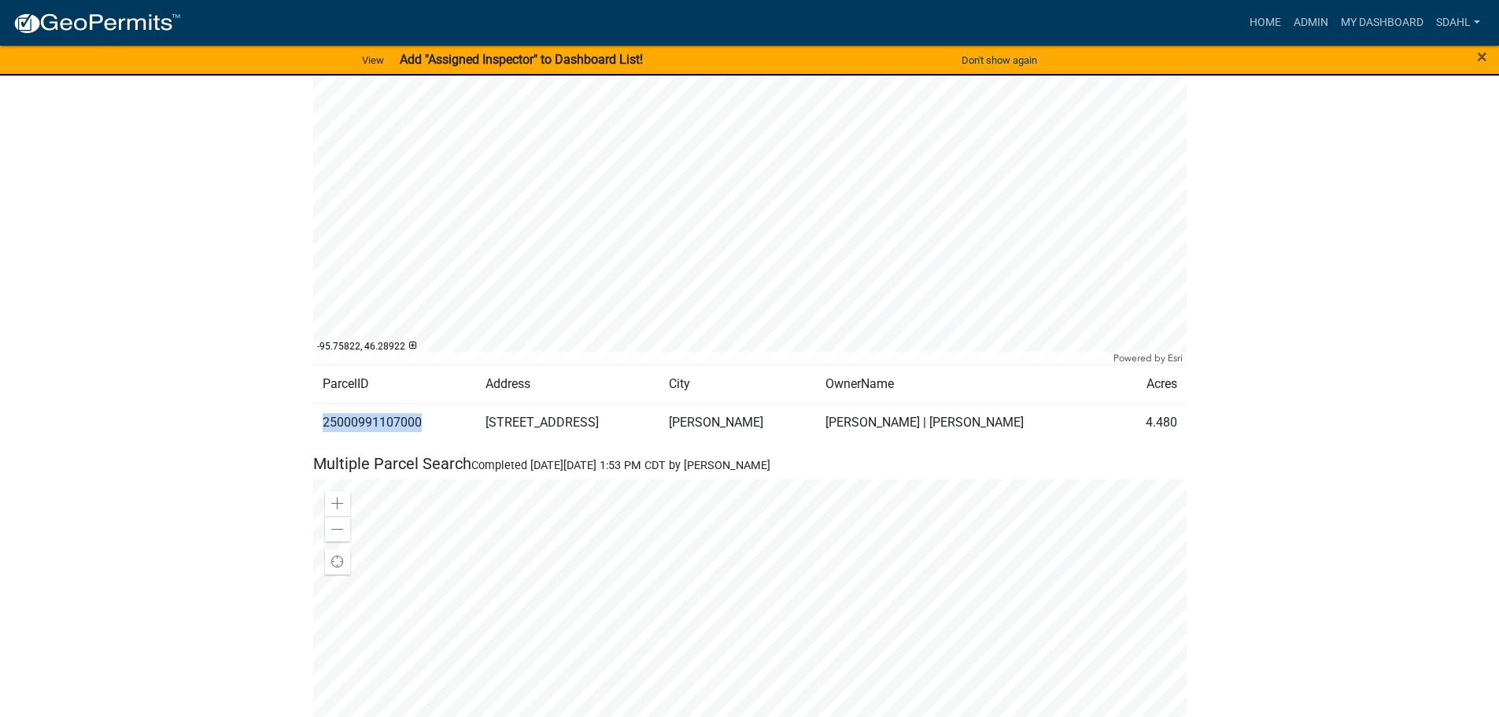
drag, startPoint x: 430, startPoint y: 422, endPoint x: 318, endPoint y: 428, distance: 112.7
click at [318, 428] on td "25000991107000" at bounding box center [395, 423] width 164 height 39
drag, startPoint x: 424, startPoint y: 419, endPoint x: 322, endPoint y: 425, distance: 102.5
click at [322, 425] on td "25000991107000" at bounding box center [395, 423] width 164 height 39
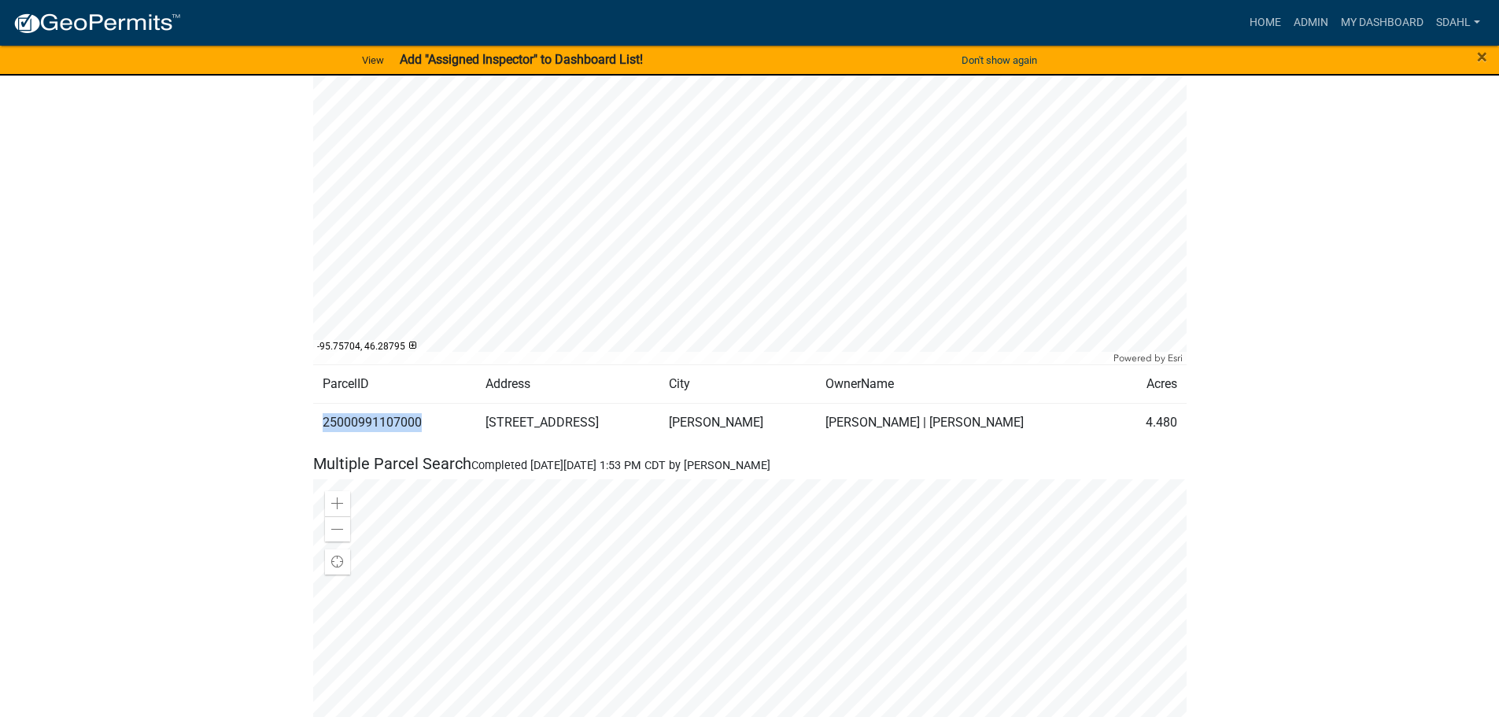
copy td "25000991107000"
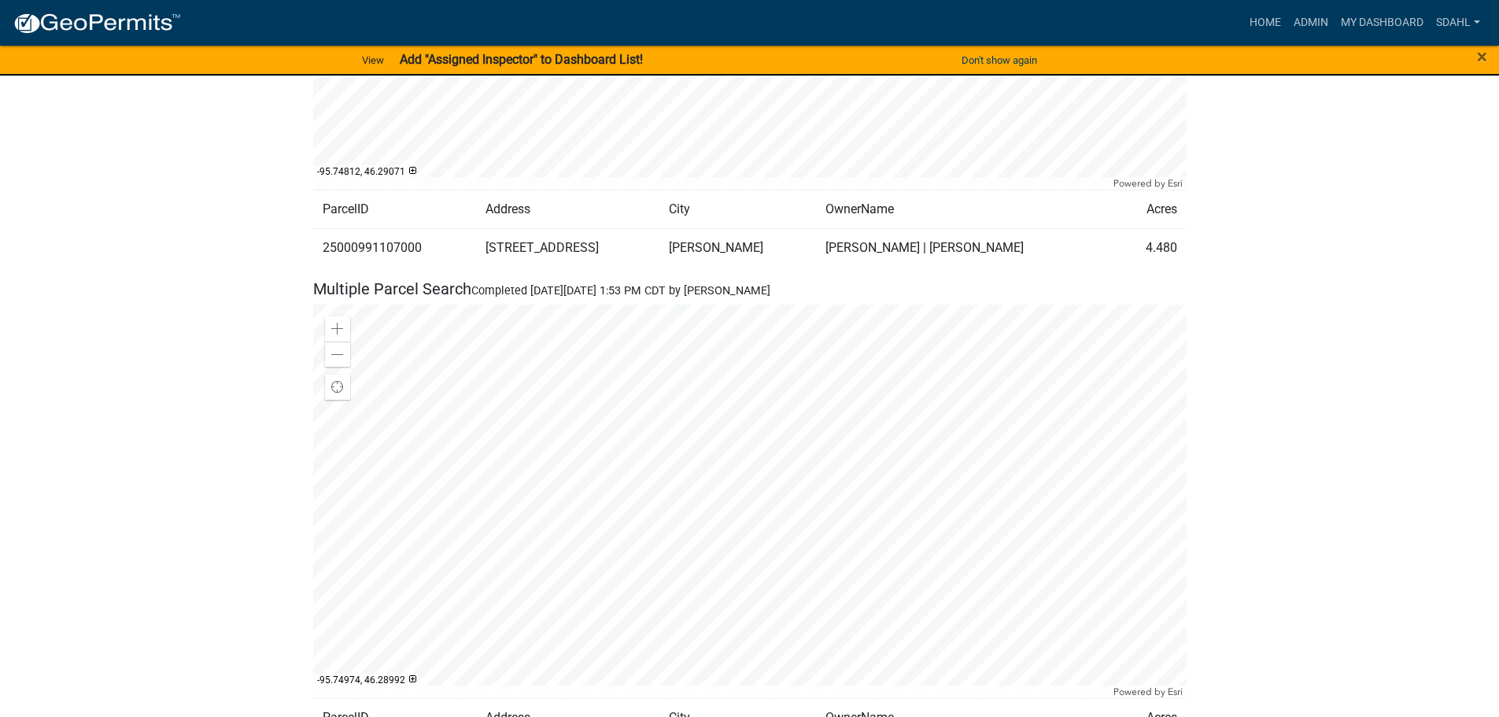
scroll to position [1102, 0]
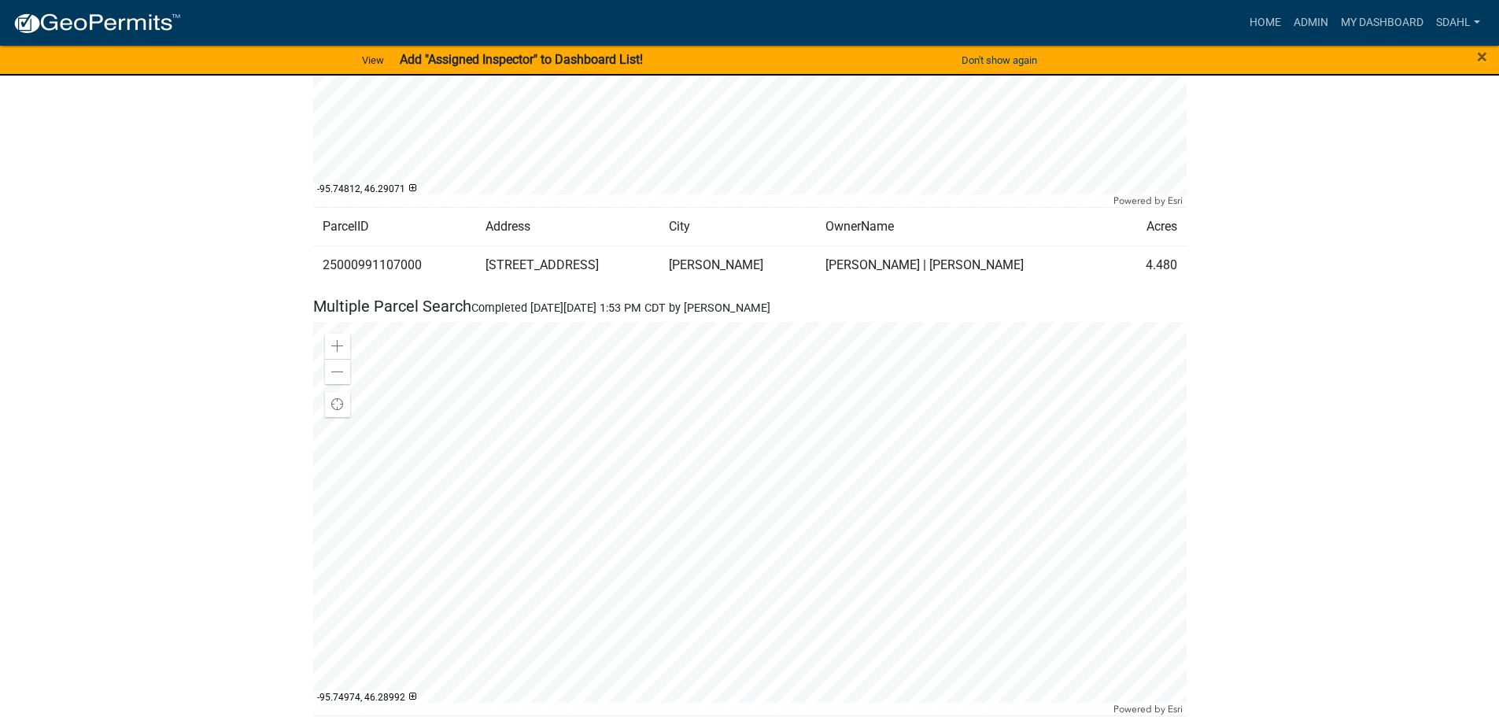
click at [393, 267] on td "25000991107000" at bounding box center [395, 265] width 164 height 39
copy td "25000991107000"
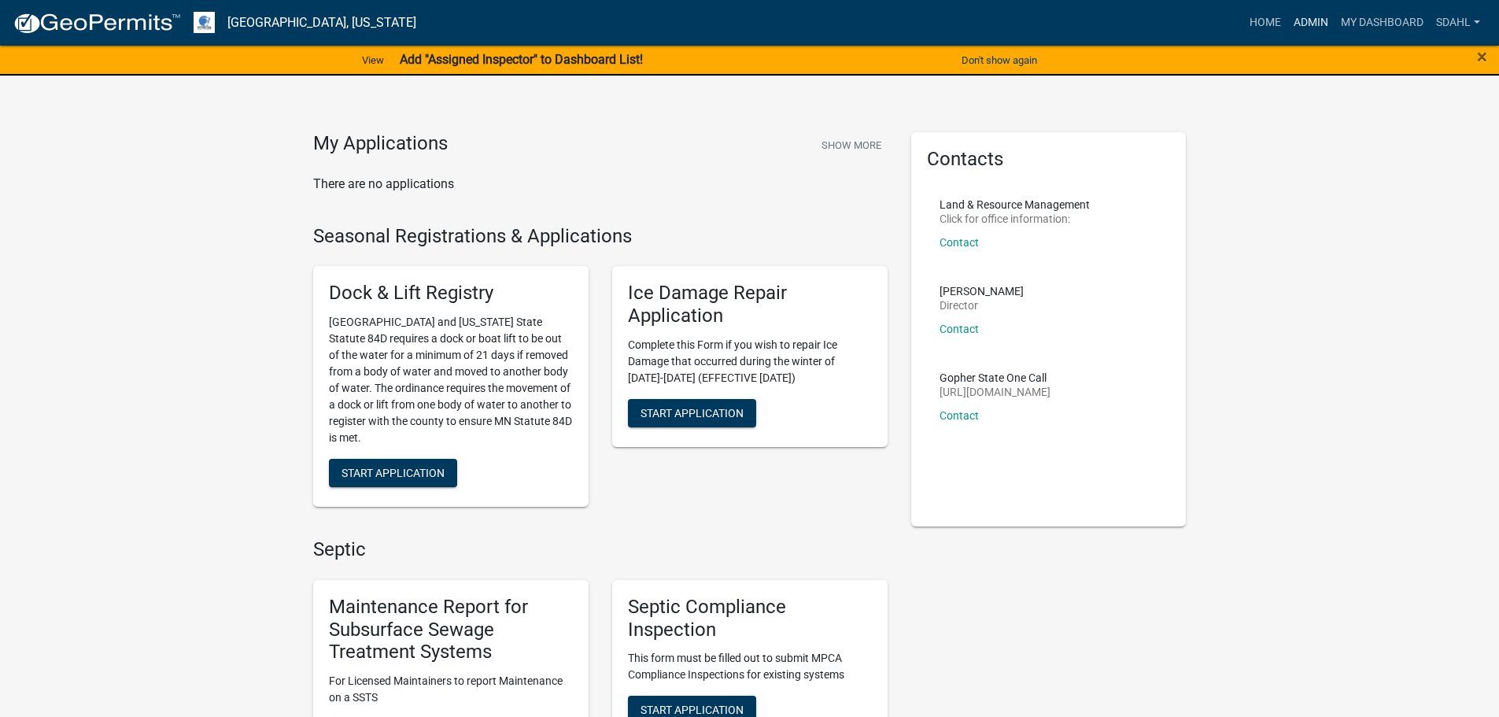
click at [1305, 17] on link "Admin" at bounding box center [1310, 23] width 47 height 30
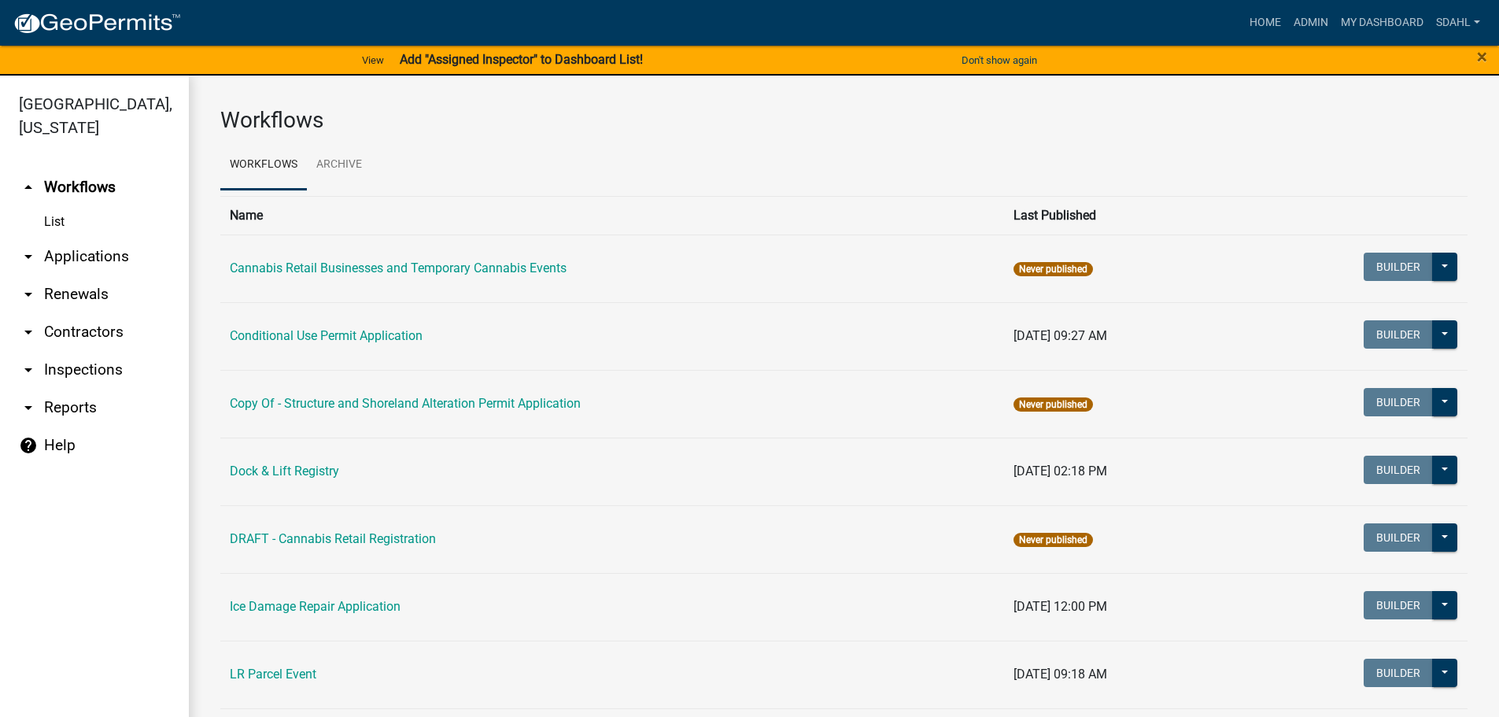
click at [72, 248] on link "arrow_drop_down Applications" at bounding box center [94, 257] width 189 height 38
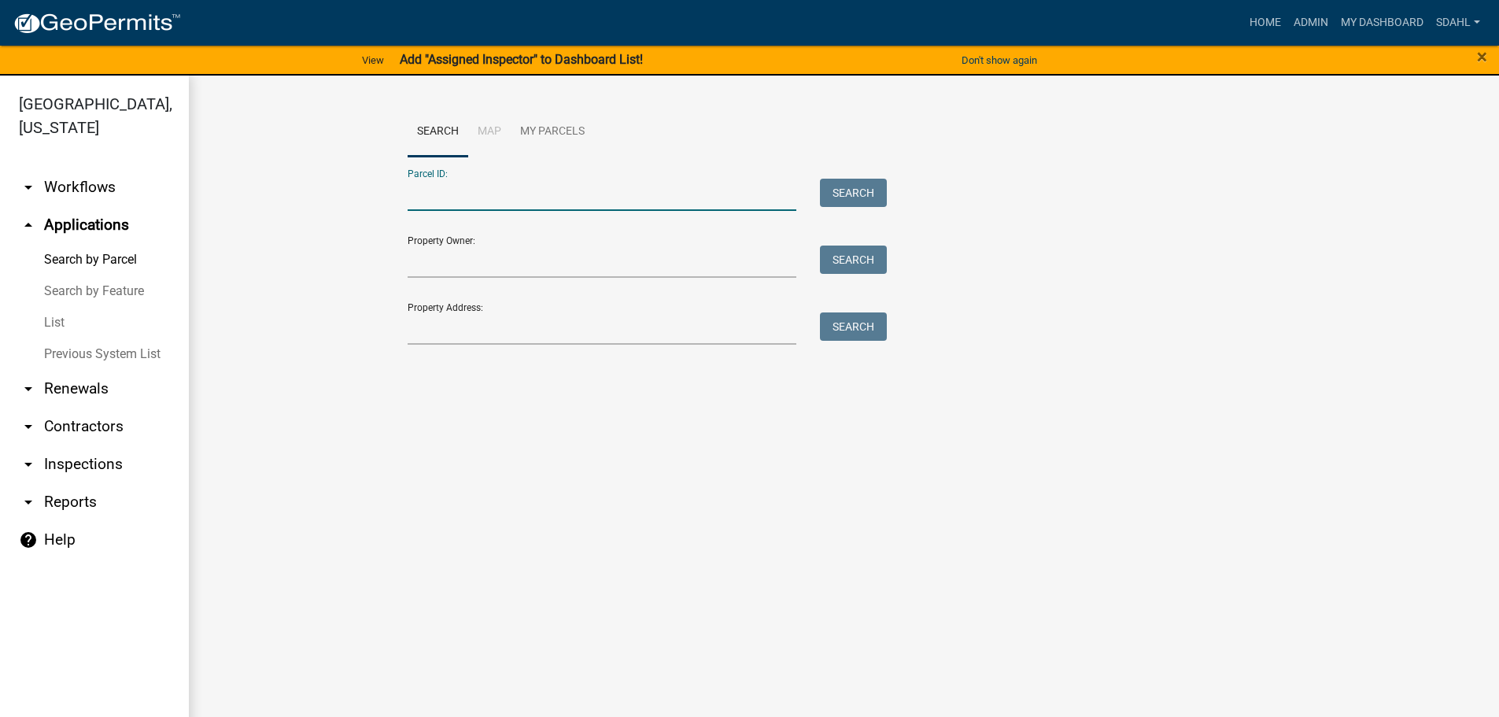
click at [674, 186] on input "Parcel ID:" at bounding box center [602, 195] width 389 height 32
paste input "25000991107000"
type input "25000991107000"
click at [850, 182] on button "Search" at bounding box center [853, 193] width 67 height 28
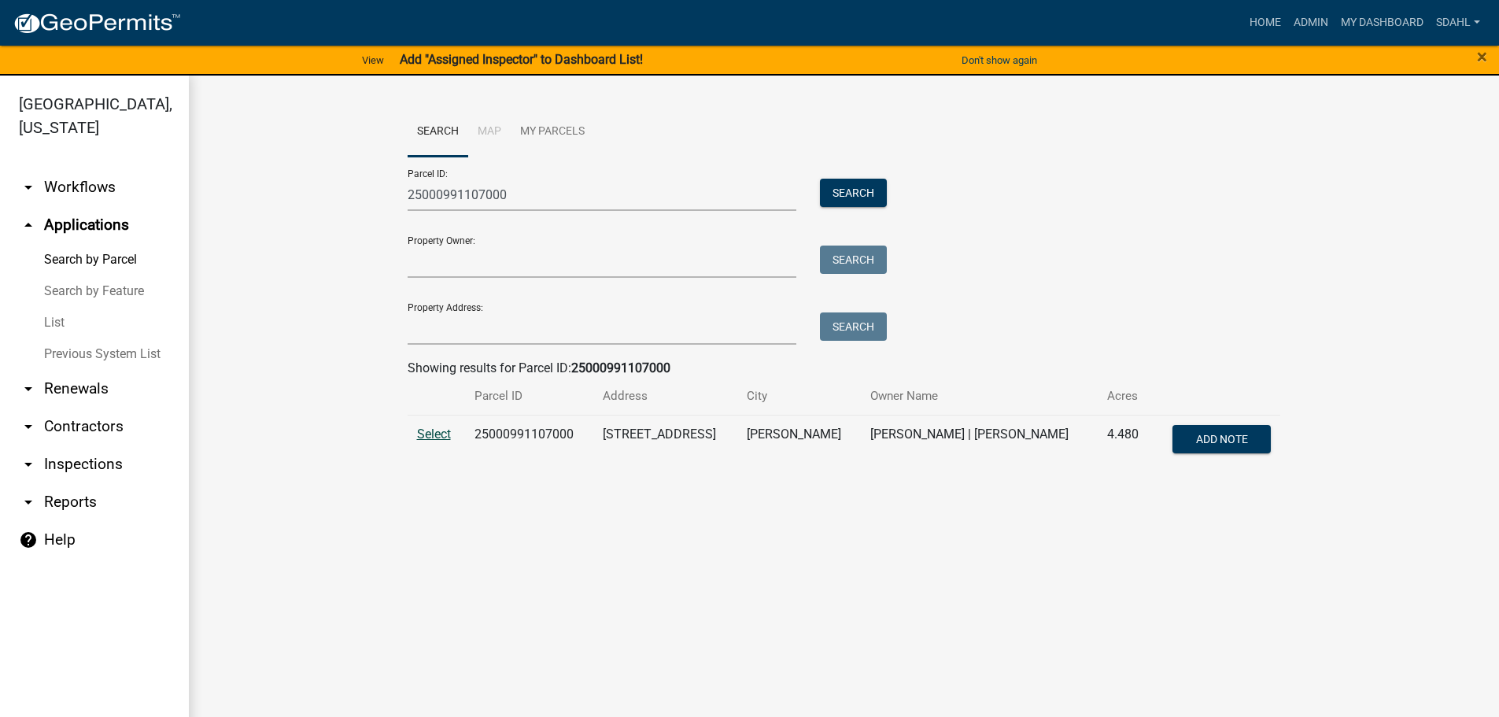
click at [426, 431] on span "Select" at bounding box center [434, 433] width 34 height 15
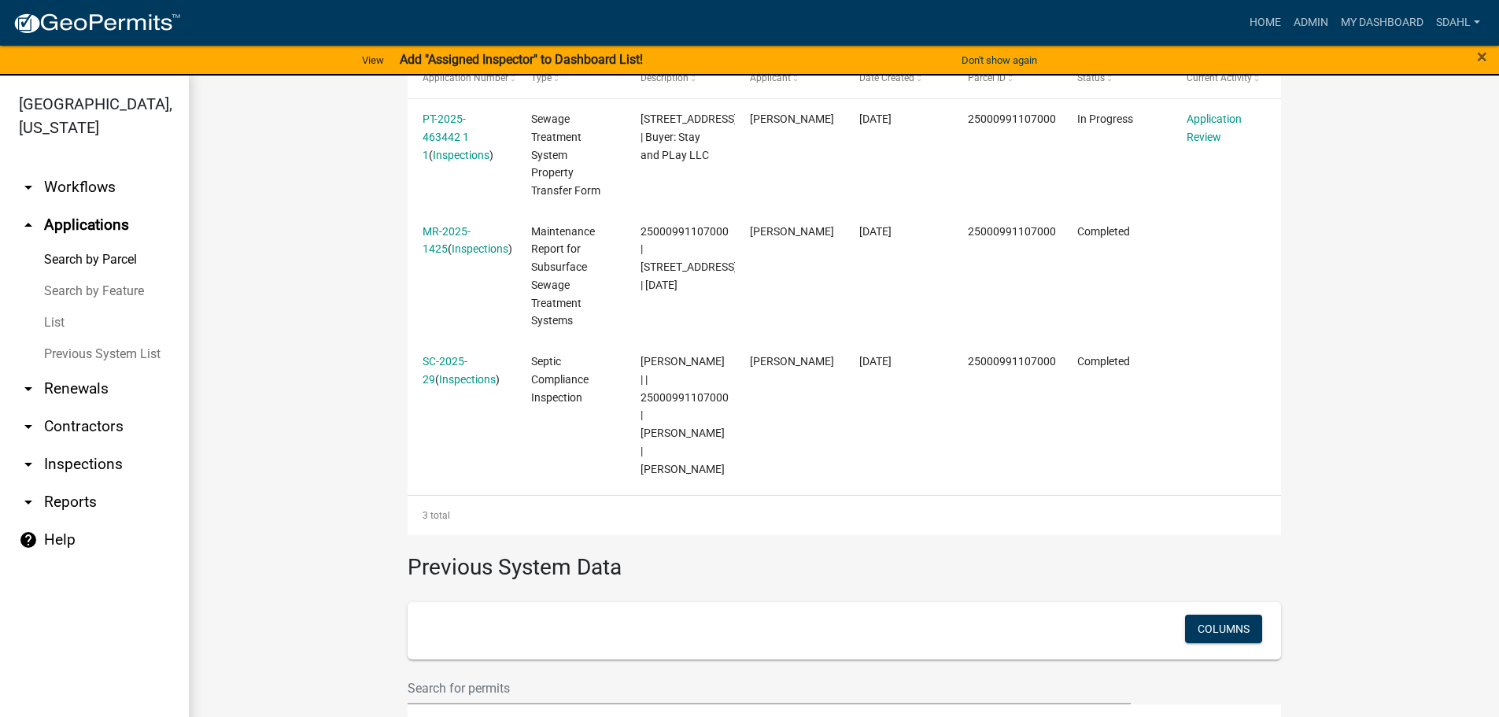
scroll to position [551, 0]
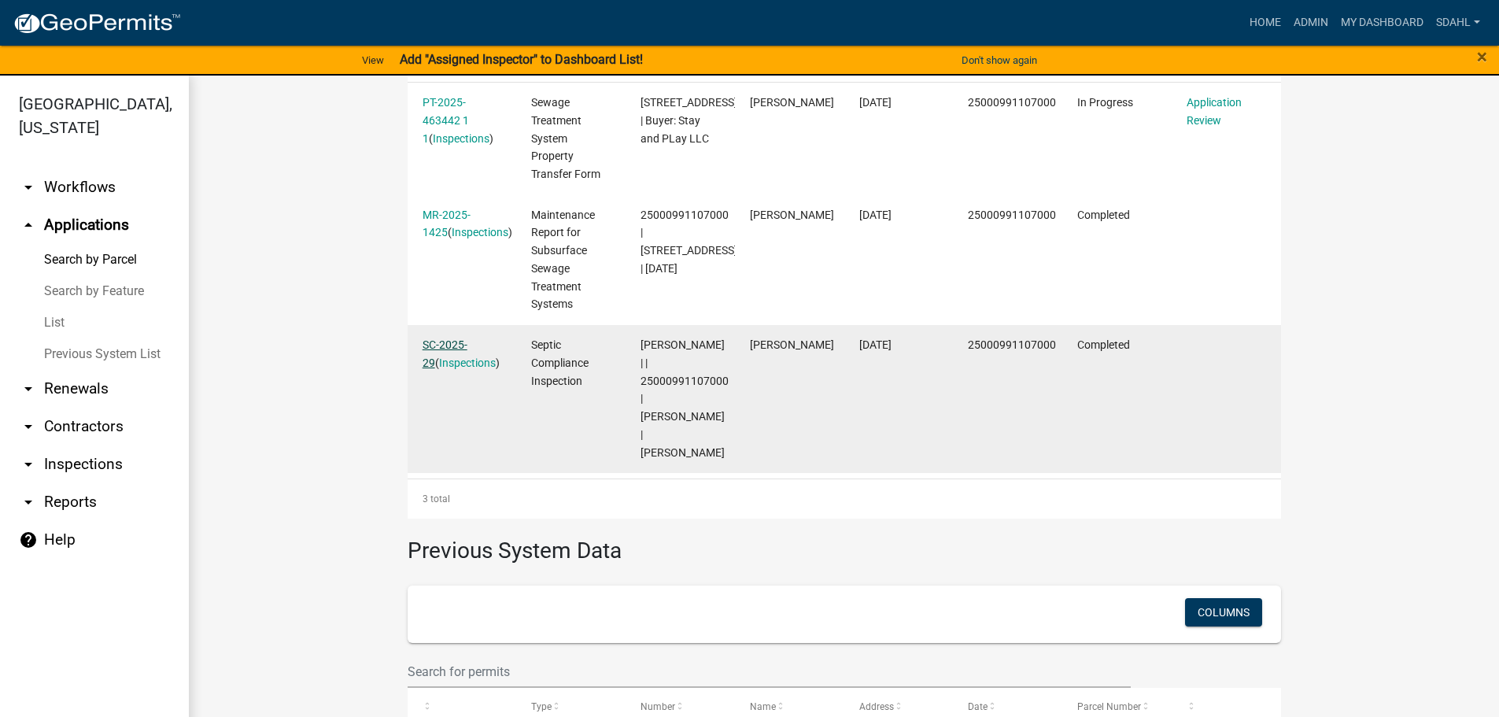
click at [452, 349] on link "SC-2025-29" at bounding box center [445, 353] width 45 height 31
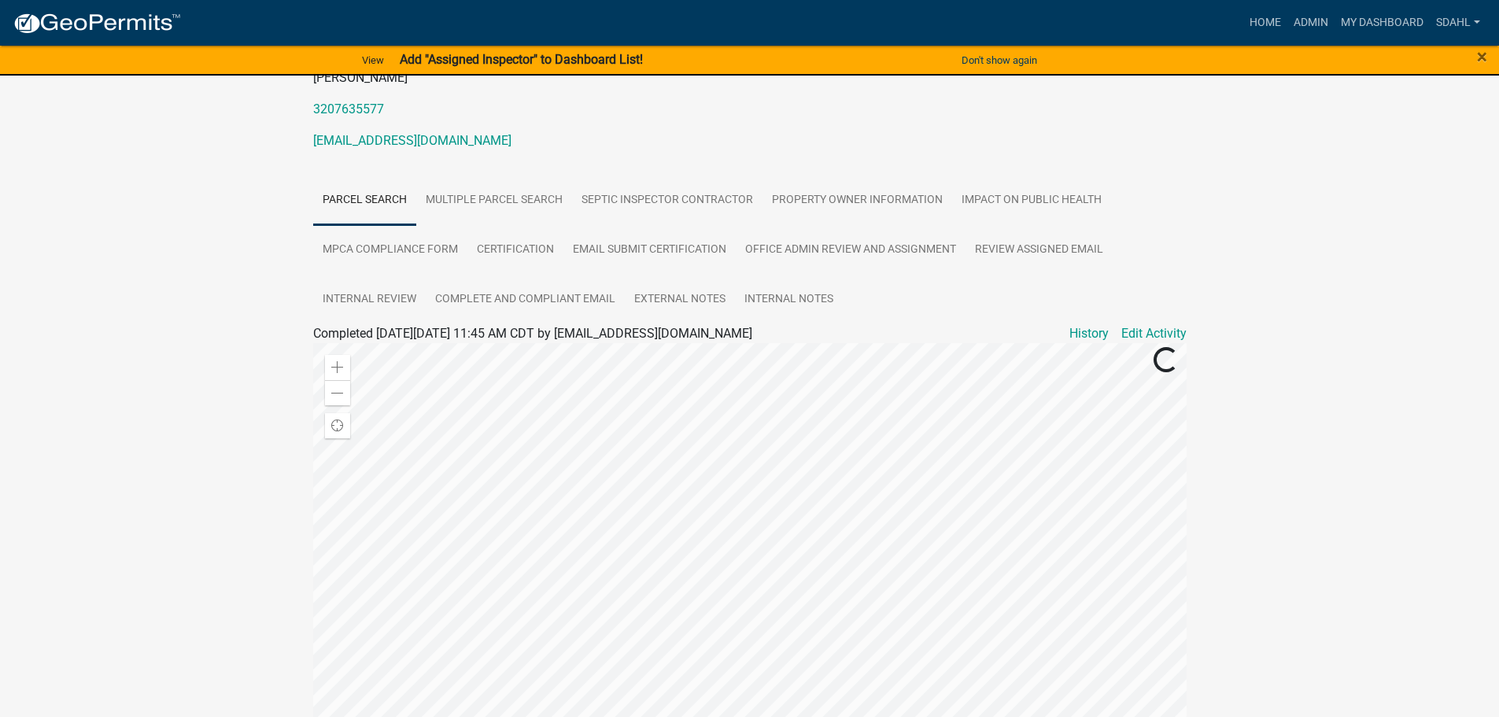
scroll to position [236, 0]
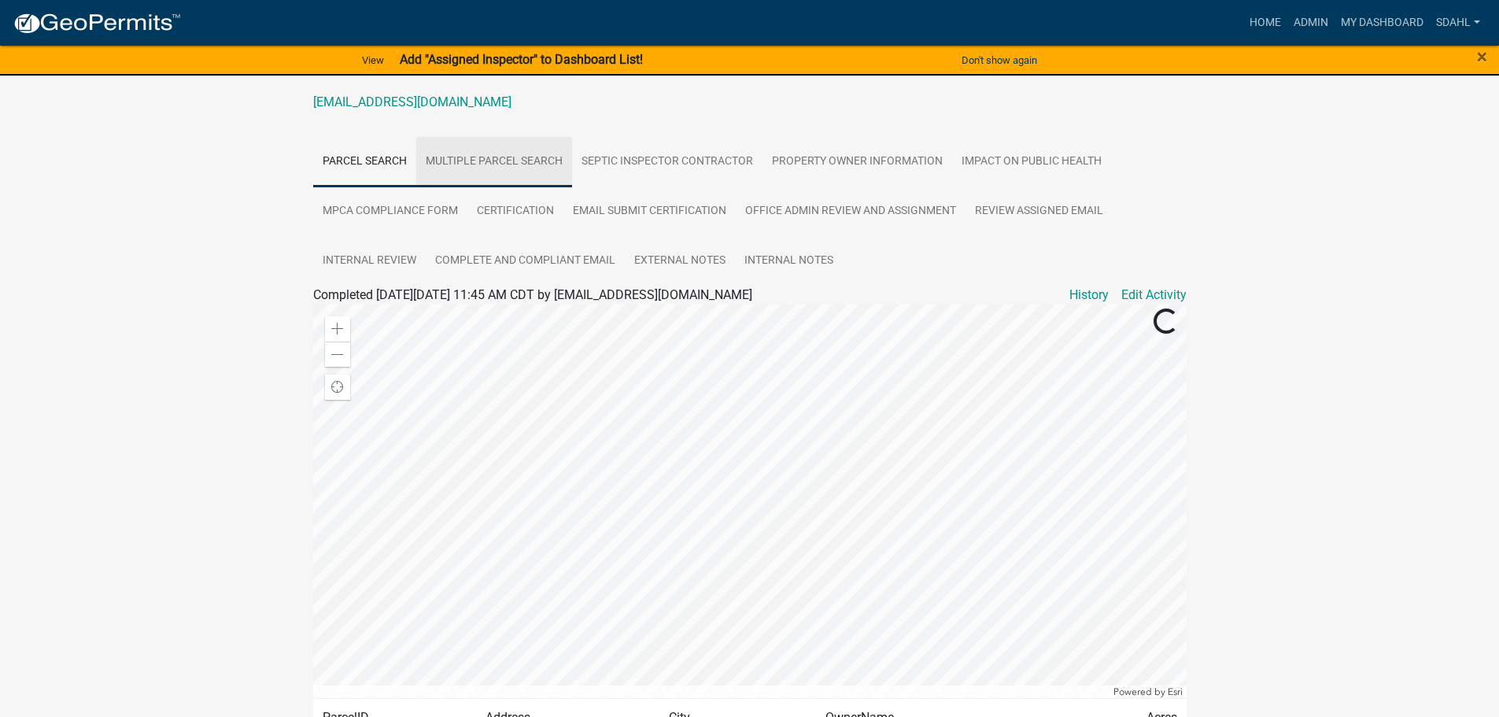
click at [487, 161] on link "Multiple Parcel Search" at bounding box center [494, 162] width 156 height 50
click at [677, 175] on link "Septic Inspector Contractor" at bounding box center [667, 162] width 190 height 50
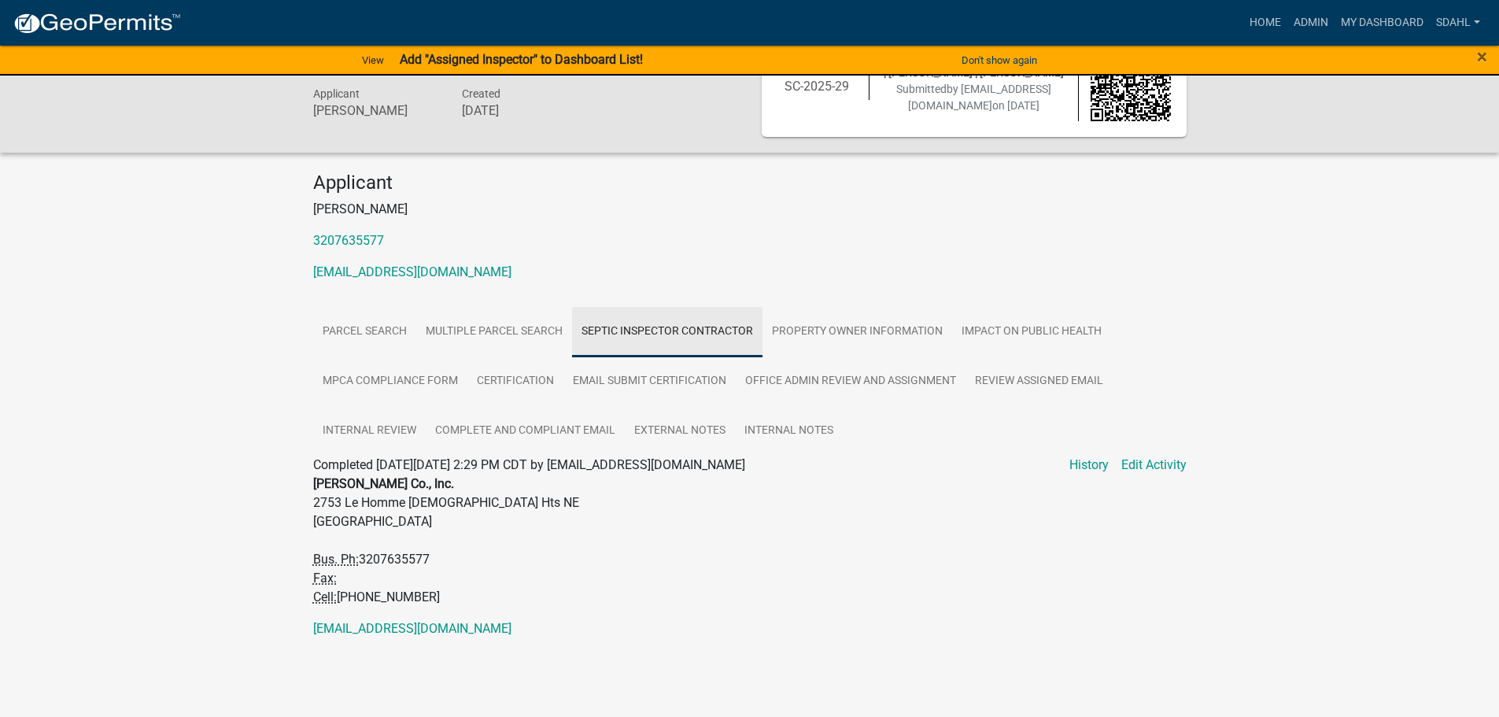
scroll to position [69, 0]
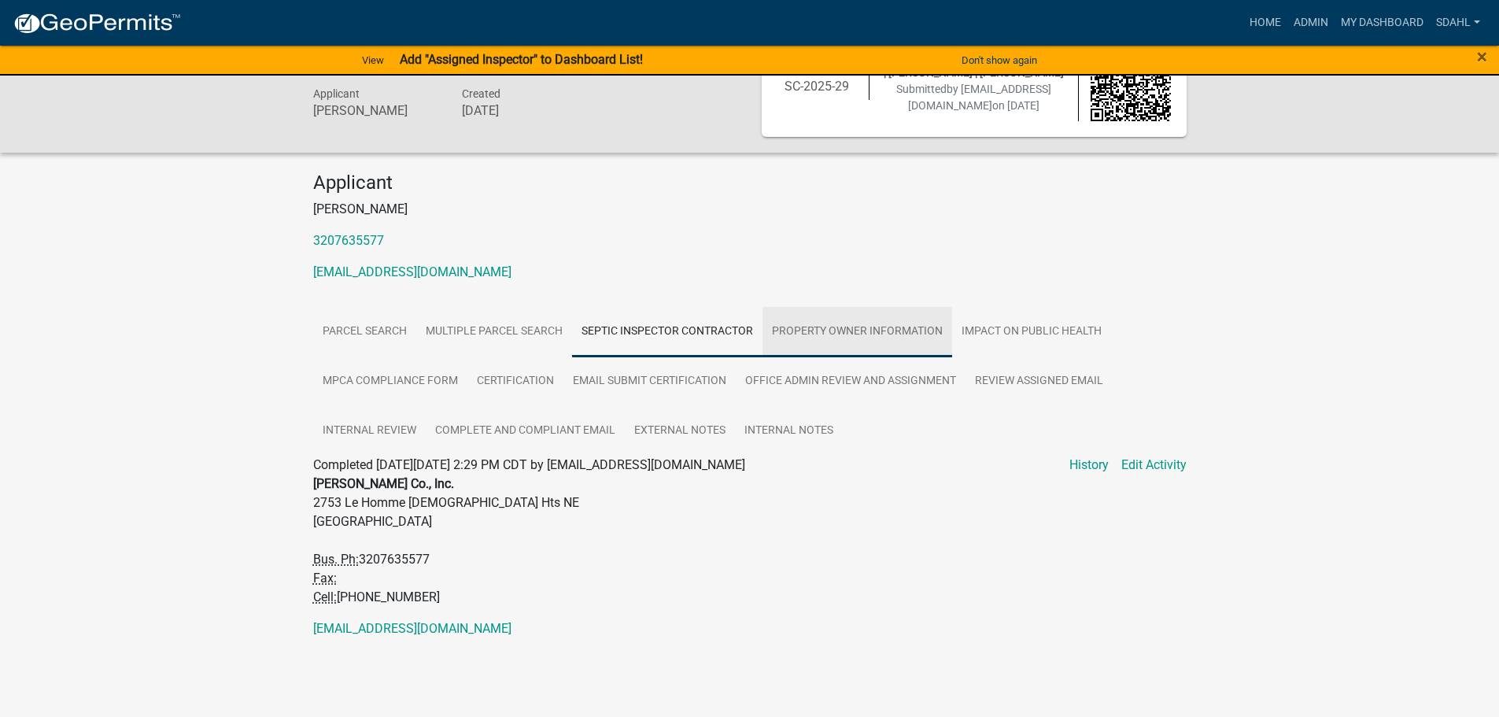
click at [910, 338] on link "Property Owner Information" at bounding box center [857, 332] width 190 height 50
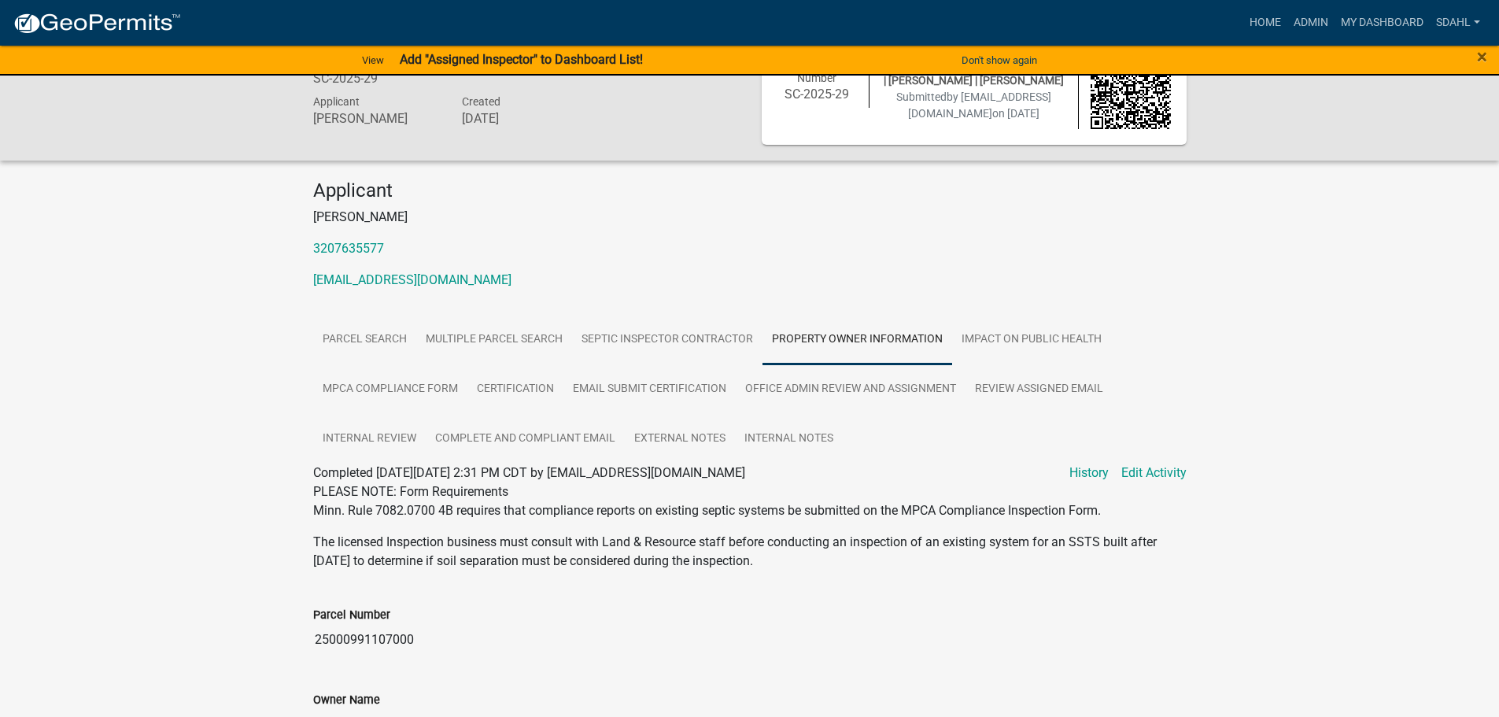
scroll to position [41, 0]
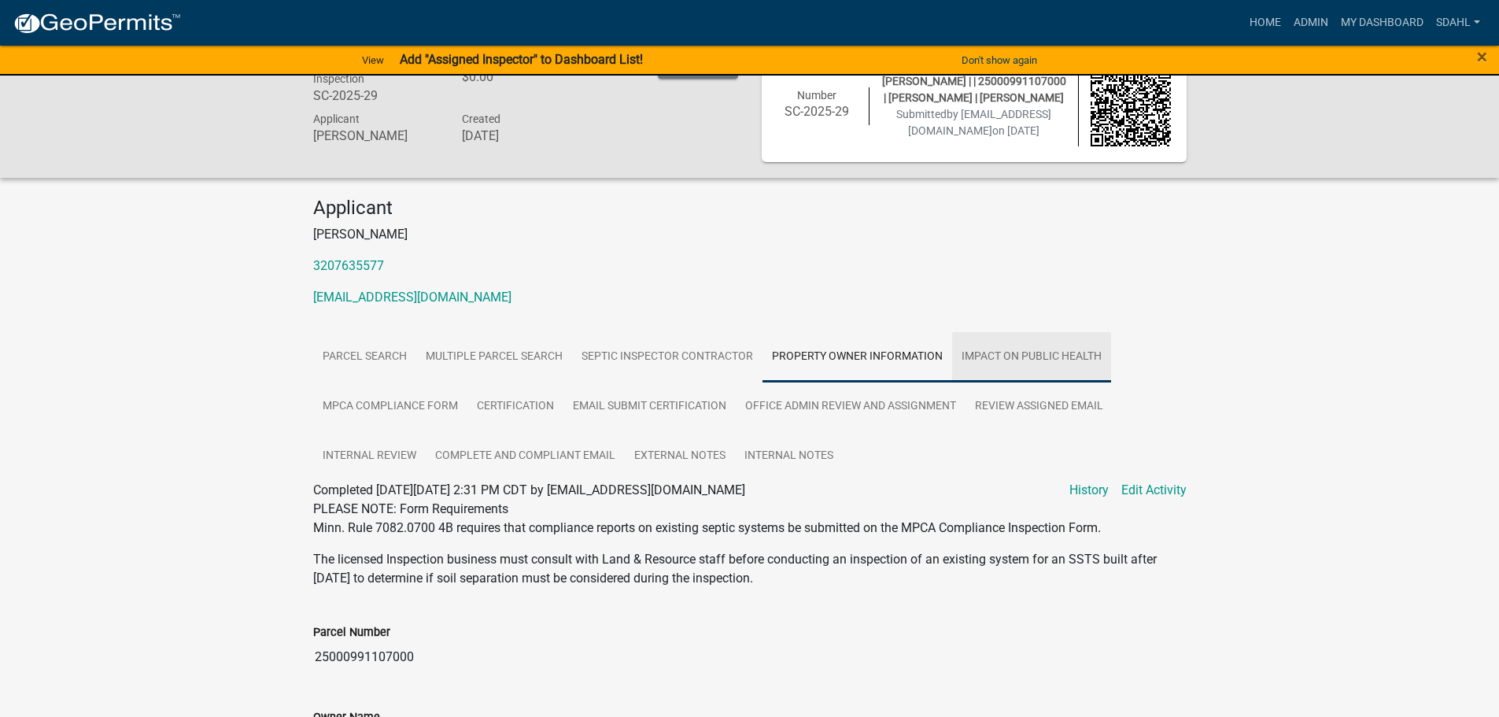
click at [1065, 355] on link "Impact on Public Health" at bounding box center [1031, 357] width 159 height 50
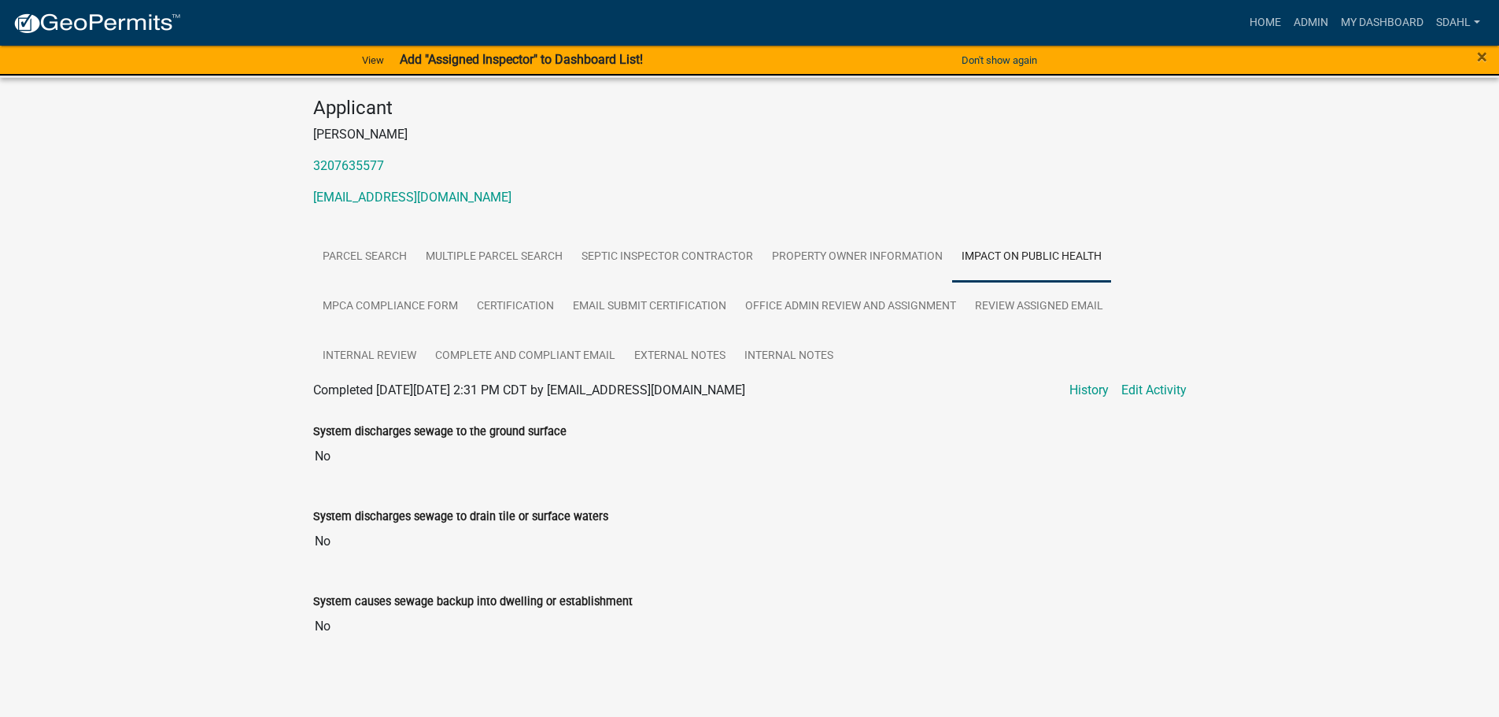
scroll to position [148, 0]
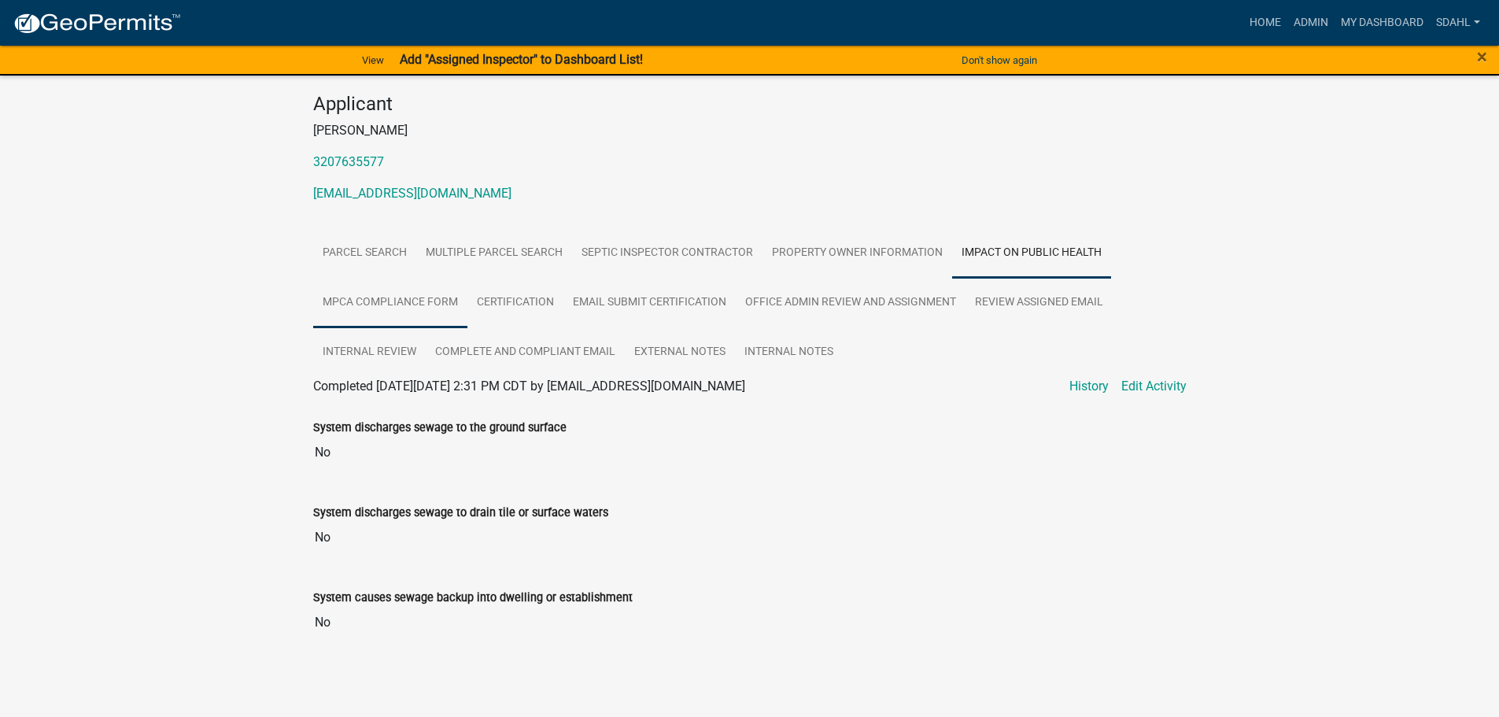
click at [408, 303] on link "MPCA Compliance Form" at bounding box center [390, 303] width 154 height 50
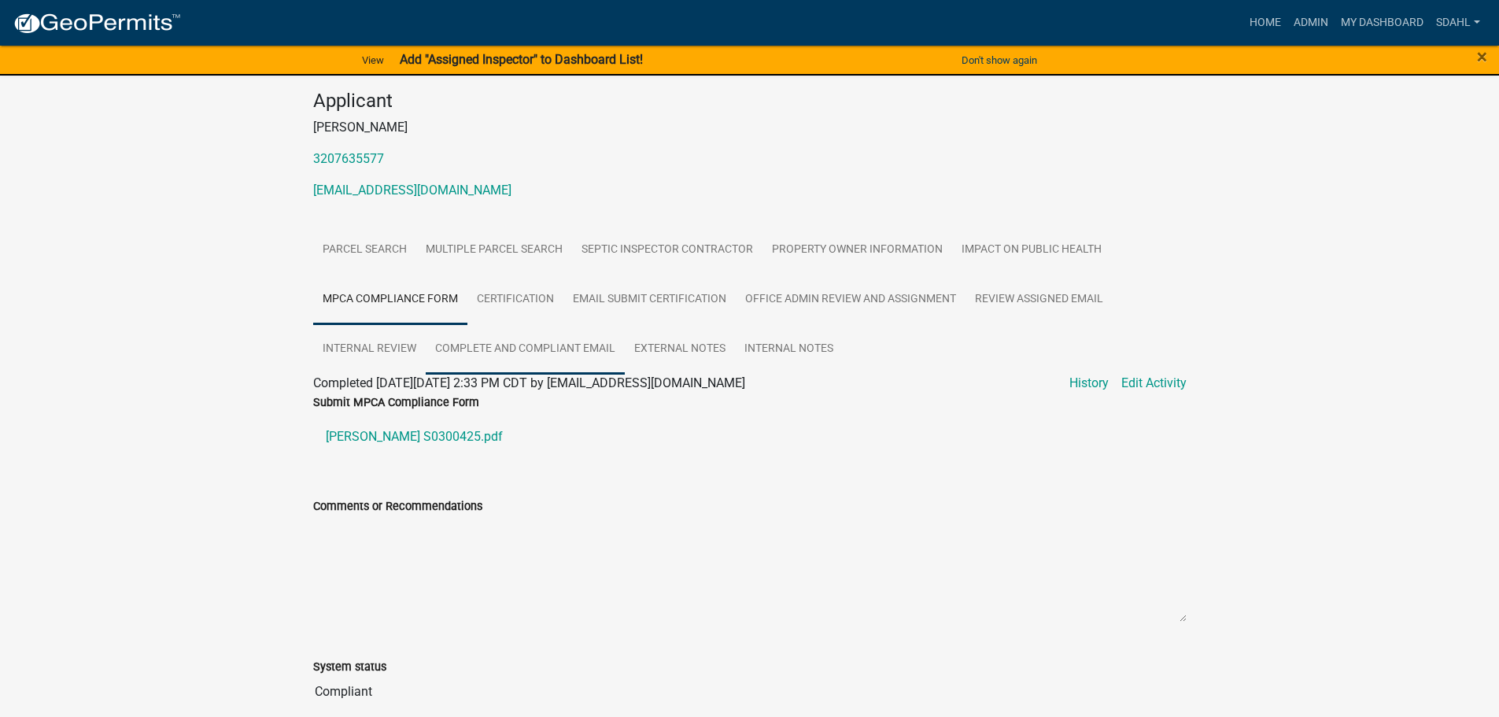
scroll to position [305, 0]
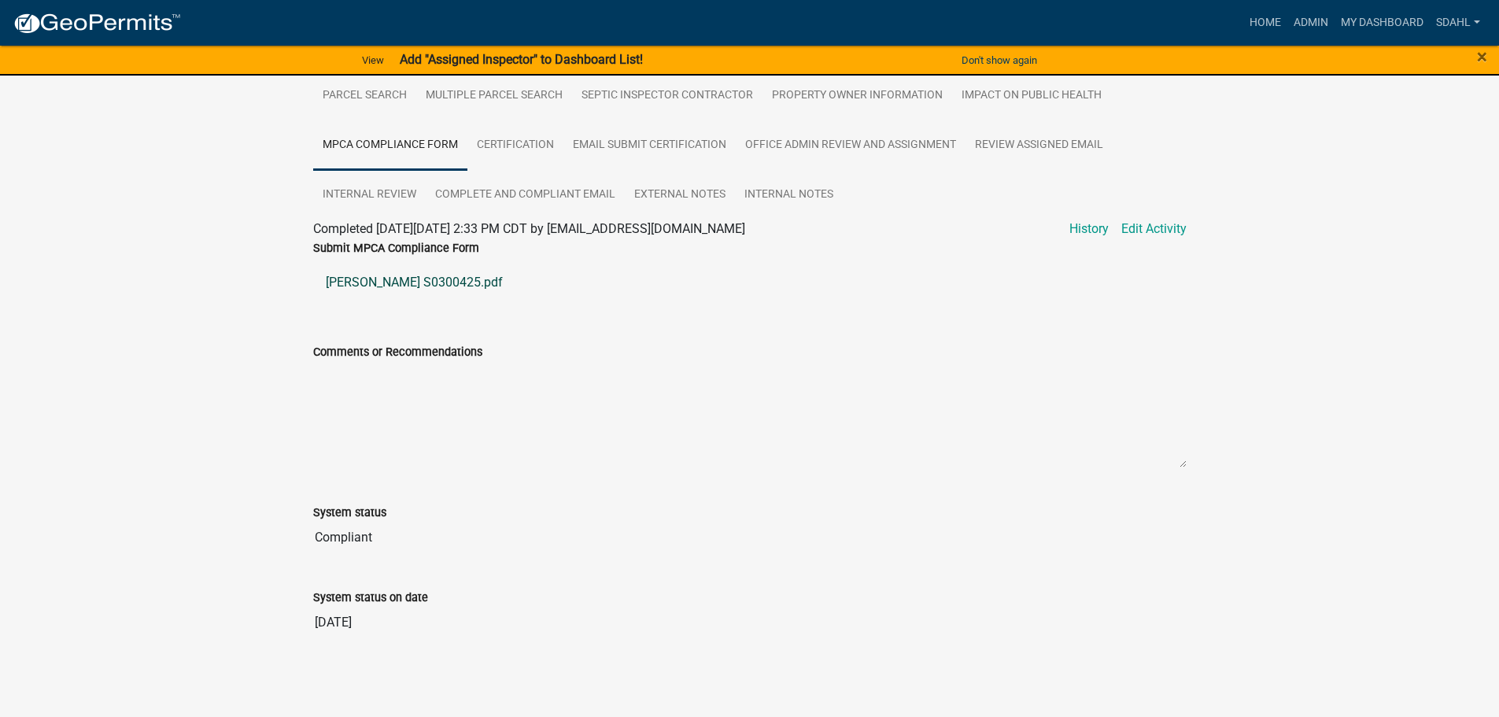
click at [449, 276] on link "[PERSON_NAME] S0300425.pdf" at bounding box center [749, 283] width 873 height 38
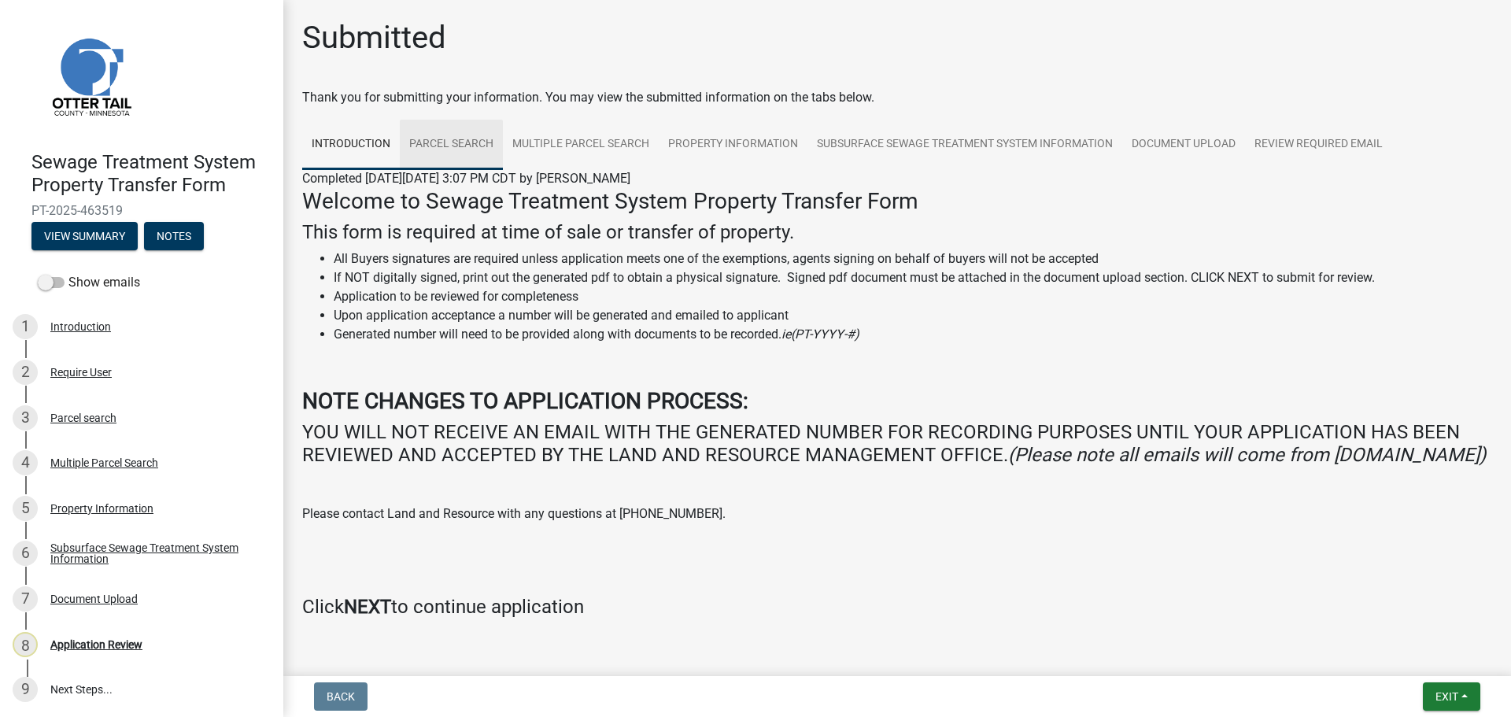
click at [482, 146] on link "Parcel search" at bounding box center [451, 145] width 103 height 50
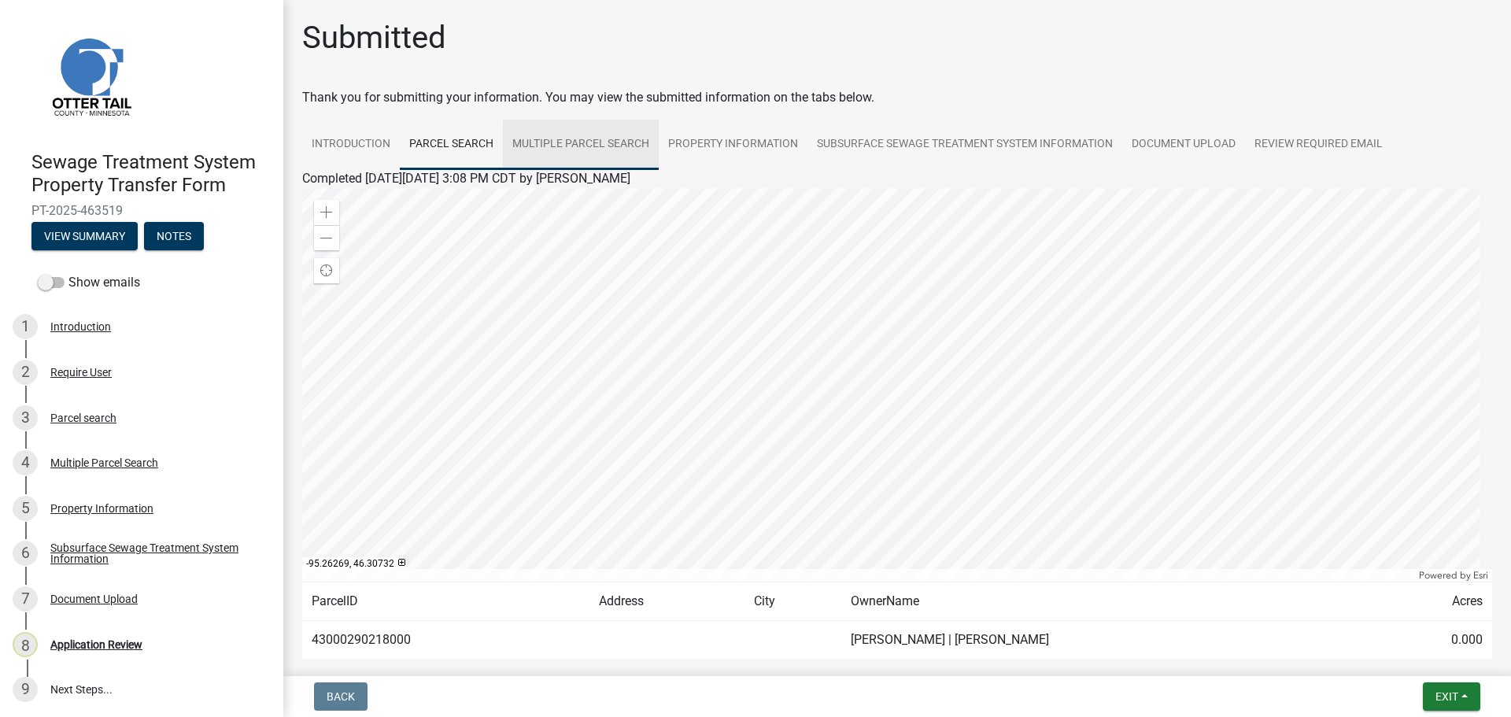
click at [571, 142] on link "Multiple Parcel Search" at bounding box center [581, 145] width 156 height 50
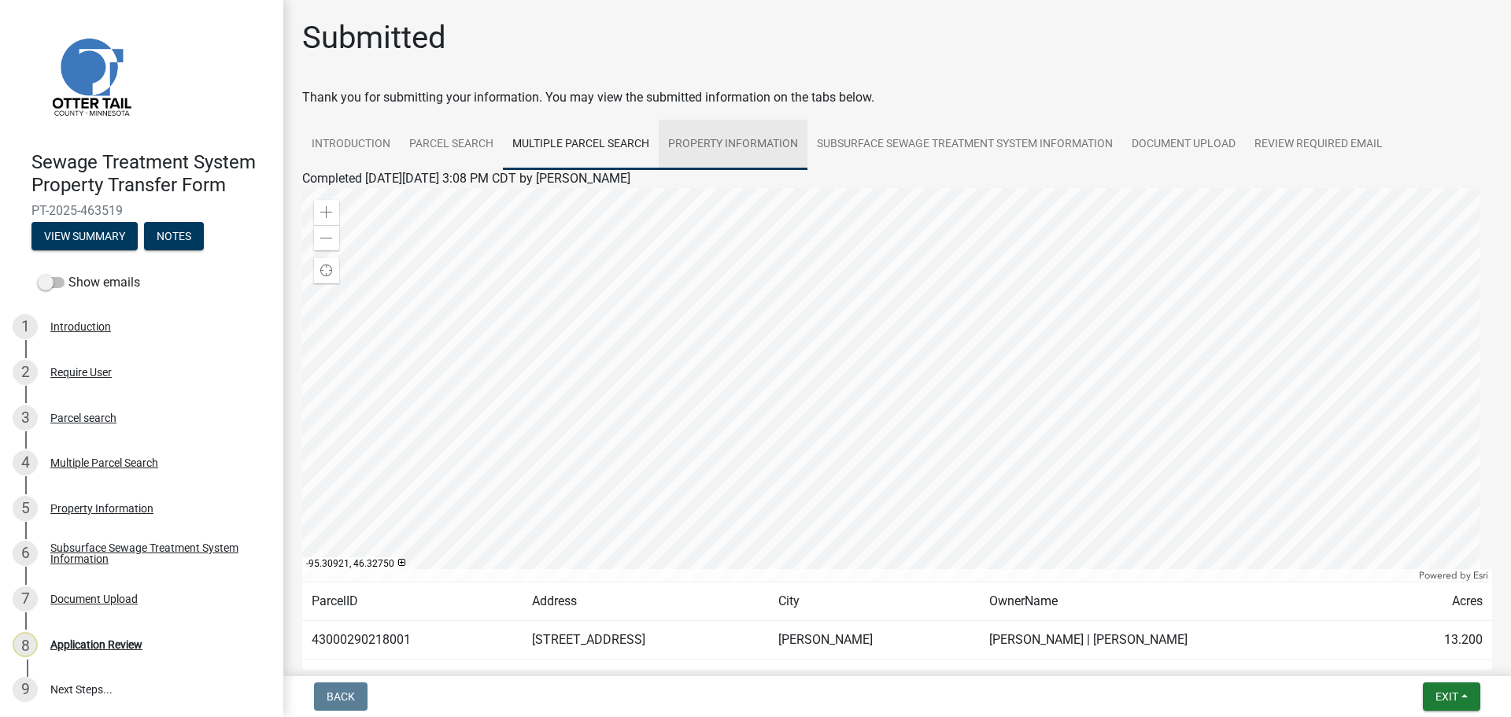
click at [721, 143] on link "Property Information" at bounding box center [733, 145] width 149 height 50
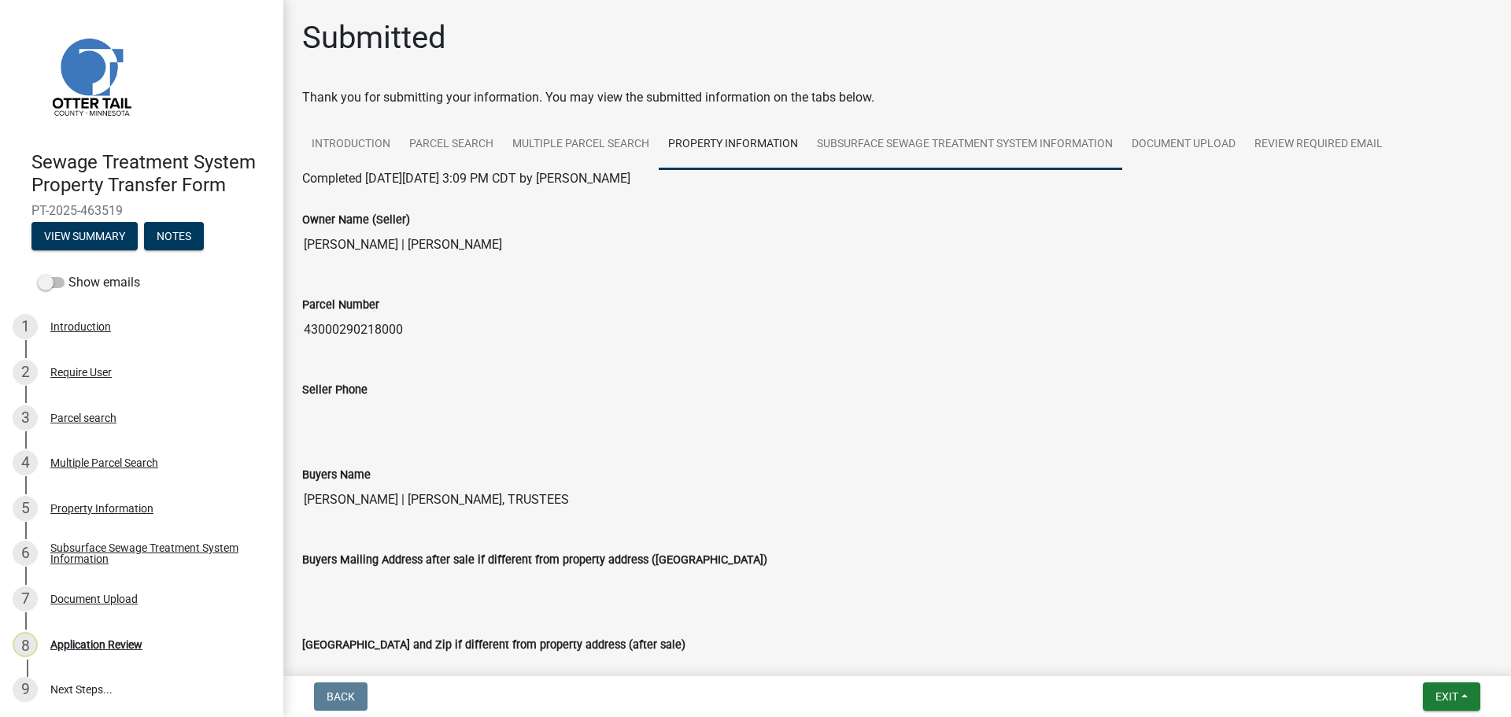
click at [969, 157] on link "Subsurface Sewage Treatment System Information" at bounding box center [964, 145] width 315 height 50
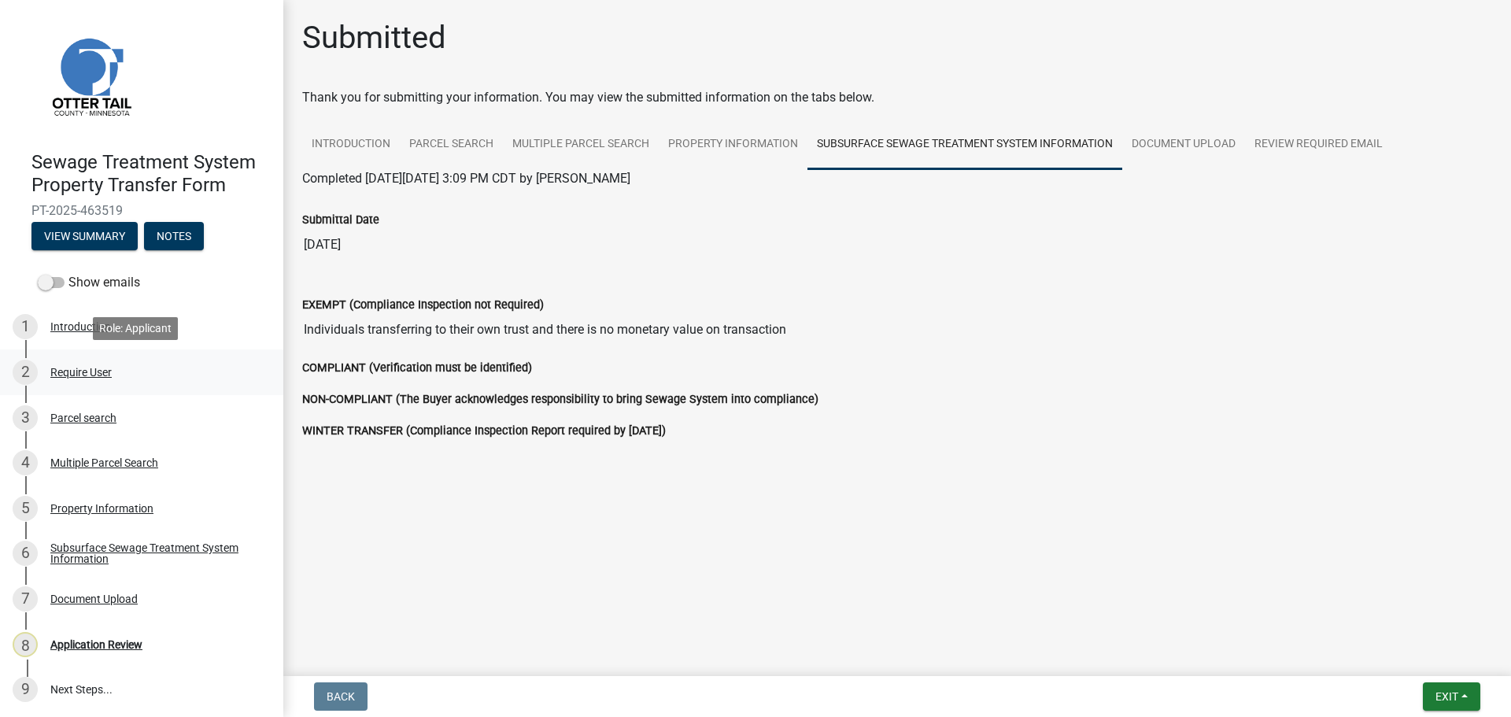
click at [86, 369] on div "Require User" at bounding box center [80, 372] width 61 height 11
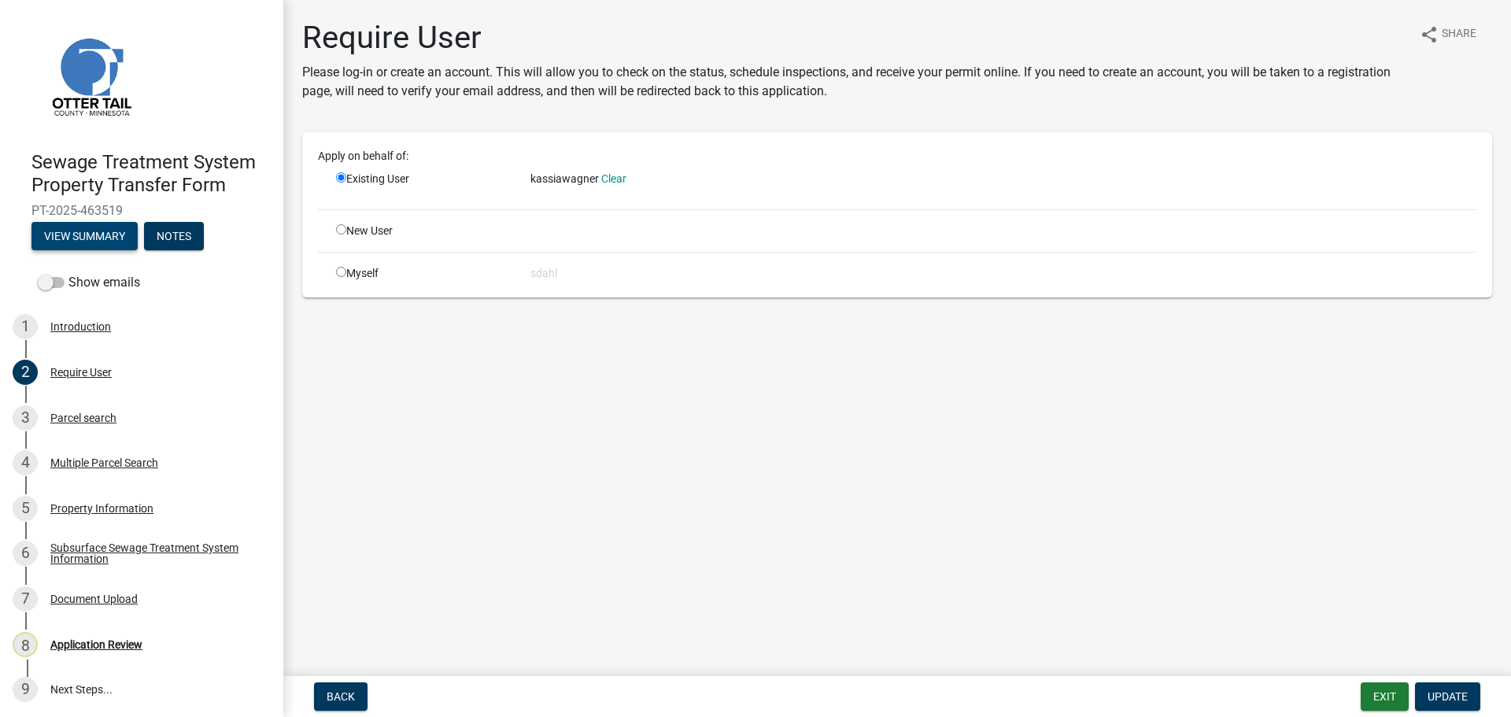
drag, startPoint x: 94, startPoint y: 220, endPoint x: 91, endPoint y: 232, distance: 13.0
click at [94, 220] on div "Sewage Treatment System Property Transfer Form PT-2025-463519 View Summary Notes" at bounding box center [142, 196] width 258 height 116
click at [83, 290] on label "Show emails" at bounding box center [89, 282] width 102 height 19
click at [68, 273] on input "Show emails" at bounding box center [68, 273] width 0 height 0
click at [93, 237] on button "View Summary" at bounding box center [84, 236] width 106 height 28
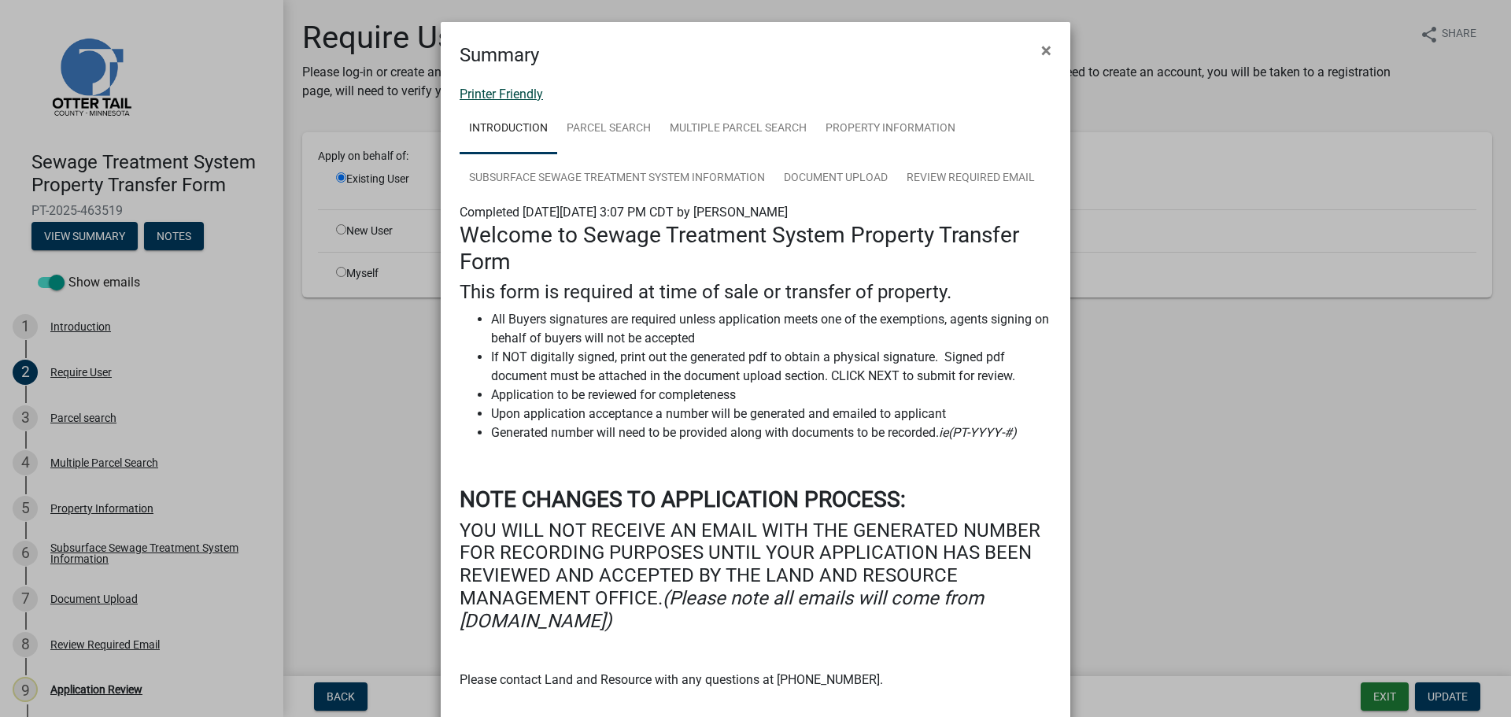
click at [511, 87] on link "Printer Friendly" at bounding box center [501, 94] width 83 height 15
click at [1041, 51] on span "×" at bounding box center [1046, 50] width 10 height 22
